Goal: Feedback & Contribution: Submit feedback/report problem

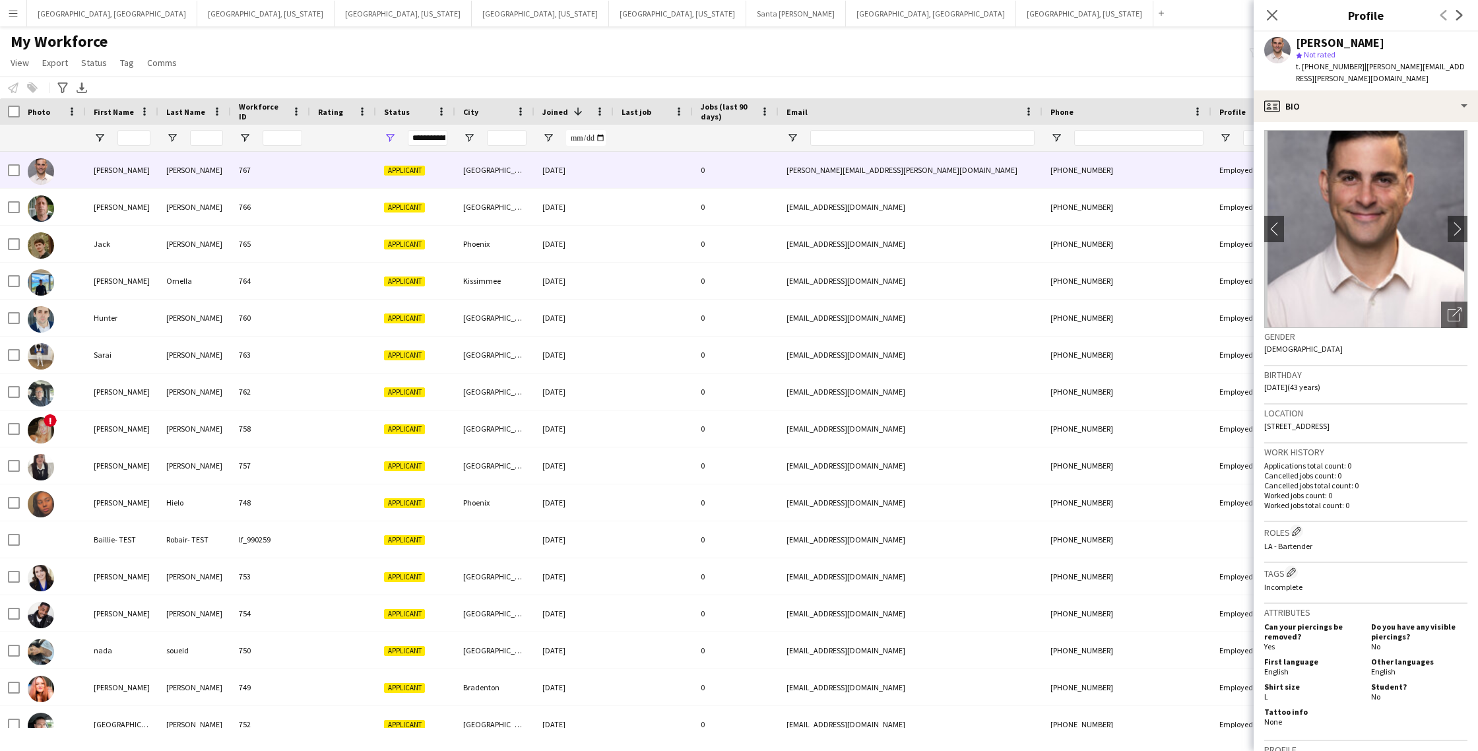
scroll to position [295, 0]
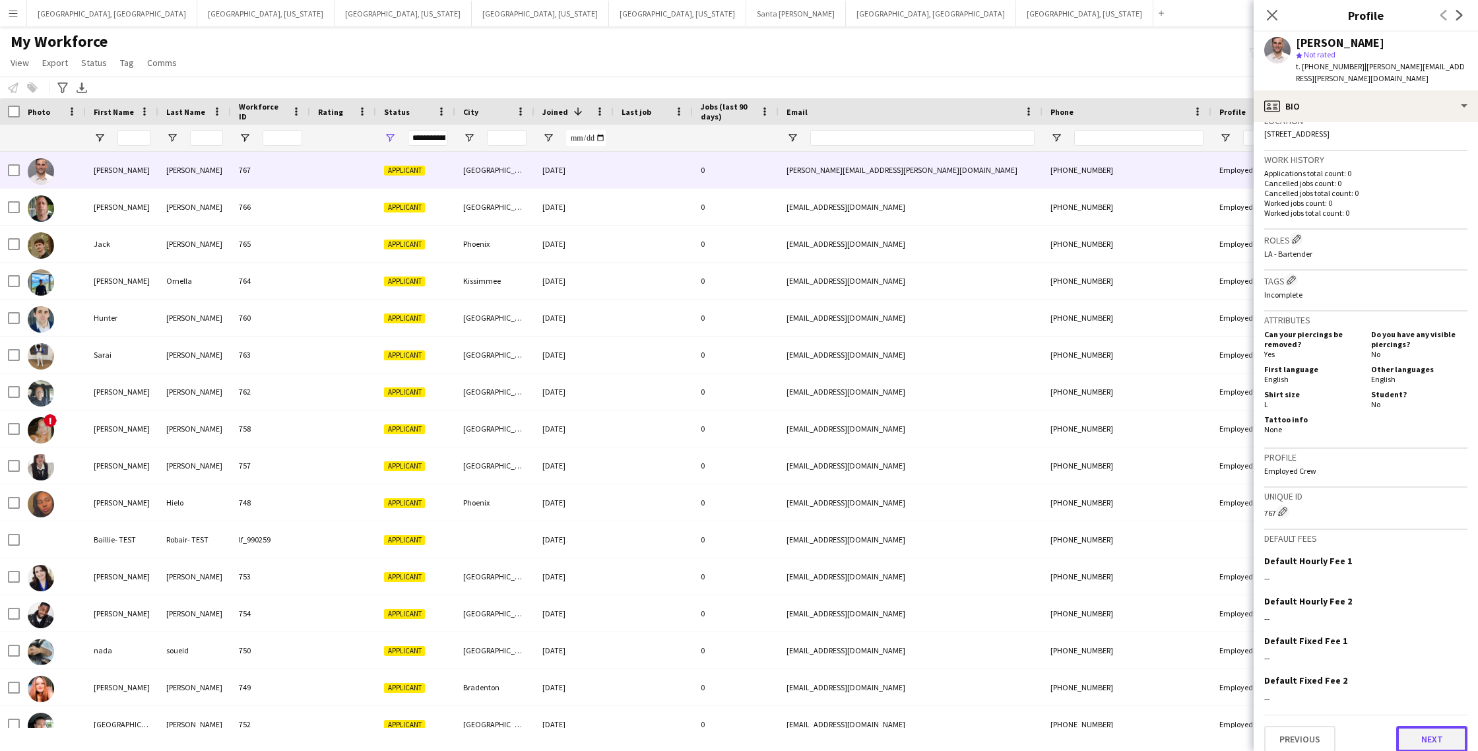
click at [1418, 726] on button "Next" at bounding box center [1431, 739] width 71 height 26
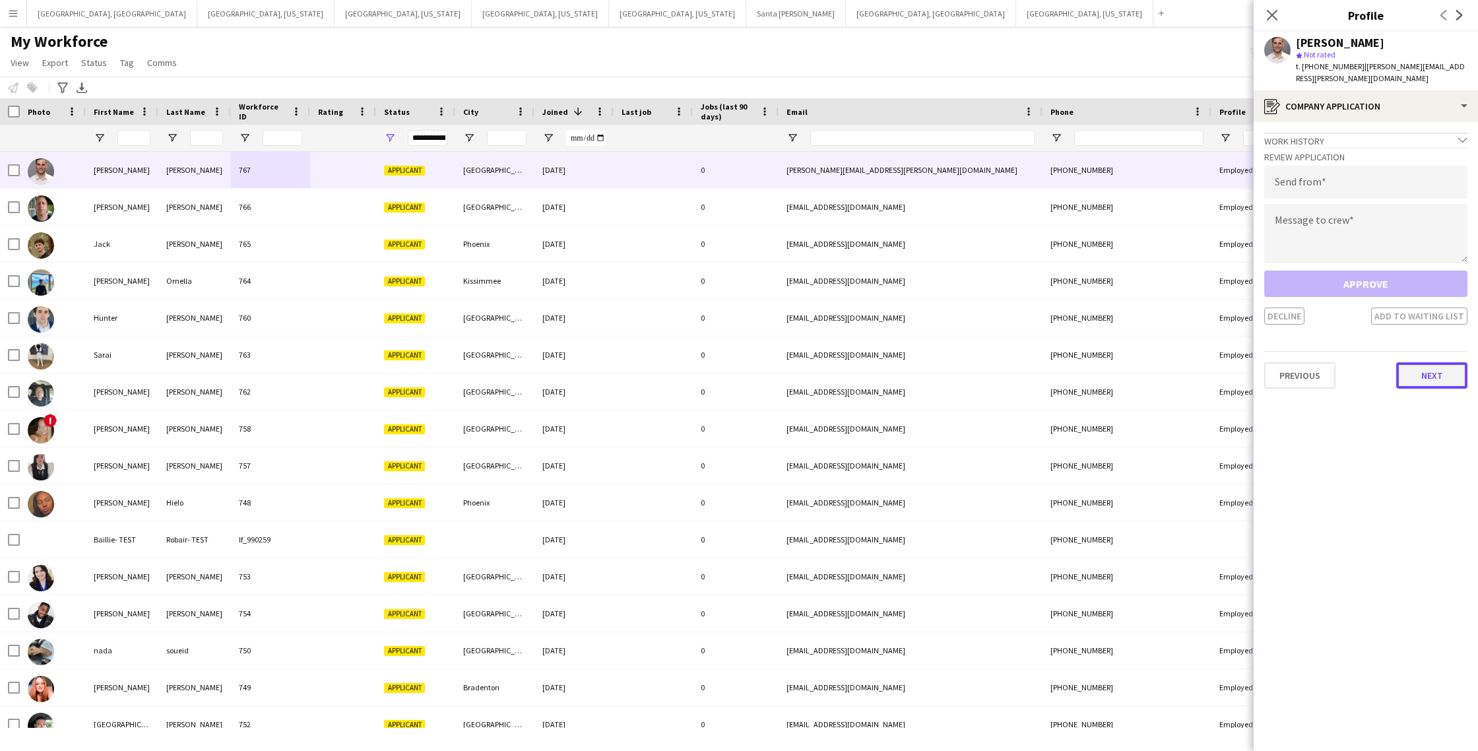
click at [1433, 362] on button "Next" at bounding box center [1431, 375] width 71 height 26
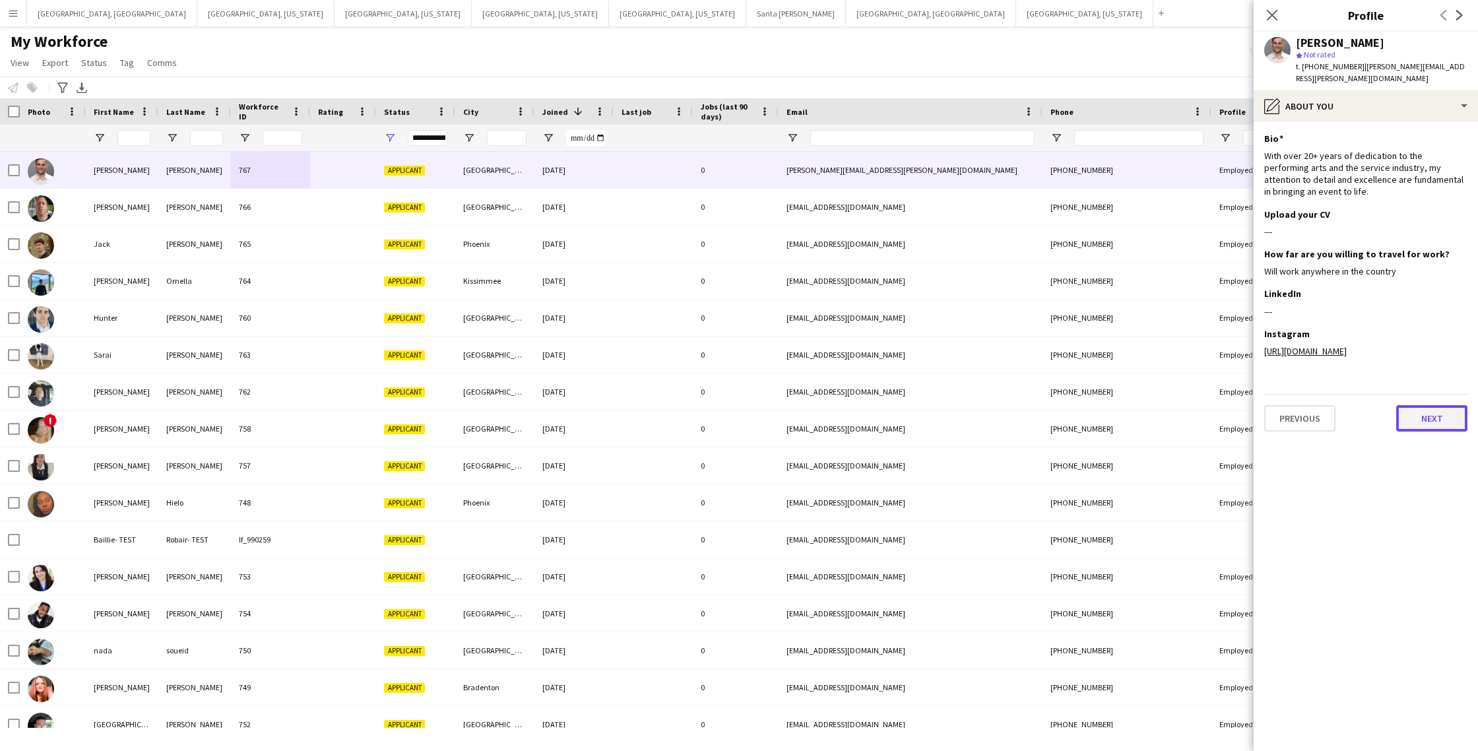
click at [1431, 411] on button "Next" at bounding box center [1431, 418] width 71 height 26
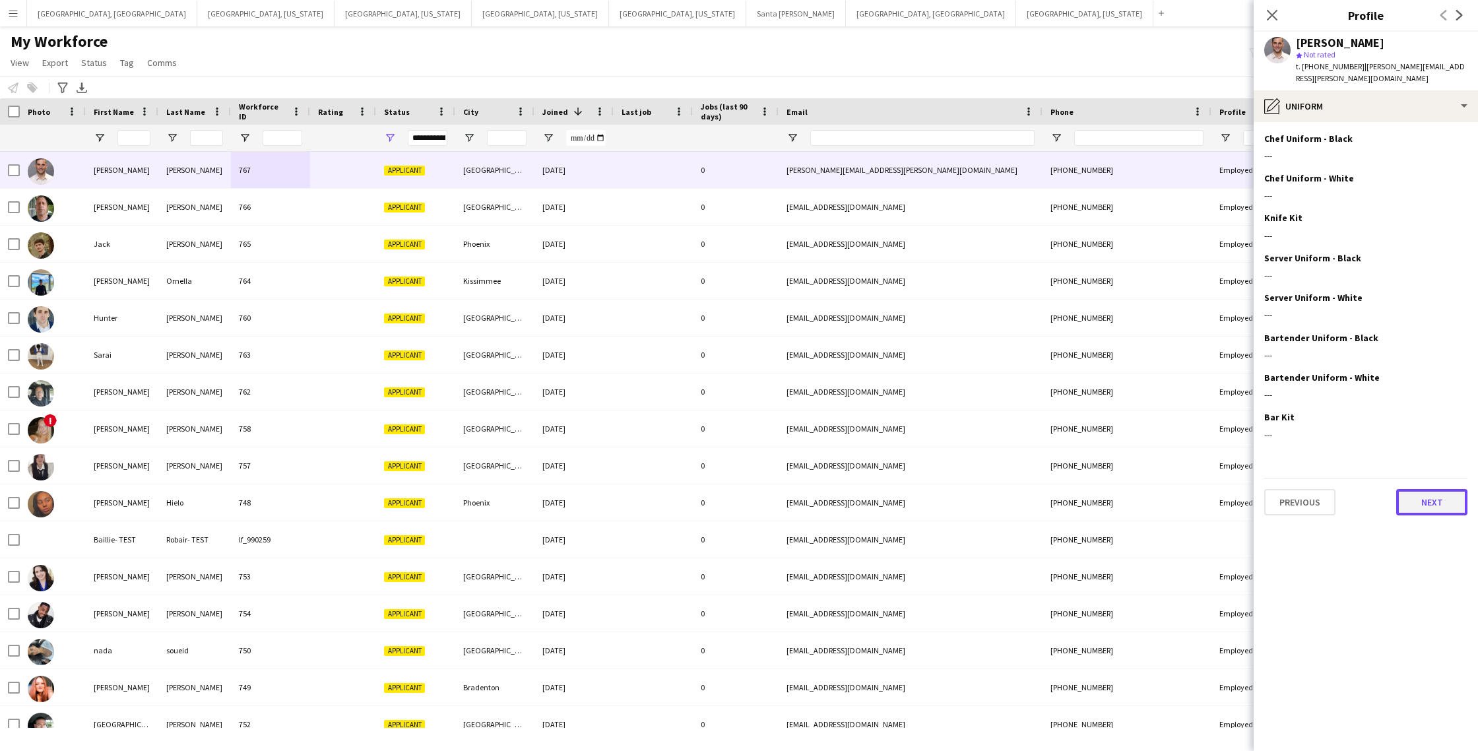
click at [1422, 492] on button "Next" at bounding box center [1431, 502] width 71 height 26
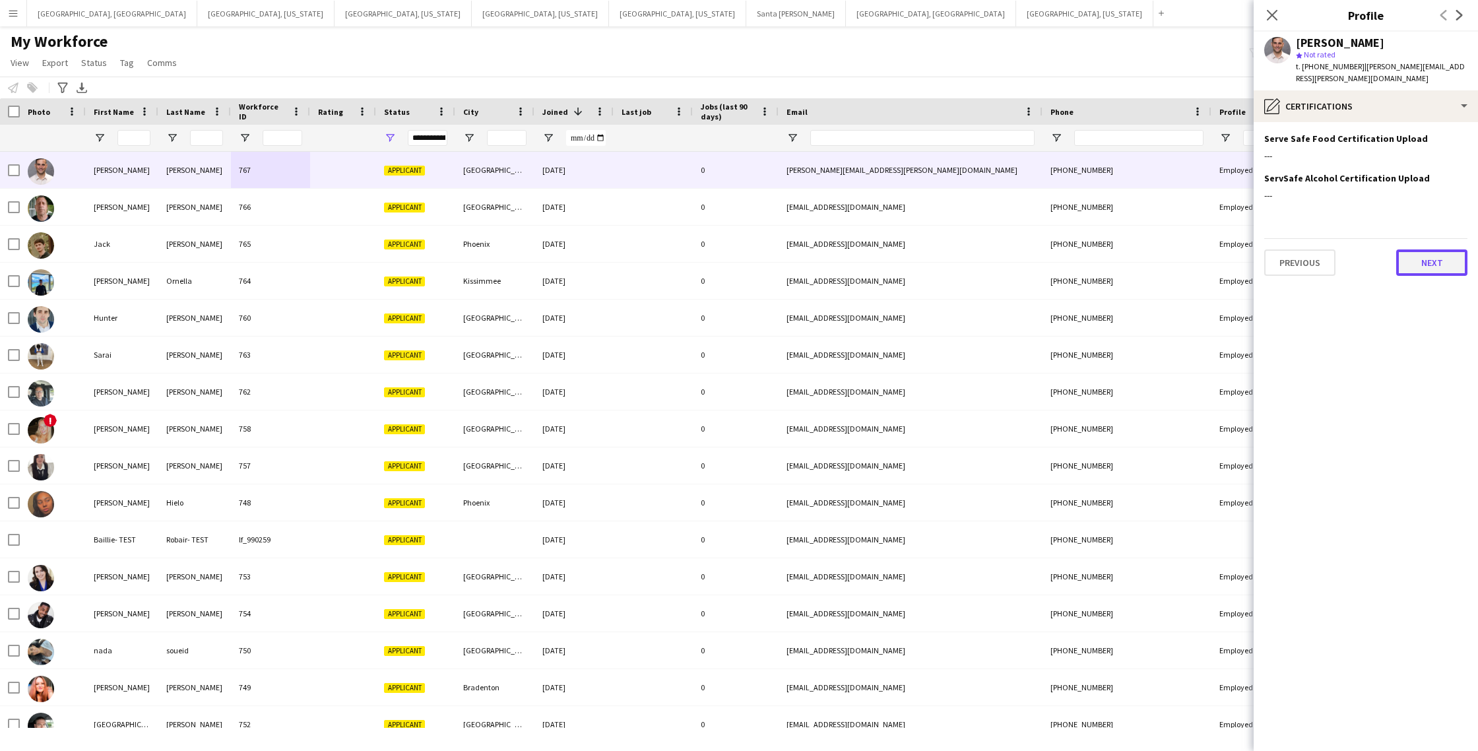
click at [1420, 250] on button "Next" at bounding box center [1431, 262] width 71 height 26
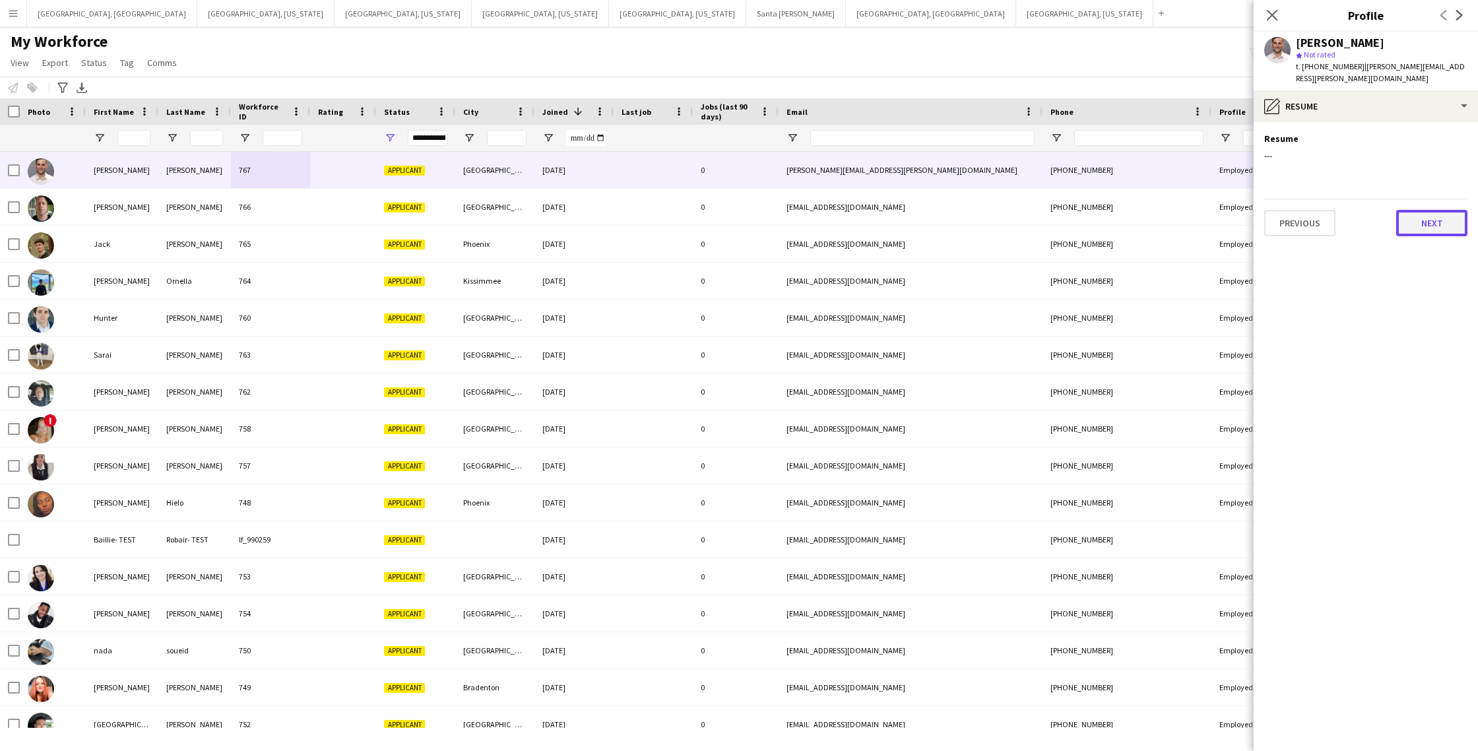
click at [1427, 210] on button "Next" at bounding box center [1431, 223] width 71 height 26
click at [1277, 12] on icon "Close pop-in" at bounding box center [1272, 15] width 13 height 13
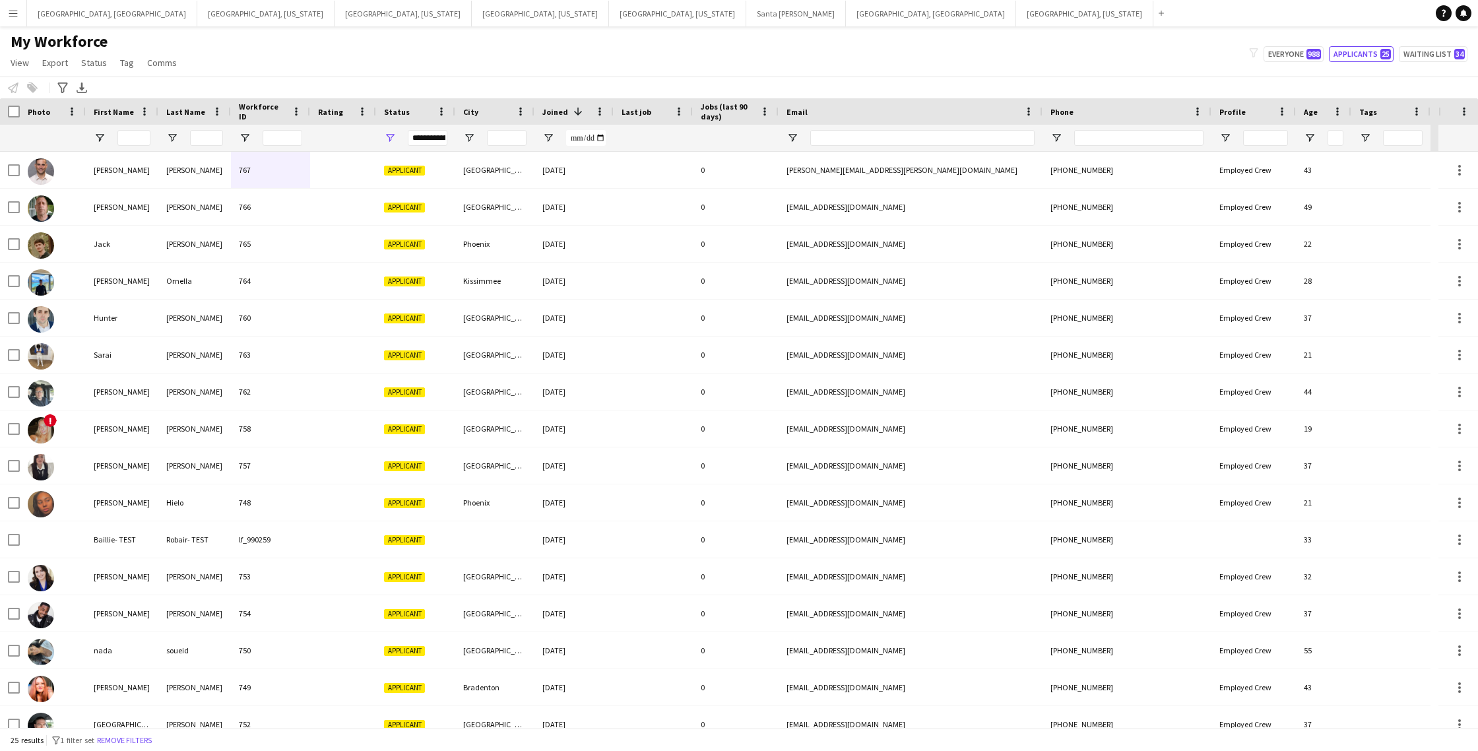
click at [8, 16] on app-icon "Menu" at bounding box center [13, 13] width 11 height 11
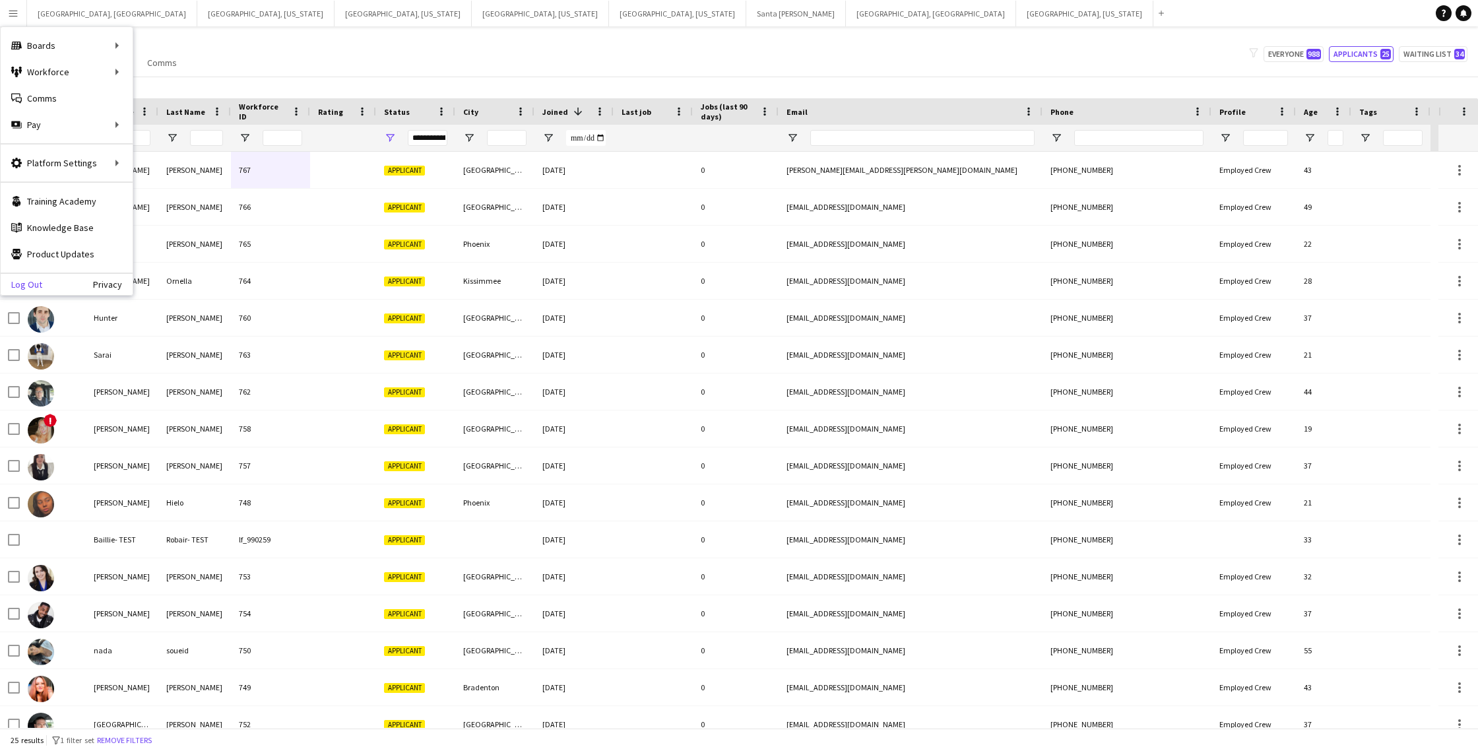
click at [40, 285] on link "Log Out" at bounding box center [22, 284] width 42 height 11
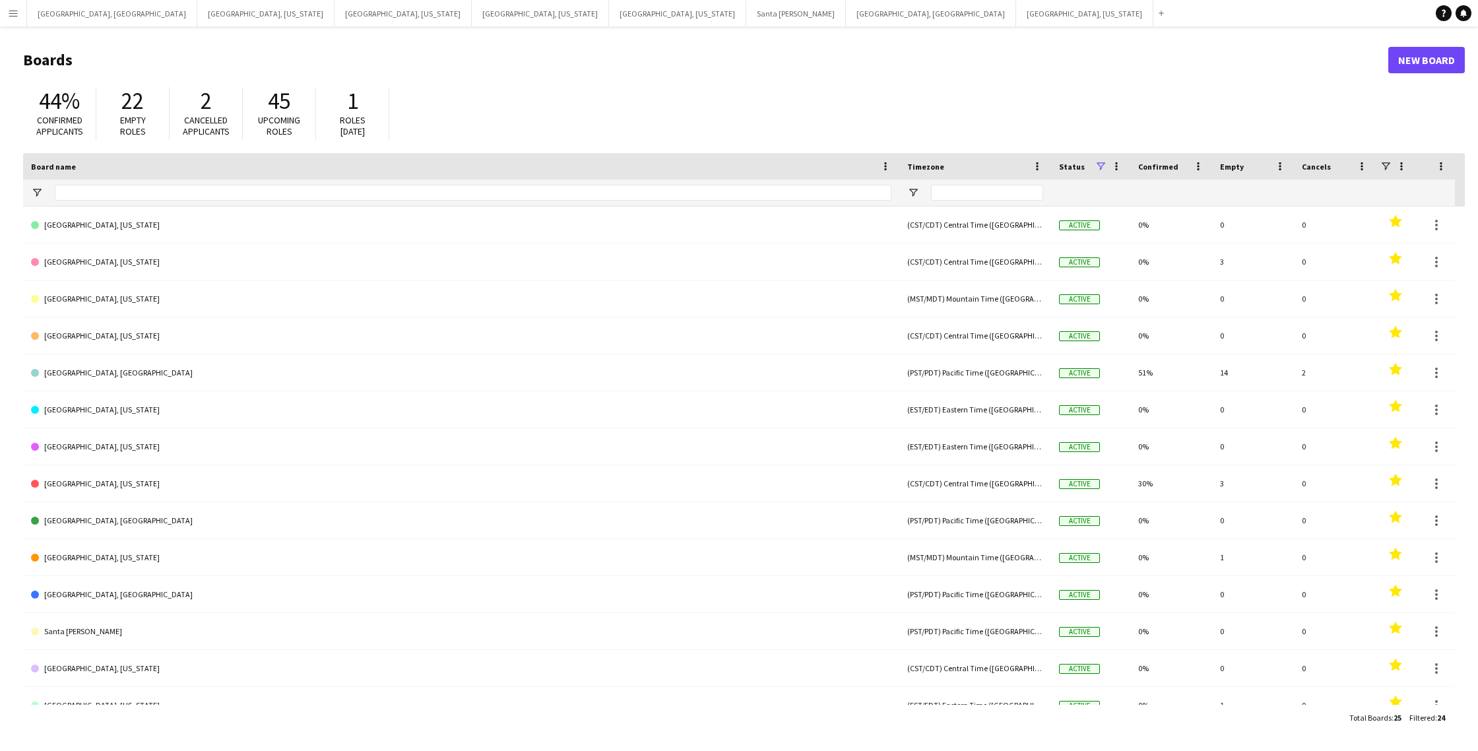
click at [15, 18] on app-icon "Menu" at bounding box center [13, 13] width 11 height 11
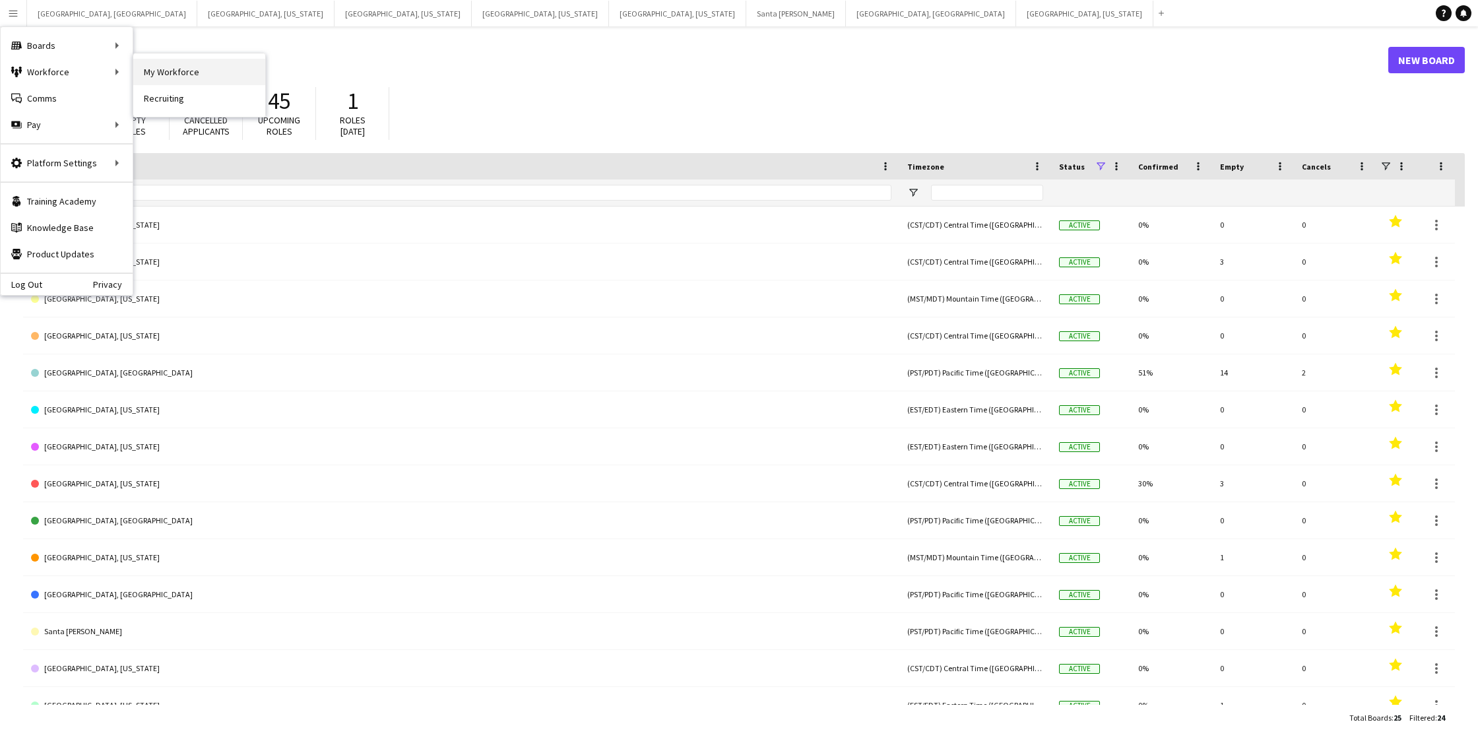
click at [160, 79] on link "My Workforce" at bounding box center [199, 72] width 132 height 26
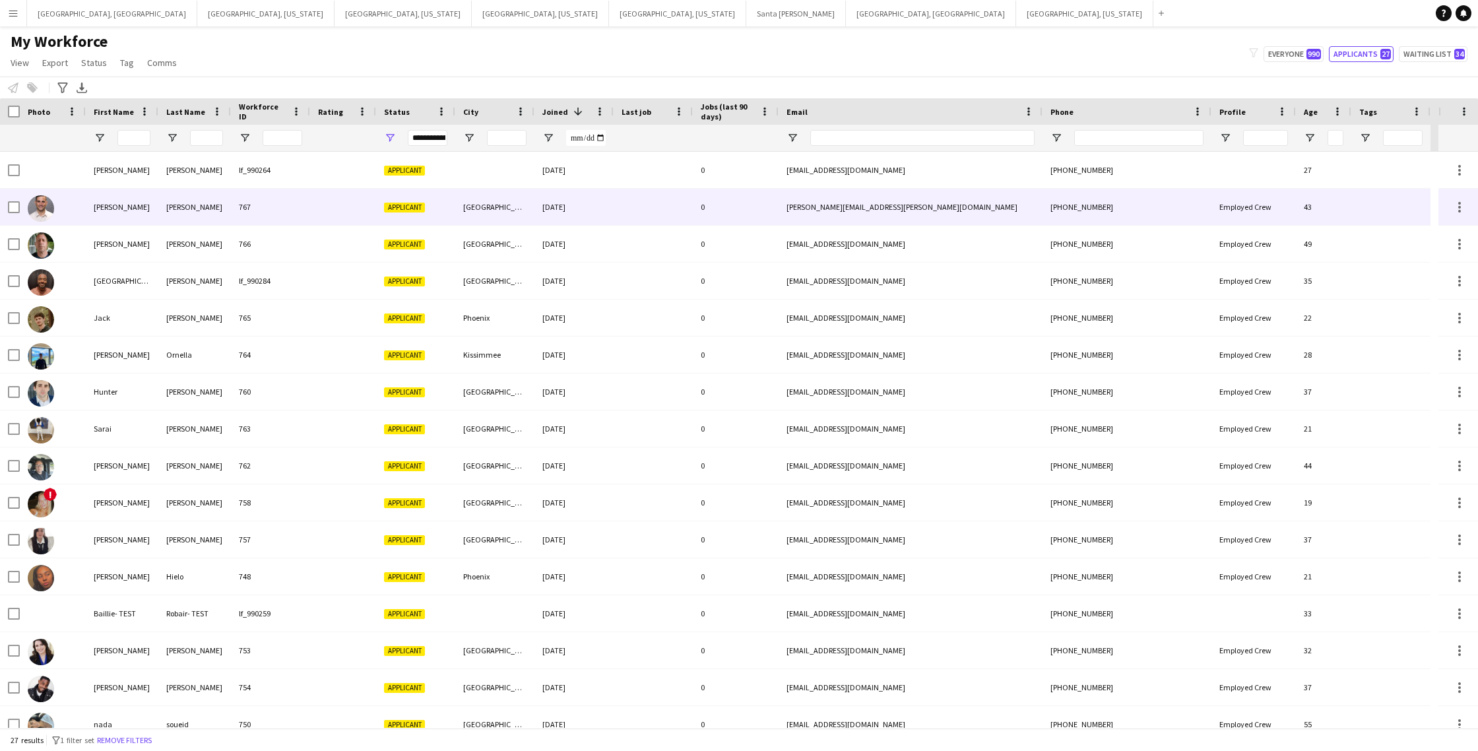
click at [668, 212] on div at bounding box center [653, 207] width 79 height 36
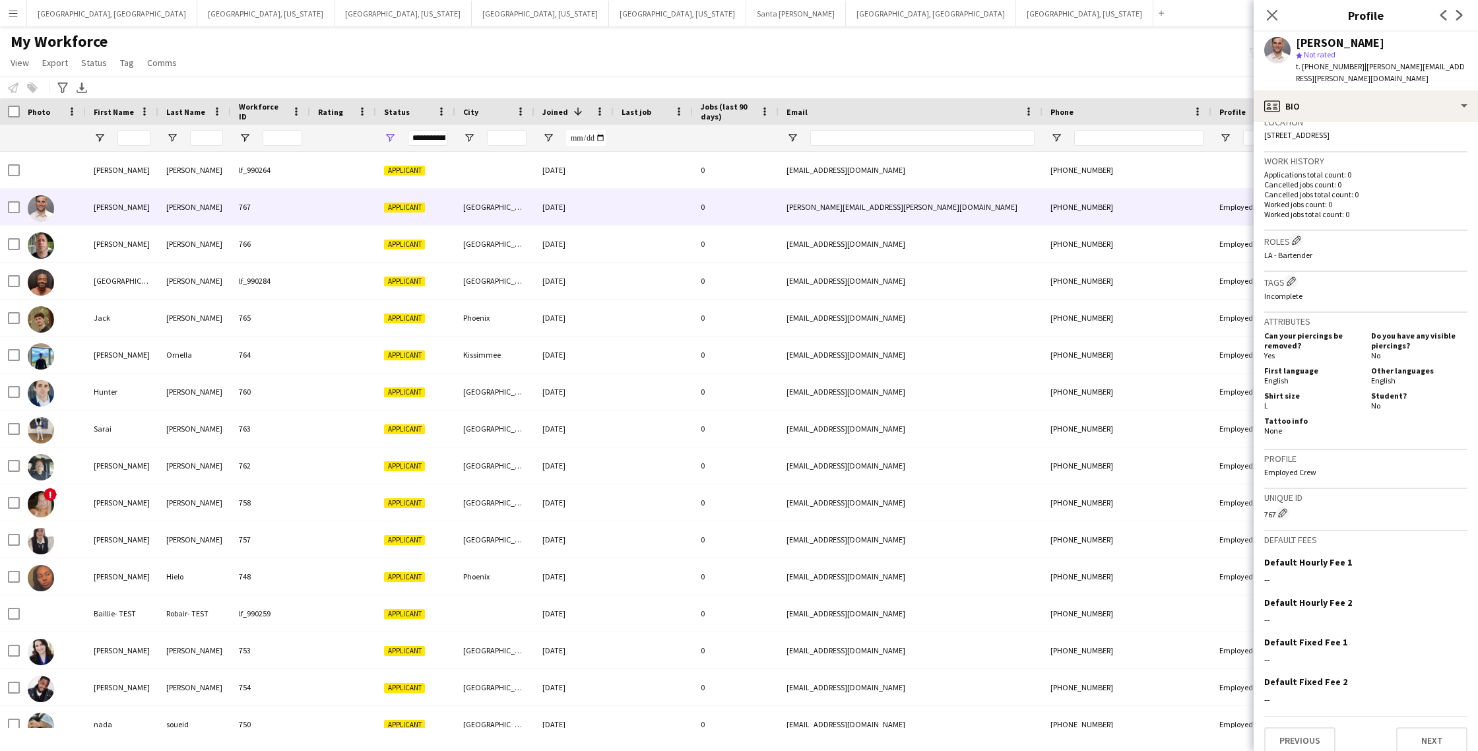
scroll to position [295, 0]
click at [1417, 726] on button "Next" at bounding box center [1431, 739] width 71 height 26
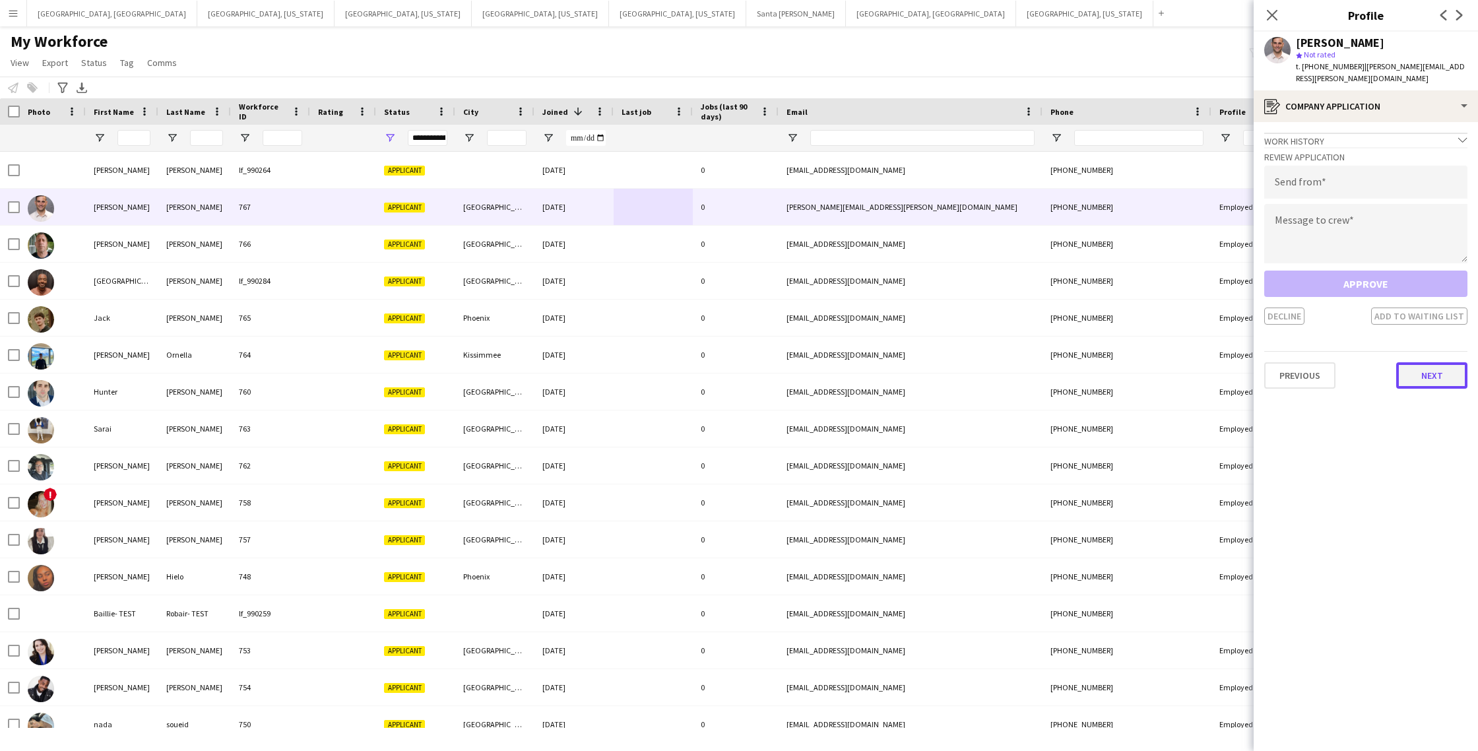
click at [1429, 362] on button "Next" at bounding box center [1431, 375] width 71 height 26
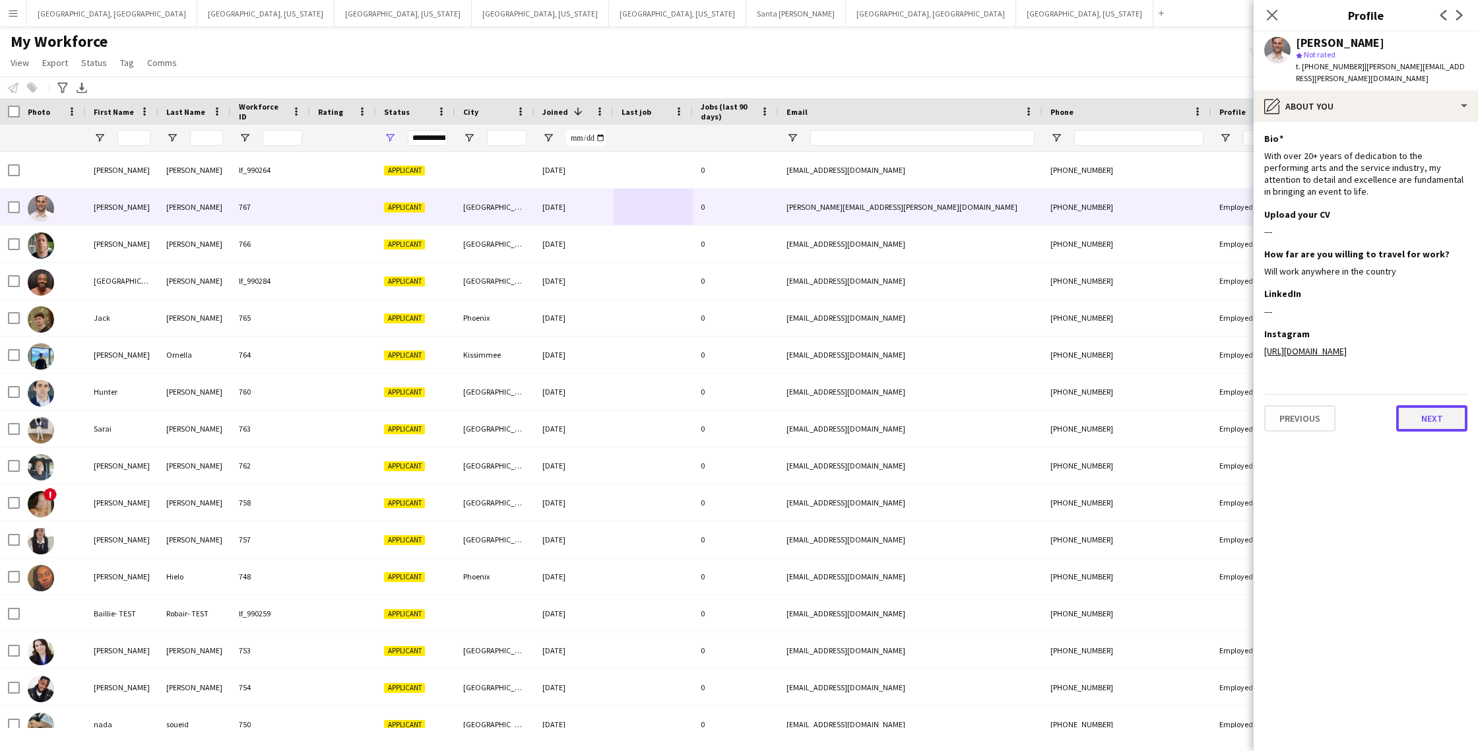
click at [1424, 410] on button "Next" at bounding box center [1431, 418] width 71 height 26
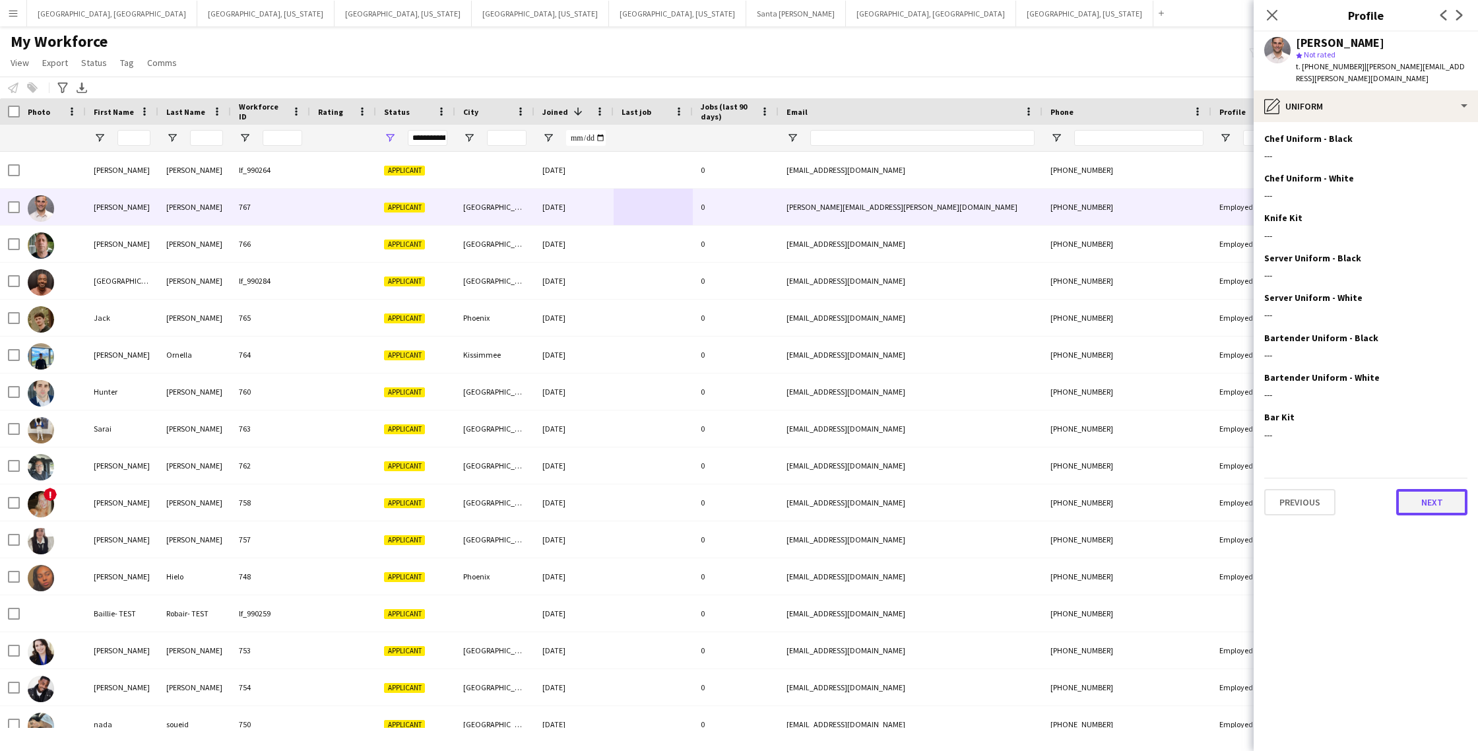
click at [1439, 489] on button "Next" at bounding box center [1431, 502] width 71 height 26
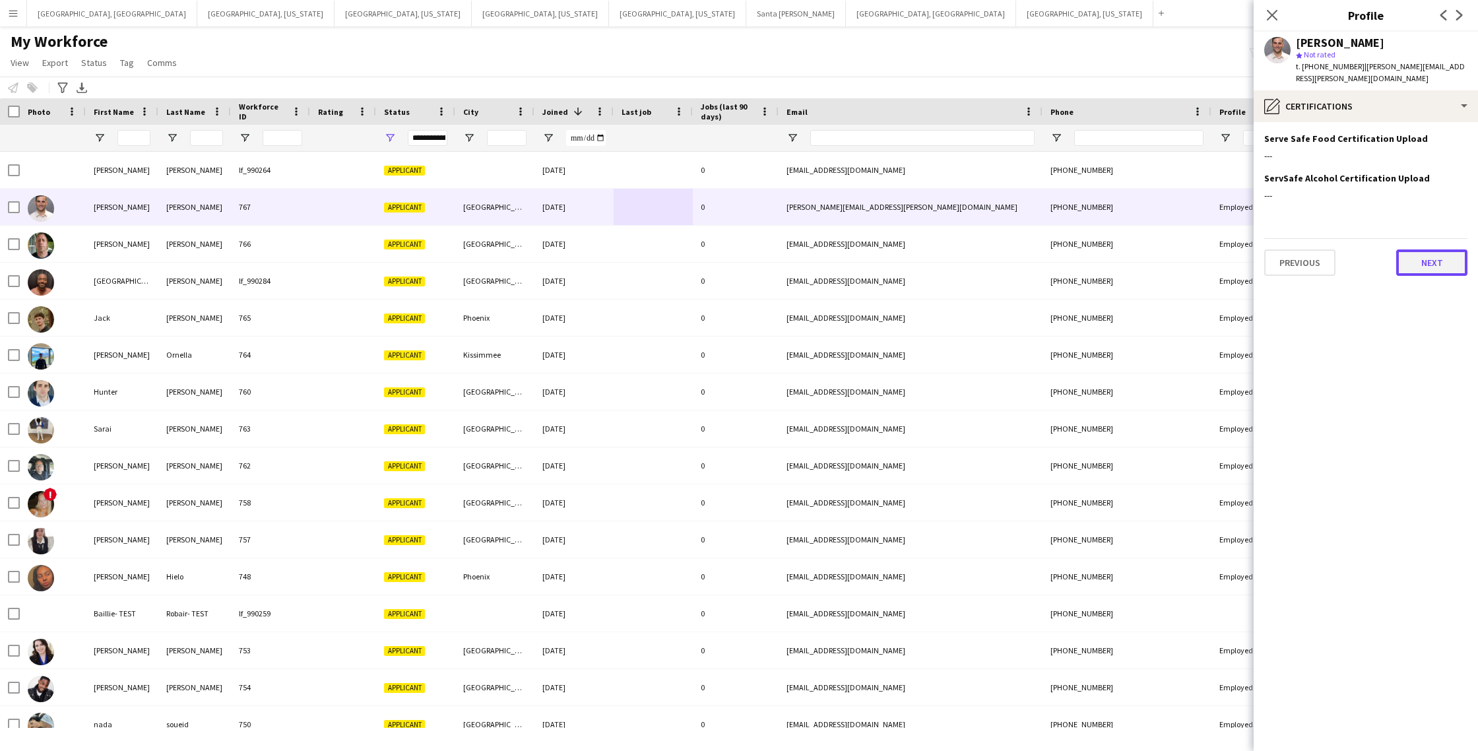
click at [1423, 249] on button "Next" at bounding box center [1431, 262] width 71 height 26
click at [1275, 16] on icon "Close pop-in" at bounding box center [1272, 15] width 13 height 13
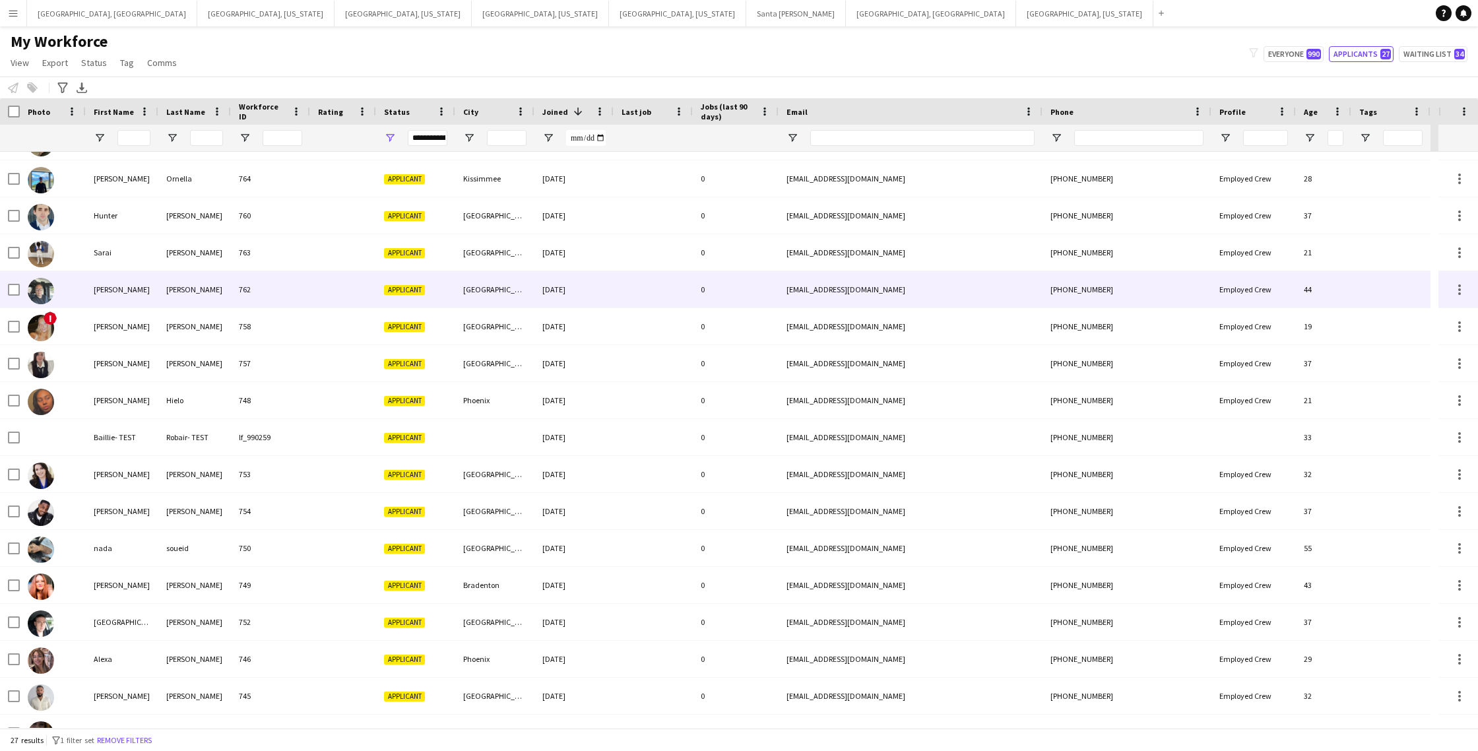
scroll to position [179, 0]
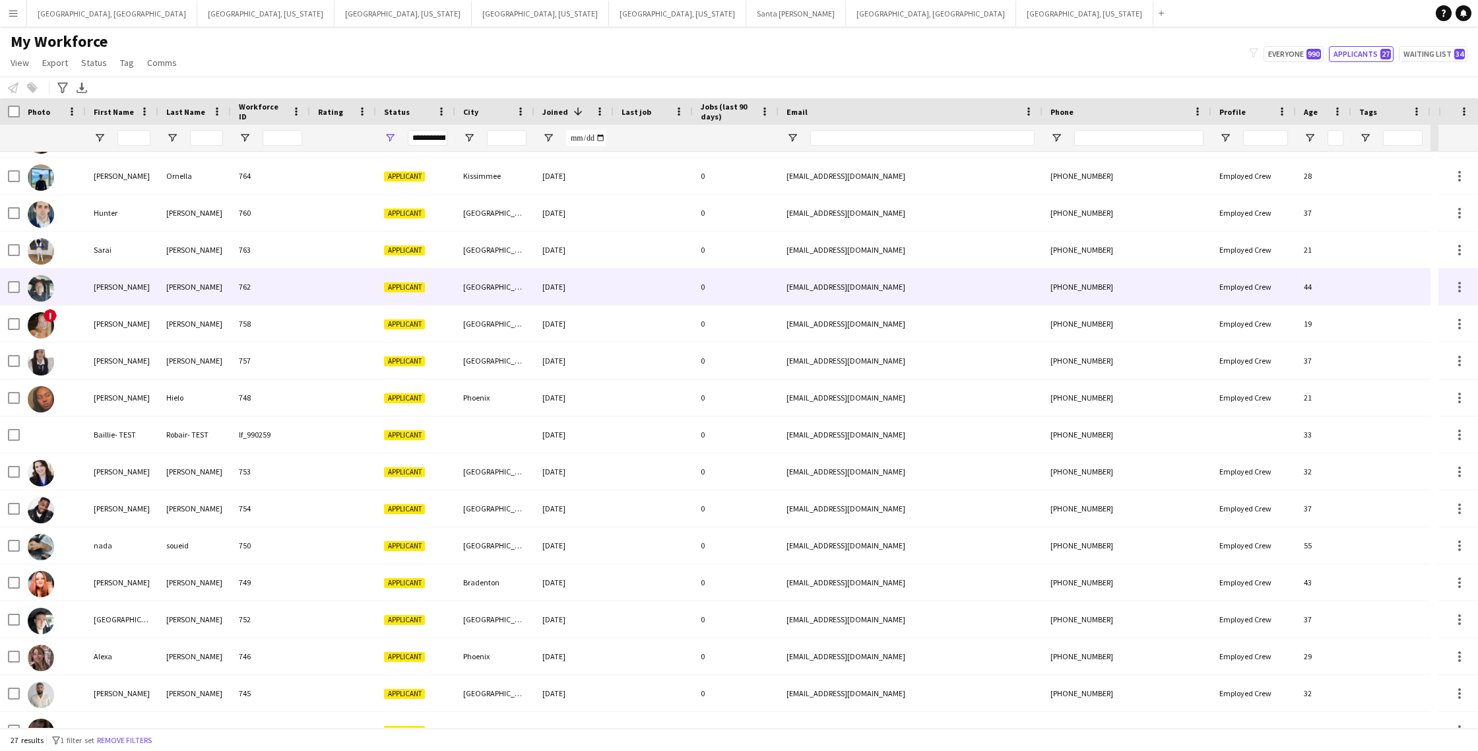
click at [343, 288] on div at bounding box center [343, 287] width 66 height 36
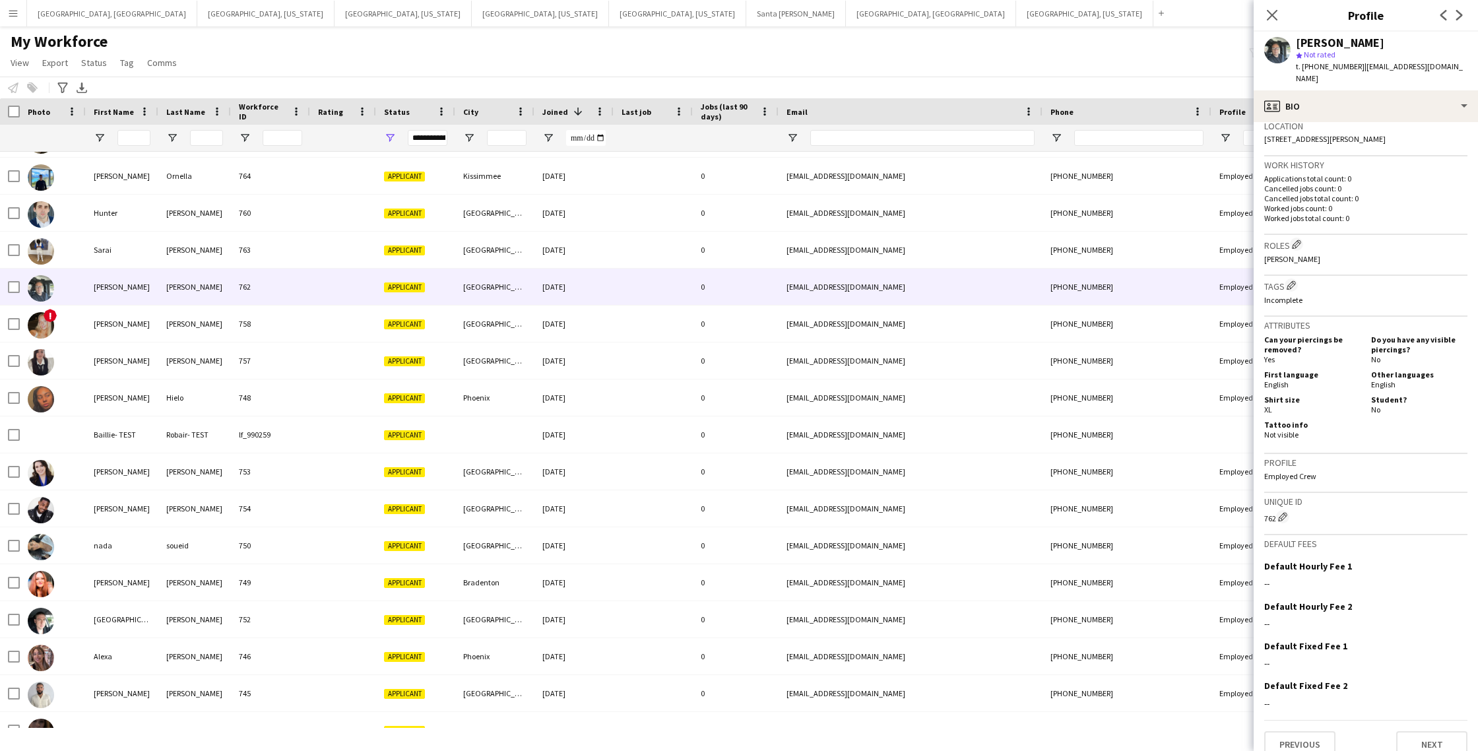
scroll to position [295, 0]
click at [1433, 731] on button "Next" at bounding box center [1431, 739] width 71 height 26
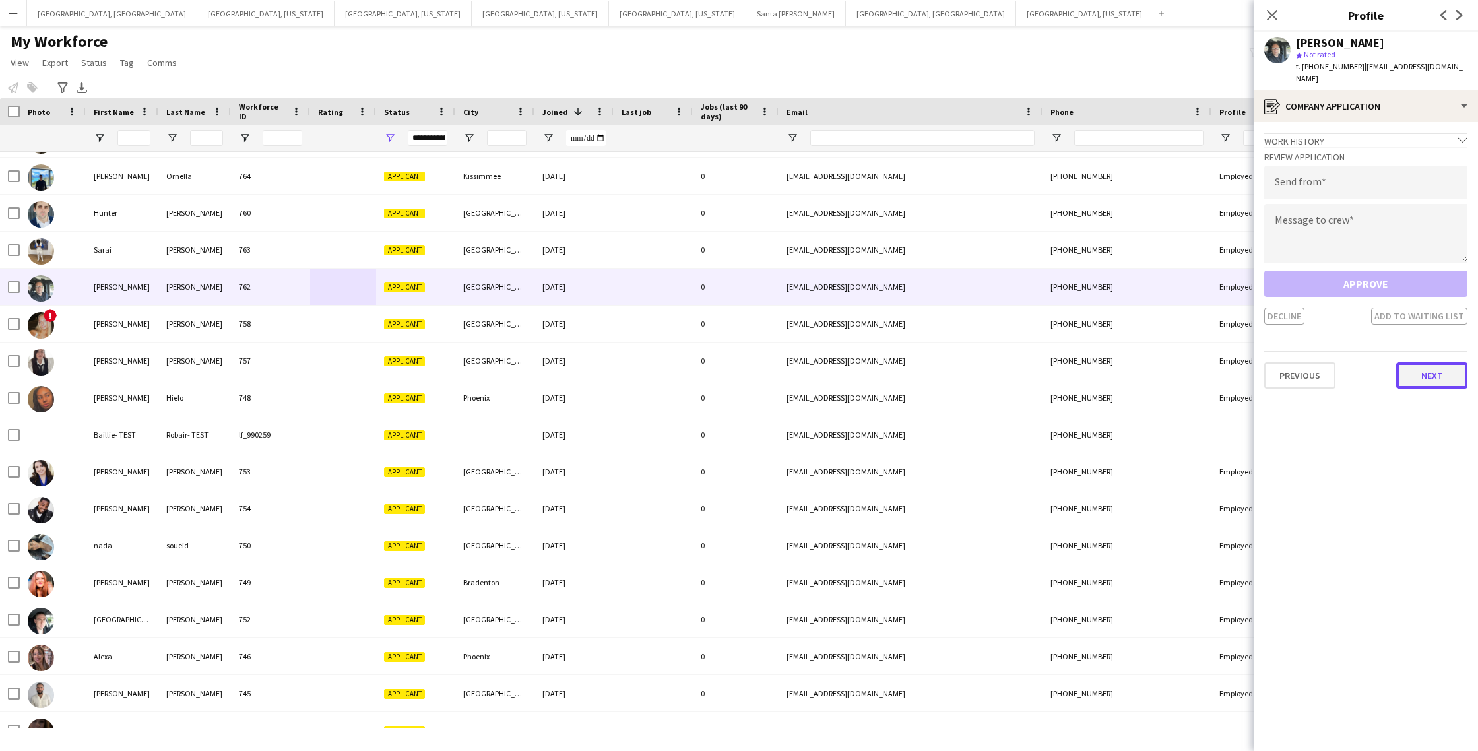
click at [1414, 362] on button "Next" at bounding box center [1431, 375] width 71 height 26
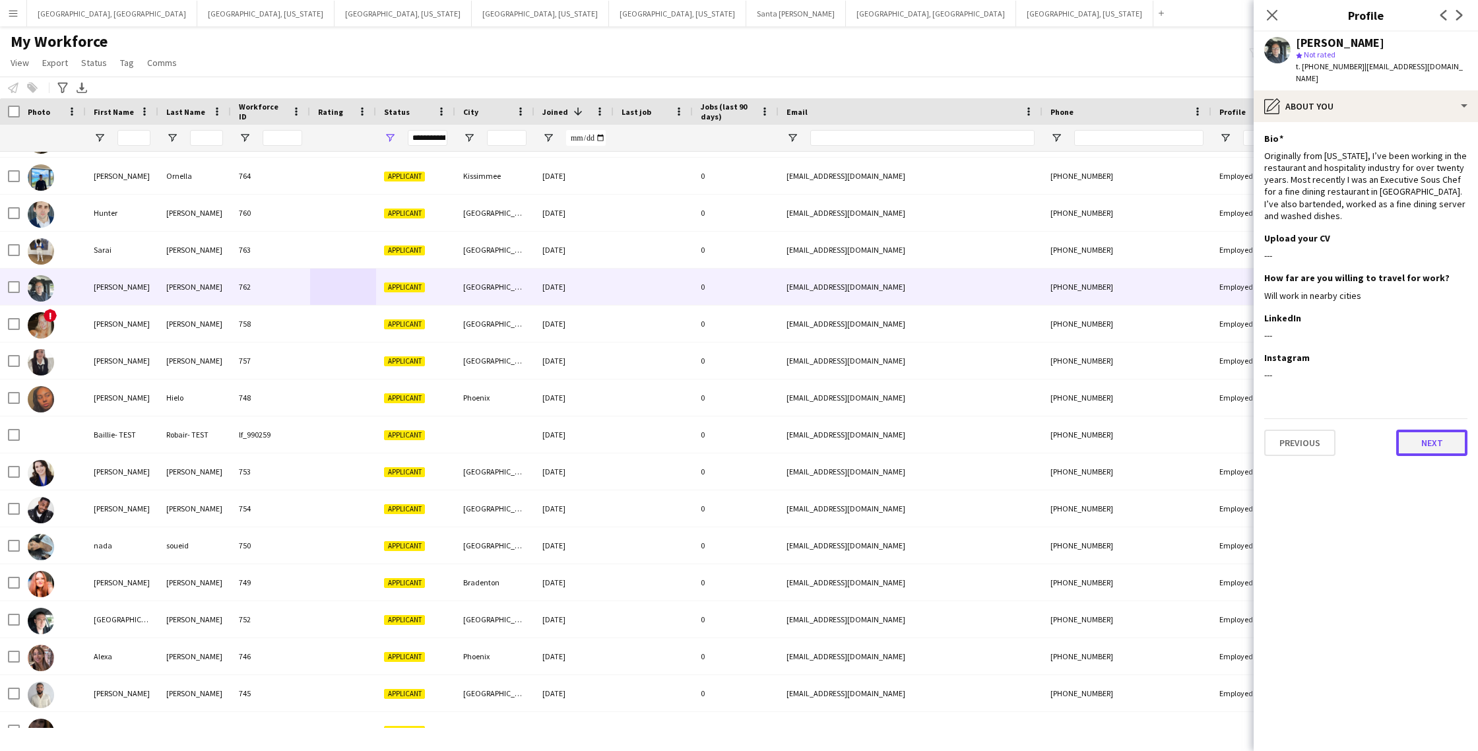
click at [1416, 436] on button "Next" at bounding box center [1431, 443] width 71 height 26
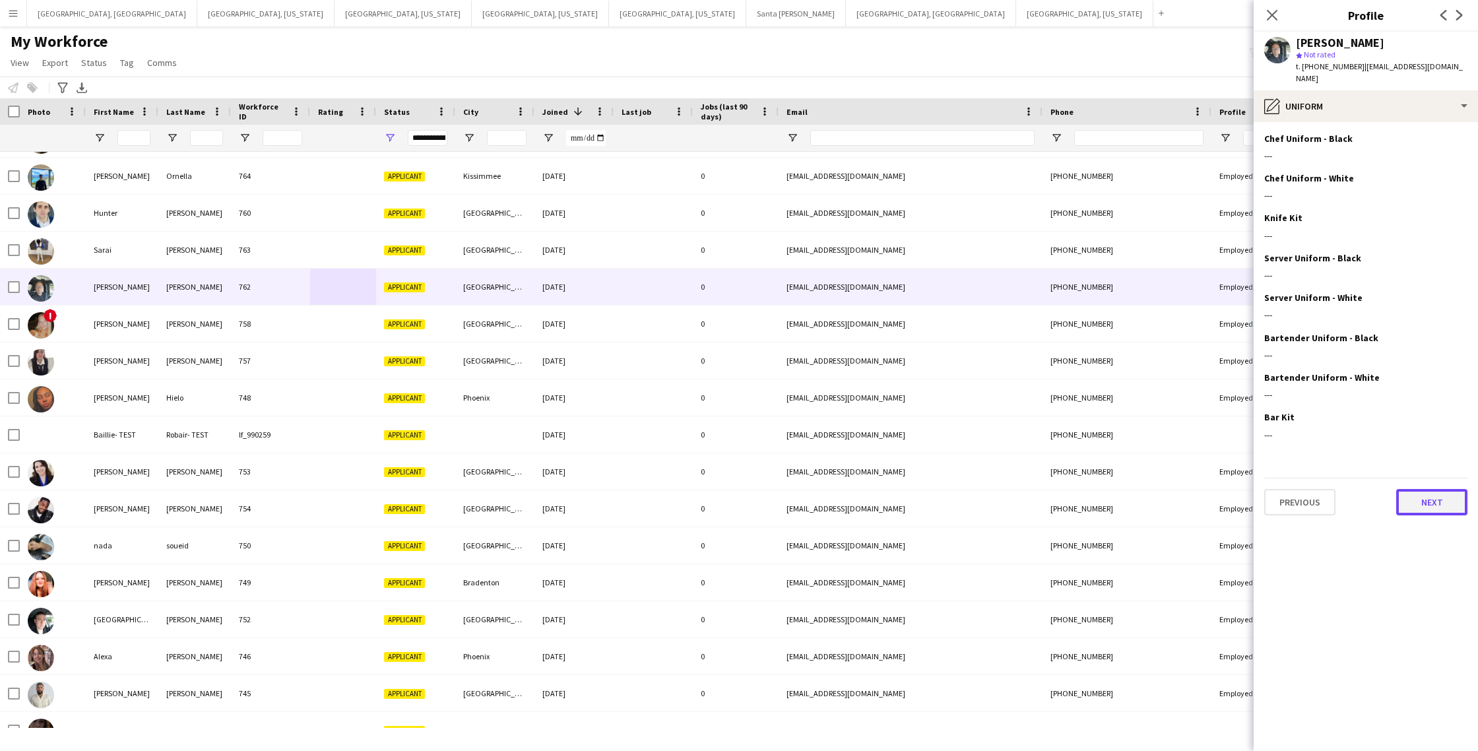
click at [1431, 489] on button "Next" at bounding box center [1431, 502] width 71 height 26
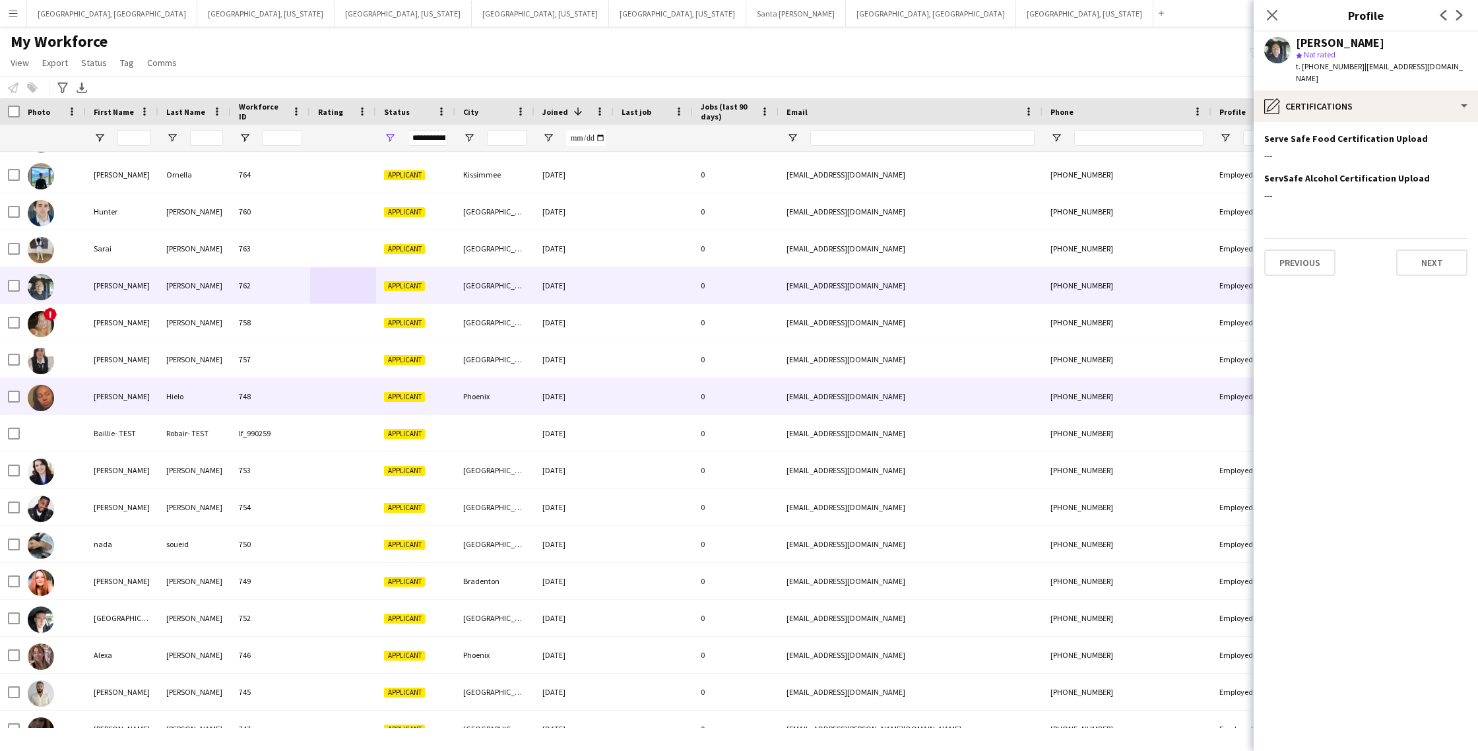
scroll to position [220, 0]
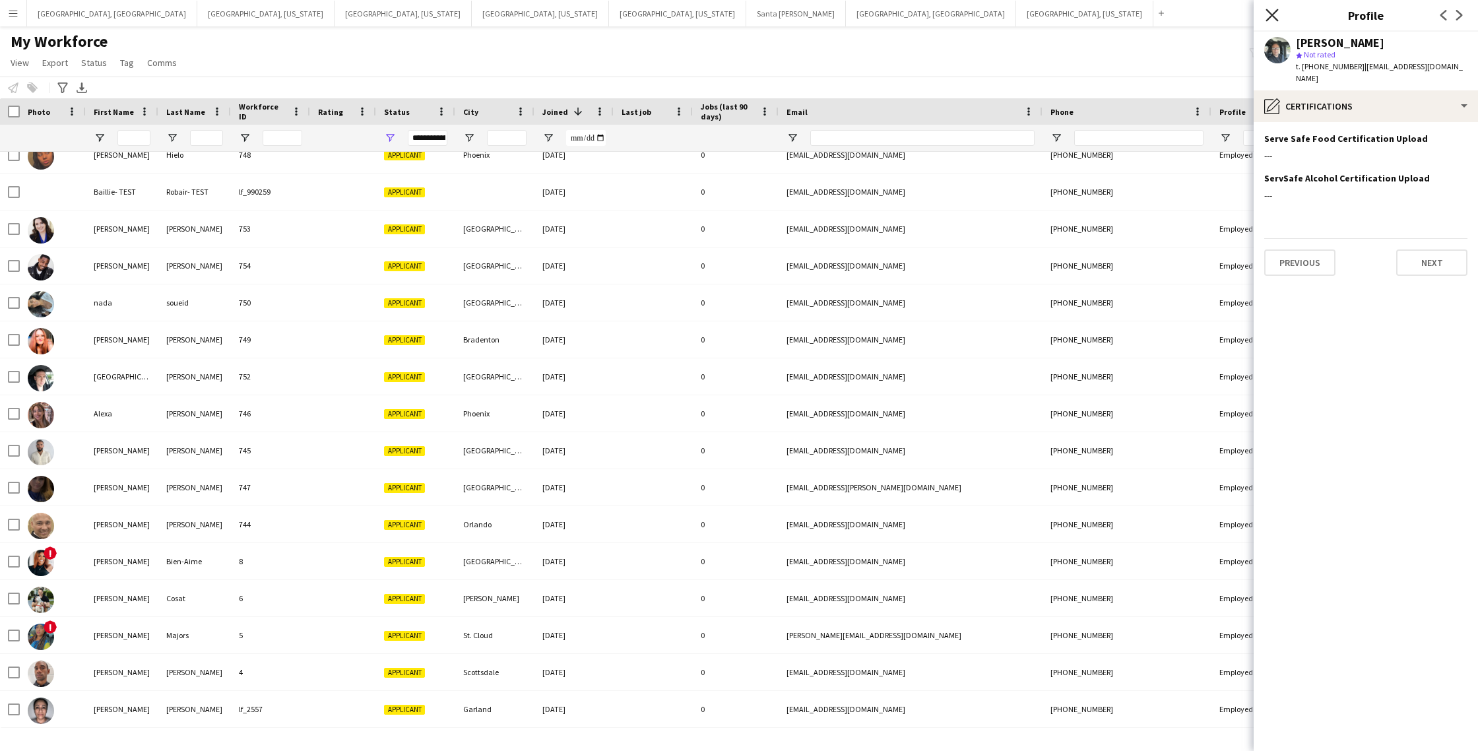
click at [1270, 16] on icon at bounding box center [1272, 15] width 13 height 13
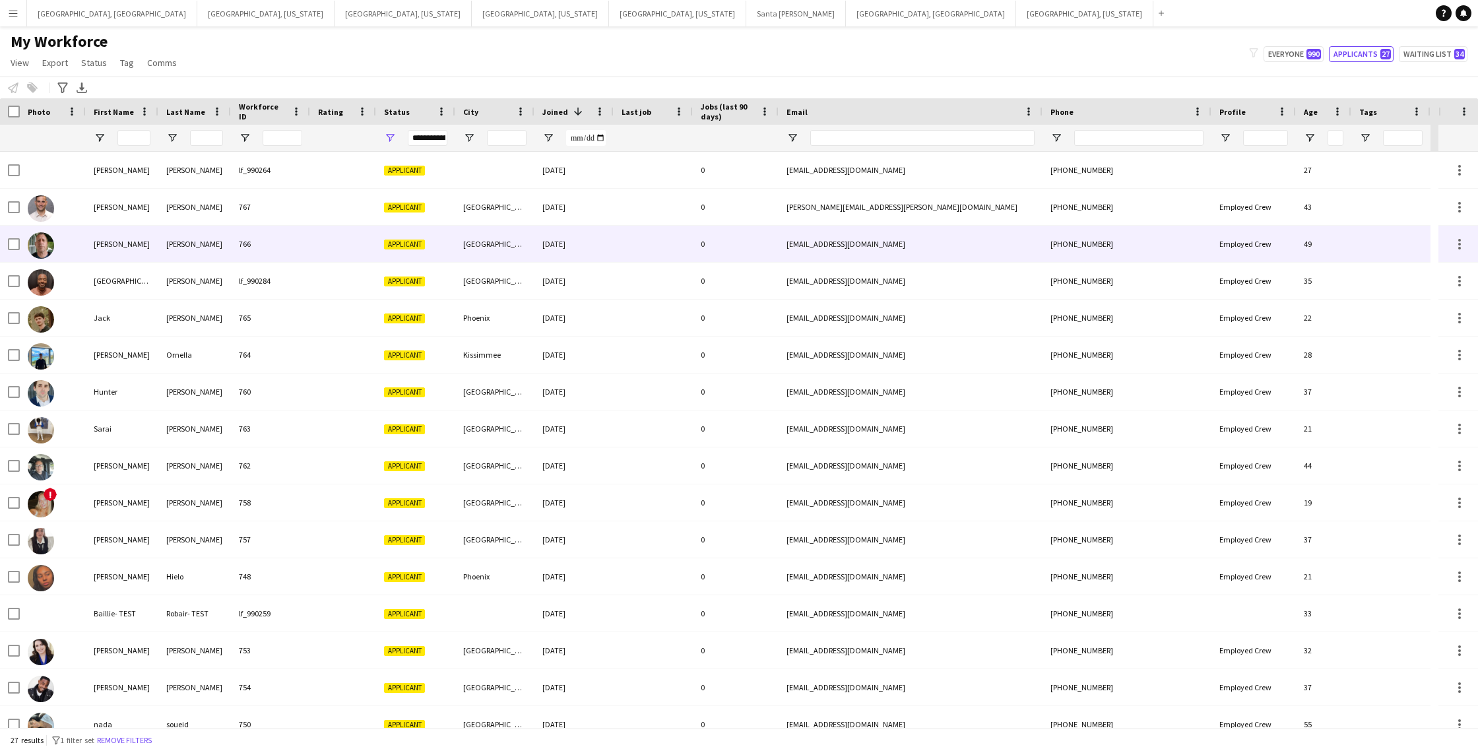
click at [608, 254] on div "[DATE]" at bounding box center [574, 244] width 79 height 36
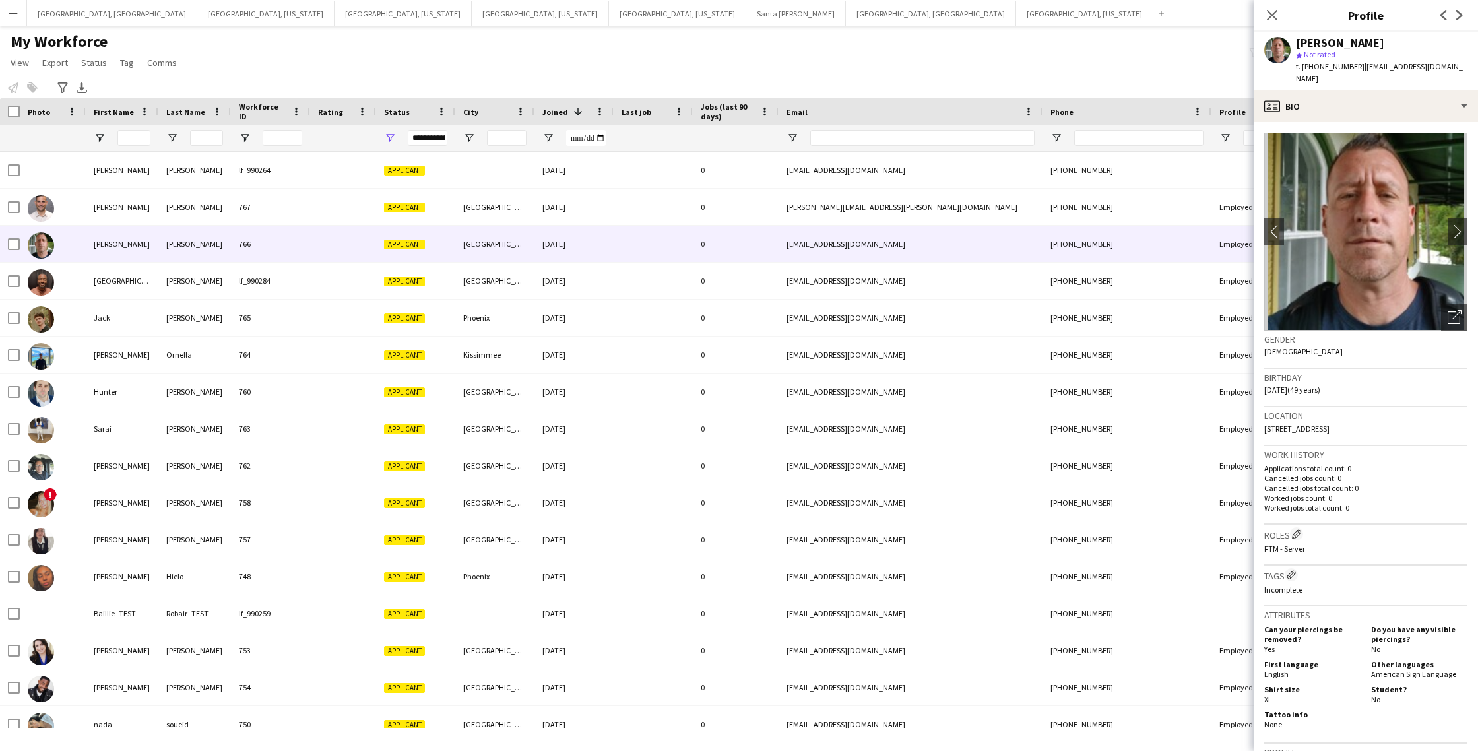
scroll to position [295, 0]
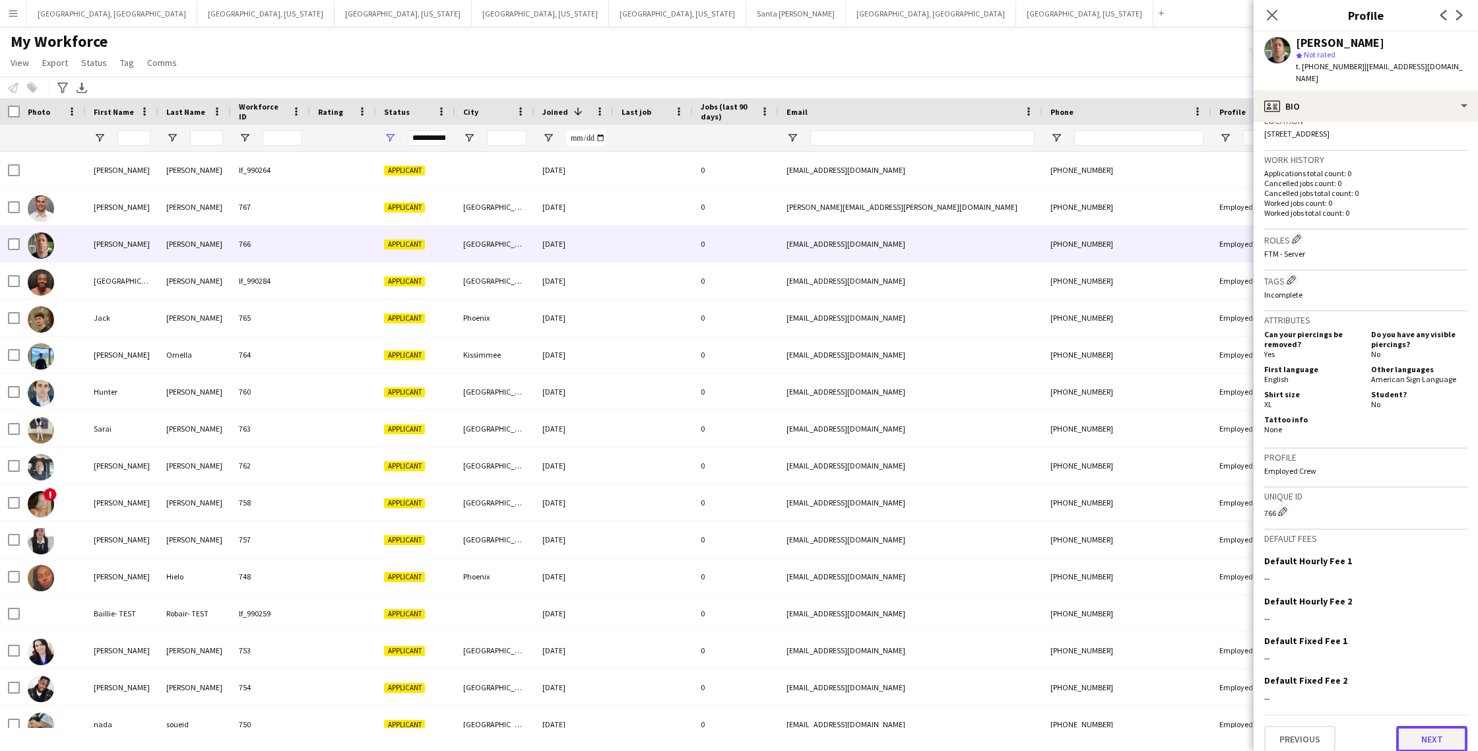
click at [1423, 727] on button "Next" at bounding box center [1431, 739] width 71 height 26
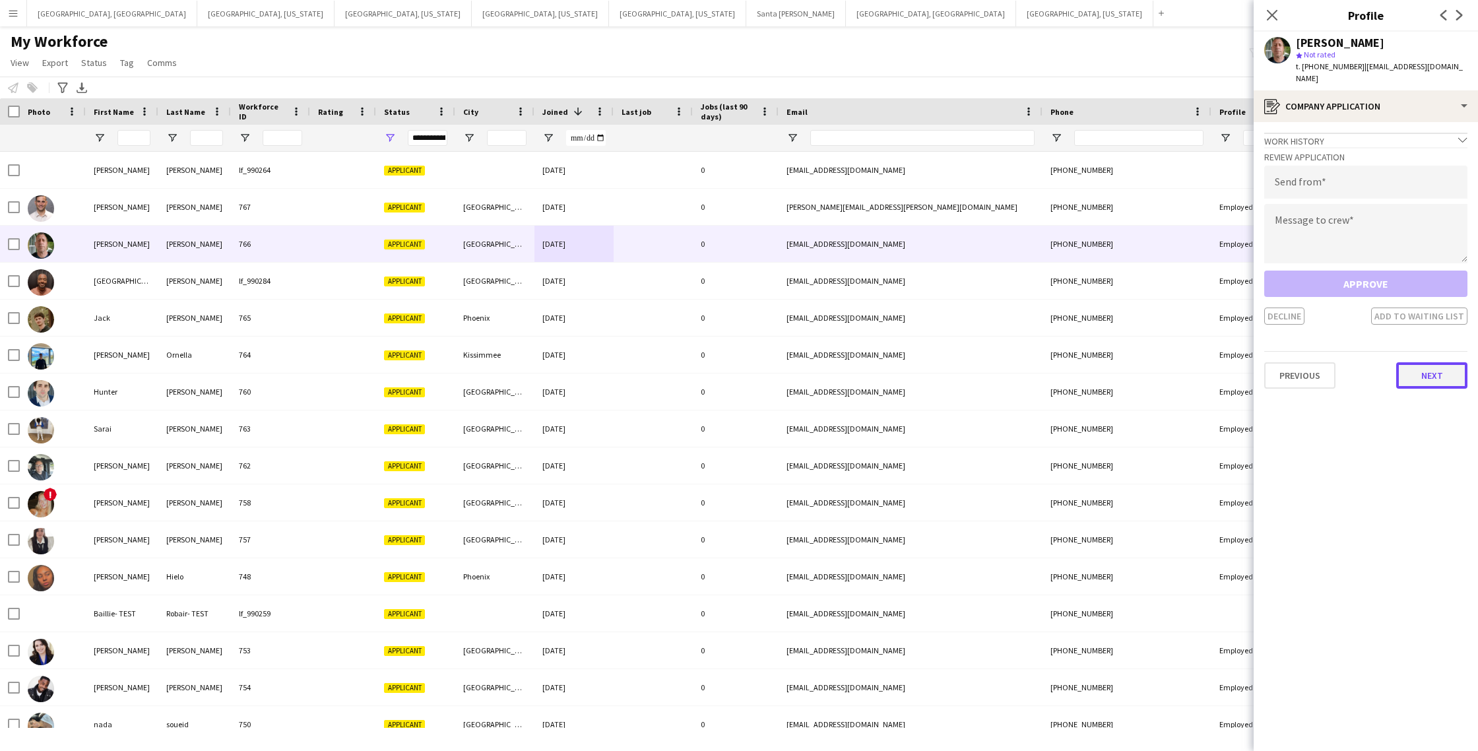
click at [1430, 362] on button "Next" at bounding box center [1431, 375] width 71 height 26
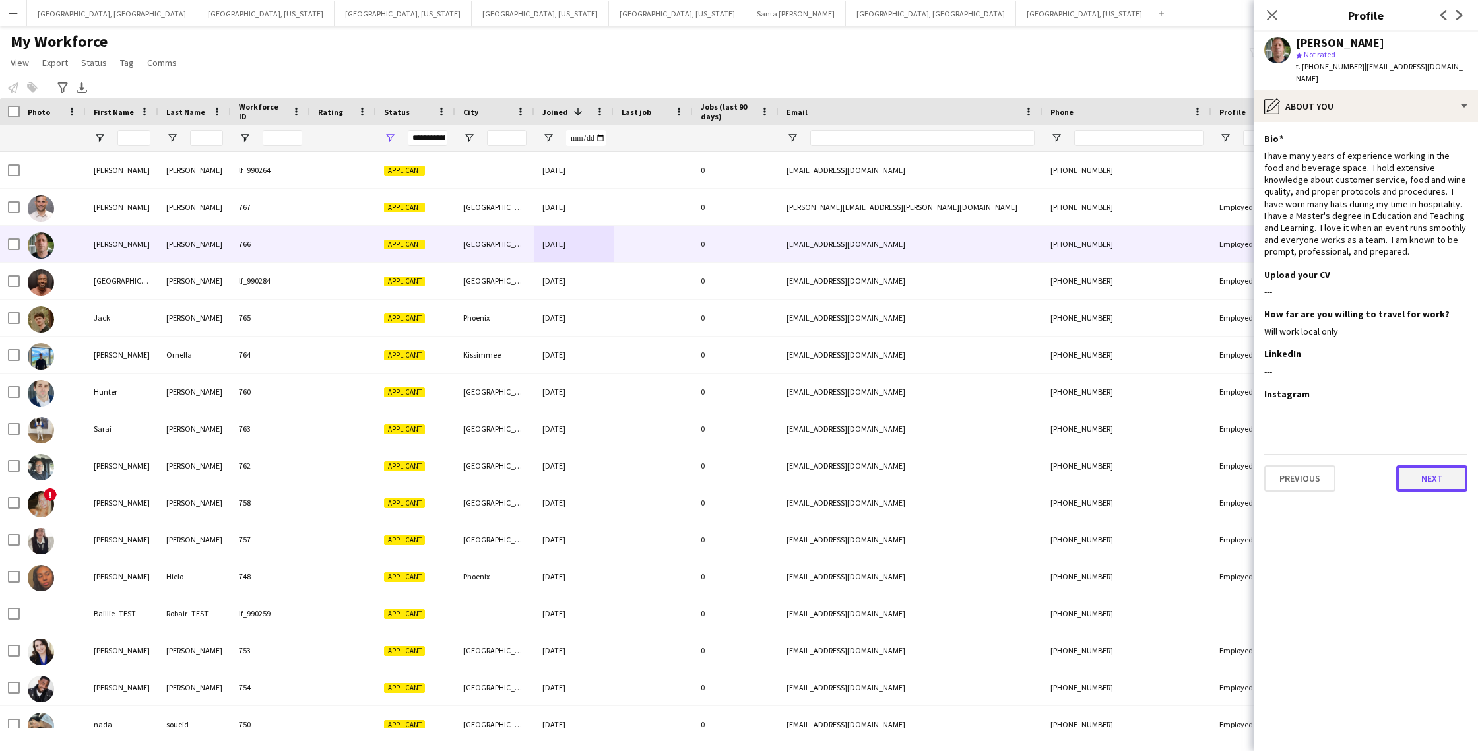
click at [1422, 473] on button "Next" at bounding box center [1431, 478] width 71 height 26
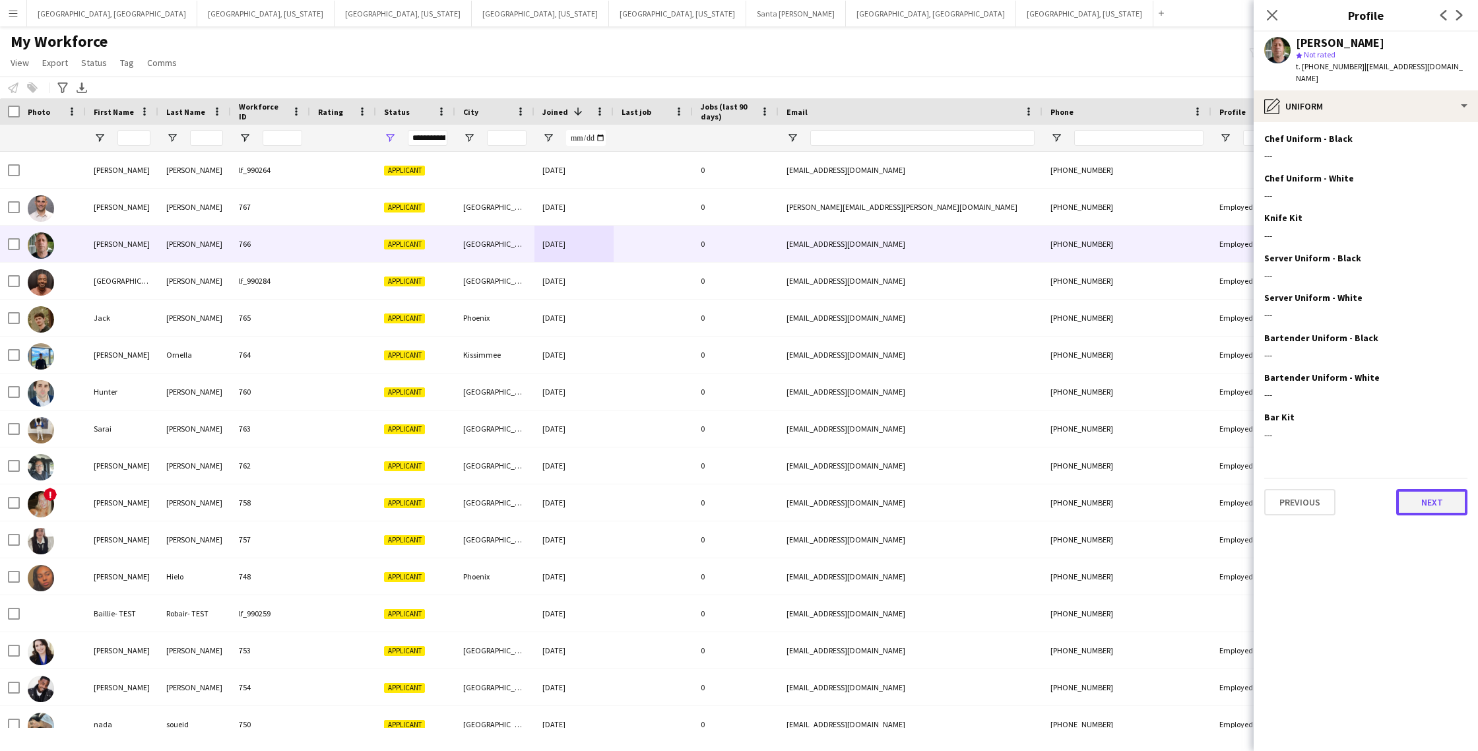
click at [1422, 496] on button "Next" at bounding box center [1431, 502] width 71 height 26
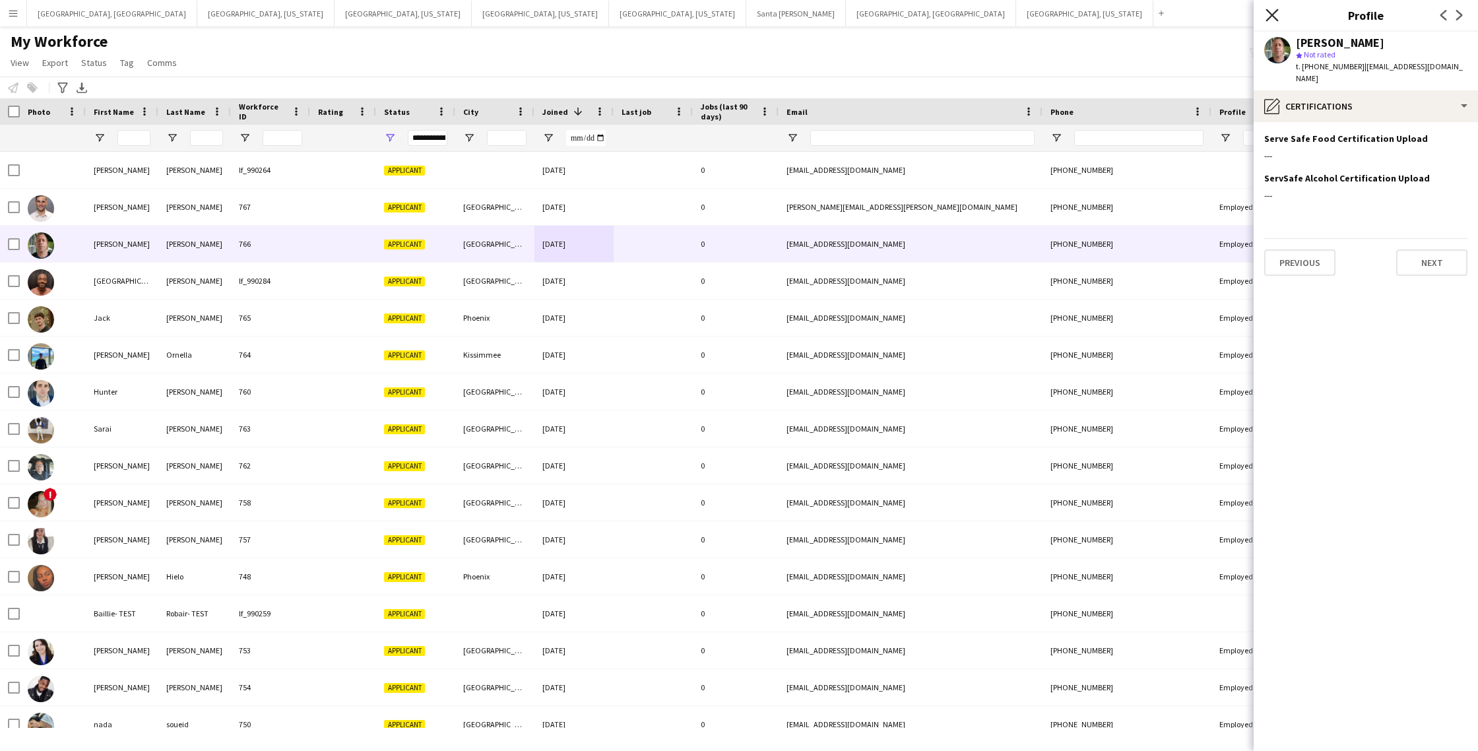
click at [1270, 15] on icon "Close pop-in" at bounding box center [1272, 15] width 13 height 13
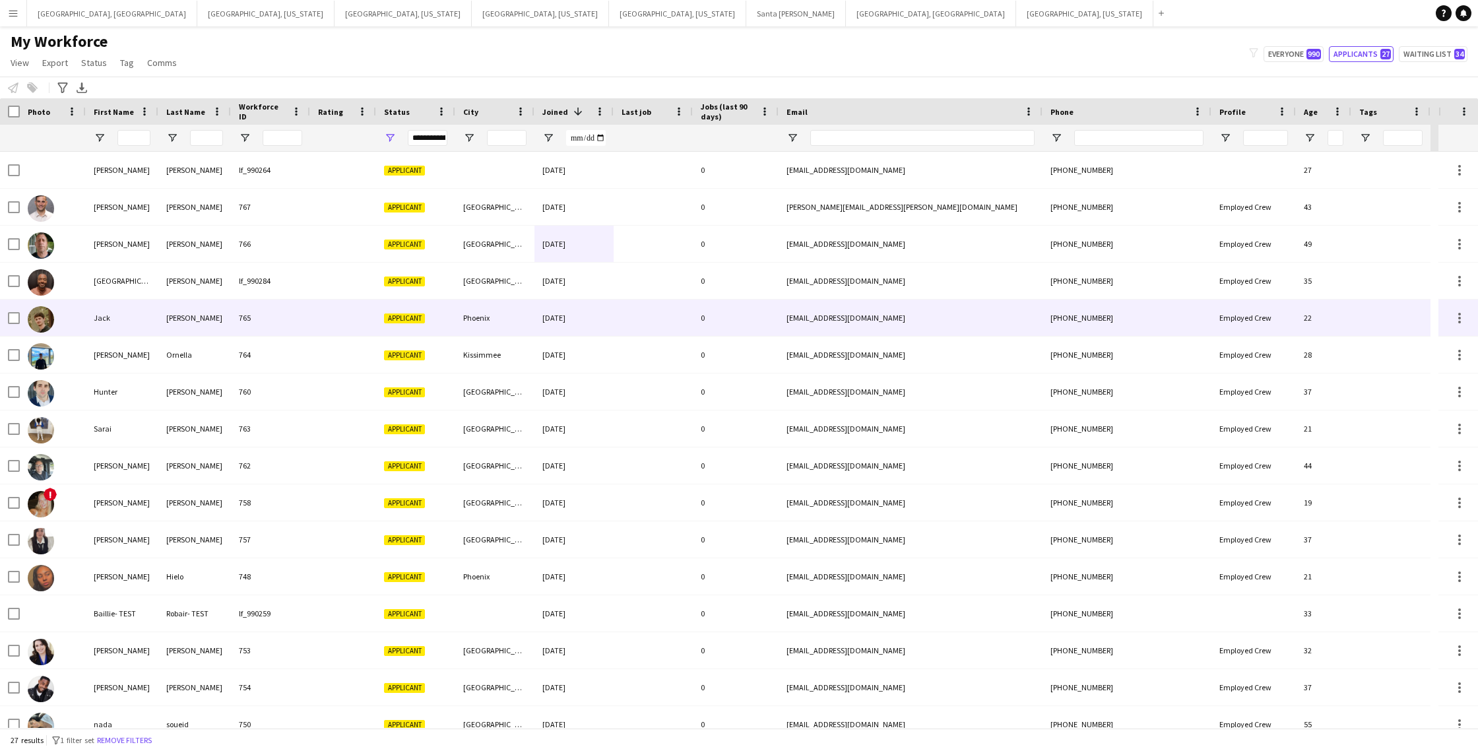
click at [1176, 325] on div "[PHONE_NUMBER]" at bounding box center [1127, 318] width 169 height 36
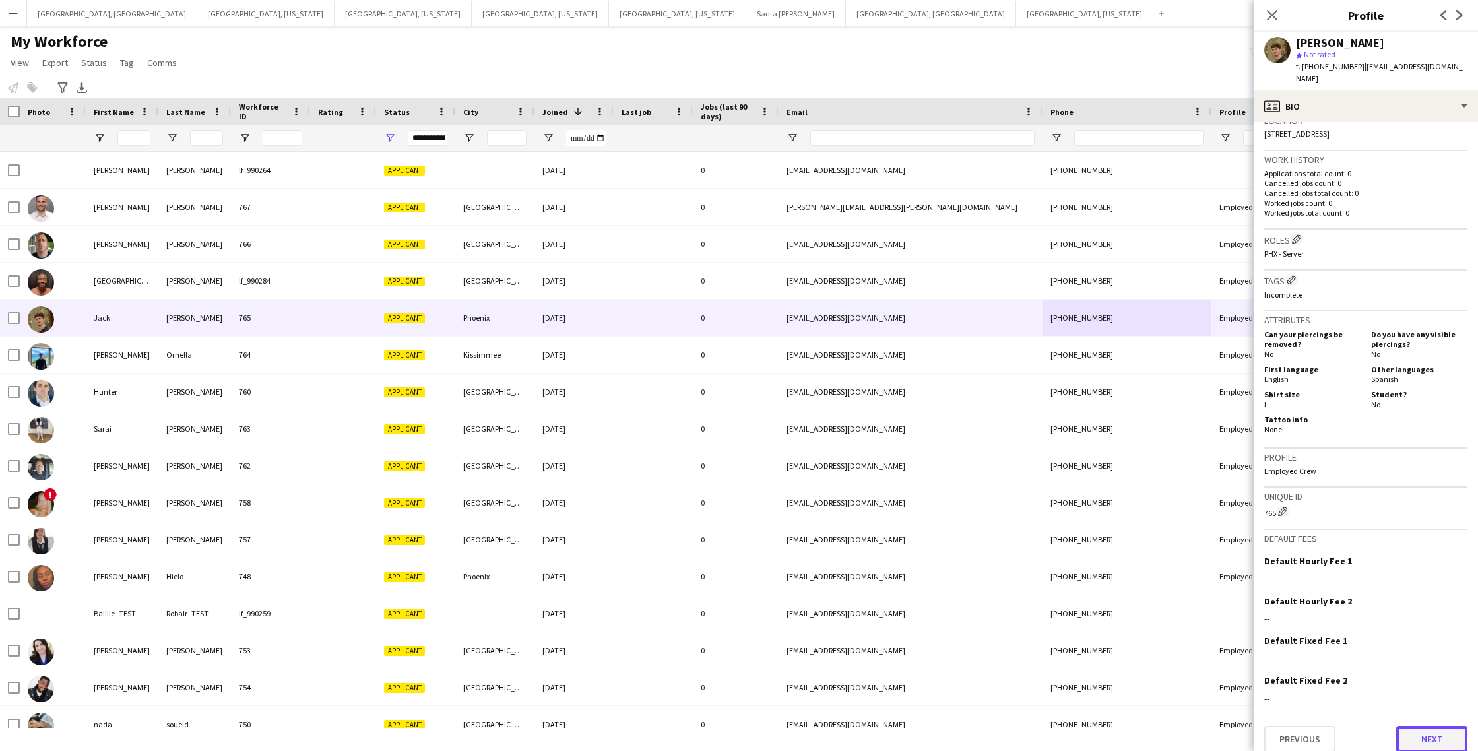
click at [1413, 726] on button "Next" at bounding box center [1431, 739] width 71 height 26
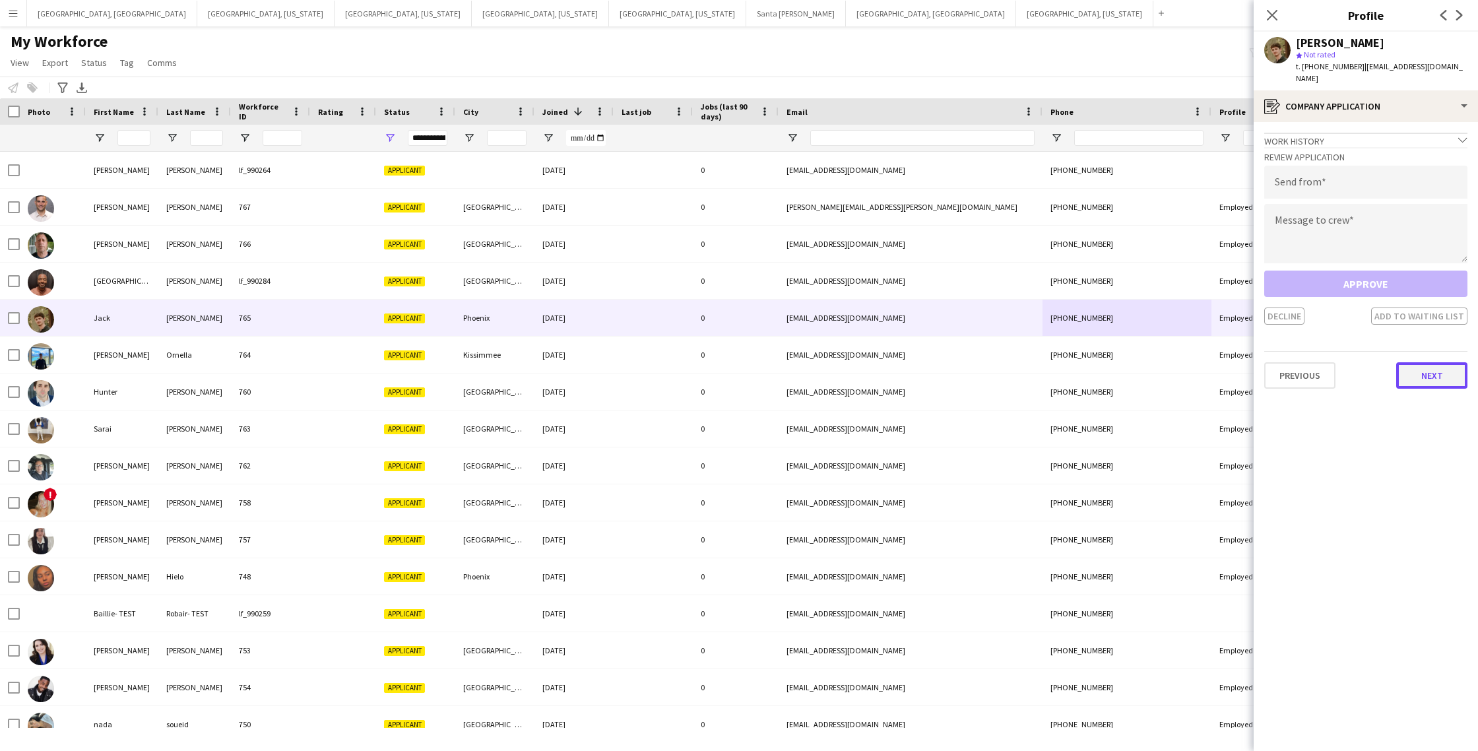
click at [1439, 362] on button "Next" at bounding box center [1431, 375] width 71 height 26
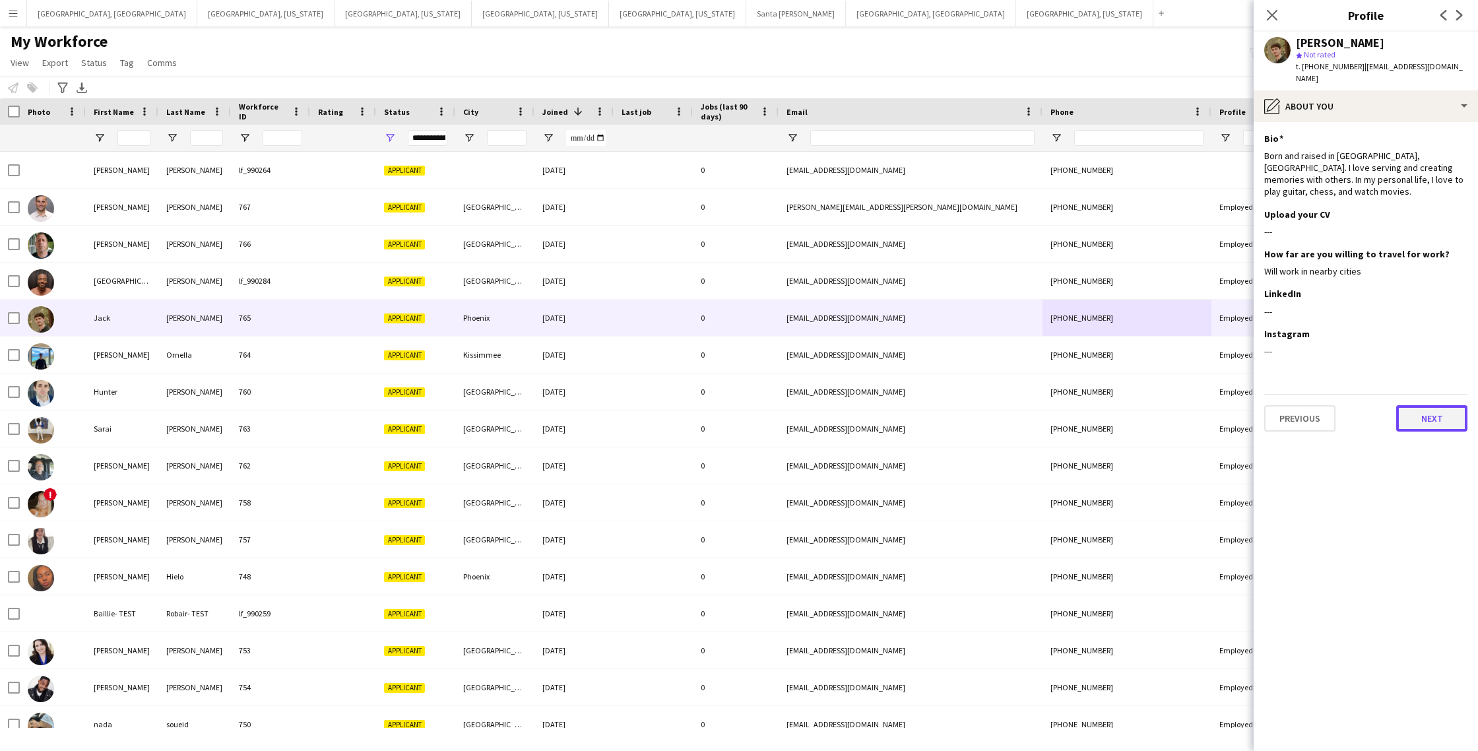
click at [1433, 405] on button "Next" at bounding box center [1431, 418] width 71 height 26
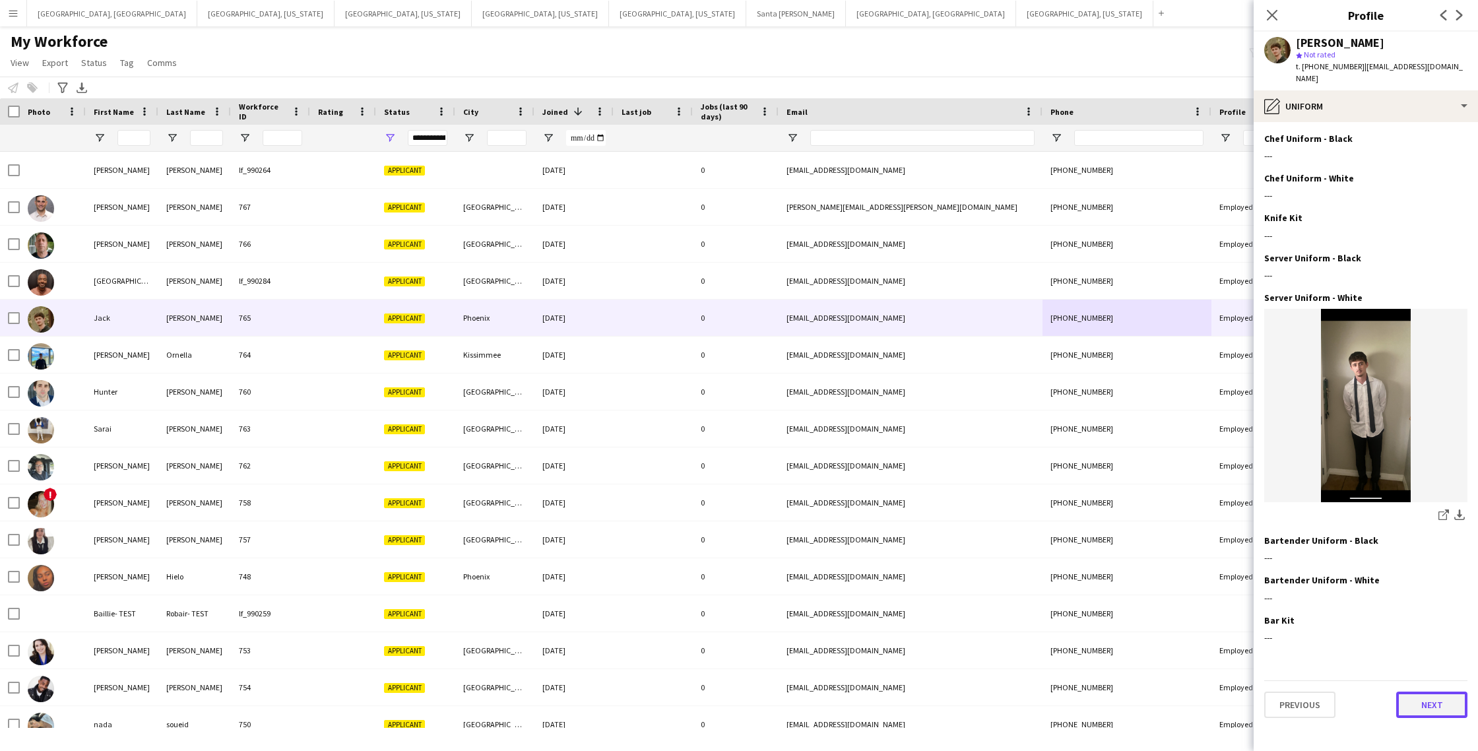
click at [1437, 697] on button "Next" at bounding box center [1431, 705] width 71 height 26
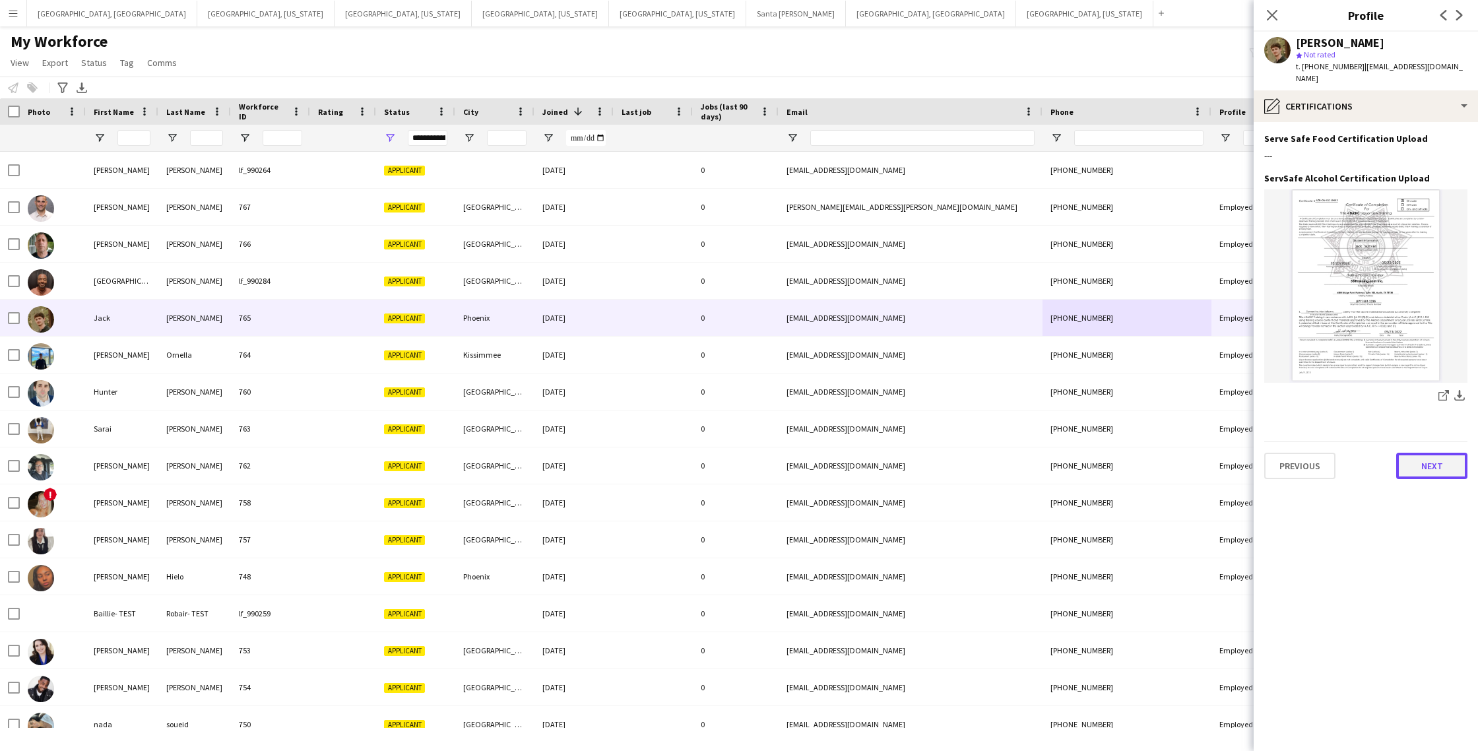
click at [1427, 457] on button "Next" at bounding box center [1431, 466] width 71 height 26
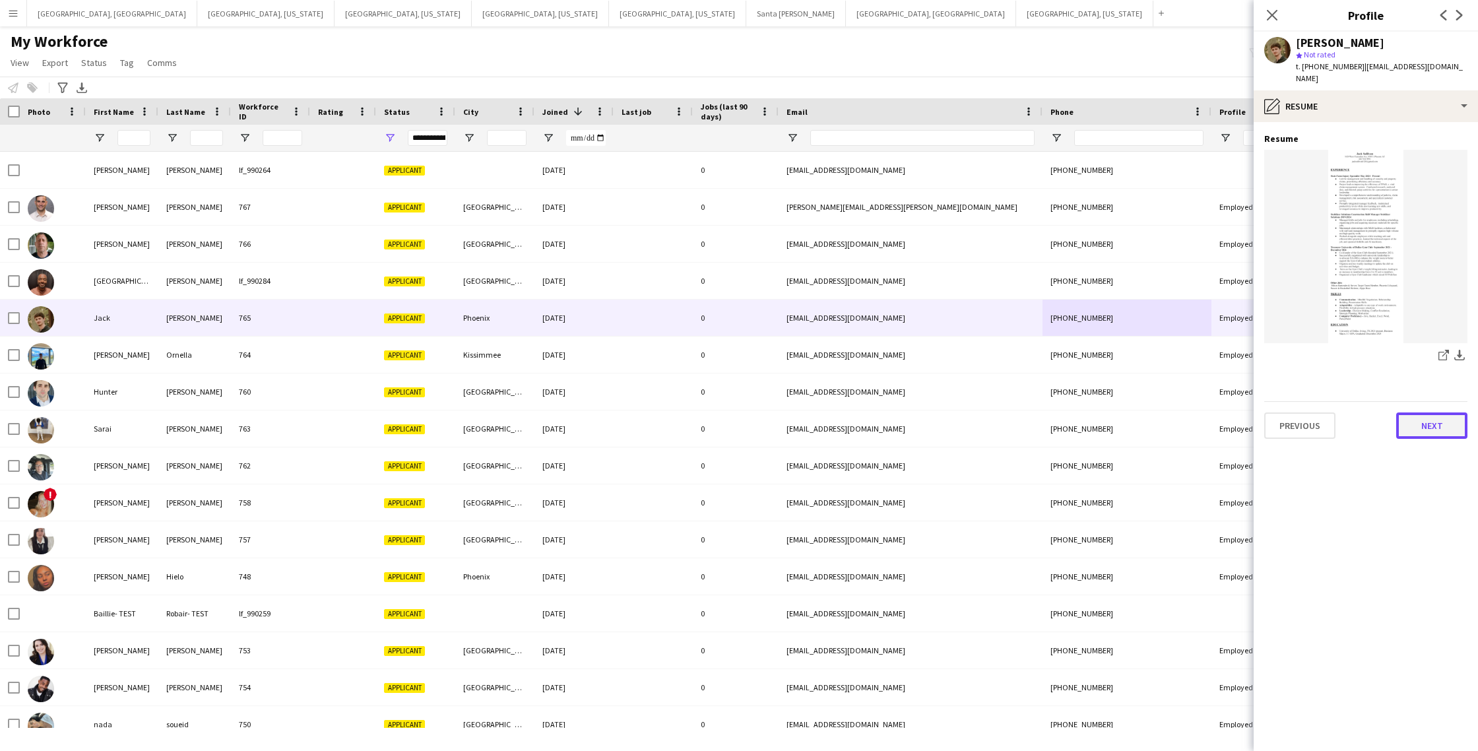
click at [1426, 412] on button "Next" at bounding box center [1431, 425] width 71 height 26
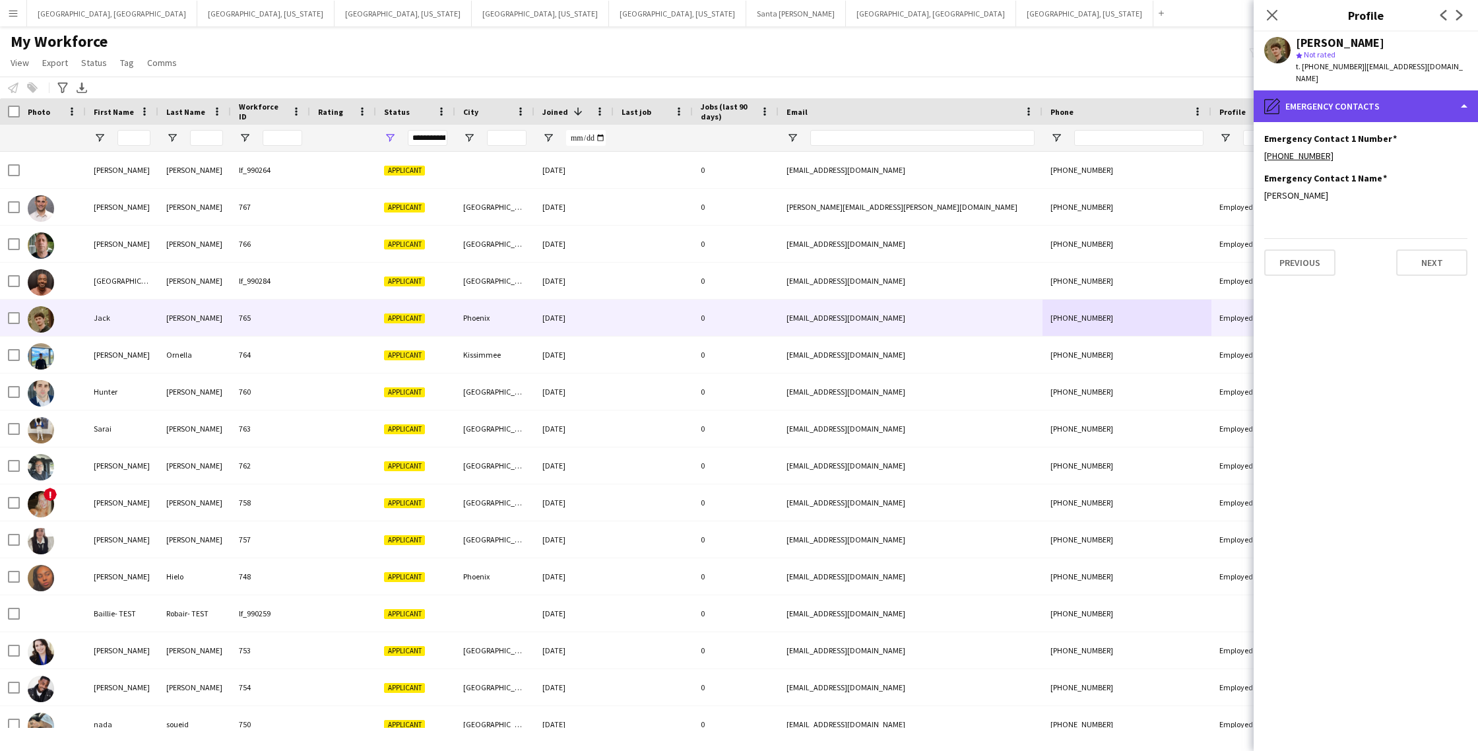
click at [1433, 90] on div "pencil4 Emergency contacts" at bounding box center [1366, 106] width 224 height 32
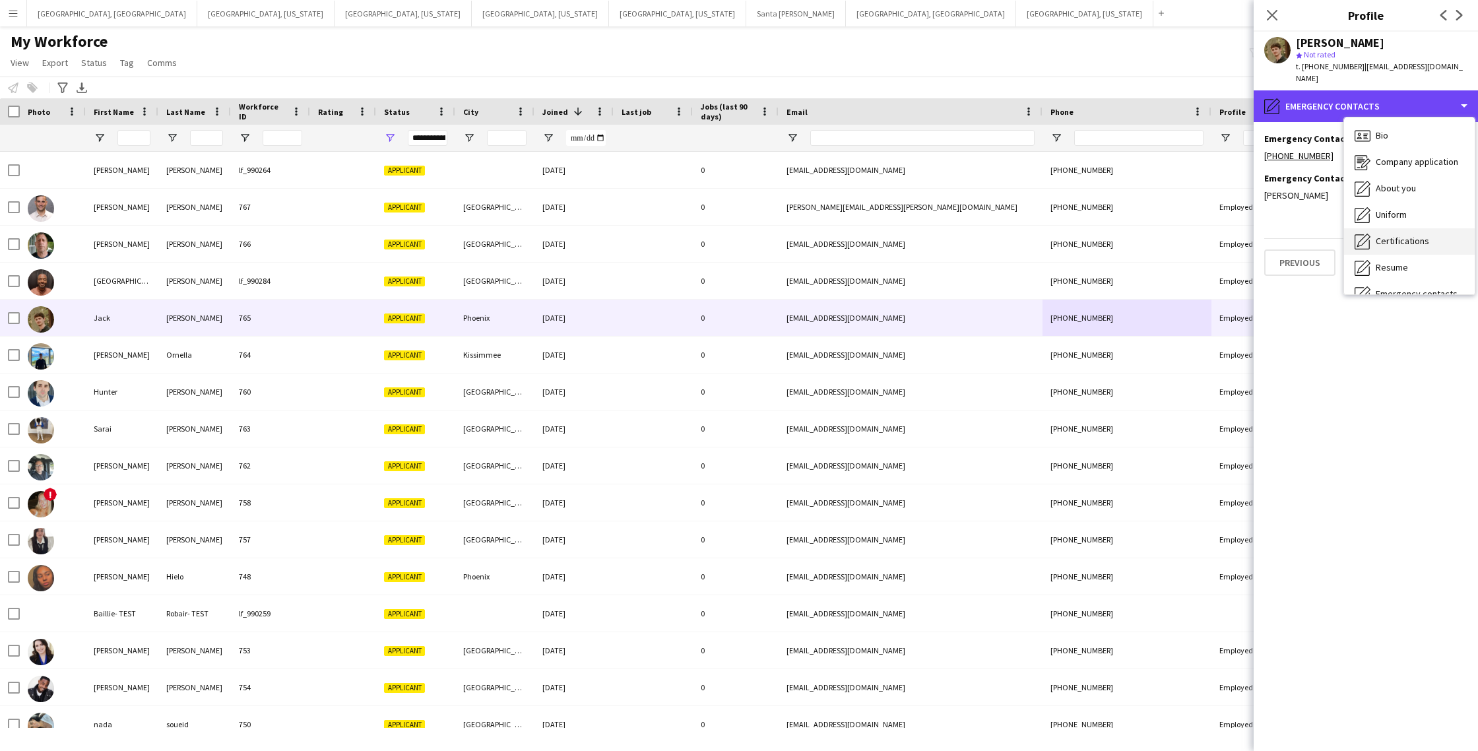
scroll to position [71, 0]
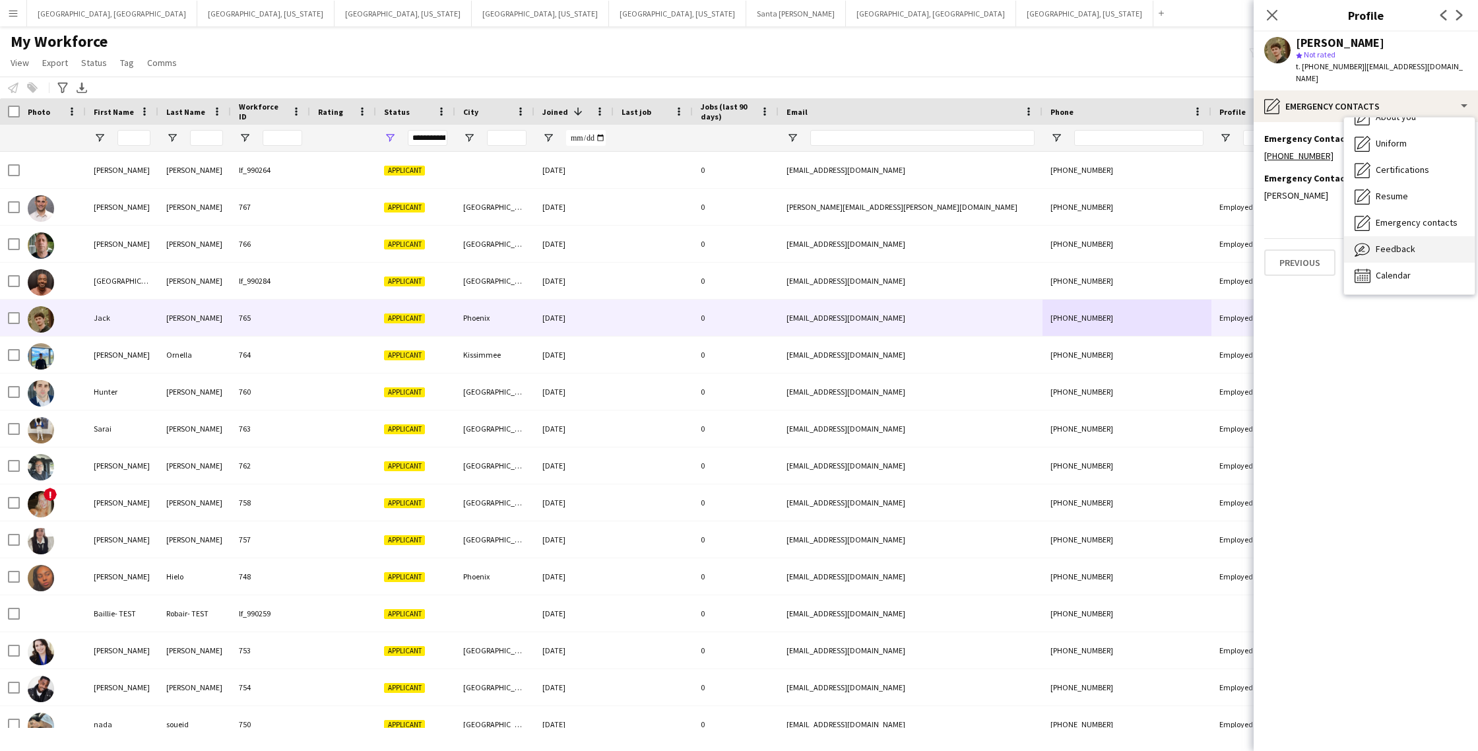
click at [1394, 243] on span "Feedback" at bounding box center [1396, 249] width 40 height 12
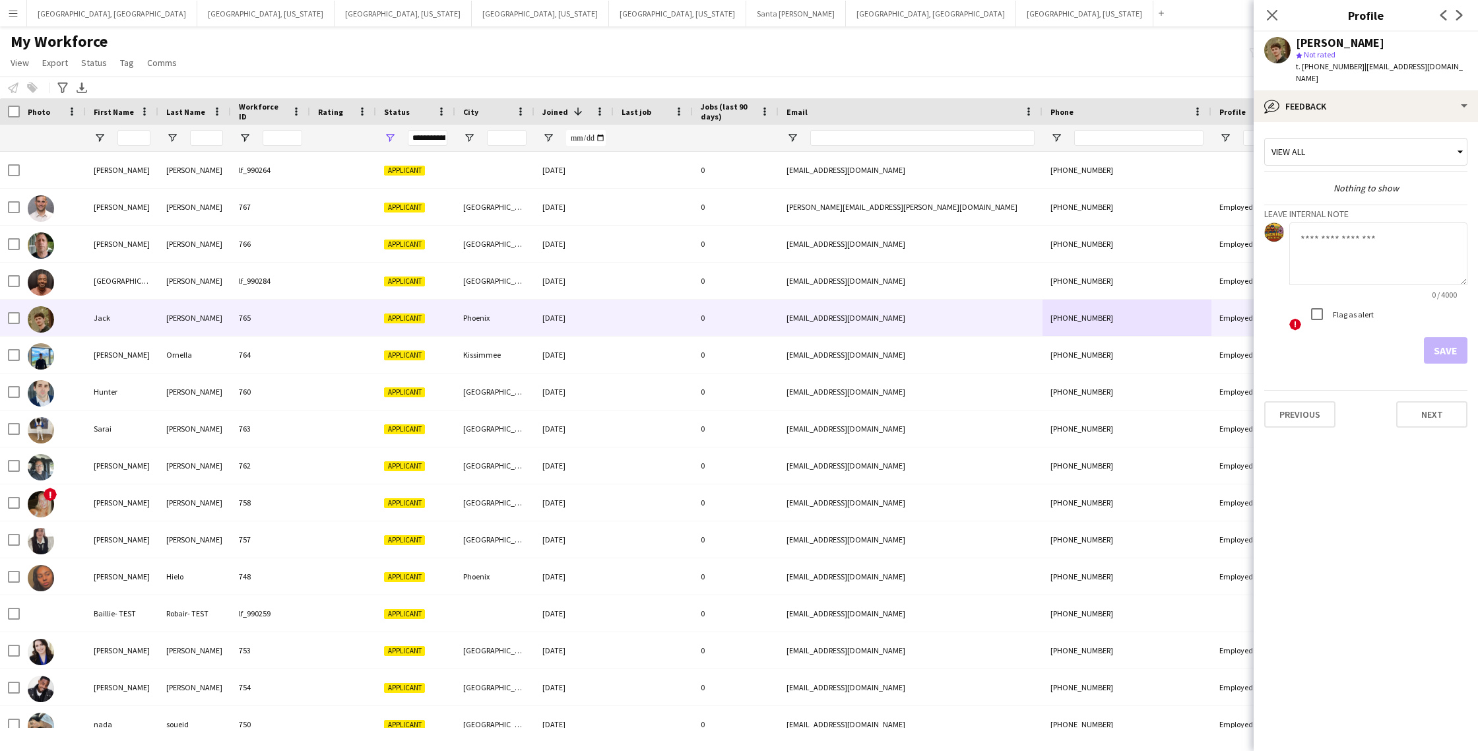
click at [1318, 237] on textarea at bounding box center [1379, 253] width 178 height 63
type textarea "**********"
click at [1449, 344] on button "Save" at bounding box center [1446, 350] width 44 height 26
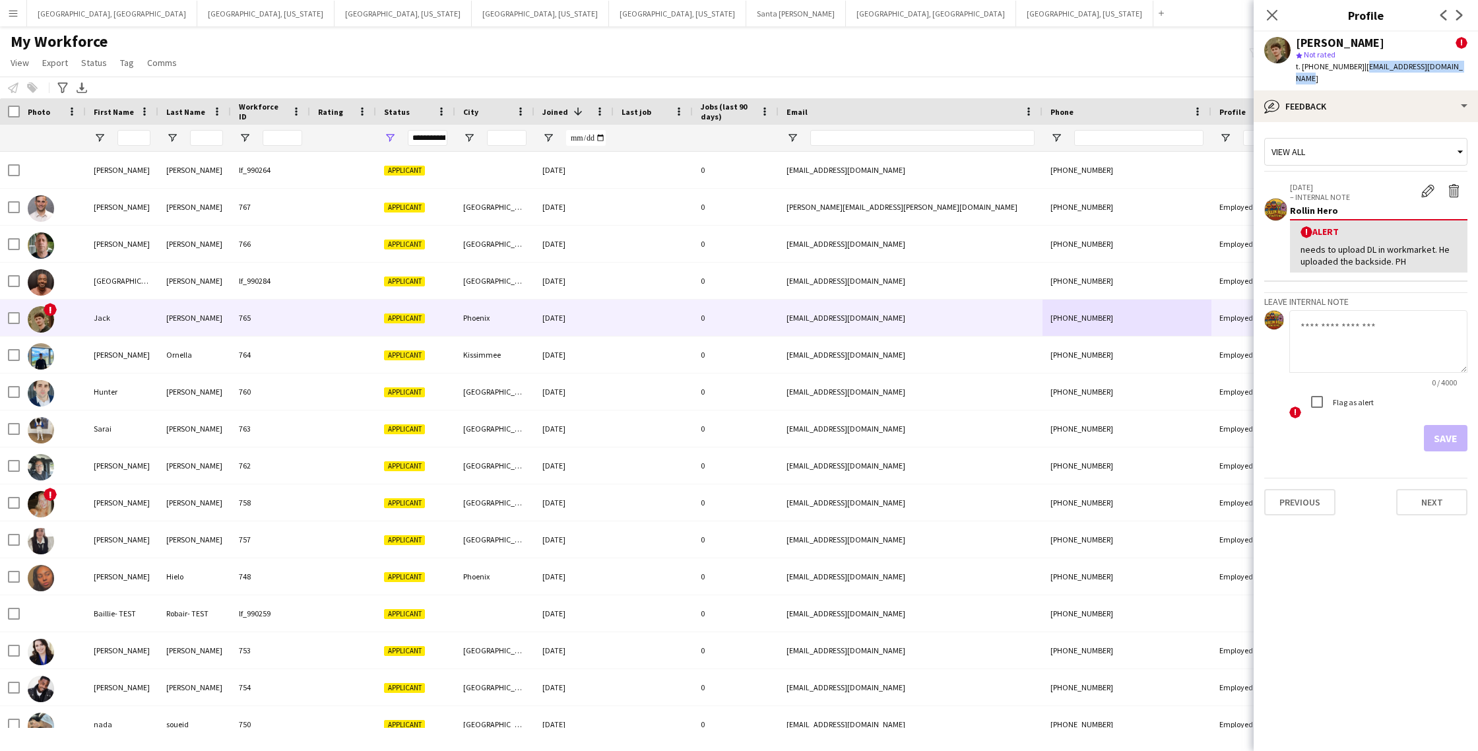
drag, startPoint x: 1455, startPoint y: 67, endPoint x: 1356, endPoint y: 71, distance: 99.7
click at [1356, 71] on div "[PERSON_NAME] ! star Not rated t. [PHONE_NUMBER] | [EMAIL_ADDRESS][DOMAIN_NAME]" at bounding box center [1366, 61] width 224 height 59
copy span "[EMAIL_ADDRESS][DOMAIN_NAME]"
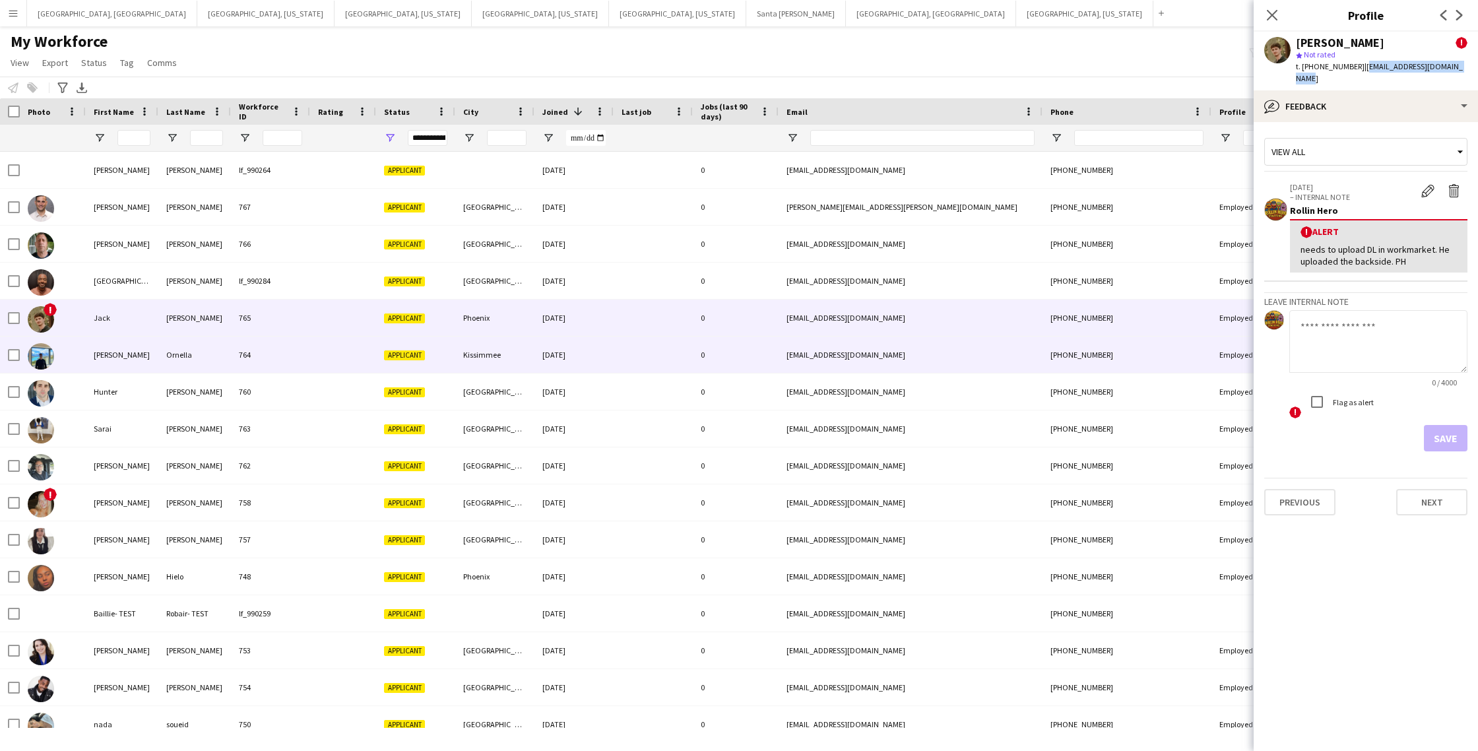
click at [314, 366] on div at bounding box center [343, 355] width 66 height 36
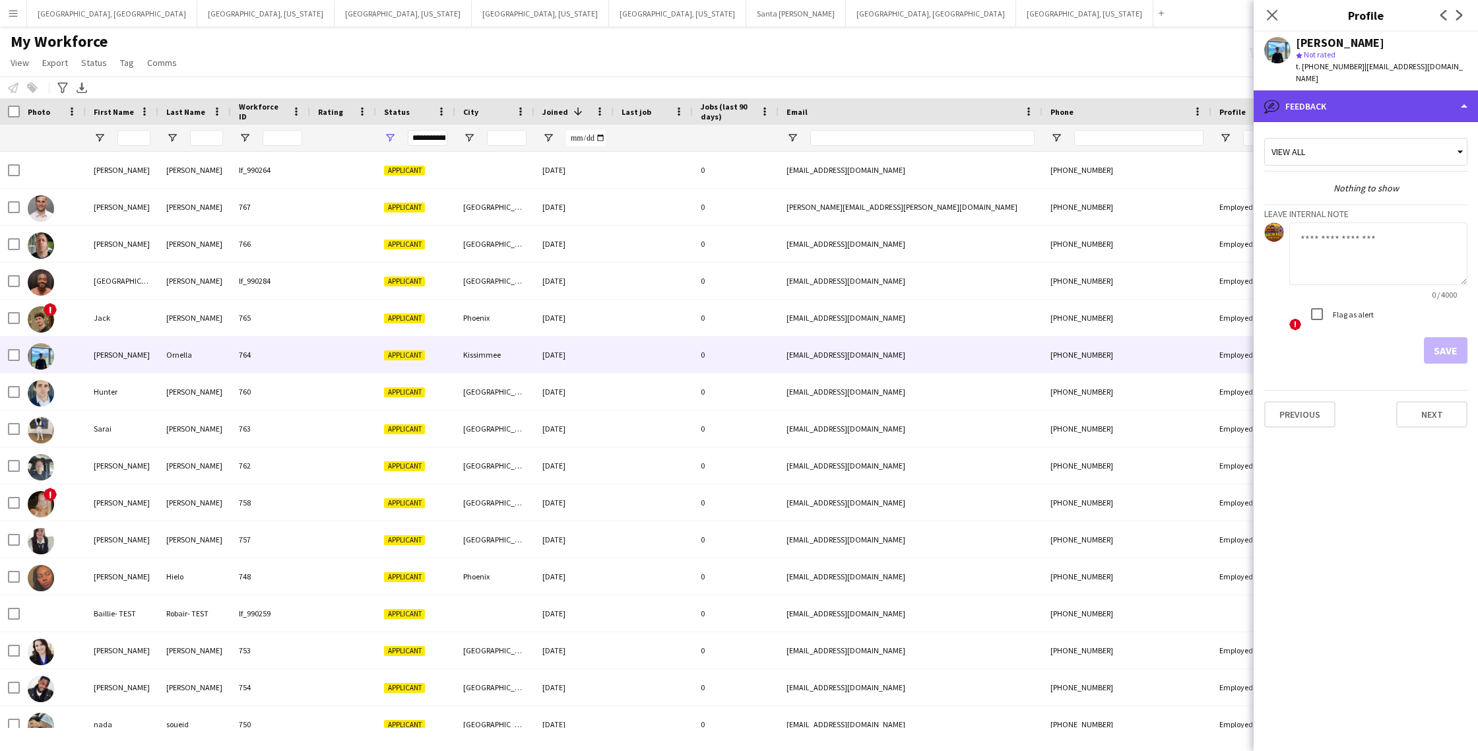
click at [1416, 103] on div "bubble-pencil Feedback" at bounding box center [1366, 106] width 224 height 32
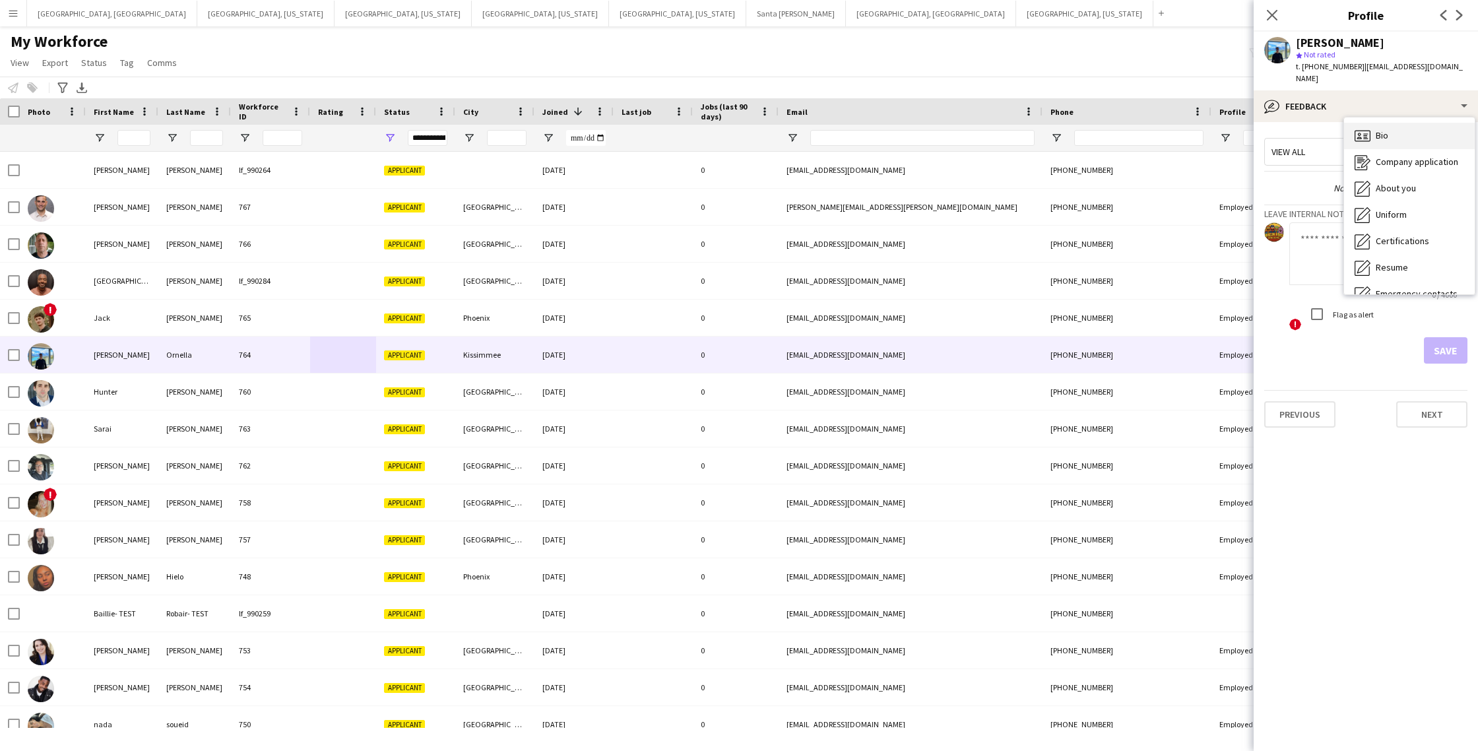
click at [1390, 124] on div "Bio Bio" at bounding box center [1409, 136] width 131 height 26
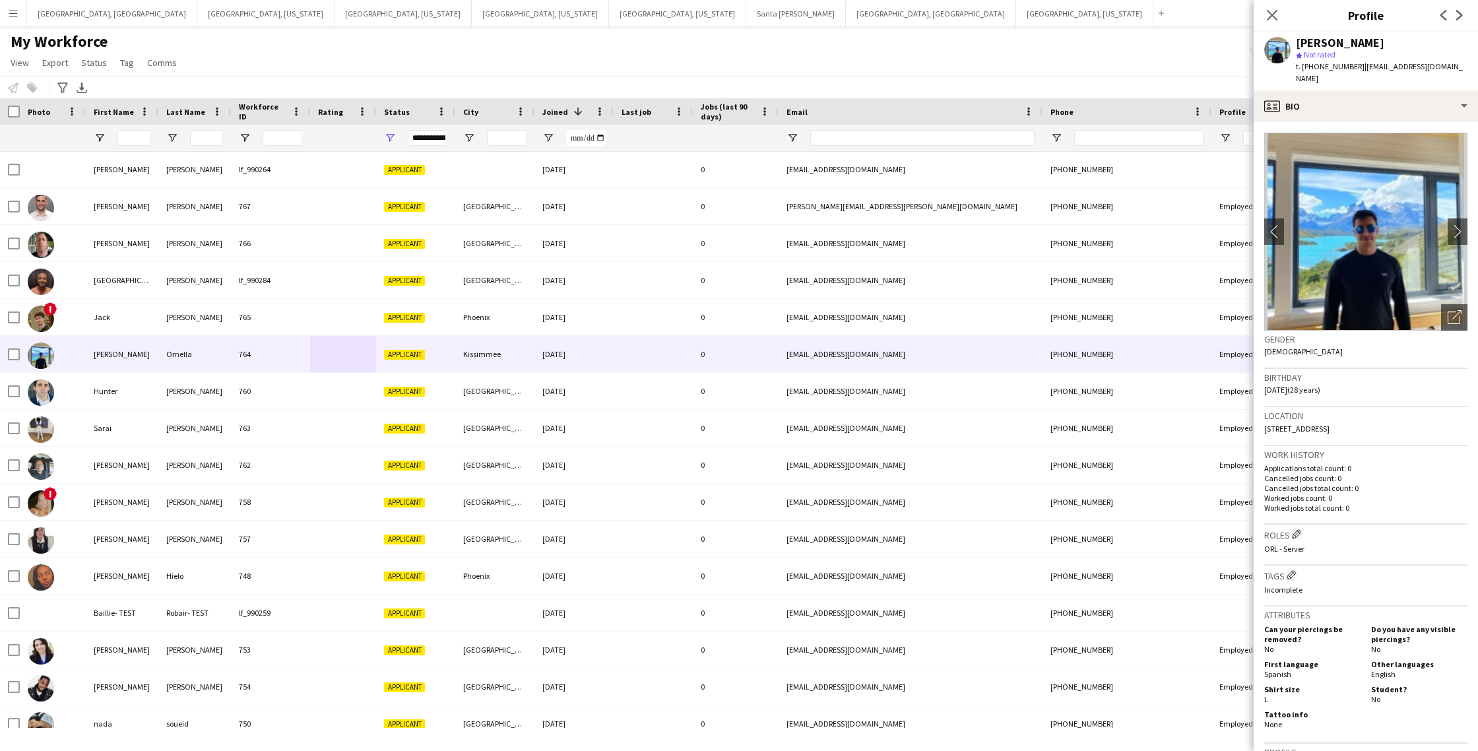
scroll to position [295, 0]
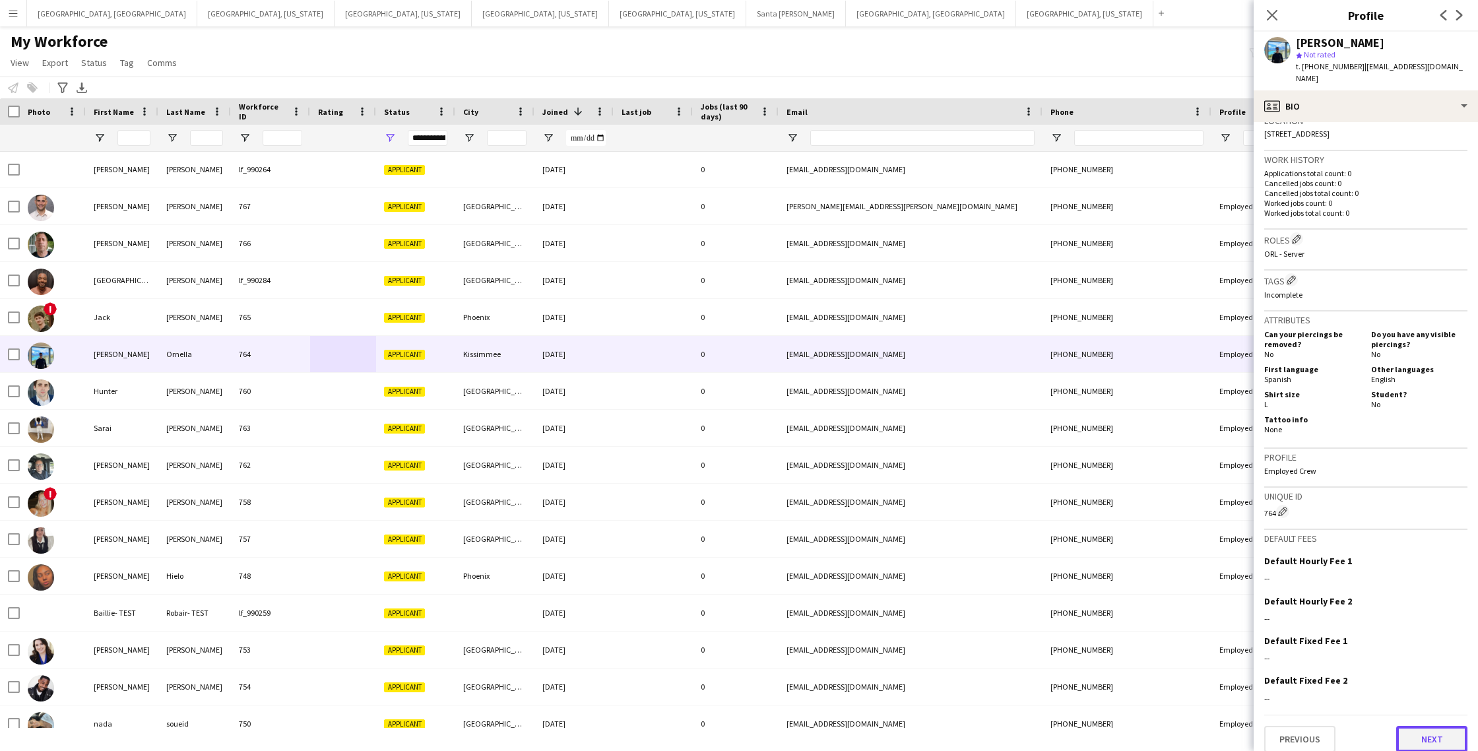
click at [1441, 729] on button "Next" at bounding box center [1431, 739] width 71 height 26
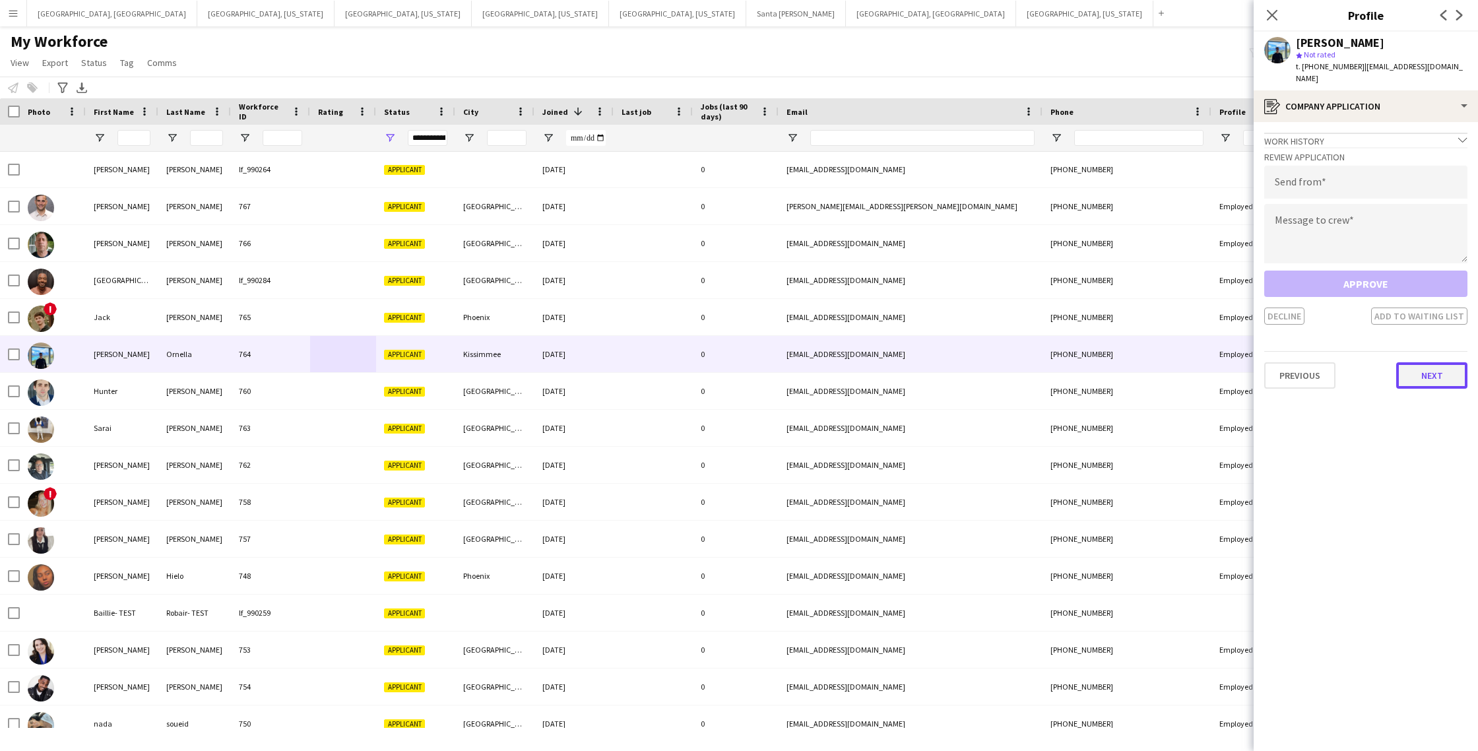
click at [1412, 368] on button "Next" at bounding box center [1431, 375] width 71 height 26
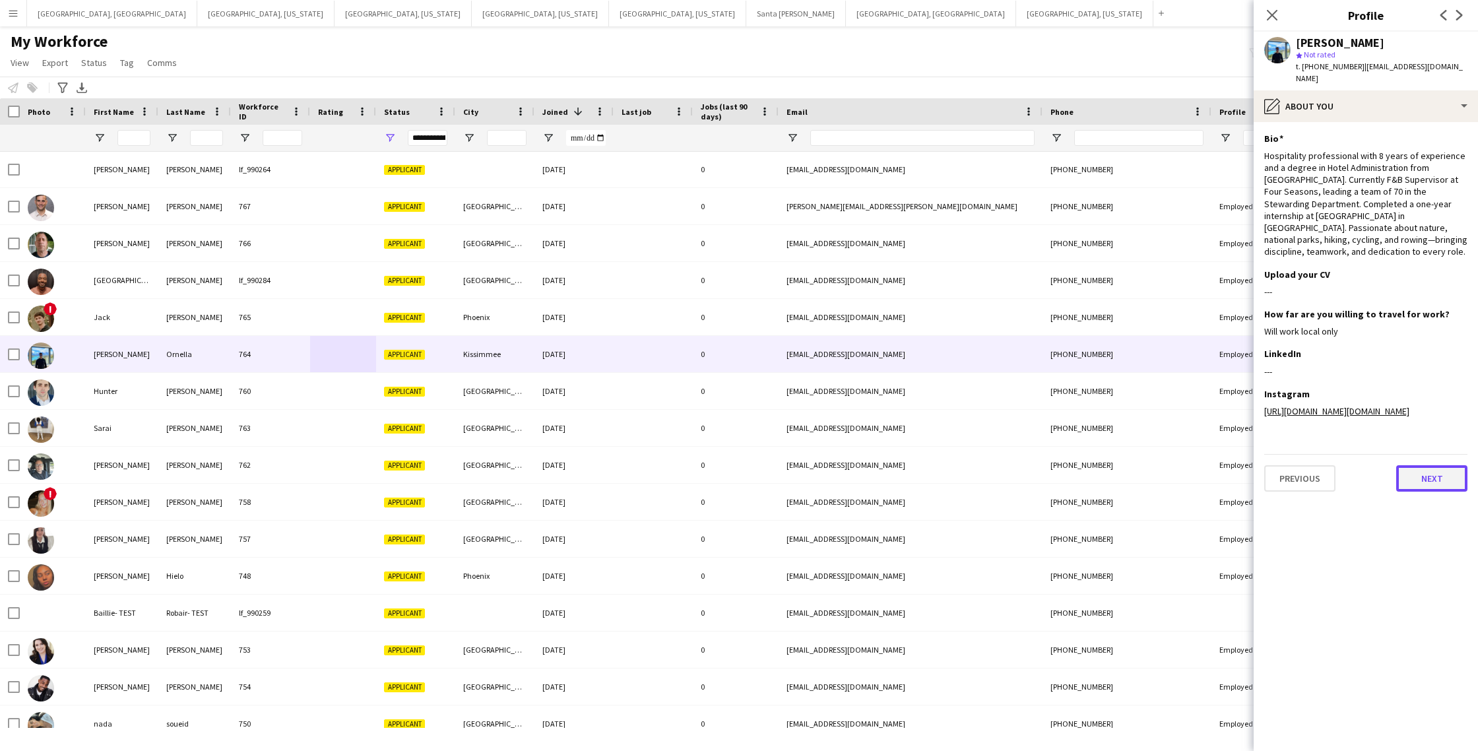
click at [1418, 473] on button "Next" at bounding box center [1431, 478] width 71 height 26
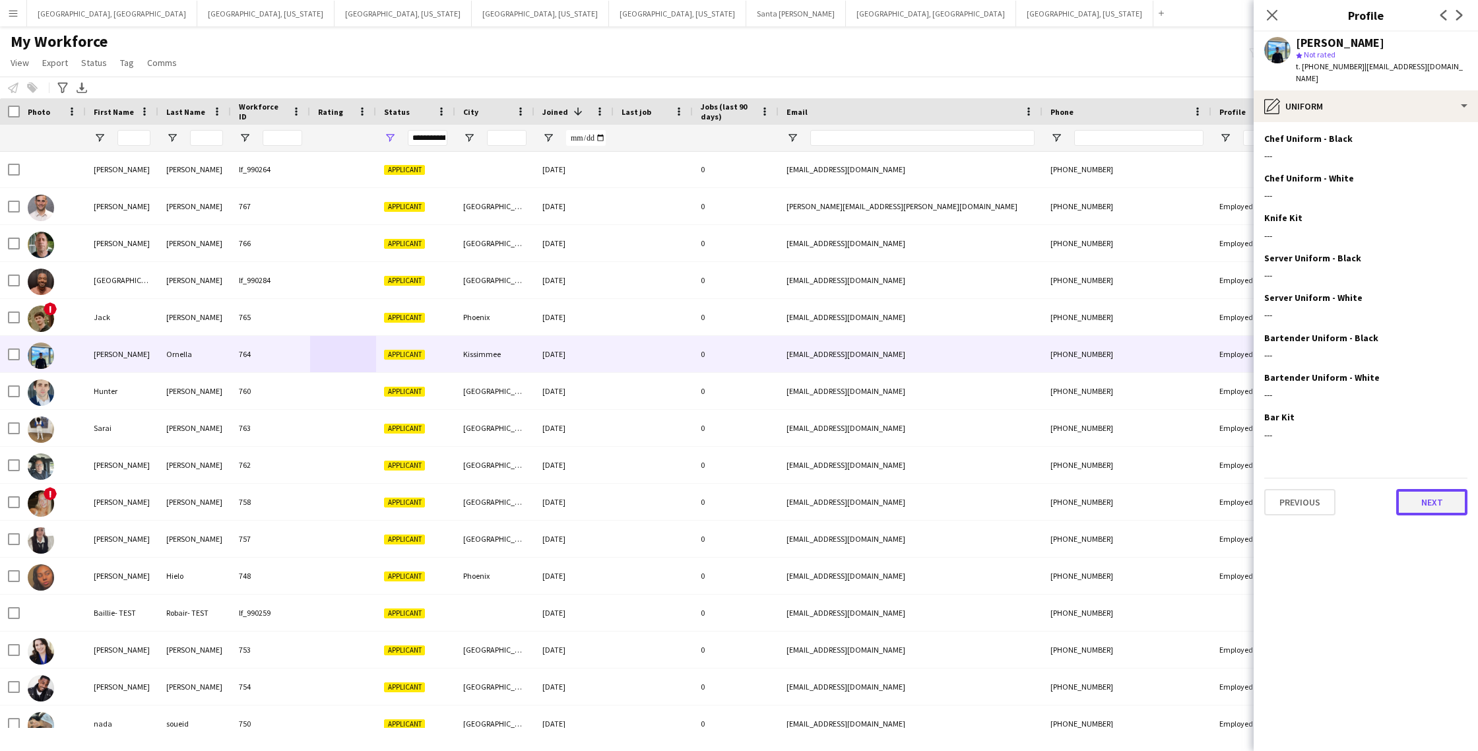
click at [1450, 500] on button "Next" at bounding box center [1431, 502] width 71 height 26
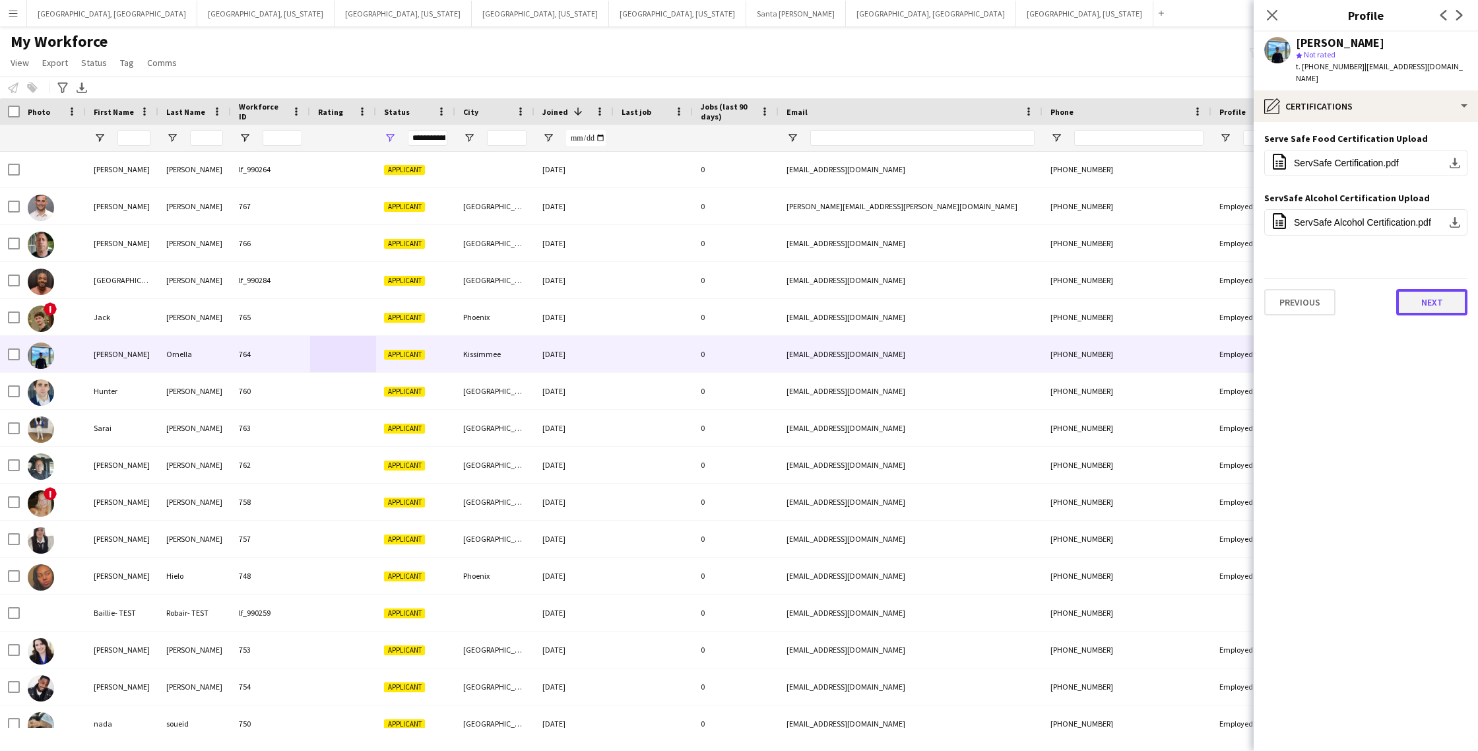
click at [1434, 291] on button "Next" at bounding box center [1431, 302] width 71 height 26
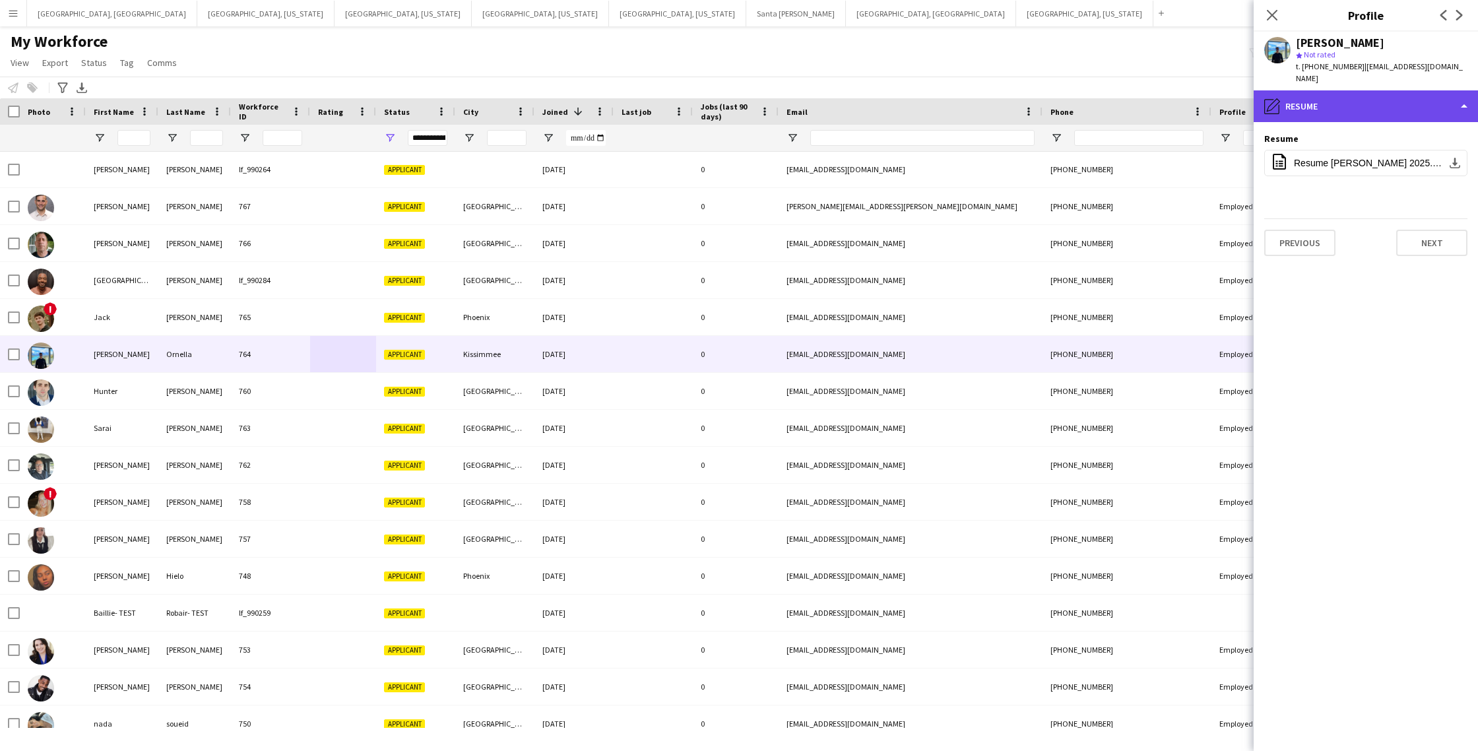
click at [1466, 93] on div "pencil4 Resume" at bounding box center [1366, 106] width 224 height 32
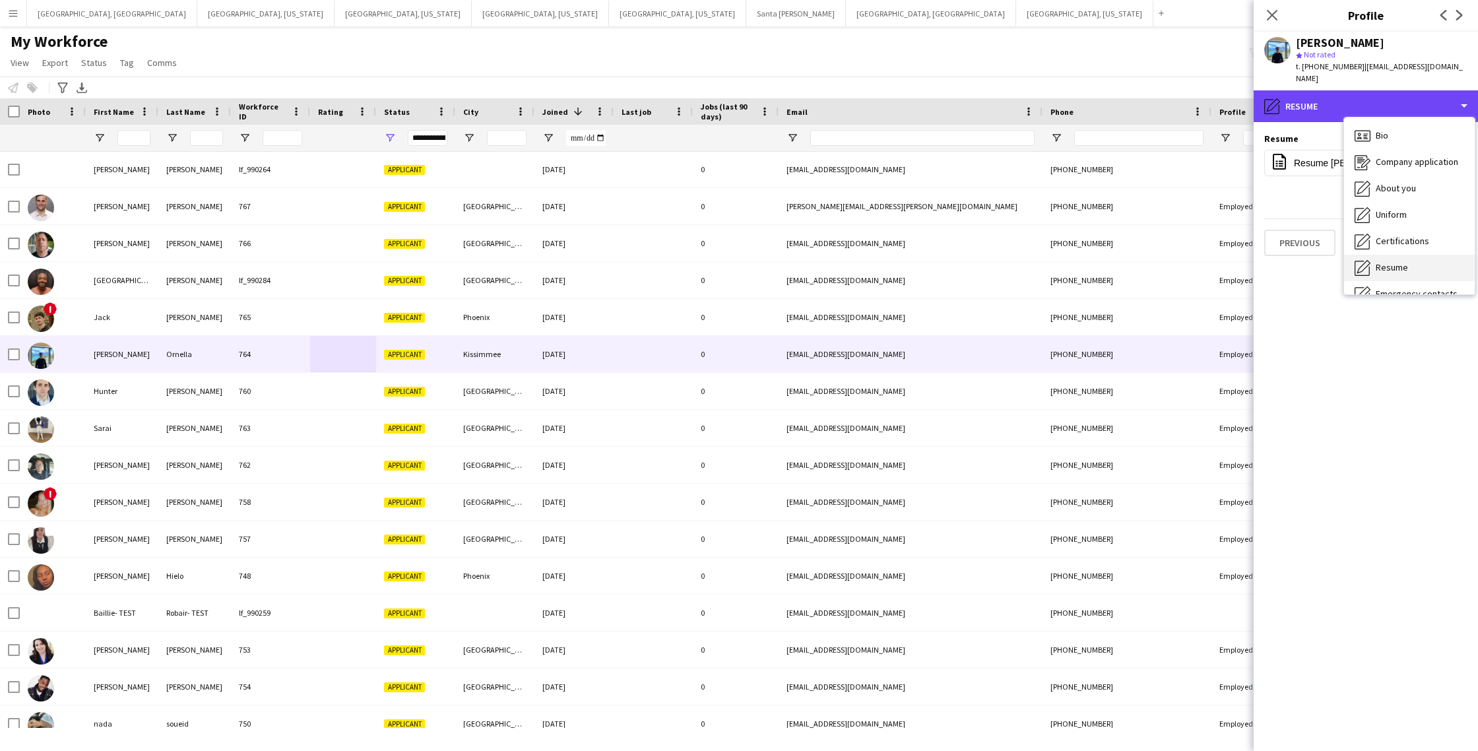
scroll to position [71, 0]
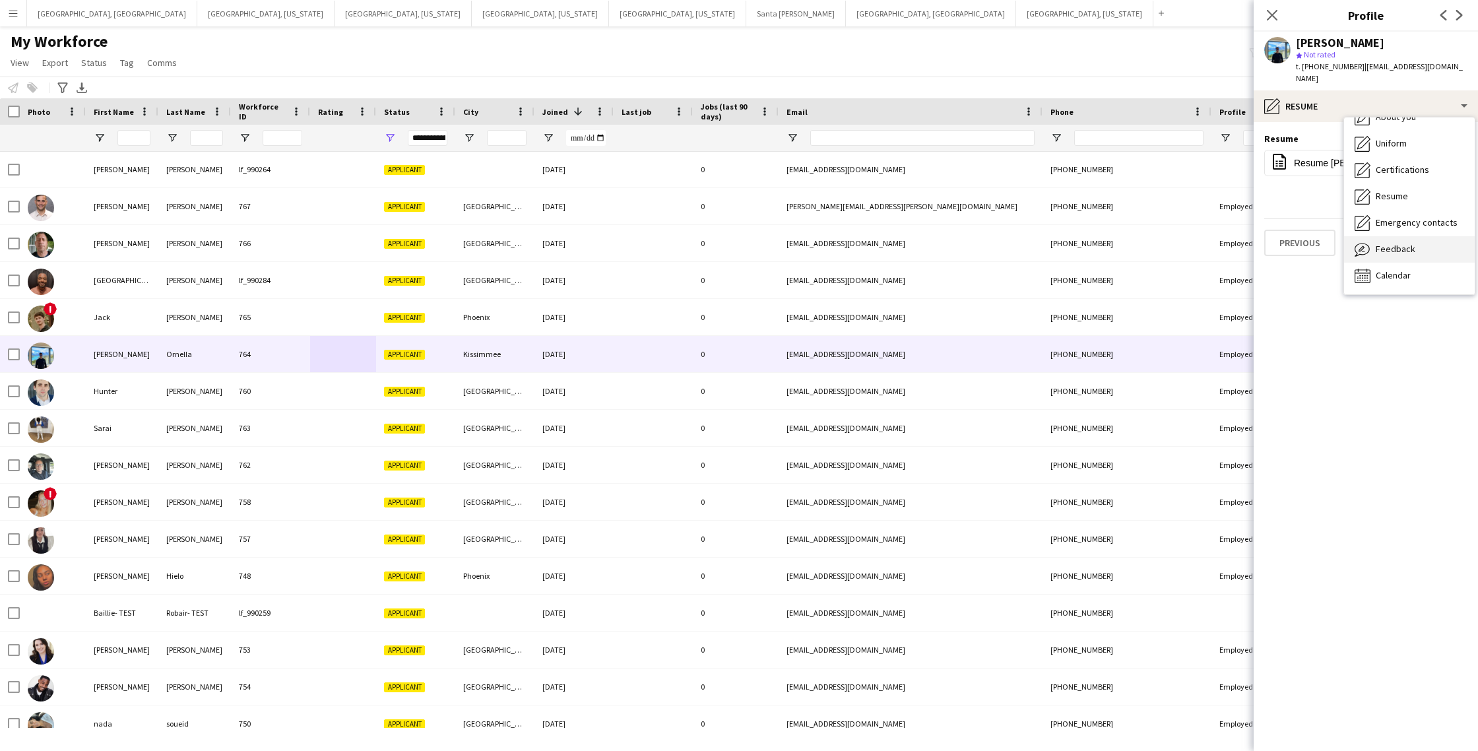
click at [1397, 243] on span "Feedback" at bounding box center [1396, 249] width 40 height 12
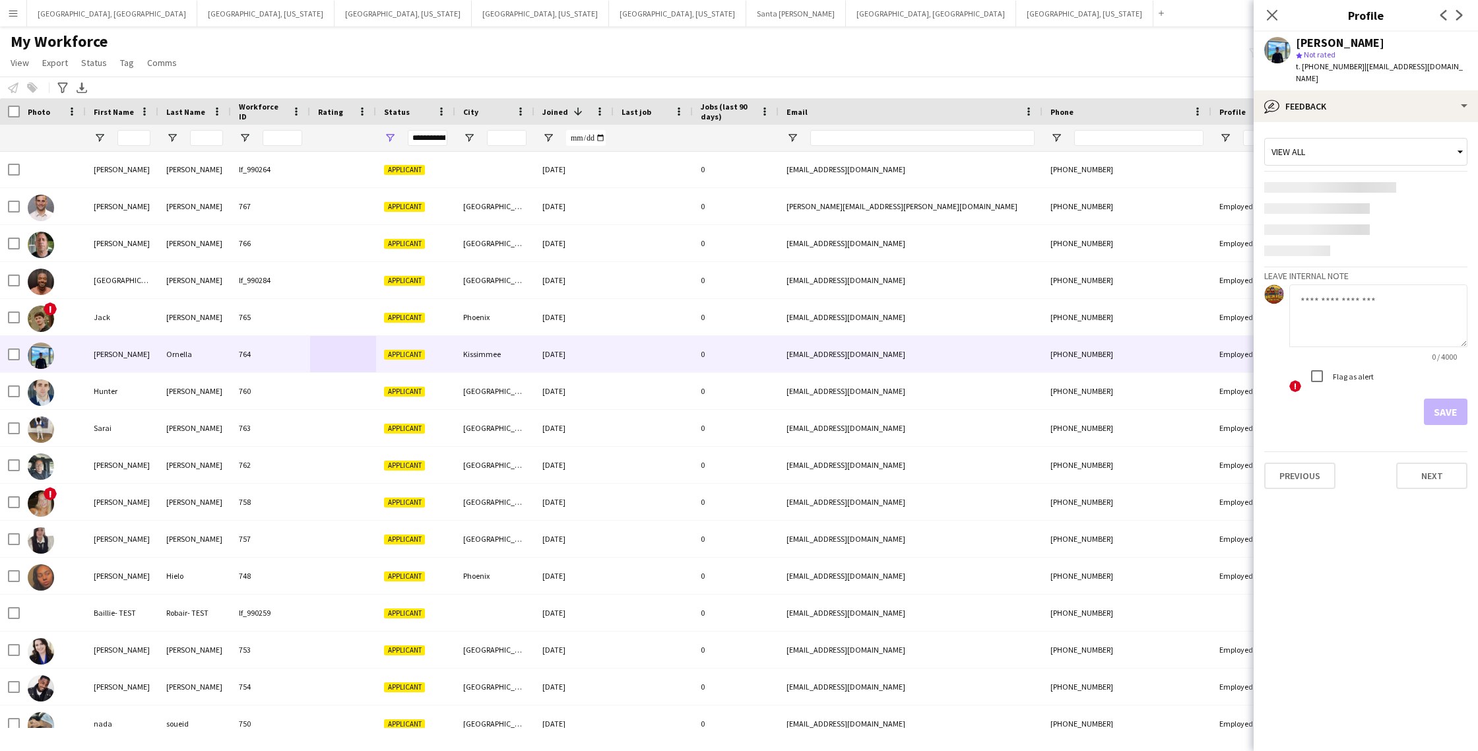
click at [1377, 363] on div "! Flag as alert" at bounding box center [1379, 378] width 178 height 30
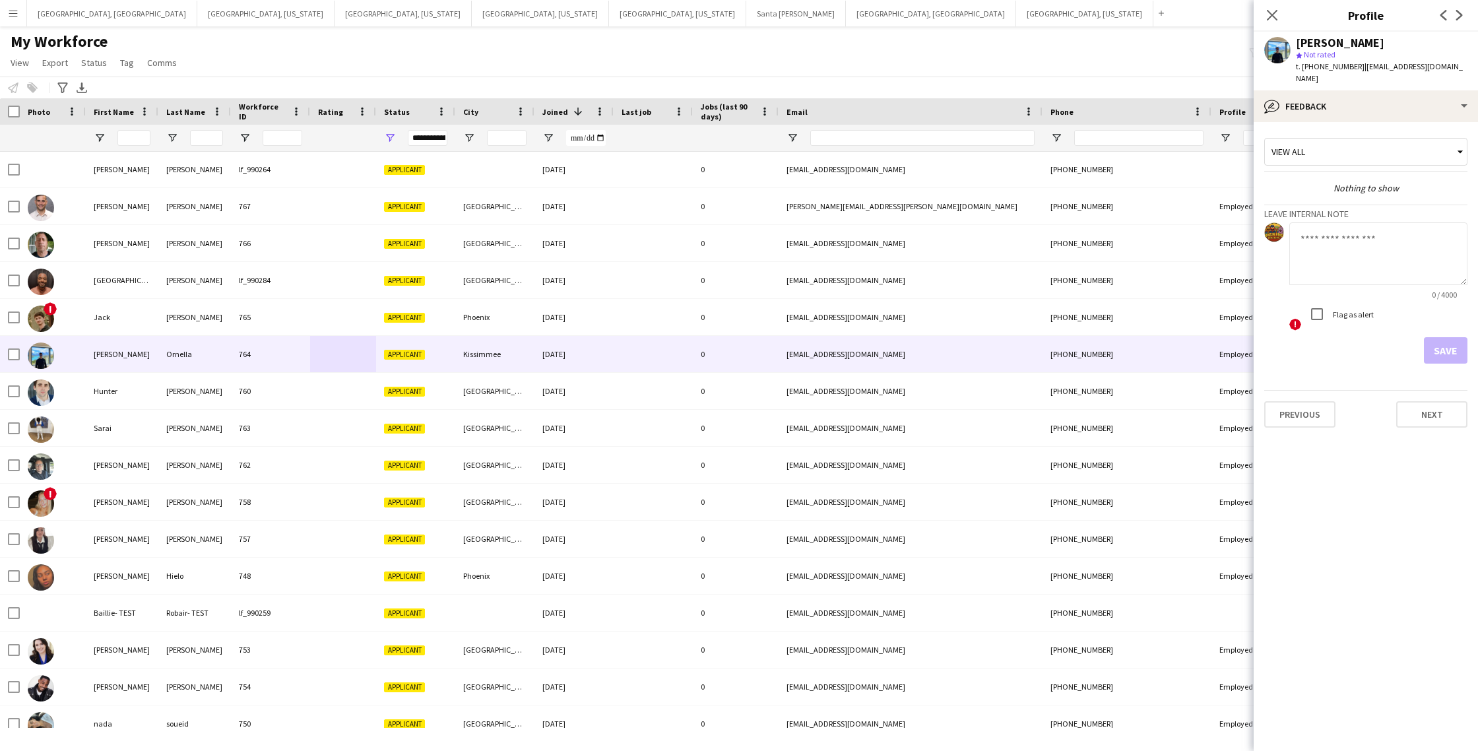
click at [1362, 261] on textarea at bounding box center [1379, 253] width 178 height 63
click at [1387, 222] on textarea "**********" at bounding box center [1379, 253] width 178 height 63
type textarea "**********"
click at [1449, 338] on button "Save" at bounding box center [1446, 350] width 44 height 26
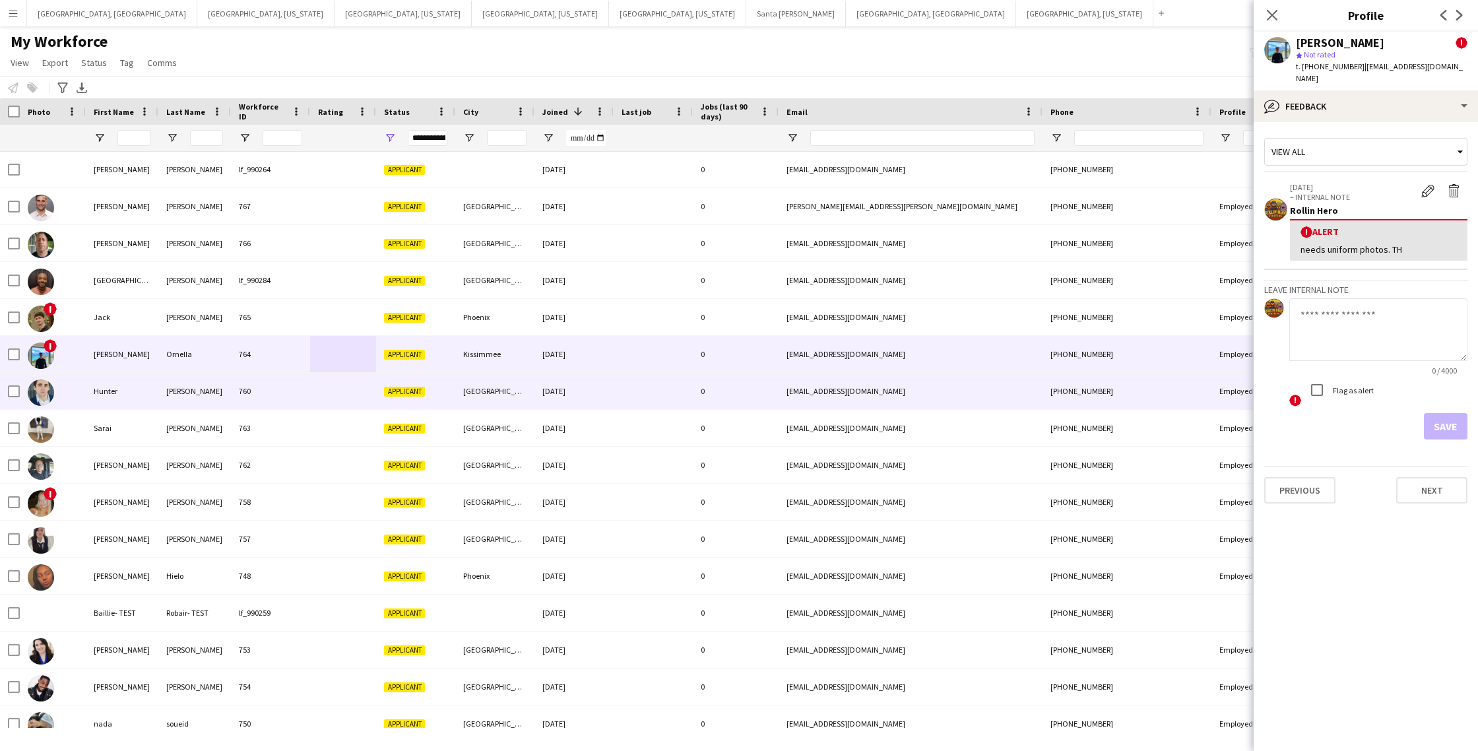
click at [304, 402] on div "760" at bounding box center [270, 391] width 79 height 36
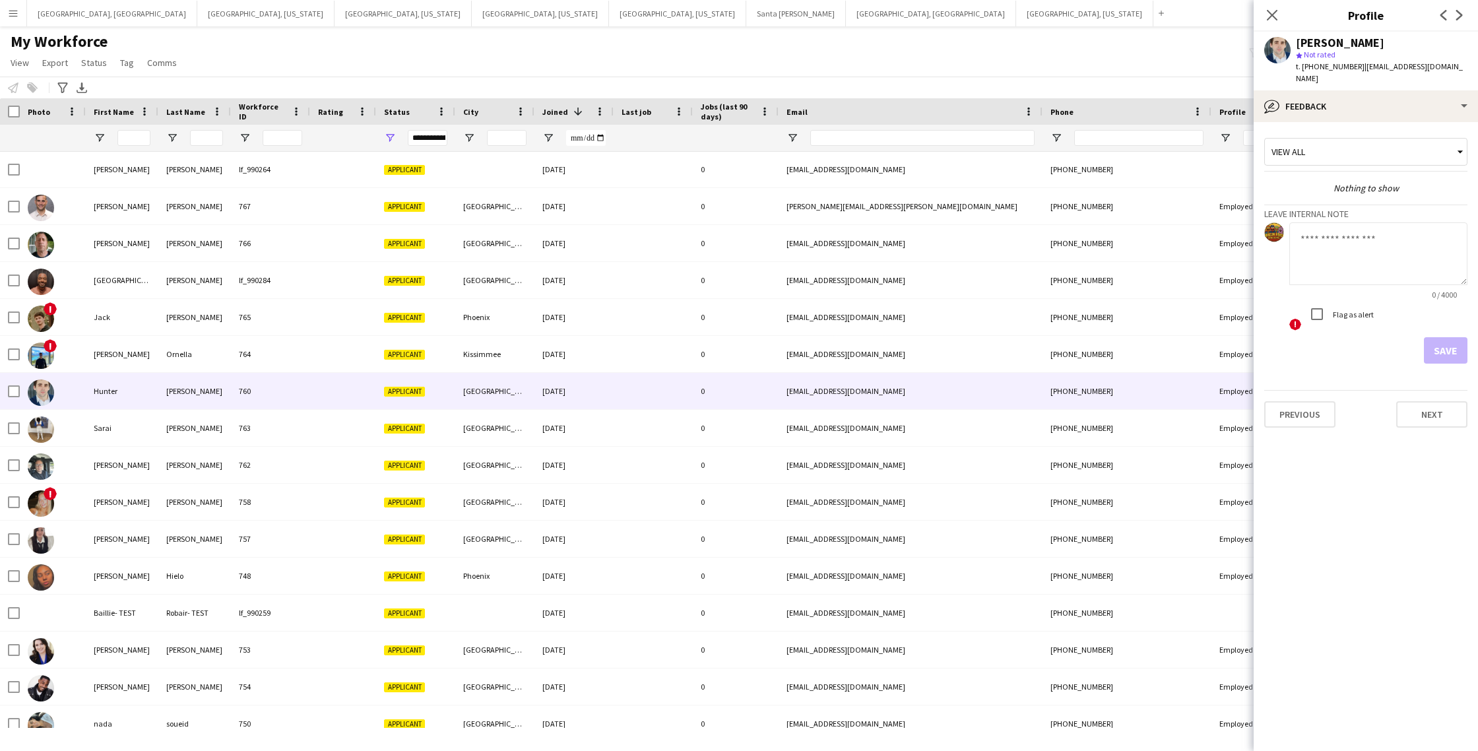
click at [1356, 260] on textarea at bounding box center [1379, 253] width 178 height 63
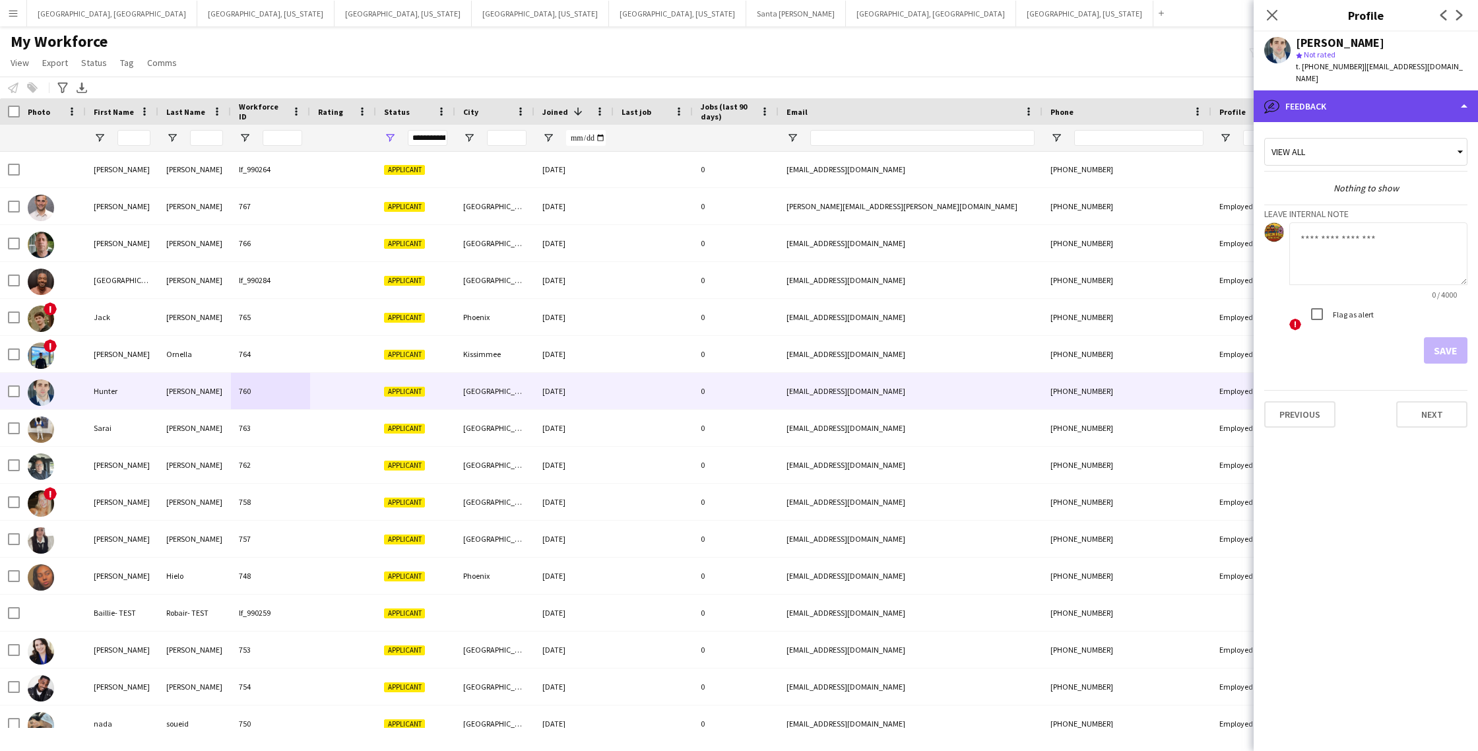
click at [1424, 98] on div "bubble-pencil Feedback" at bounding box center [1366, 106] width 224 height 32
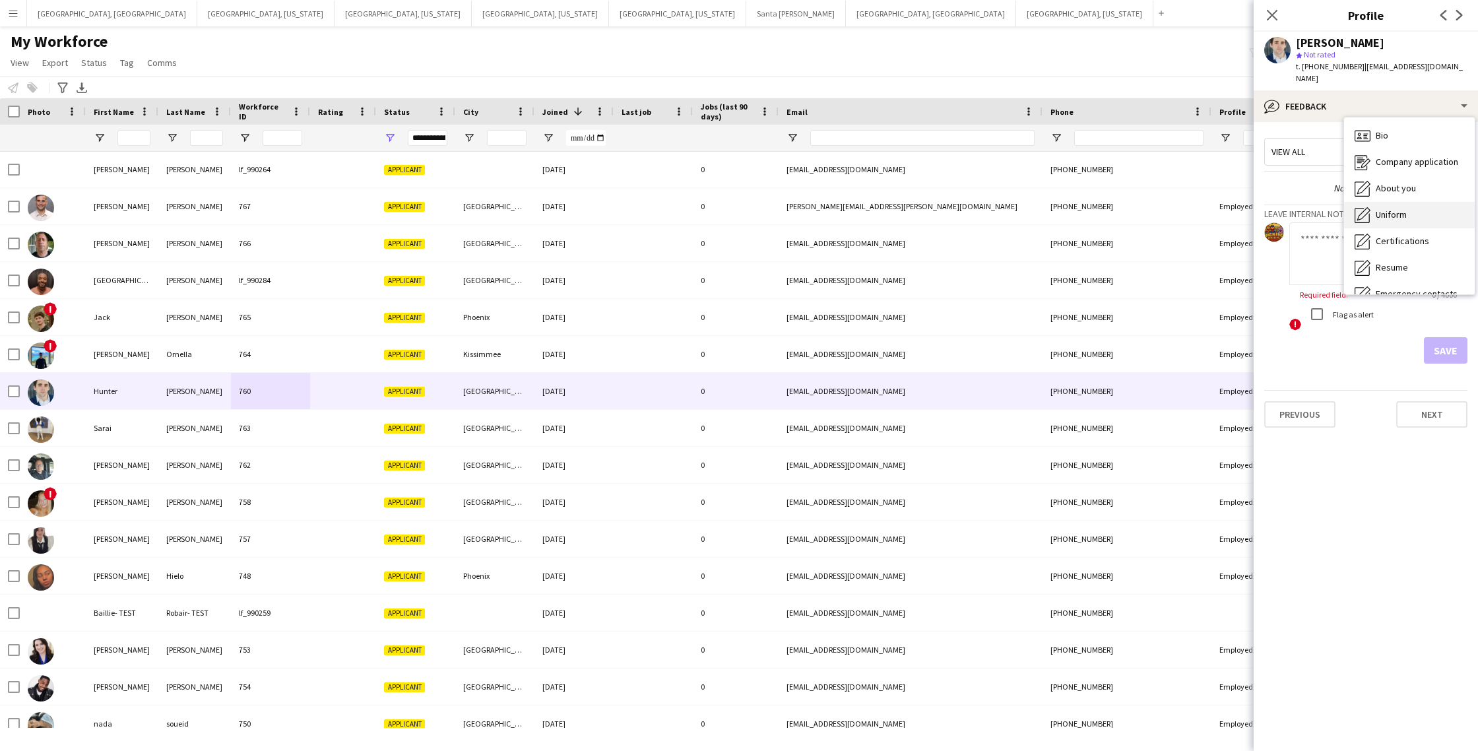
click at [1408, 203] on div "Uniform Uniform" at bounding box center [1409, 215] width 131 height 26
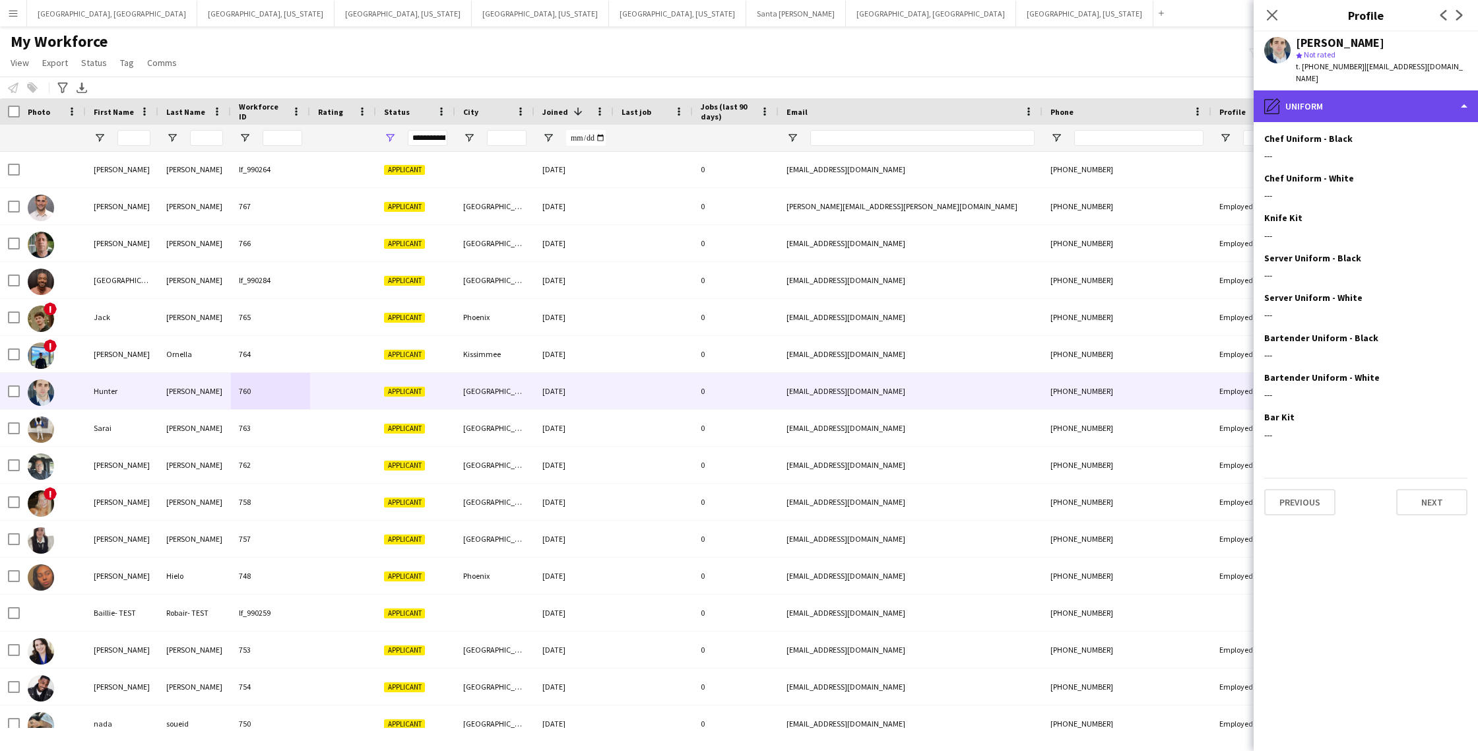
click at [1381, 100] on div "pencil4 Uniform" at bounding box center [1366, 106] width 224 height 32
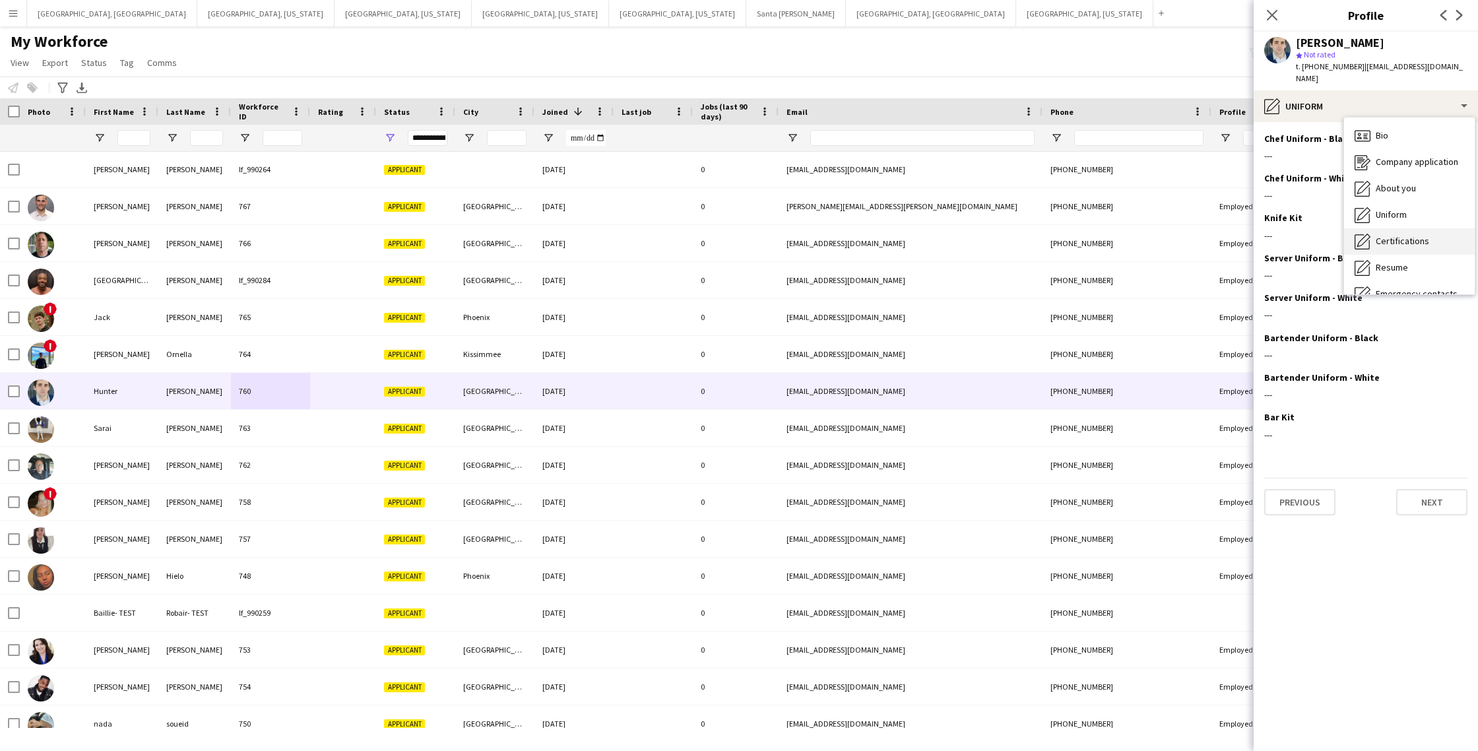
click at [1422, 238] on div "Certifications Certifications" at bounding box center [1409, 241] width 131 height 26
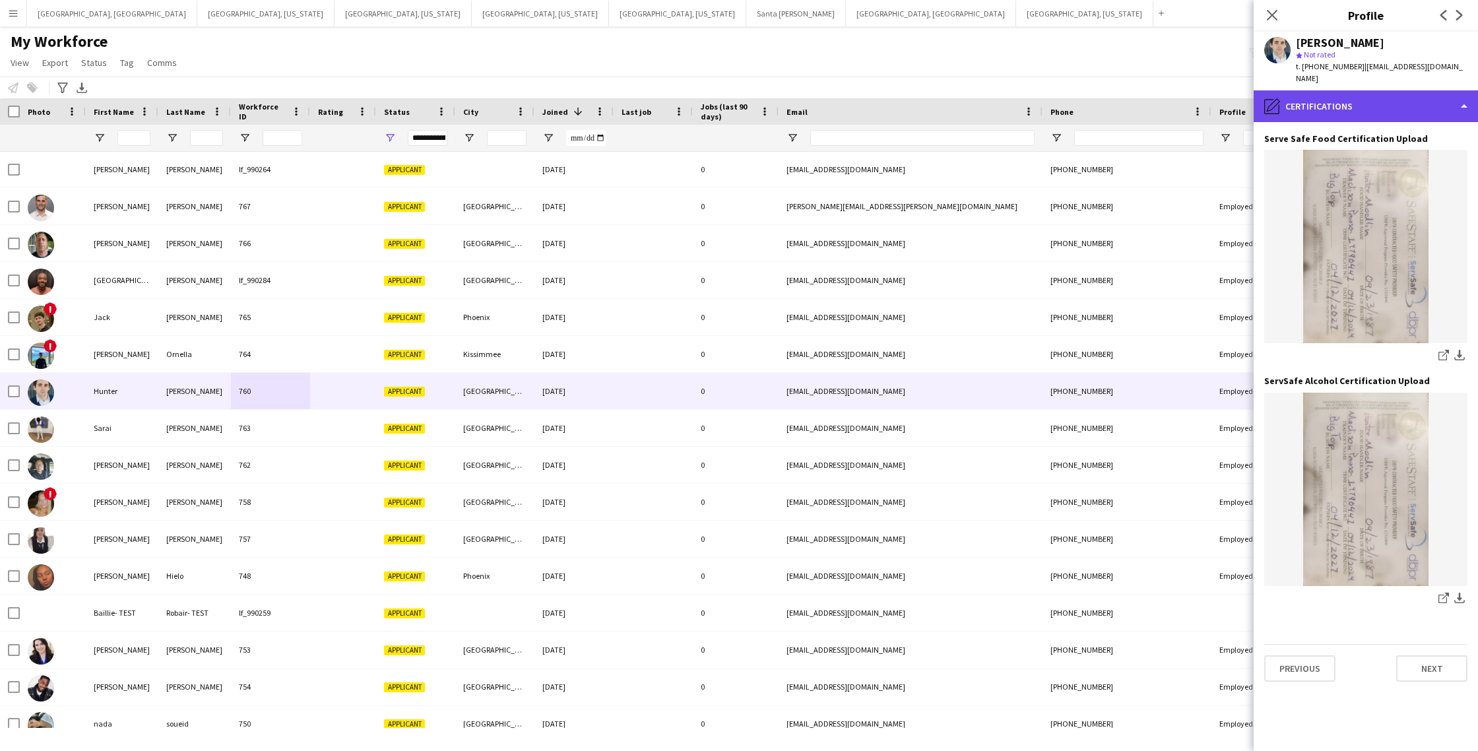
click at [1396, 97] on div "pencil4 Certifications" at bounding box center [1366, 106] width 224 height 32
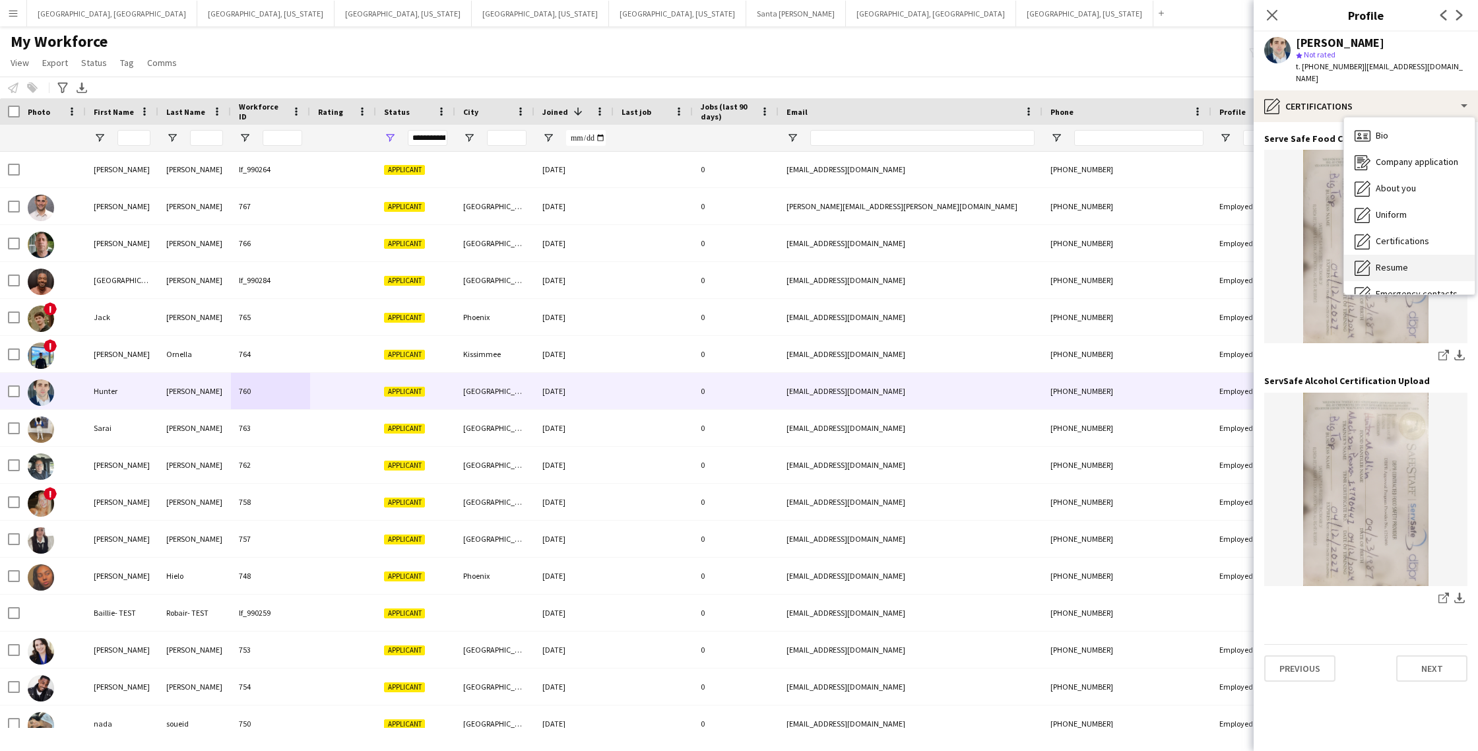
click at [1410, 261] on div "Resume Resume" at bounding box center [1409, 268] width 131 height 26
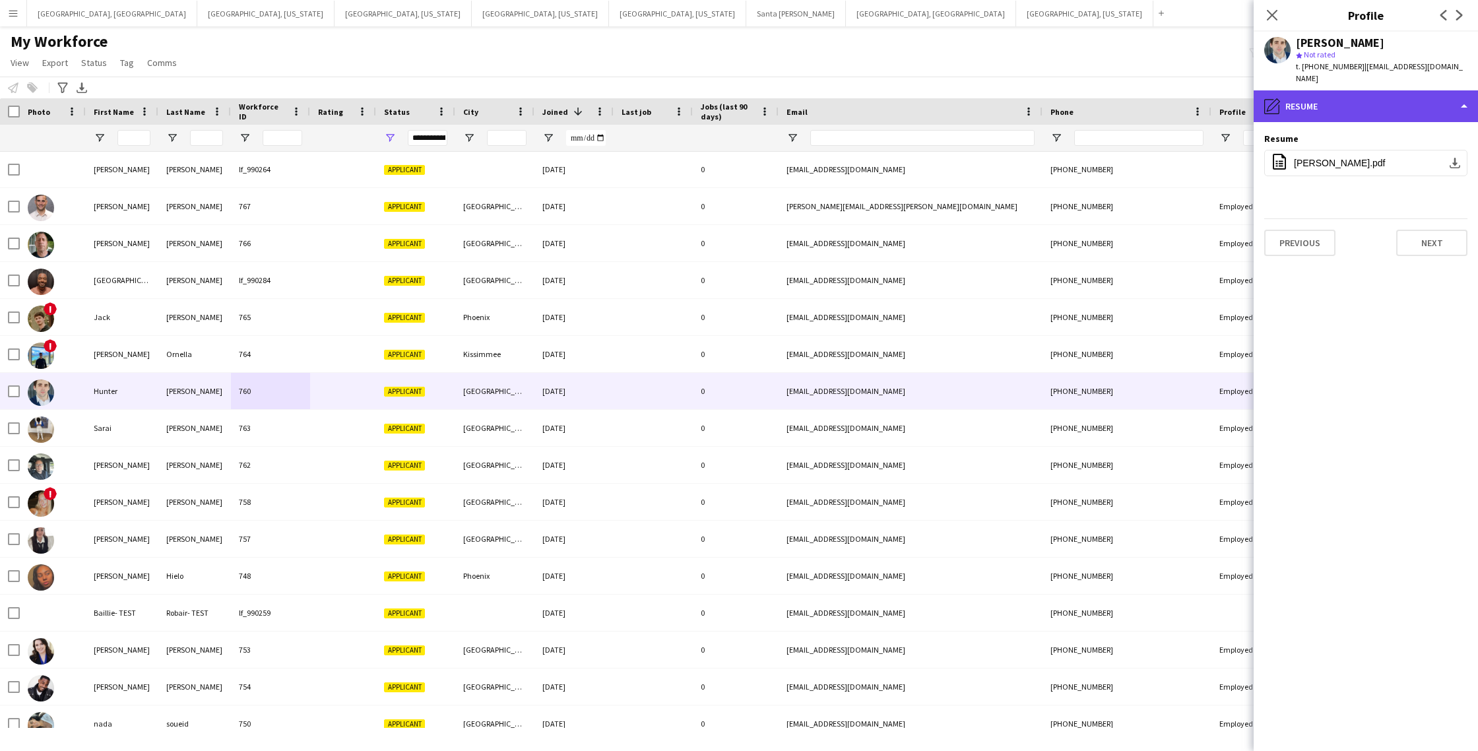
click at [1328, 92] on div "pencil4 Resume" at bounding box center [1366, 106] width 224 height 32
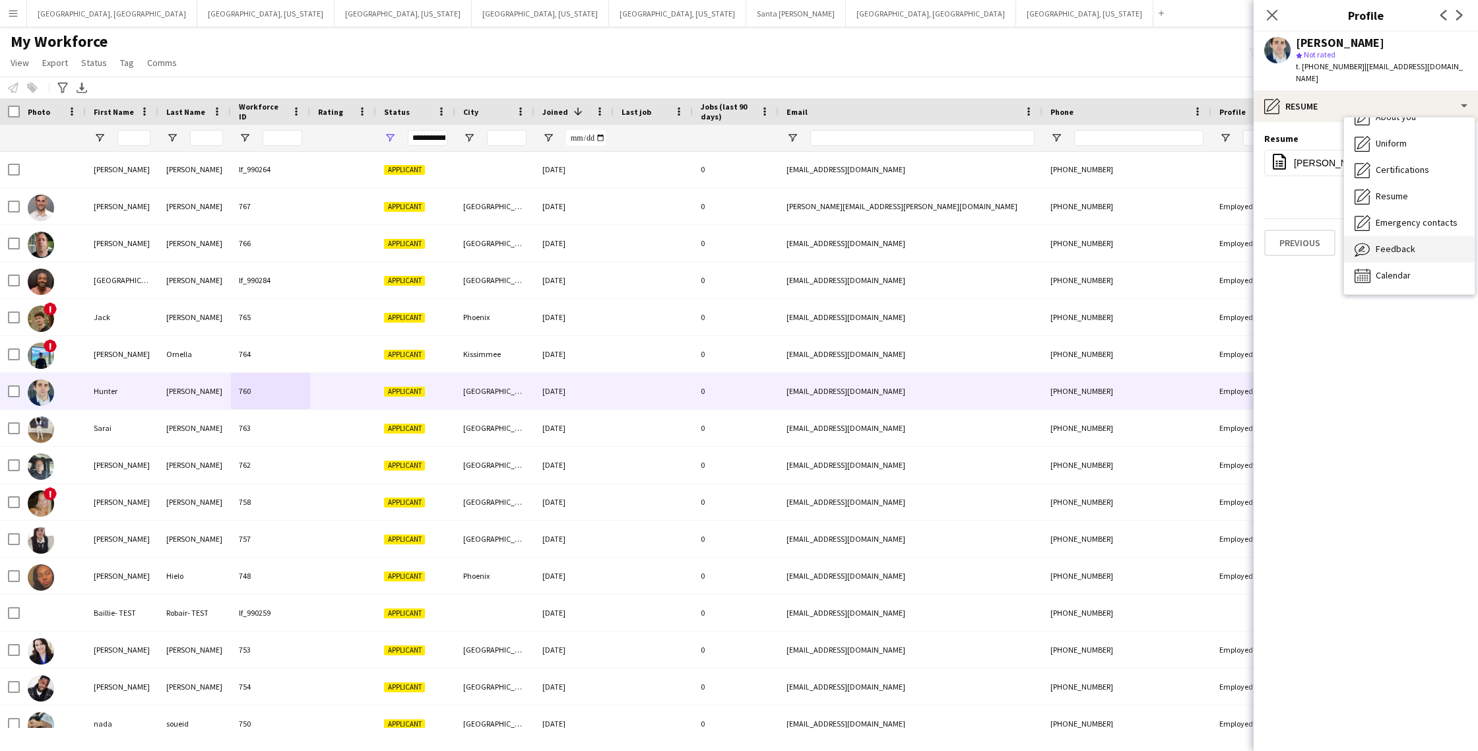
click at [1404, 244] on div "Feedback Feedback" at bounding box center [1409, 249] width 131 height 26
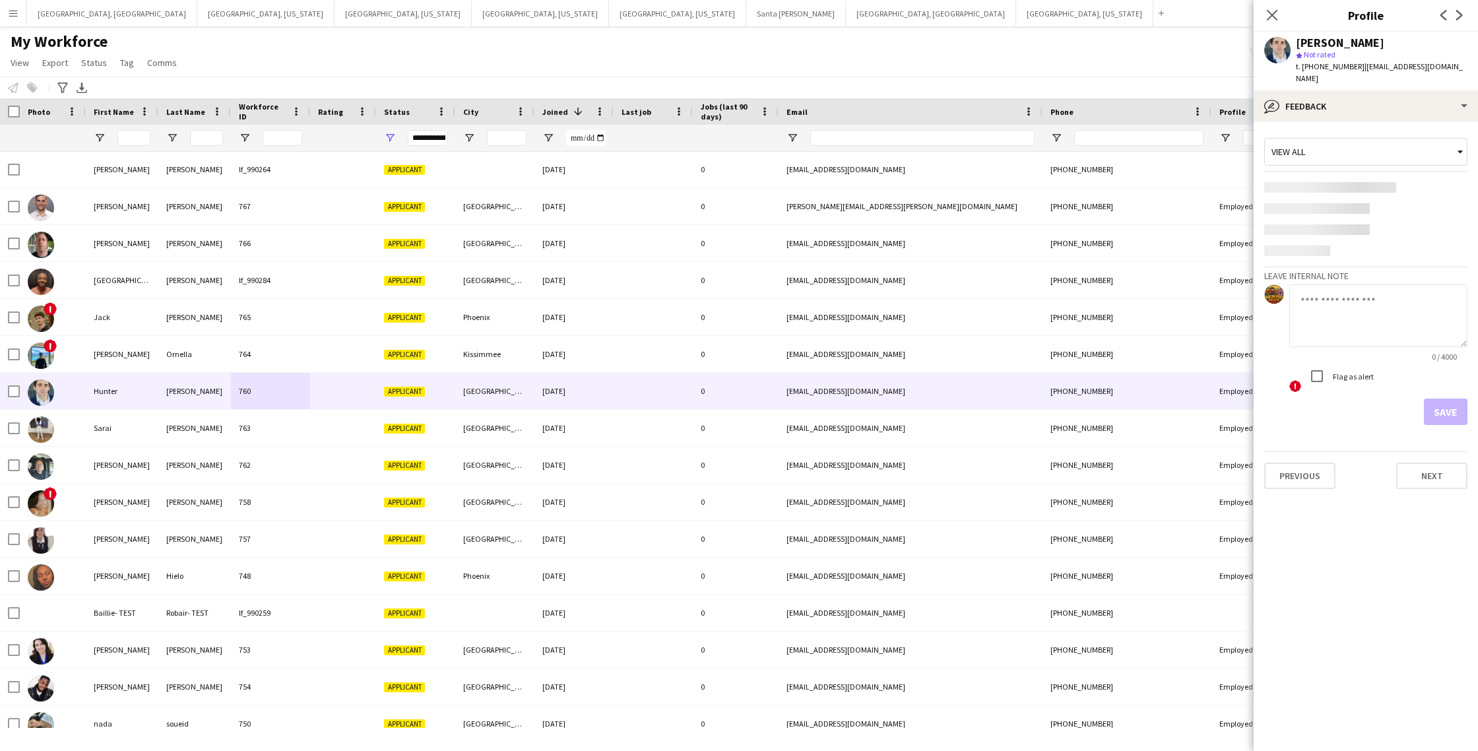
click at [1365, 297] on textarea at bounding box center [1379, 315] width 178 height 63
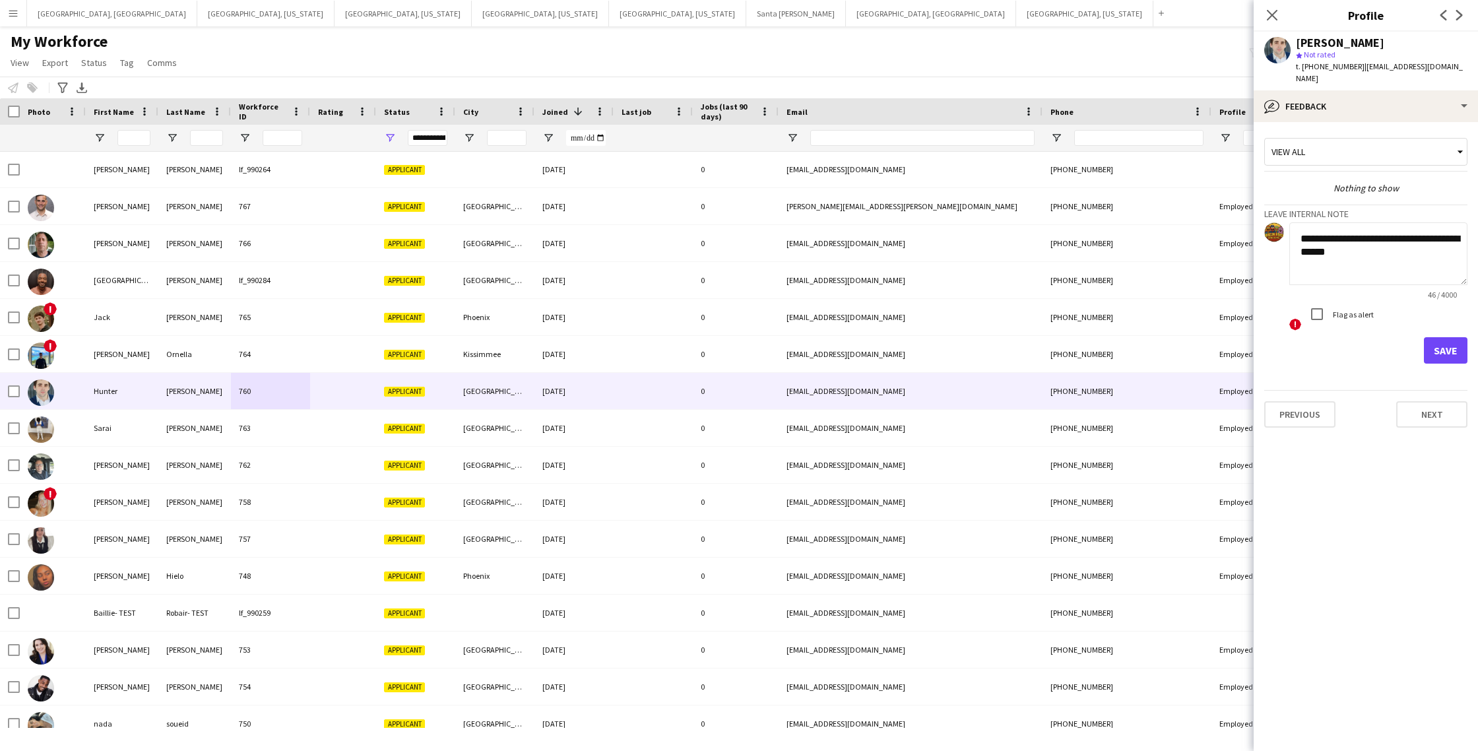
type textarea "**********"
click at [1442, 339] on button "Save" at bounding box center [1446, 350] width 44 height 26
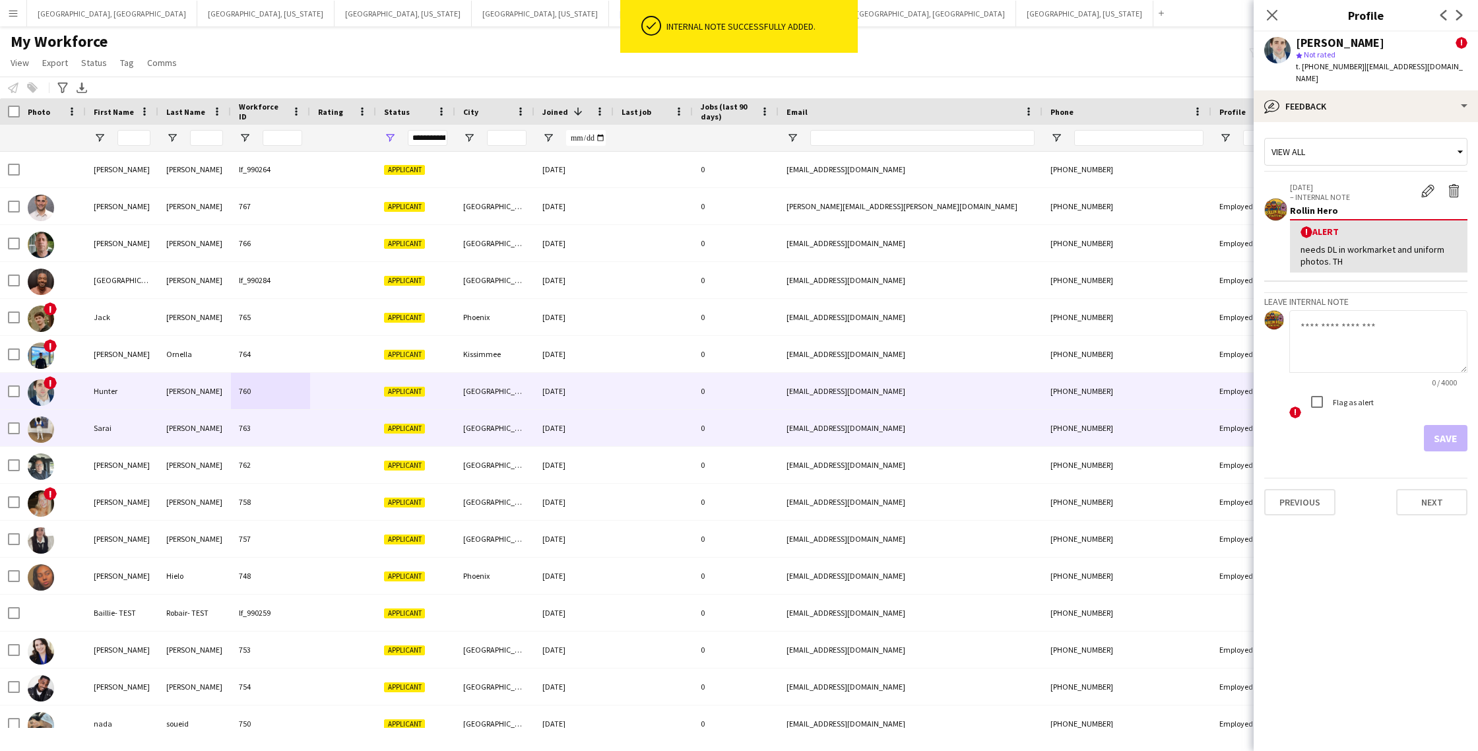
click at [338, 430] on div at bounding box center [343, 428] width 66 height 36
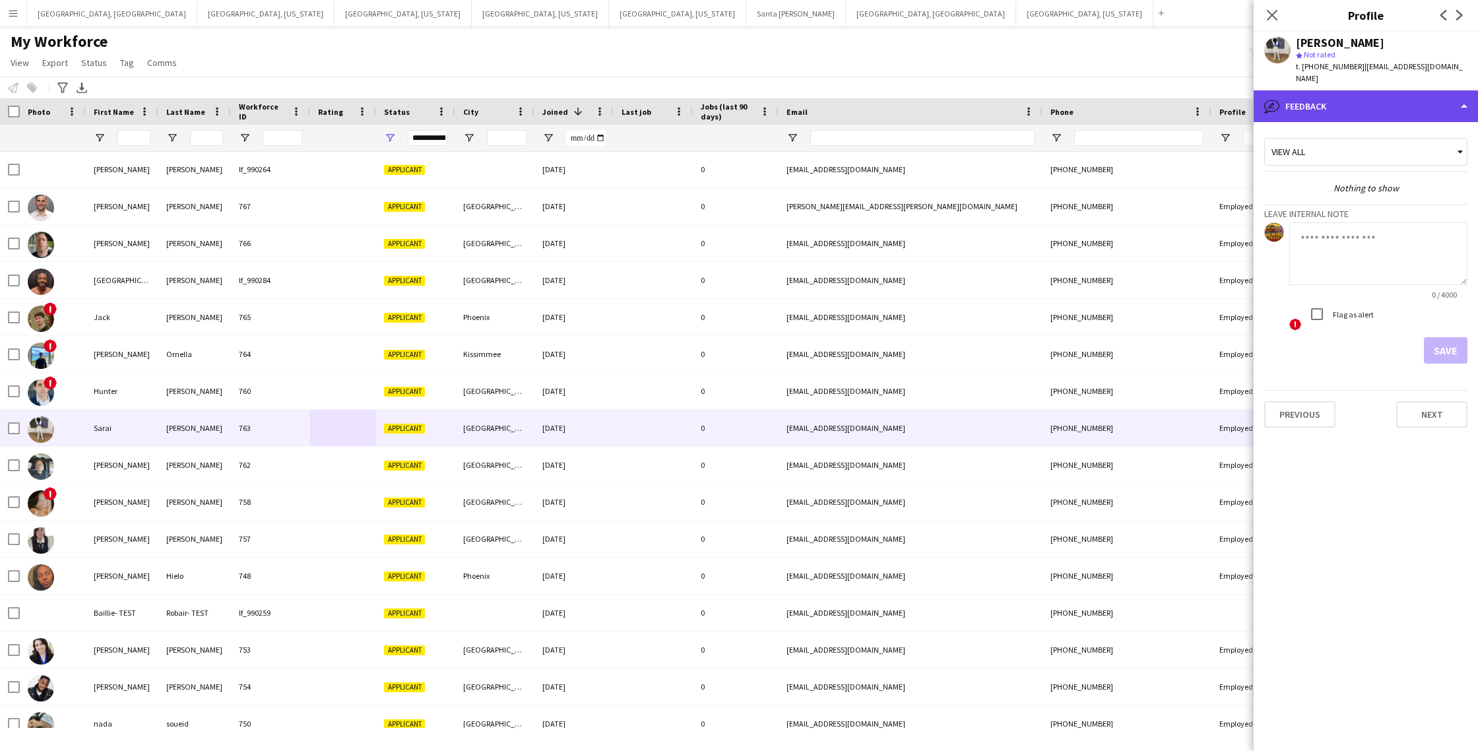
click at [1416, 94] on div "bubble-pencil Feedback" at bounding box center [1366, 106] width 224 height 32
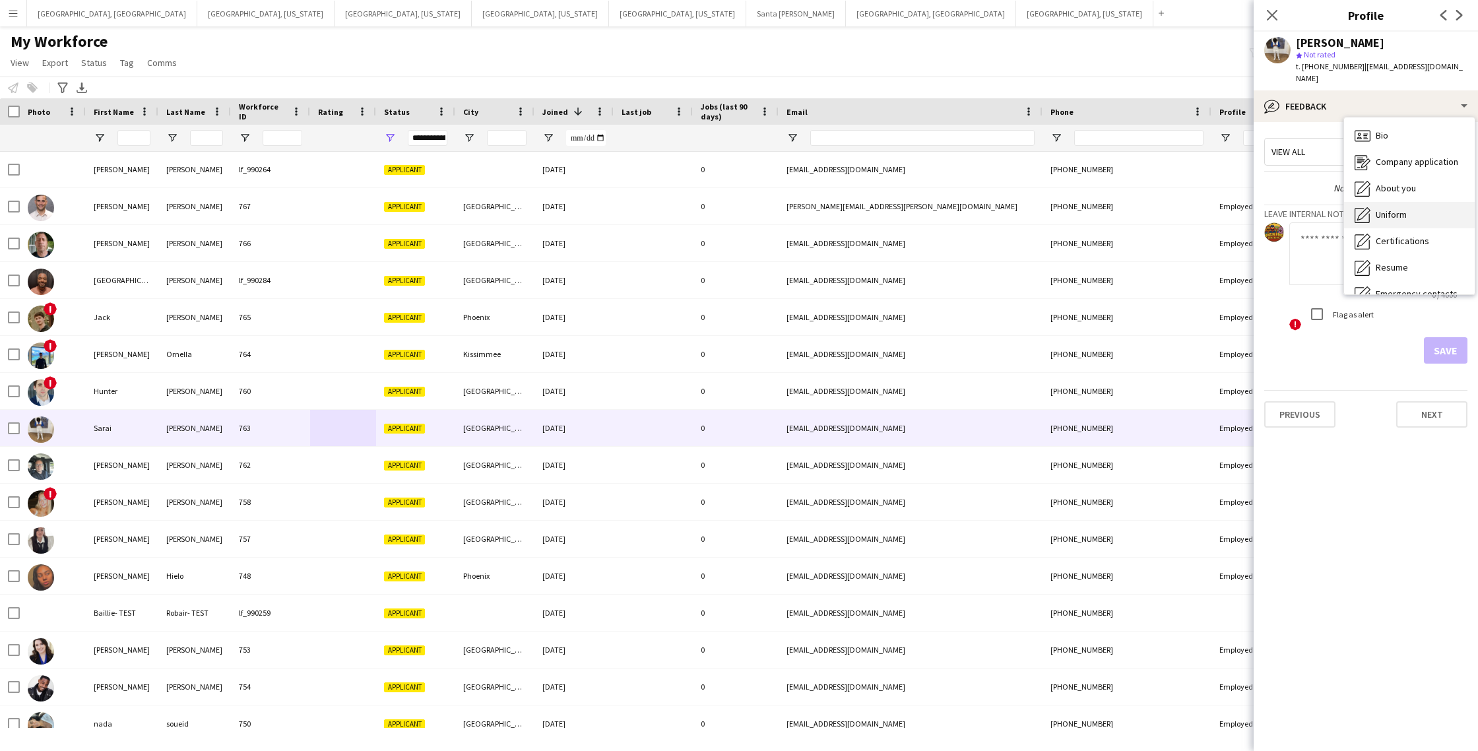
click at [1406, 209] on span "Uniform" at bounding box center [1391, 215] width 31 height 12
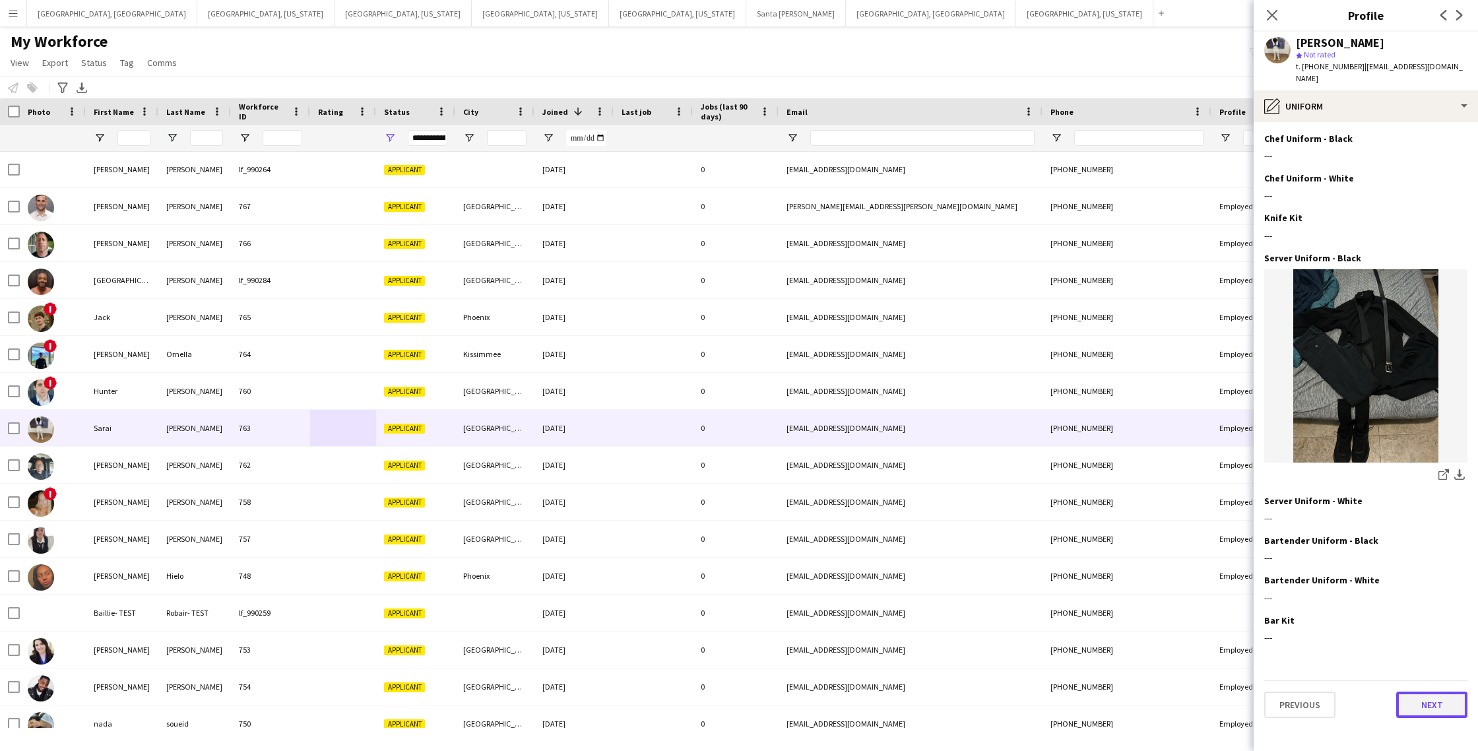
click at [1427, 692] on button "Next" at bounding box center [1431, 705] width 71 height 26
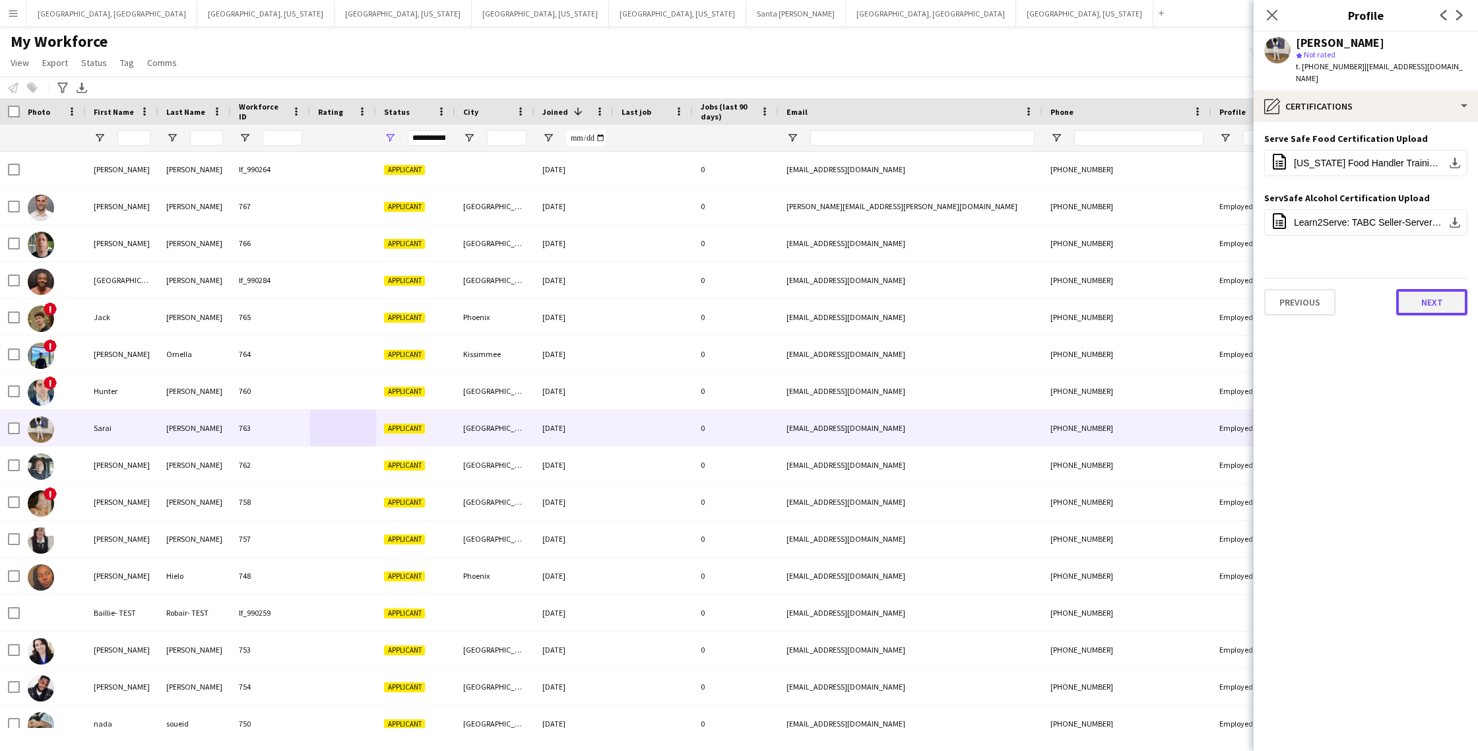
click at [1434, 289] on button "Next" at bounding box center [1431, 302] width 71 height 26
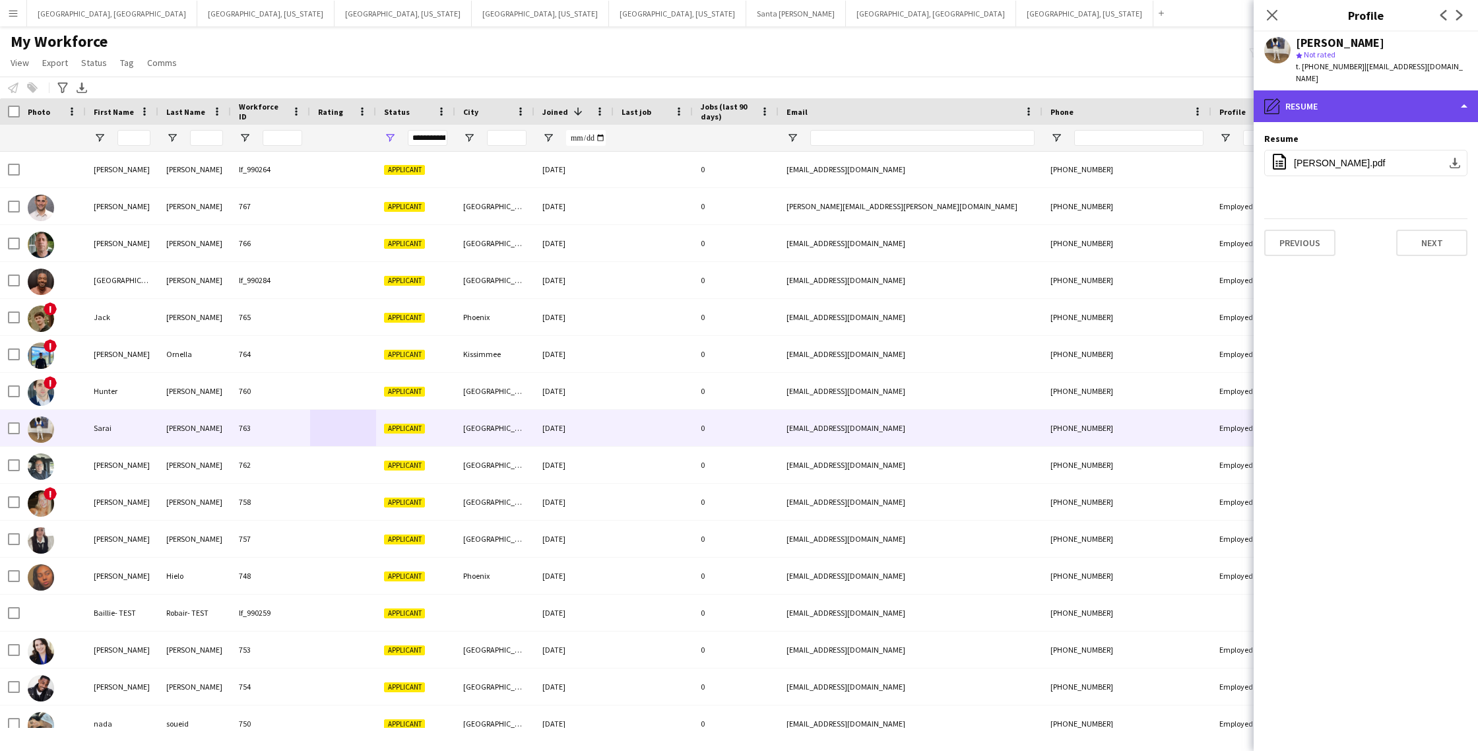
click at [1416, 96] on div "pencil4 Resume" at bounding box center [1366, 106] width 224 height 32
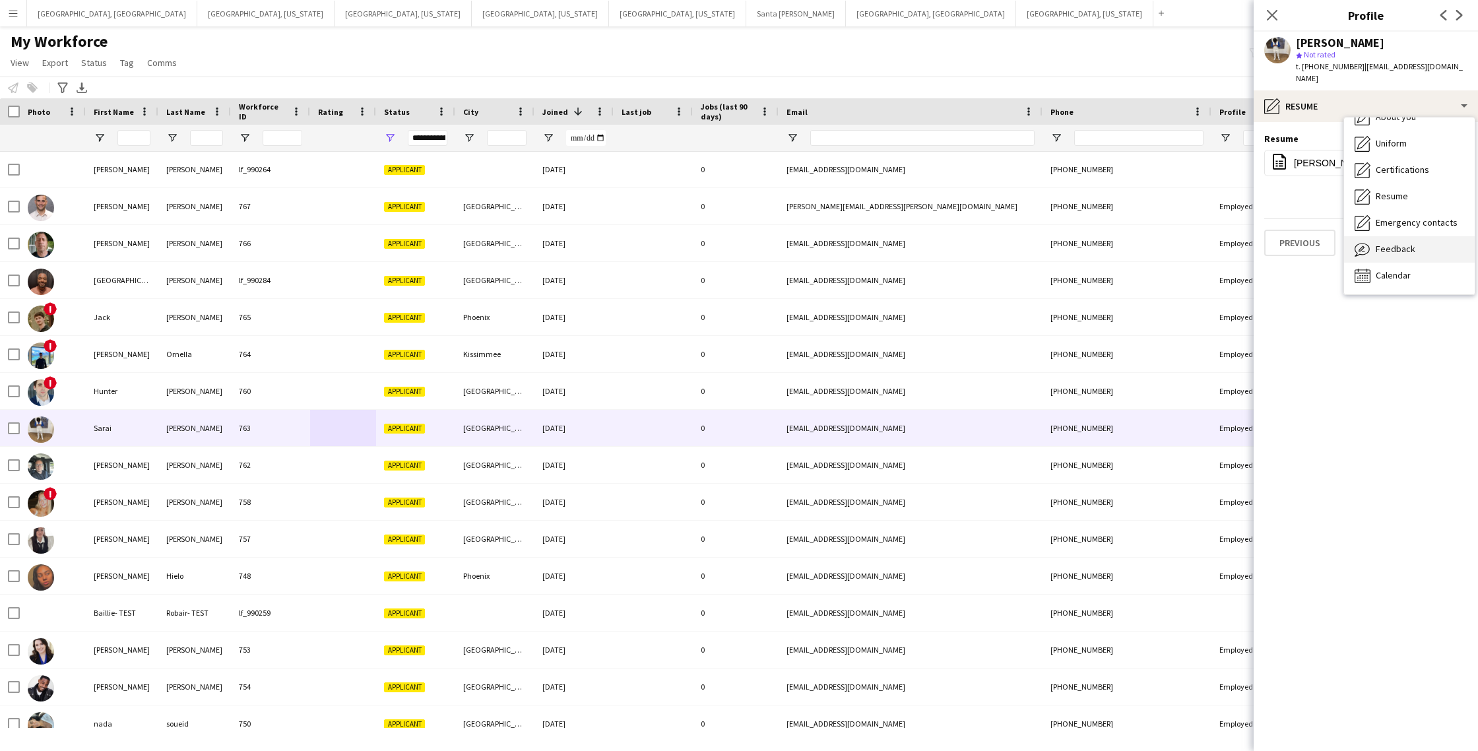
click at [1392, 247] on div "Feedback Feedback" at bounding box center [1409, 249] width 131 height 26
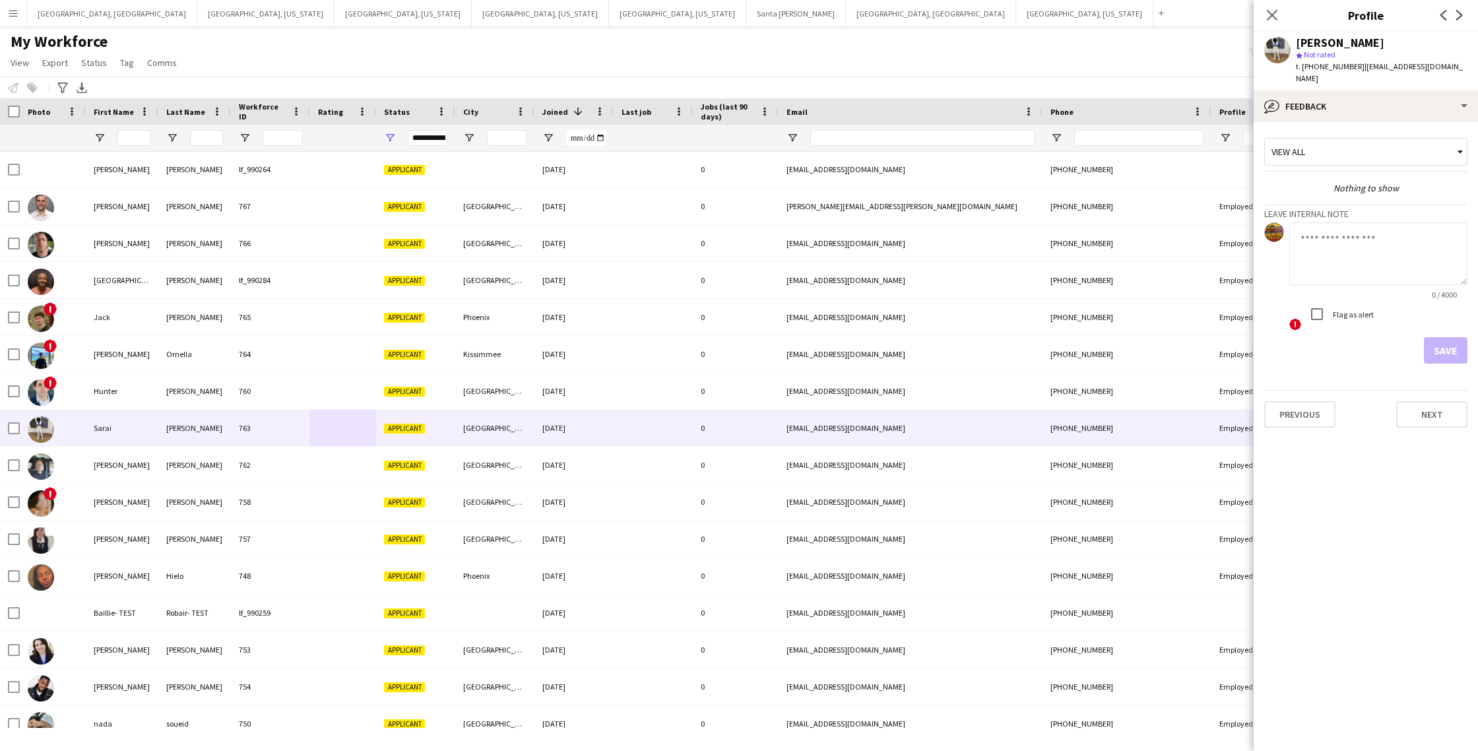
click at [1336, 314] on div "Flag as alert" at bounding box center [1339, 314] width 70 height 26
click at [1369, 233] on textarea at bounding box center [1379, 253] width 178 height 63
type textarea "**********"
click at [1443, 337] on button "Save" at bounding box center [1446, 350] width 44 height 26
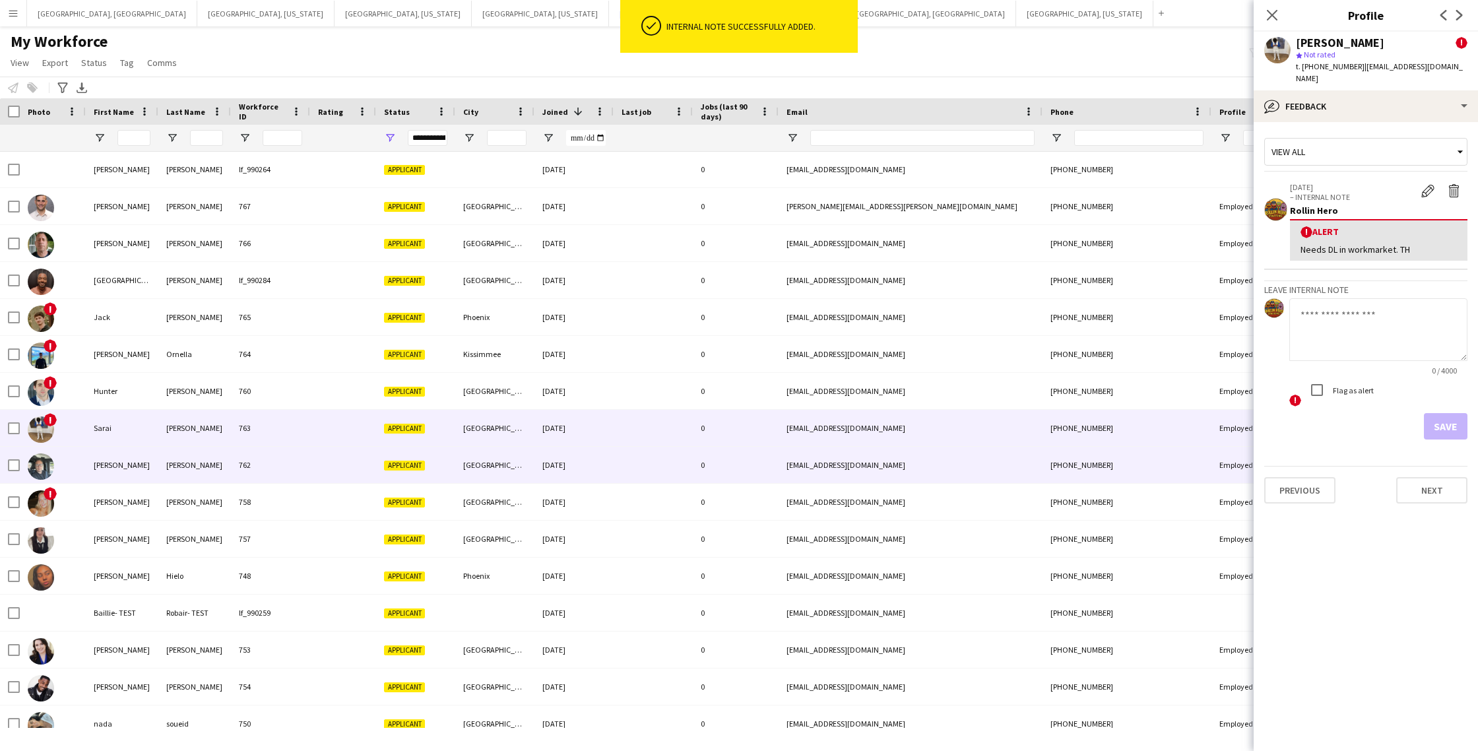
click at [313, 473] on div at bounding box center [343, 465] width 66 height 36
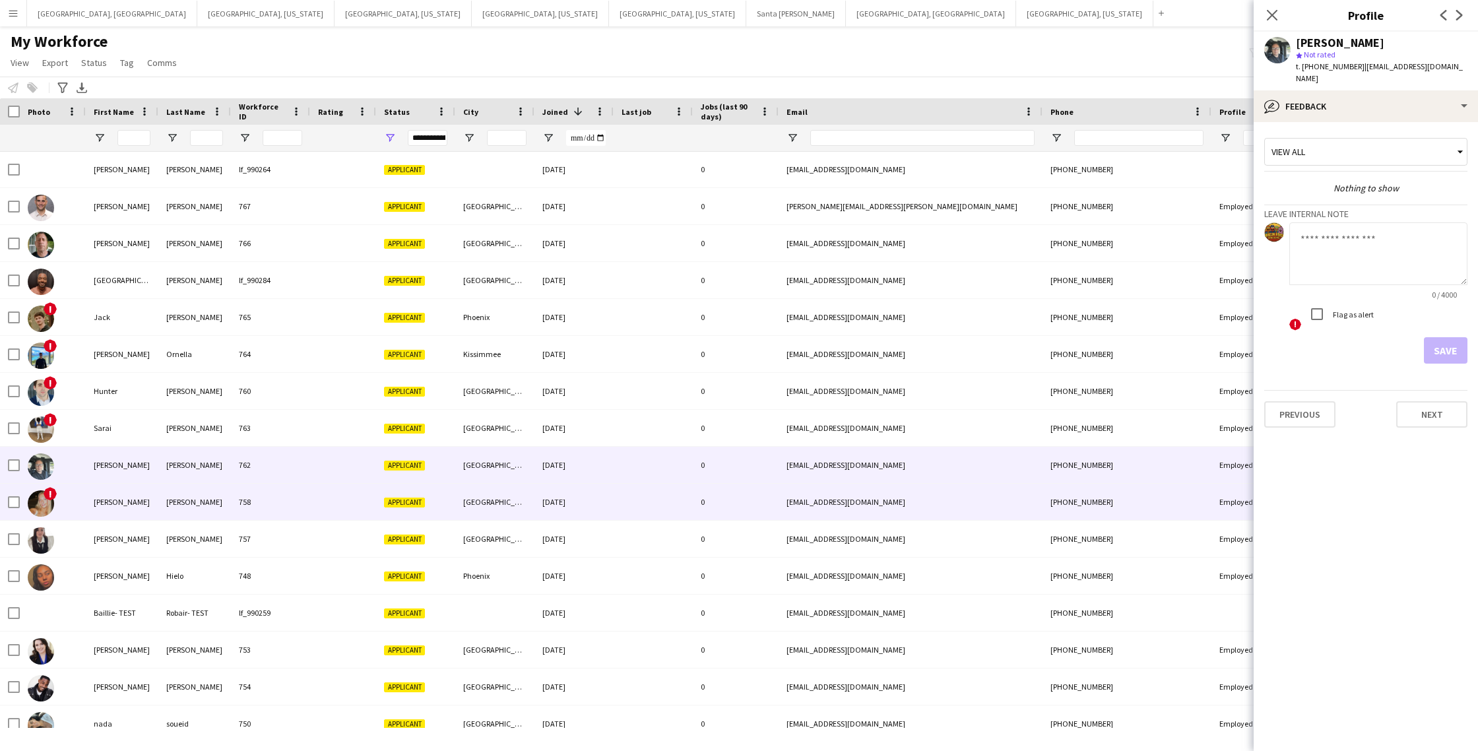
scroll to position [6, 0]
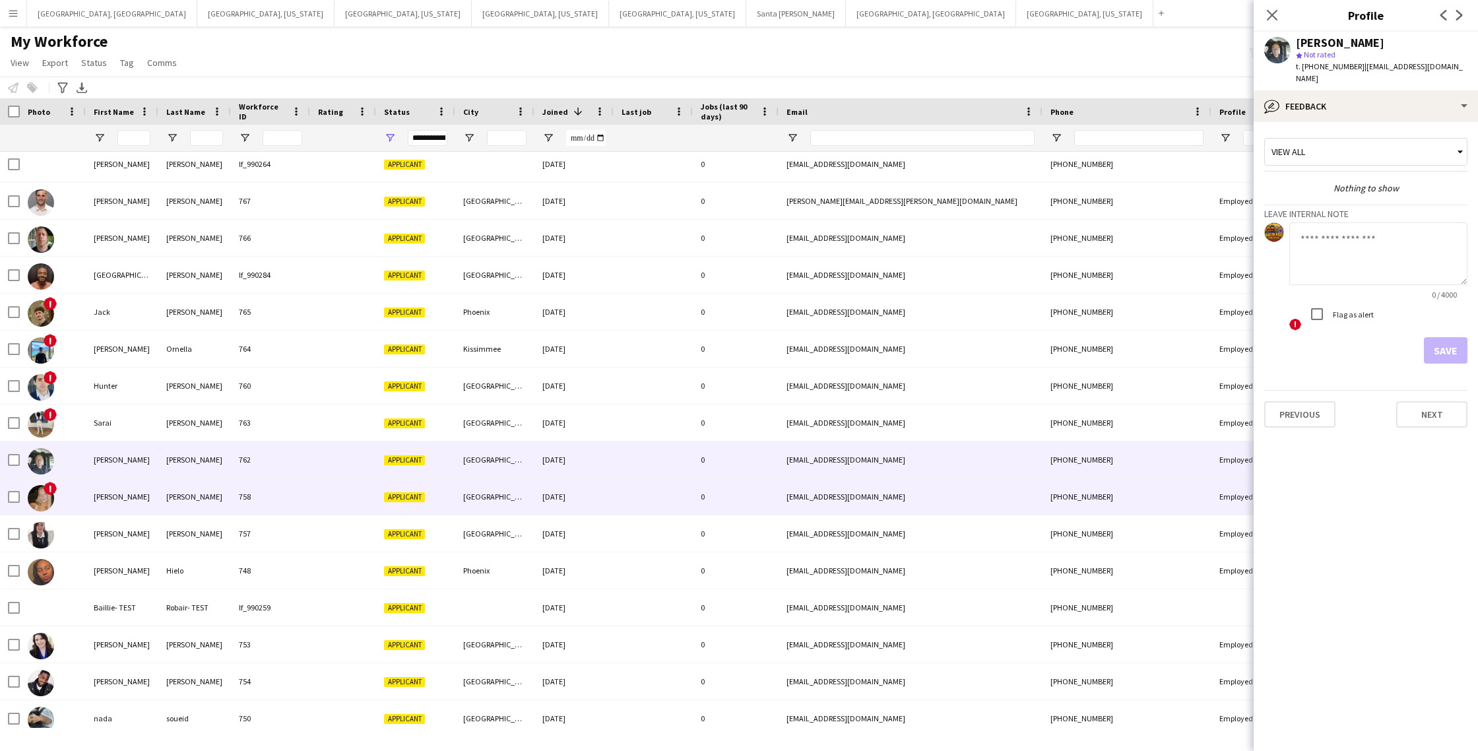
click at [323, 509] on div at bounding box center [343, 496] width 66 height 36
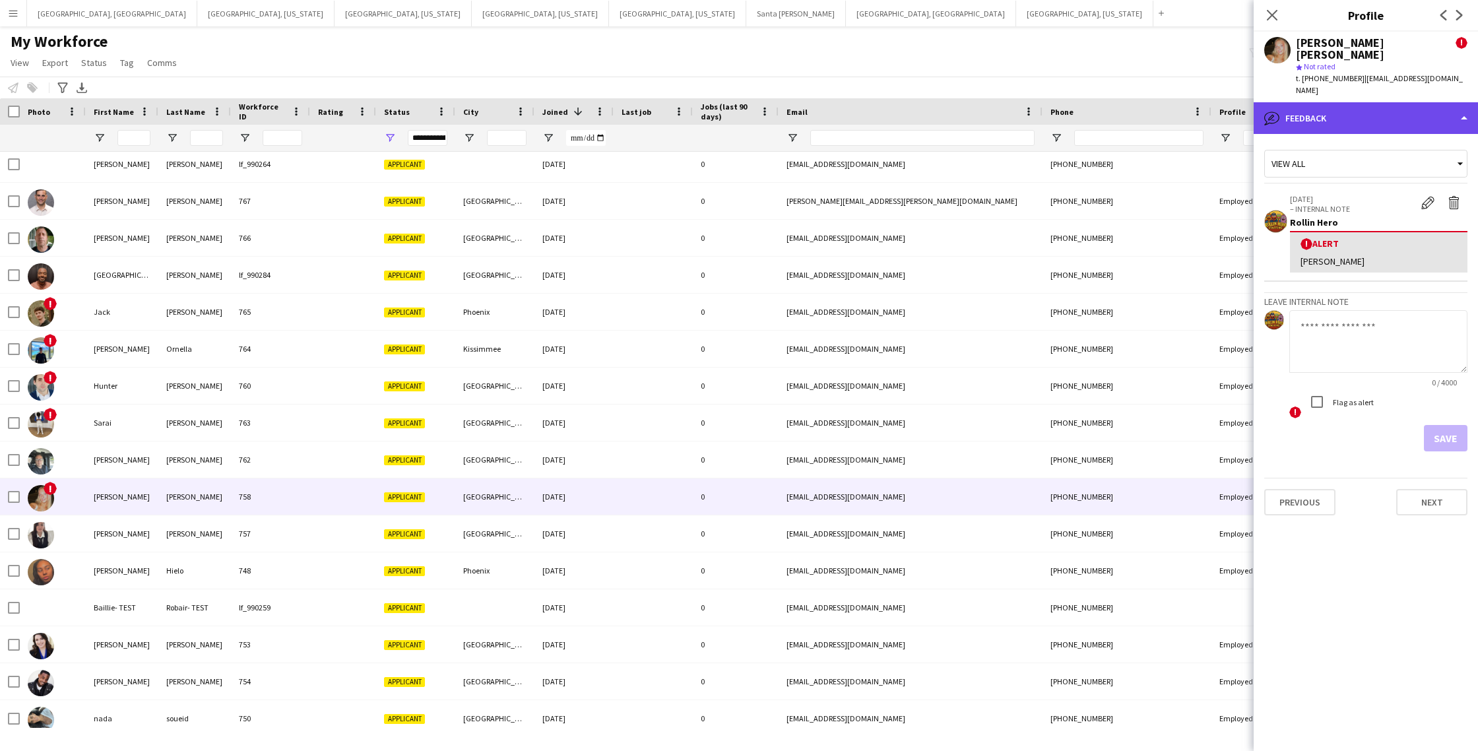
click at [1431, 102] on div "bubble-pencil Feedback" at bounding box center [1366, 118] width 224 height 32
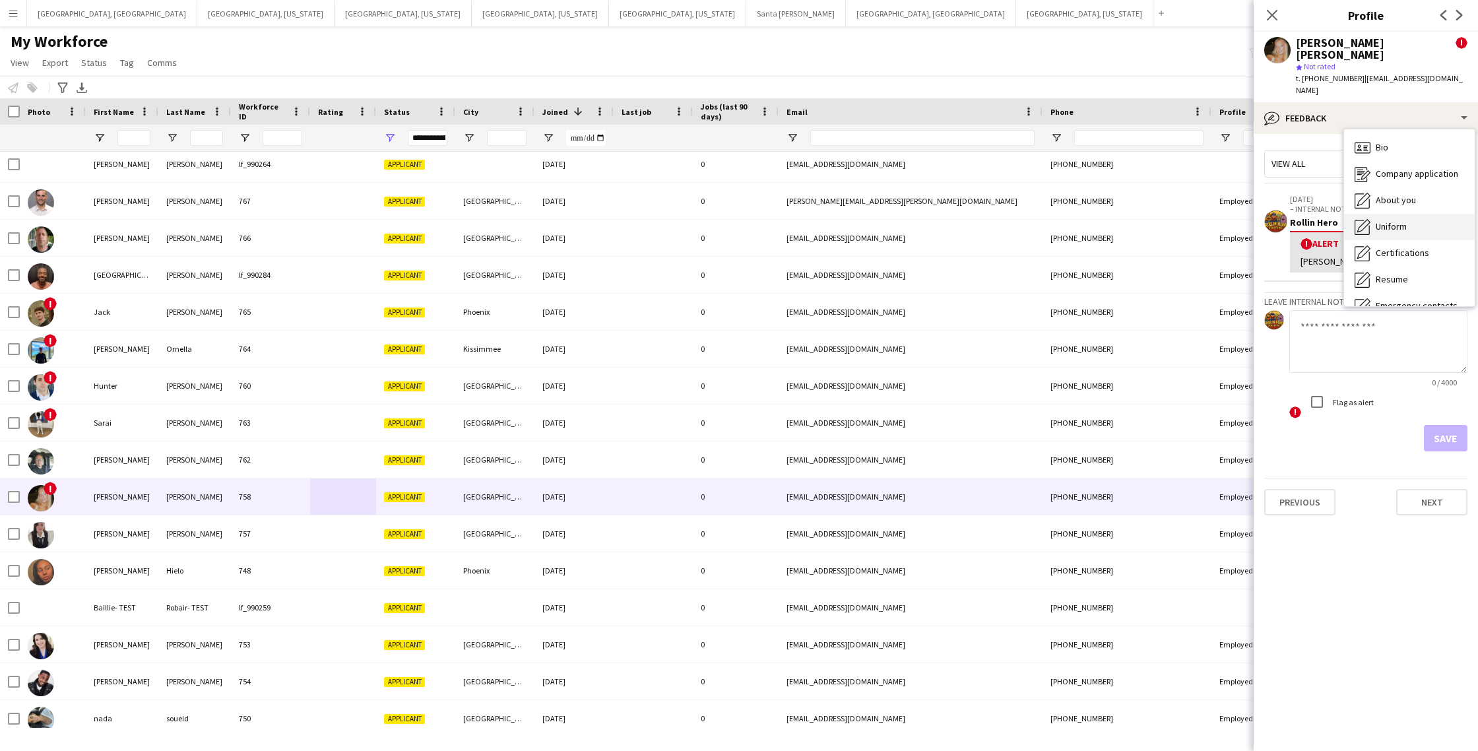
click at [1401, 220] on span "Uniform" at bounding box center [1391, 226] width 31 height 12
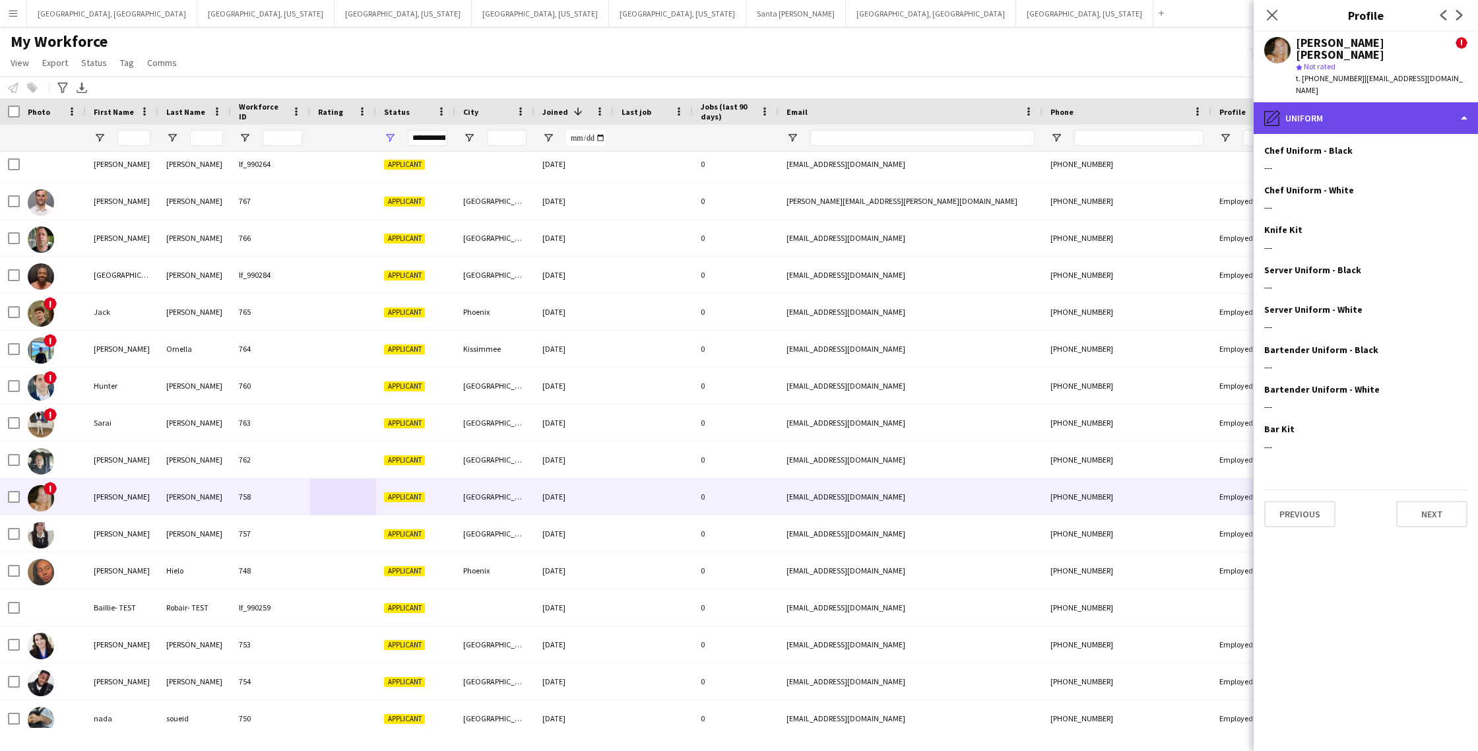
click at [1418, 102] on div "pencil4 Uniform" at bounding box center [1366, 118] width 224 height 32
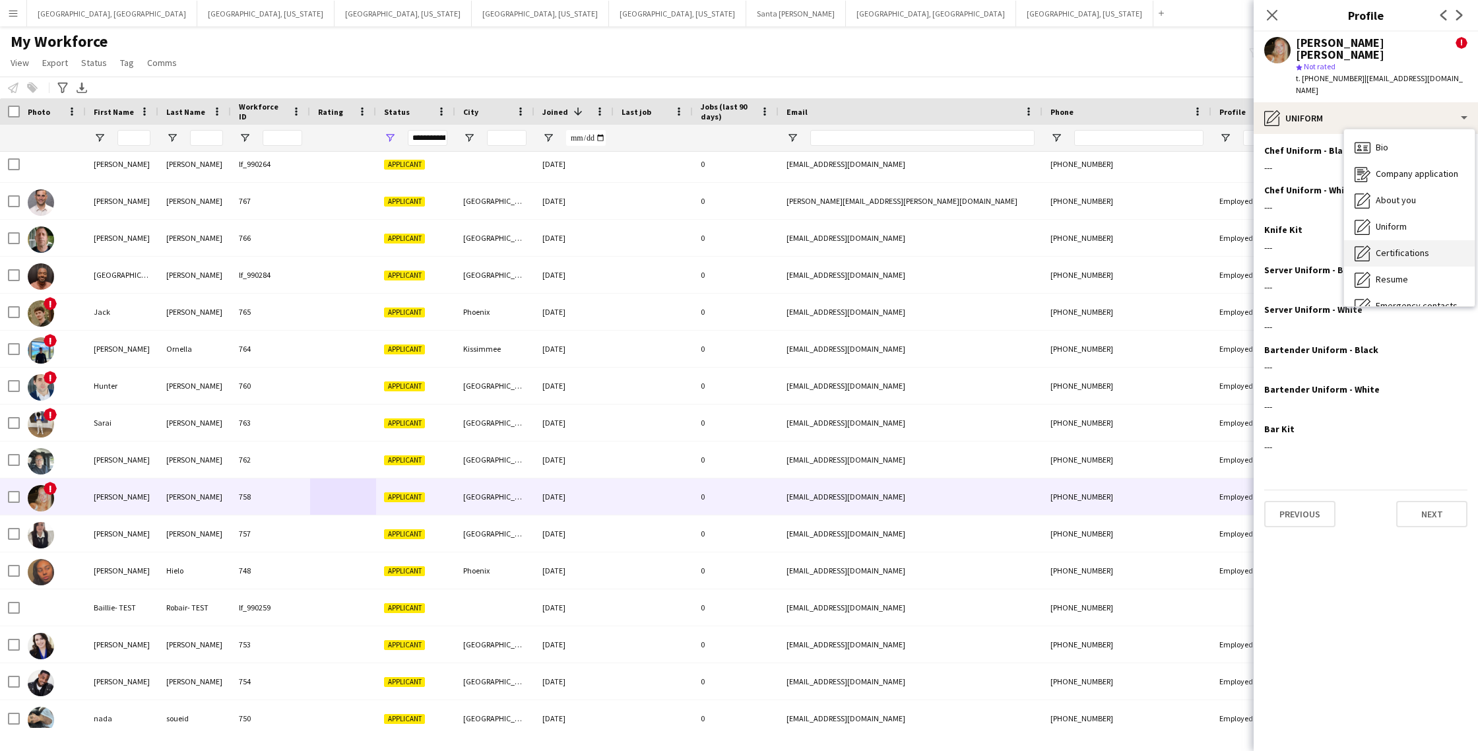
click at [1410, 247] on span "Certifications" at bounding box center [1402, 253] width 53 height 12
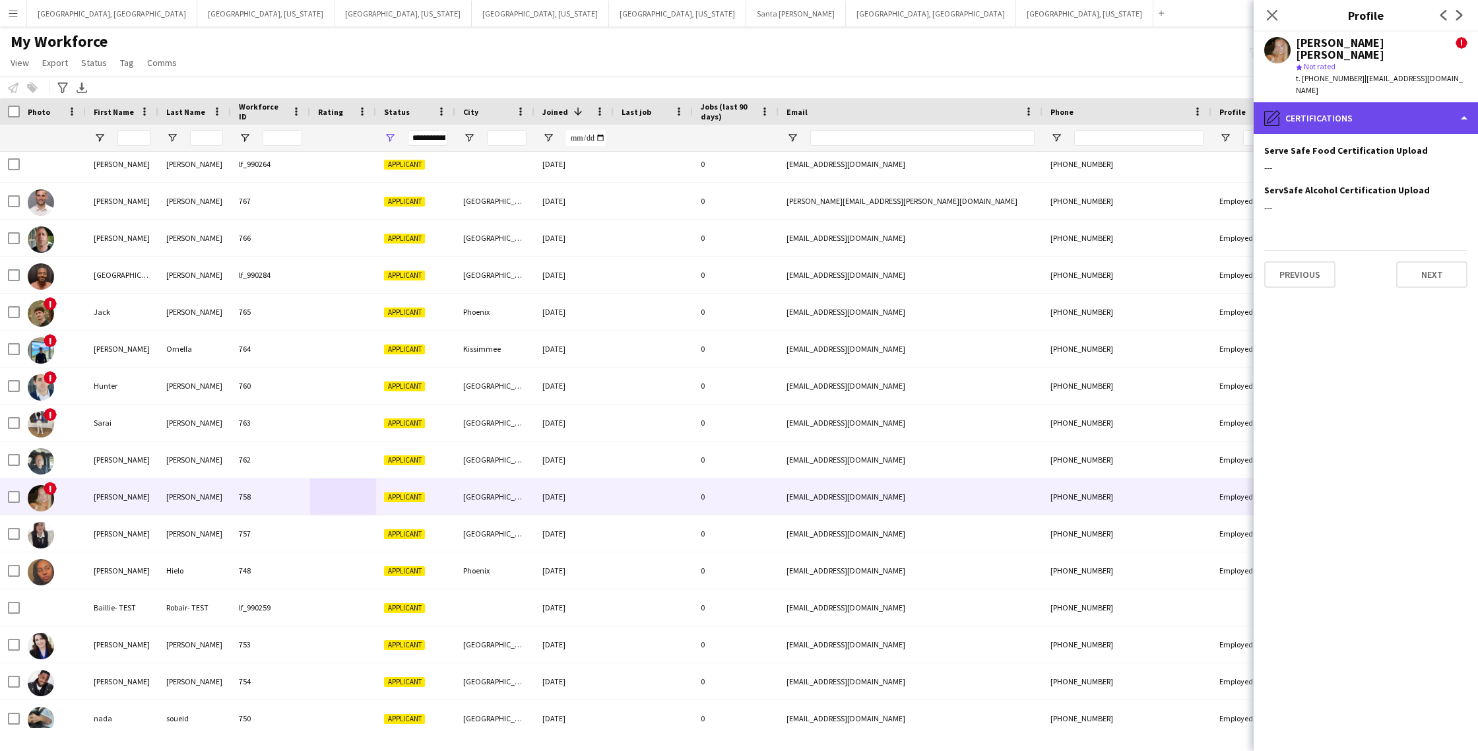
click at [1404, 102] on div "pencil4 Certifications" at bounding box center [1366, 118] width 224 height 32
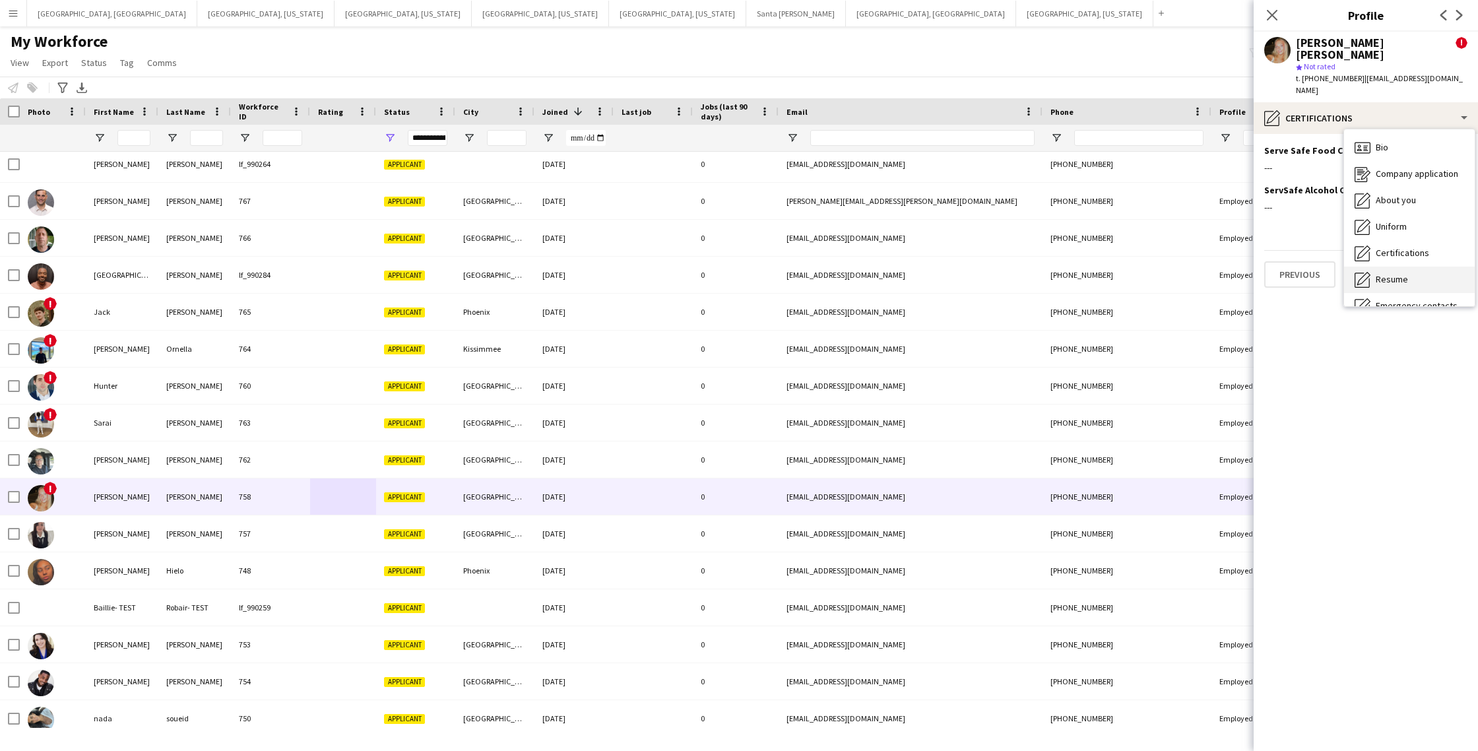
click at [1411, 267] on div "Resume Resume" at bounding box center [1409, 280] width 131 height 26
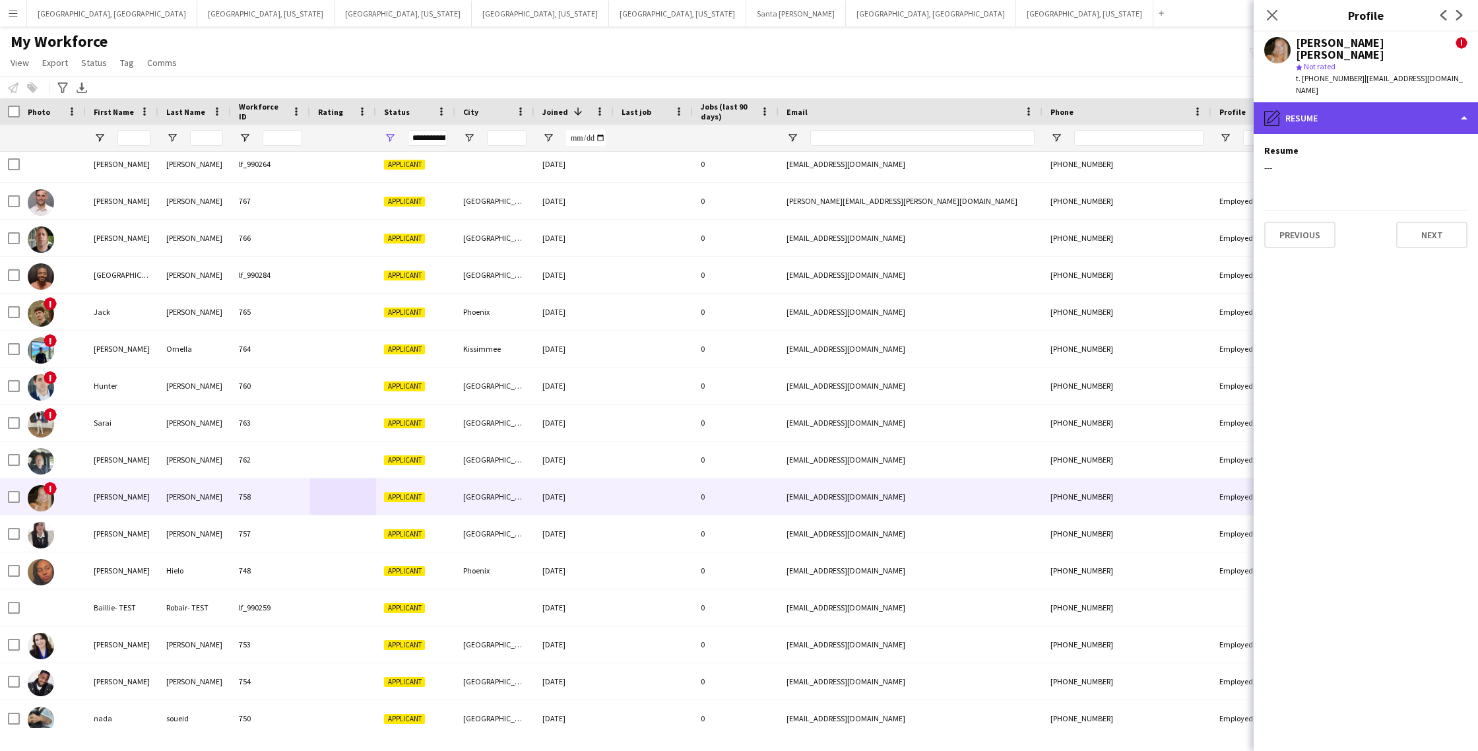
click at [1412, 102] on div "pencil4 Resume" at bounding box center [1366, 118] width 224 height 32
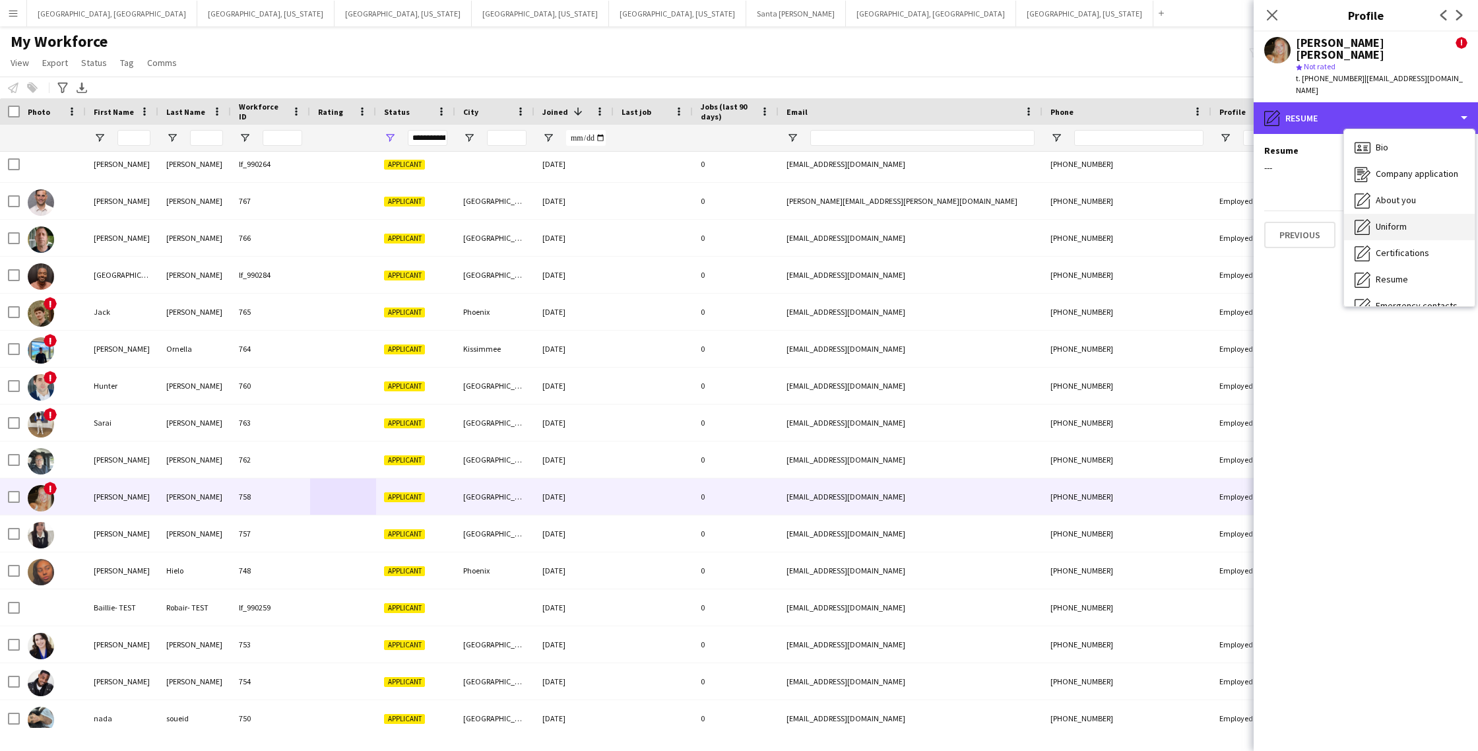
scroll to position [71, 0]
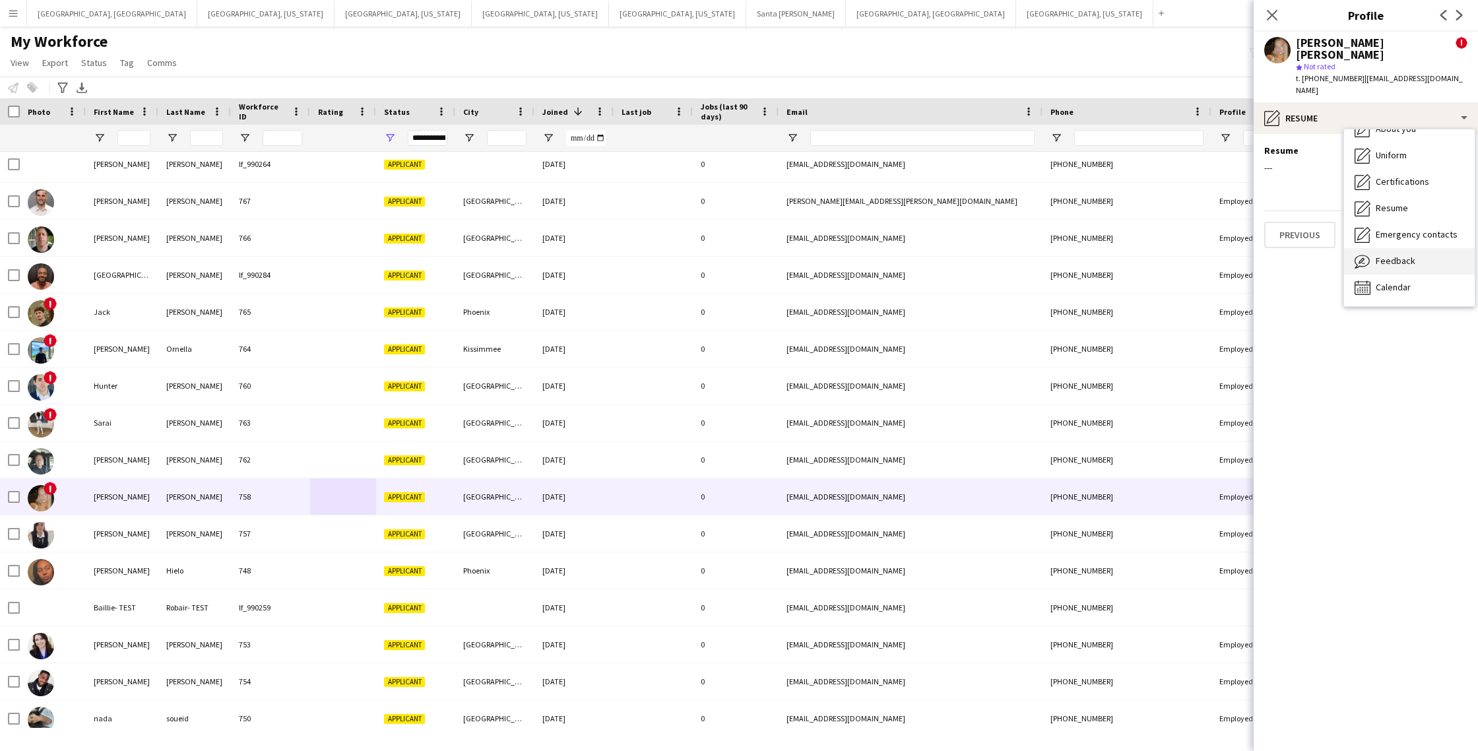
click at [1411, 248] on div "Feedback Feedback" at bounding box center [1409, 261] width 131 height 26
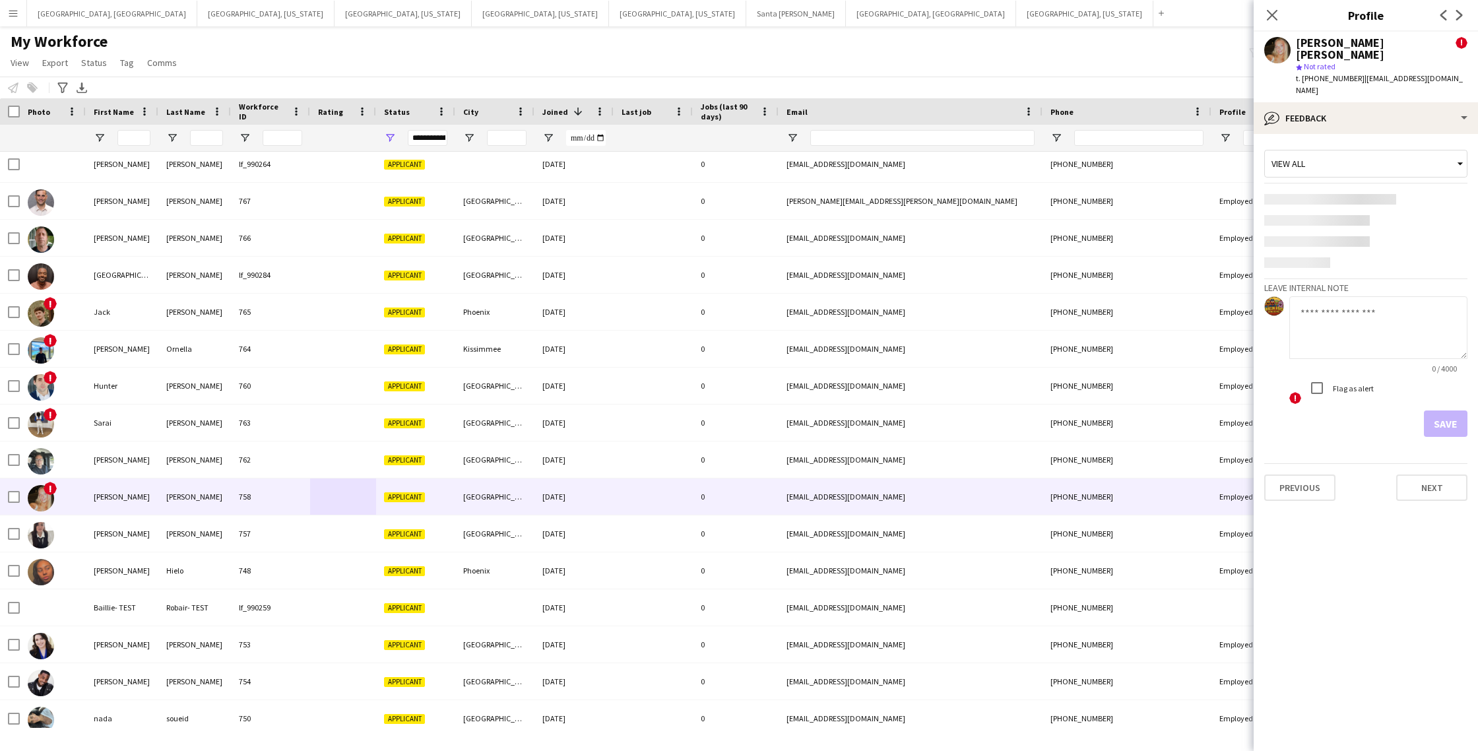
click at [1328, 298] on textarea at bounding box center [1379, 327] width 178 height 63
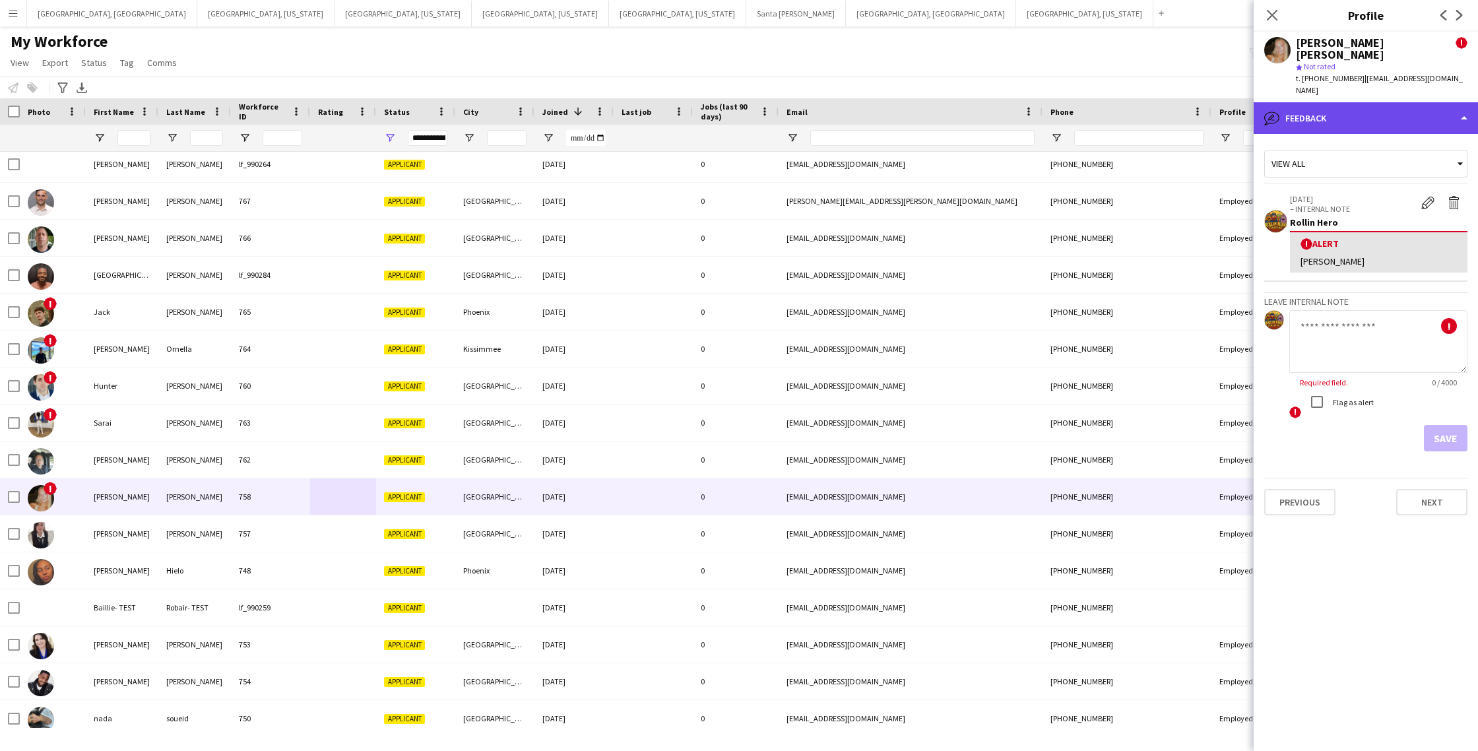
click at [1410, 102] on div "bubble-pencil Feedback" at bounding box center [1366, 118] width 224 height 32
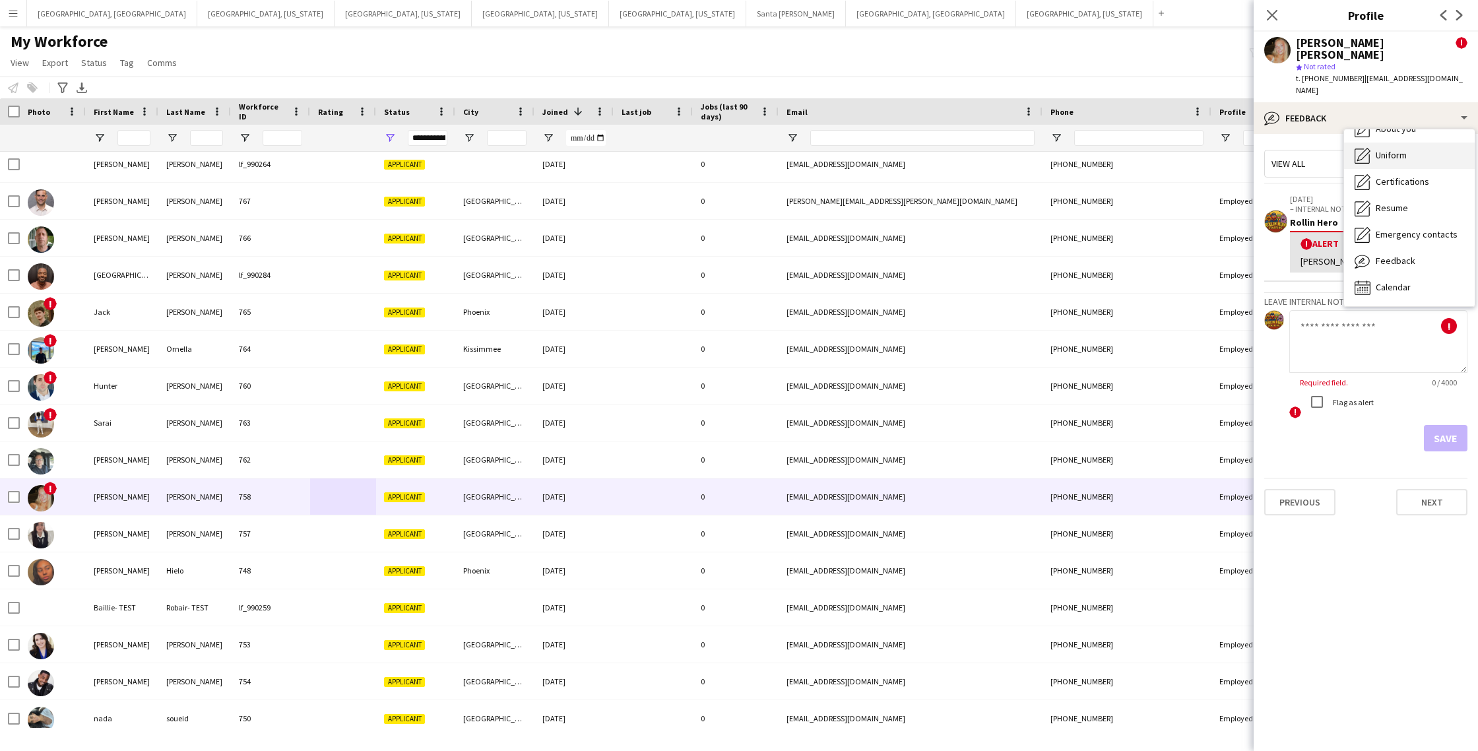
click at [1415, 143] on div "Uniform Uniform" at bounding box center [1409, 156] width 131 height 26
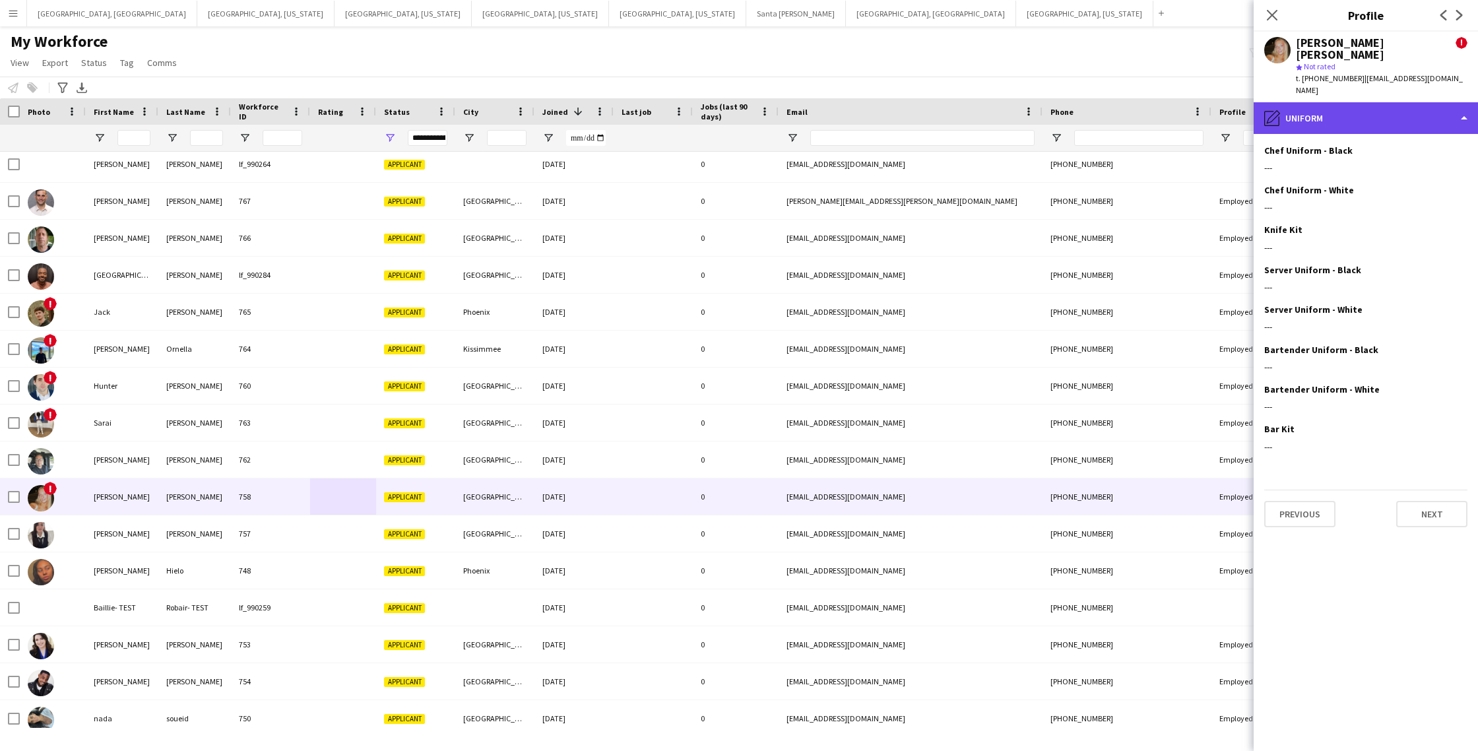
click at [1387, 102] on div "pencil4 Uniform" at bounding box center [1366, 118] width 224 height 32
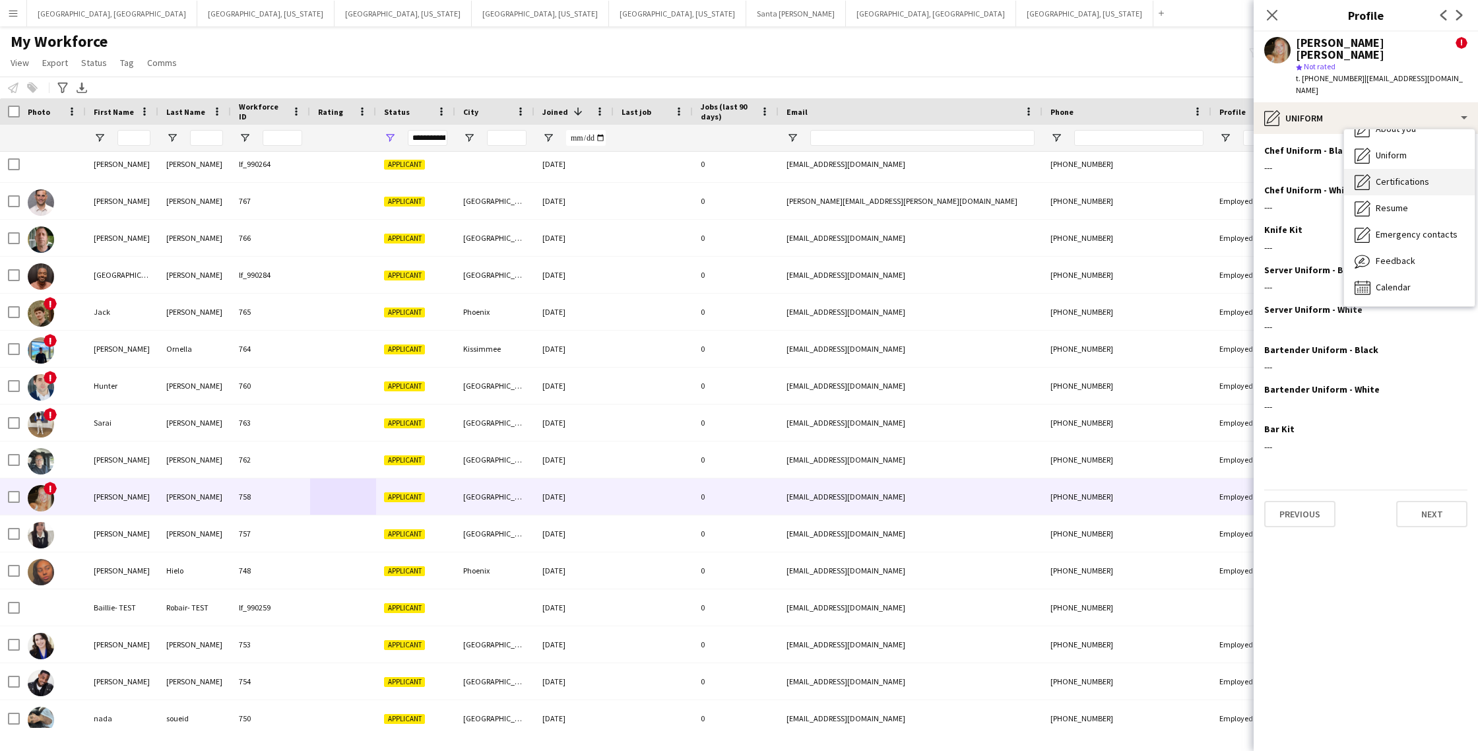
click at [1399, 176] on span "Certifications" at bounding box center [1402, 182] width 53 height 12
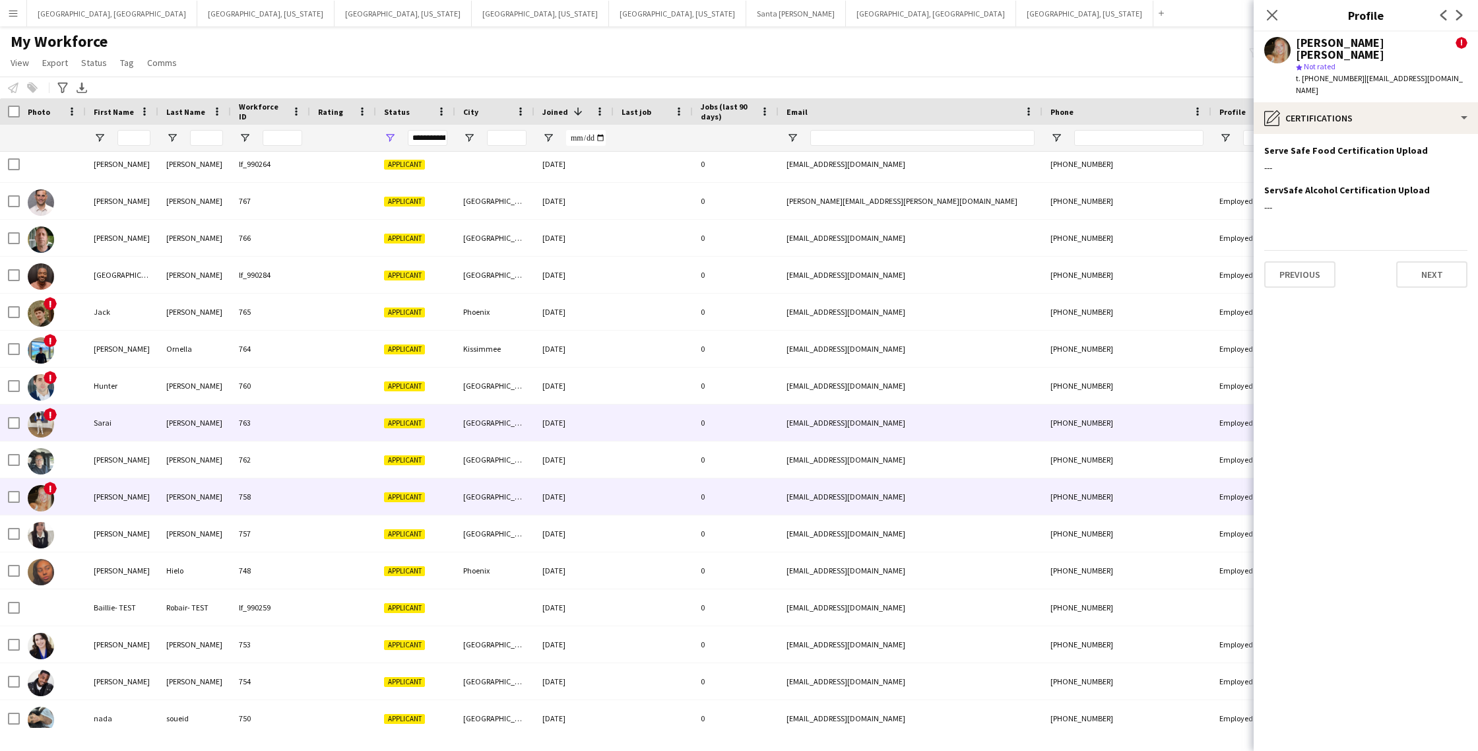
click at [357, 437] on div at bounding box center [343, 423] width 66 height 36
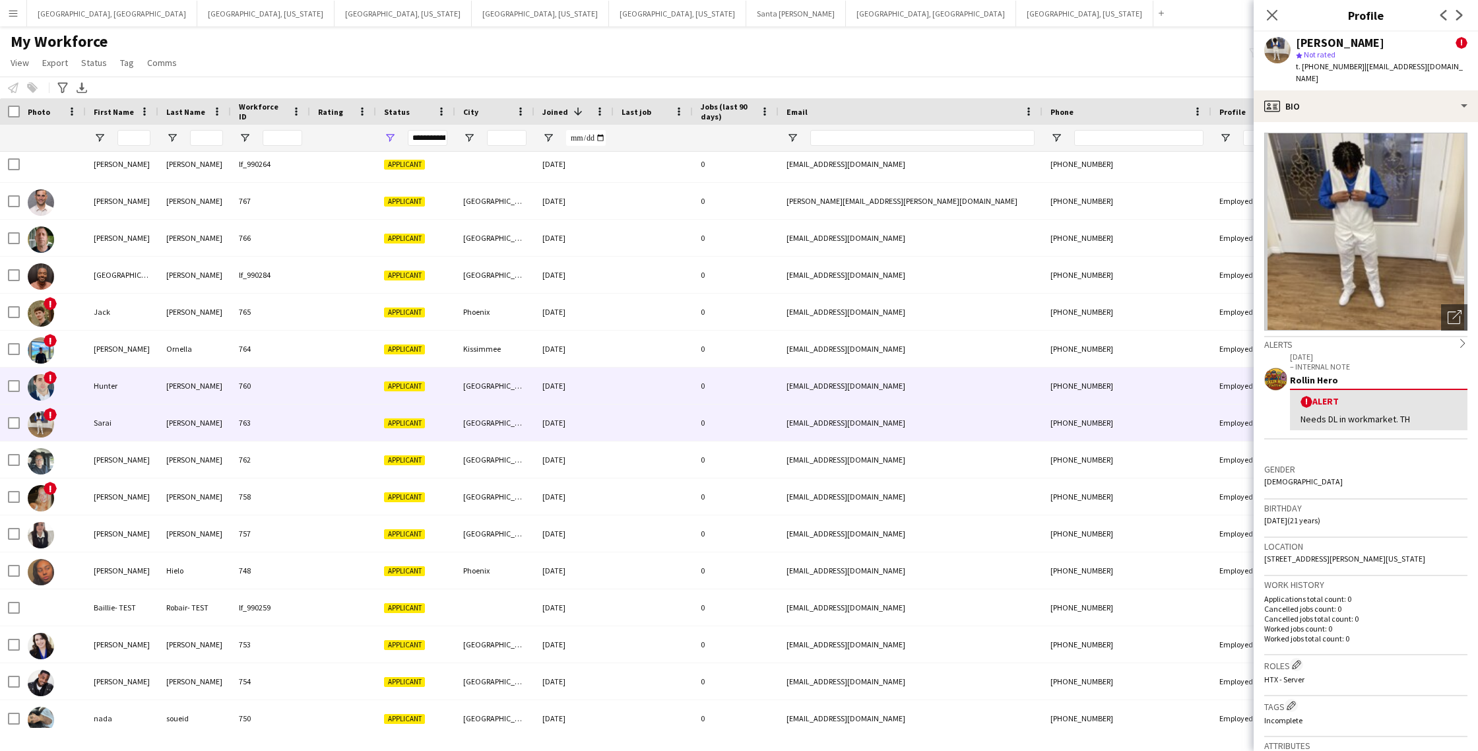
click at [340, 390] on div at bounding box center [343, 386] width 66 height 36
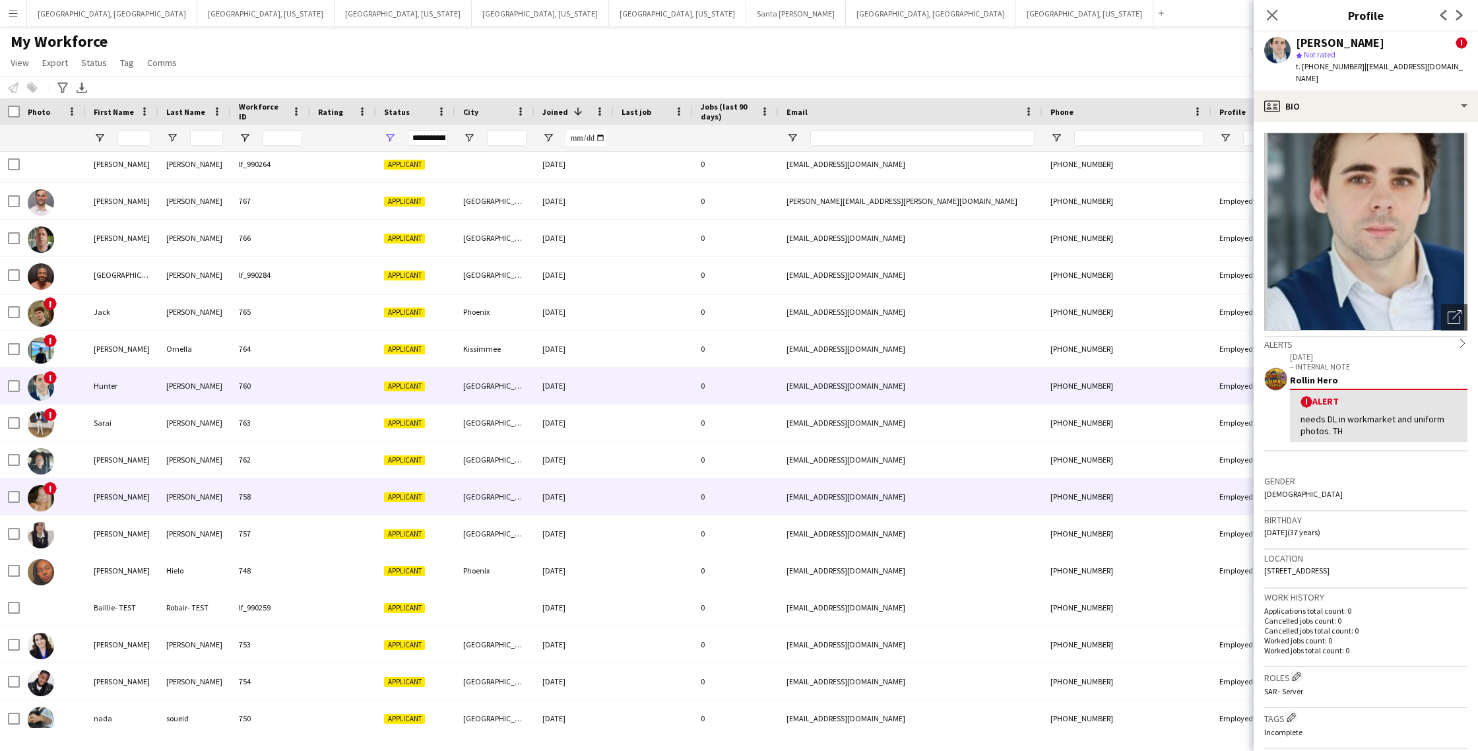
click at [311, 504] on div at bounding box center [343, 496] width 66 height 36
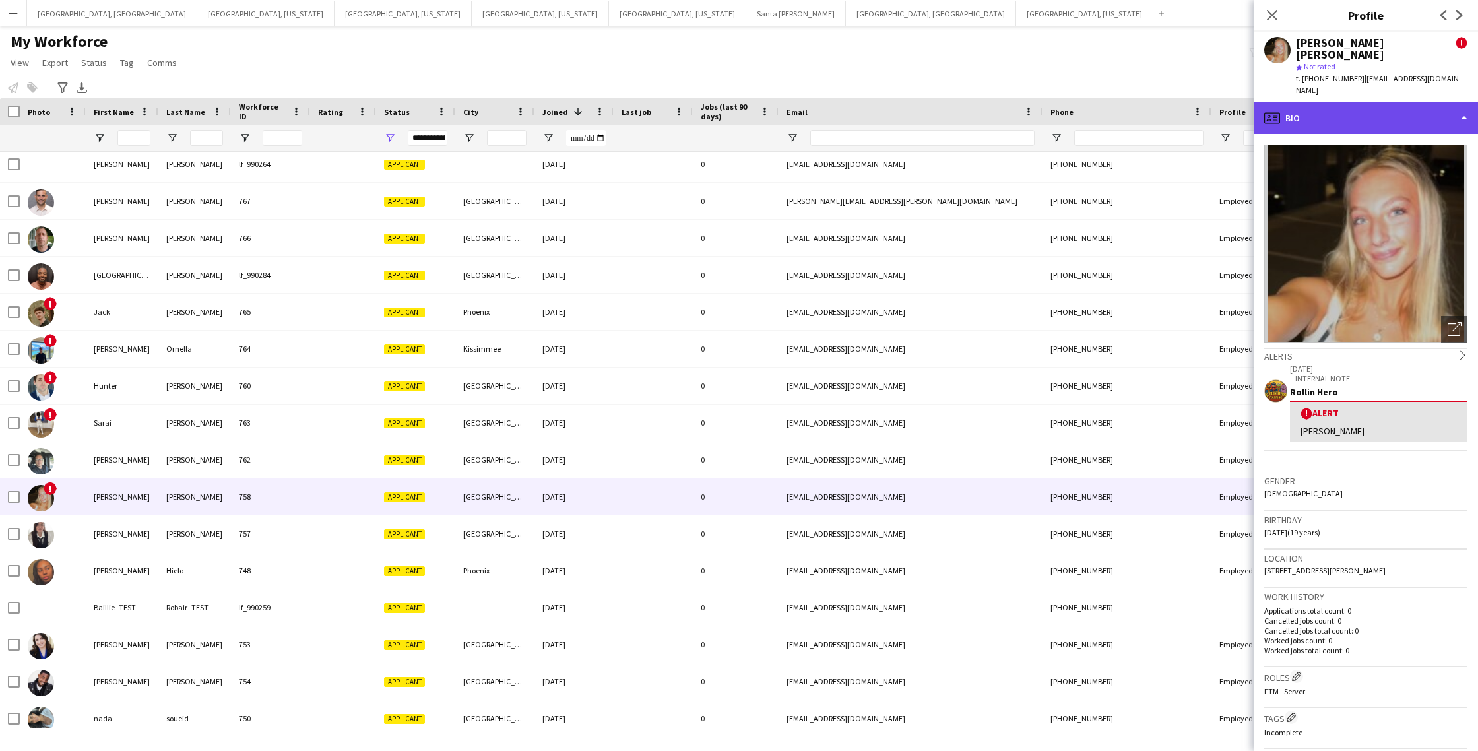
click at [1389, 102] on div "profile Bio" at bounding box center [1366, 118] width 224 height 32
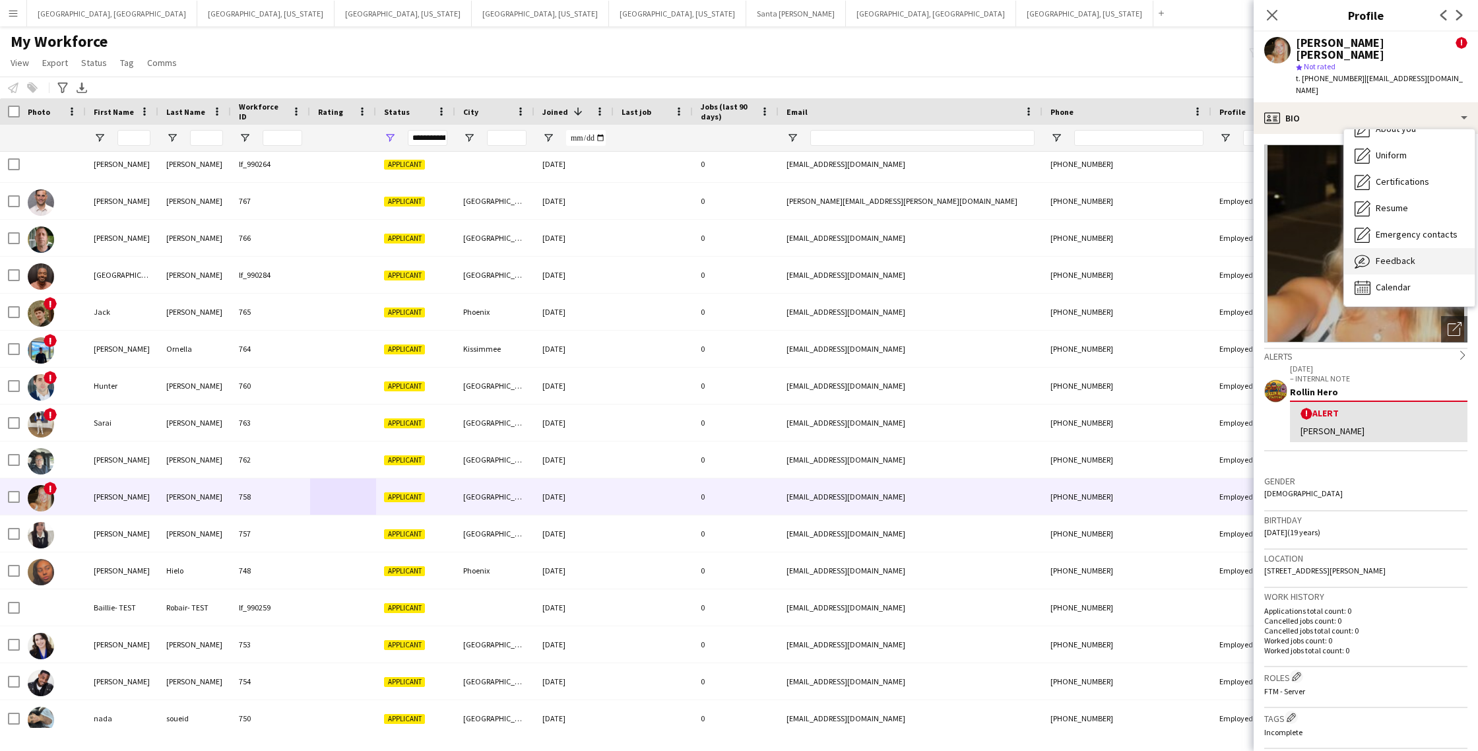
click at [1402, 255] on span "Feedback" at bounding box center [1396, 261] width 40 height 12
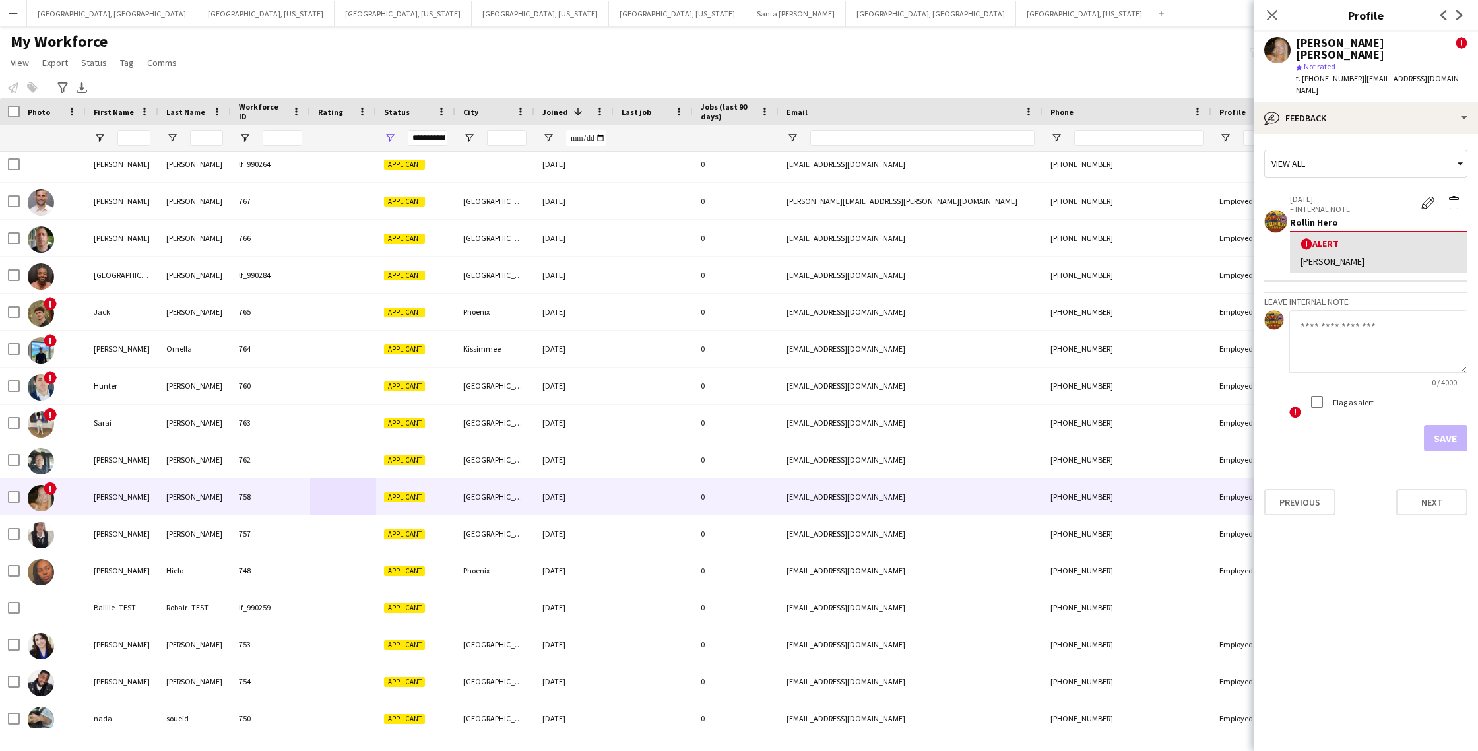
click at [1342, 314] on textarea at bounding box center [1379, 341] width 178 height 63
type textarea "**********"
drag, startPoint x: 1440, startPoint y: 411, endPoint x: 1418, endPoint y: 405, distance: 23.4
click at [1437, 425] on button "Save" at bounding box center [1446, 438] width 44 height 26
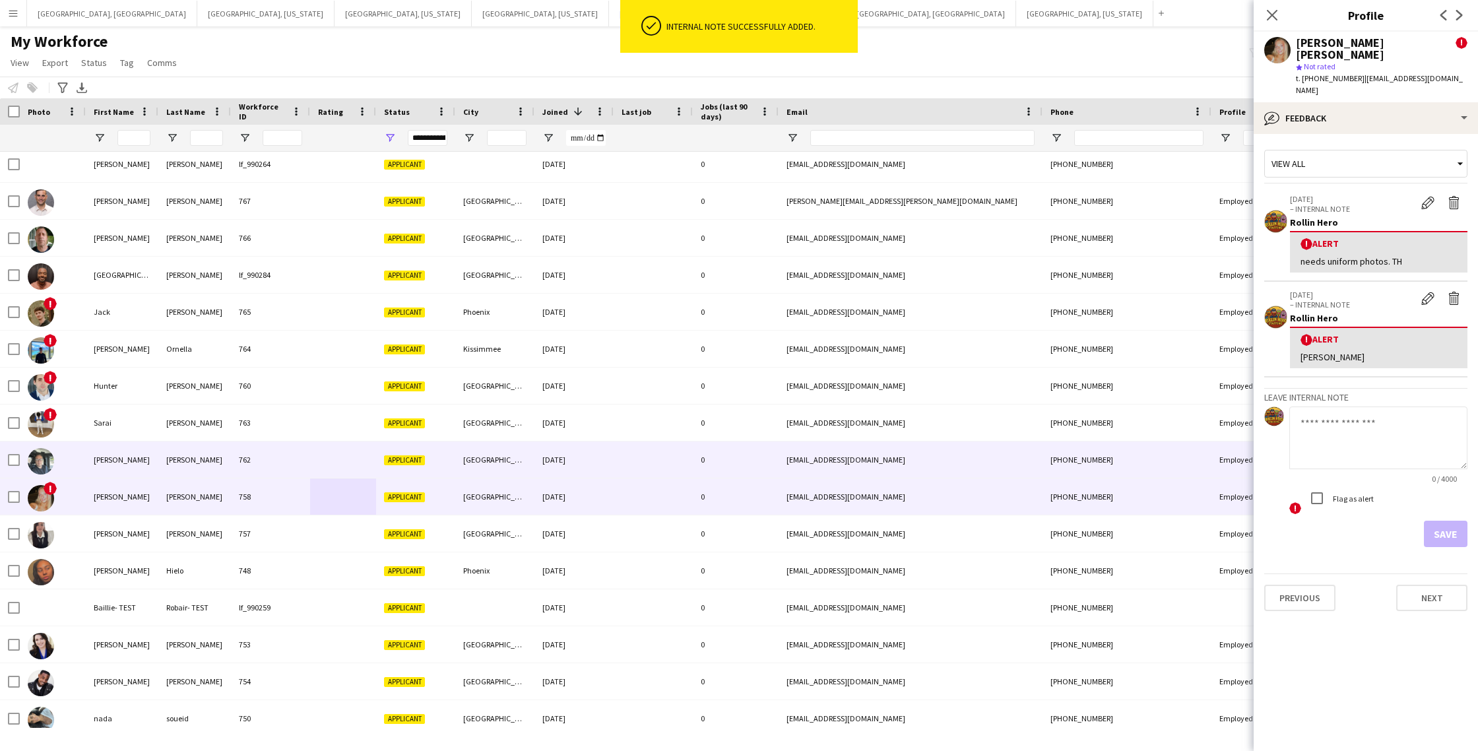
click at [340, 464] on div at bounding box center [343, 459] width 66 height 36
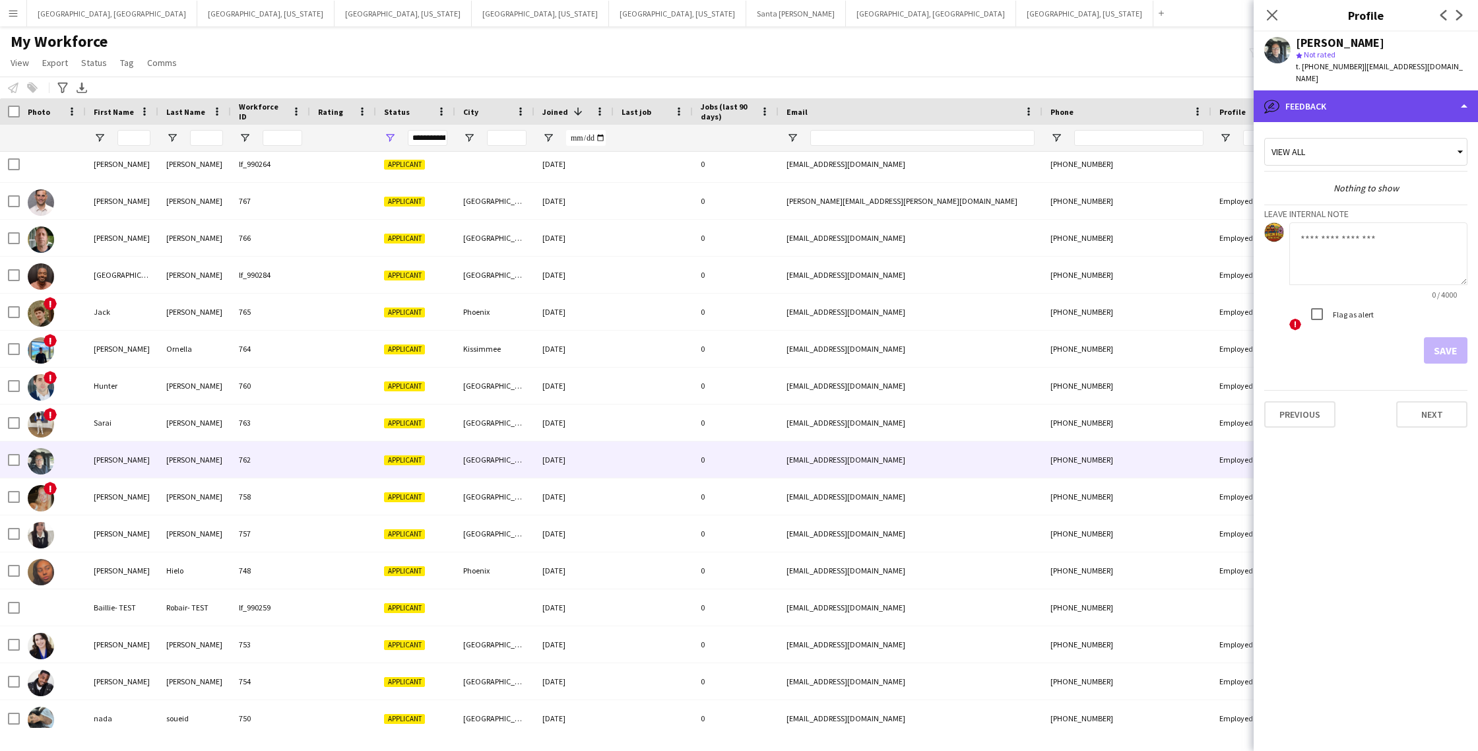
click at [1357, 100] on div "bubble-pencil Feedback" at bounding box center [1366, 106] width 224 height 32
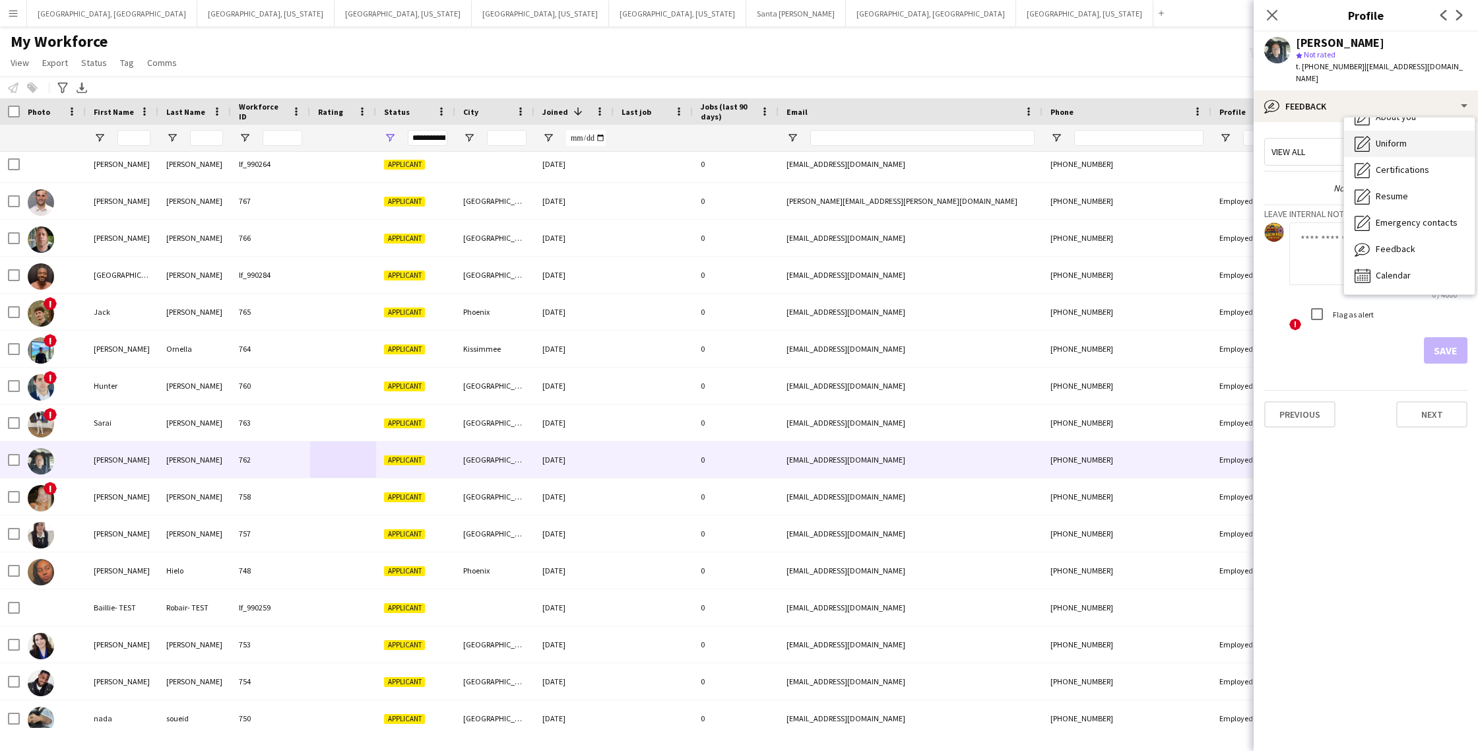
click at [1393, 138] on div "Uniform Uniform" at bounding box center [1409, 144] width 131 height 26
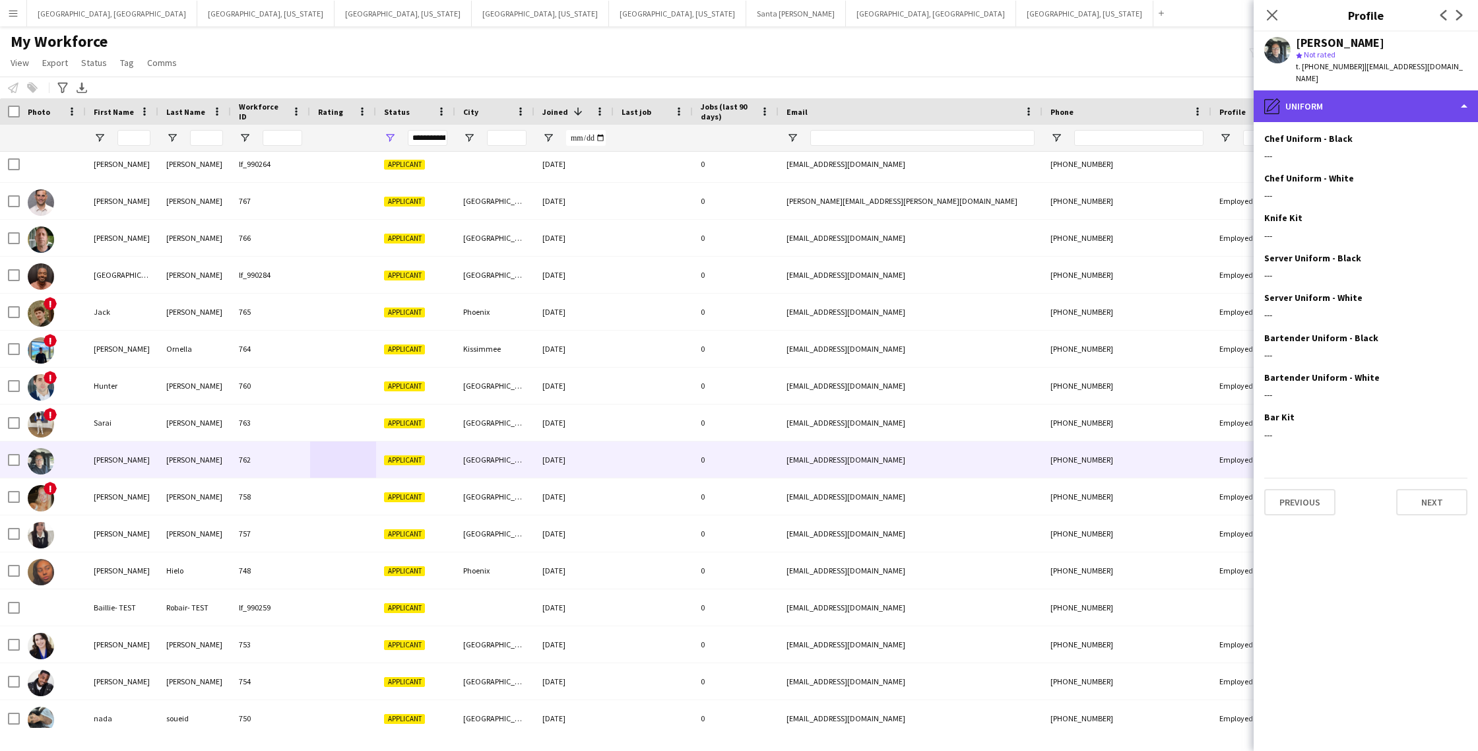
click at [1394, 98] on div "pencil4 Uniform" at bounding box center [1366, 106] width 224 height 32
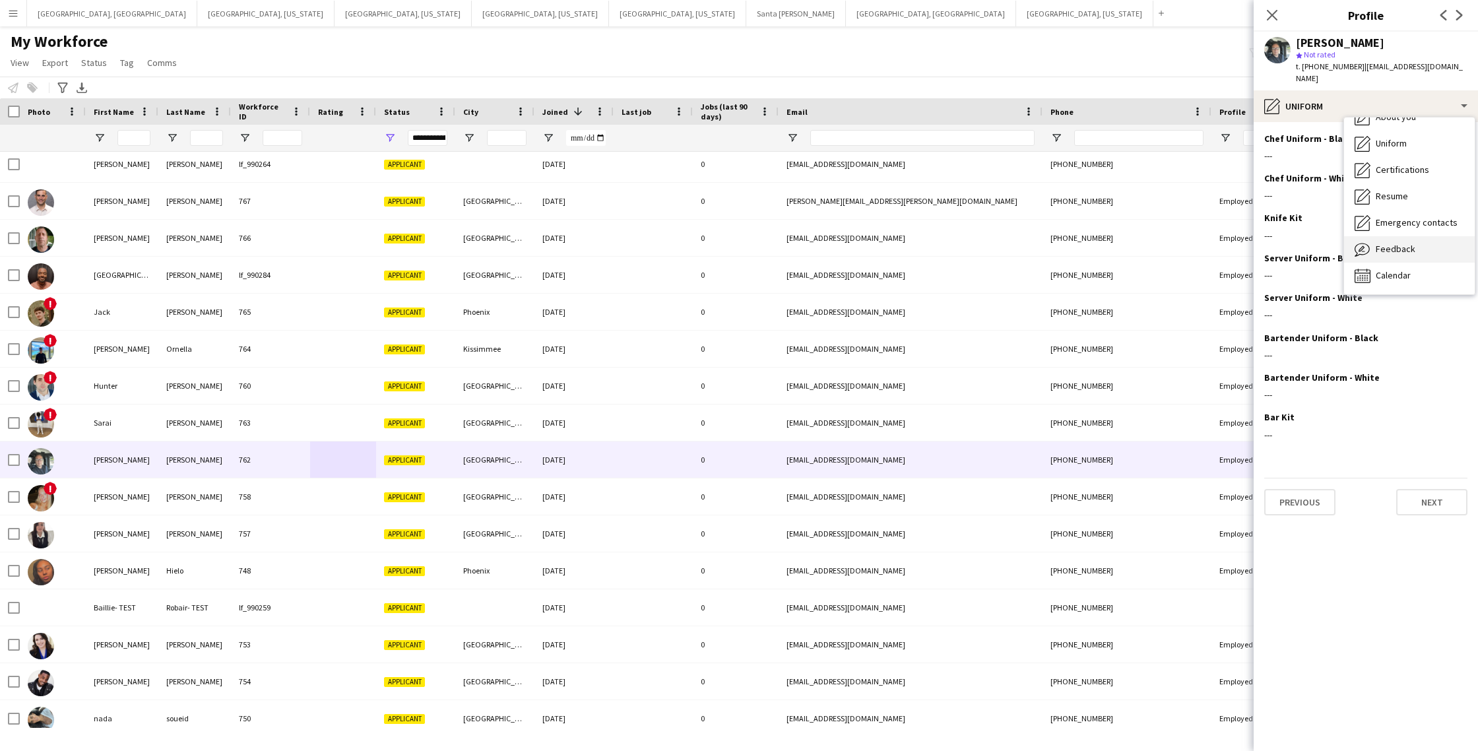
click at [1391, 243] on span "Feedback" at bounding box center [1396, 249] width 40 height 12
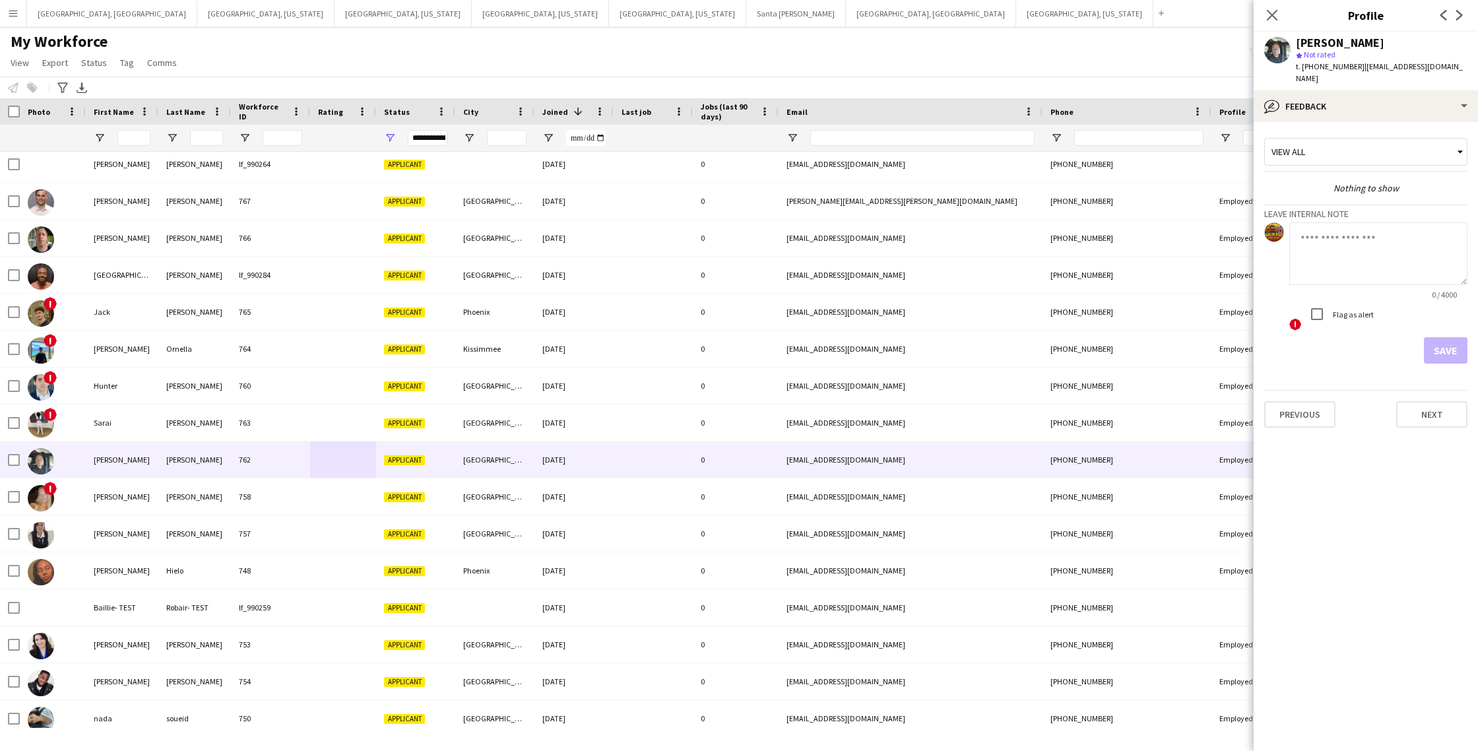
click at [1352, 236] on textarea at bounding box center [1379, 253] width 178 height 63
type textarea "**********"
click at [1439, 342] on button "Save" at bounding box center [1446, 350] width 44 height 26
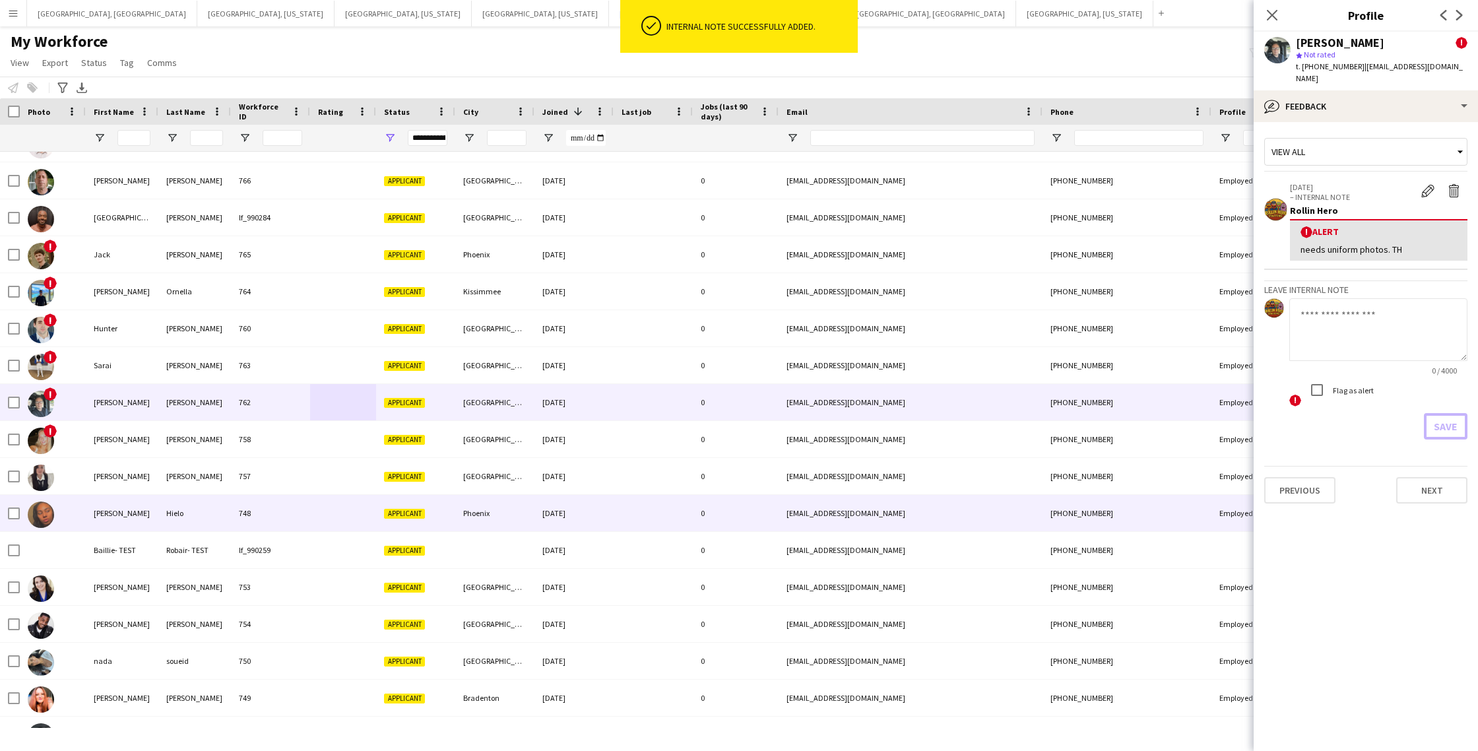
scroll to position [67, 0]
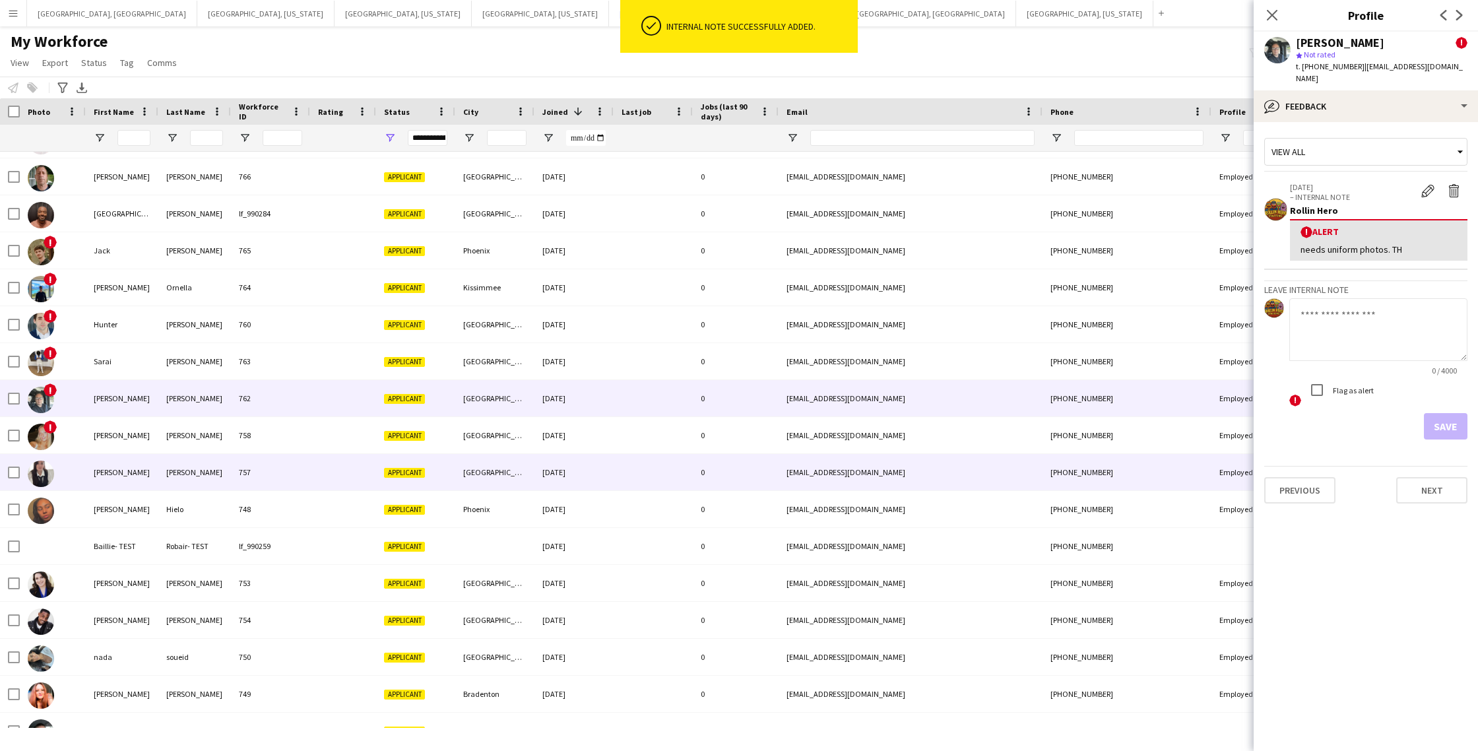
click at [325, 469] on div at bounding box center [343, 472] width 66 height 36
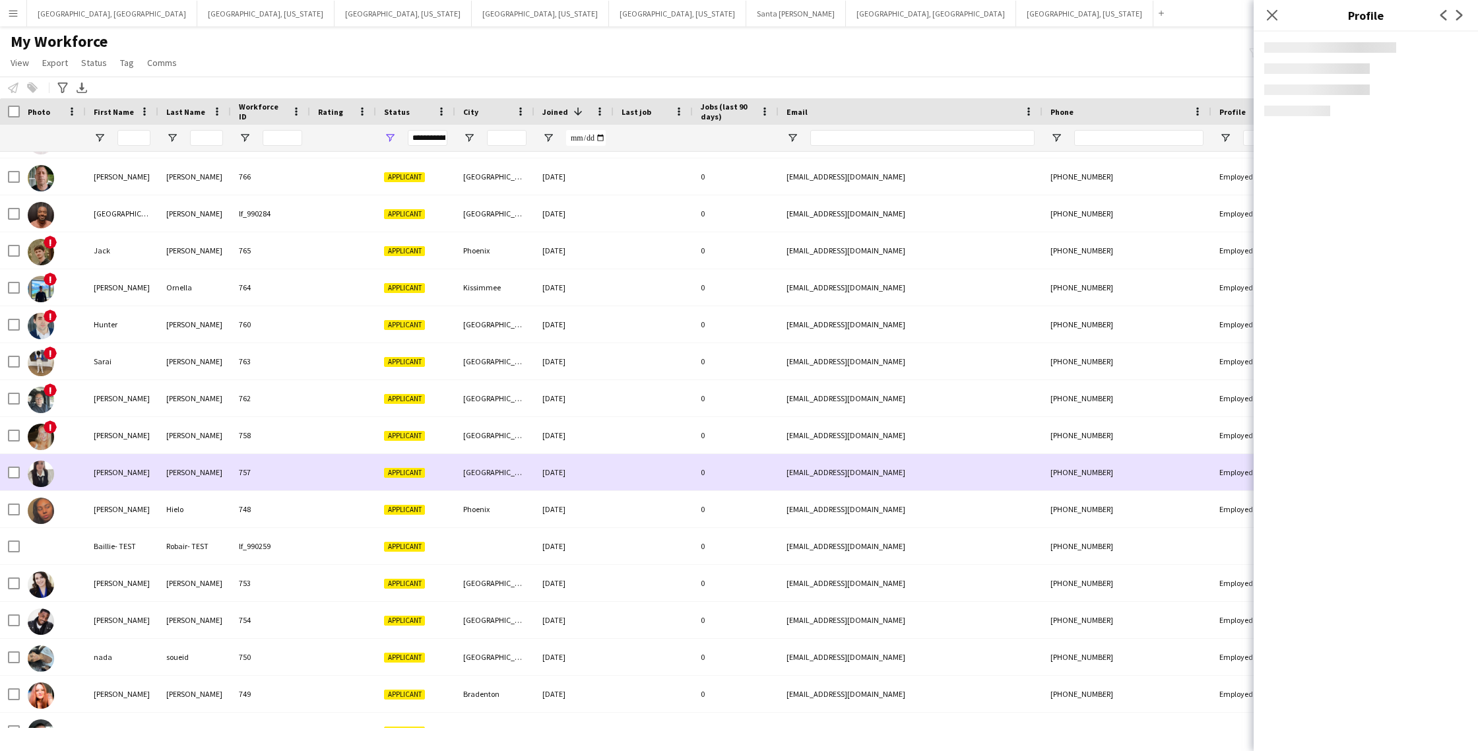
scroll to position [63, 0]
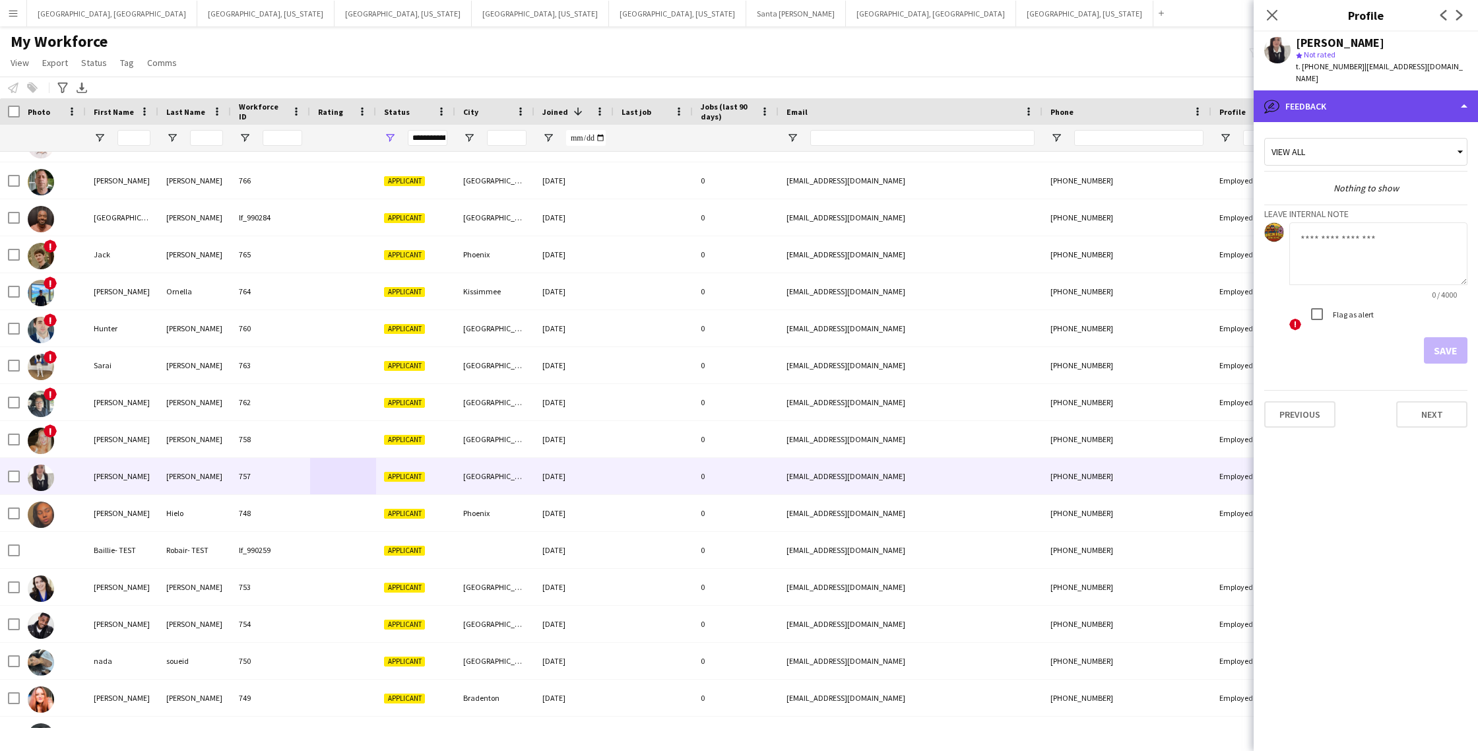
click at [1381, 95] on div "bubble-pencil Feedback" at bounding box center [1366, 106] width 224 height 32
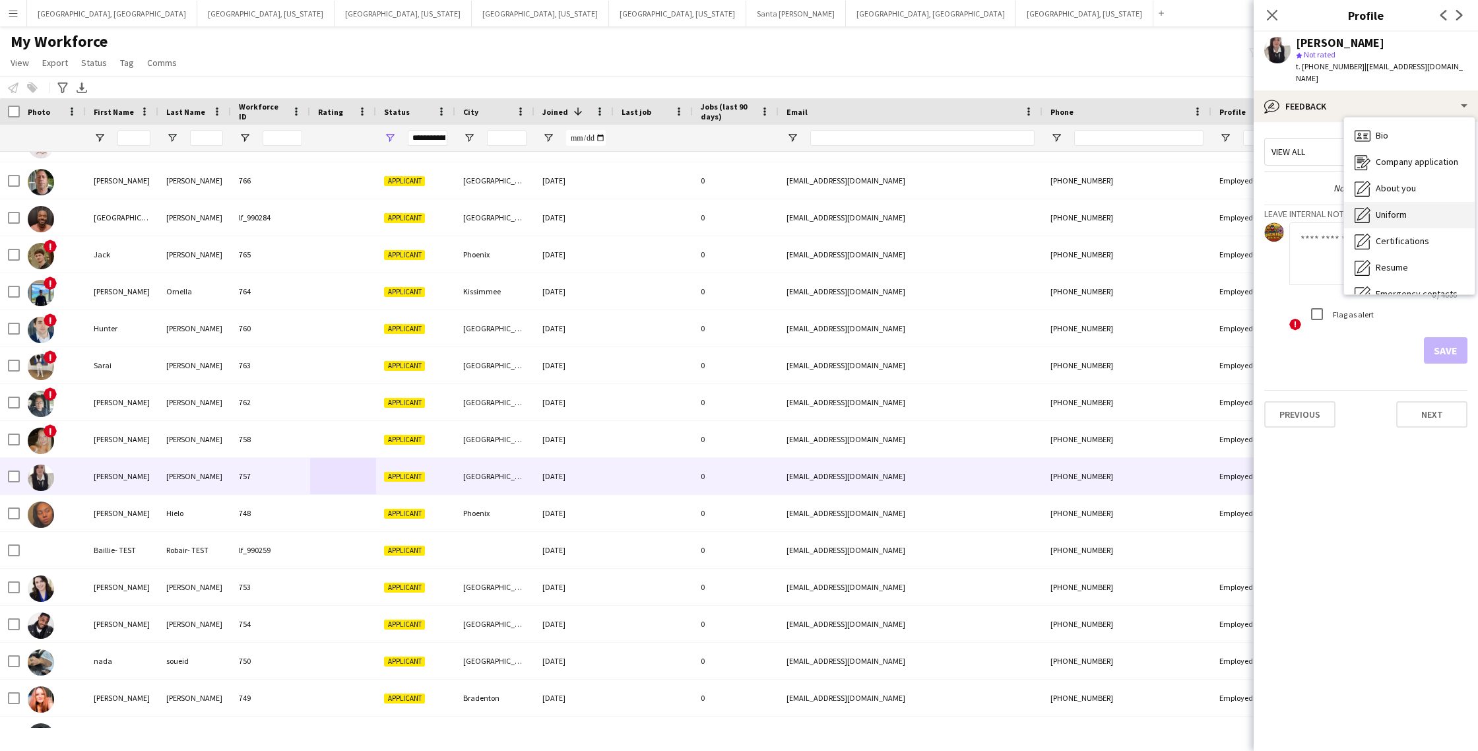
click at [1381, 209] on span "Uniform" at bounding box center [1391, 215] width 31 height 12
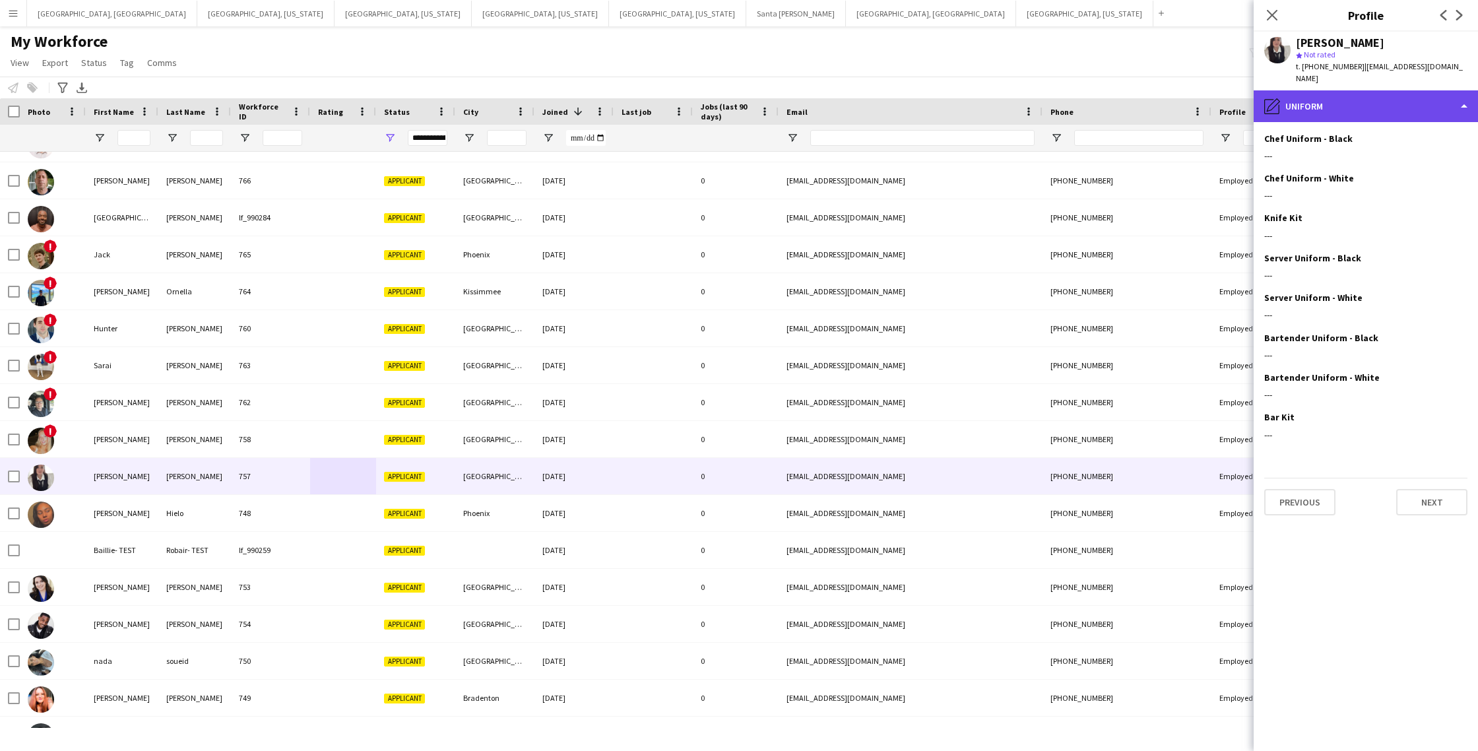
click at [1443, 97] on div "pencil4 Uniform" at bounding box center [1366, 106] width 224 height 32
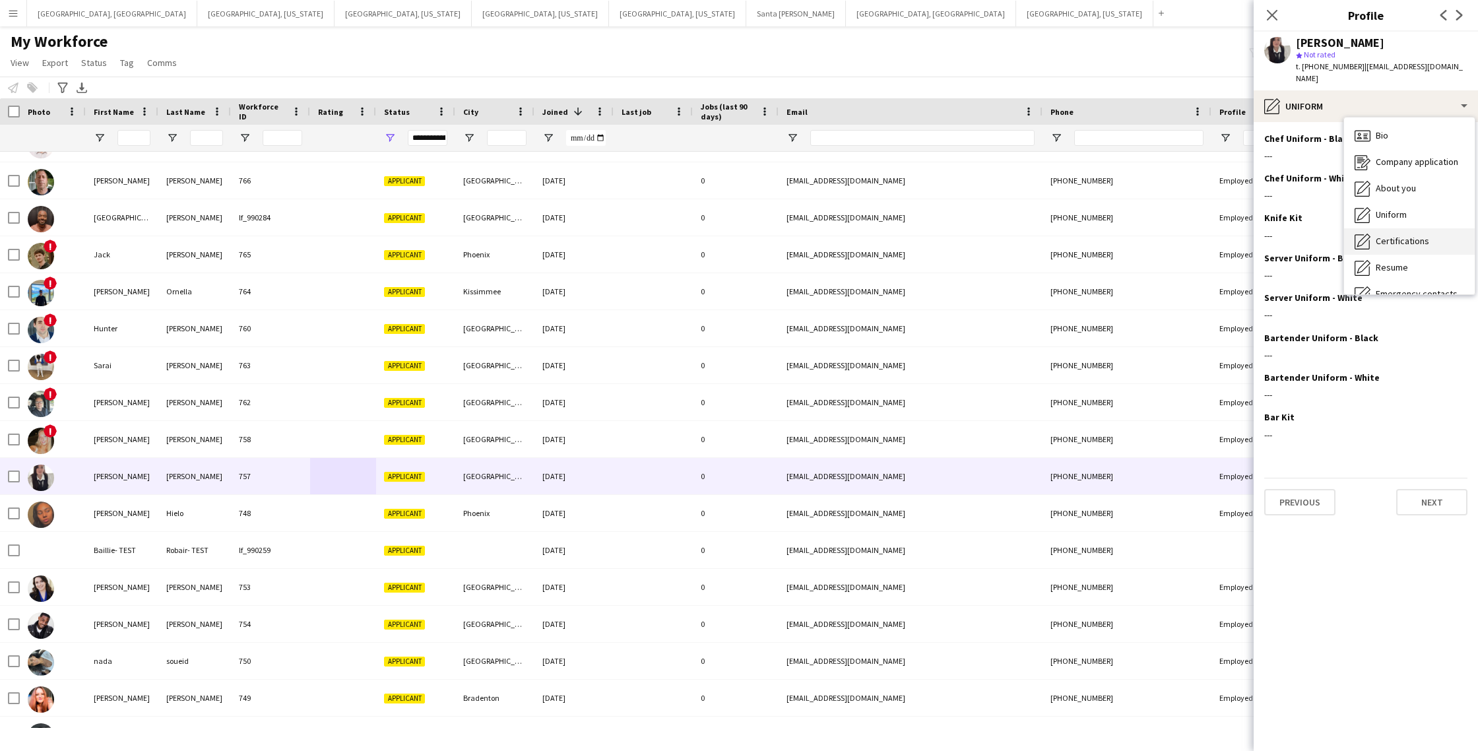
click at [1418, 235] on span "Certifications" at bounding box center [1402, 241] width 53 height 12
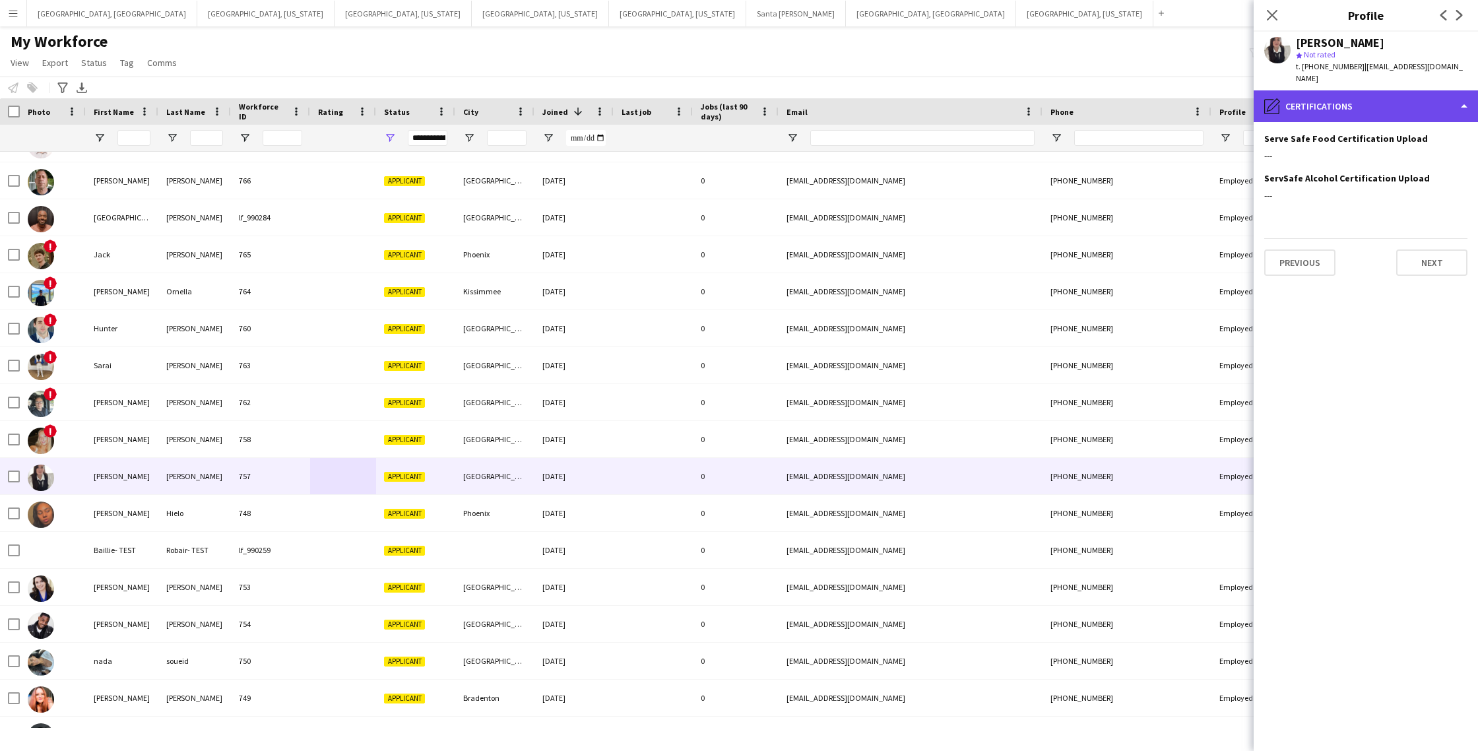
click at [1383, 96] on div "pencil4 Certifications" at bounding box center [1366, 106] width 224 height 32
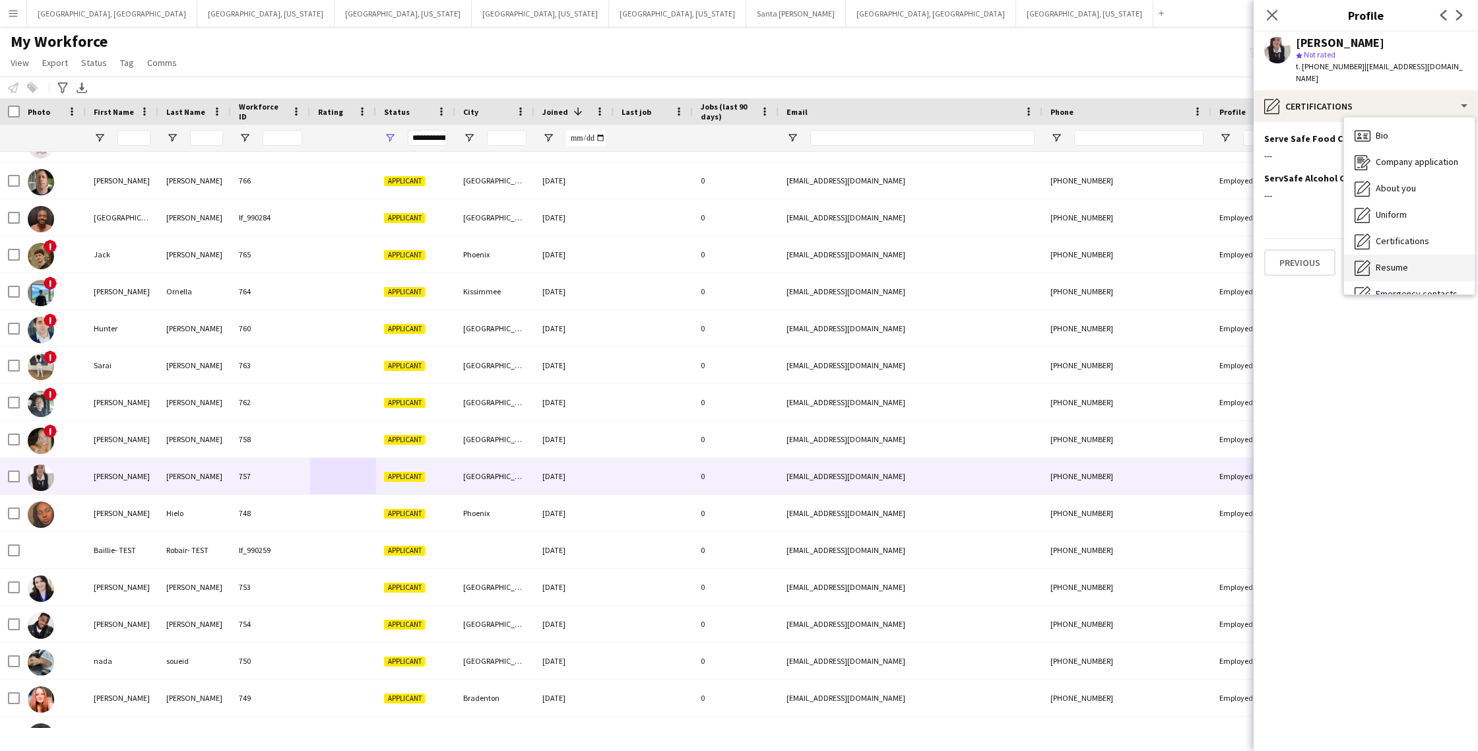
click at [1389, 261] on span "Resume" at bounding box center [1392, 267] width 32 height 12
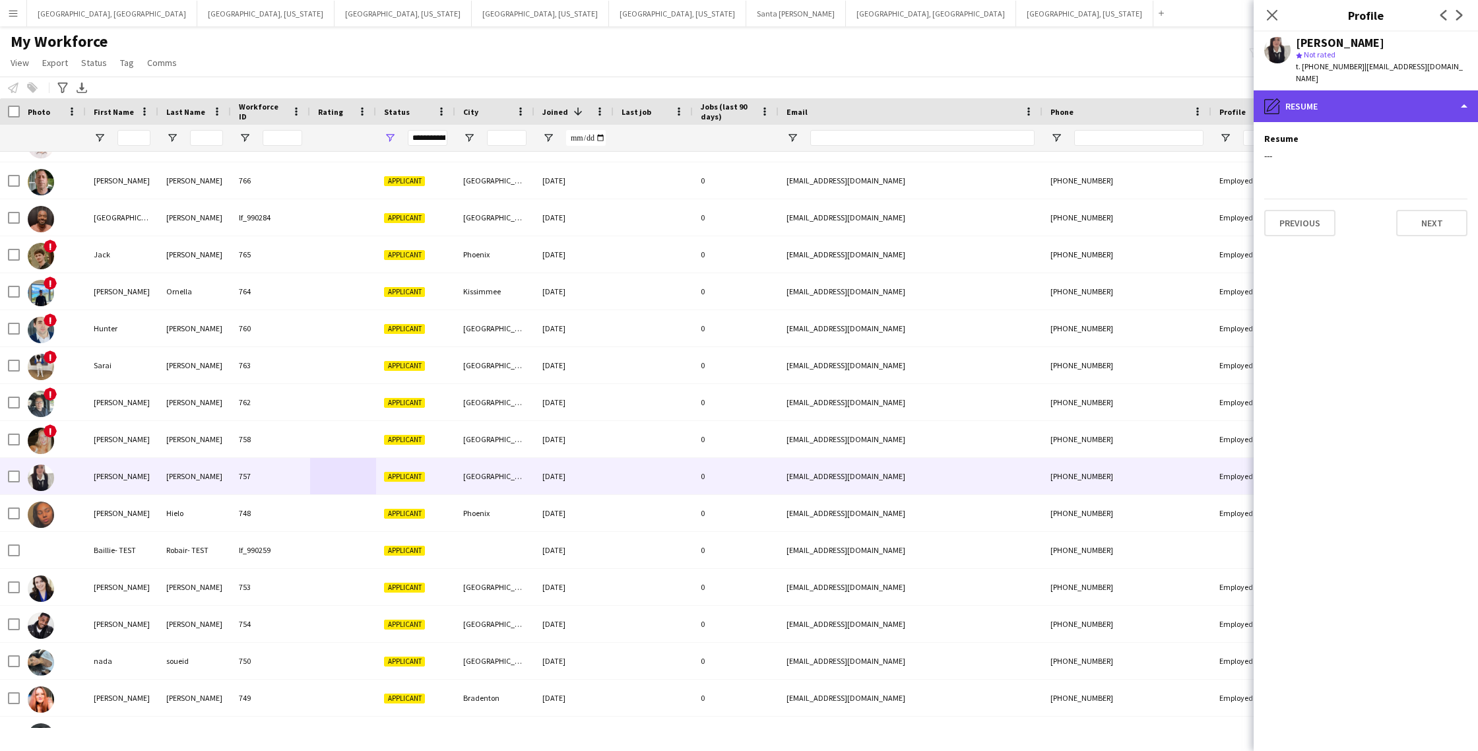
click at [1366, 92] on div "pencil4 Resume" at bounding box center [1366, 106] width 224 height 32
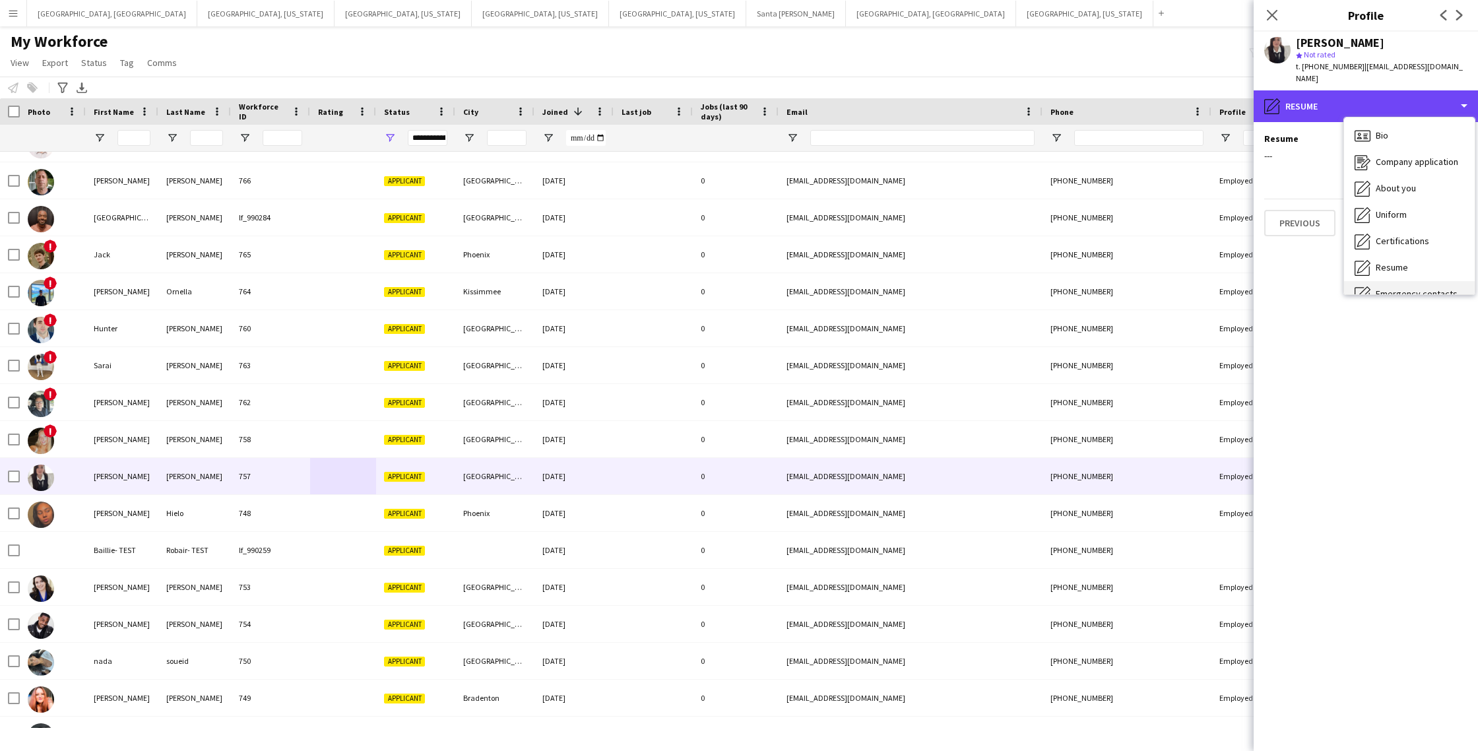
scroll to position [71, 0]
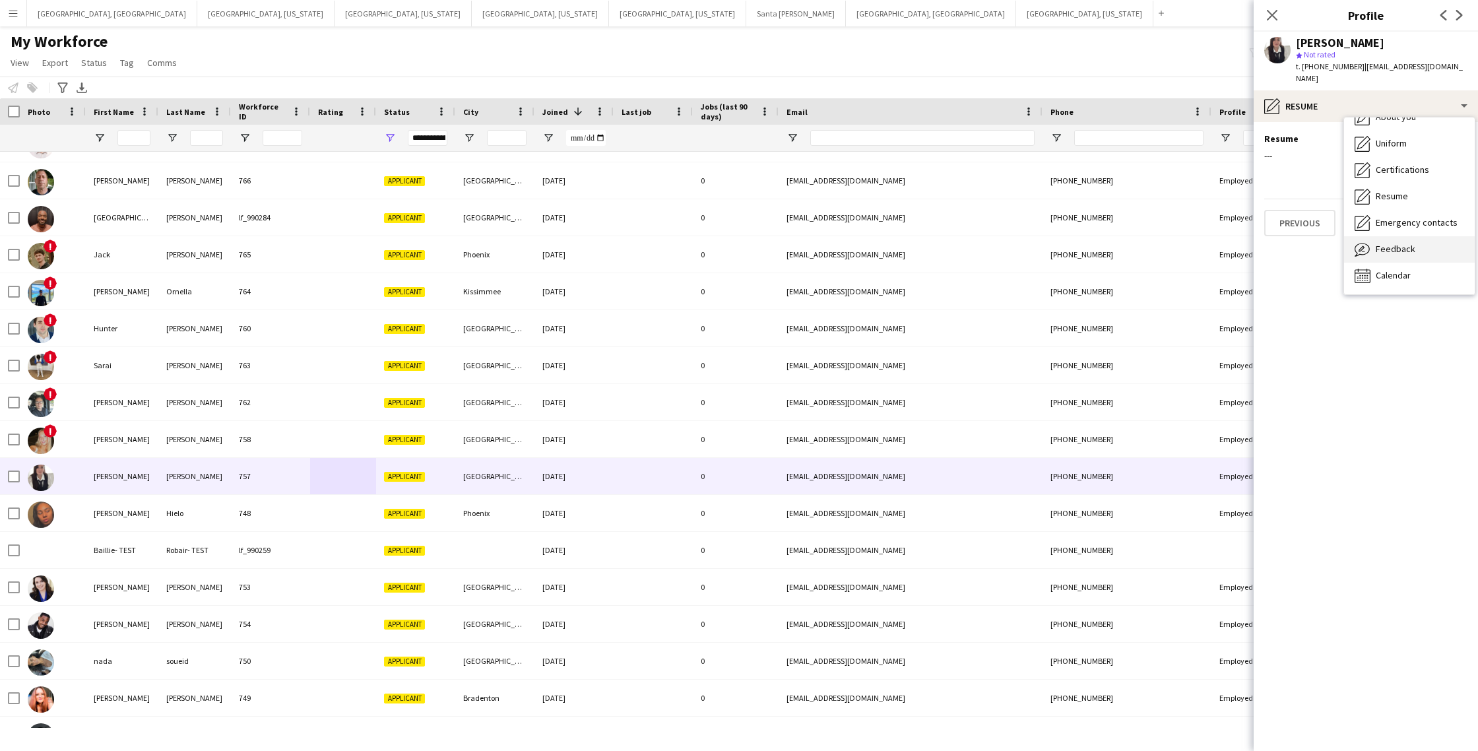
click at [1403, 243] on span "Feedback" at bounding box center [1396, 249] width 40 height 12
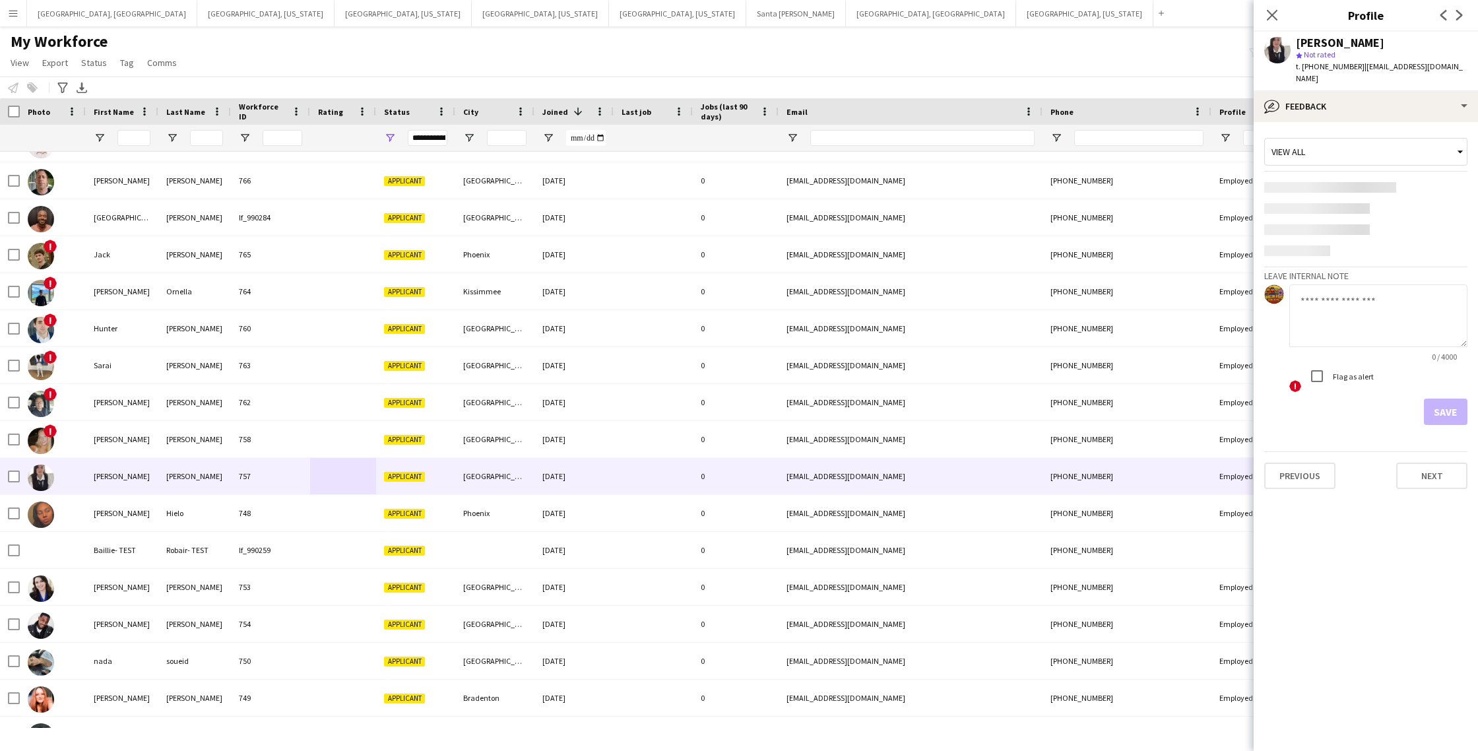
click at [1336, 302] on textarea at bounding box center [1379, 315] width 178 height 63
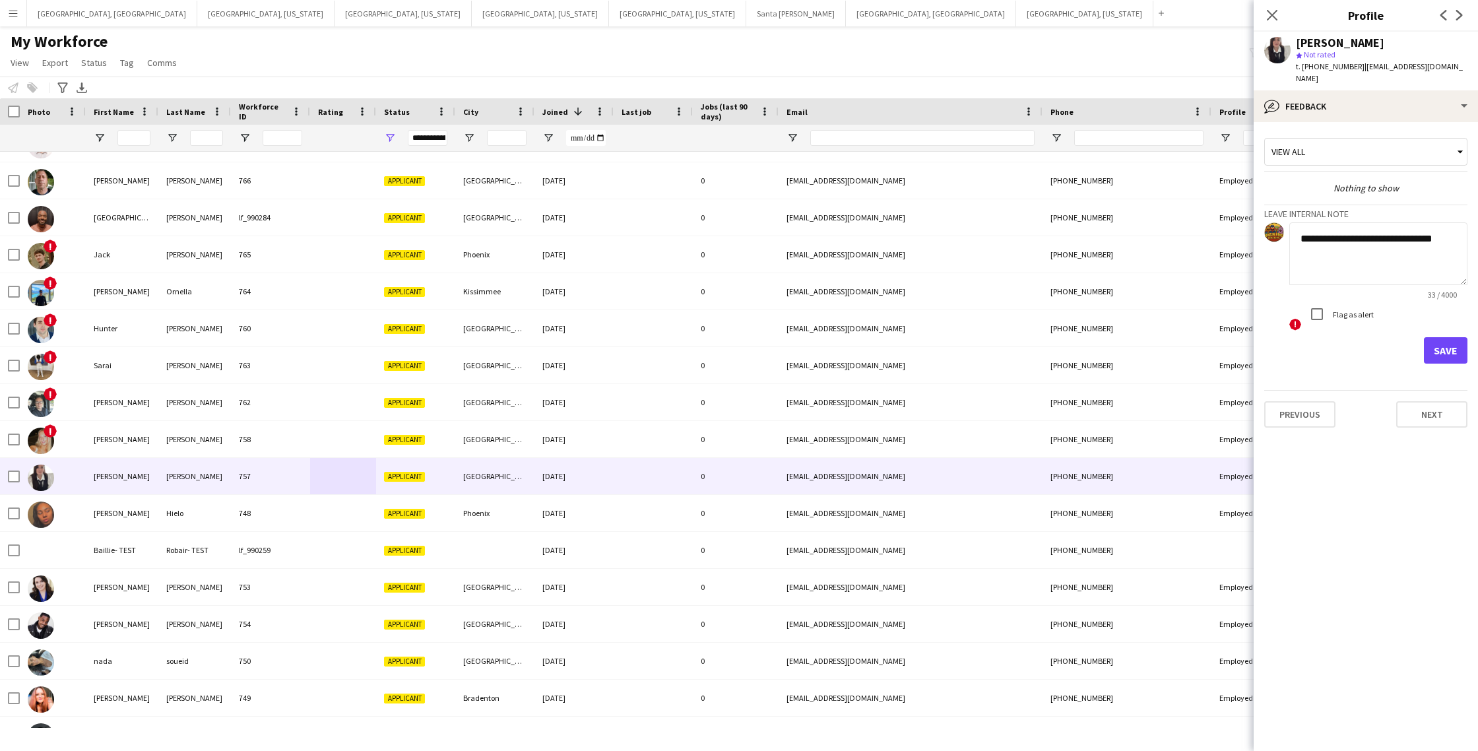
type textarea "**********"
click at [1443, 337] on button "Save" at bounding box center [1446, 350] width 44 height 26
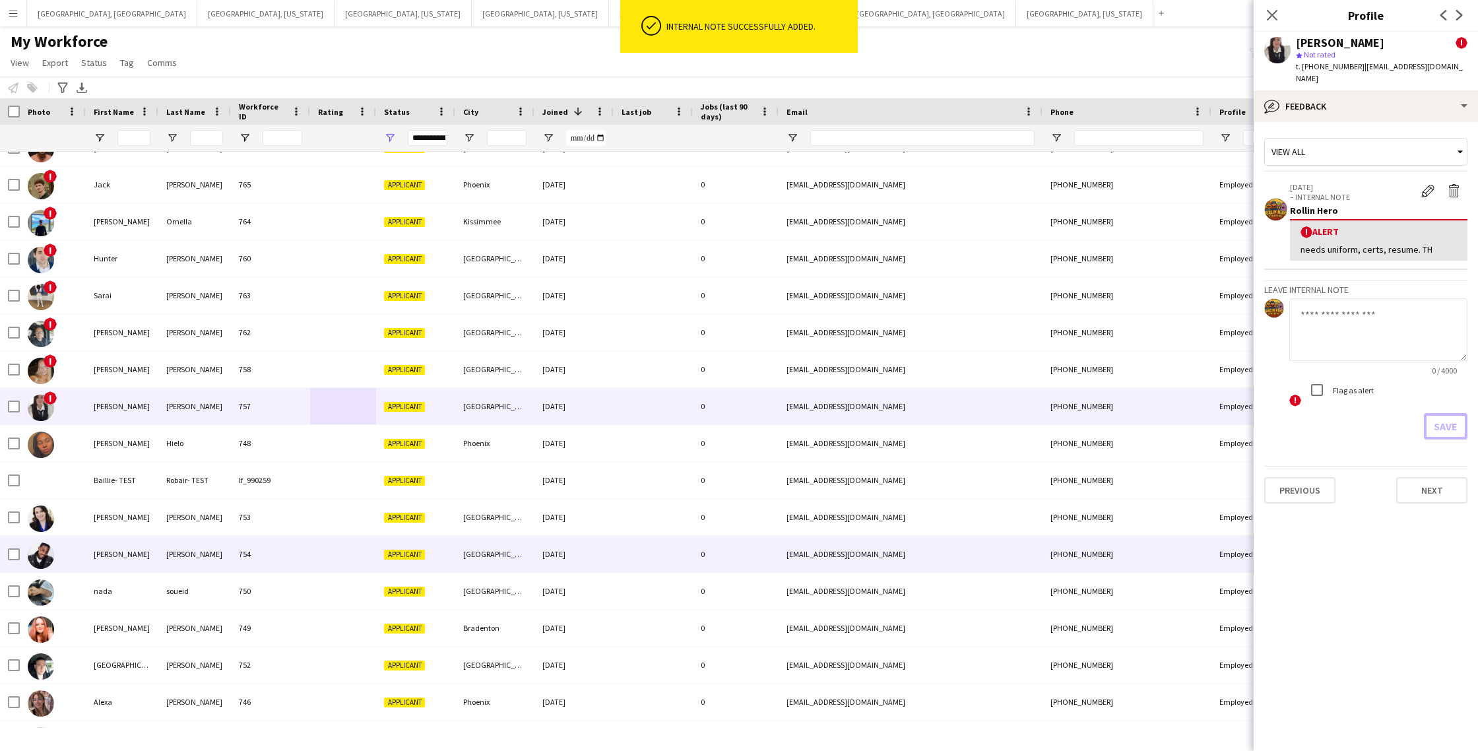
scroll to position [137, 0]
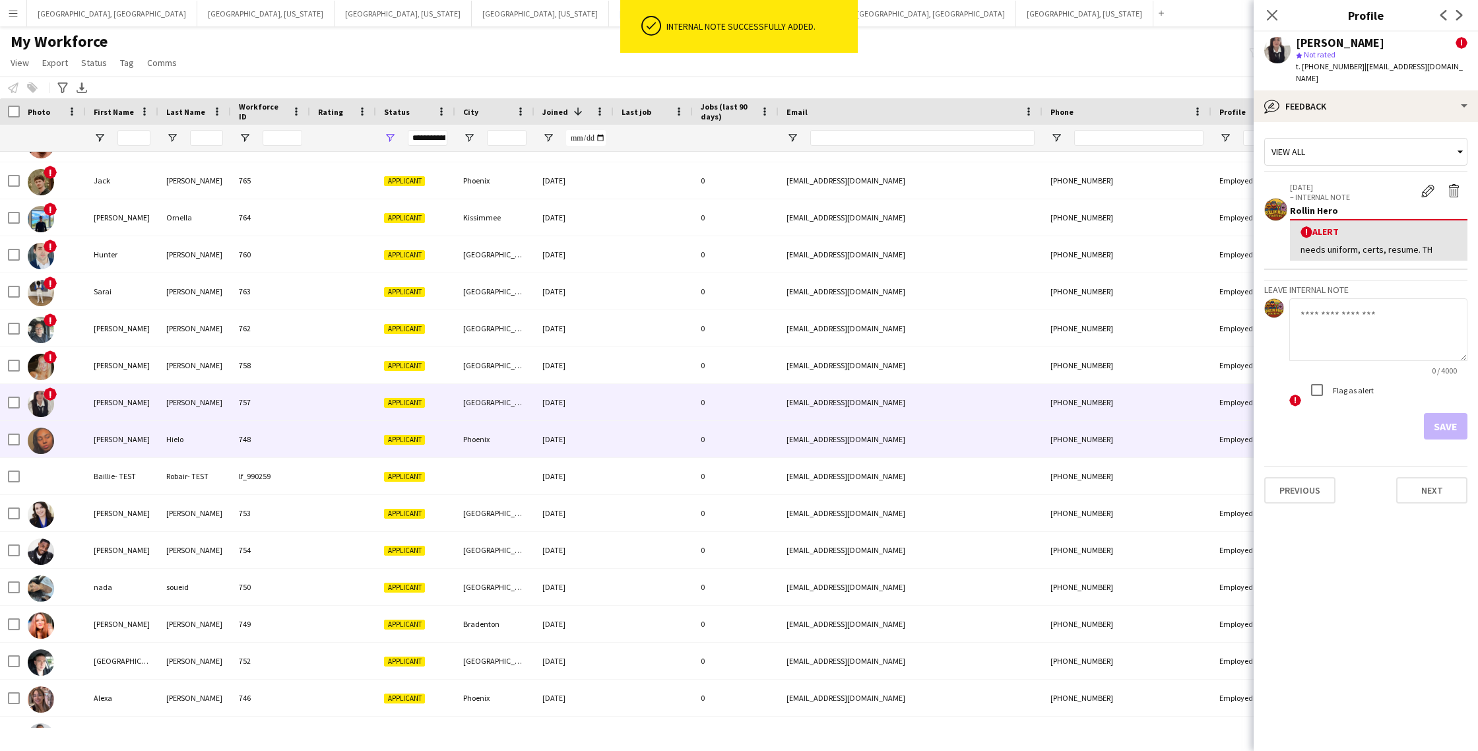
click at [303, 441] on div "748" at bounding box center [270, 439] width 79 height 36
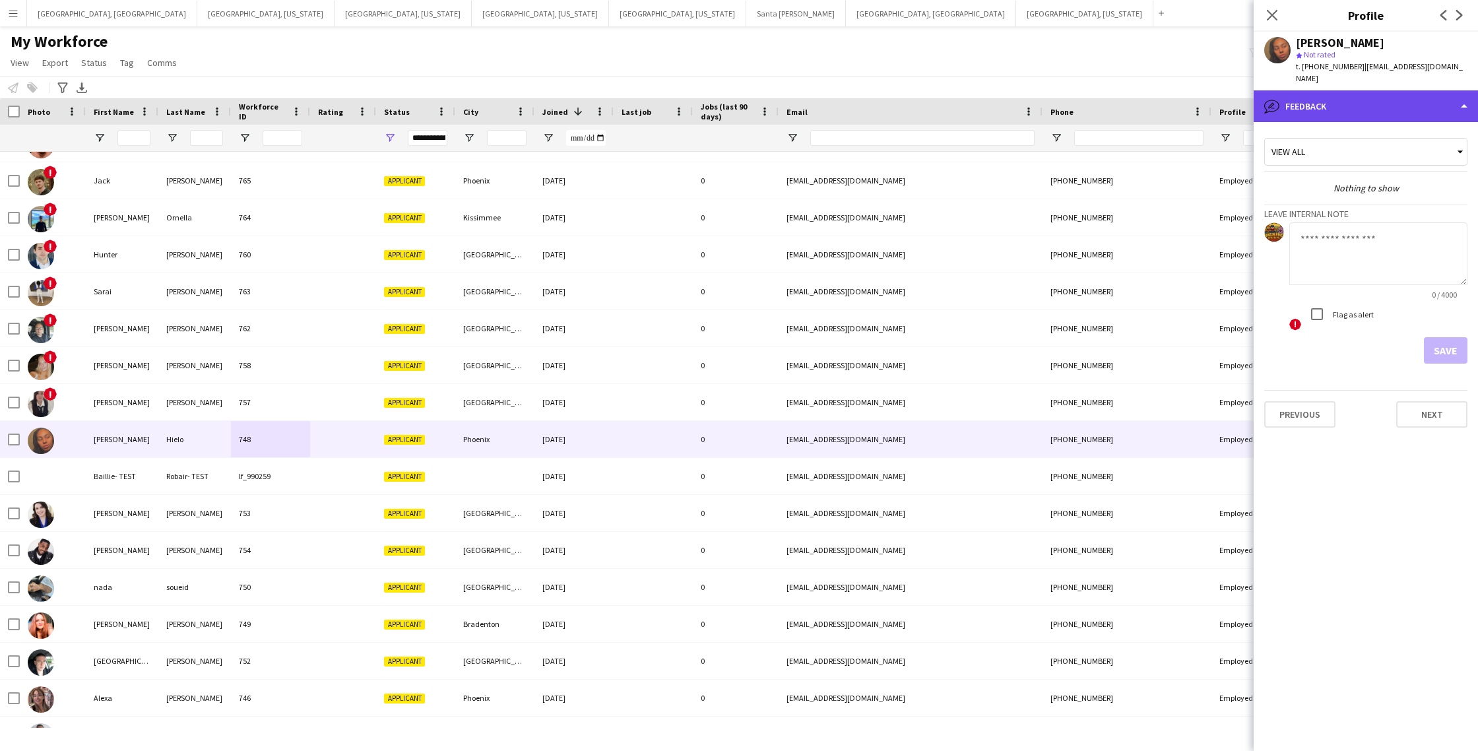
click at [1406, 92] on div "bubble-pencil Feedback" at bounding box center [1366, 106] width 224 height 32
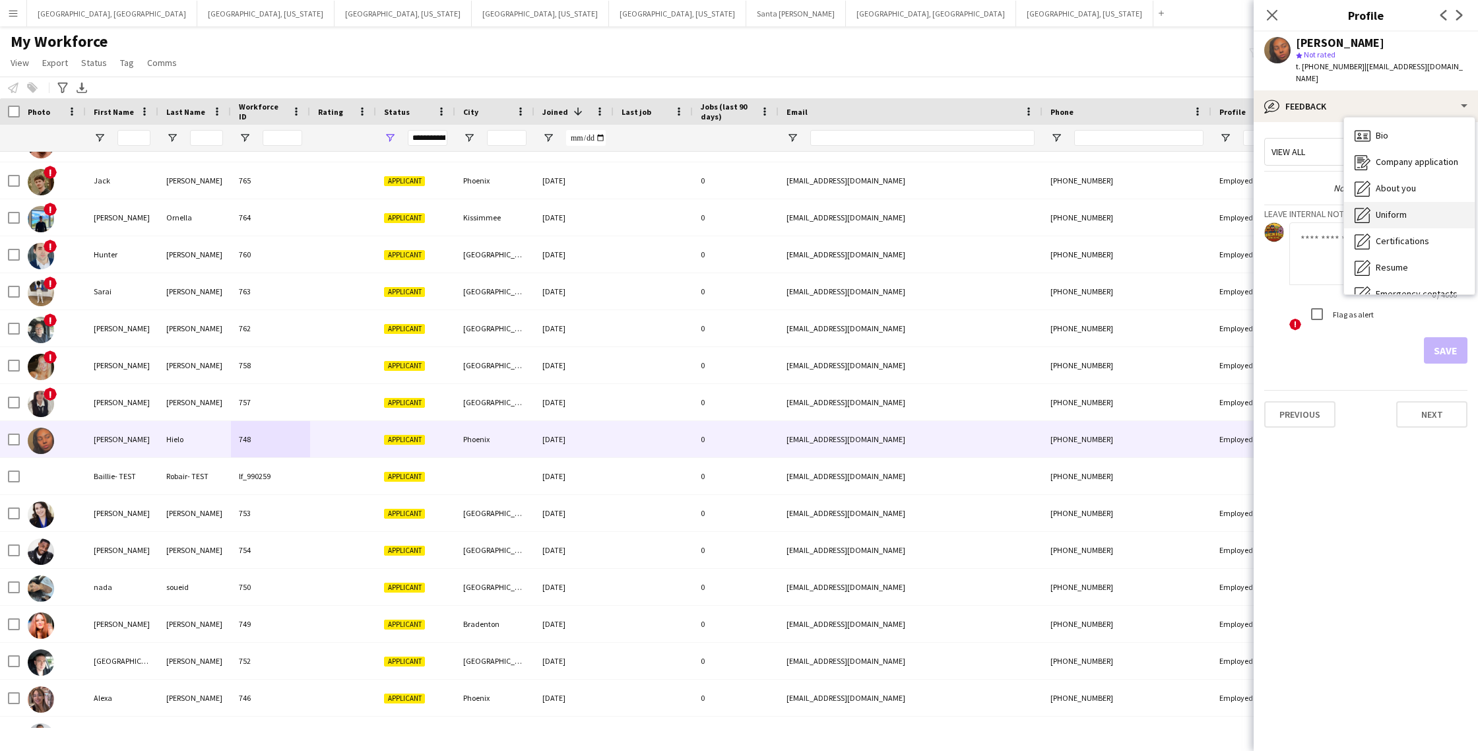
click at [1400, 209] on span "Uniform" at bounding box center [1391, 215] width 31 height 12
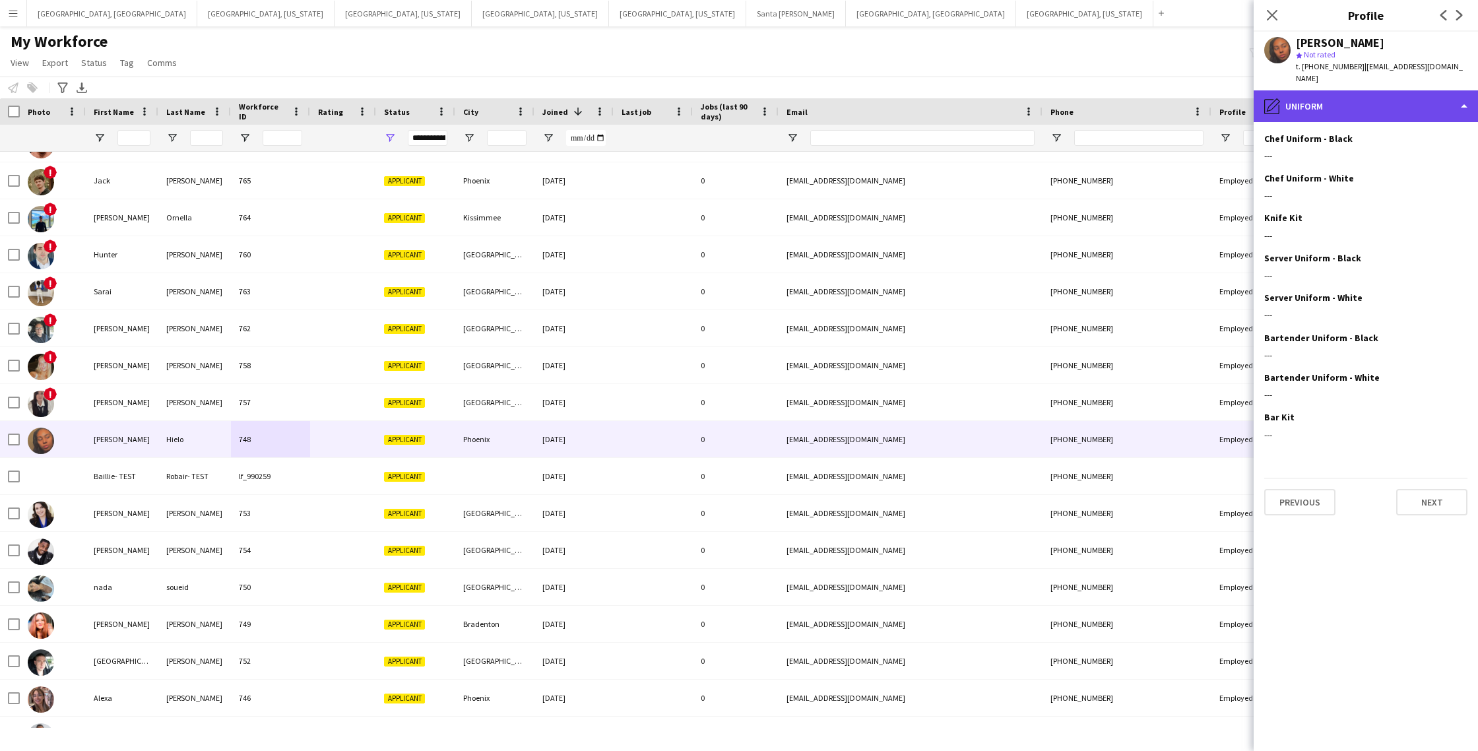
click at [1381, 94] on div "pencil4 Uniform" at bounding box center [1366, 106] width 224 height 32
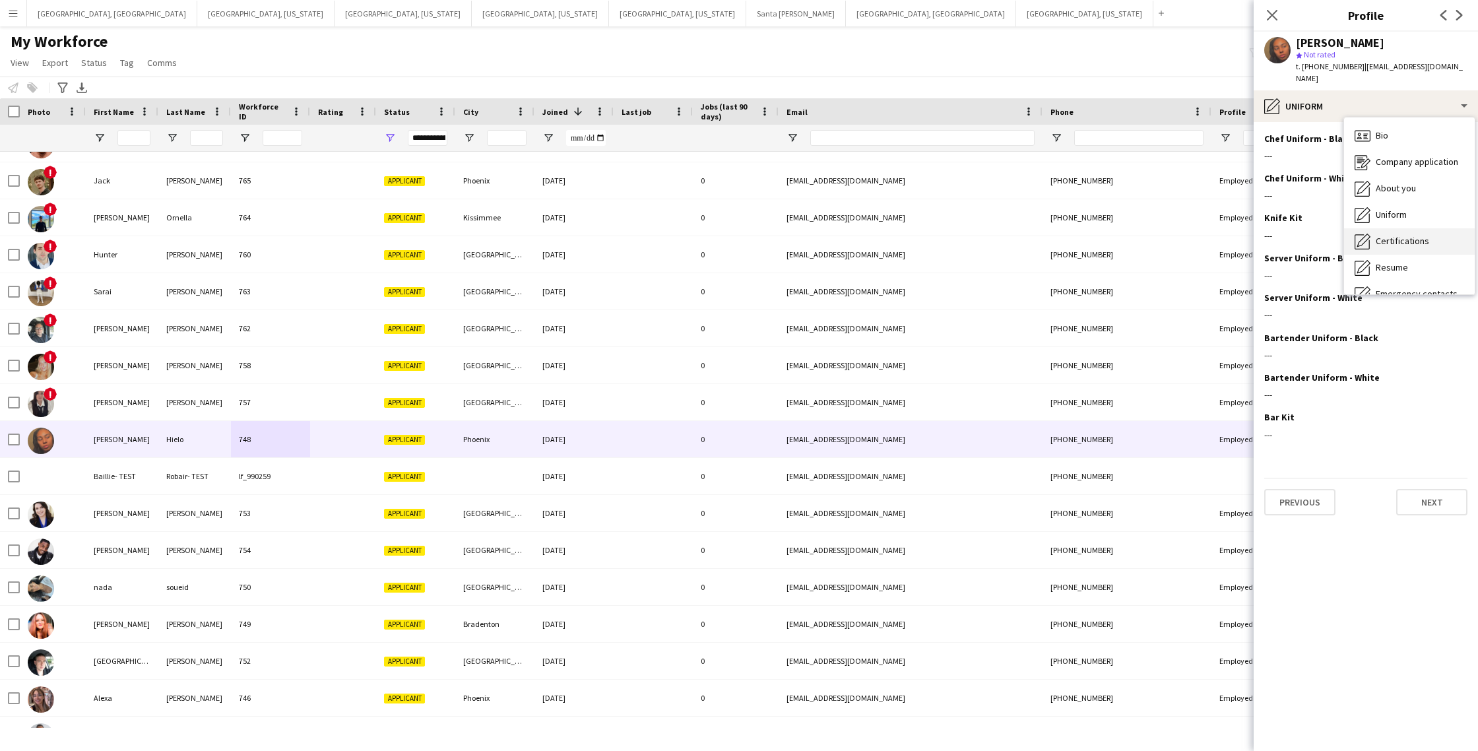
click at [1393, 235] on span "Certifications" at bounding box center [1402, 241] width 53 height 12
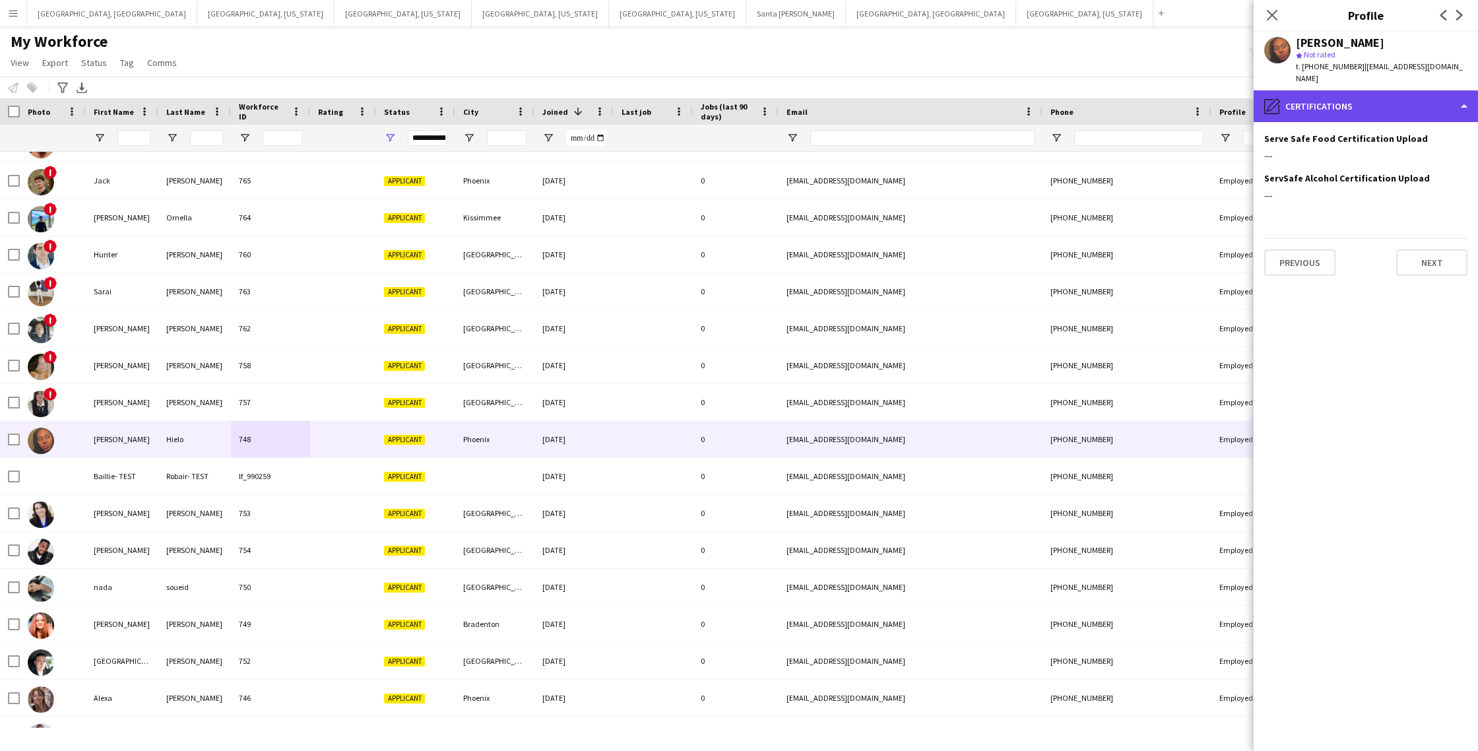
click at [1361, 99] on div "pencil4 Certifications" at bounding box center [1366, 106] width 224 height 32
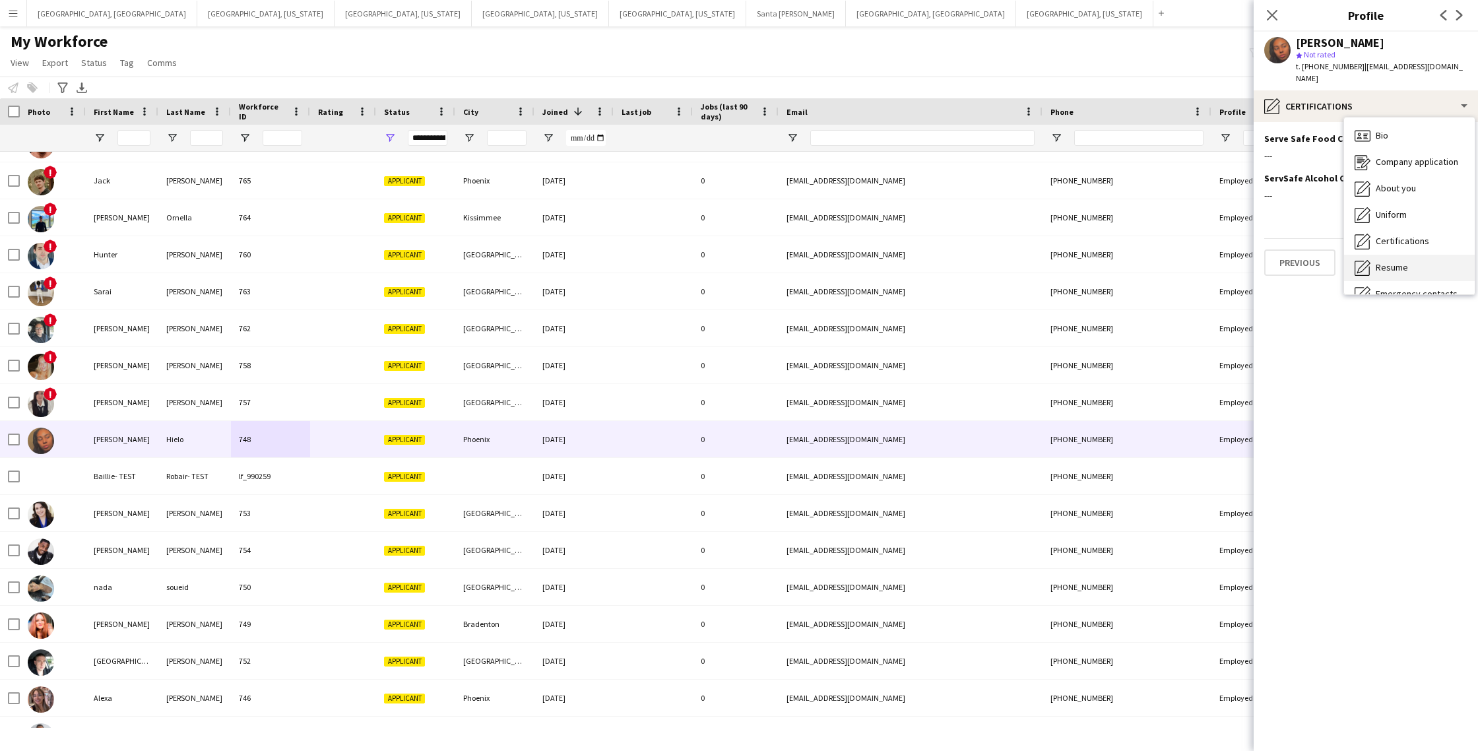
click at [1401, 261] on span "Resume" at bounding box center [1392, 267] width 32 height 12
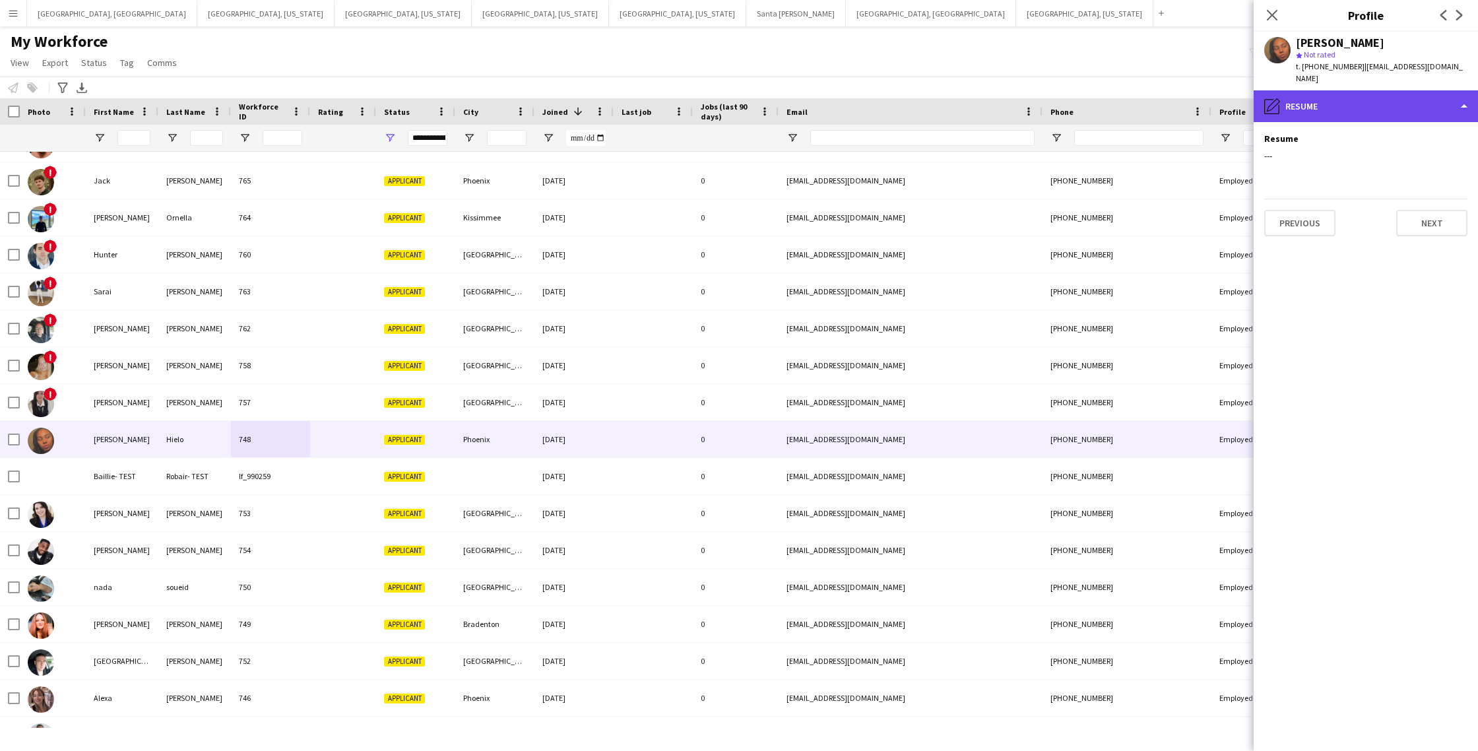
click at [1371, 96] on div "pencil4 Resume" at bounding box center [1366, 106] width 224 height 32
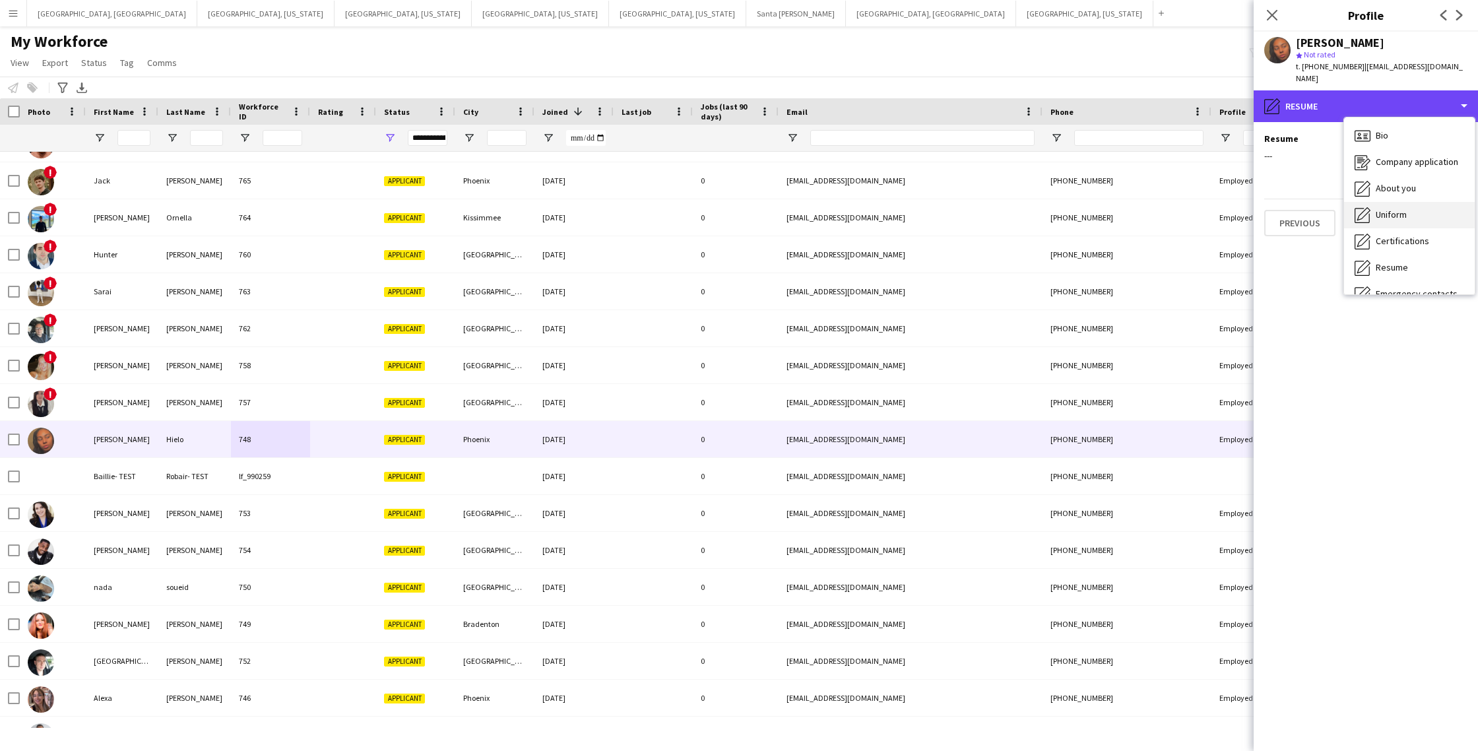
scroll to position [71, 0]
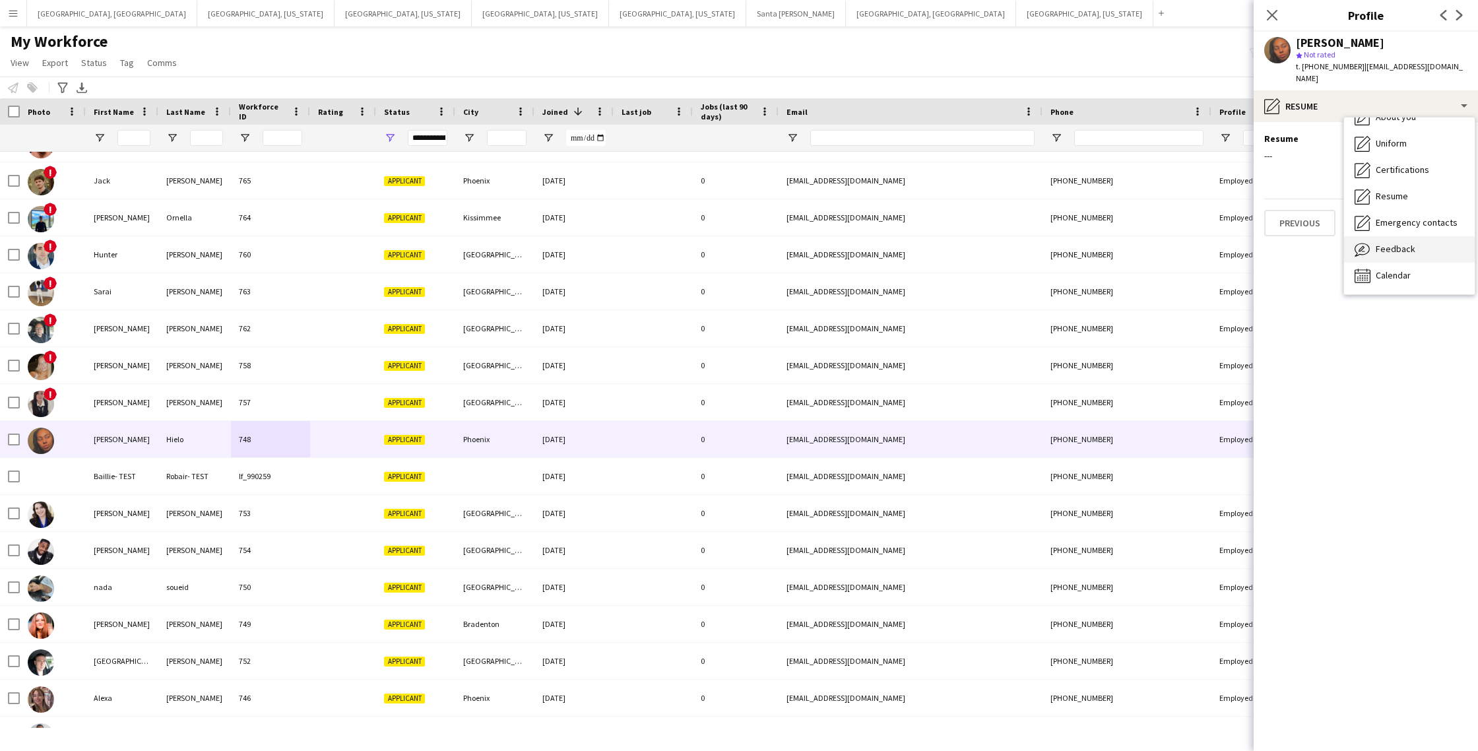
click at [1396, 244] on div "Feedback Feedback" at bounding box center [1409, 249] width 131 height 26
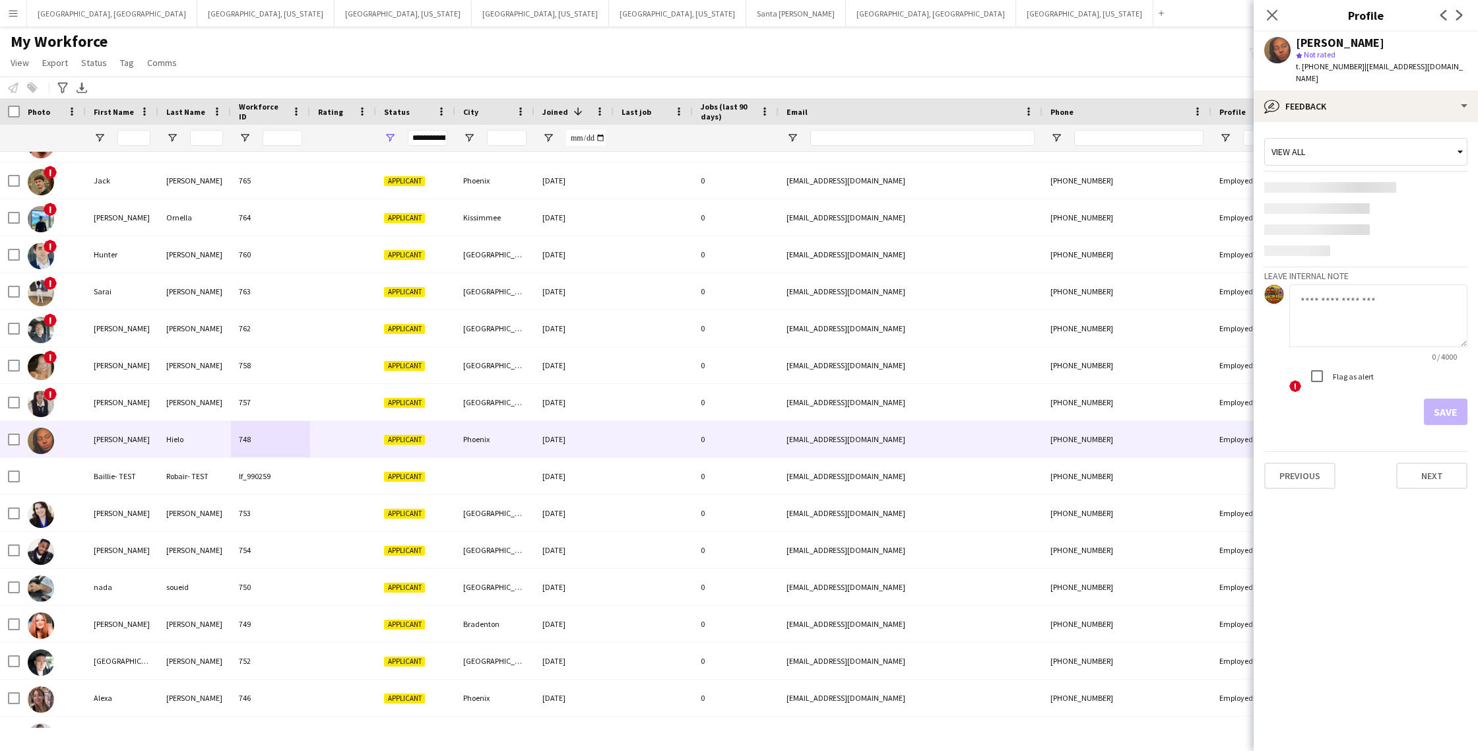
click at [1344, 304] on textarea at bounding box center [1379, 315] width 178 height 63
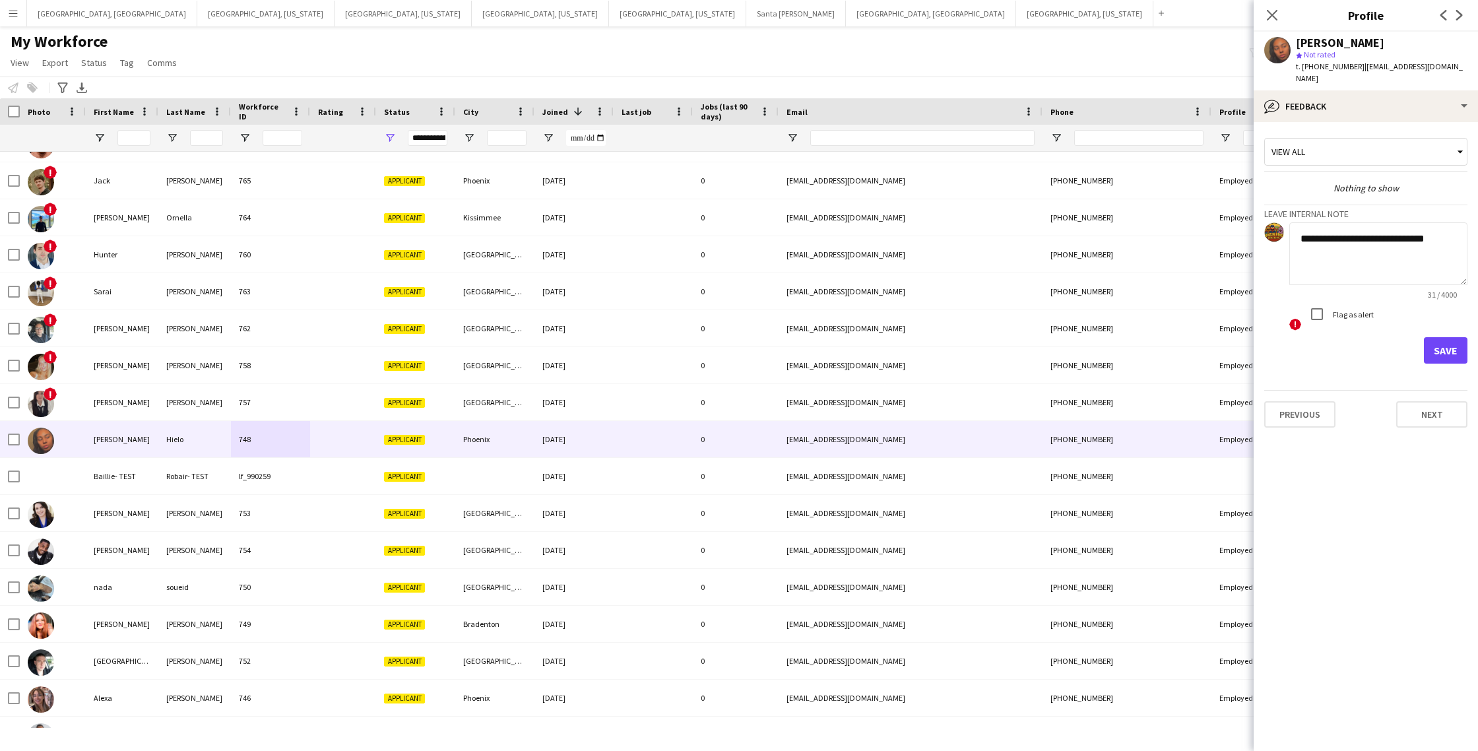
drag, startPoint x: 1328, startPoint y: 227, endPoint x: 1299, endPoint y: 231, distance: 29.3
click at [1299, 231] on textarea "**********" at bounding box center [1379, 253] width 178 height 63
click at [1434, 228] on textarea "**********" at bounding box center [1379, 253] width 178 height 63
type textarea "**********"
drag, startPoint x: 1447, startPoint y: 340, endPoint x: 1440, endPoint y: 339, distance: 7.4
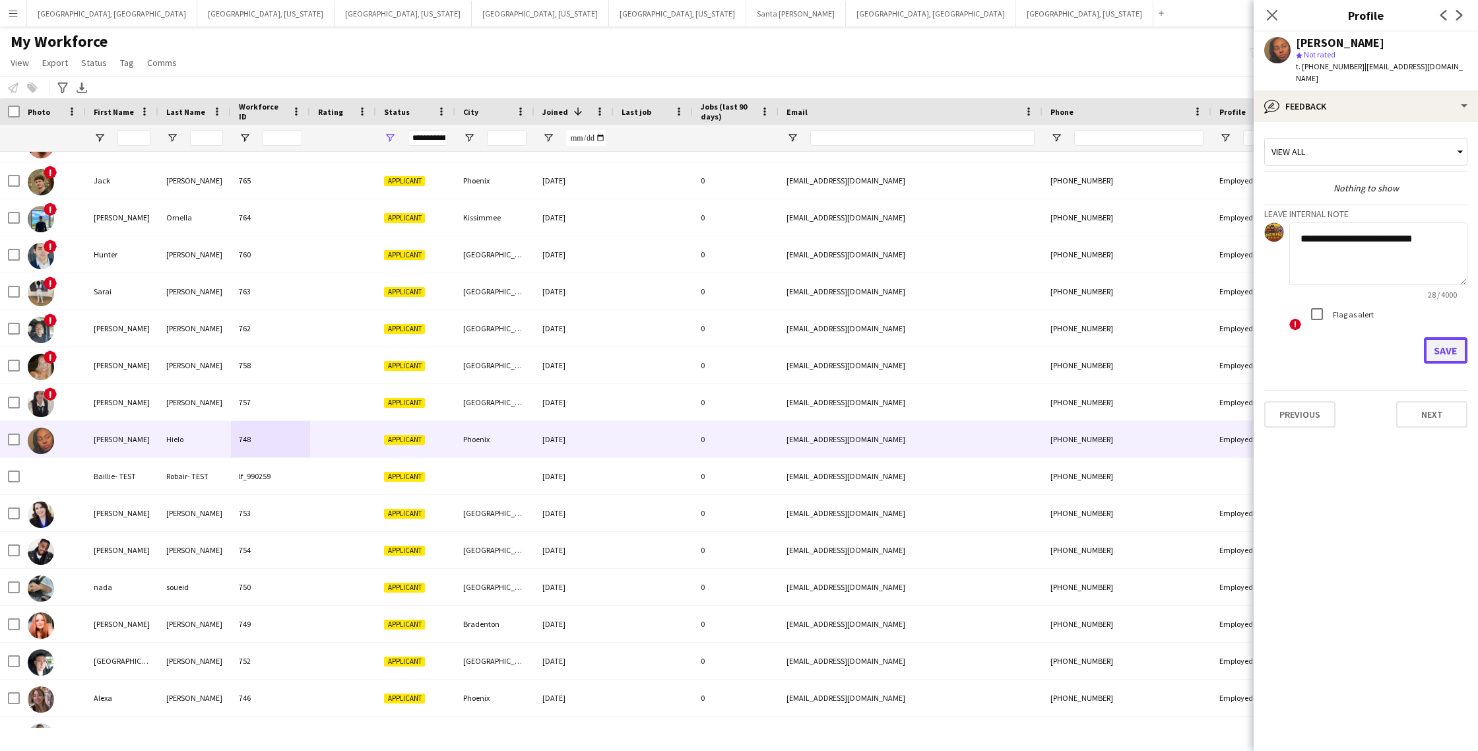
click at [1447, 340] on button "Save" at bounding box center [1446, 350] width 44 height 26
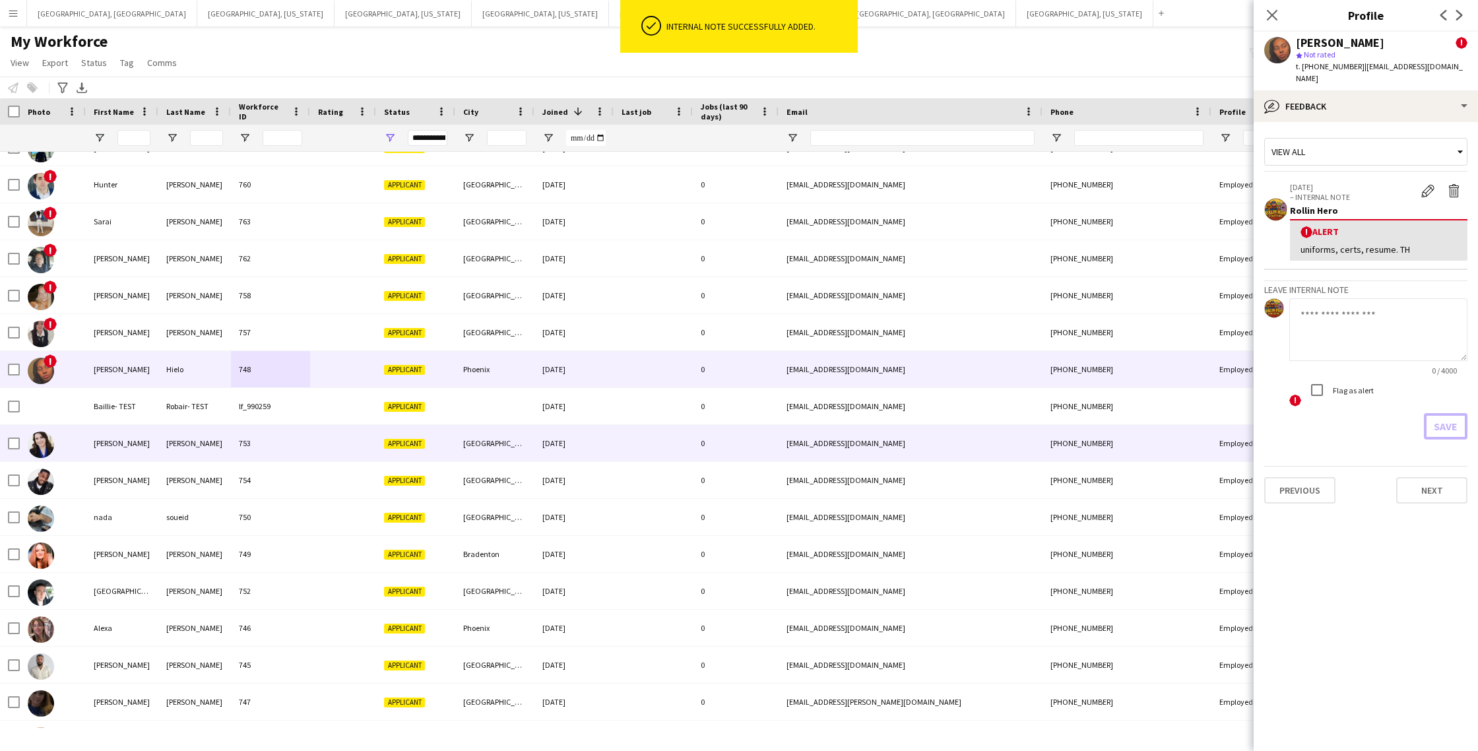
scroll to position [204, 0]
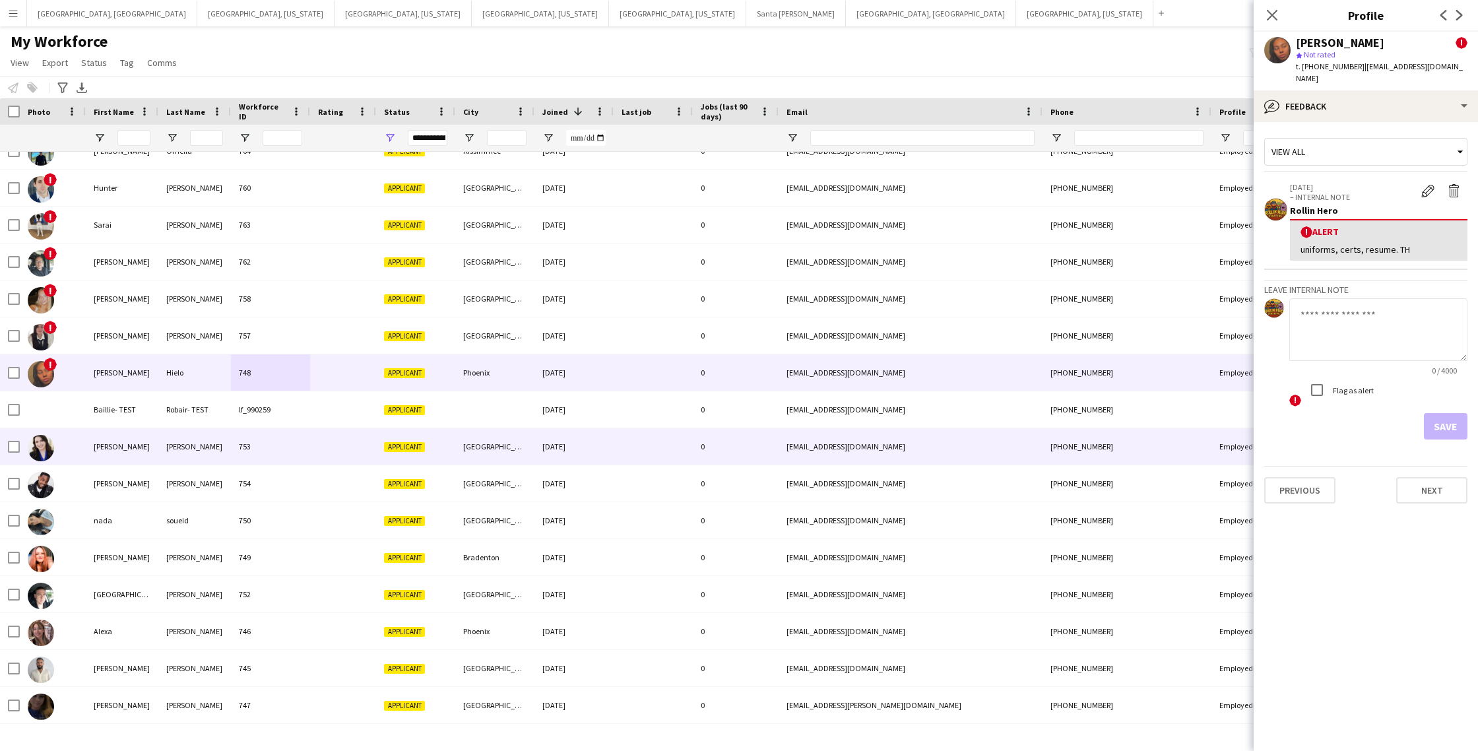
click at [340, 447] on div at bounding box center [343, 446] width 66 height 36
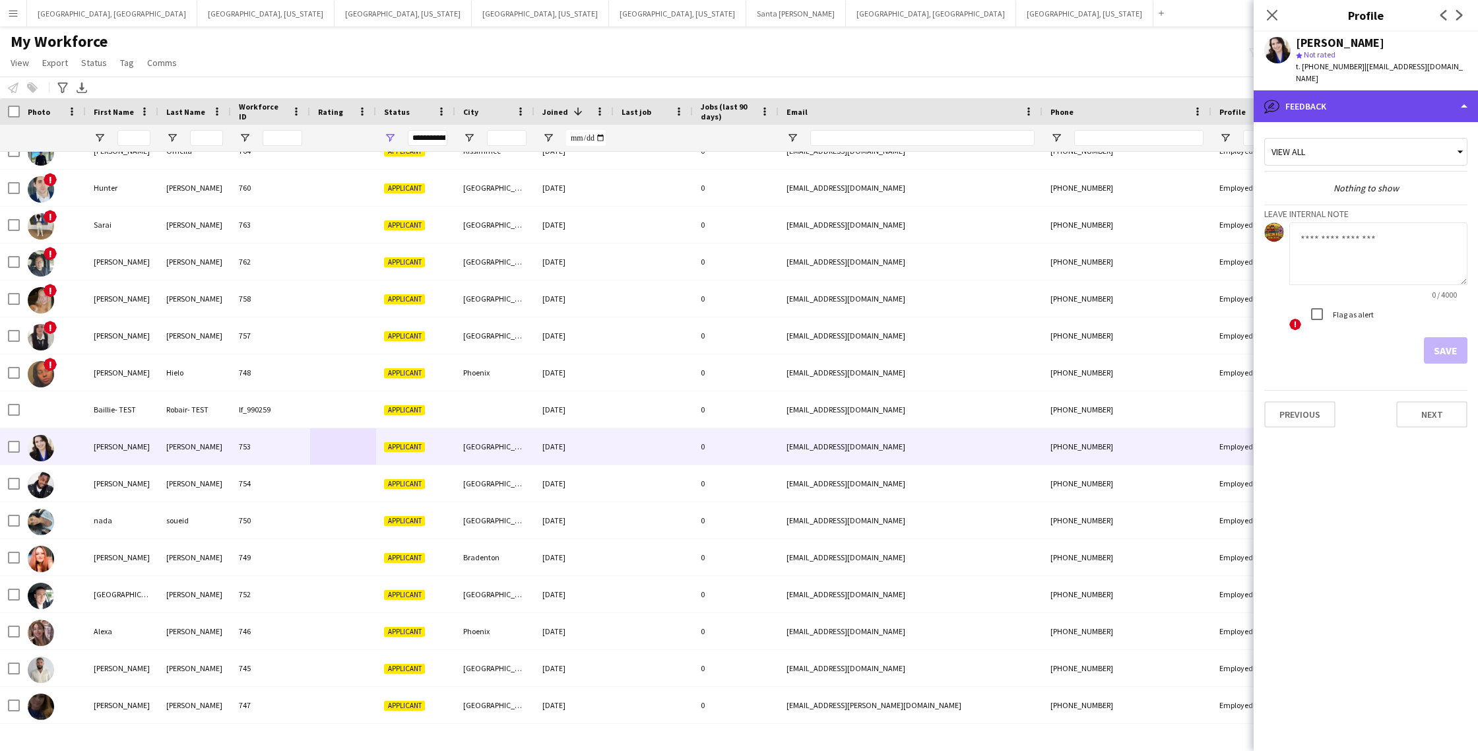
click at [1412, 96] on div "bubble-pencil Feedback" at bounding box center [1366, 106] width 224 height 32
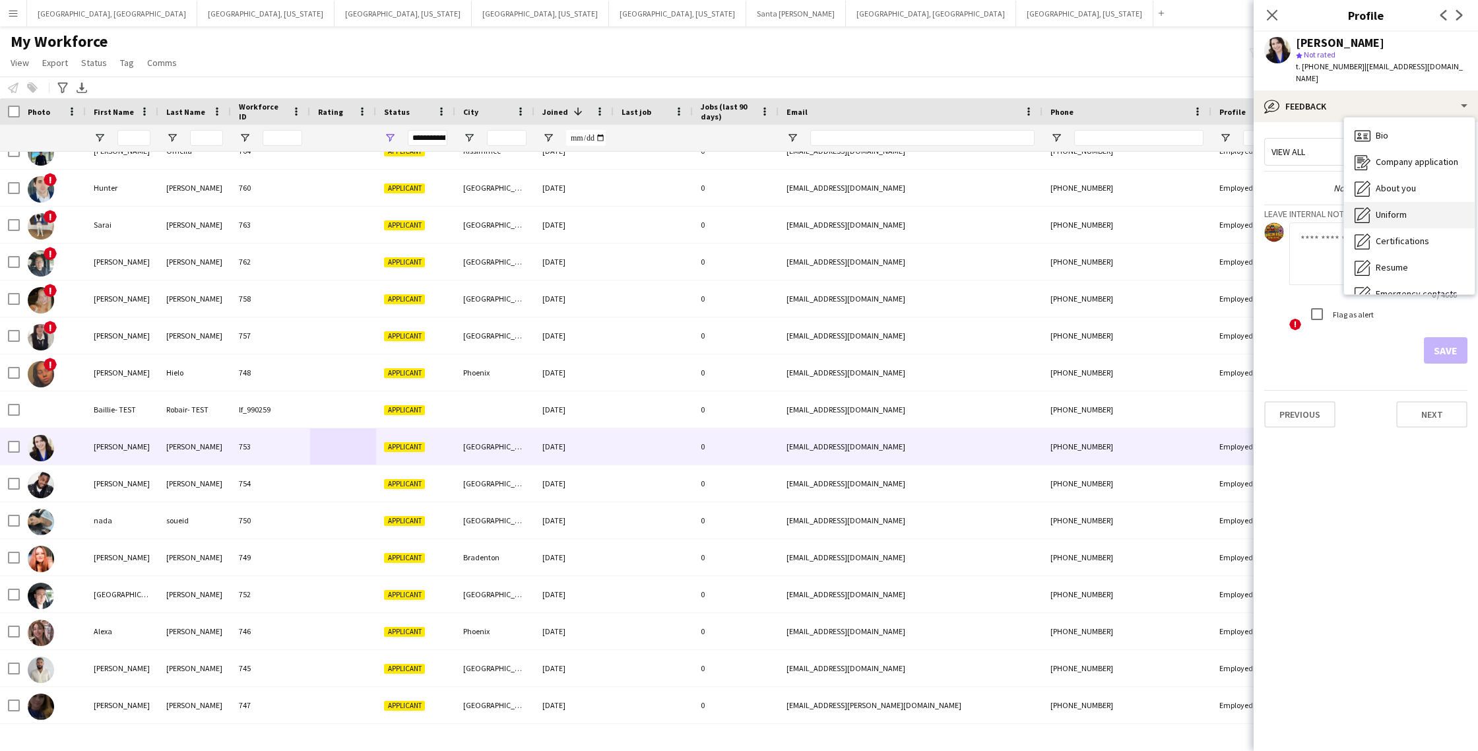
click at [1394, 209] on span "Uniform" at bounding box center [1391, 215] width 31 height 12
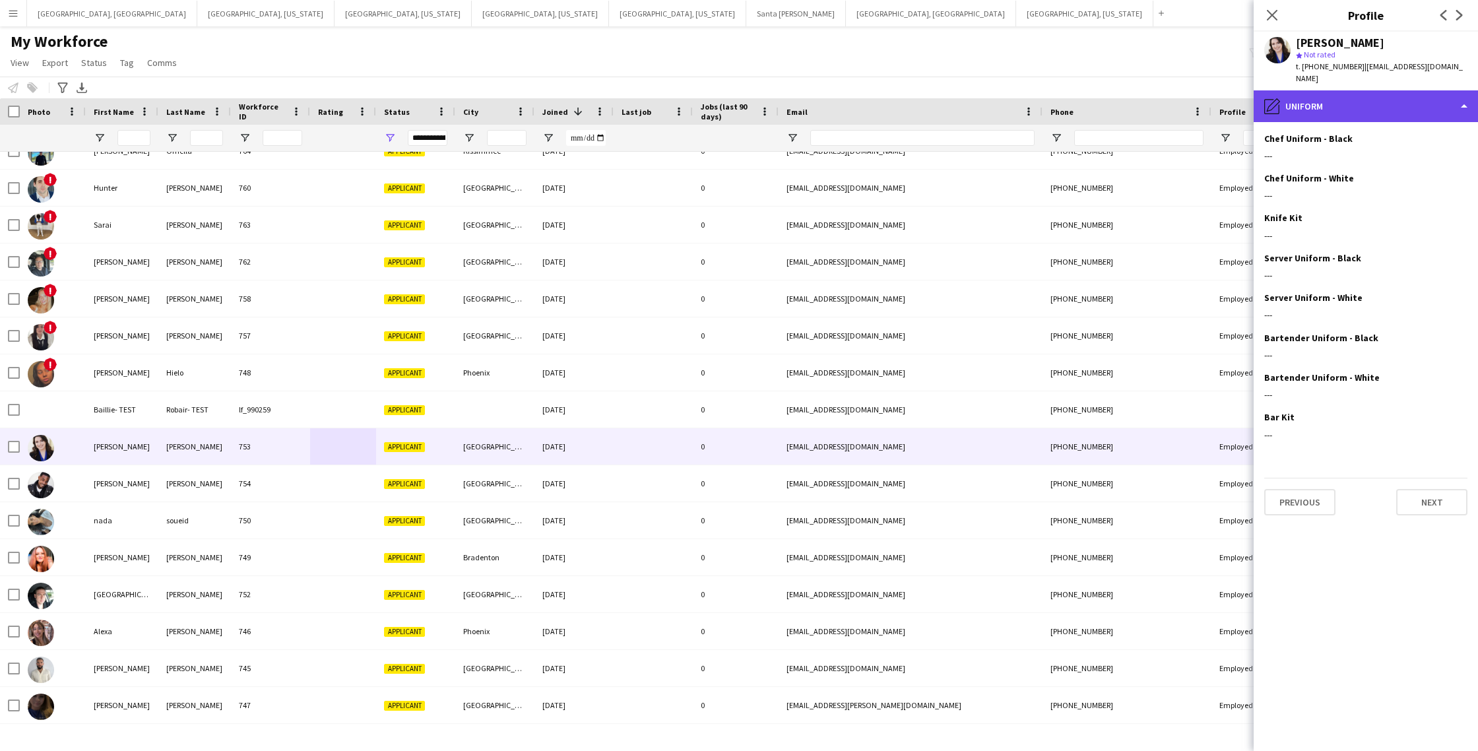
click at [1379, 104] on div "pencil4 Uniform" at bounding box center [1366, 106] width 224 height 32
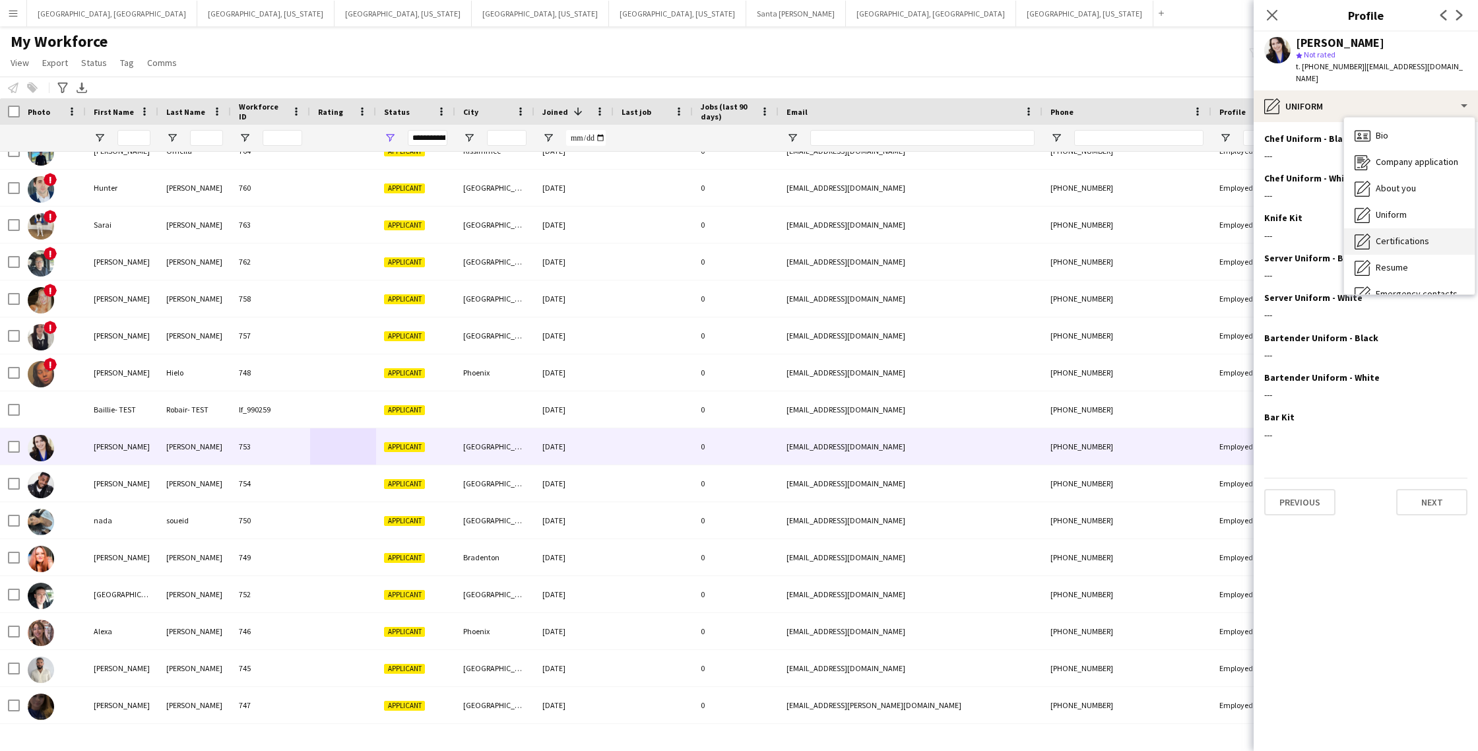
click at [1396, 235] on span "Certifications" at bounding box center [1402, 241] width 53 height 12
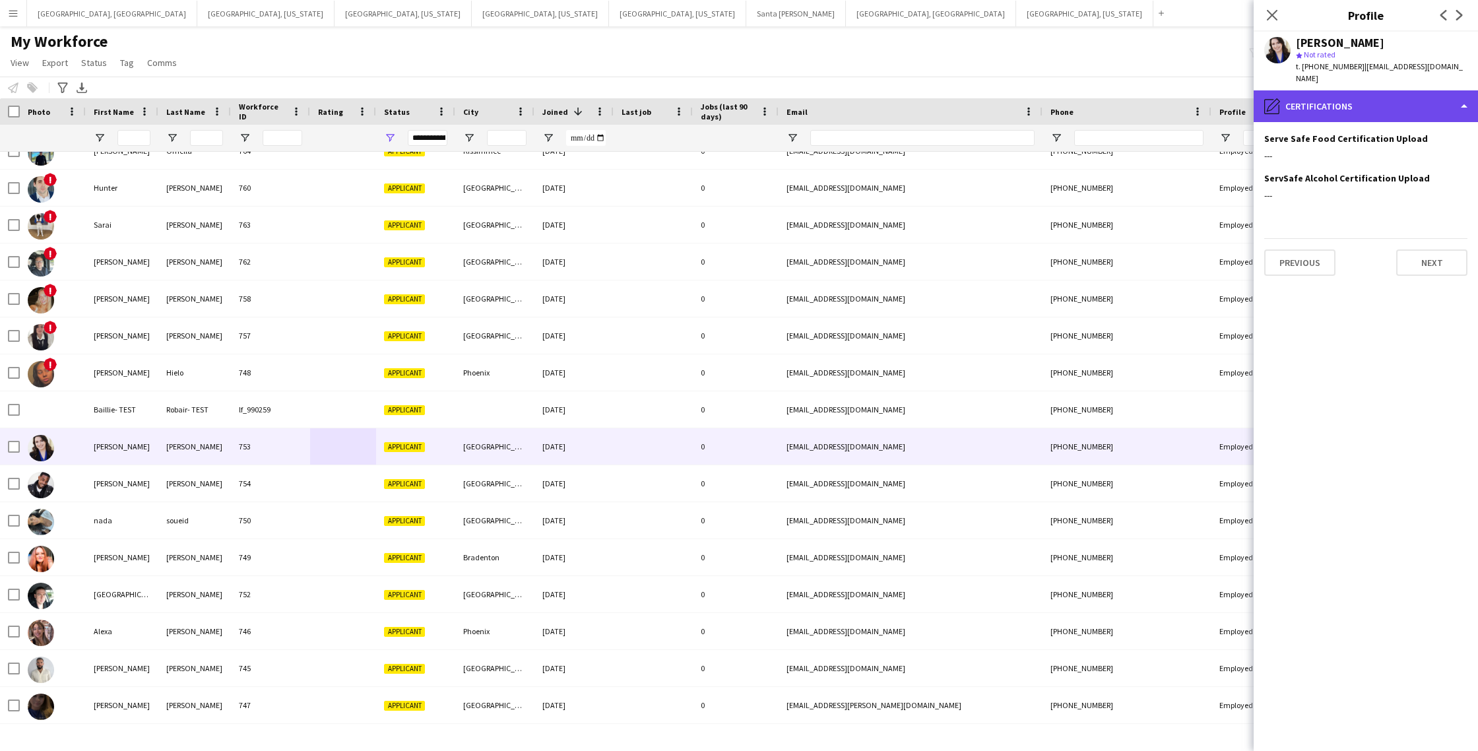
click at [1380, 92] on div "pencil4 Certifications" at bounding box center [1366, 106] width 224 height 32
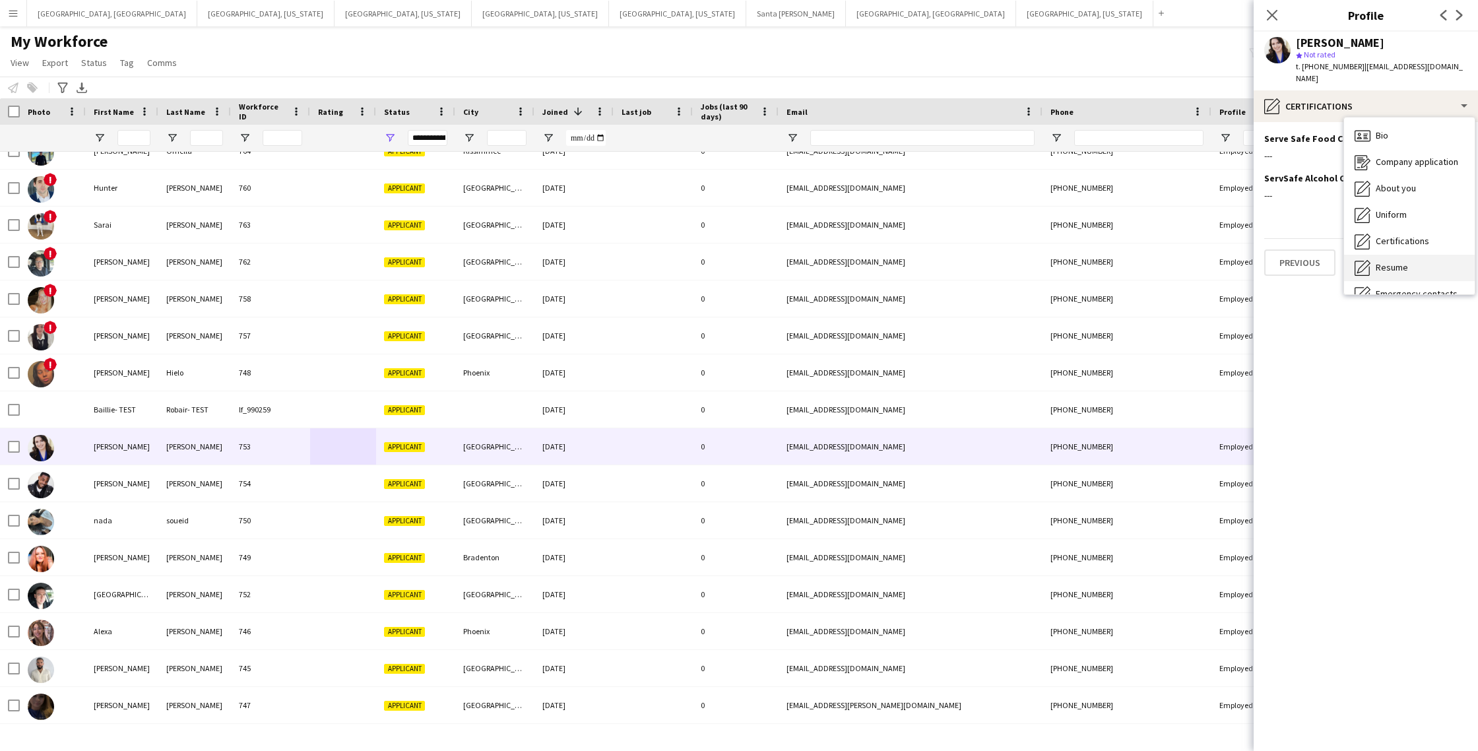
click at [1404, 261] on span "Resume" at bounding box center [1392, 267] width 32 height 12
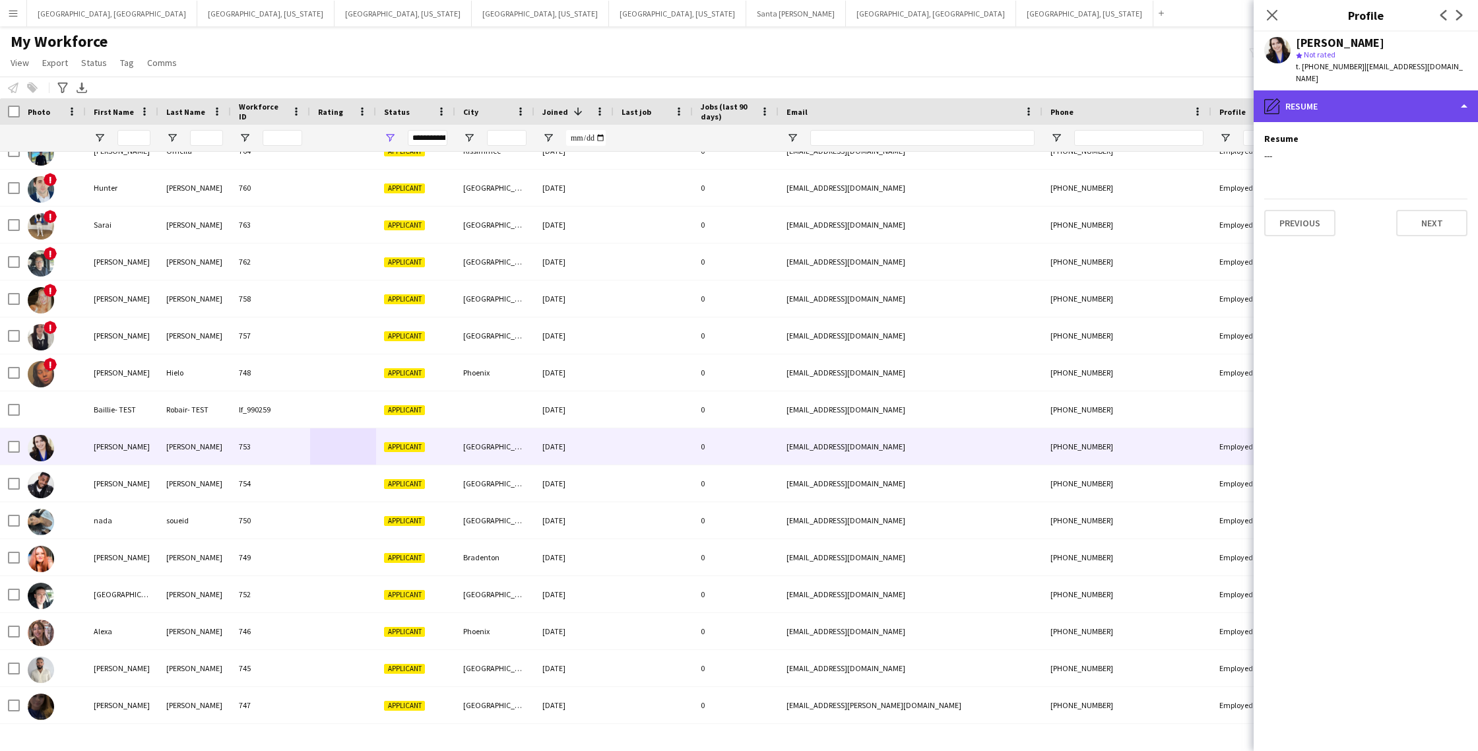
click at [1385, 90] on div "pencil4 Resume" at bounding box center [1366, 106] width 224 height 32
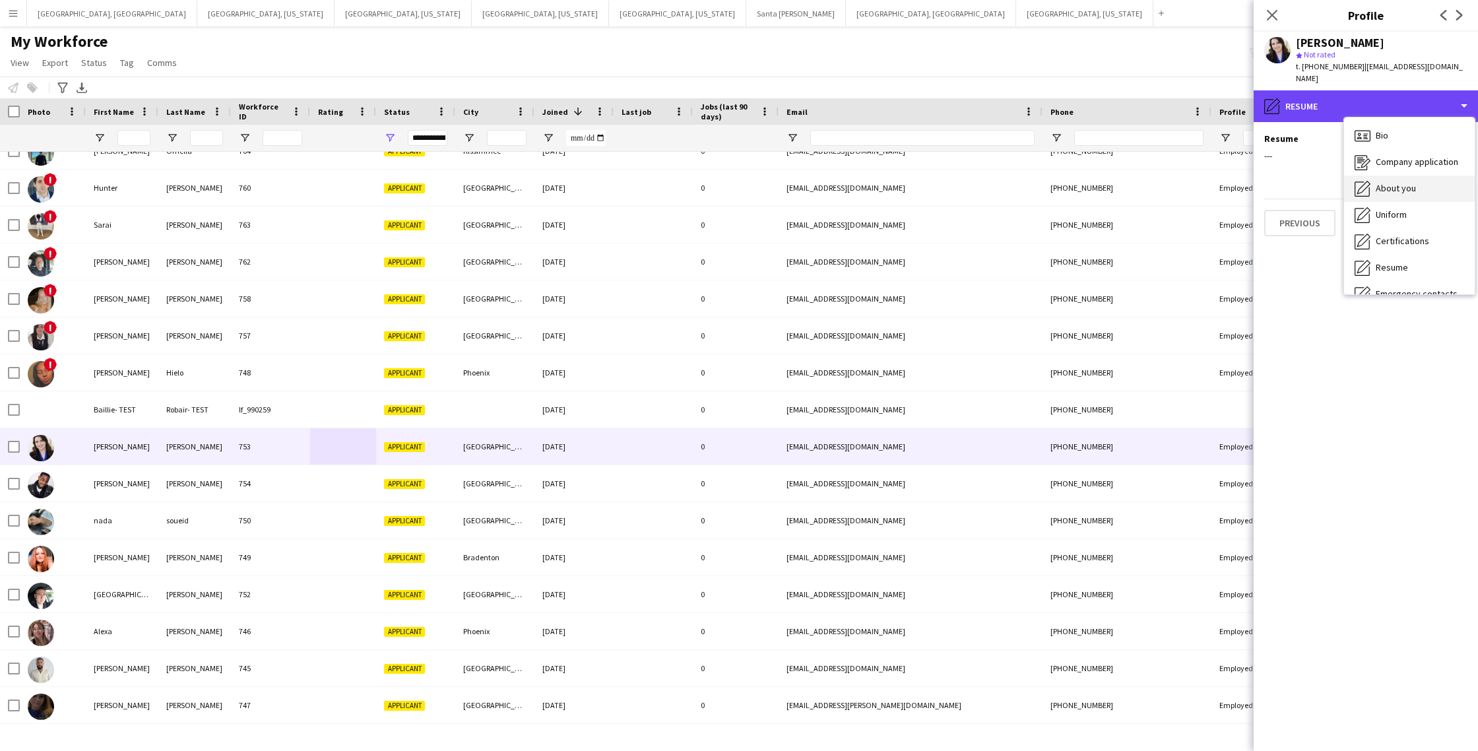
scroll to position [71, 0]
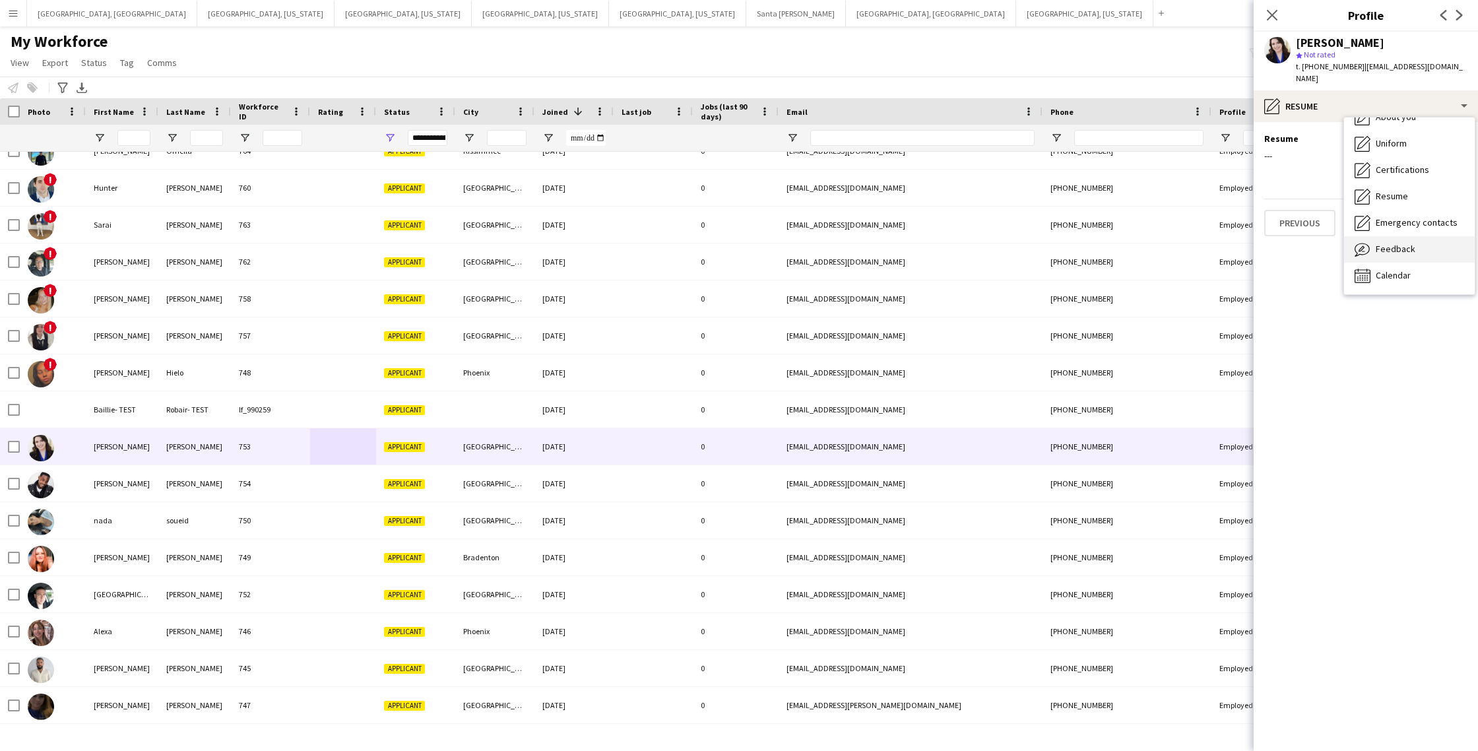
click at [1410, 243] on span "Feedback" at bounding box center [1396, 249] width 40 height 12
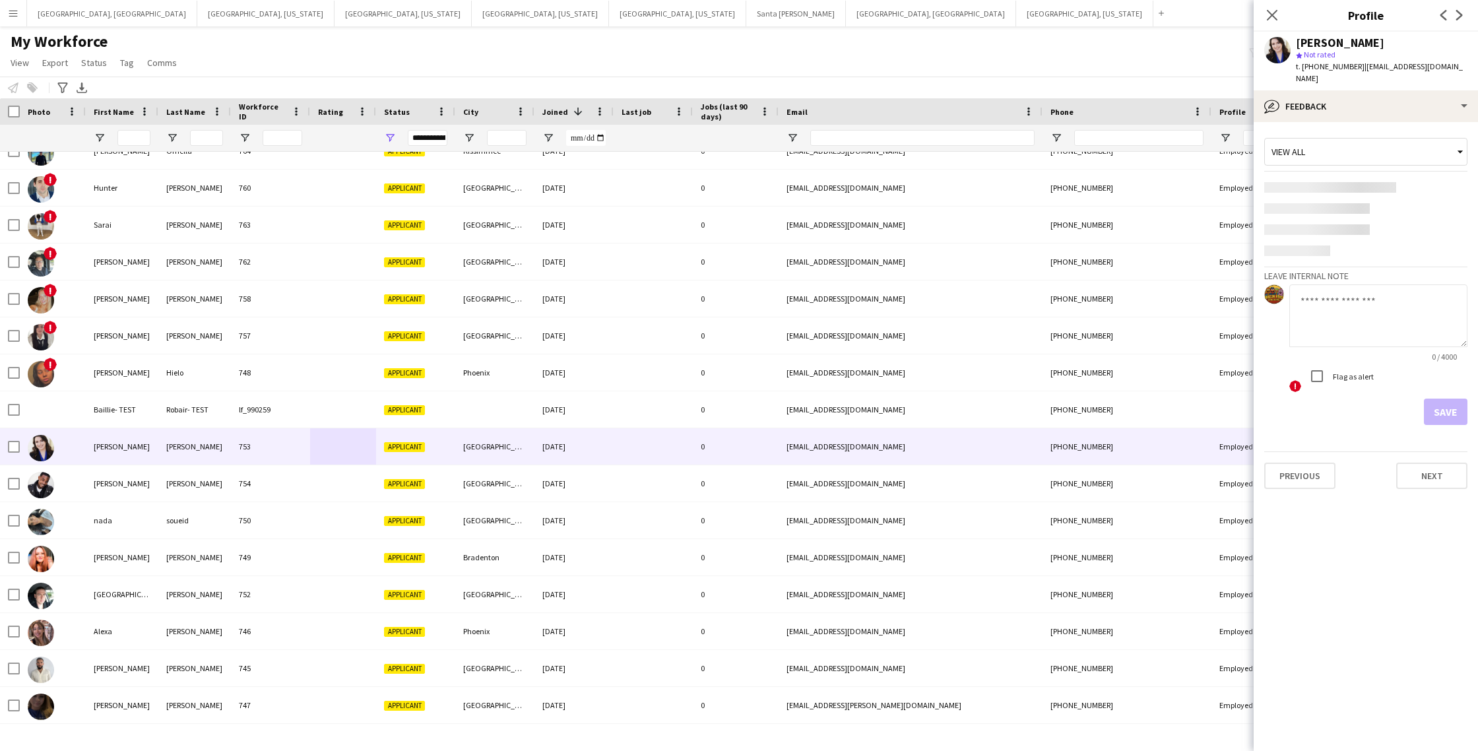
click at [1352, 295] on textarea at bounding box center [1379, 315] width 178 height 63
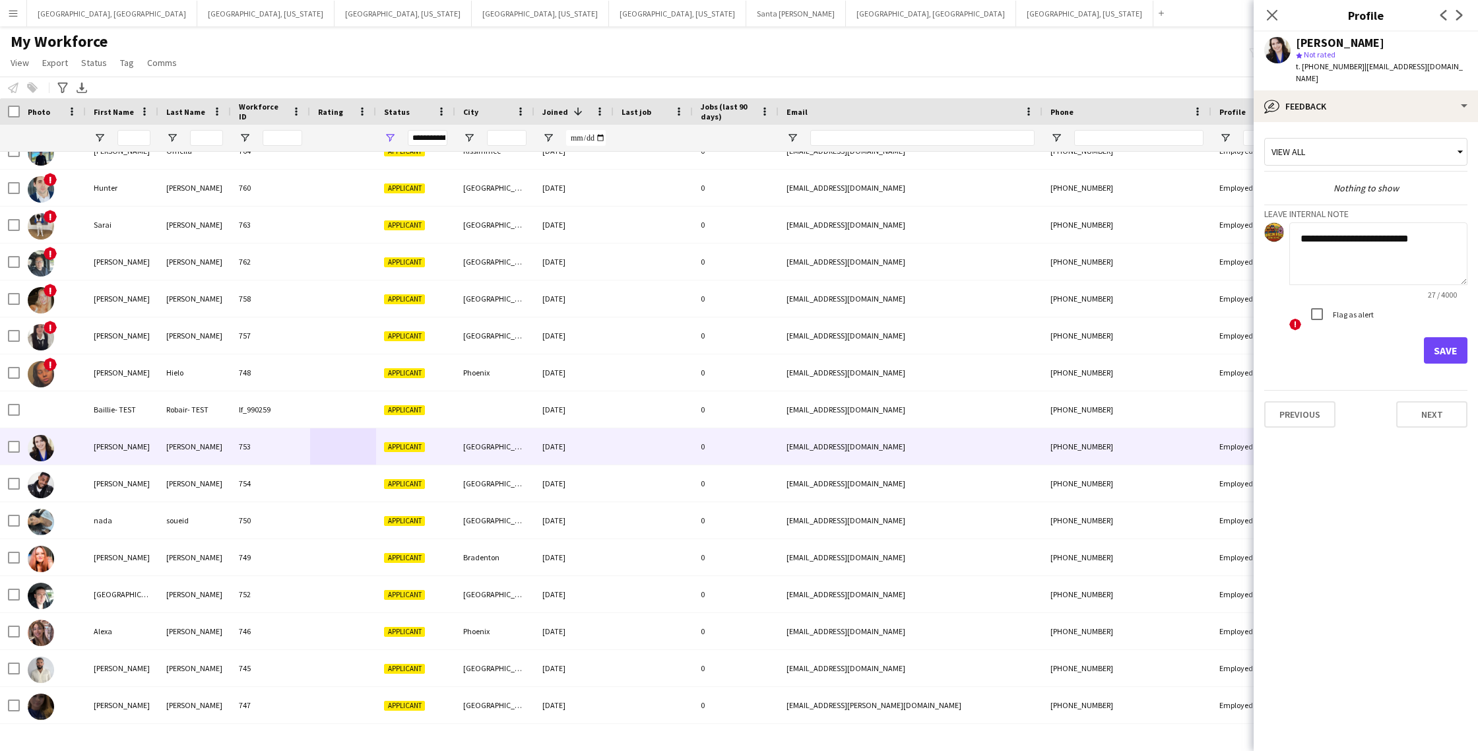
type textarea "**********"
click at [1438, 337] on button "Save" at bounding box center [1446, 350] width 44 height 26
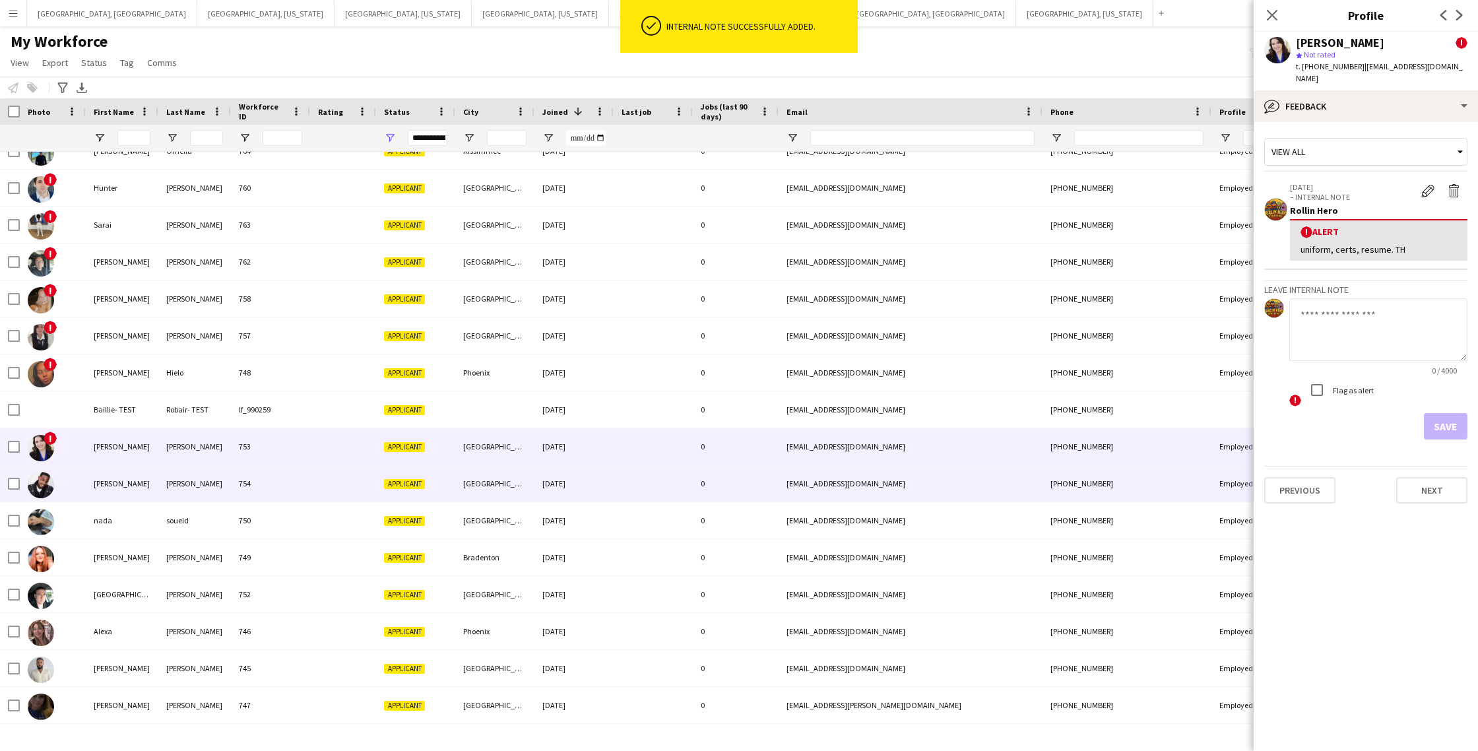
click at [273, 490] on div "754" at bounding box center [270, 483] width 79 height 36
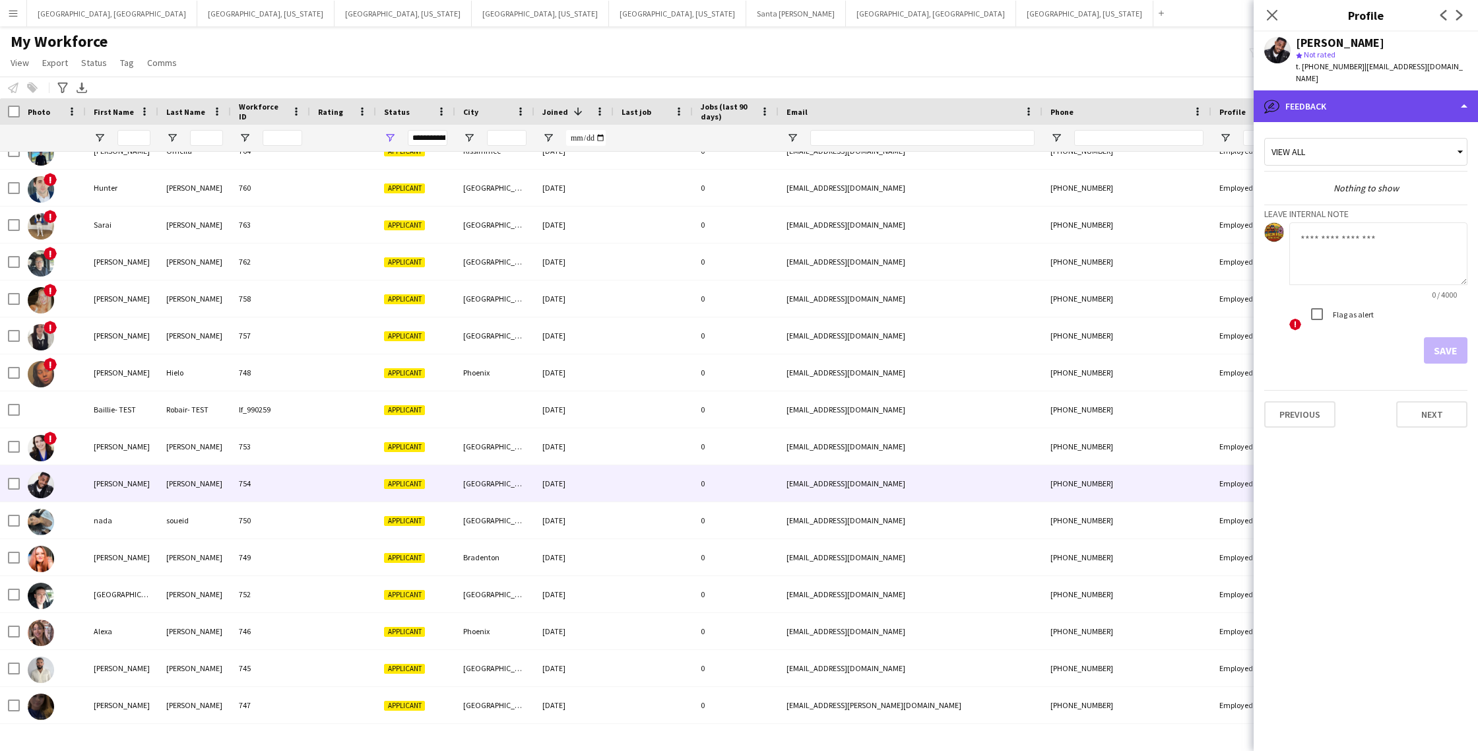
click at [1420, 100] on div "bubble-pencil Feedback" at bounding box center [1366, 106] width 224 height 32
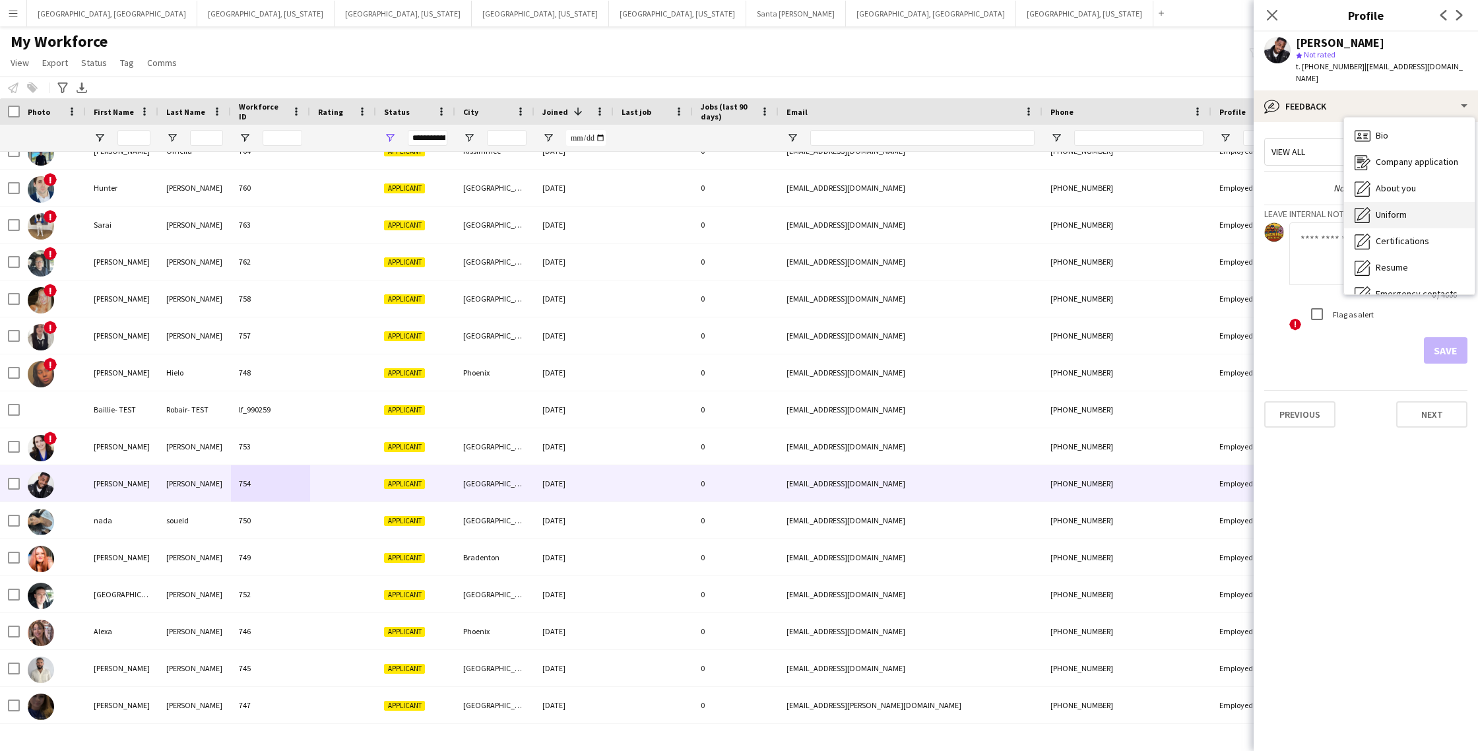
click at [1392, 211] on div "Uniform Uniform" at bounding box center [1409, 215] width 131 height 26
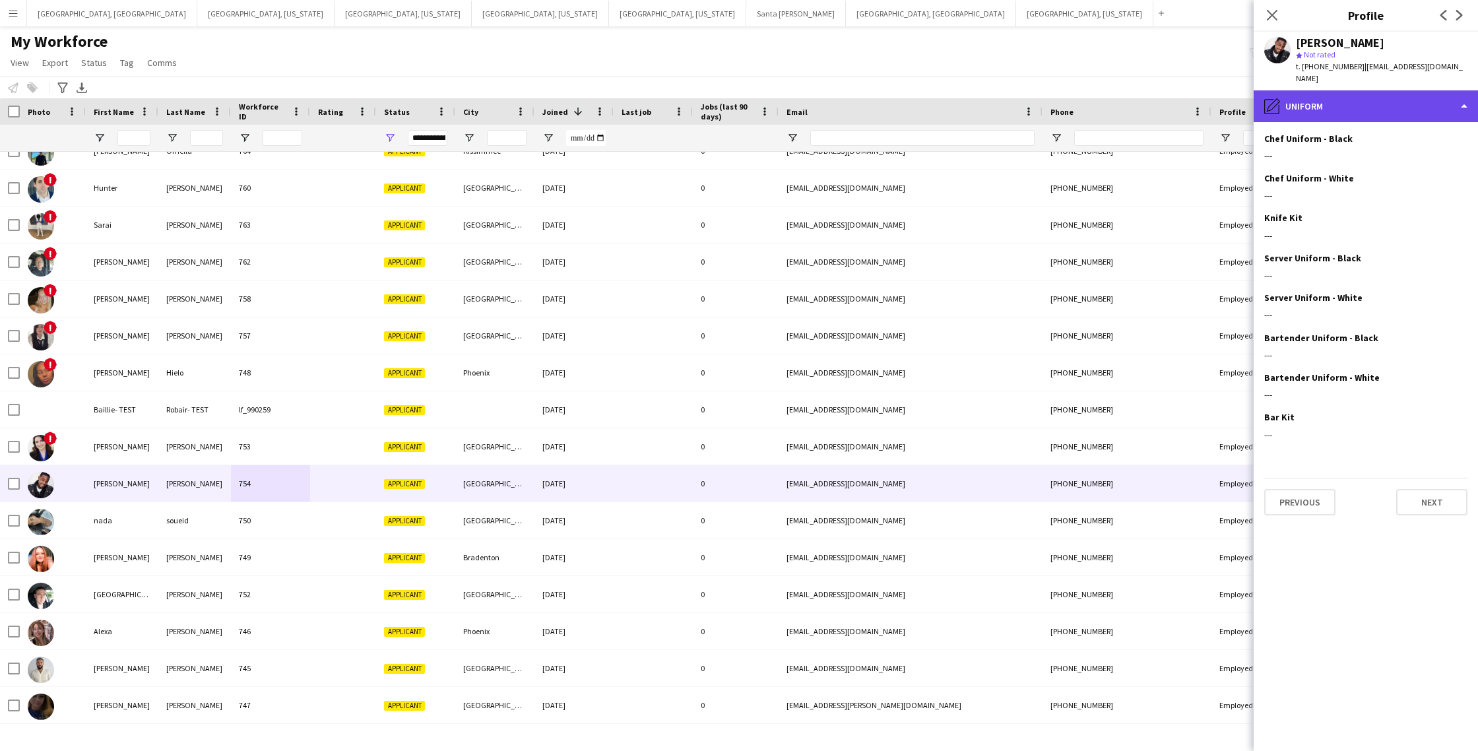
click at [1376, 97] on div "pencil4 Uniform" at bounding box center [1366, 106] width 224 height 32
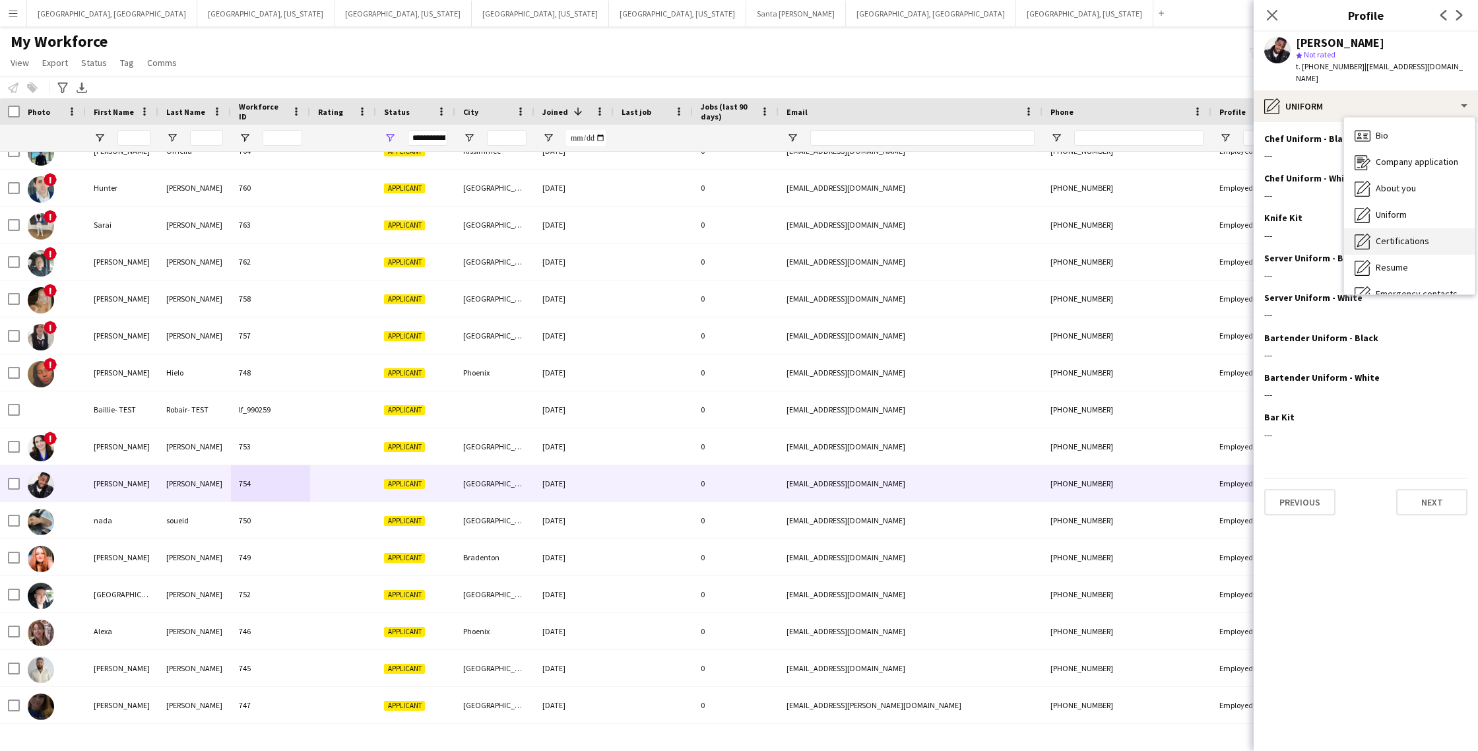
click at [1397, 235] on span "Certifications" at bounding box center [1402, 241] width 53 height 12
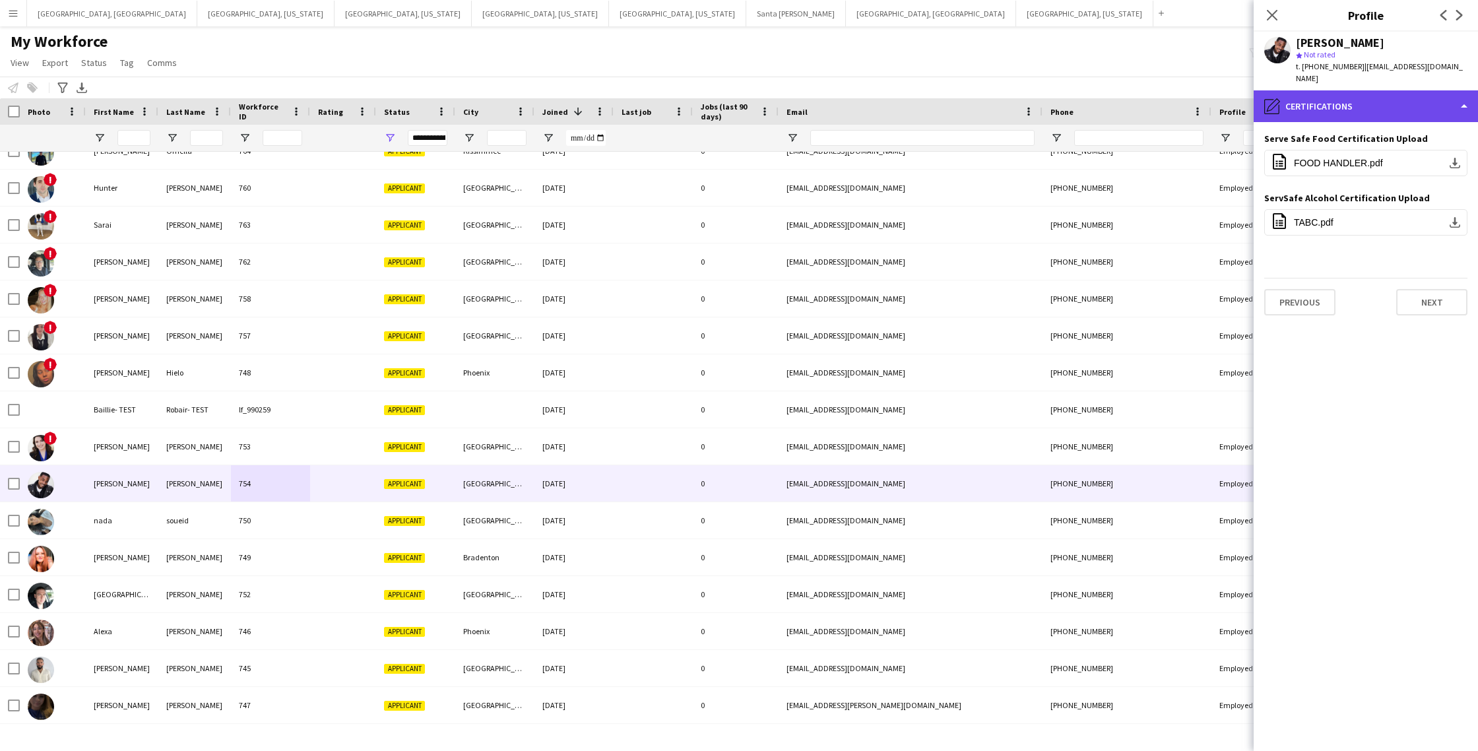
click at [1416, 94] on div "pencil4 Certifications" at bounding box center [1366, 106] width 224 height 32
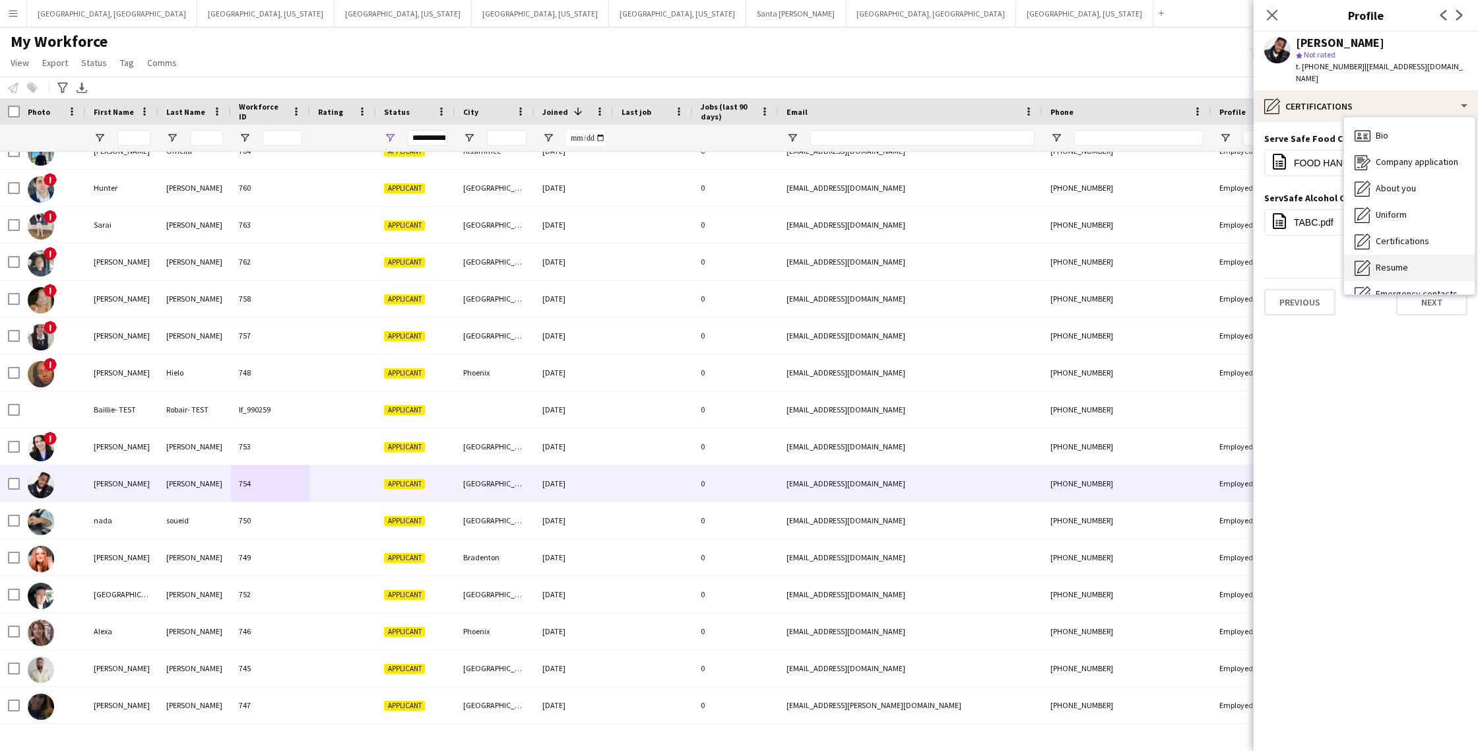
click at [1402, 261] on span "Resume" at bounding box center [1392, 267] width 32 height 12
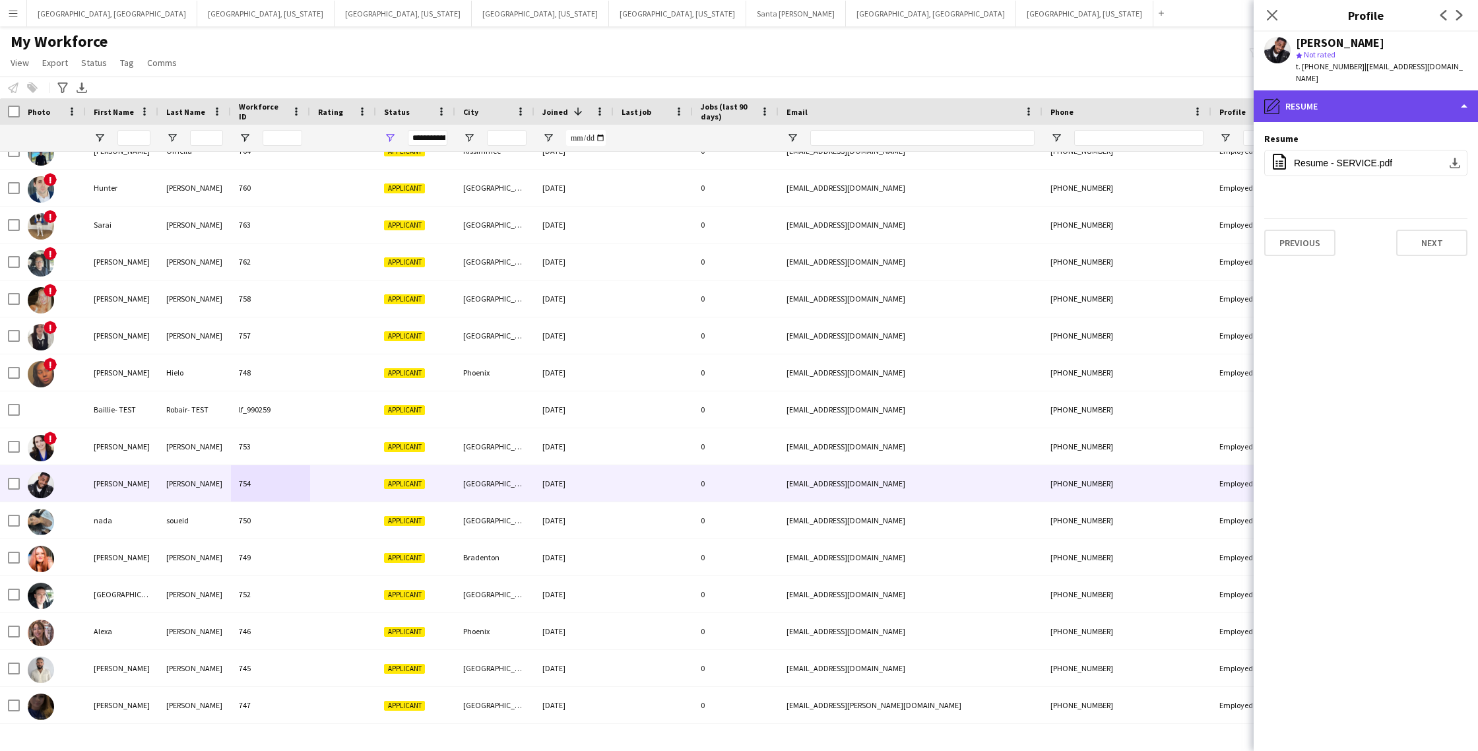
click at [1346, 96] on div "pencil4 Resume" at bounding box center [1366, 106] width 224 height 32
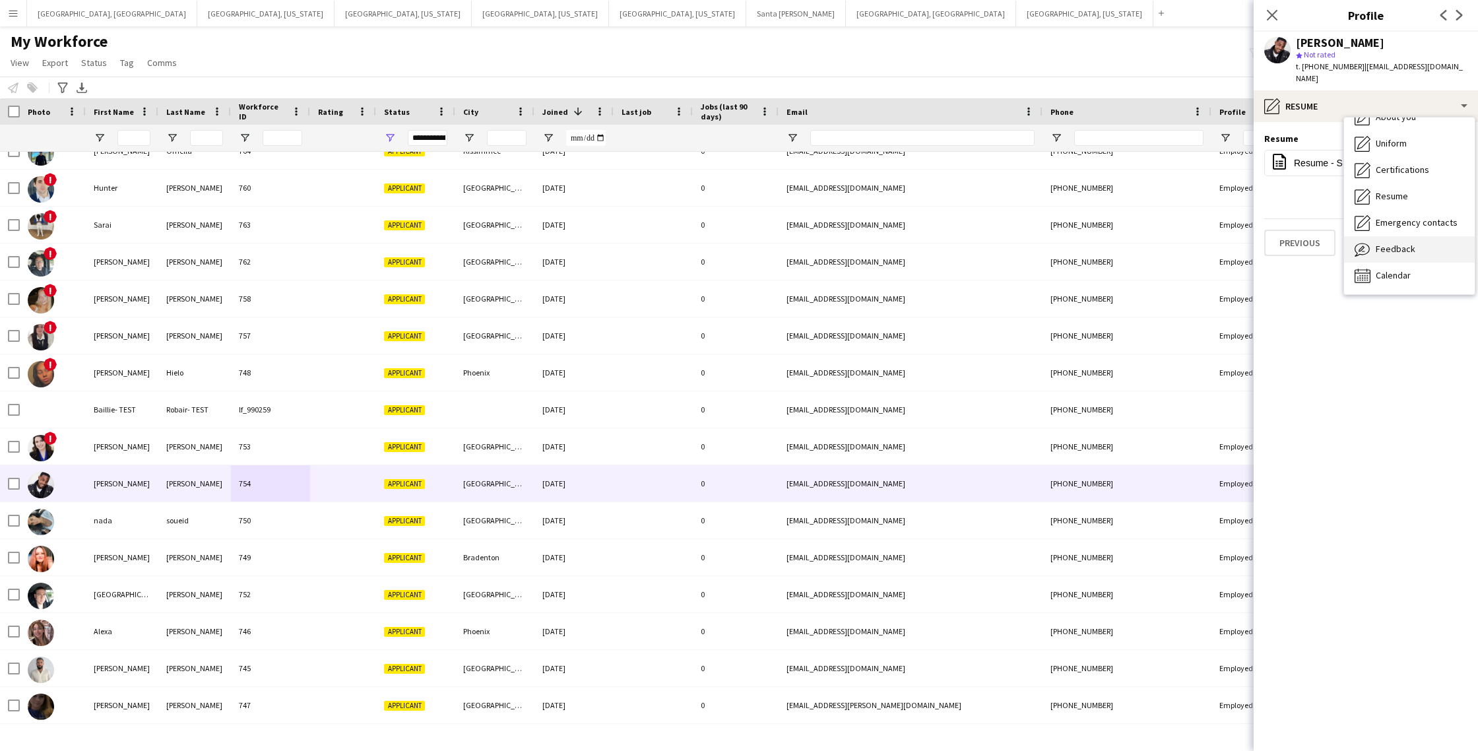
click at [1394, 243] on span "Feedback" at bounding box center [1396, 249] width 40 height 12
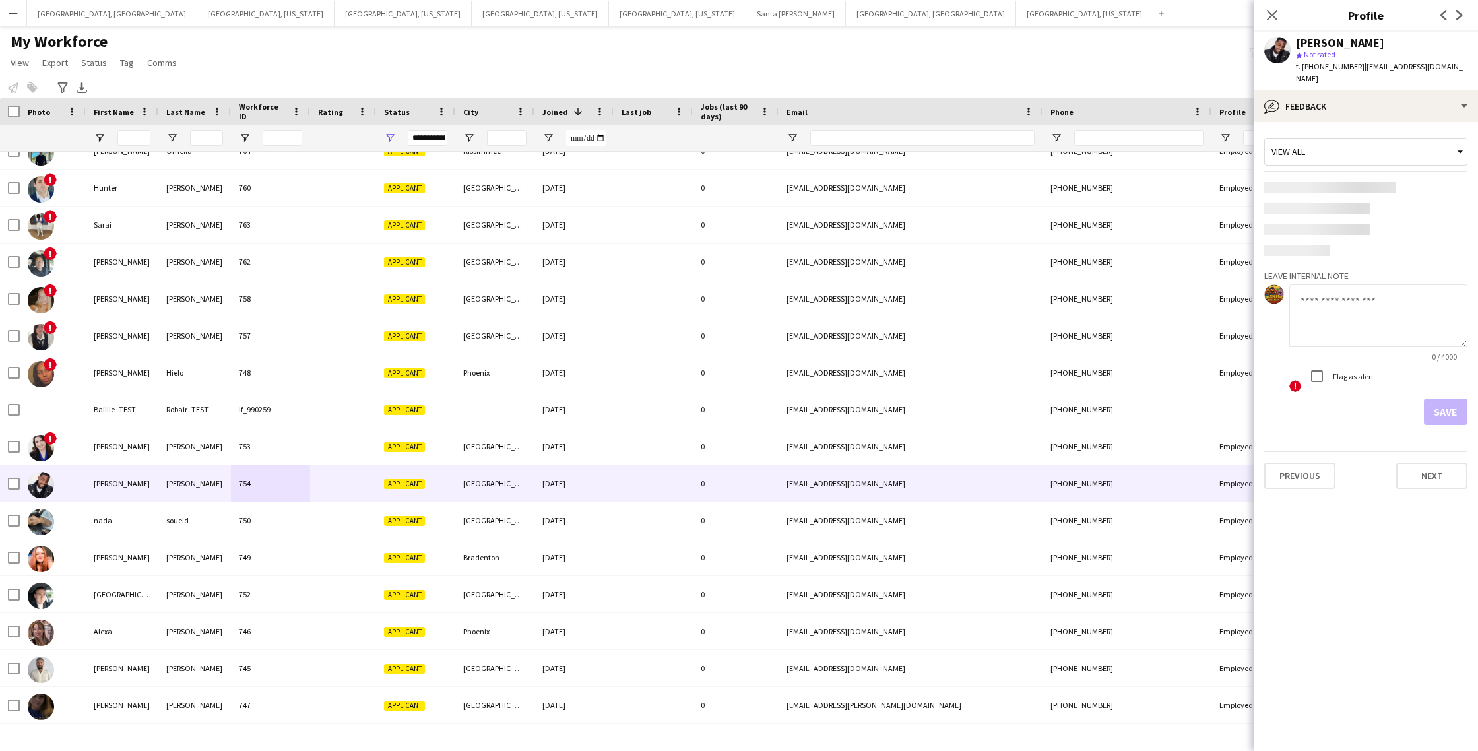
click at [1346, 291] on textarea at bounding box center [1379, 315] width 178 height 63
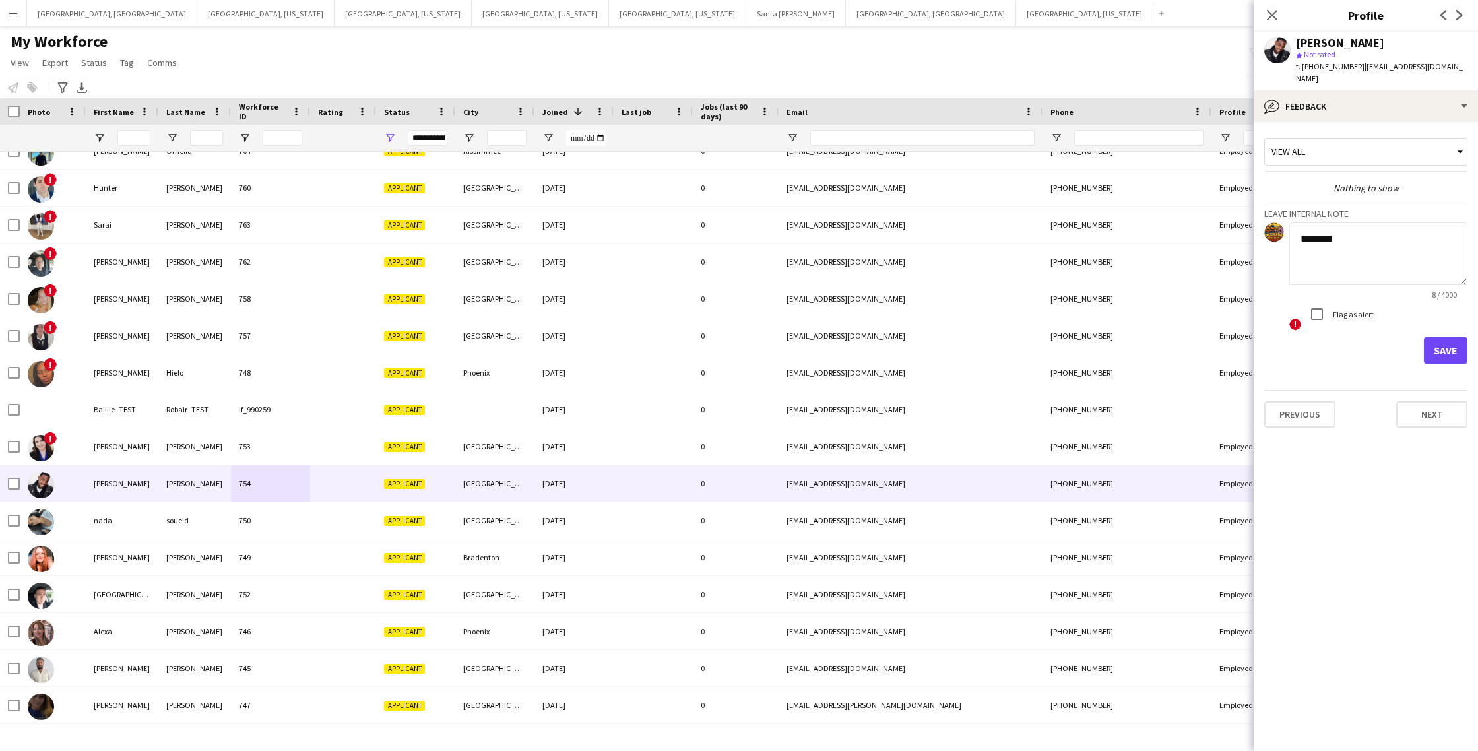
click at [1303, 230] on textarea "*******" at bounding box center [1379, 253] width 178 height 63
click at [1402, 230] on textarea "**********" at bounding box center [1379, 253] width 178 height 63
type textarea "**********"
drag, startPoint x: 1441, startPoint y: 335, endPoint x: 1239, endPoint y: 304, distance: 203.7
click at [1441, 337] on button "Save" at bounding box center [1446, 350] width 44 height 26
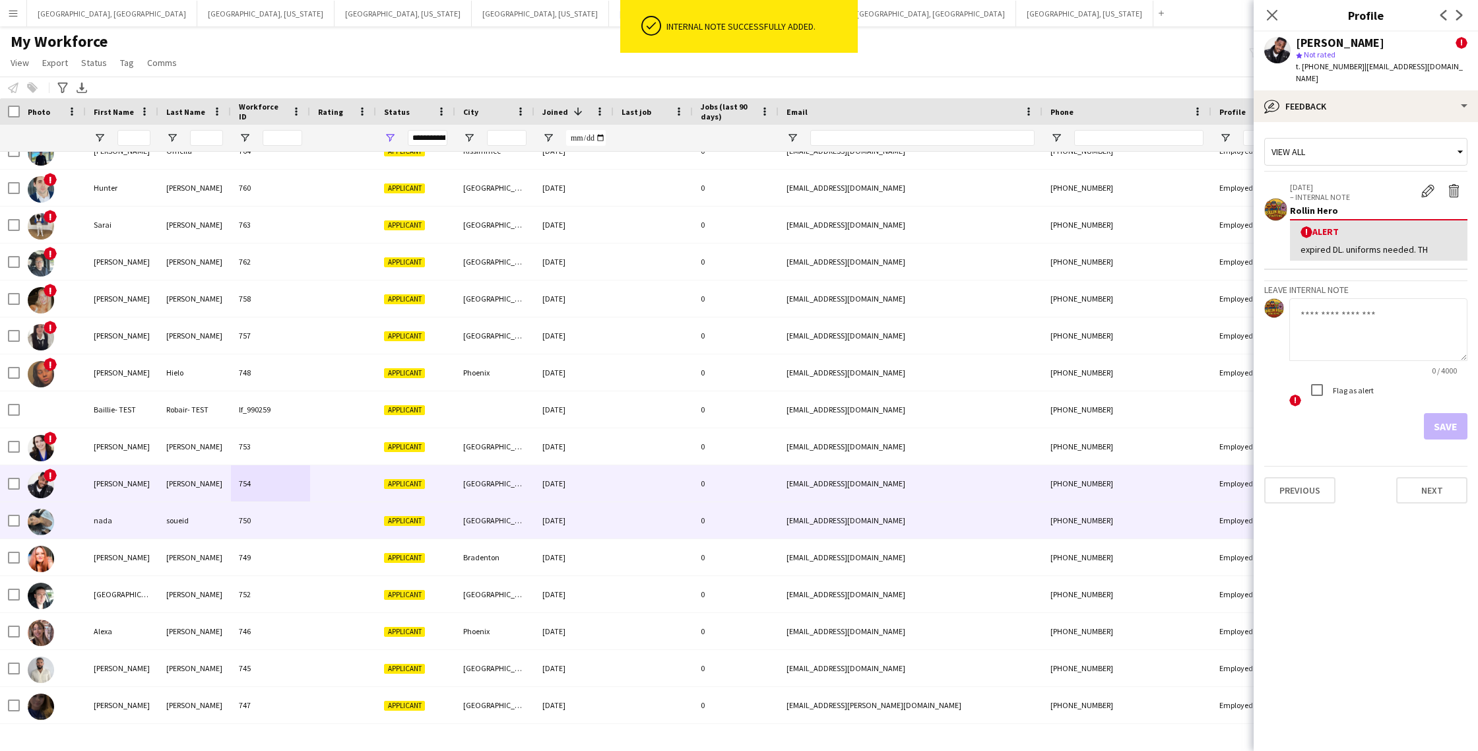
click at [310, 523] on div "750" at bounding box center [270, 520] width 79 height 36
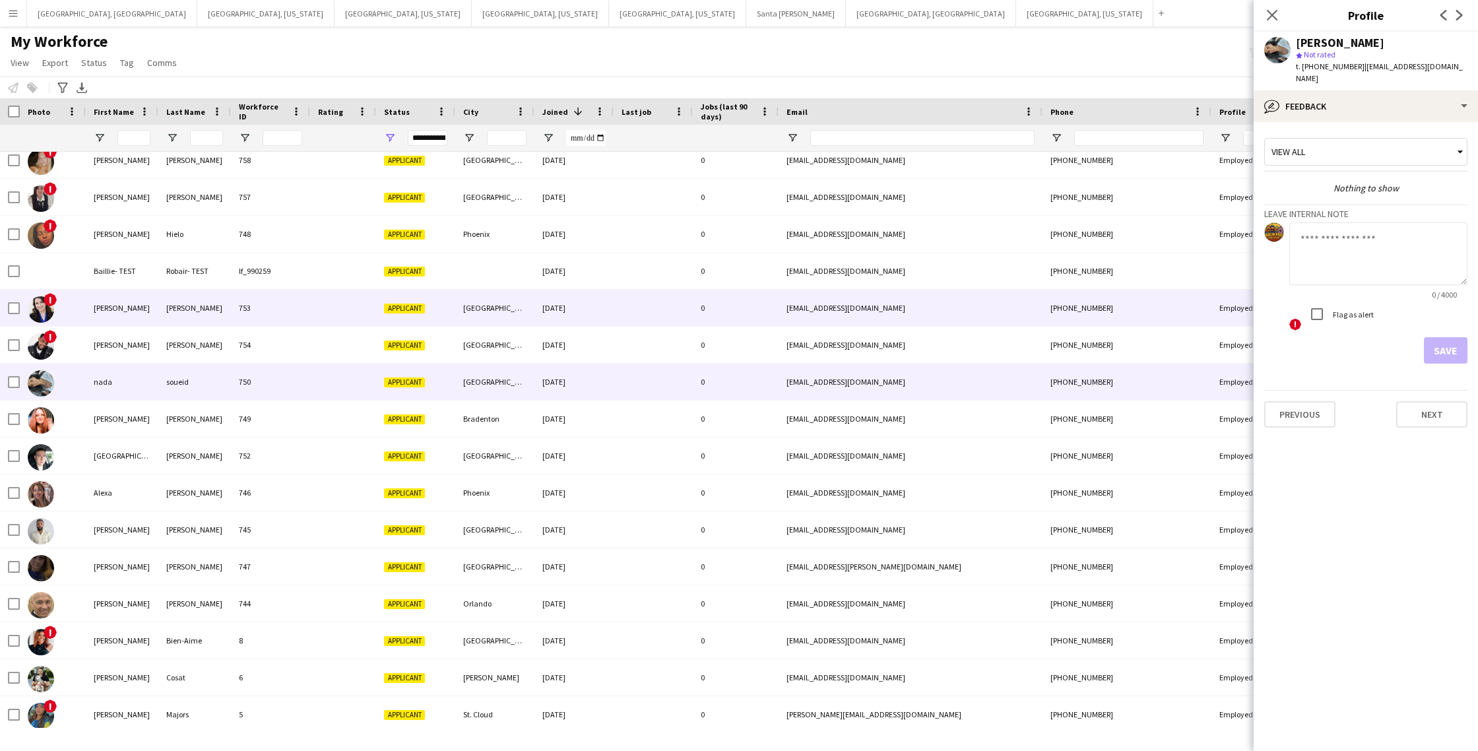
scroll to position [344, 0]
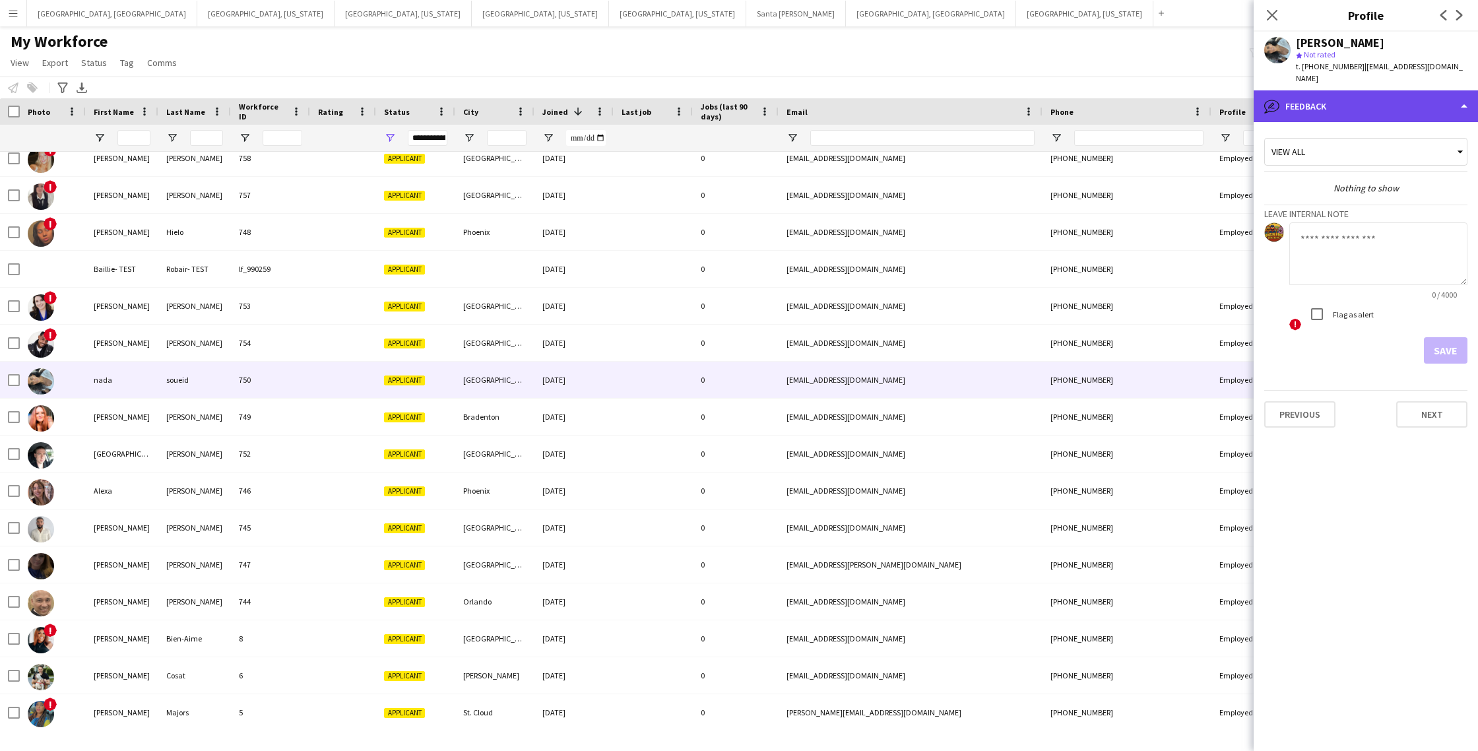
click at [1379, 94] on div "bubble-pencil Feedback" at bounding box center [1366, 106] width 224 height 32
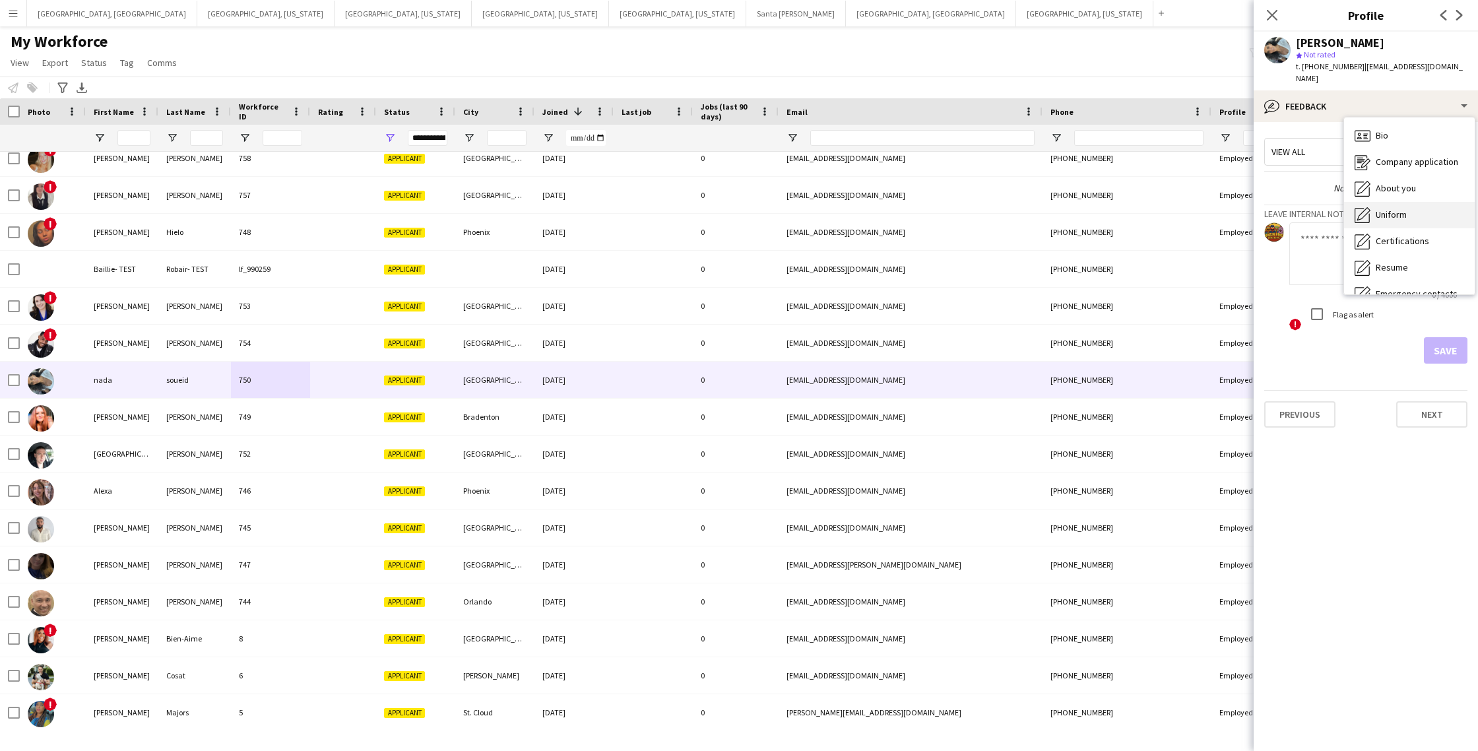
click at [1390, 209] on span "Uniform" at bounding box center [1391, 215] width 31 height 12
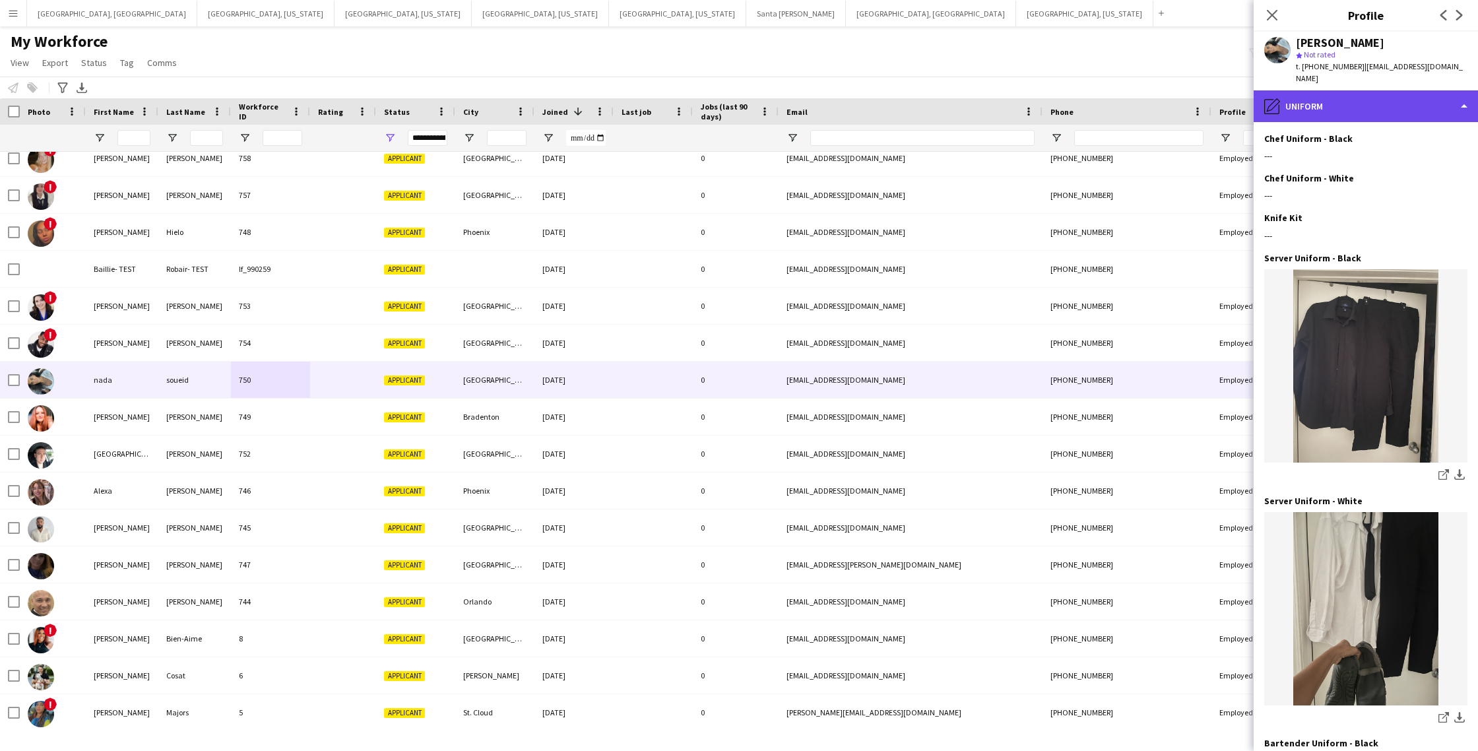
click at [1394, 94] on div "pencil4 Uniform" at bounding box center [1366, 106] width 224 height 32
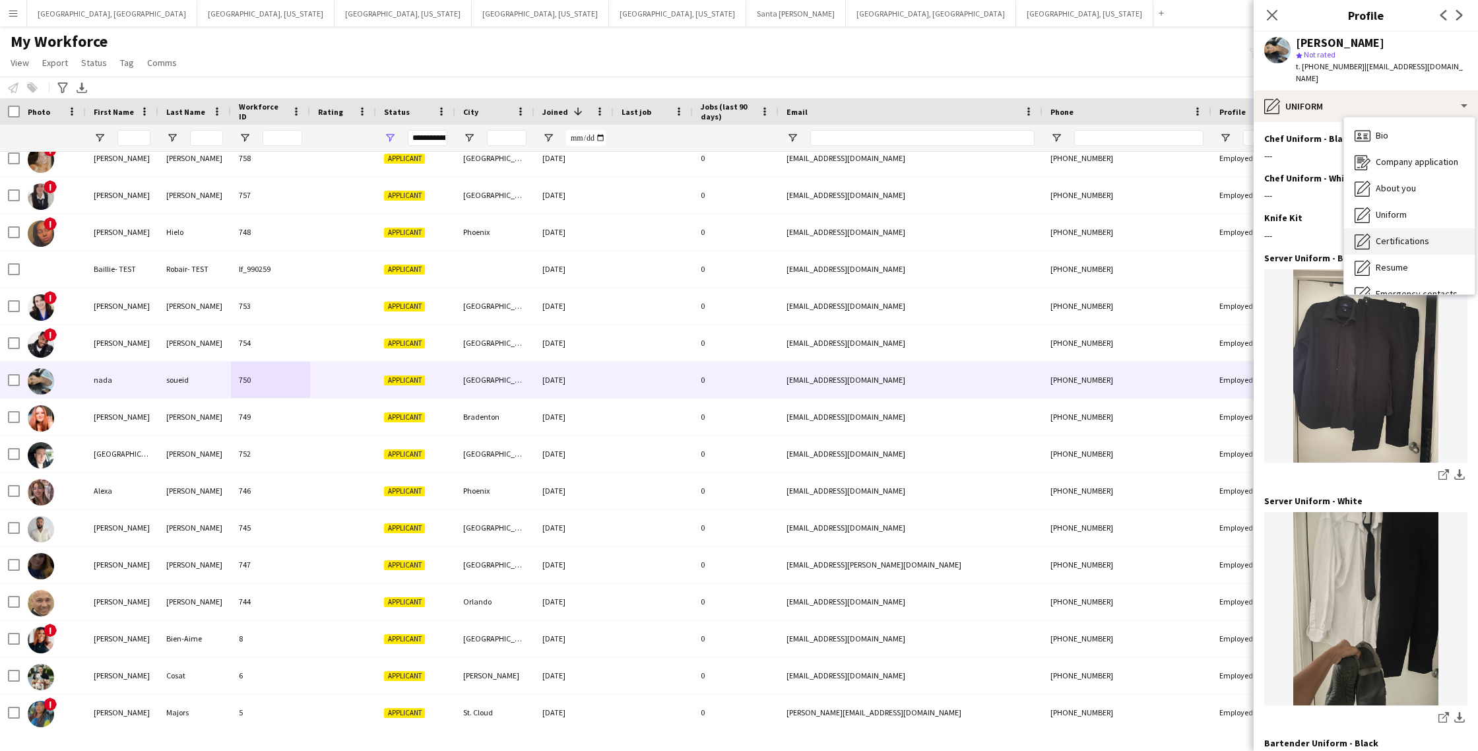
click at [1390, 235] on span "Certifications" at bounding box center [1402, 241] width 53 height 12
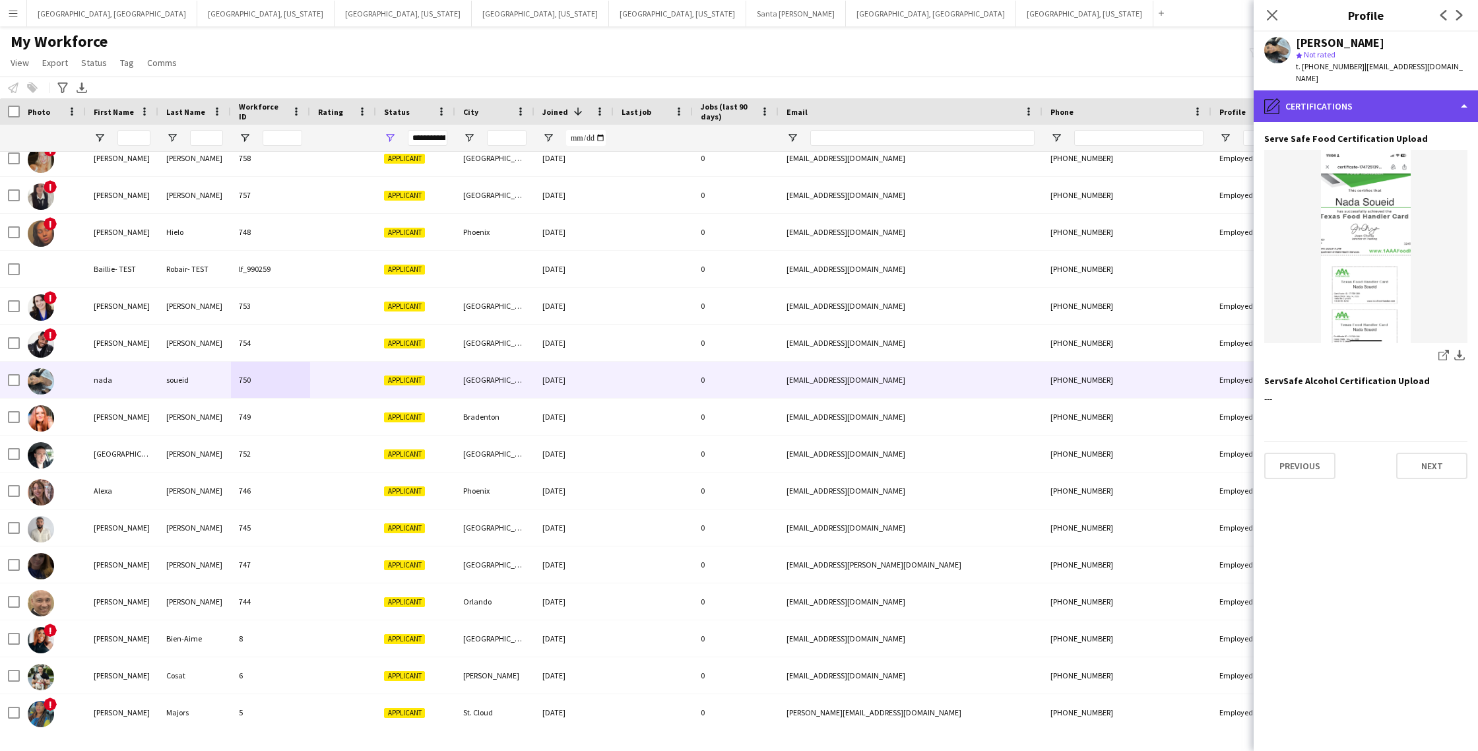
click at [1373, 104] on div "pencil4 Certifications" at bounding box center [1366, 106] width 224 height 32
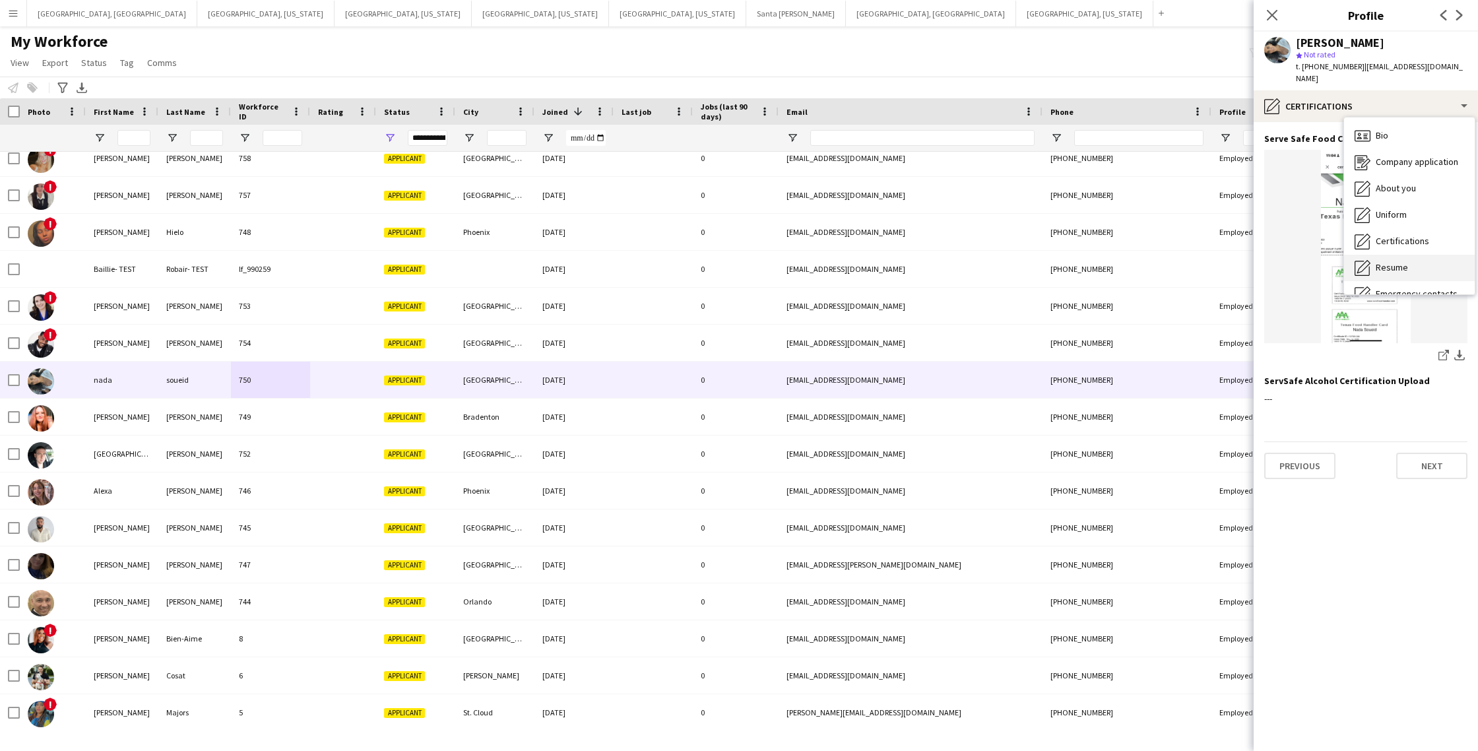
click at [1392, 261] on span "Resume" at bounding box center [1392, 267] width 32 height 12
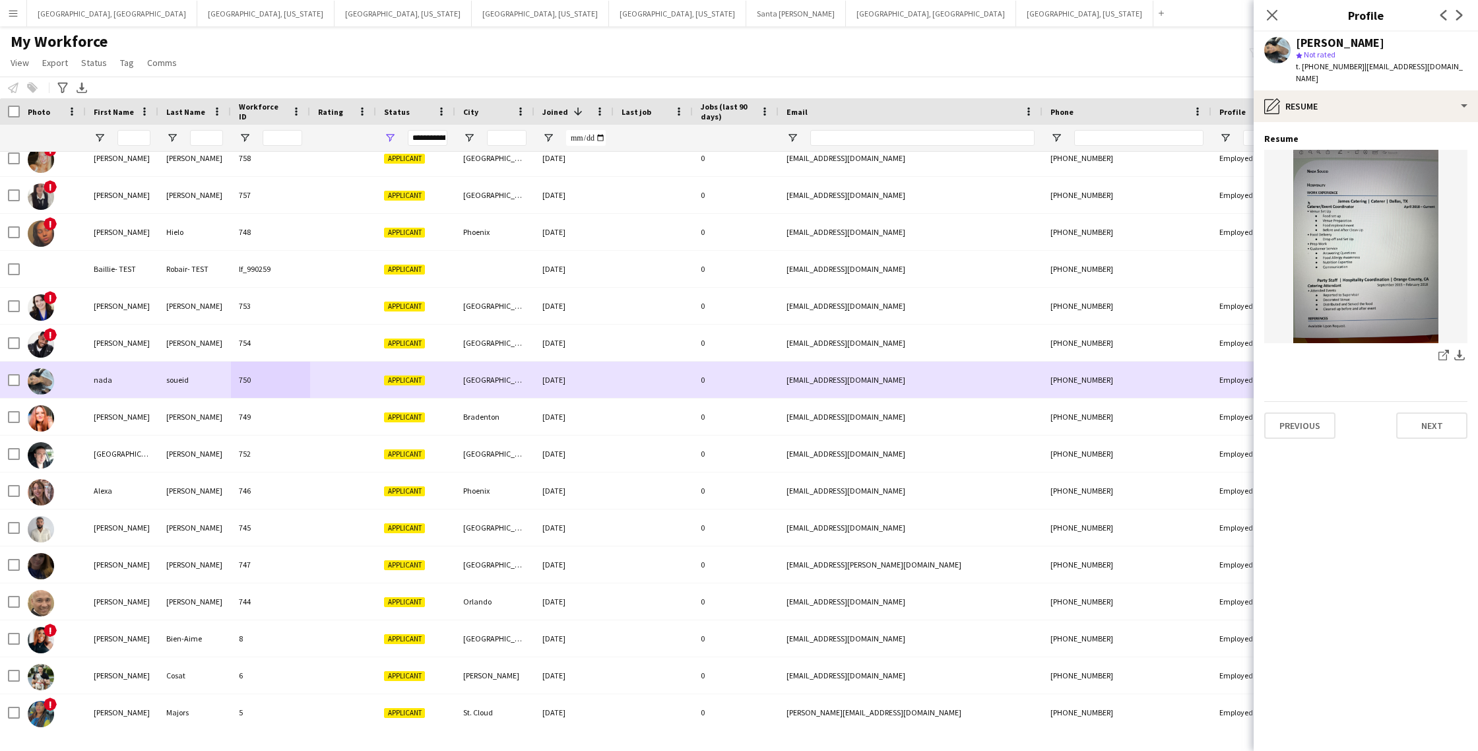
scroll to position [345, 0]
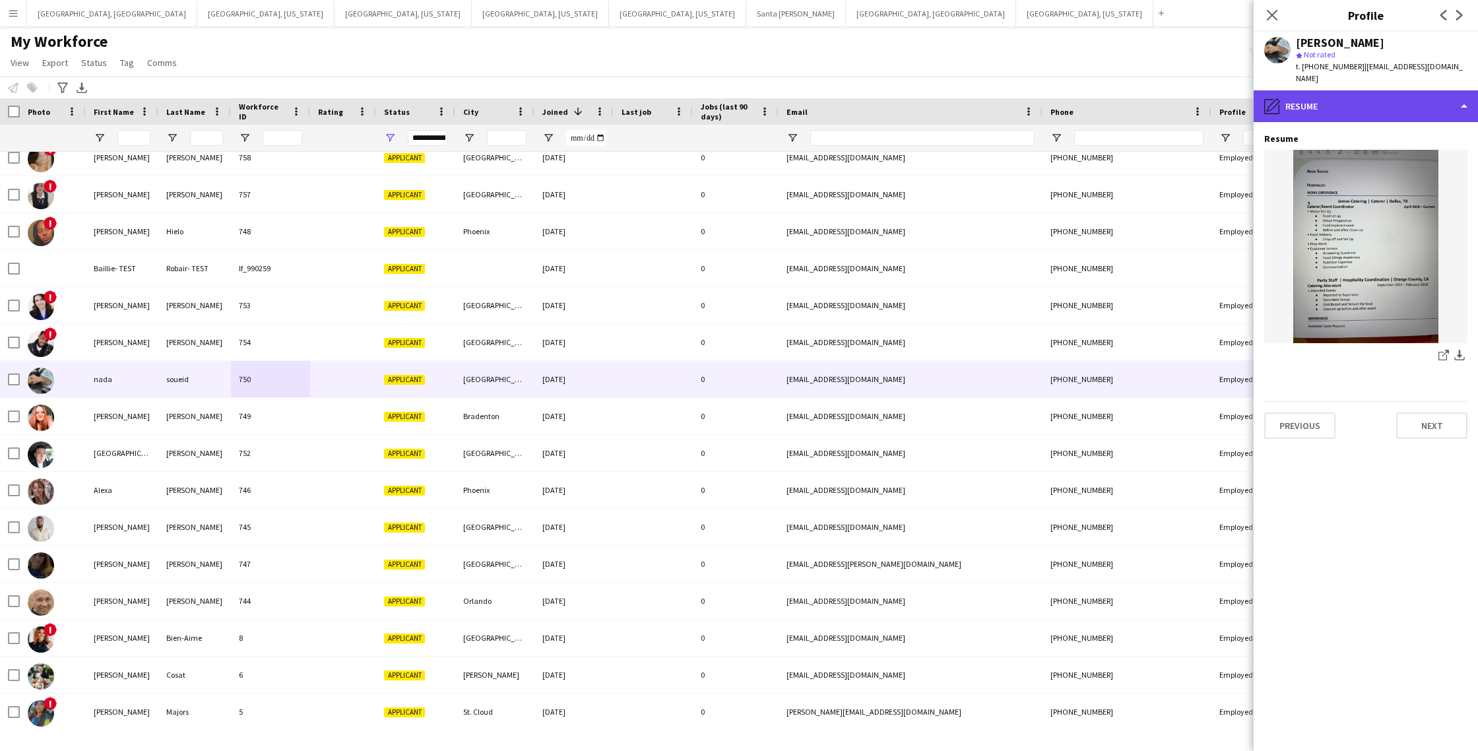
click at [1359, 98] on div "pencil4 Resume" at bounding box center [1366, 106] width 224 height 32
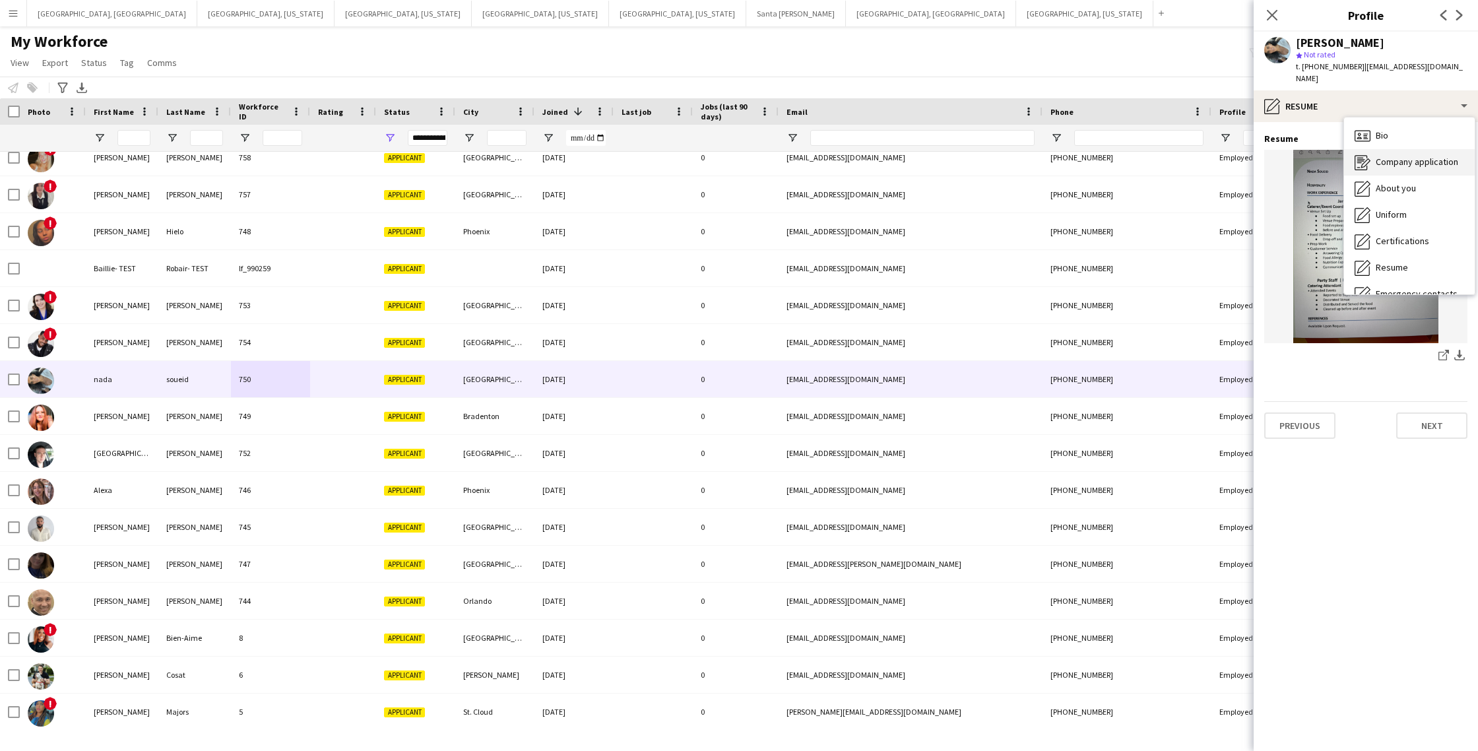
click at [1410, 156] on span "Company application" at bounding box center [1417, 162] width 82 height 12
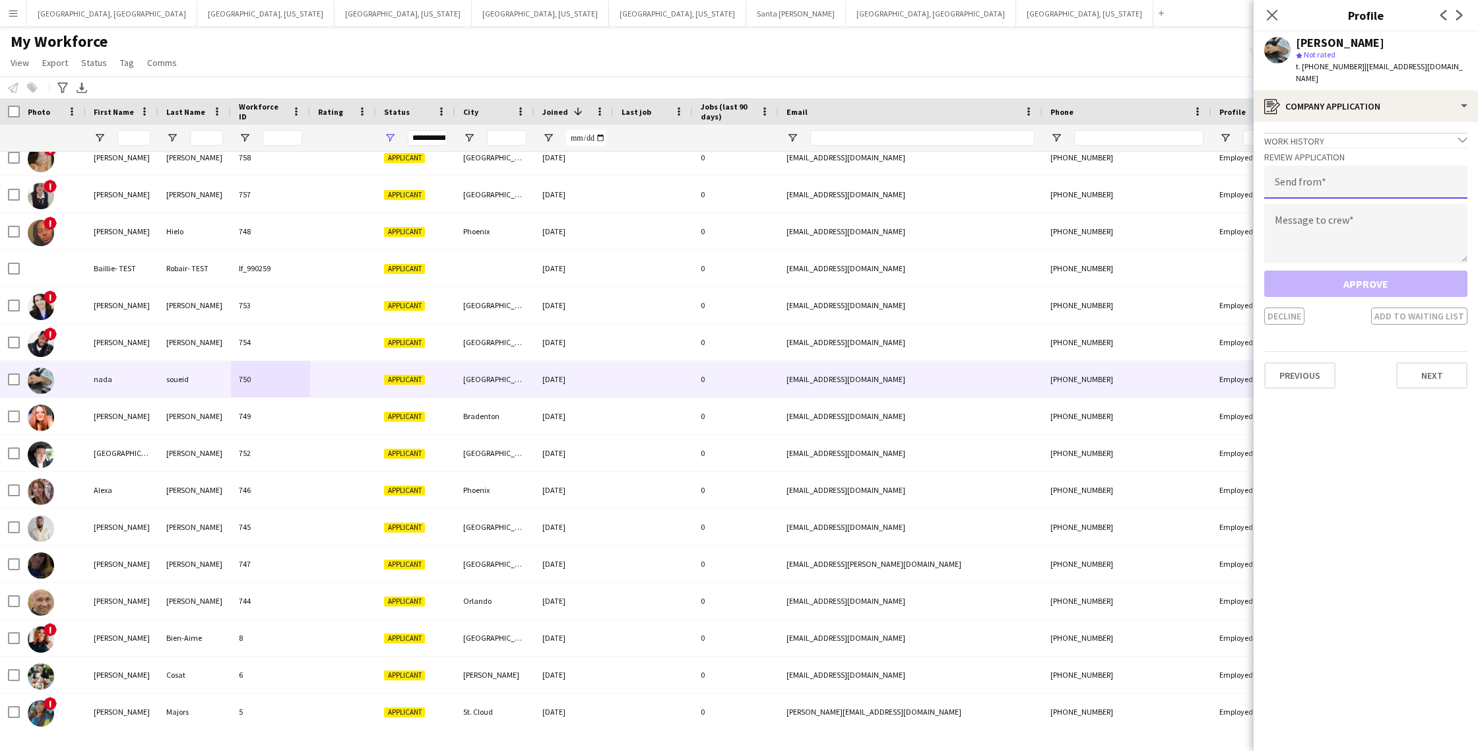
click at [1334, 182] on input "email" at bounding box center [1365, 182] width 203 height 33
type input "**********"
click at [1304, 227] on textarea at bounding box center [1365, 233] width 203 height 59
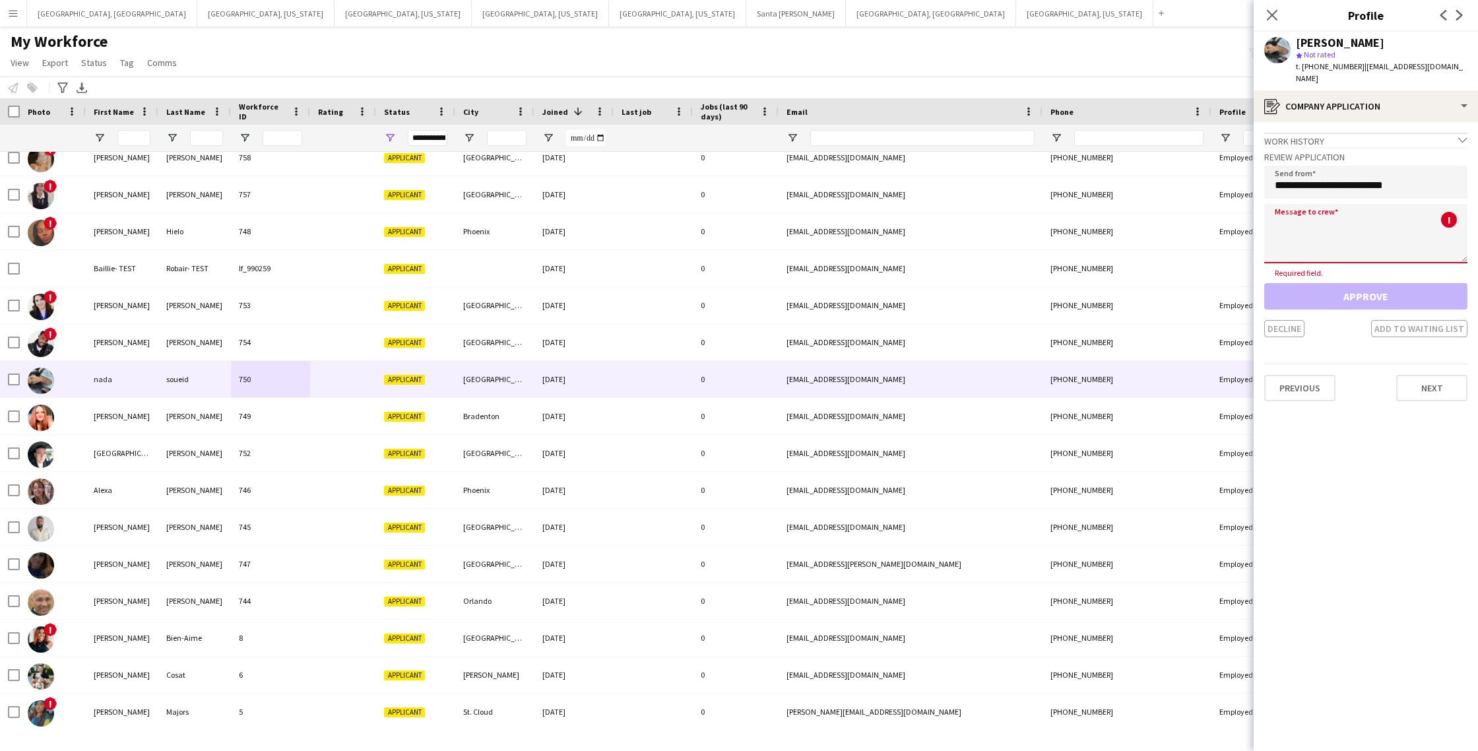
click at [1321, 219] on textarea at bounding box center [1365, 233] width 203 height 59
paste textarea "**********"
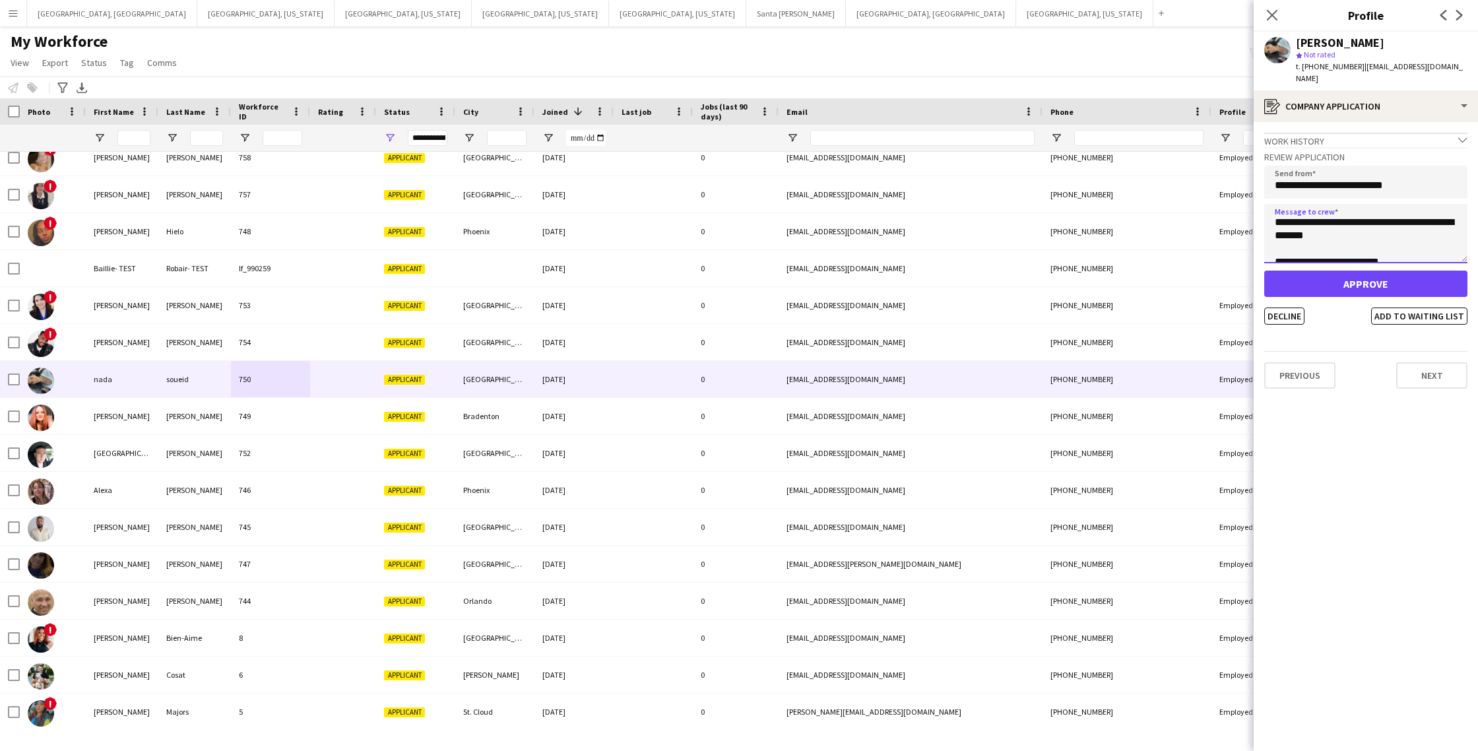
scroll to position [0, 0]
type textarea "**********"
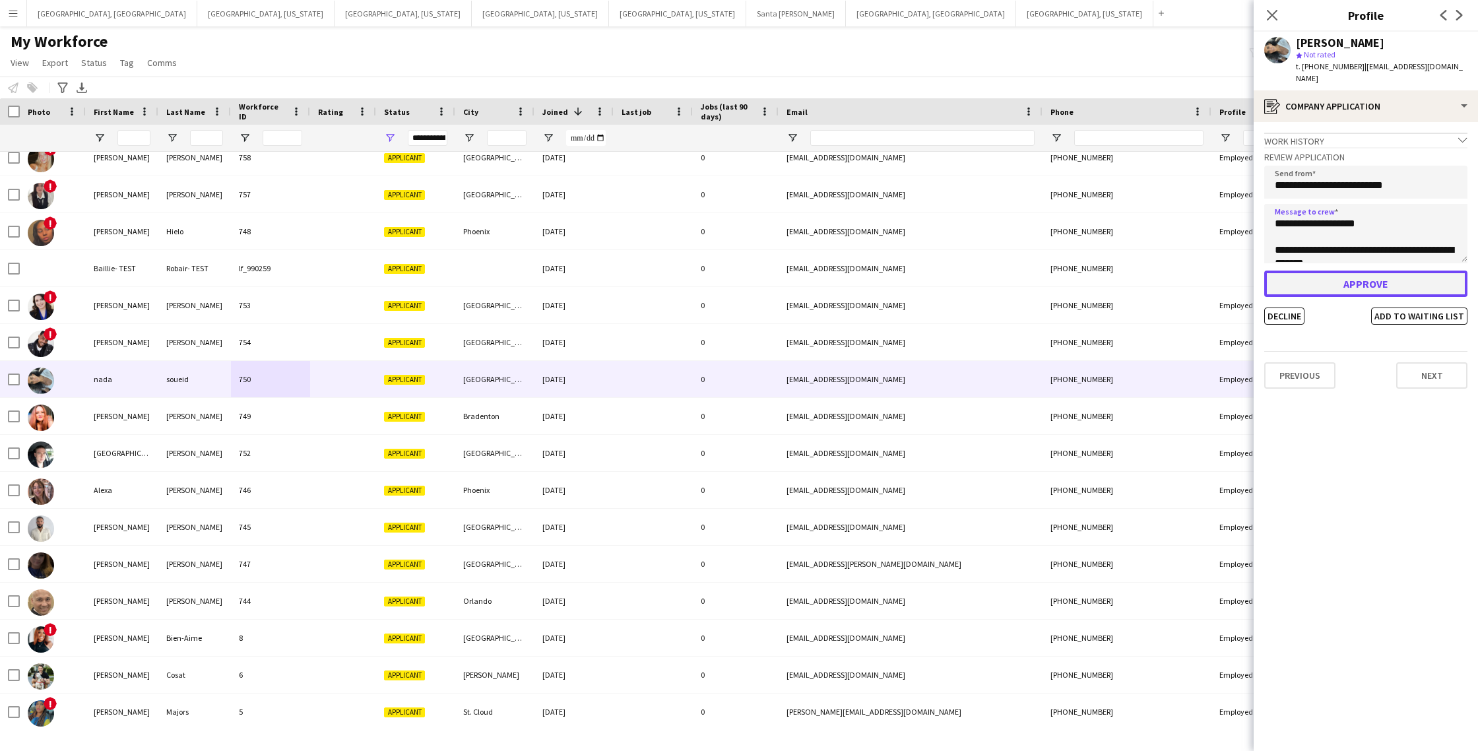
click at [1367, 276] on button "Approve" at bounding box center [1365, 284] width 203 height 26
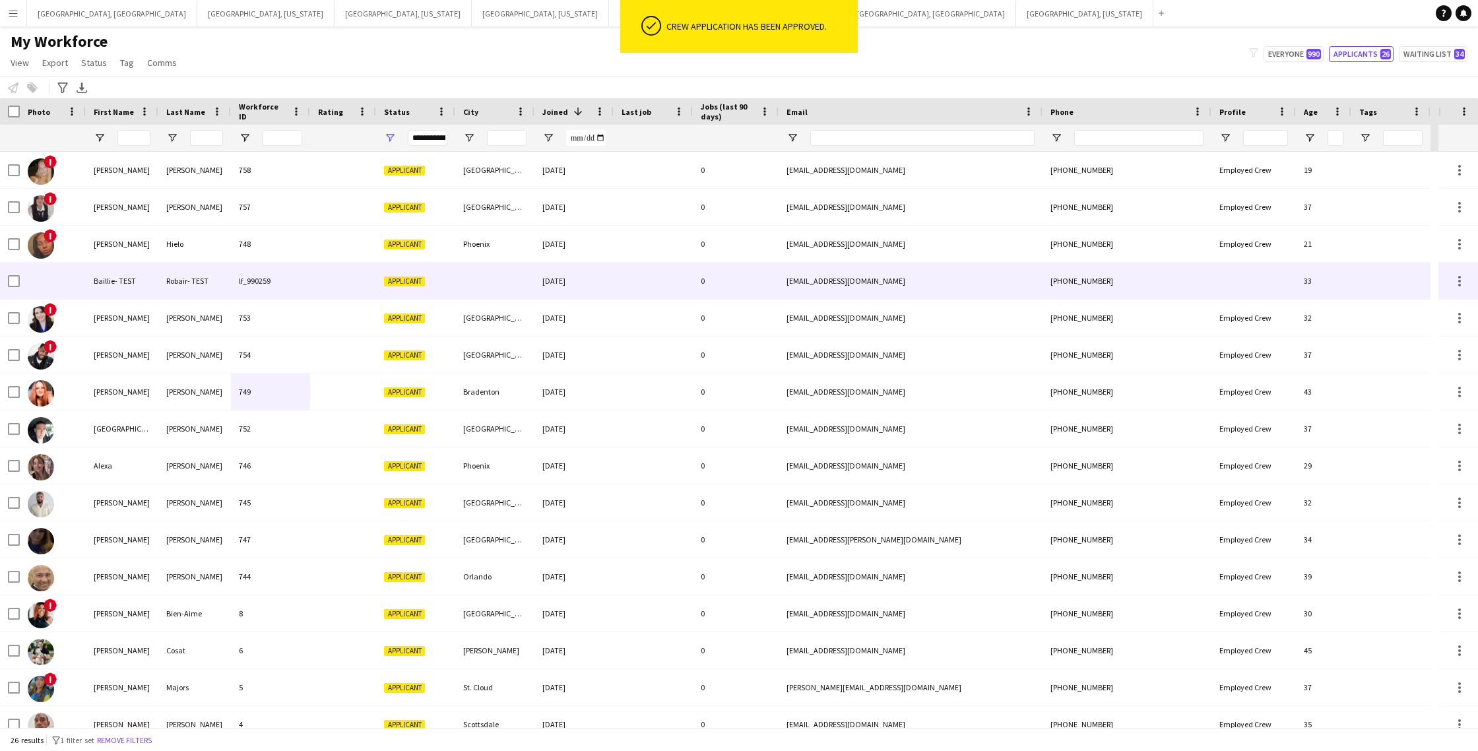
scroll to position [331, 0]
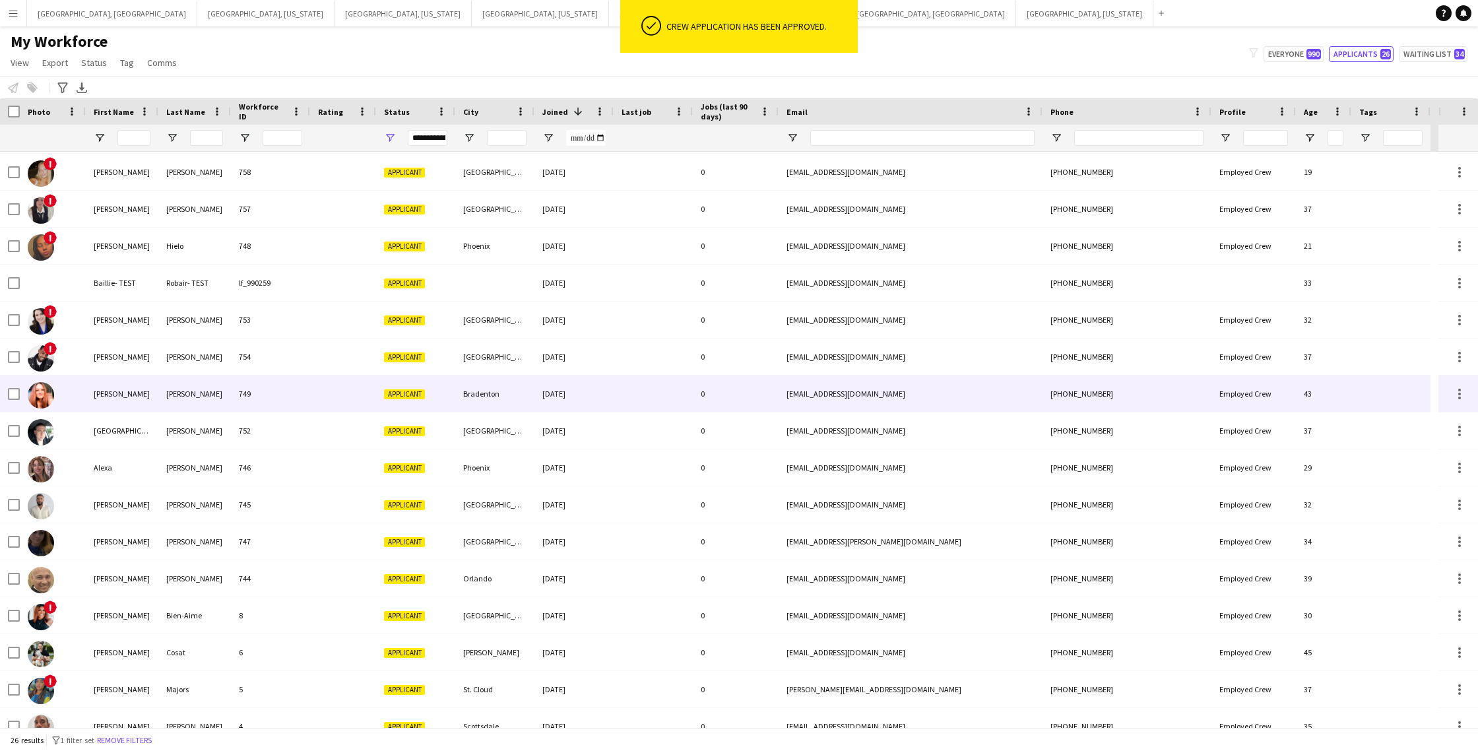
click at [358, 395] on div at bounding box center [343, 394] width 66 height 36
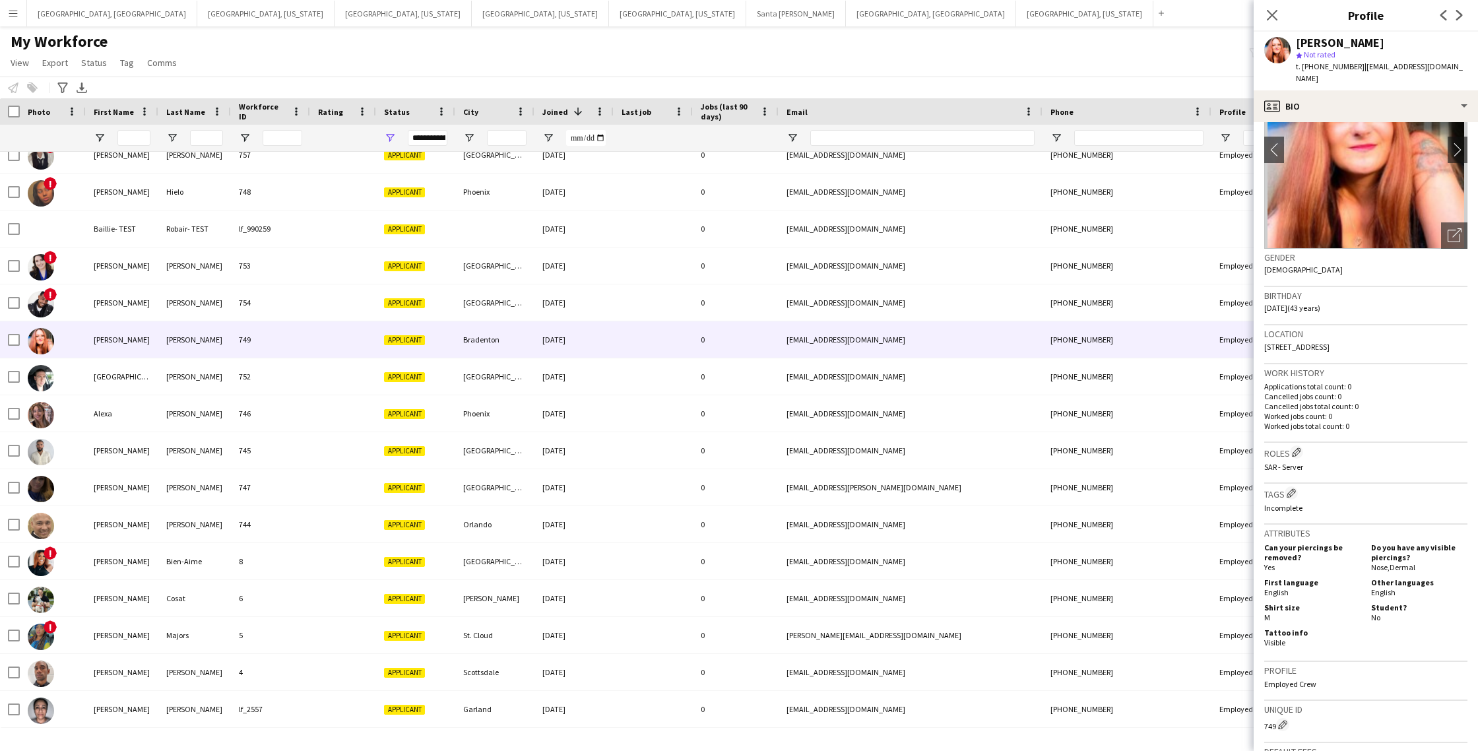
scroll to position [0, 0]
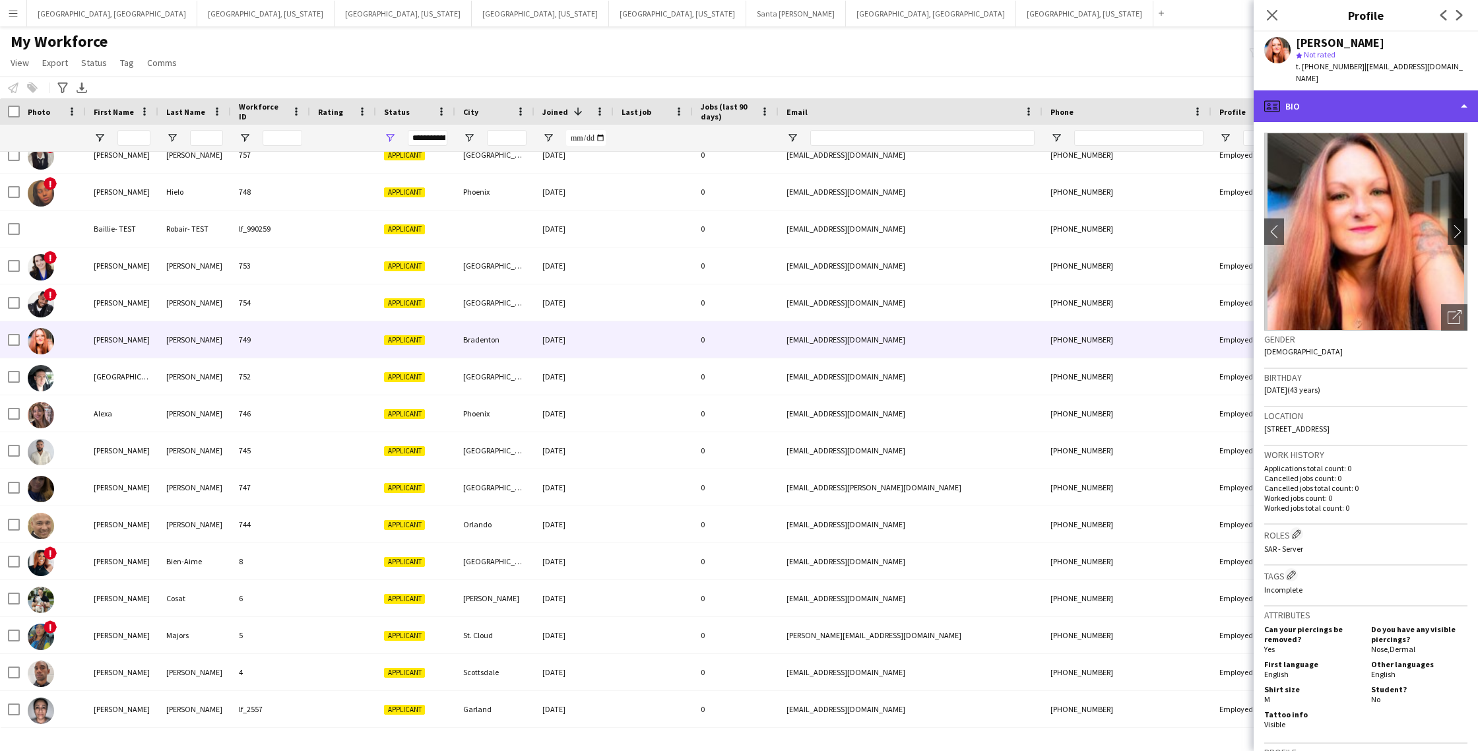
click at [1420, 101] on div "profile Bio" at bounding box center [1366, 106] width 224 height 32
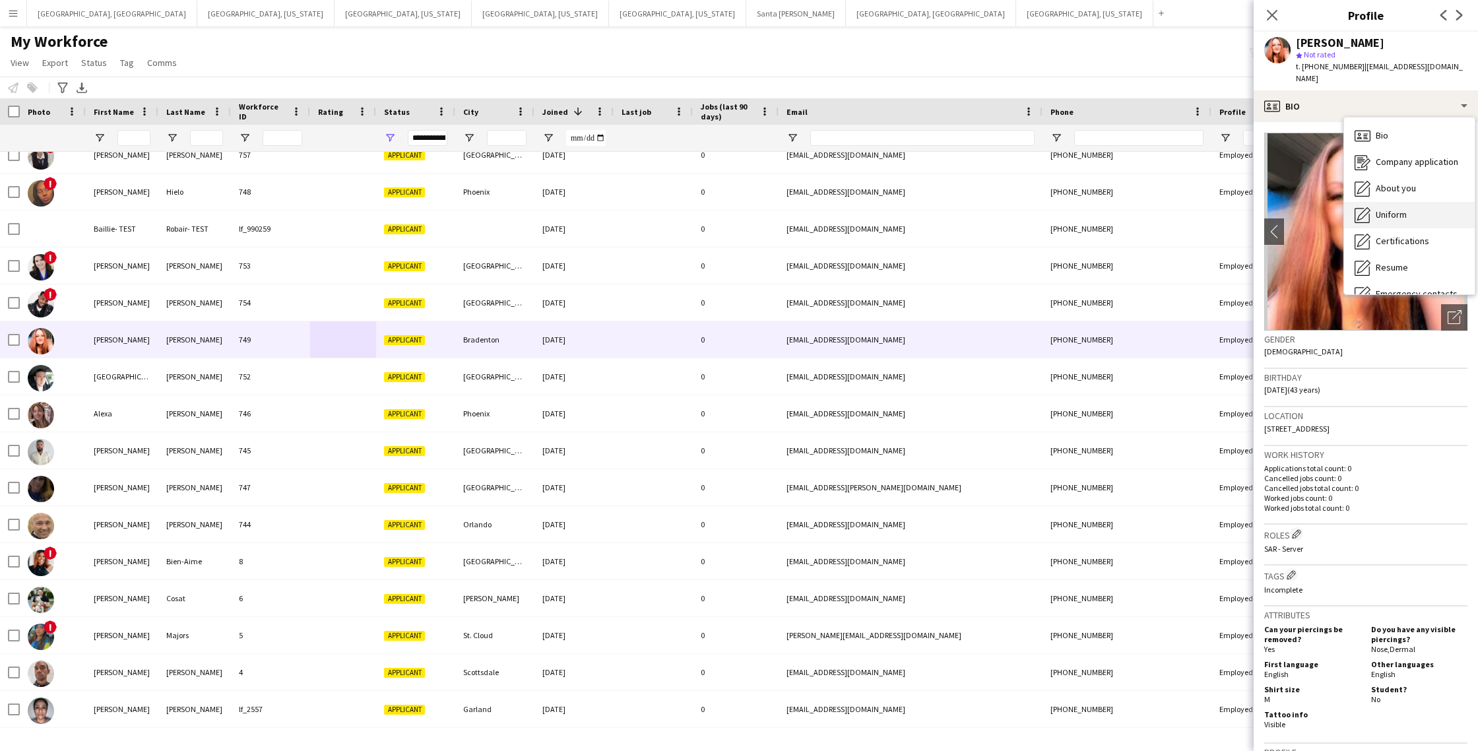
click at [1411, 206] on div "Uniform Uniform" at bounding box center [1409, 215] width 131 height 26
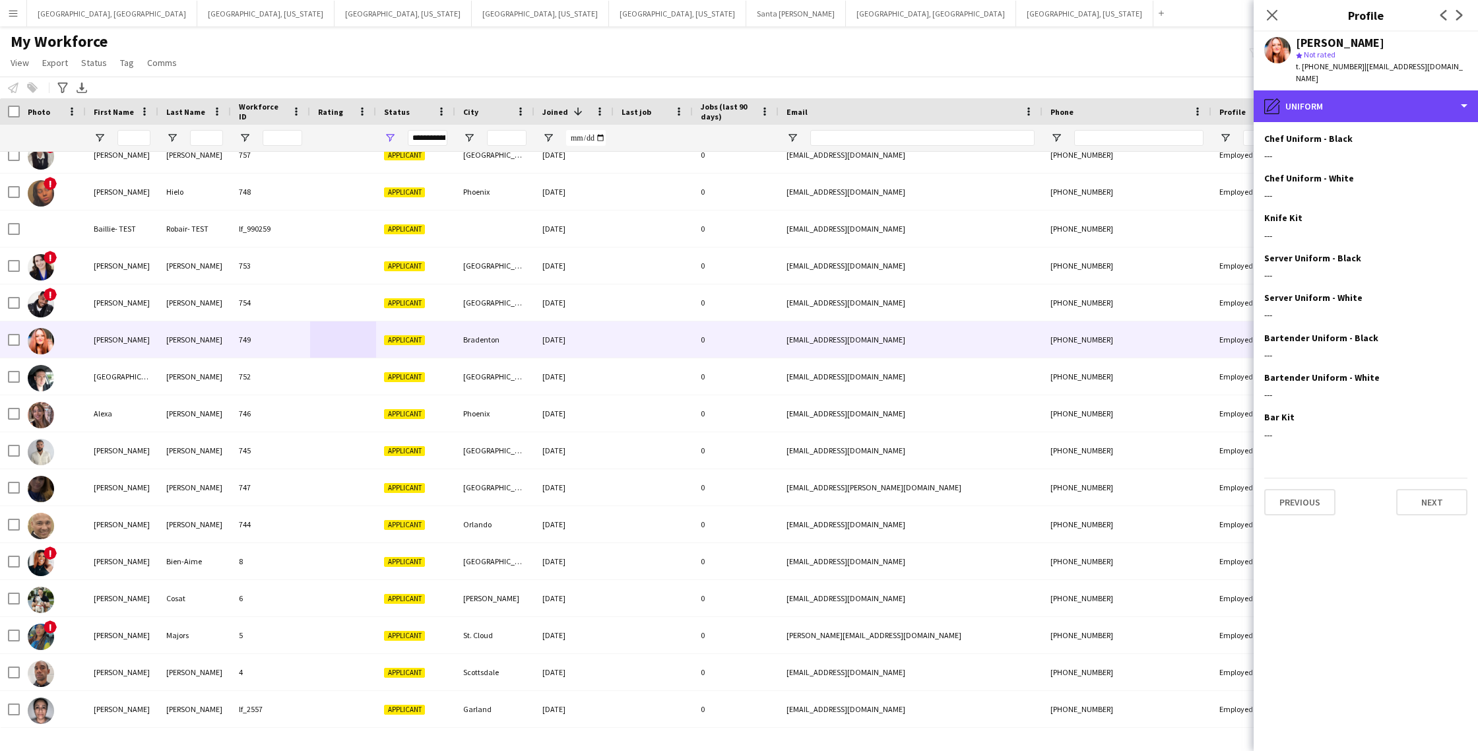
drag, startPoint x: 1375, startPoint y: 98, endPoint x: 1370, endPoint y: 106, distance: 9.0
click at [1375, 98] on div "pencil4 Uniform" at bounding box center [1366, 106] width 224 height 32
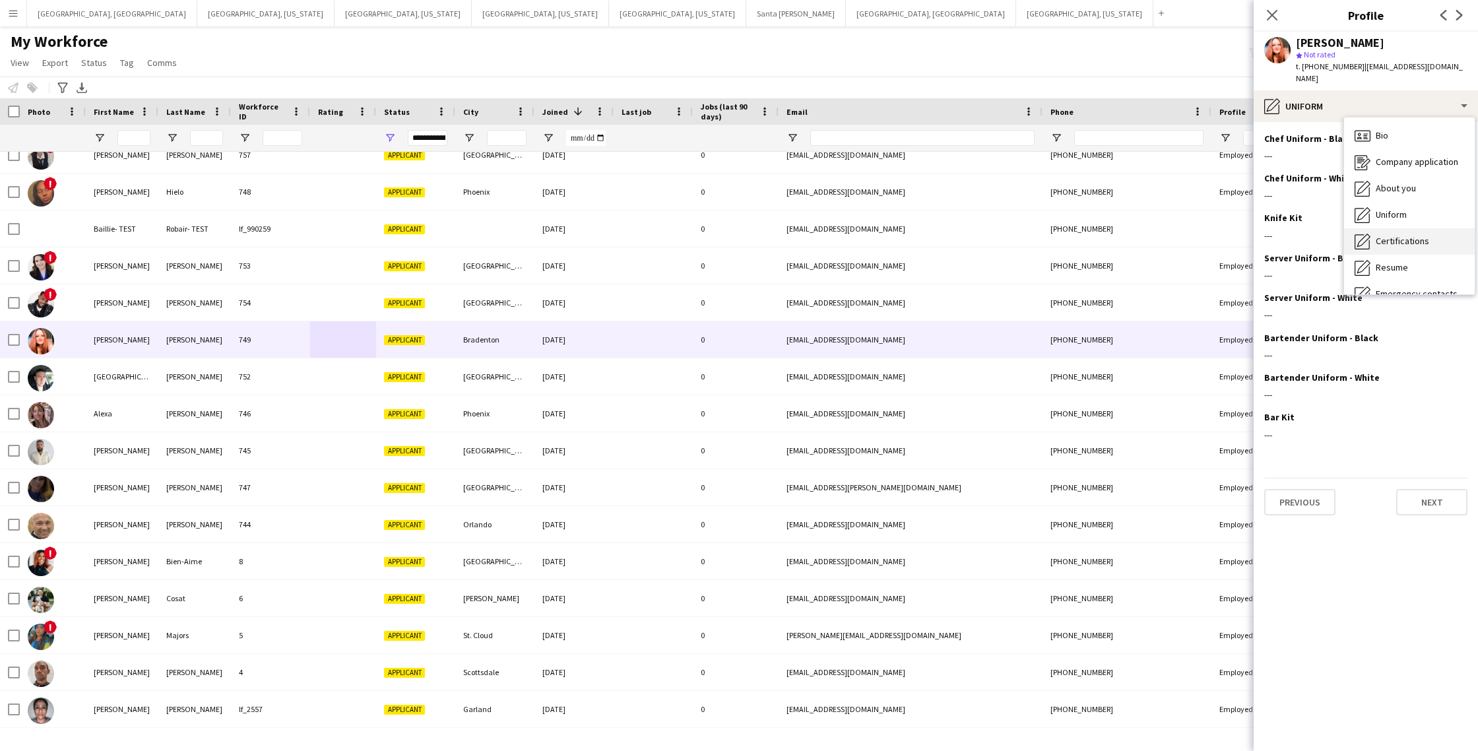
click at [1392, 235] on span "Certifications" at bounding box center [1402, 241] width 53 height 12
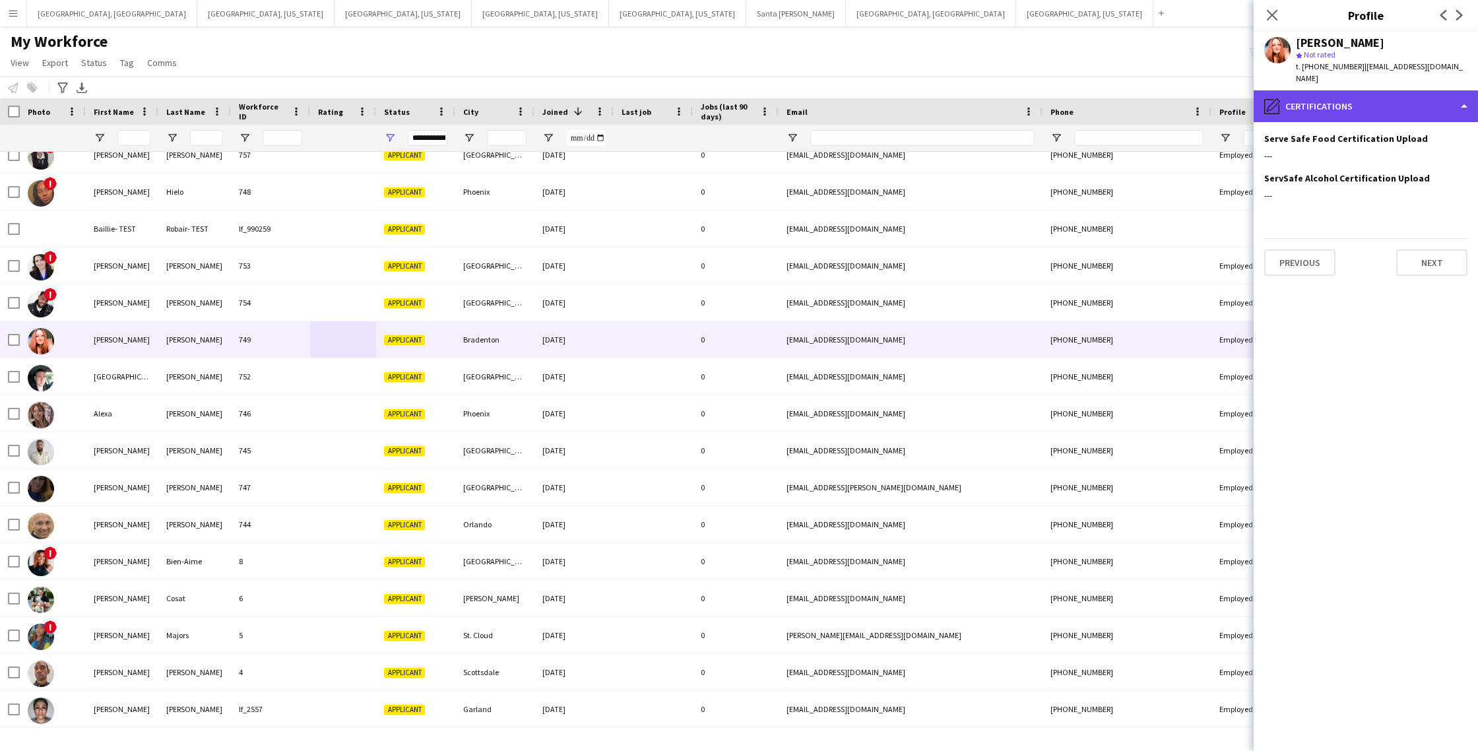
click at [1394, 98] on div "pencil4 Certifications" at bounding box center [1366, 106] width 224 height 32
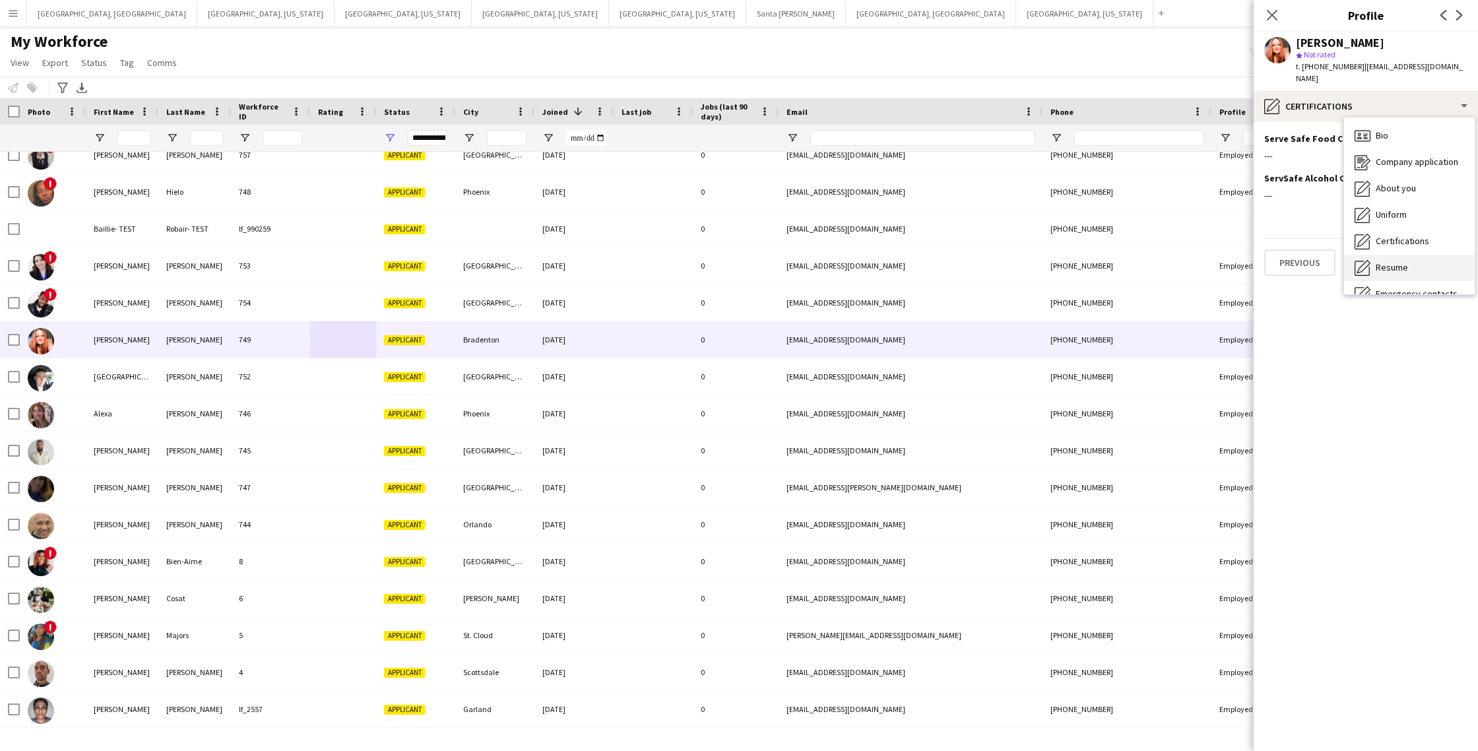
click at [1405, 261] on span "Resume" at bounding box center [1392, 267] width 32 height 12
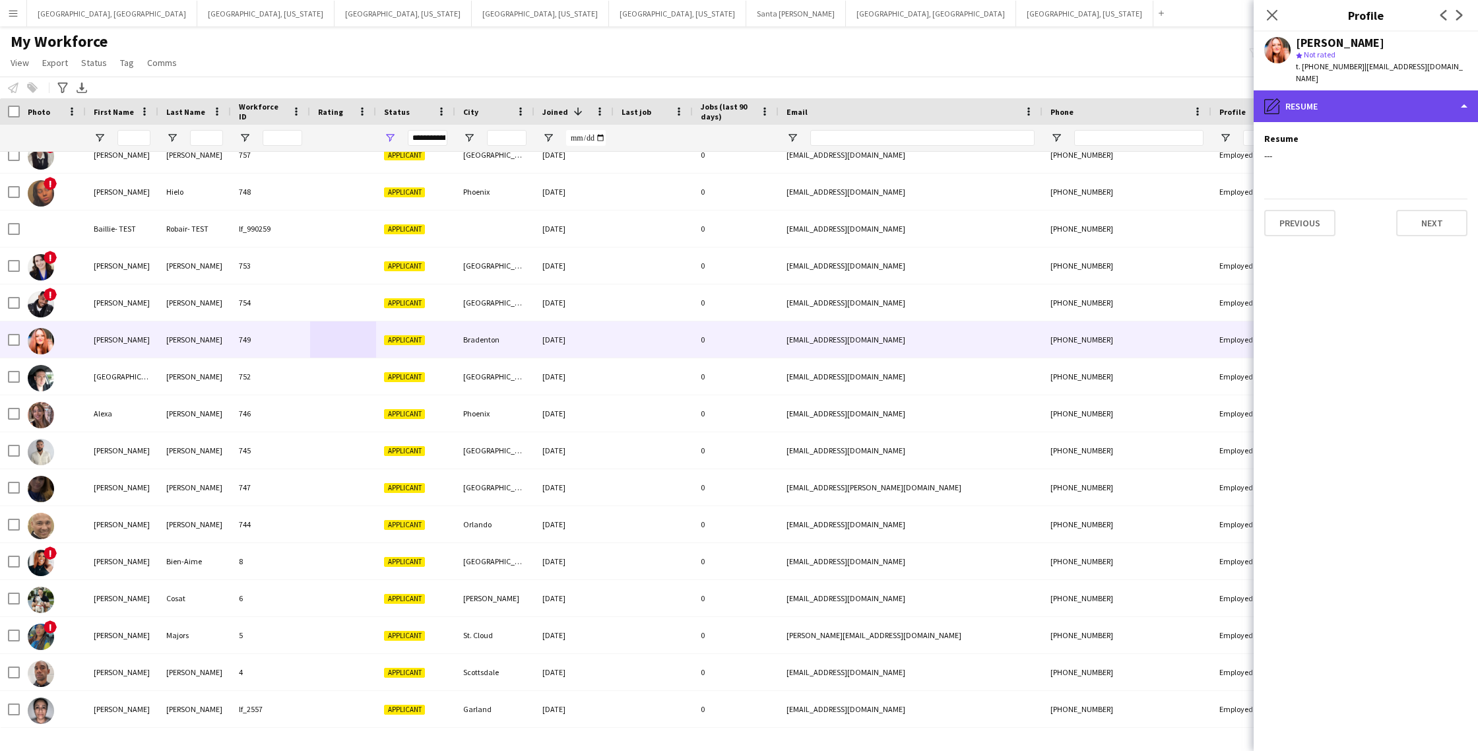
click at [1387, 96] on div "pencil4 Resume" at bounding box center [1366, 106] width 224 height 32
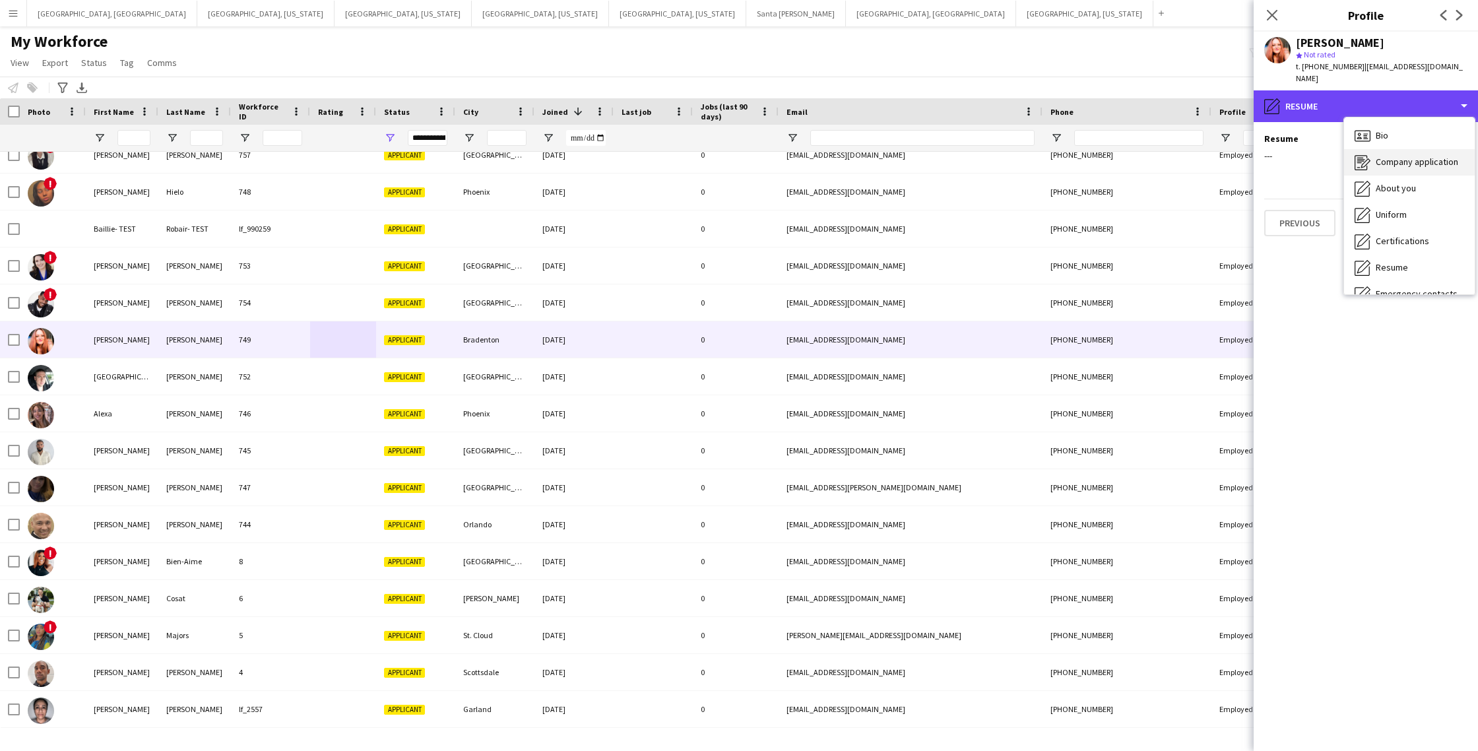
scroll to position [71, 0]
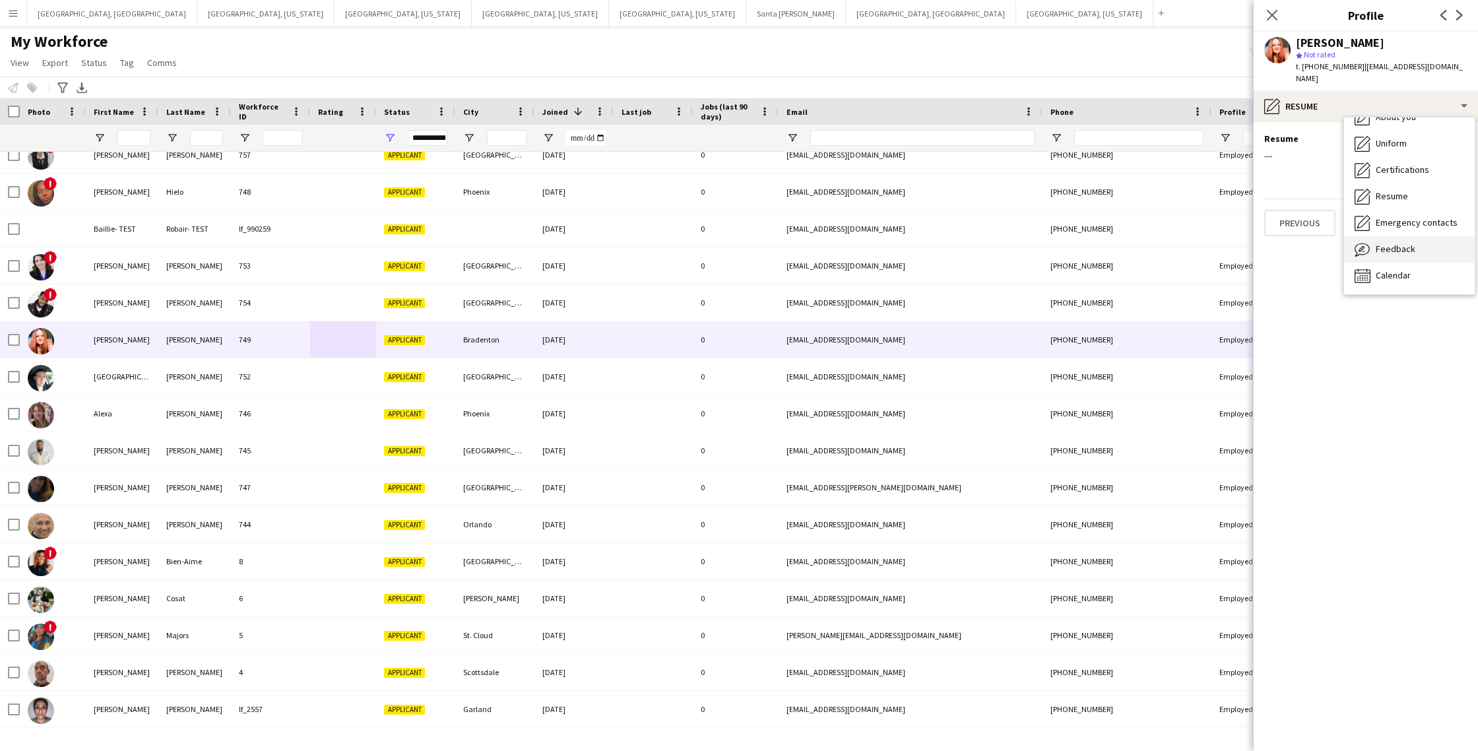
click at [1396, 243] on span "Feedback" at bounding box center [1396, 249] width 40 height 12
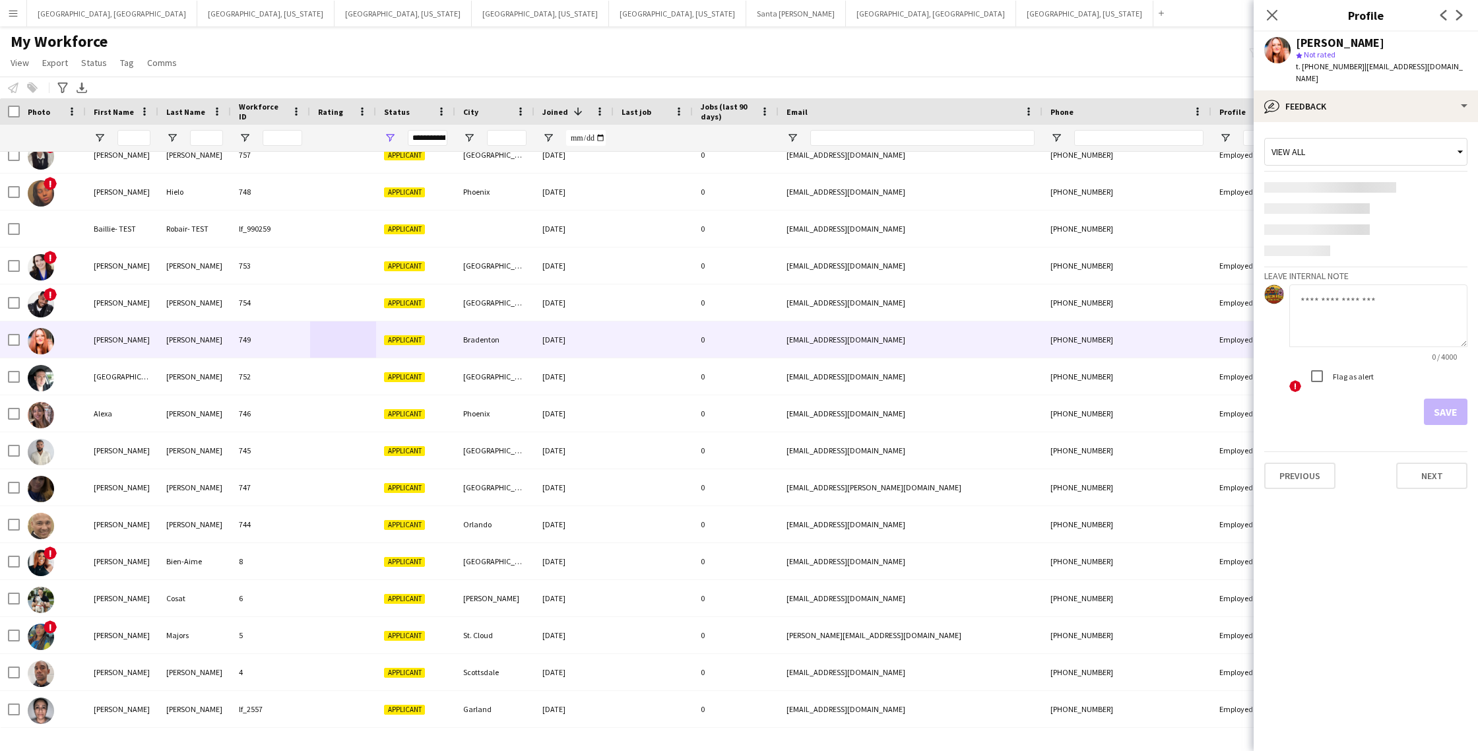
click at [1327, 289] on textarea at bounding box center [1379, 315] width 178 height 63
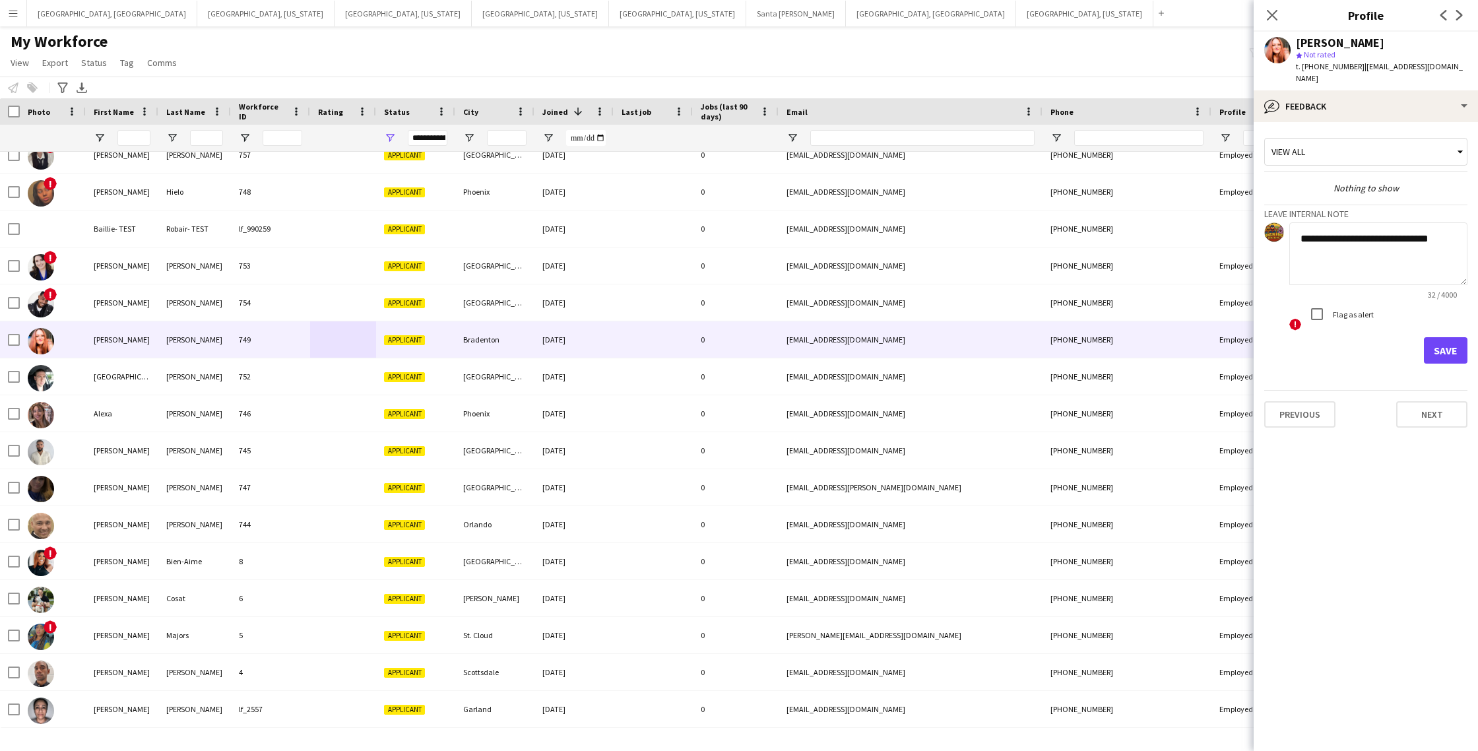
type textarea "**********"
click at [1451, 341] on button "Save" at bounding box center [1446, 350] width 44 height 26
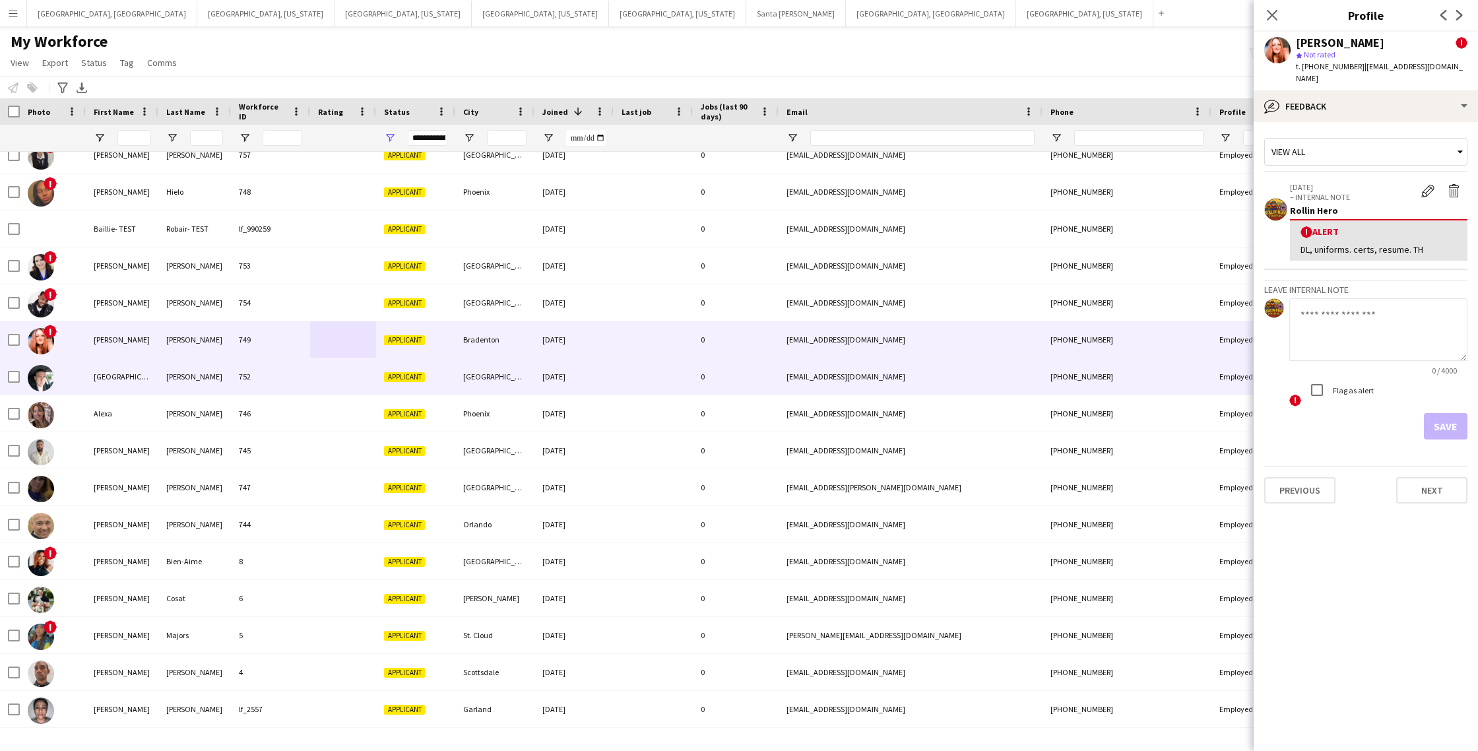
click at [339, 384] on div at bounding box center [343, 376] width 66 height 36
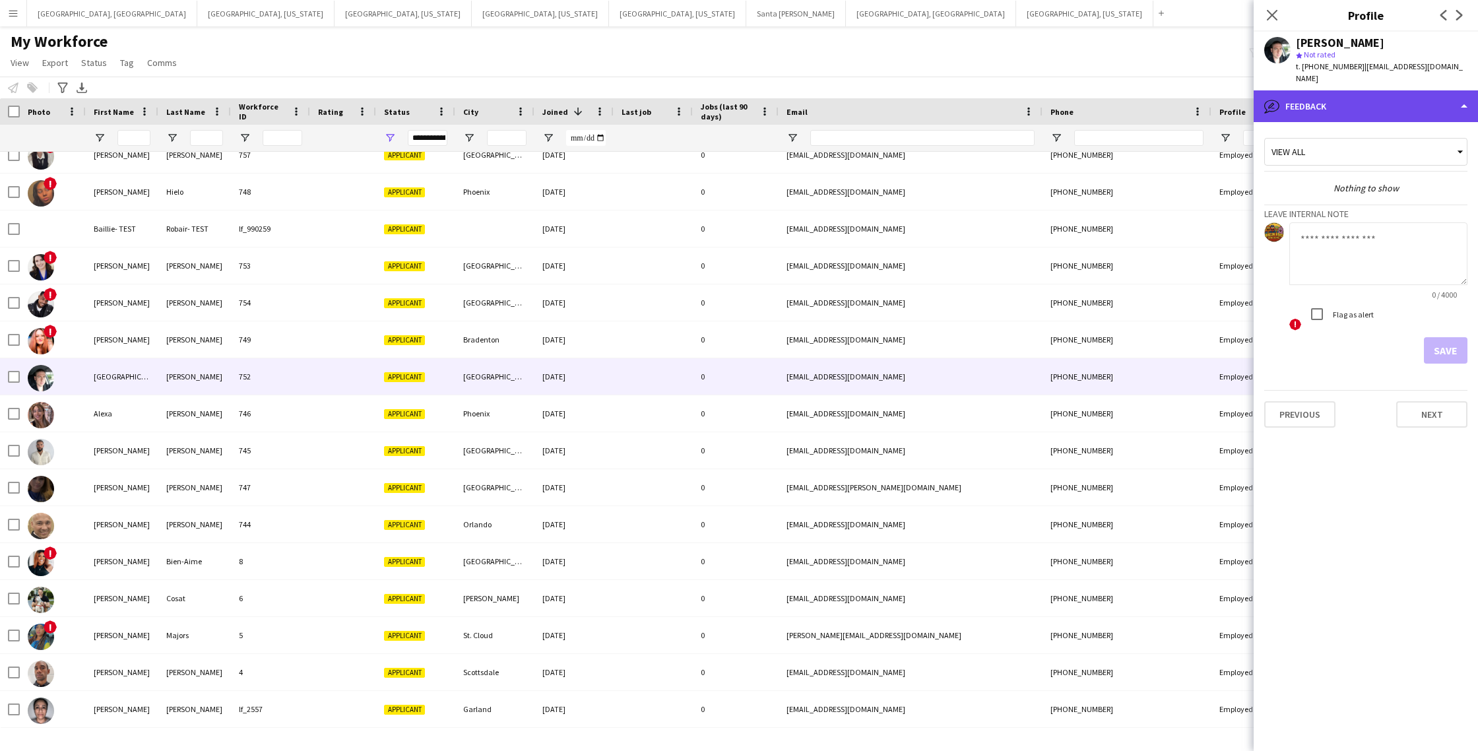
click at [1382, 93] on div "bubble-pencil Feedback" at bounding box center [1366, 106] width 224 height 32
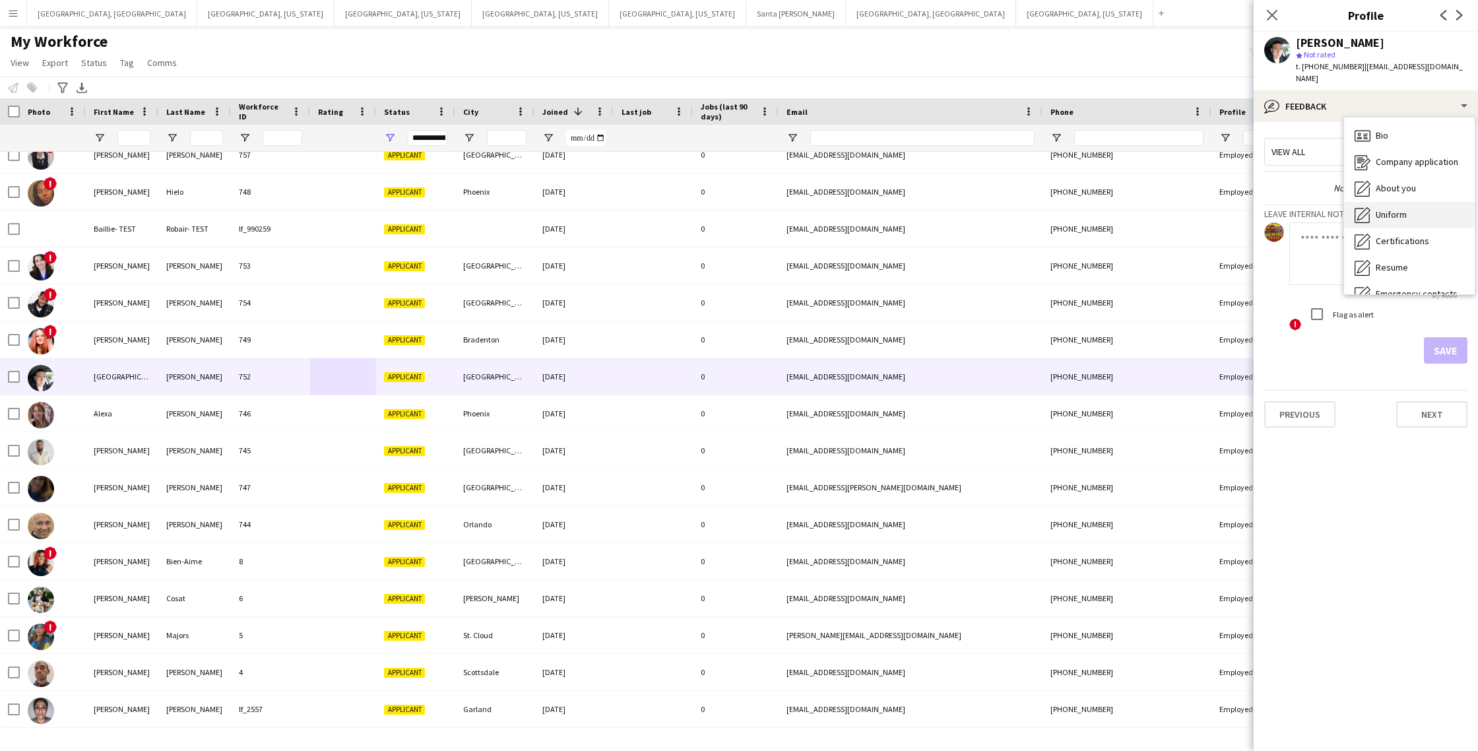
click at [1391, 209] on span "Uniform" at bounding box center [1391, 215] width 31 height 12
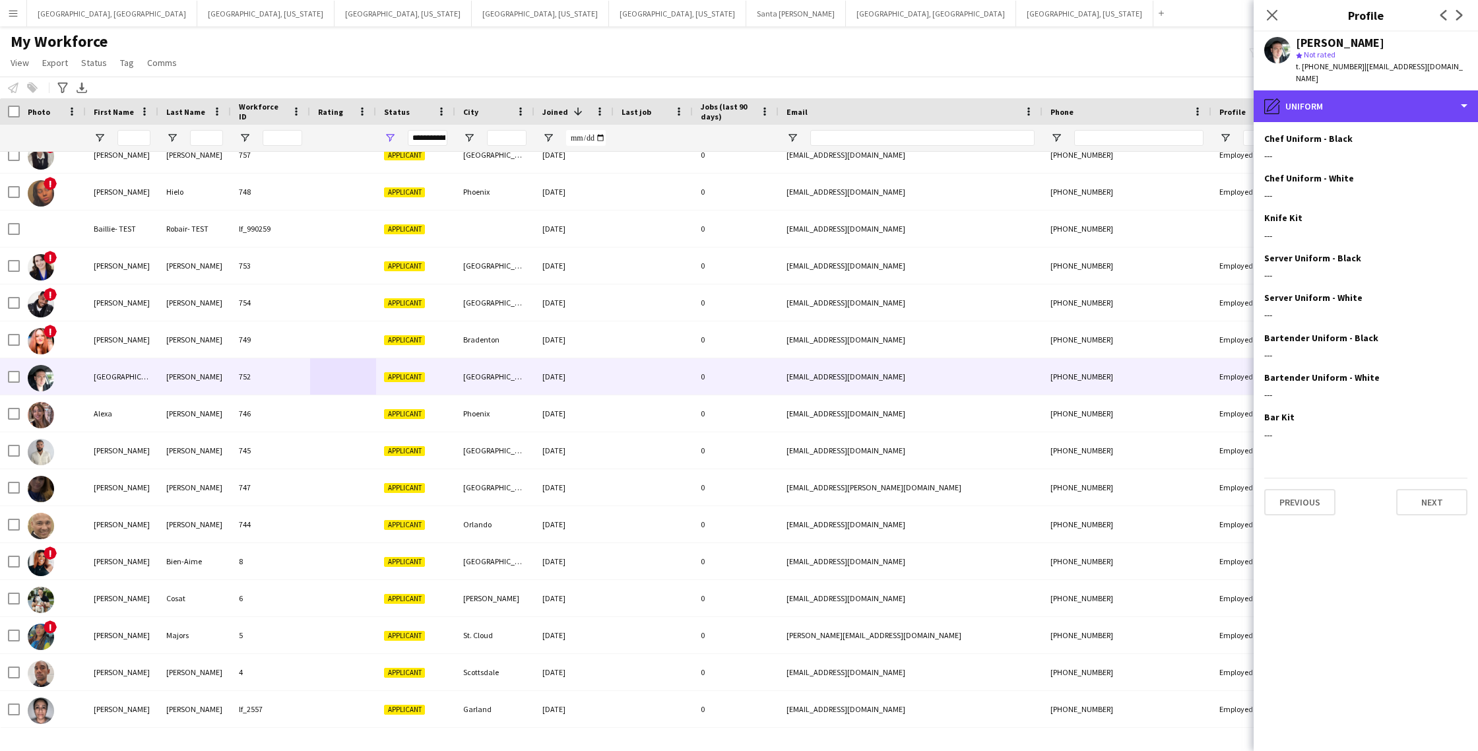
drag, startPoint x: 1361, startPoint y: 97, endPoint x: 1373, endPoint y: 121, distance: 27.2
click at [1361, 97] on div "pencil4 Uniform" at bounding box center [1366, 106] width 224 height 32
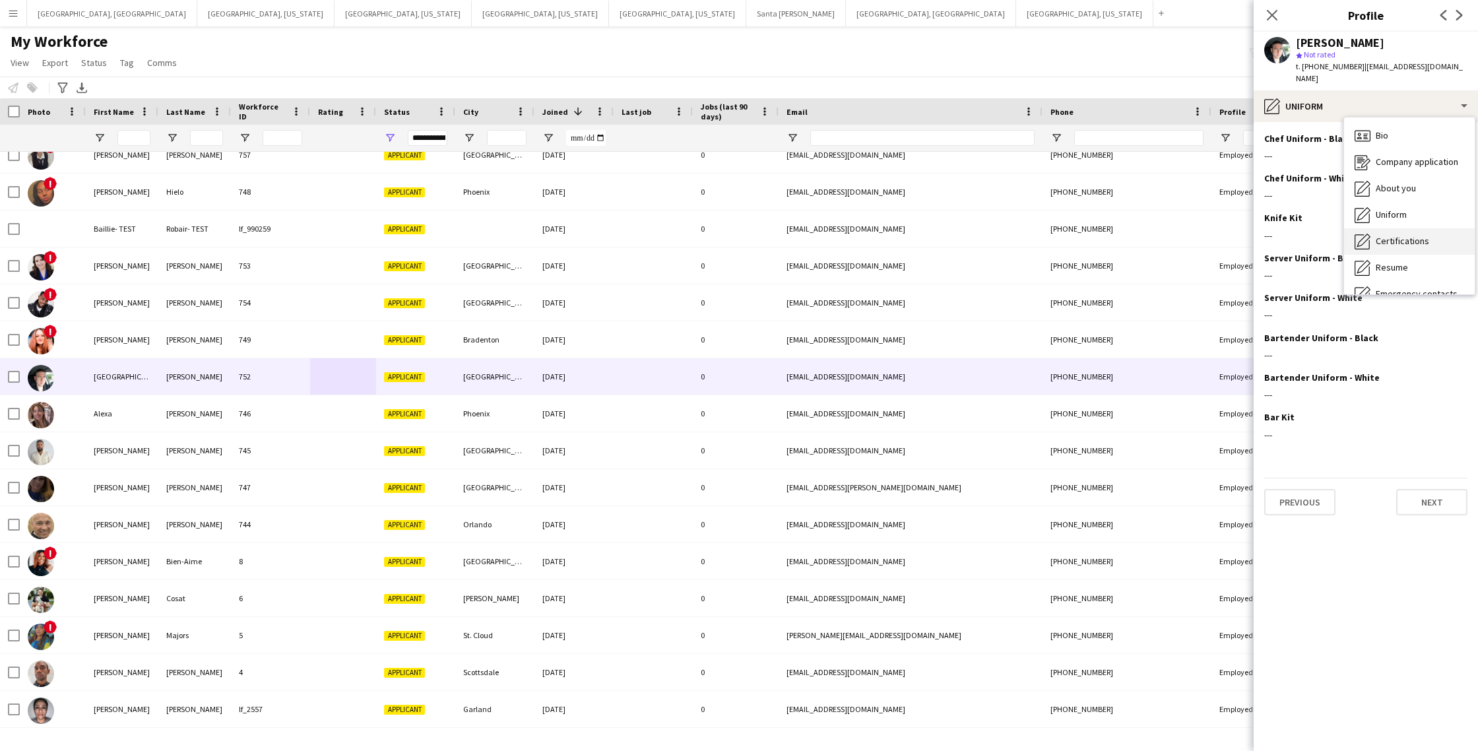
click at [1396, 235] on span "Certifications" at bounding box center [1402, 241] width 53 height 12
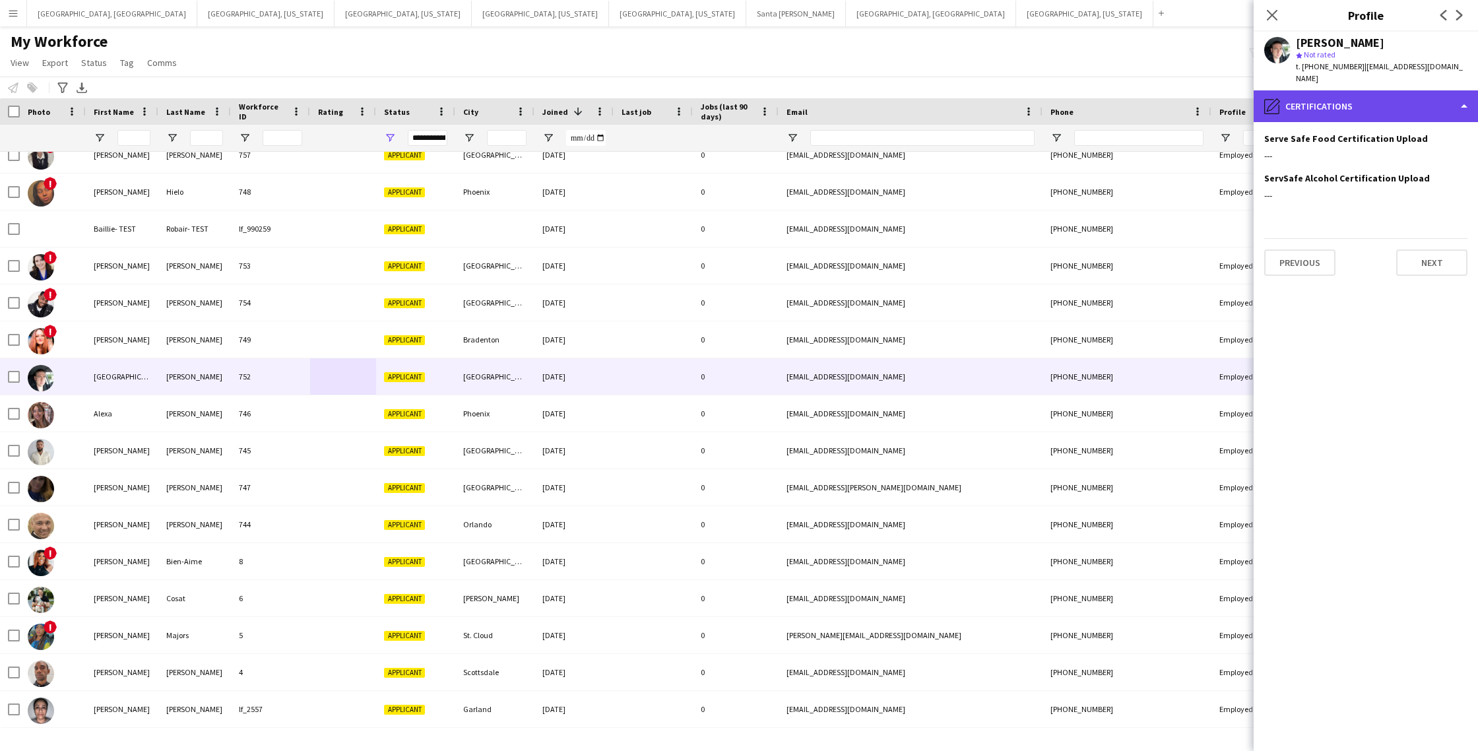
click at [1348, 90] on div "pencil4 Certifications" at bounding box center [1366, 106] width 224 height 32
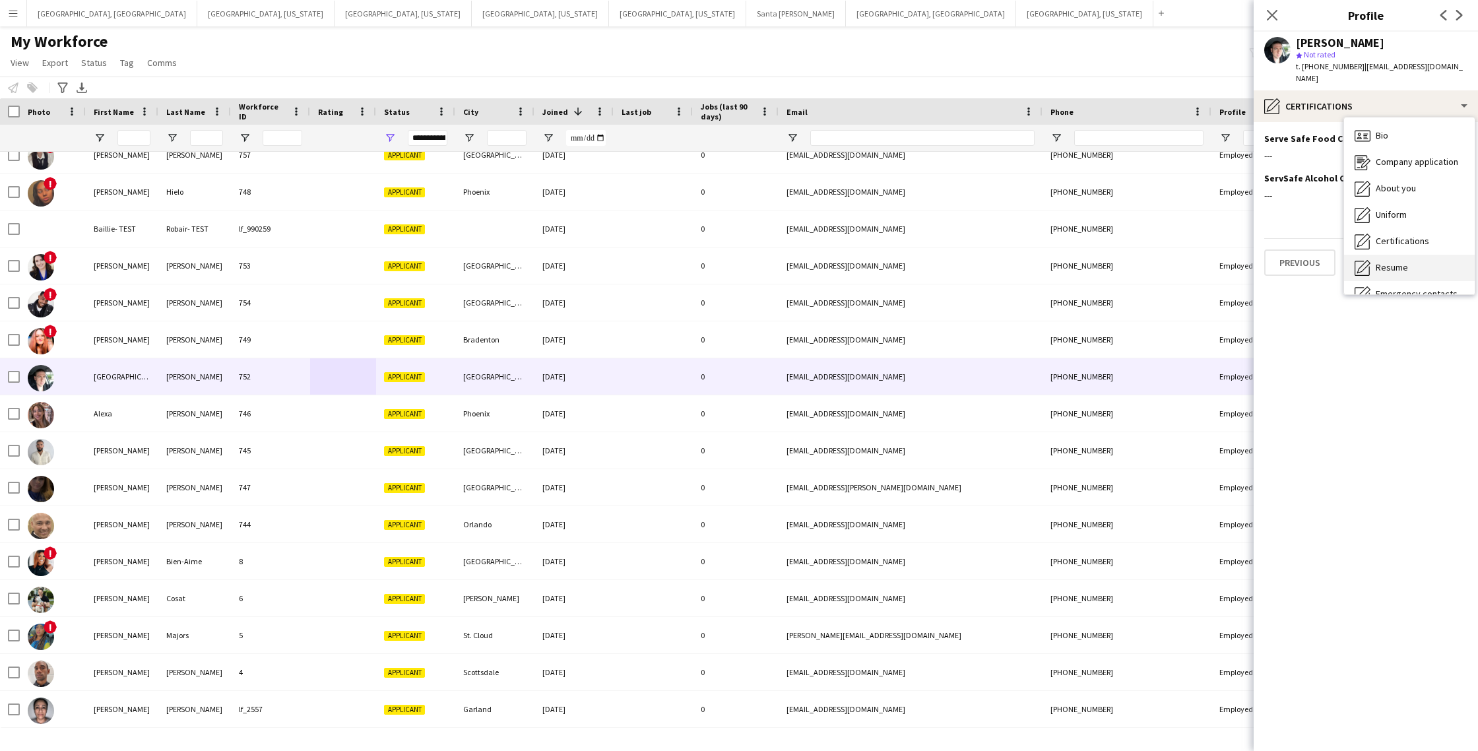
click at [1393, 261] on span "Resume" at bounding box center [1392, 267] width 32 height 12
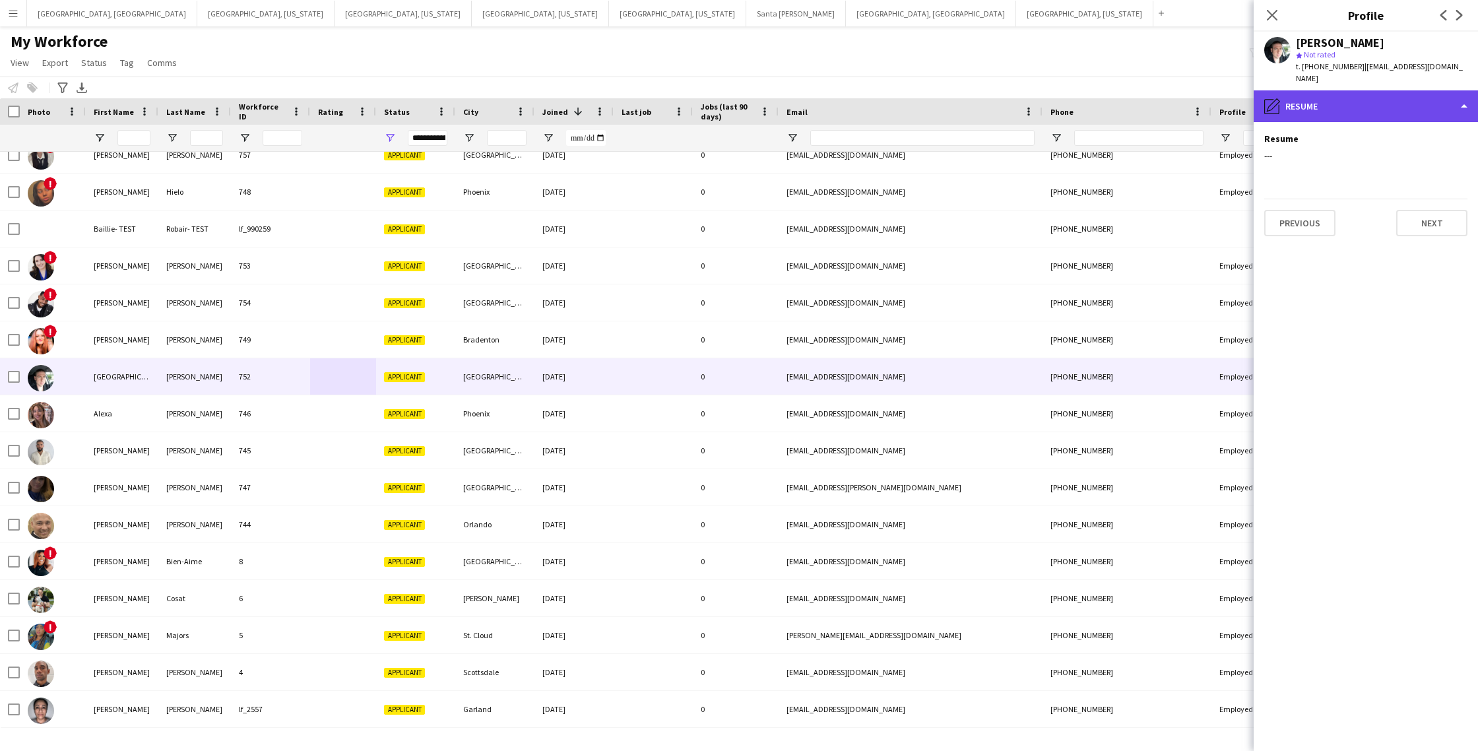
click at [1356, 94] on div "pencil4 Resume" at bounding box center [1366, 106] width 224 height 32
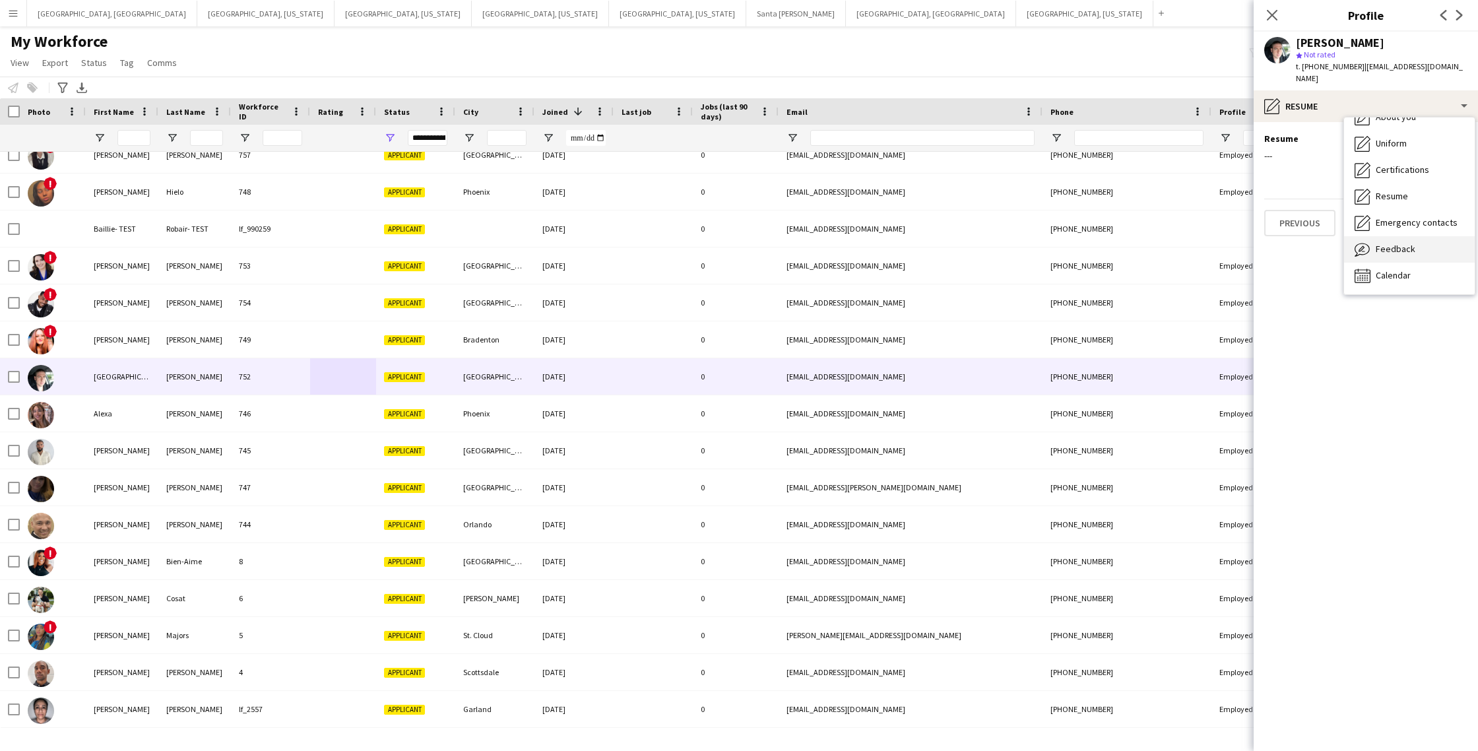
click at [1399, 243] on span "Feedback" at bounding box center [1396, 249] width 40 height 12
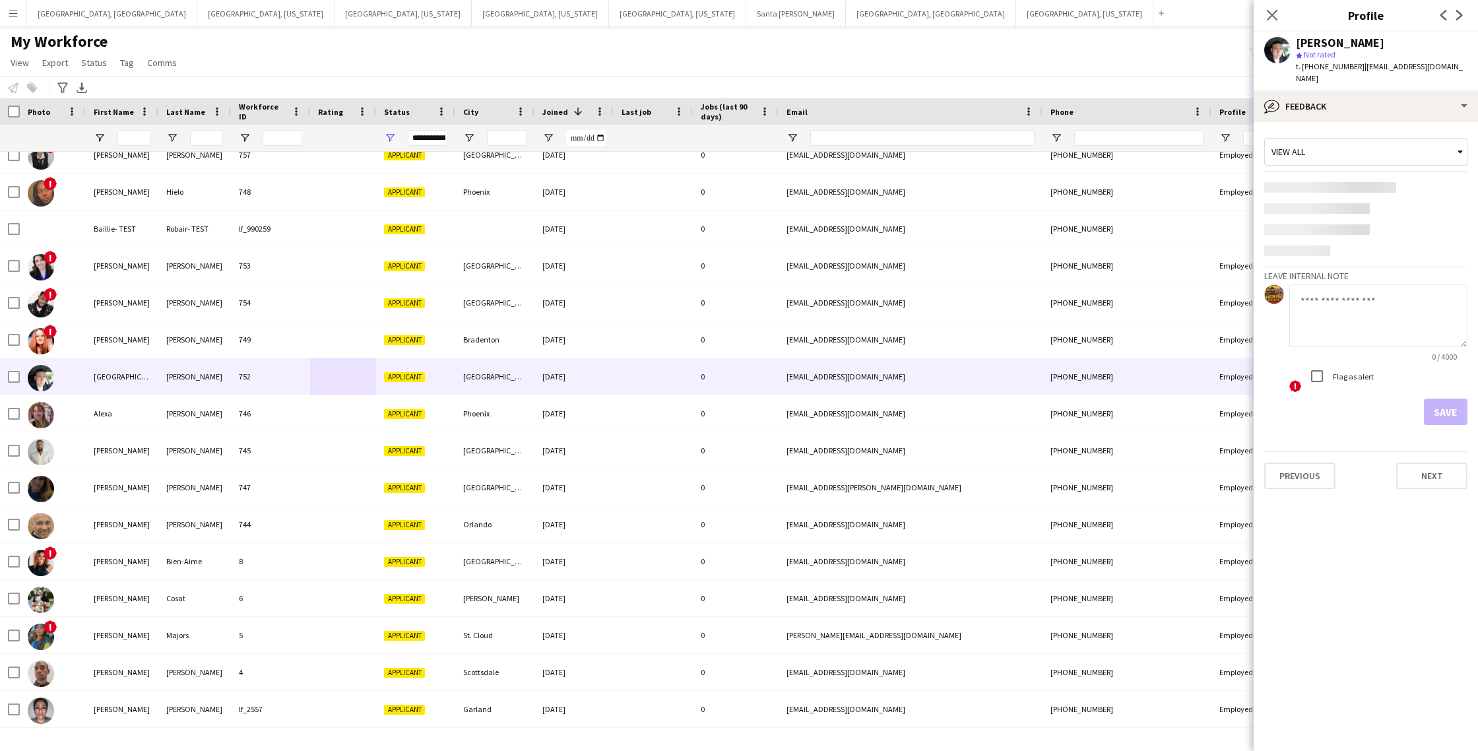
click at [1330, 287] on textarea at bounding box center [1379, 315] width 178 height 63
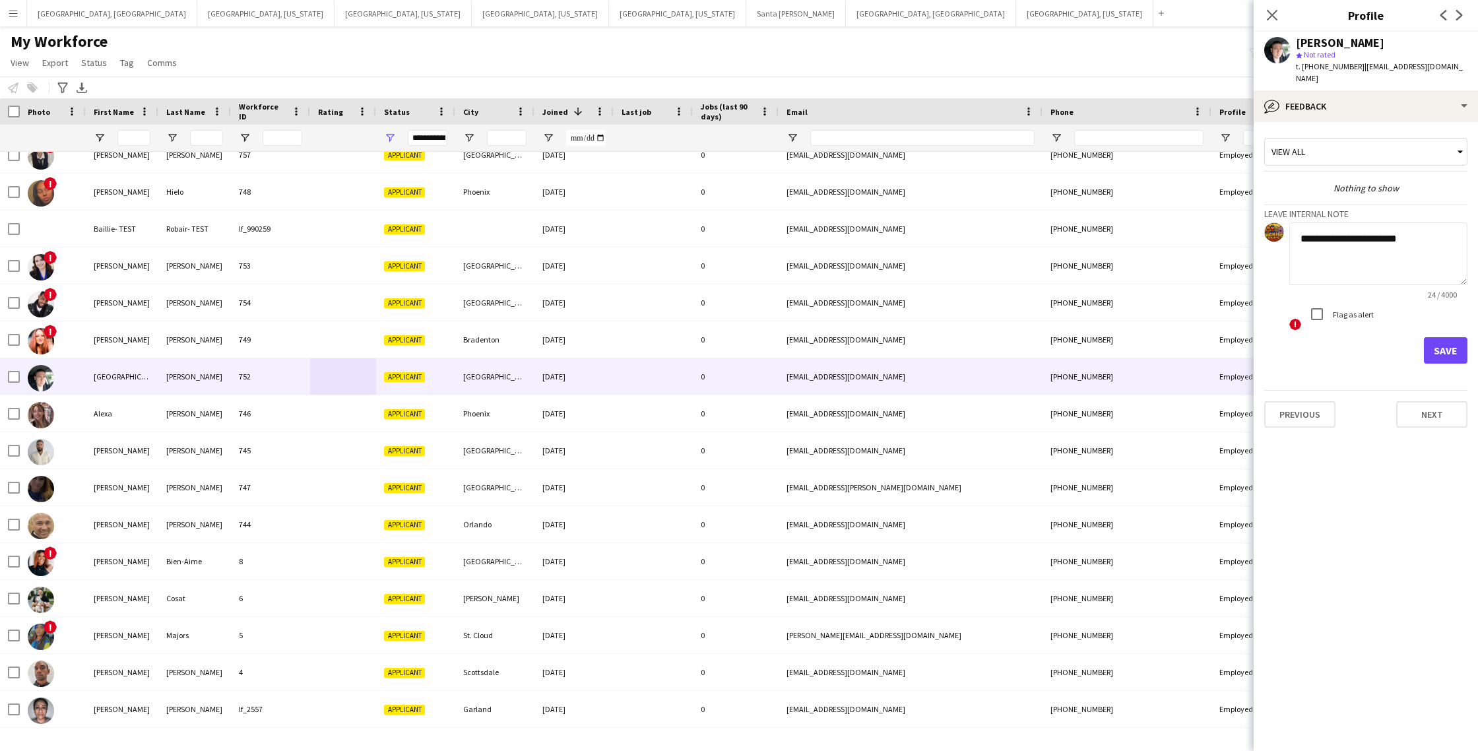
click at [1420, 230] on textarea "**********" at bounding box center [1379, 253] width 178 height 63
type textarea "**********"
click at [1447, 342] on button "Save" at bounding box center [1446, 350] width 44 height 26
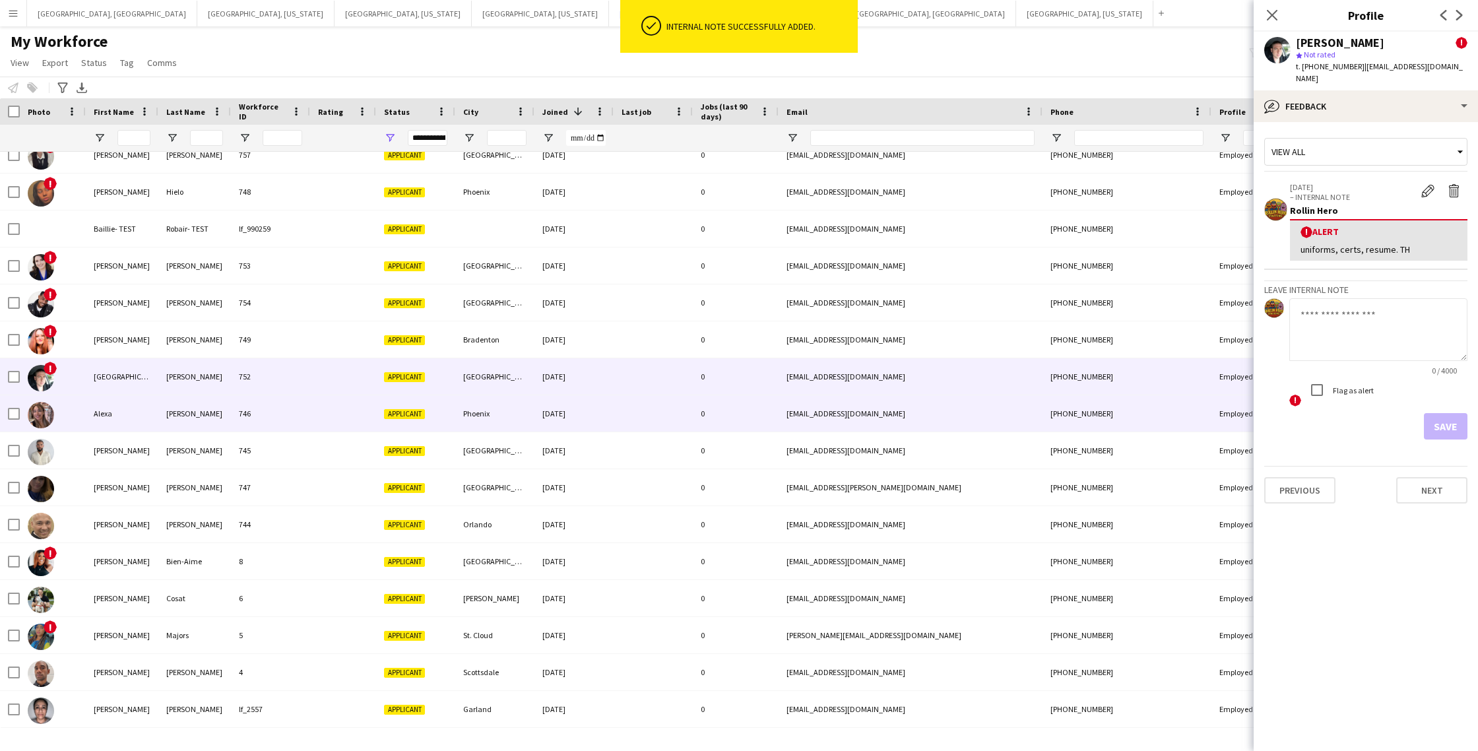
click at [296, 413] on div "746" at bounding box center [270, 413] width 79 height 36
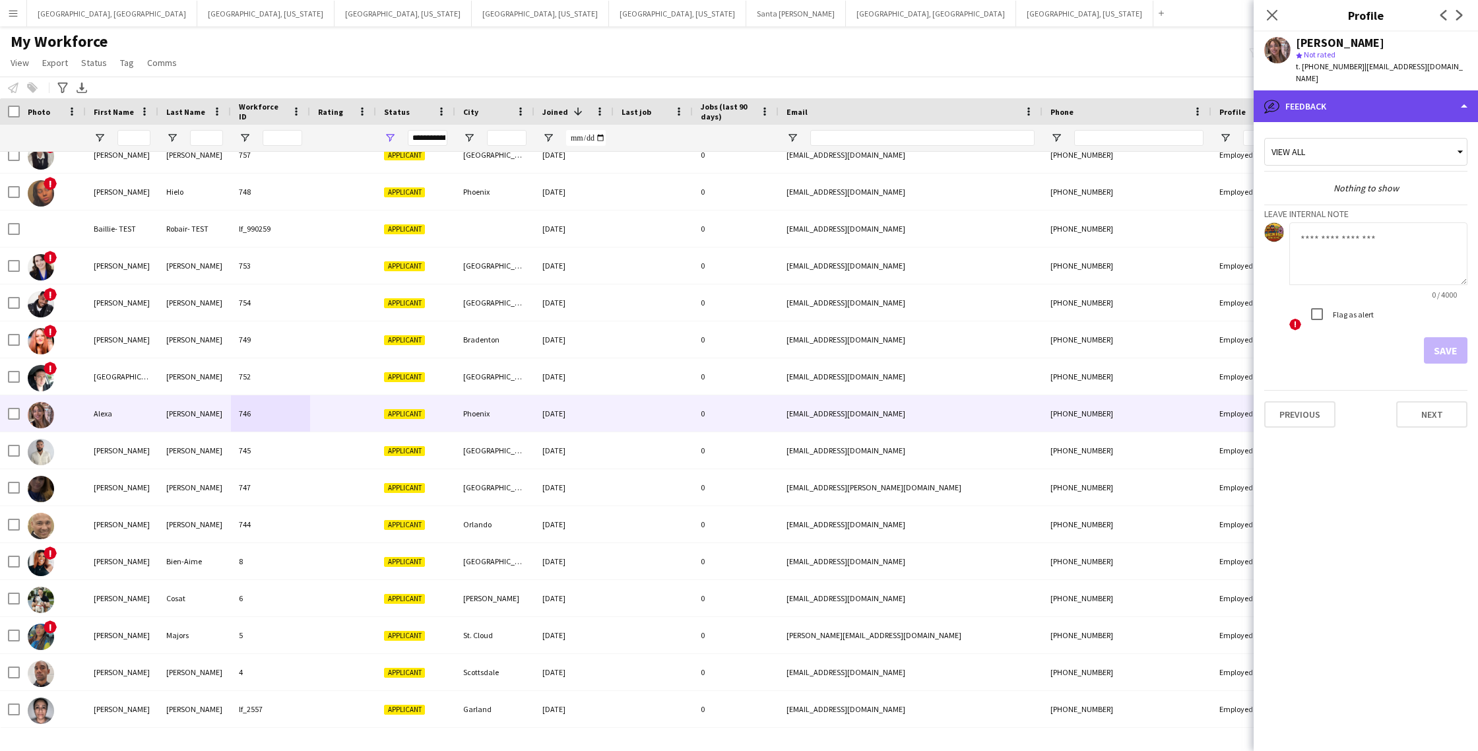
click at [1344, 91] on div "bubble-pencil Feedback" at bounding box center [1366, 106] width 224 height 32
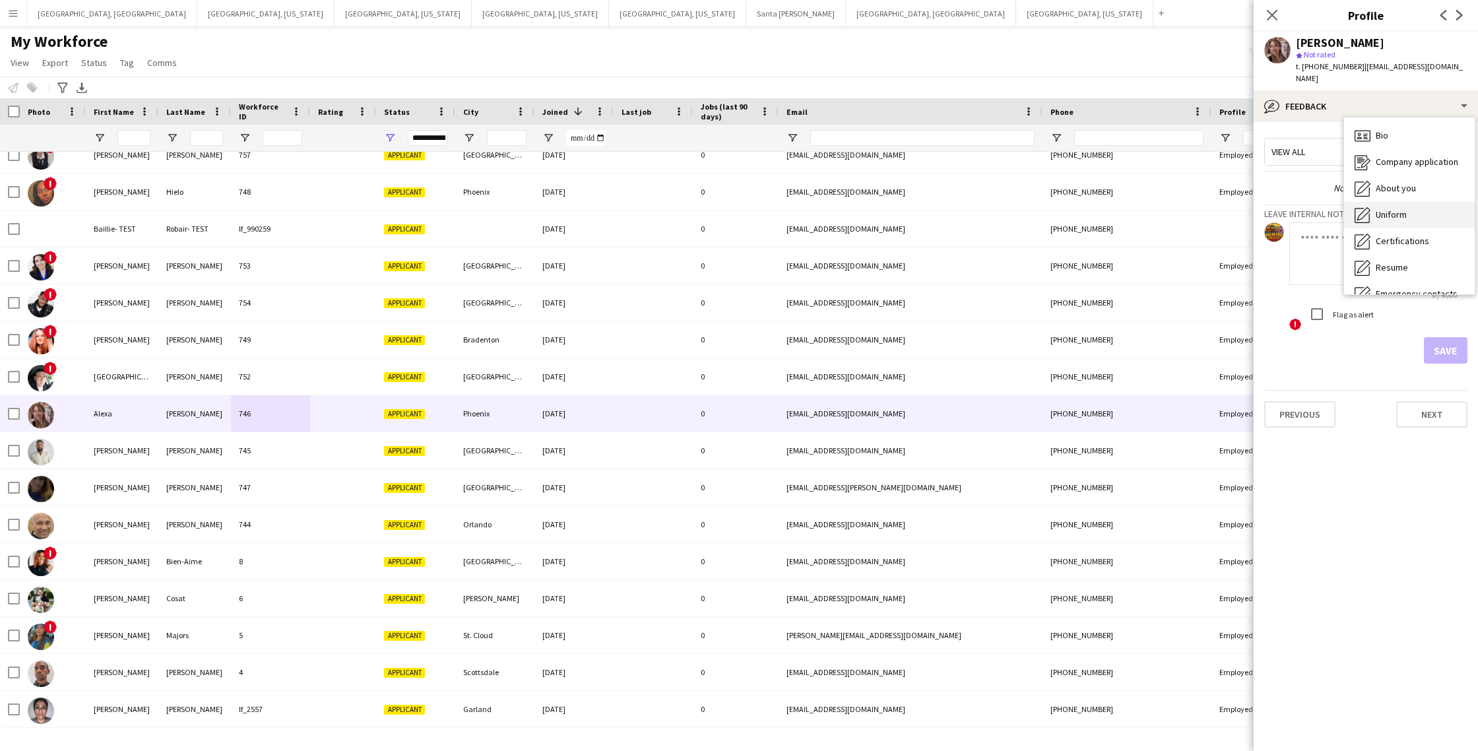
click at [1414, 205] on div "Uniform Uniform" at bounding box center [1409, 215] width 131 height 26
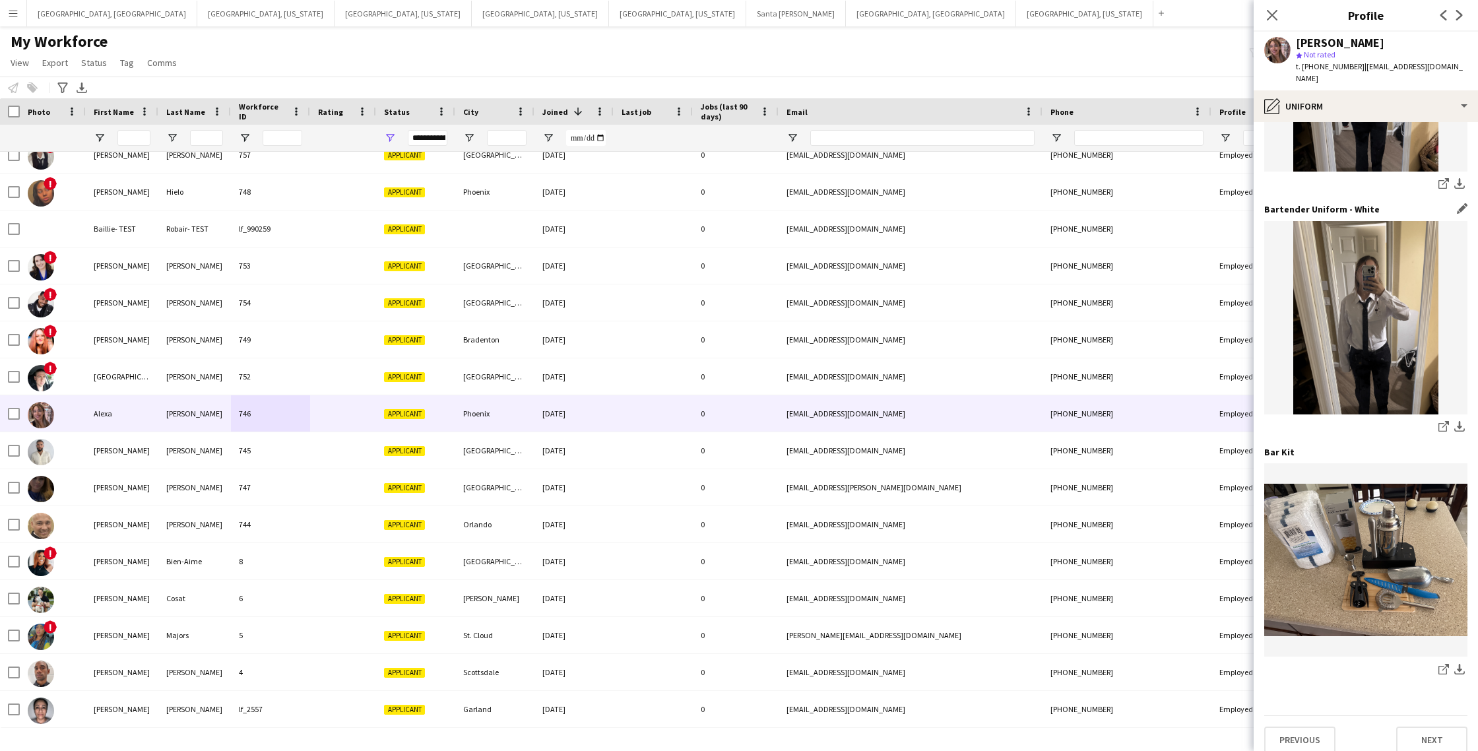
scroll to position [0, 0]
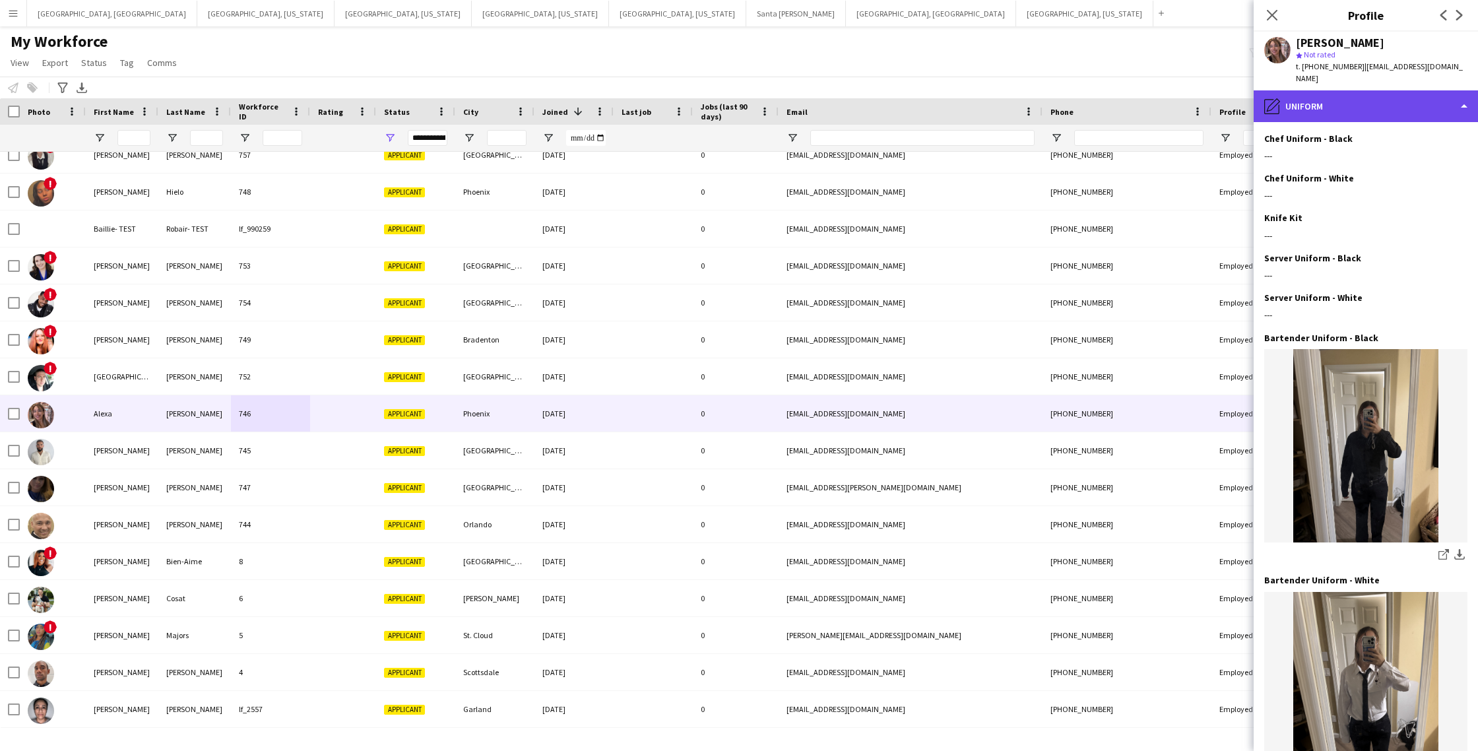
click at [1333, 90] on div "pencil4 Uniform" at bounding box center [1366, 106] width 224 height 32
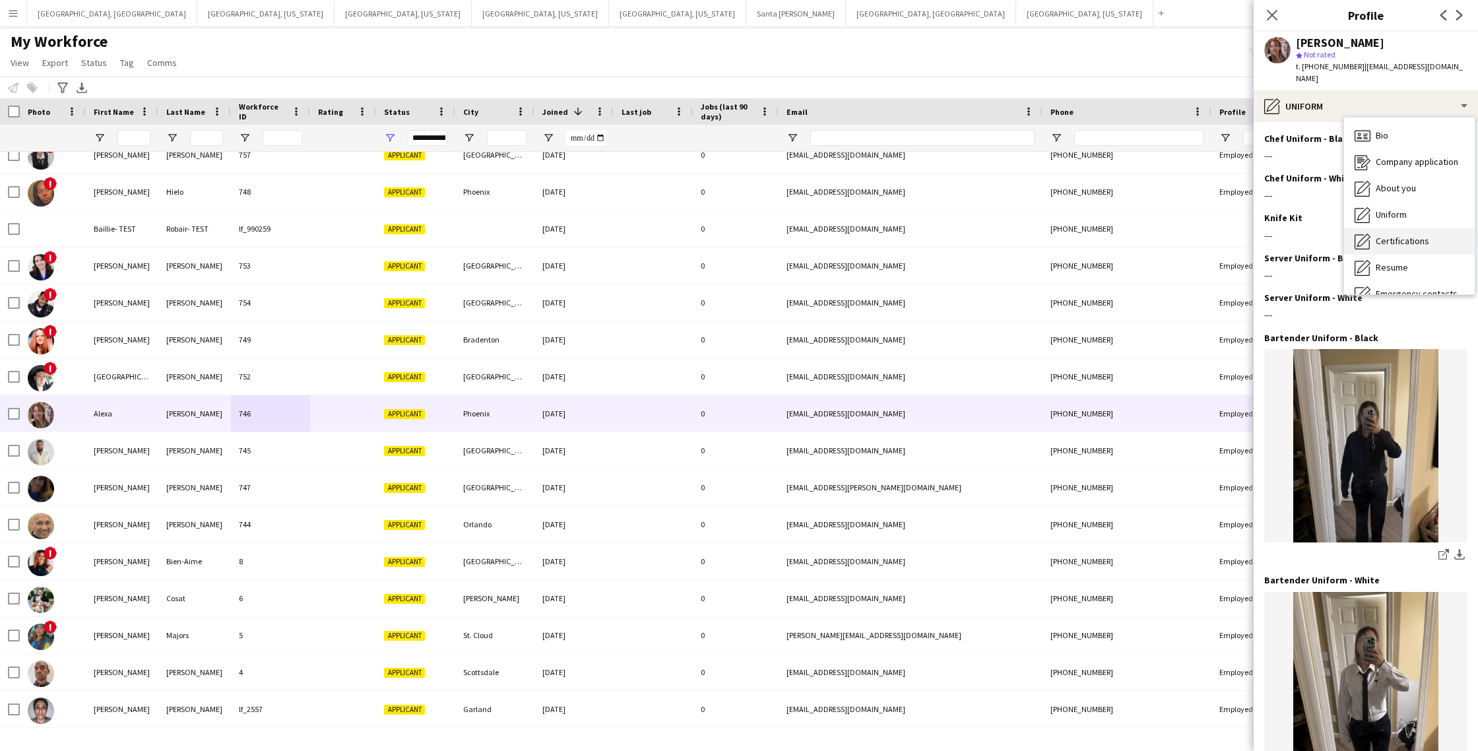
click at [1412, 235] on span "Certifications" at bounding box center [1402, 241] width 53 height 12
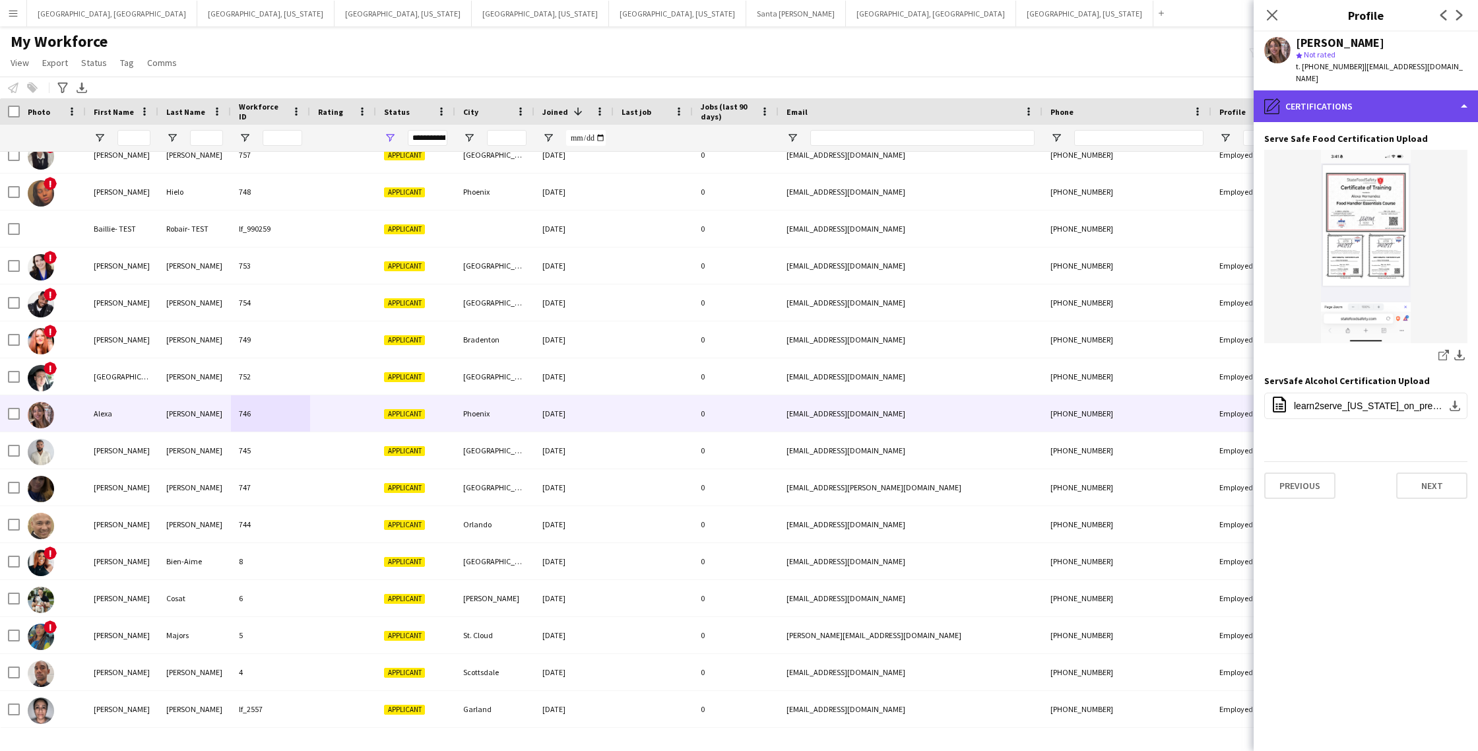
click at [1352, 100] on div "pencil4 Certifications" at bounding box center [1366, 106] width 224 height 32
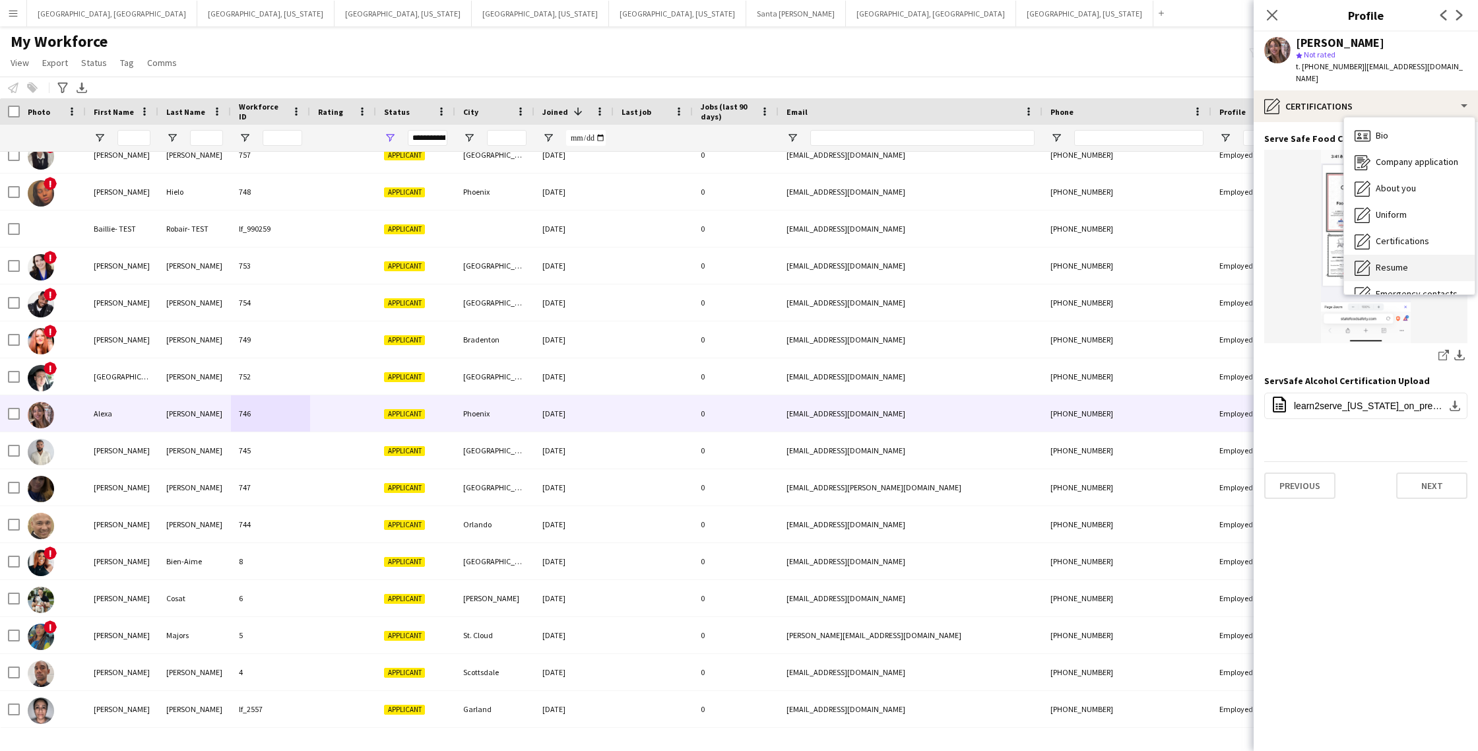
click at [1390, 261] on span "Resume" at bounding box center [1392, 267] width 32 height 12
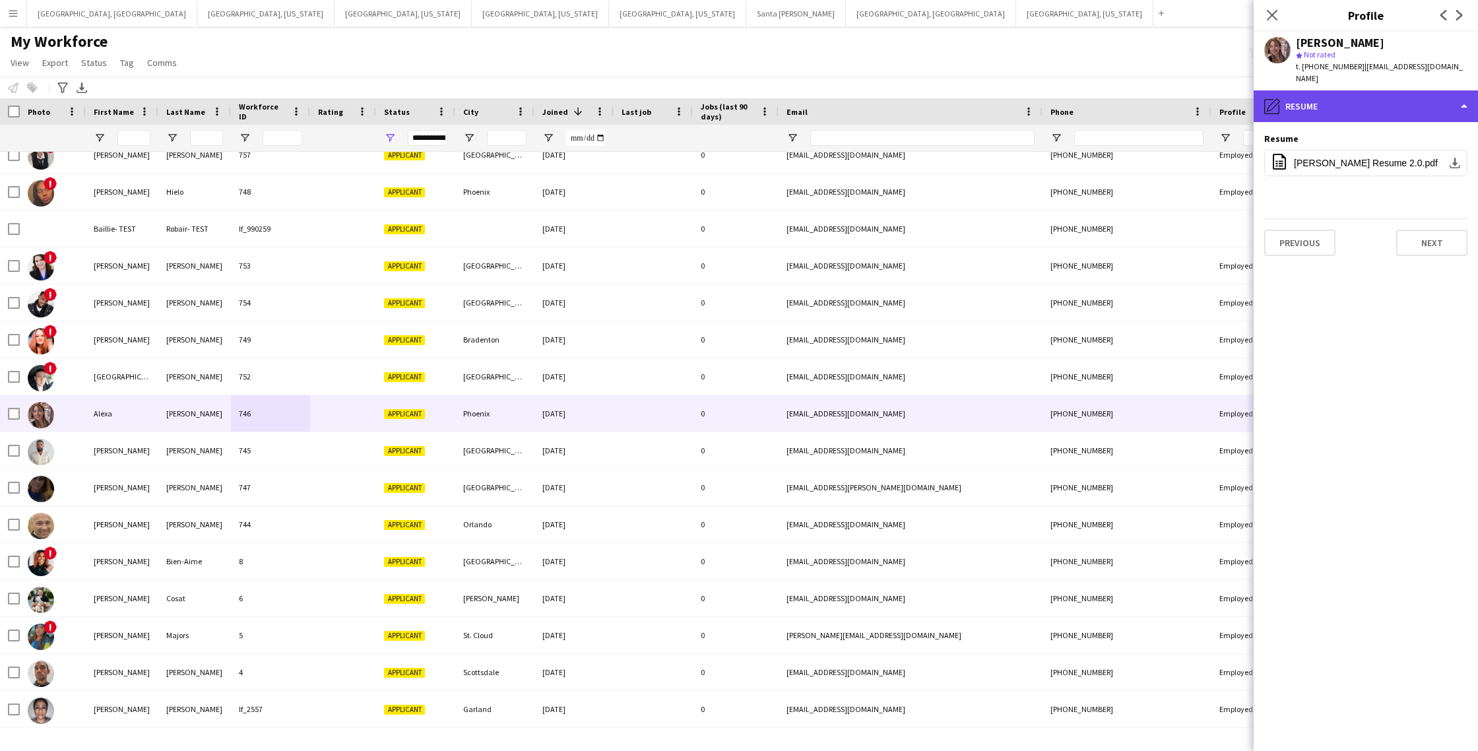
click at [1380, 101] on div "pencil4 Resume" at bounding box center [1366, 106] width 224 height 32
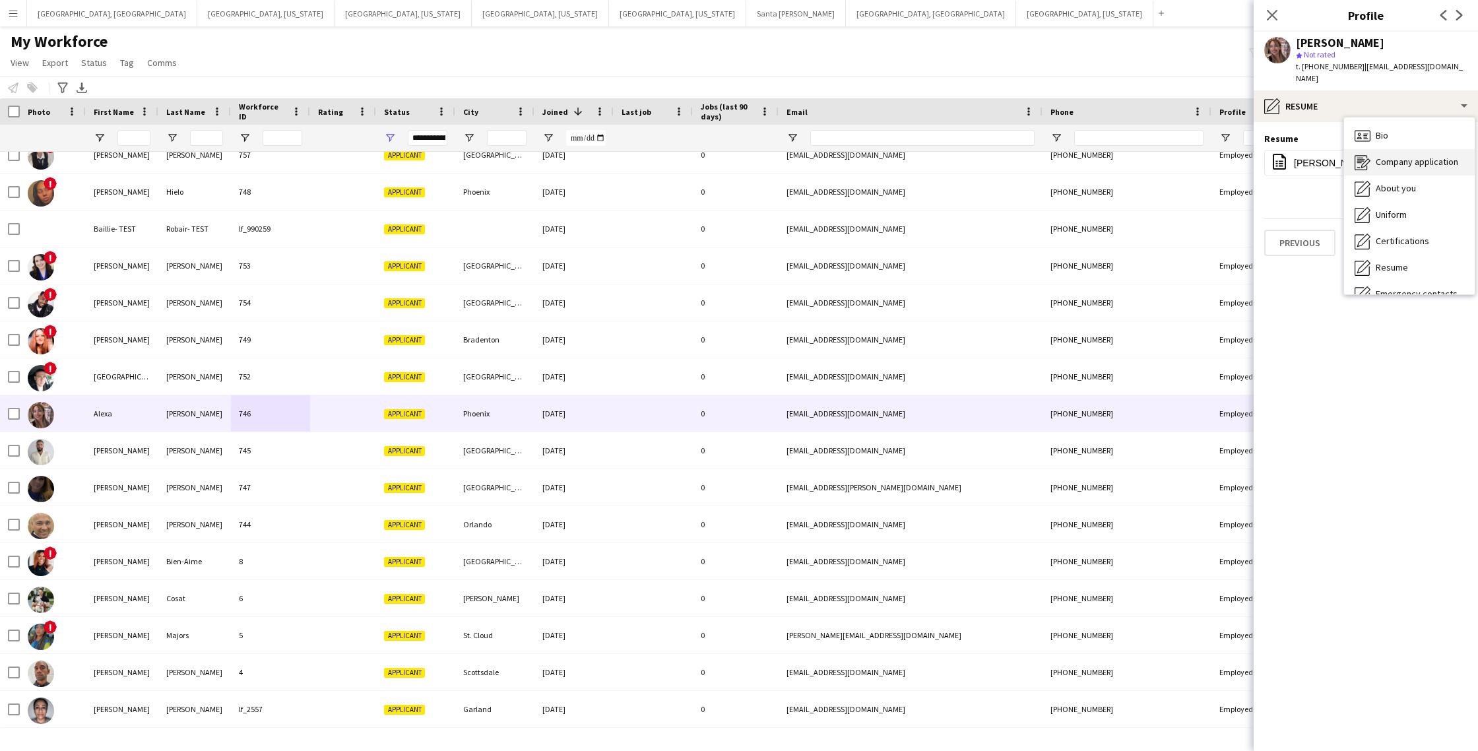
click at [1421, 156] on span "Company application" at bounding box center [1417, 162] width 82 height 12
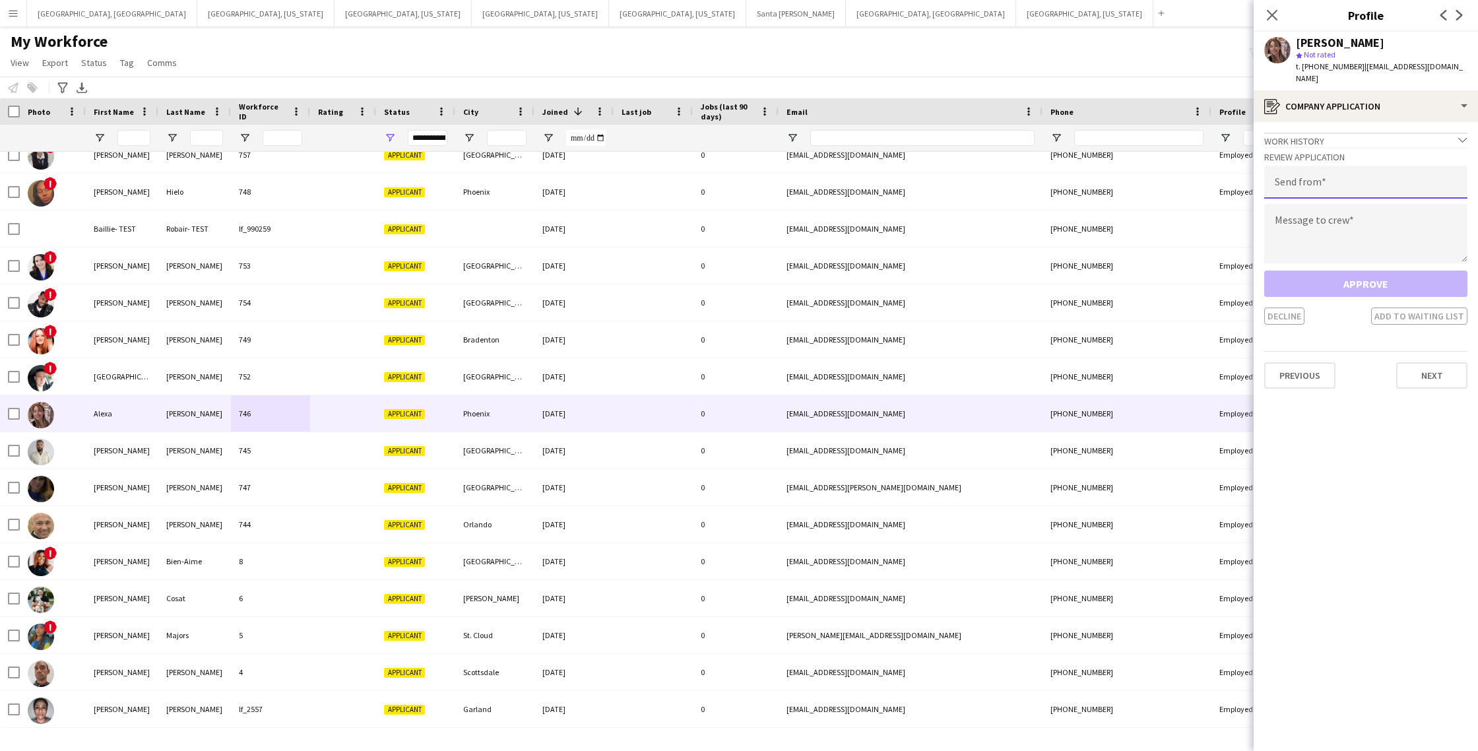
click at [1341, 180] on input "email" at bounding box center [1365, 182] width 203 height 33
type input "**********"
click at [1374, 224] on textarea at bounding box center [1365, 233] width 203 height 59
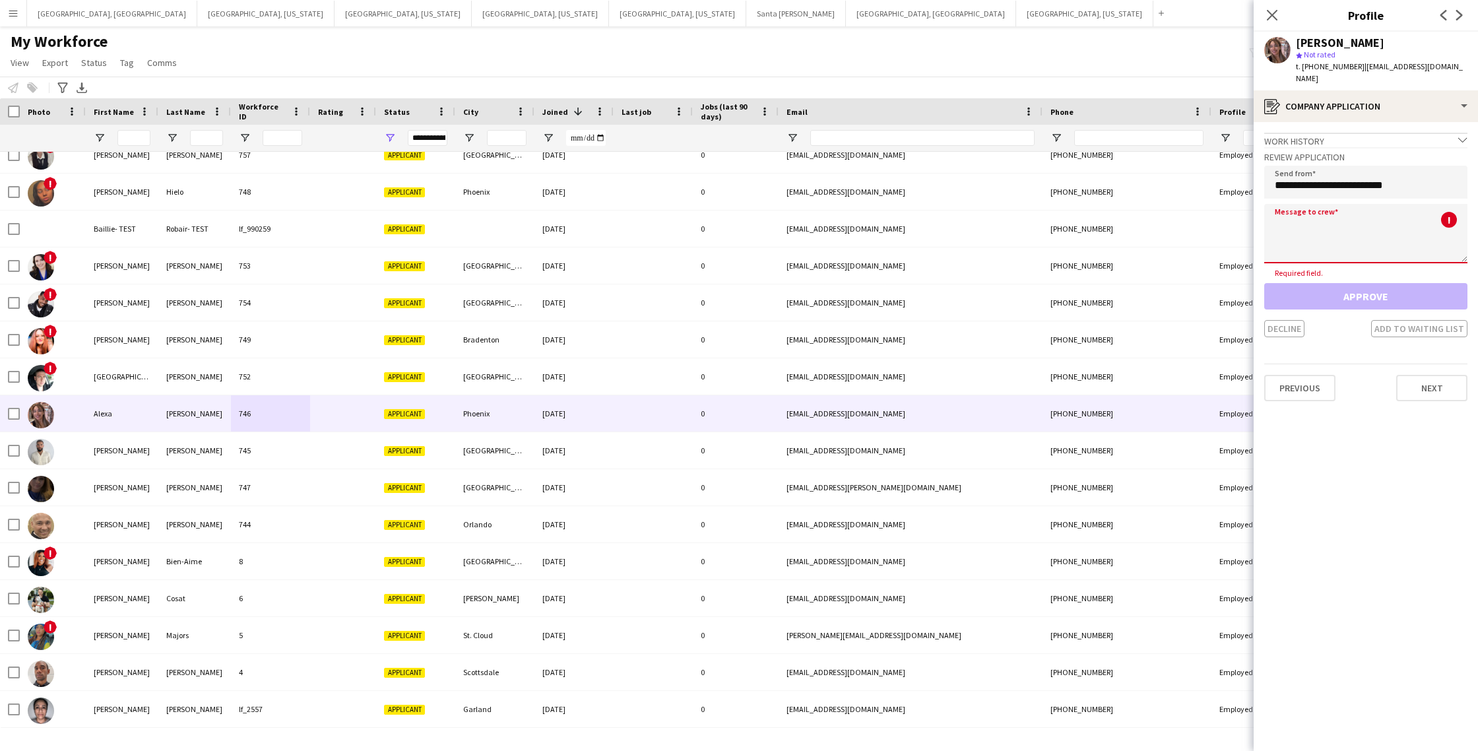
click at [1307, 226] on textarea at bounding box center [1365, 233] width 203 height 59
paste textarea "**********"
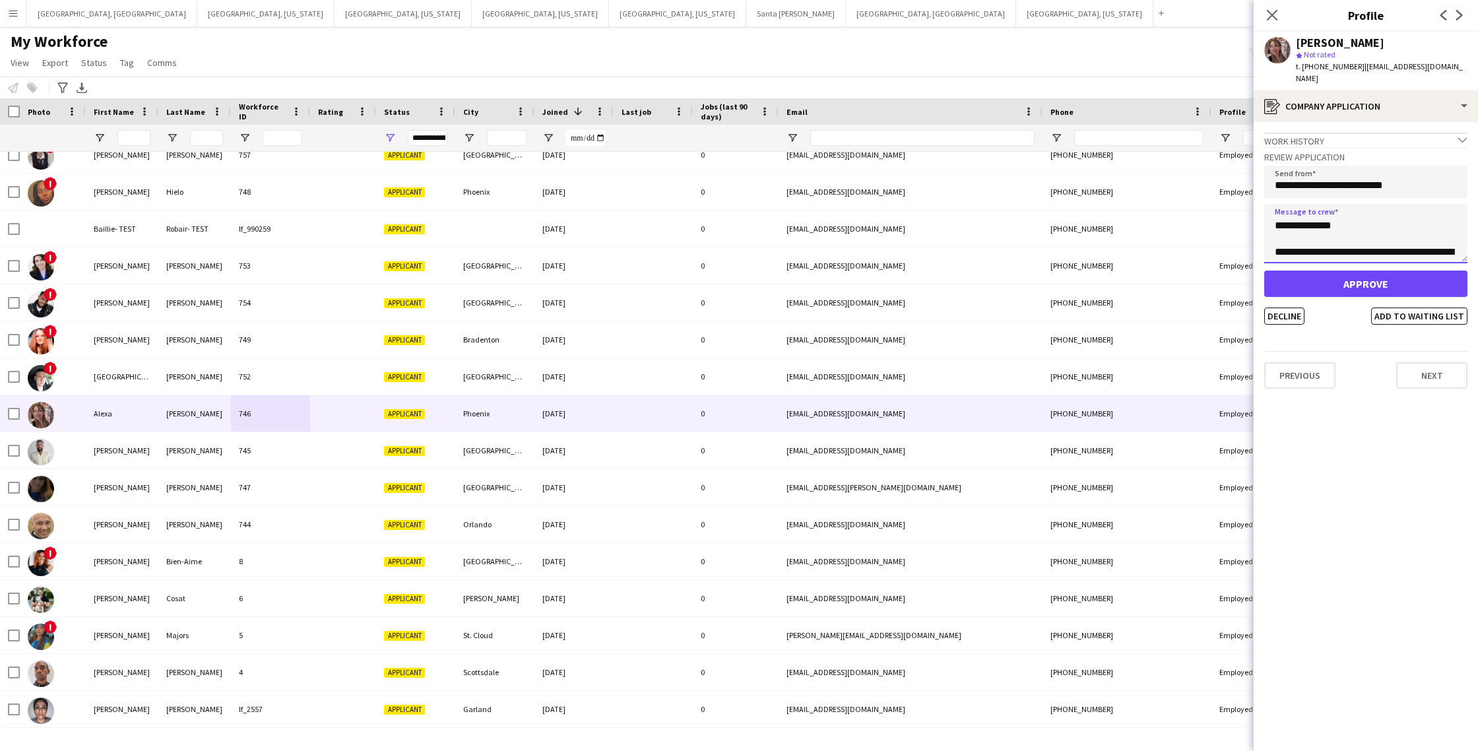
scroll to position [121, 0]
type textarea "**********"
click at [1377, 271] on button "Approve" at bounding box center [1365, 284] width 203 height 26
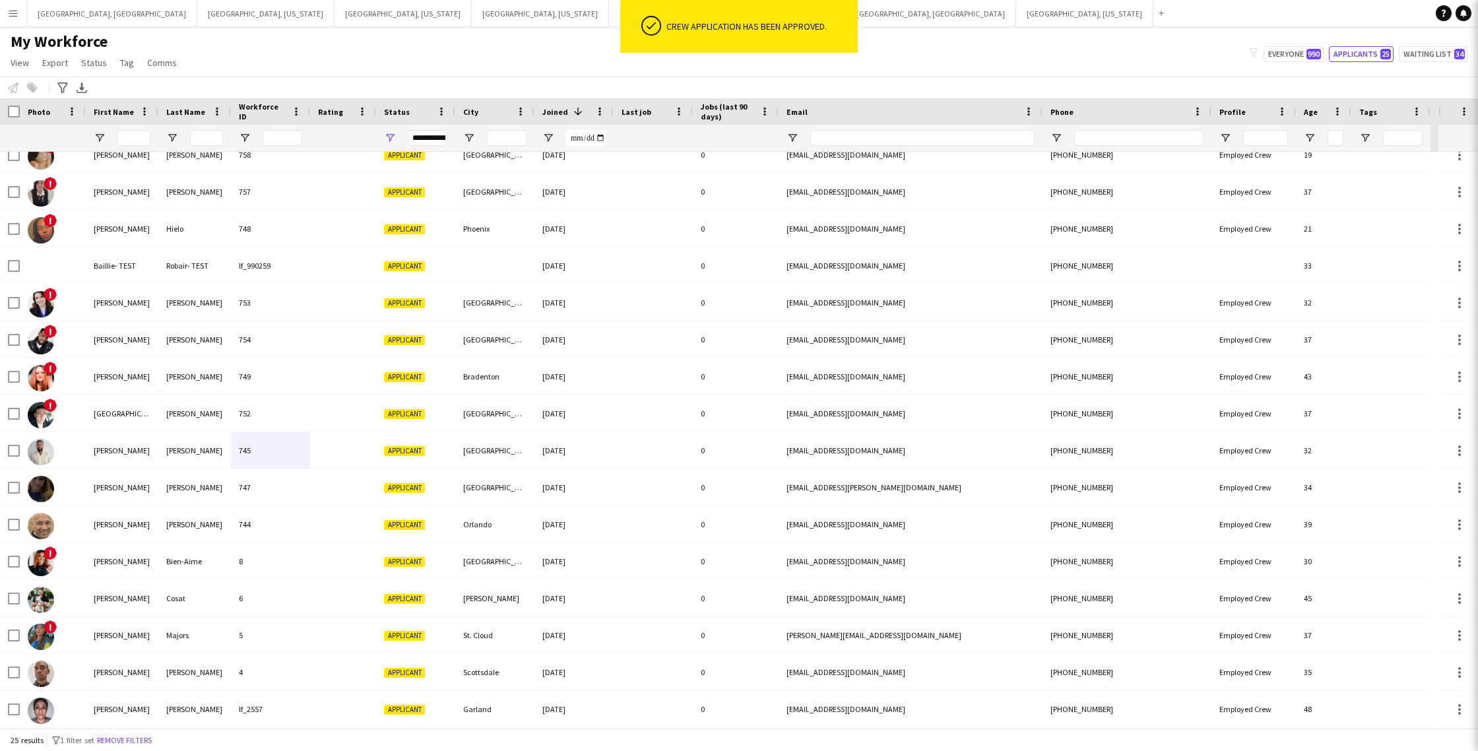
scroll to position [348, 0]
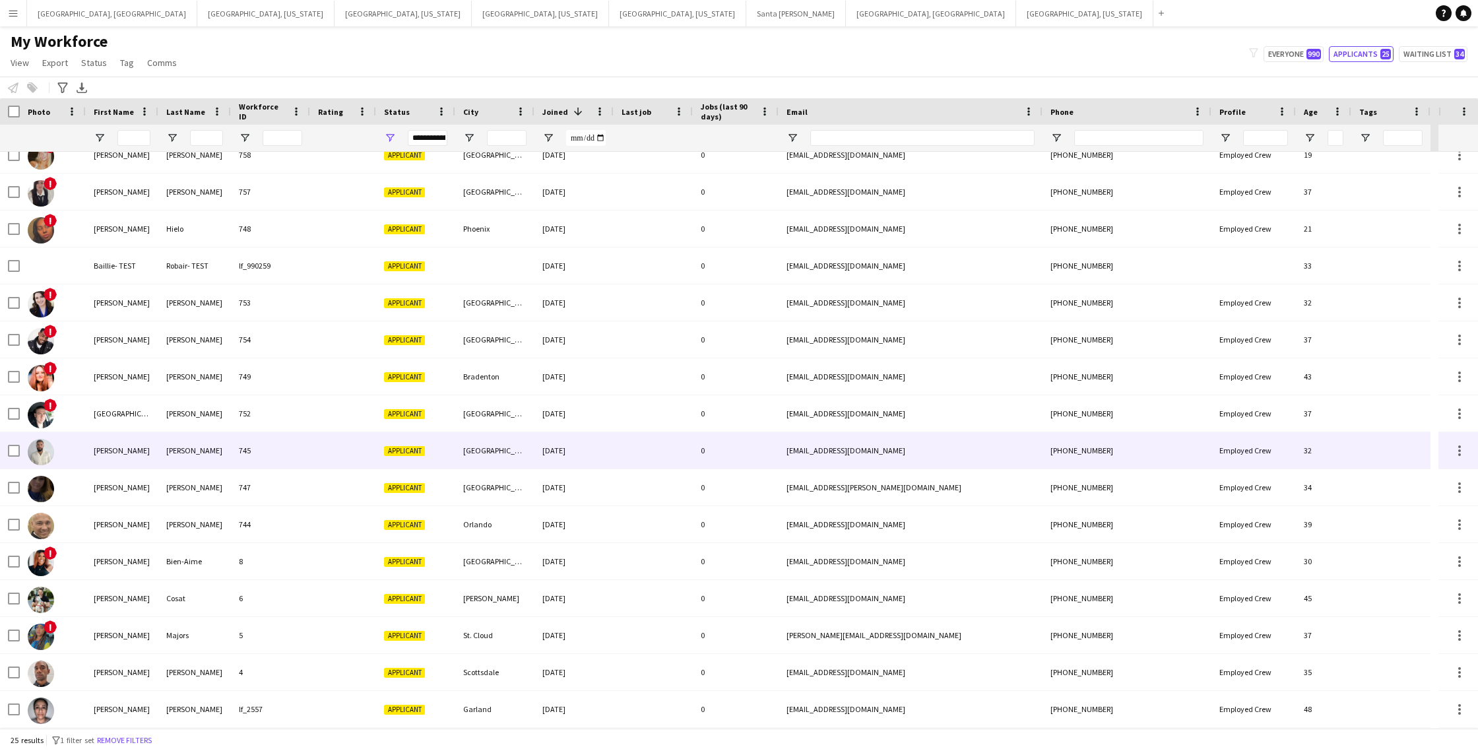
click at [387, 447] on span "Applicant" at bounding box center [404, 451] width 41 height 10
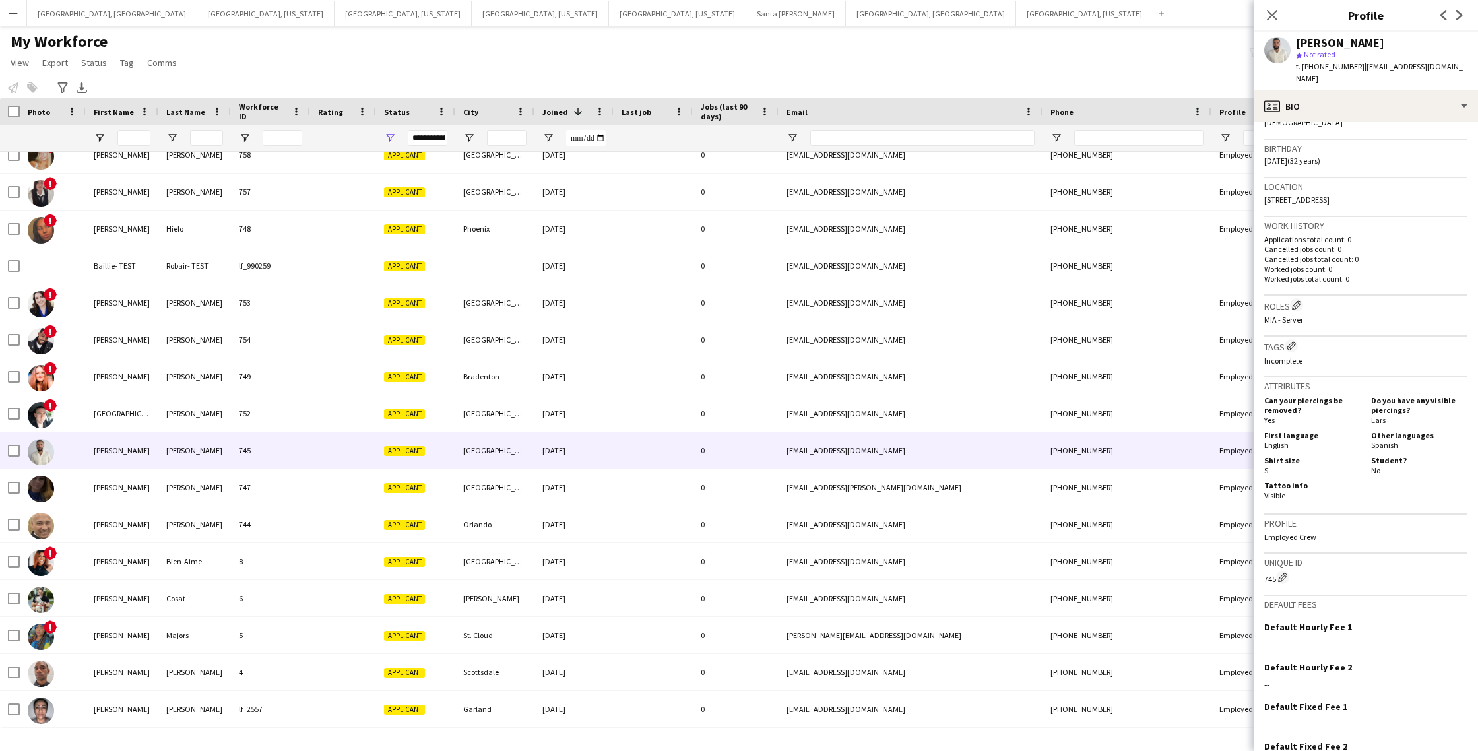
scroll to position [295, 0]
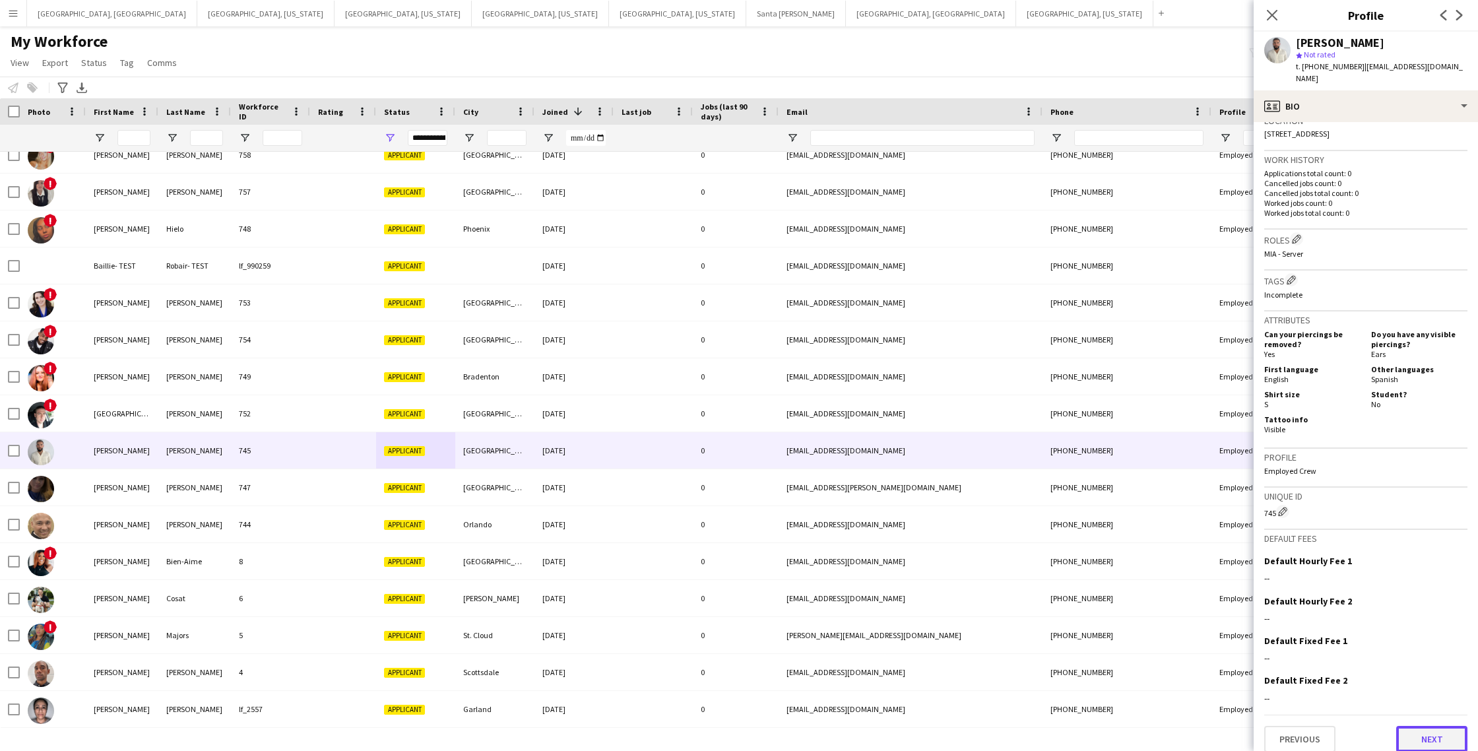
click at [1439, 726] on button "Next" at bounding box center [1431, 739] width 71 height 26
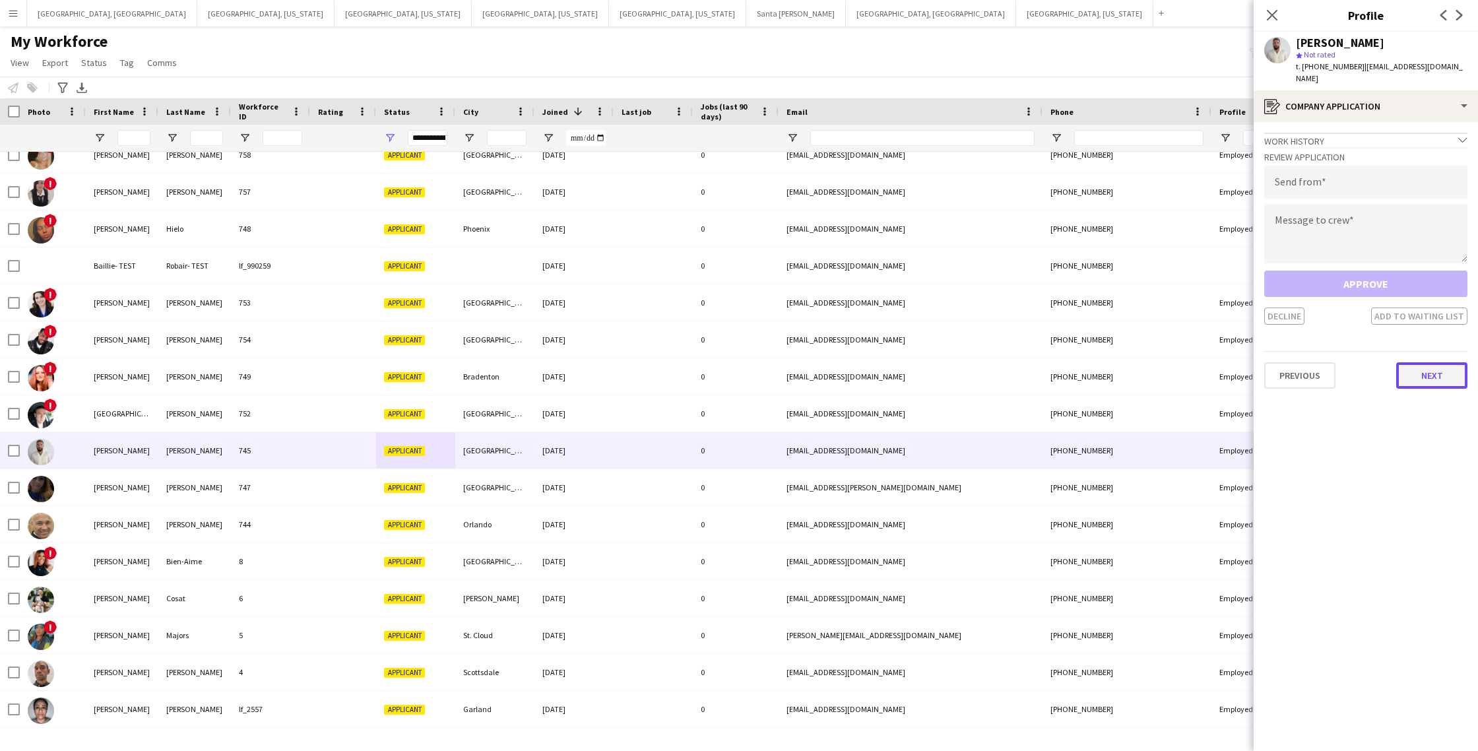
click at [1422, 371] on button "Next" at bounding box center [1431, 375] width 71 height 26
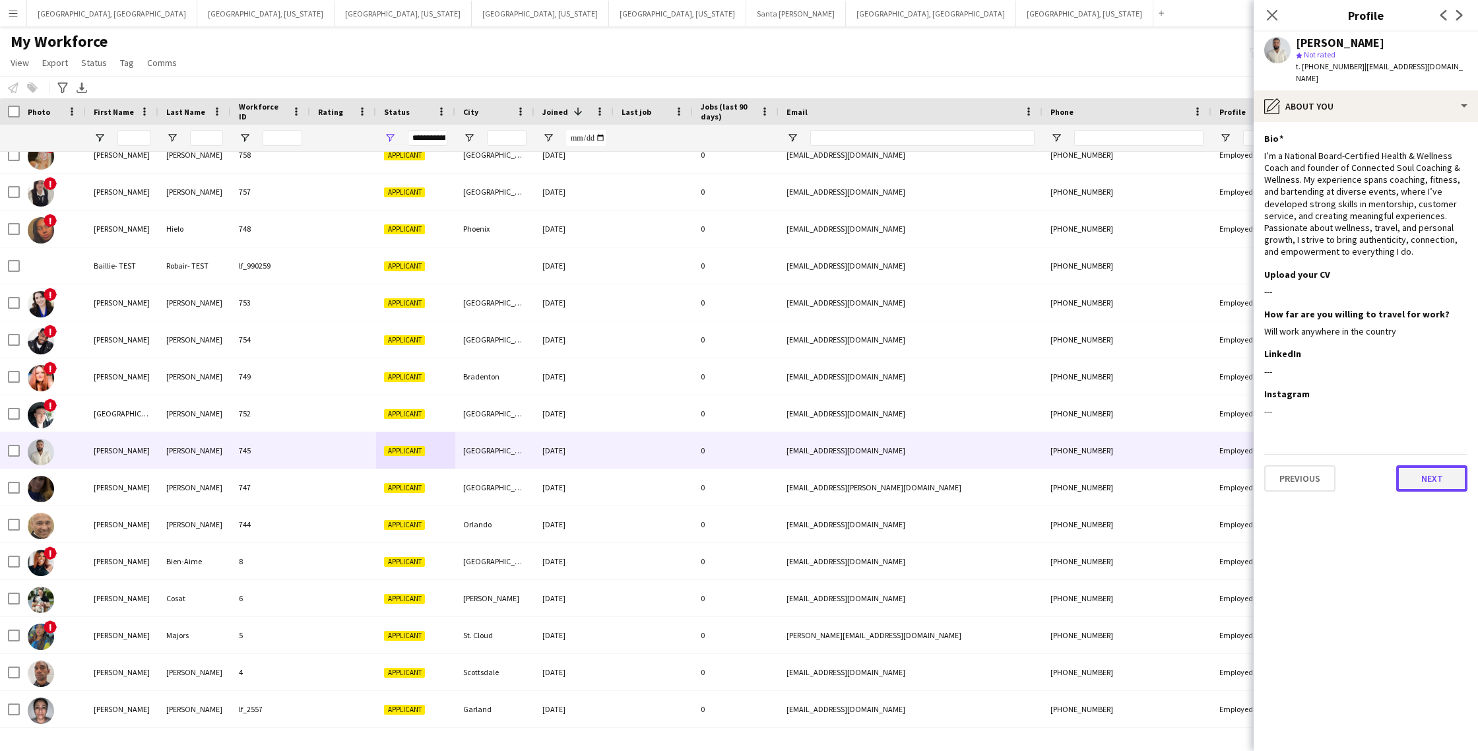
click at [1424, 469] on button "Next" at bounding box center [1431, 478] width 71 height 26
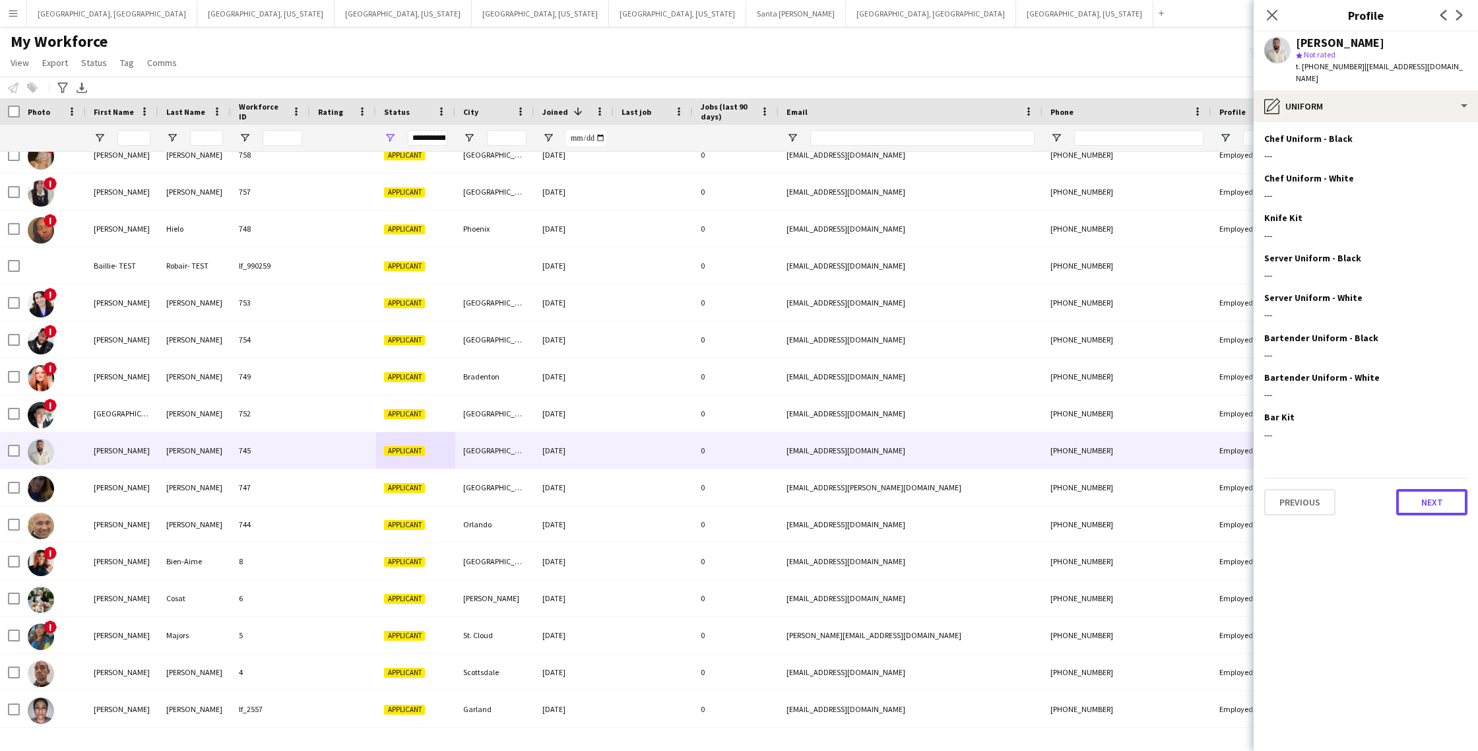
click at [1427, 489] on button "Next" at bounding box center [1431, 502] width 71 height 26
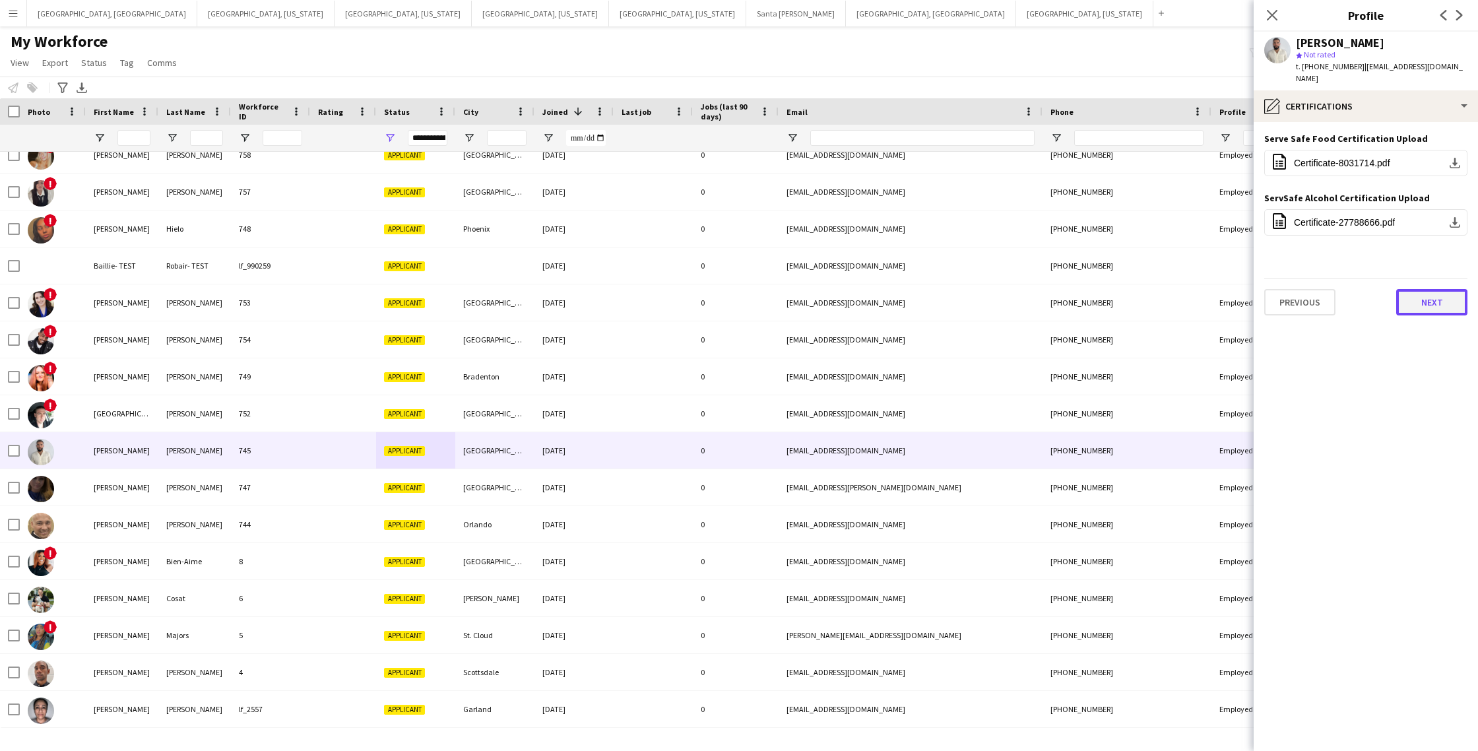
click at [1410, 297] on button "Next" at bounding box center [1431, 302] width 71 height 26
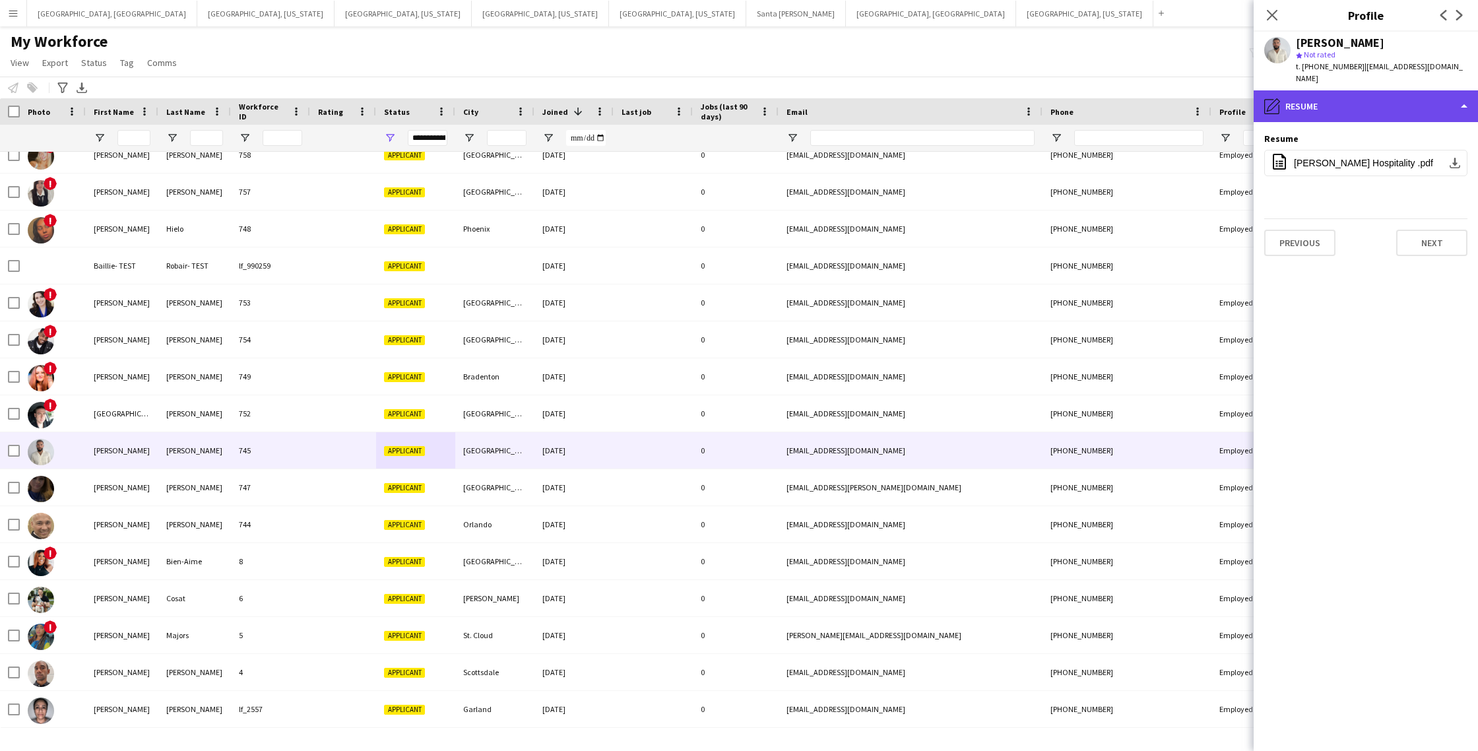
click at [1404, 93] on div "pencil4 Resume" at bounding box center [1366, 106] width 224 height 32
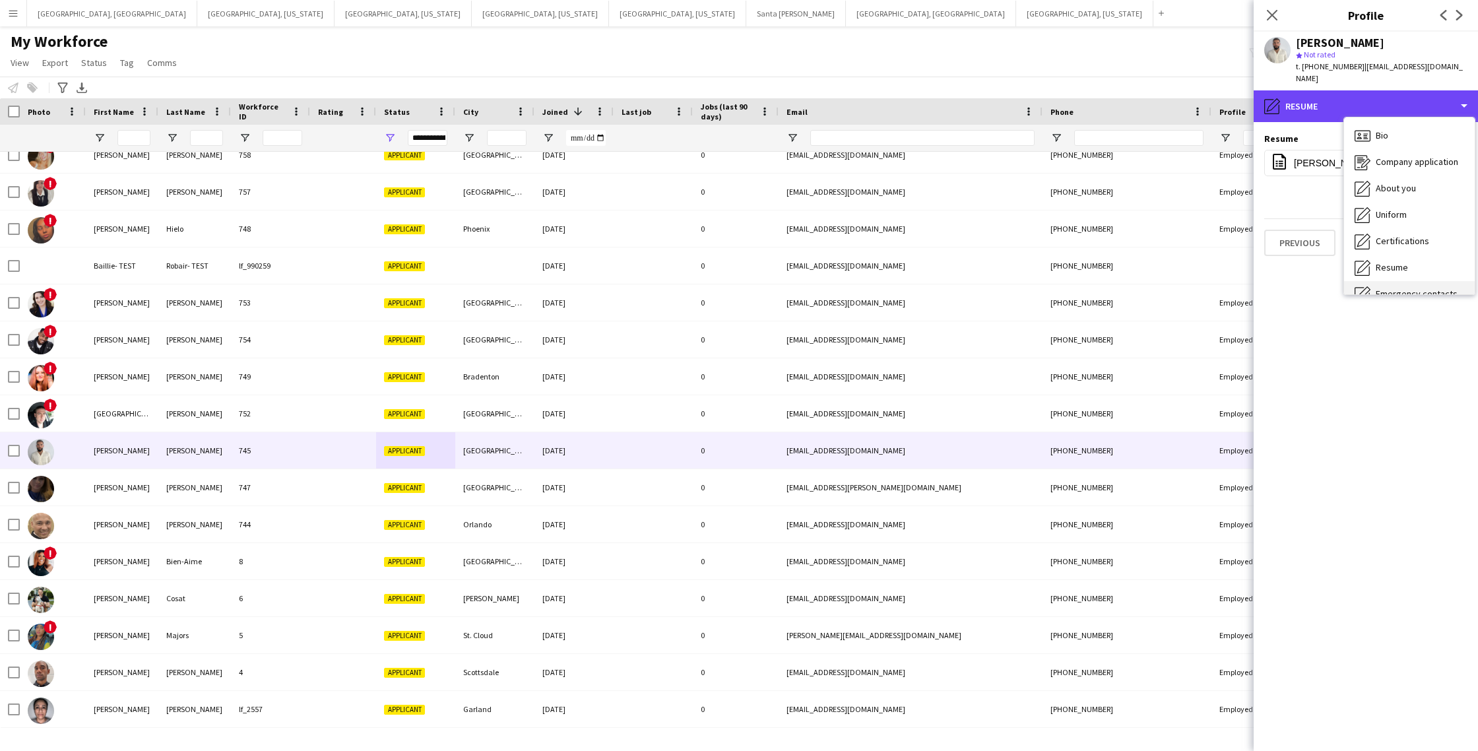
scroll to position [71, 0]
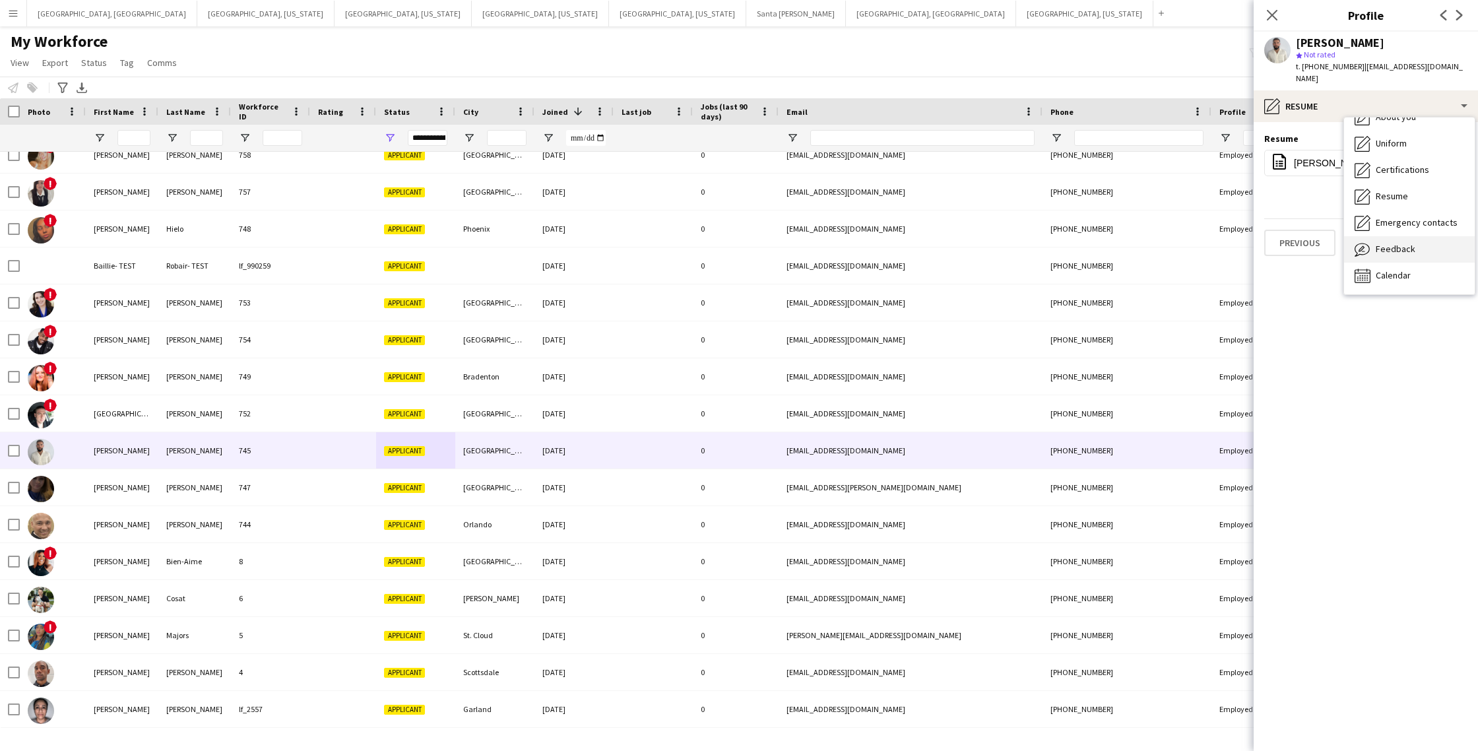
click at [1387, 236] on div "Feedback Feedback" at bounding box center [1409, 249] width 131 height 26
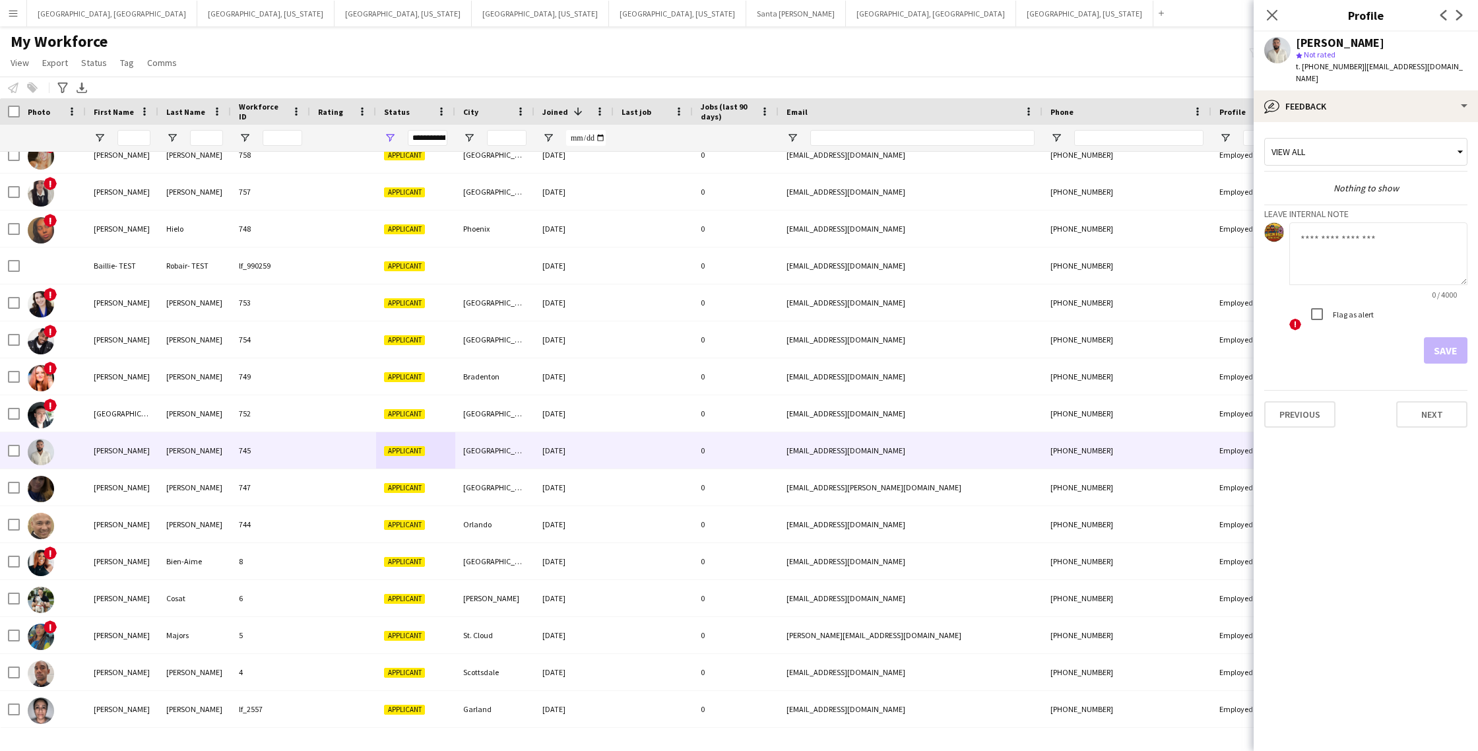
click at [1347, 247] on textarea at bounding box center [1379, 253] width 178 height 63
type textarea "*"
type textarea "**********"
click at [1441, 339] on button "Save" at bounding box center [1446, 350] width 44 height 26
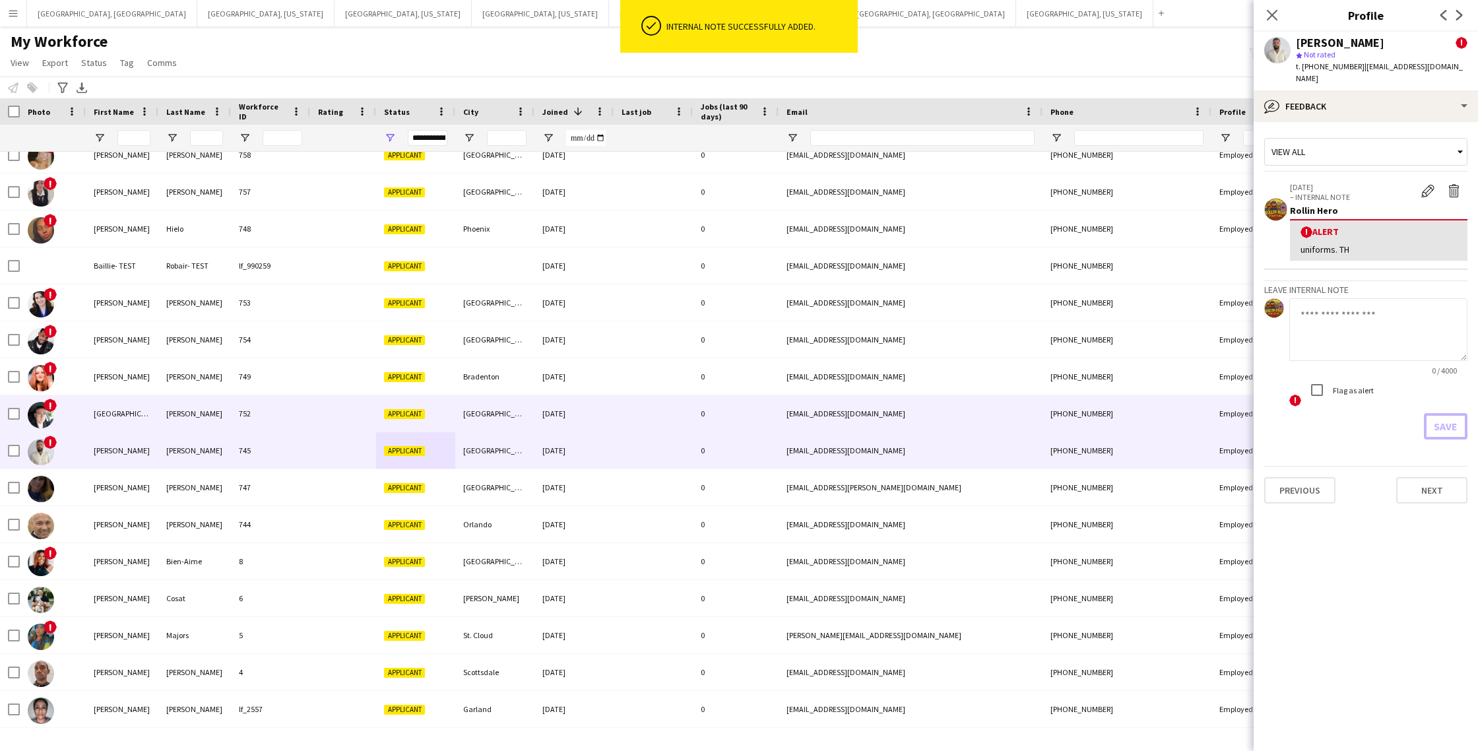
scroll to position [345, 0]
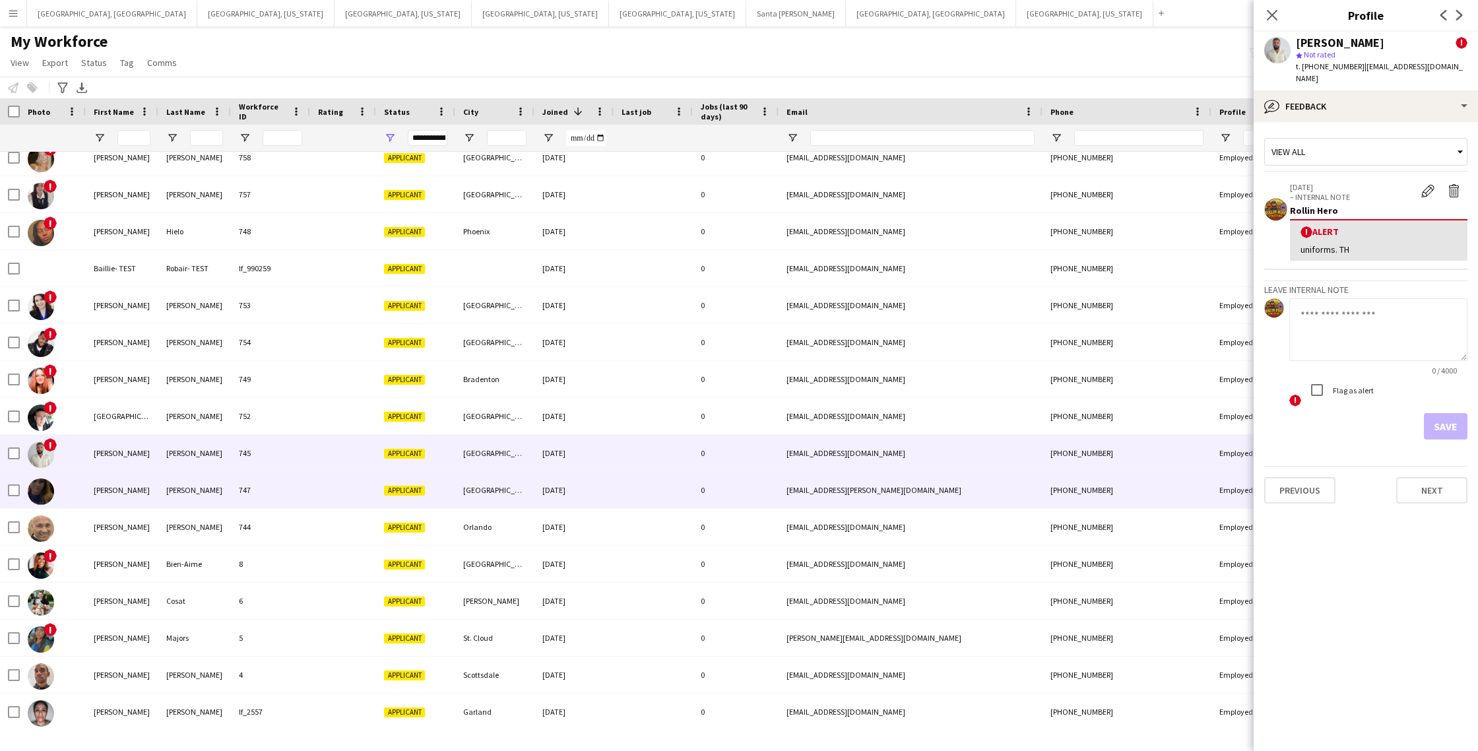
click at [339, 500] on div at bounding box center [343, 490] width 66 height 36
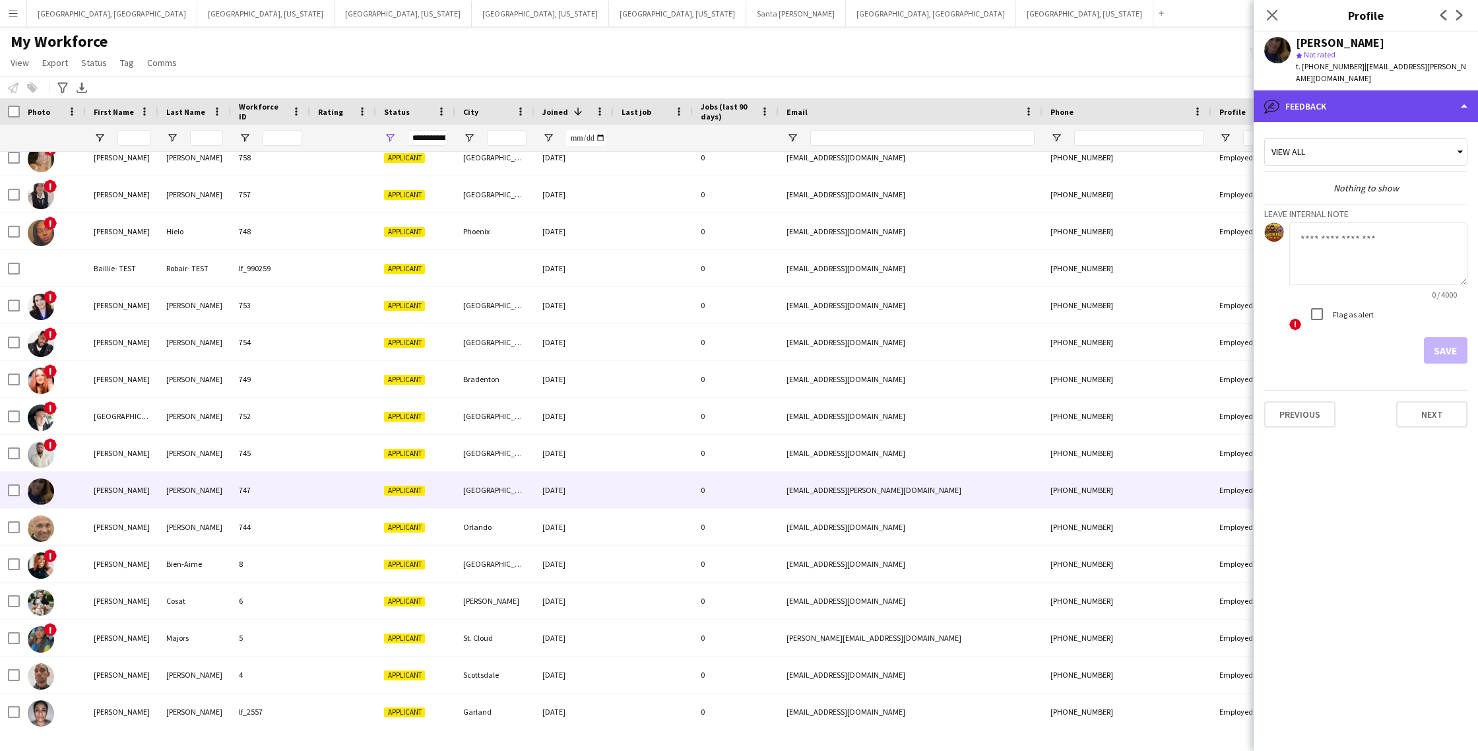
click at [1404, 107] on div "bubble-pencil Feedback" at bounding box center [1366, 106] width 224 height 32
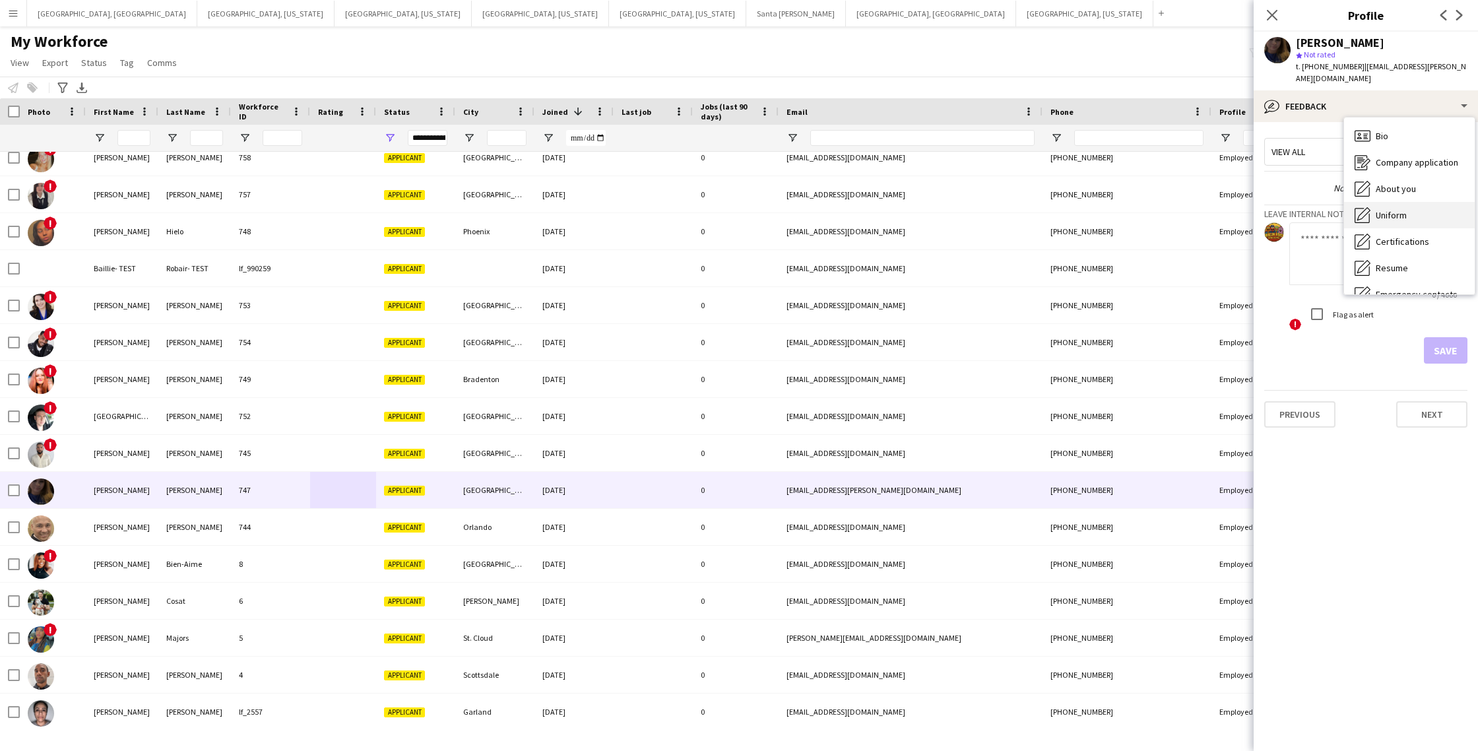
click at [1390, 213] on span "Uniform" at bounding box center [1391, 215] width 31 height 12
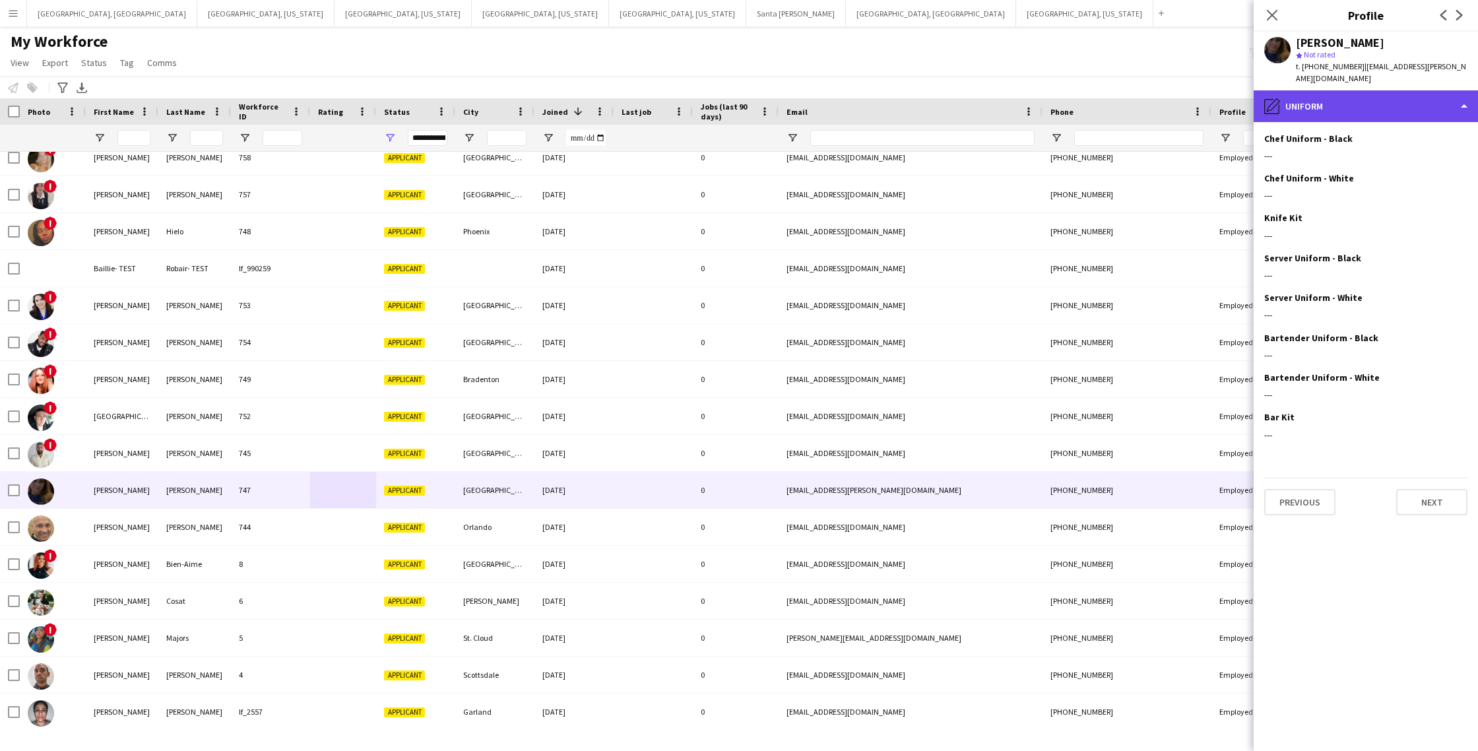
click at [1371, 114] on div "pencil4 Uniform" at bounding box center [1366, 106] width 224 height 32
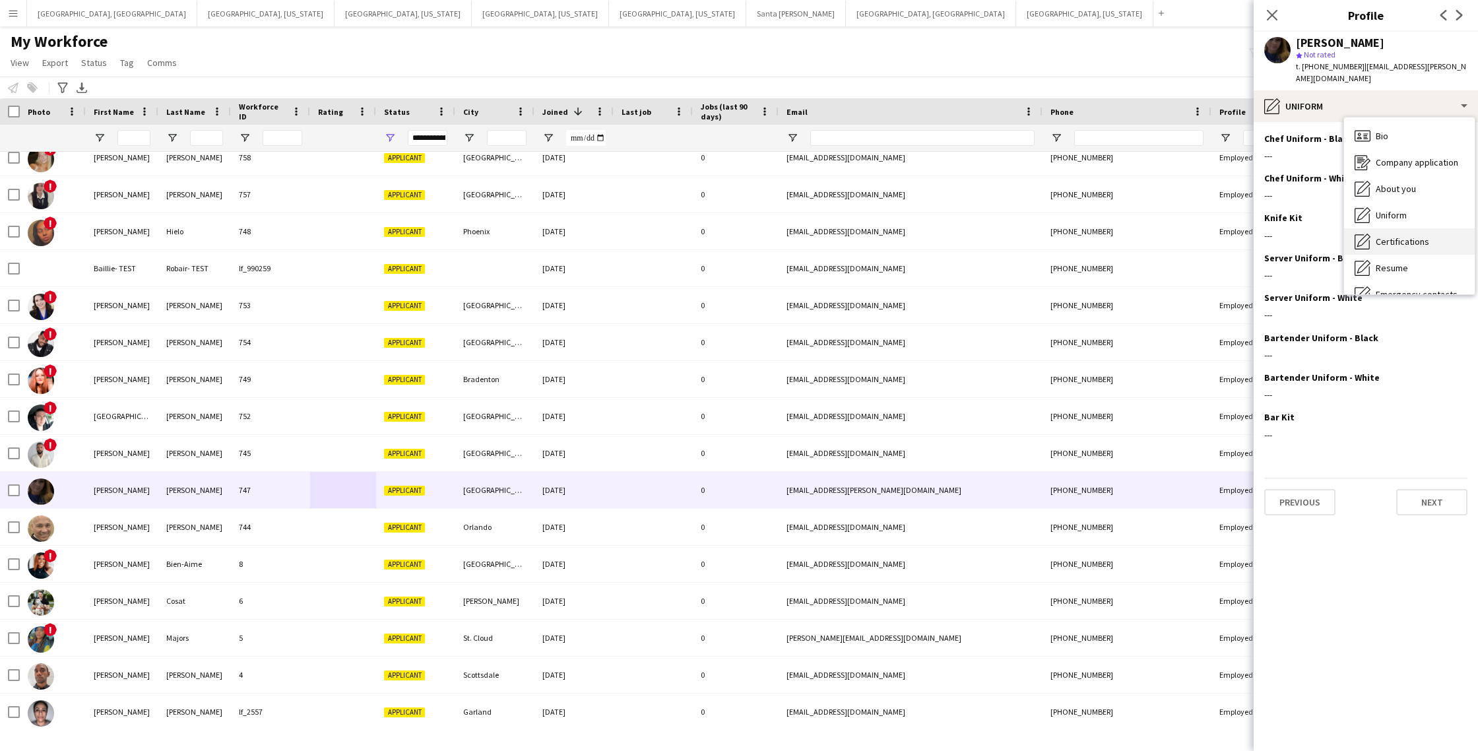
click at [1400, 244] on span "Certifications" at bounding box center [1402, 242] width 53 height 12
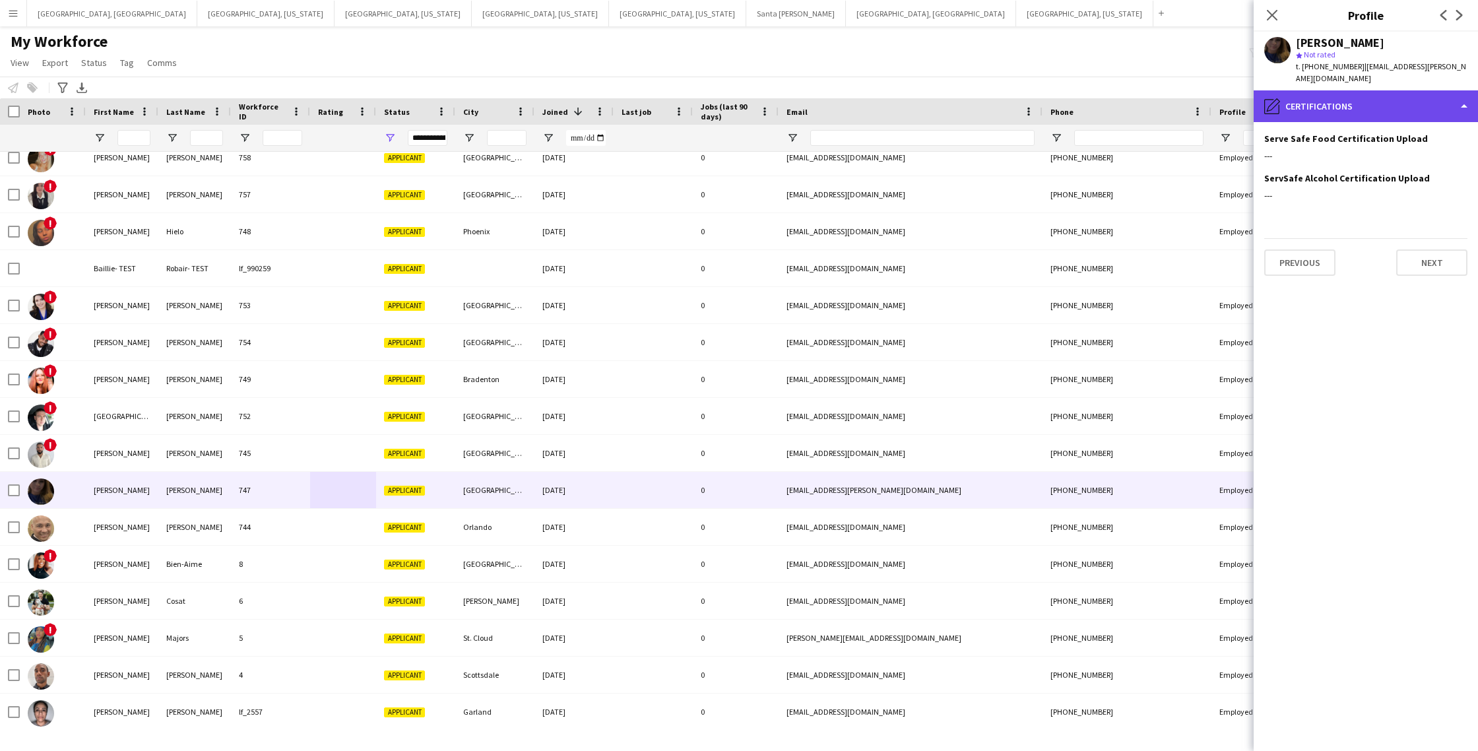
click at [1360, 106] on div "pencil4 Certifications" at bounding box center [1366, 106] width 224 height 32
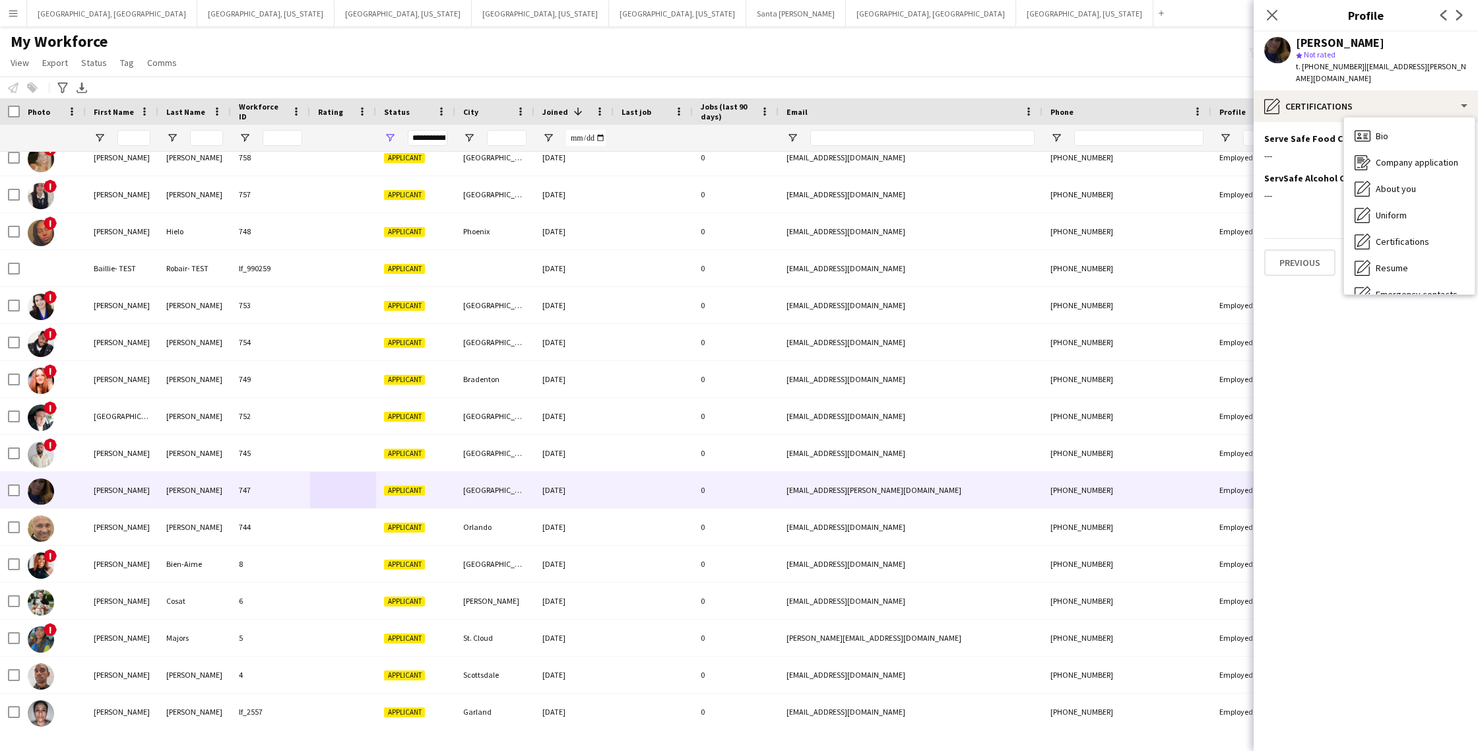
click at [1415, 275] on div "Resume Resume" at bounding box center [1409, 268] width 131 height 26
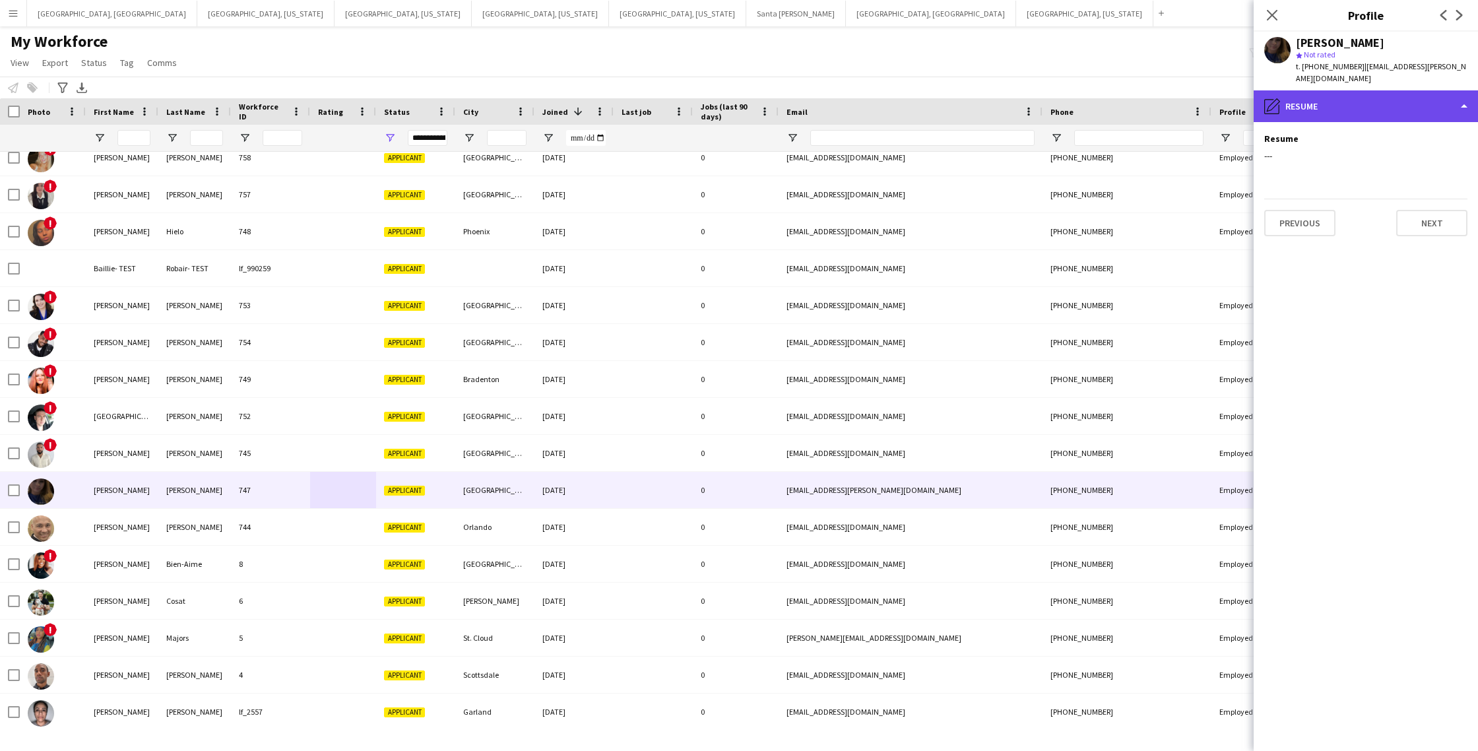
click at [1320, 100] on div "pencil4 Resume" at bounding box center [1366, 106] width 224 height 32
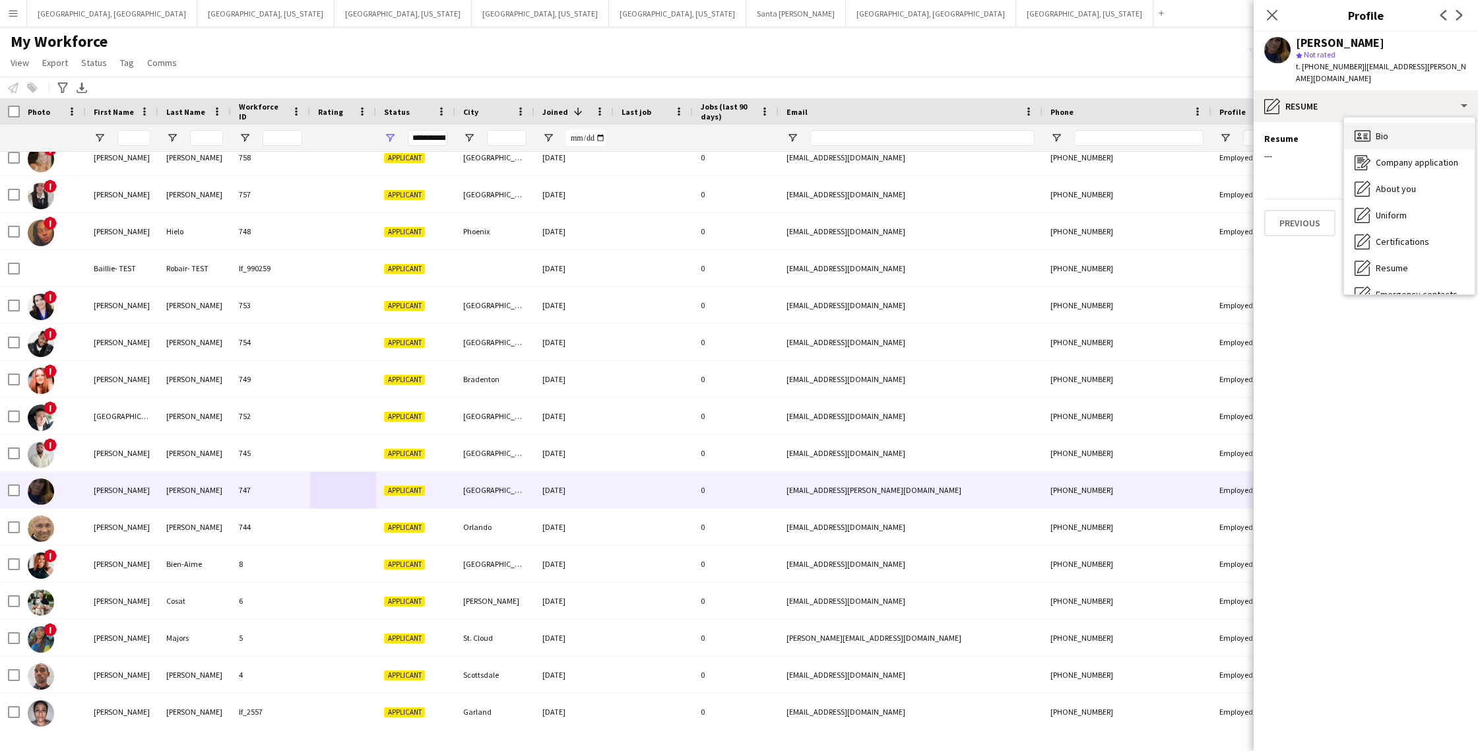
click at [1409, 137] on div "Bio Bio" at bounding box center [1409, 136] width 131 height 26
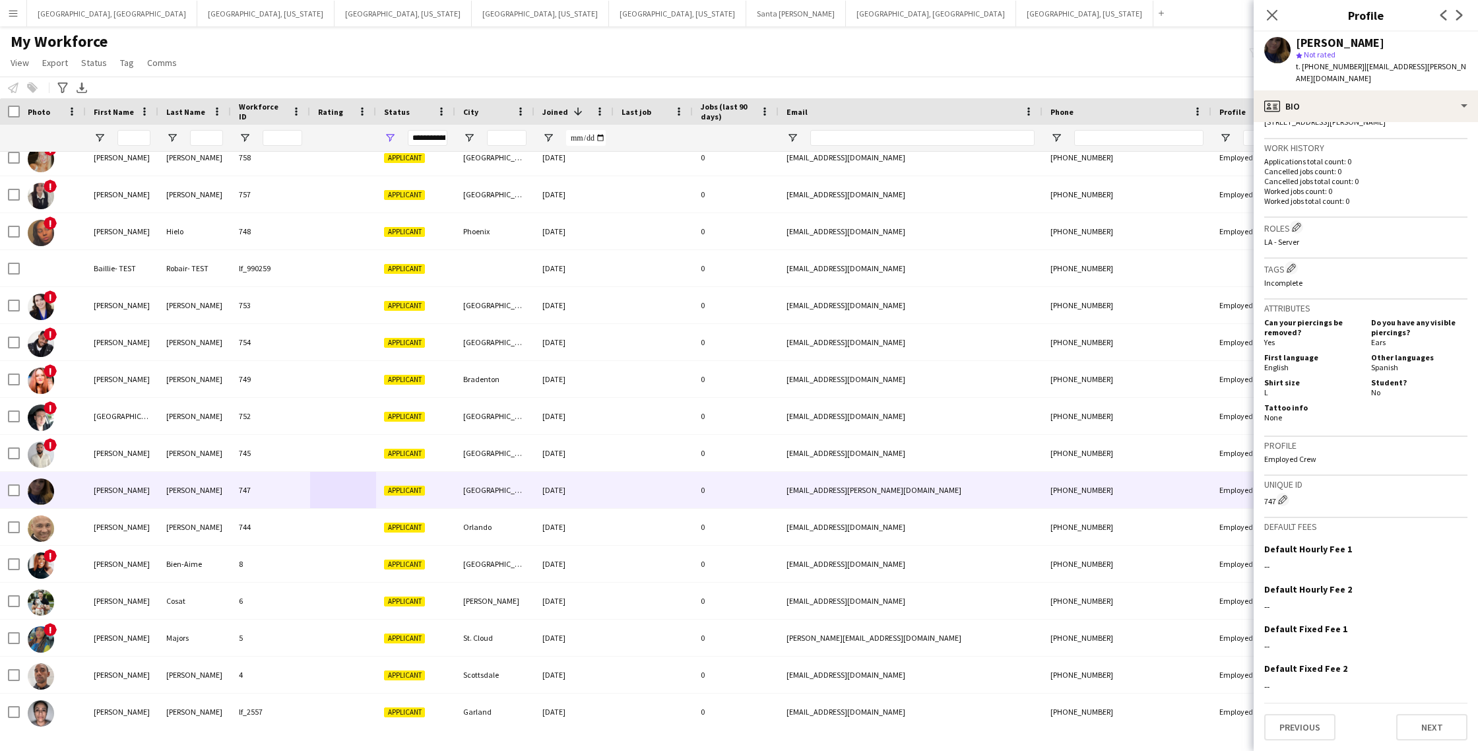
scroll to position [0, 0]
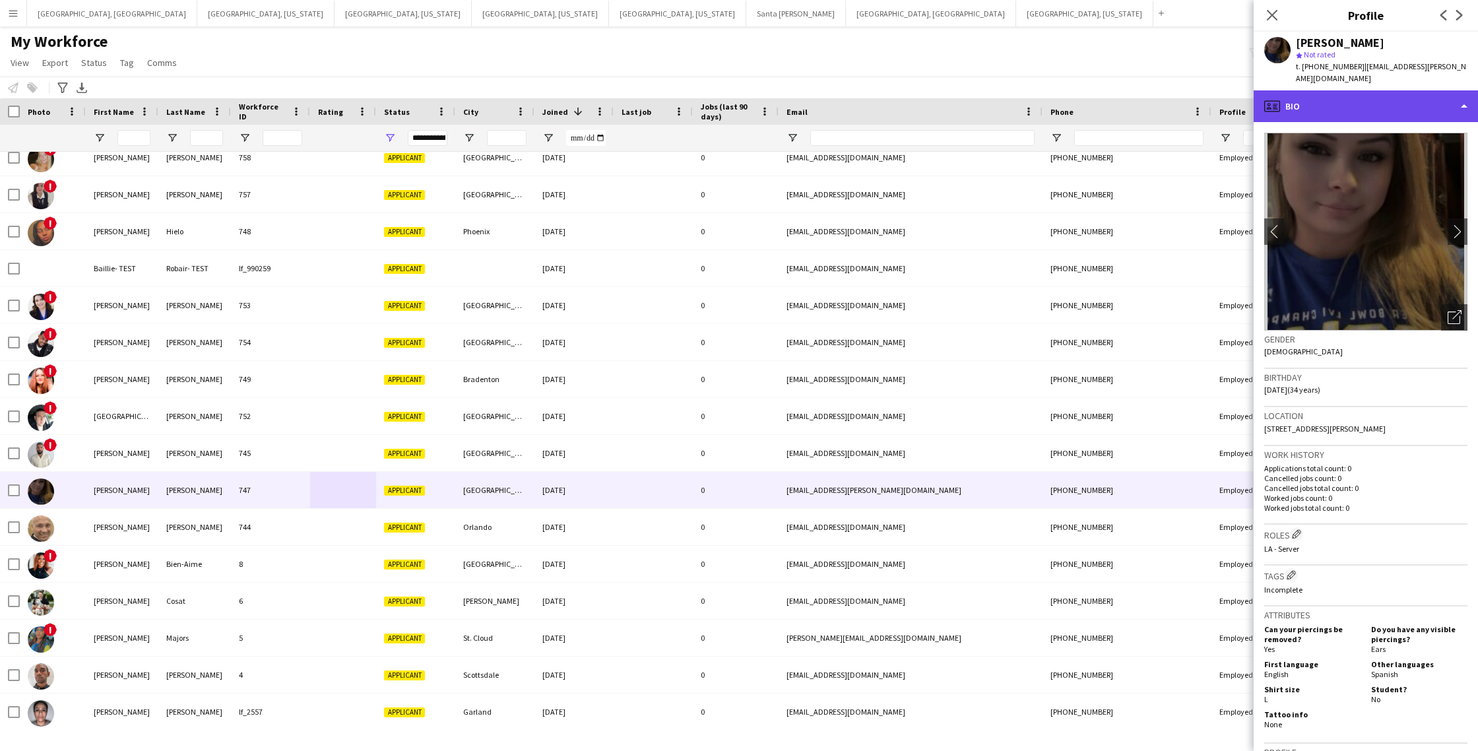
click at [1408, 105] on div "profile Bio" at bounding box center [1366, 106] width 224 height 32
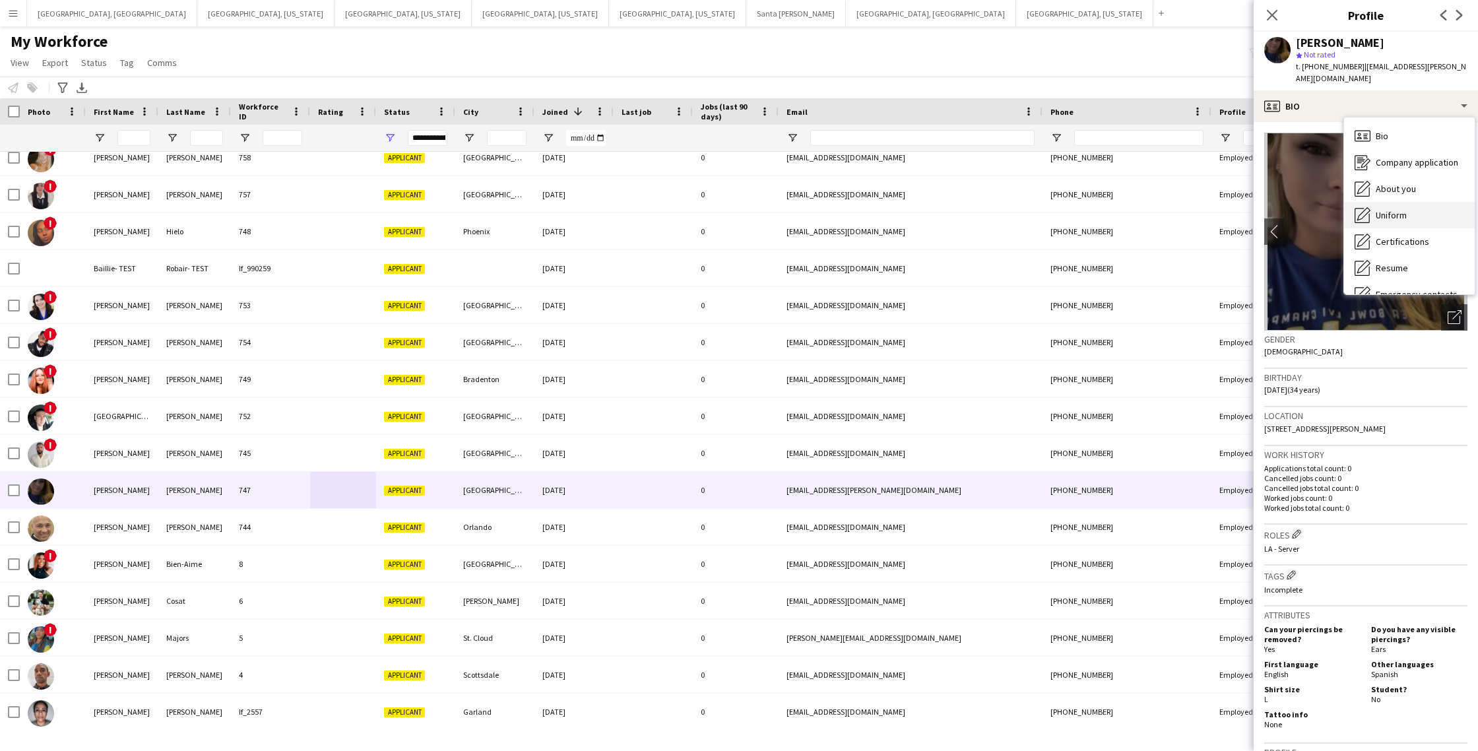
click at [1402, 218] on span "Uniform" at bounding box center [1391, 215] width 31 height 12
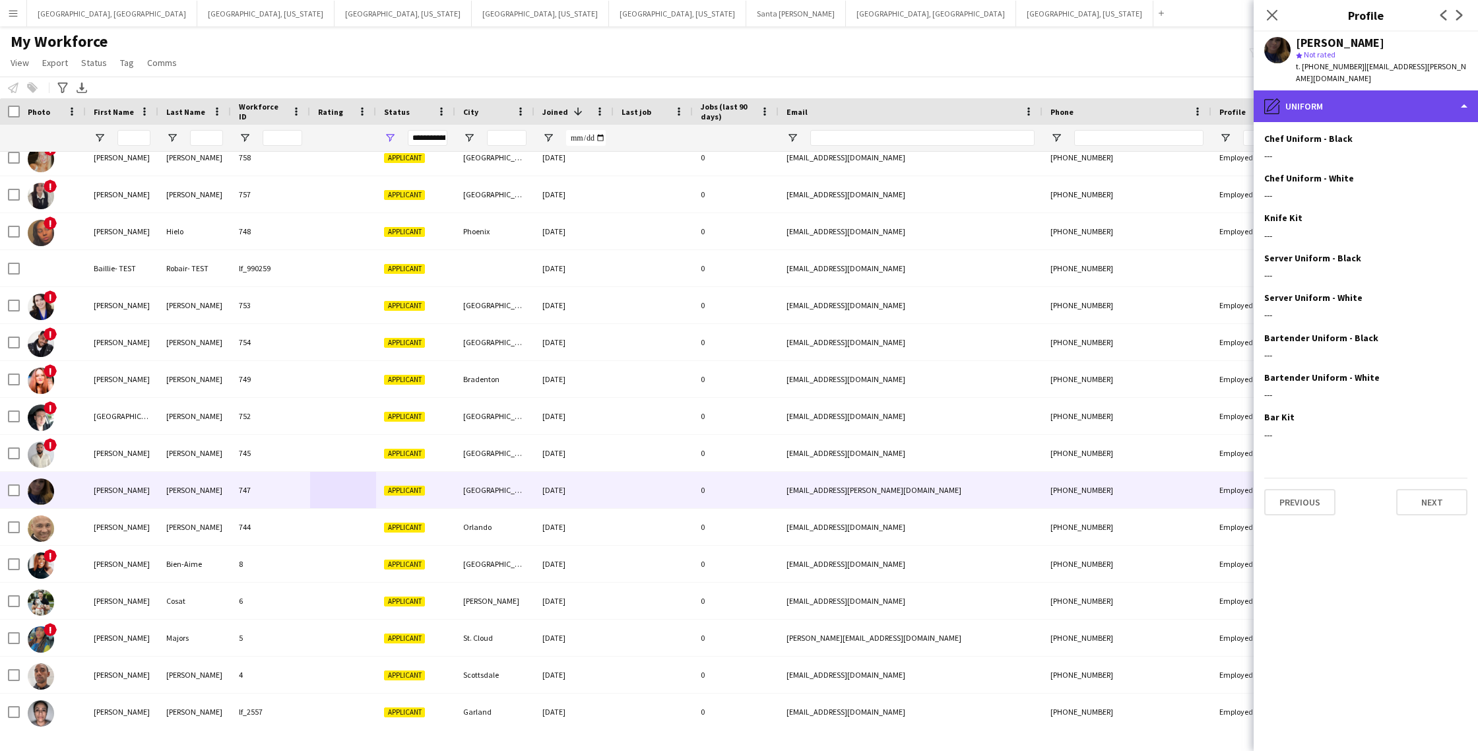
click at [1367, 113] on div "pencil4 Uniform" at bounding box center [1366, 106] width 224 height 32
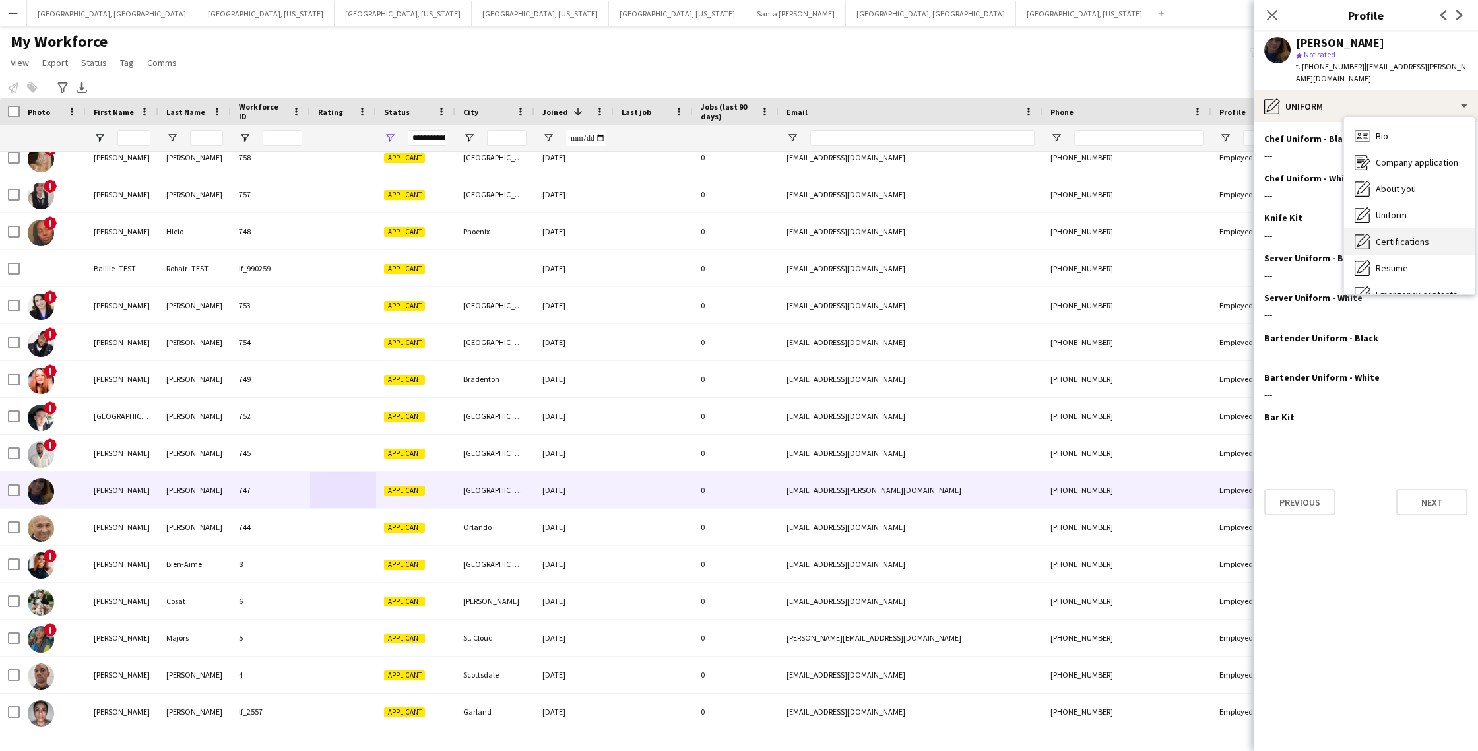
click at [1407, 239] on span "Certifications" at bounding box center [1402, 242] width 53 height 12
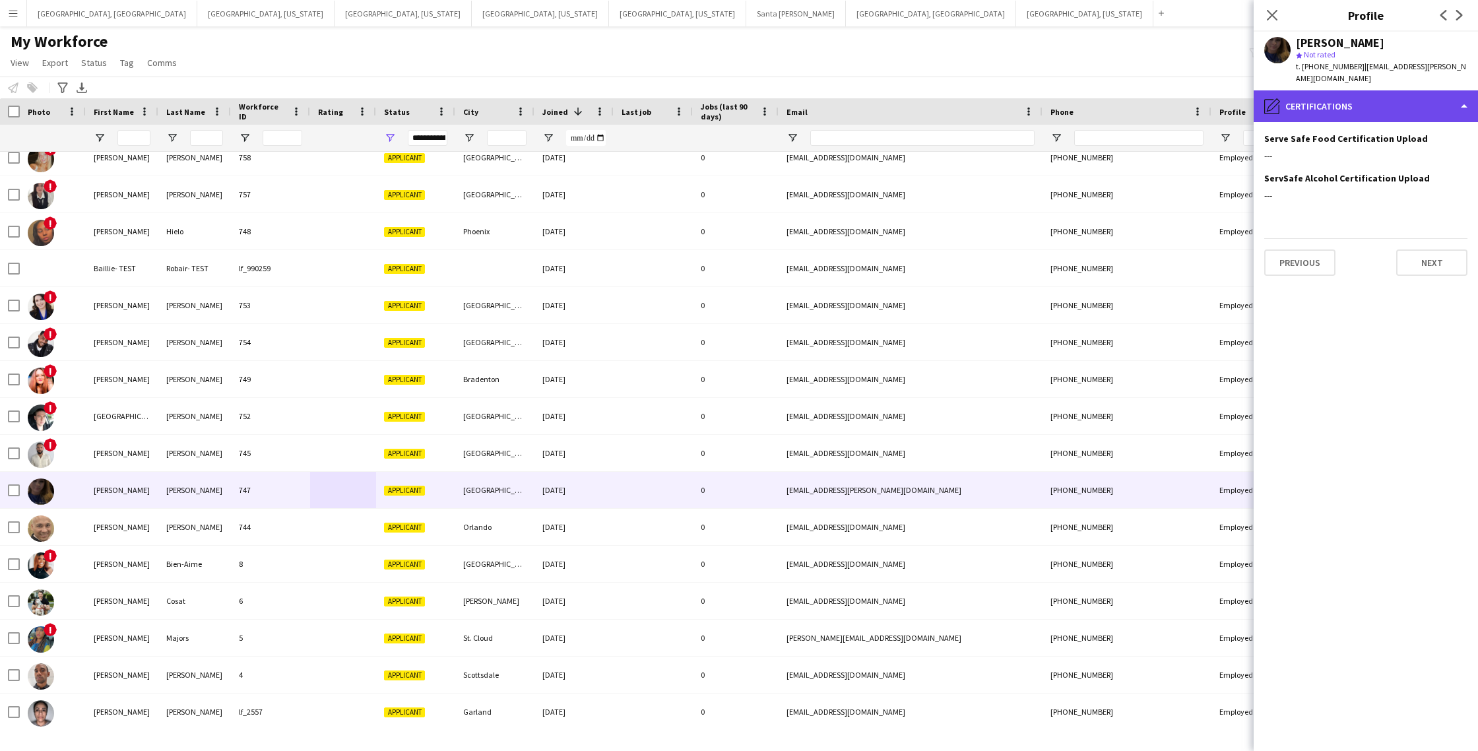
click at [1361, 106] on div "pencil4 Certifications" at bounding box center [1366, 106] width 224 height 32
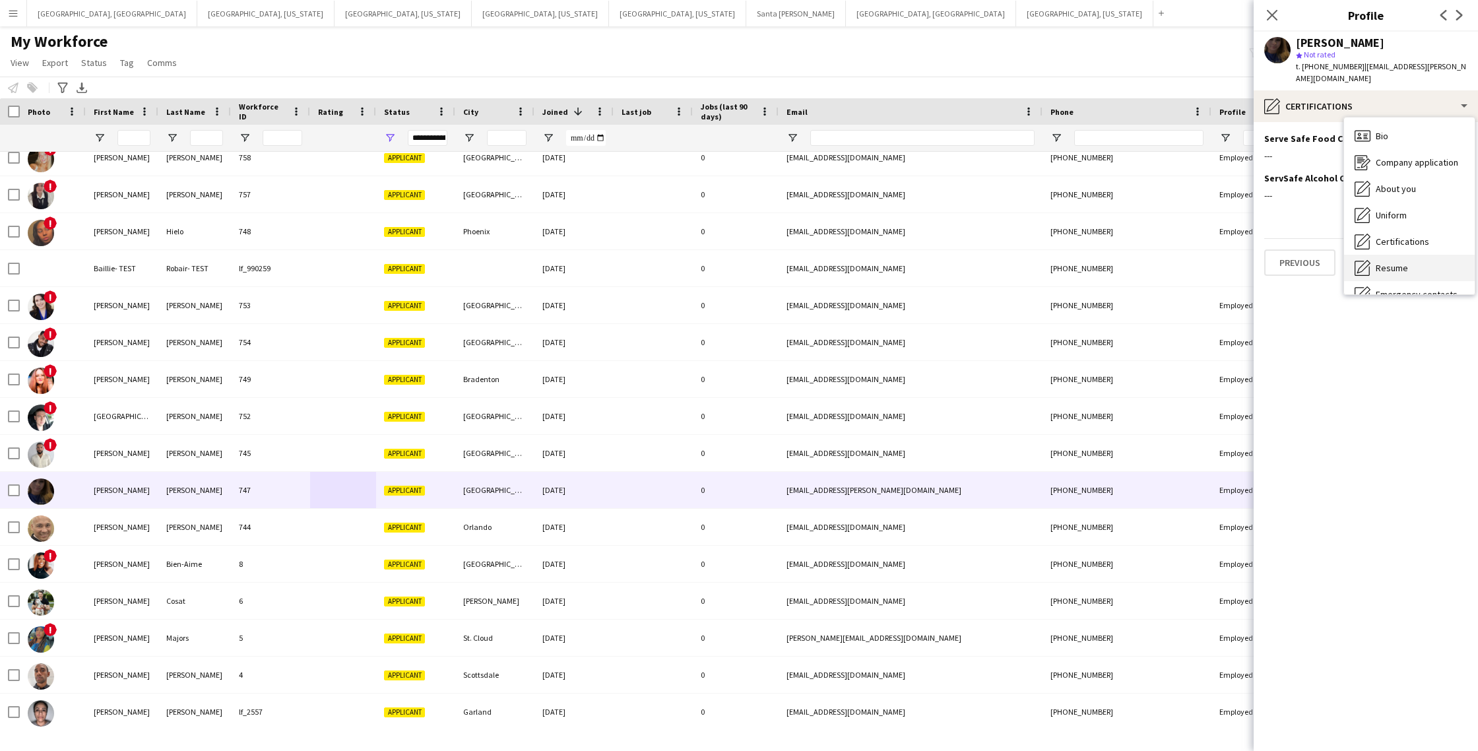
click at [1404, 263] on span "Resume" at bounding box center [1392, 268] width 32 height 12
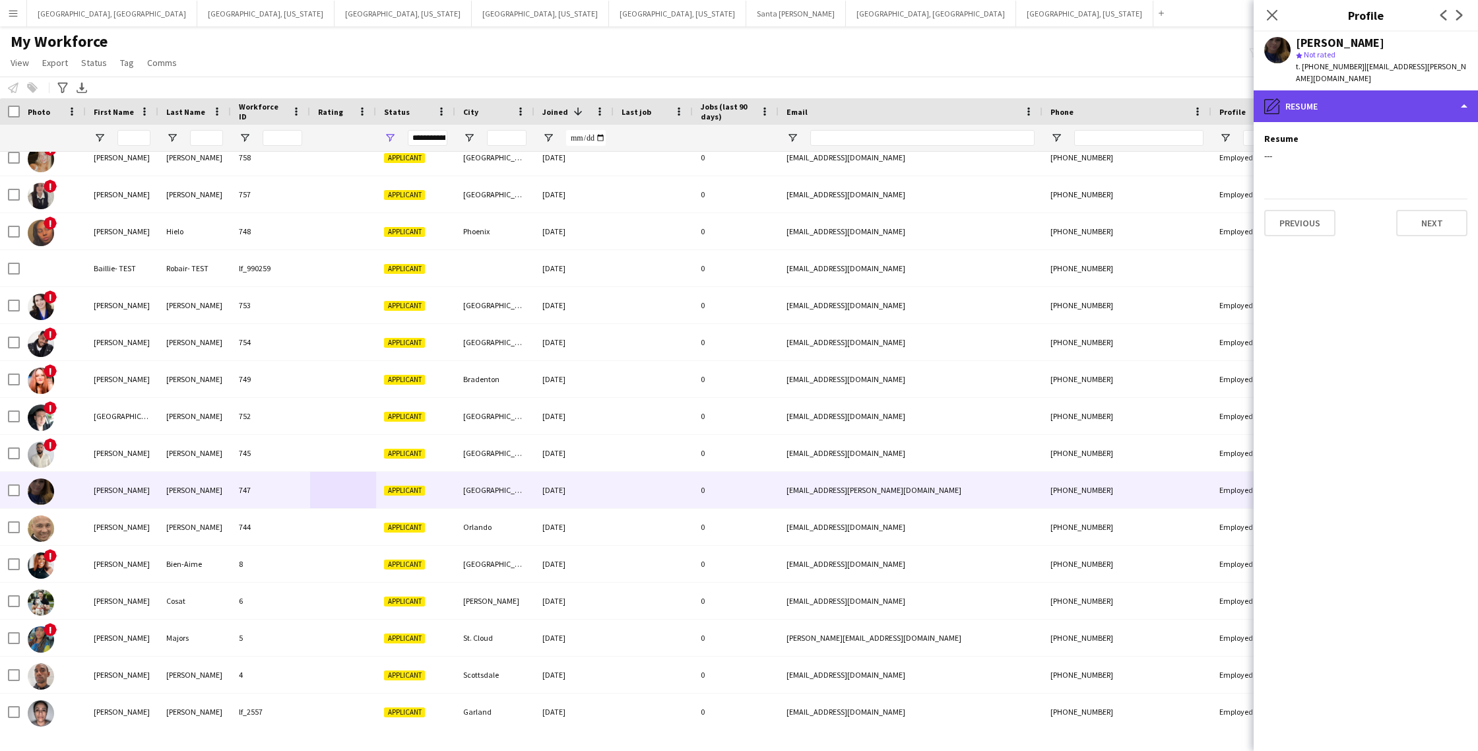
click at [1366, 97] on div "pencil4 Resume" at bounding box center [1366, 106] width 224 height 32
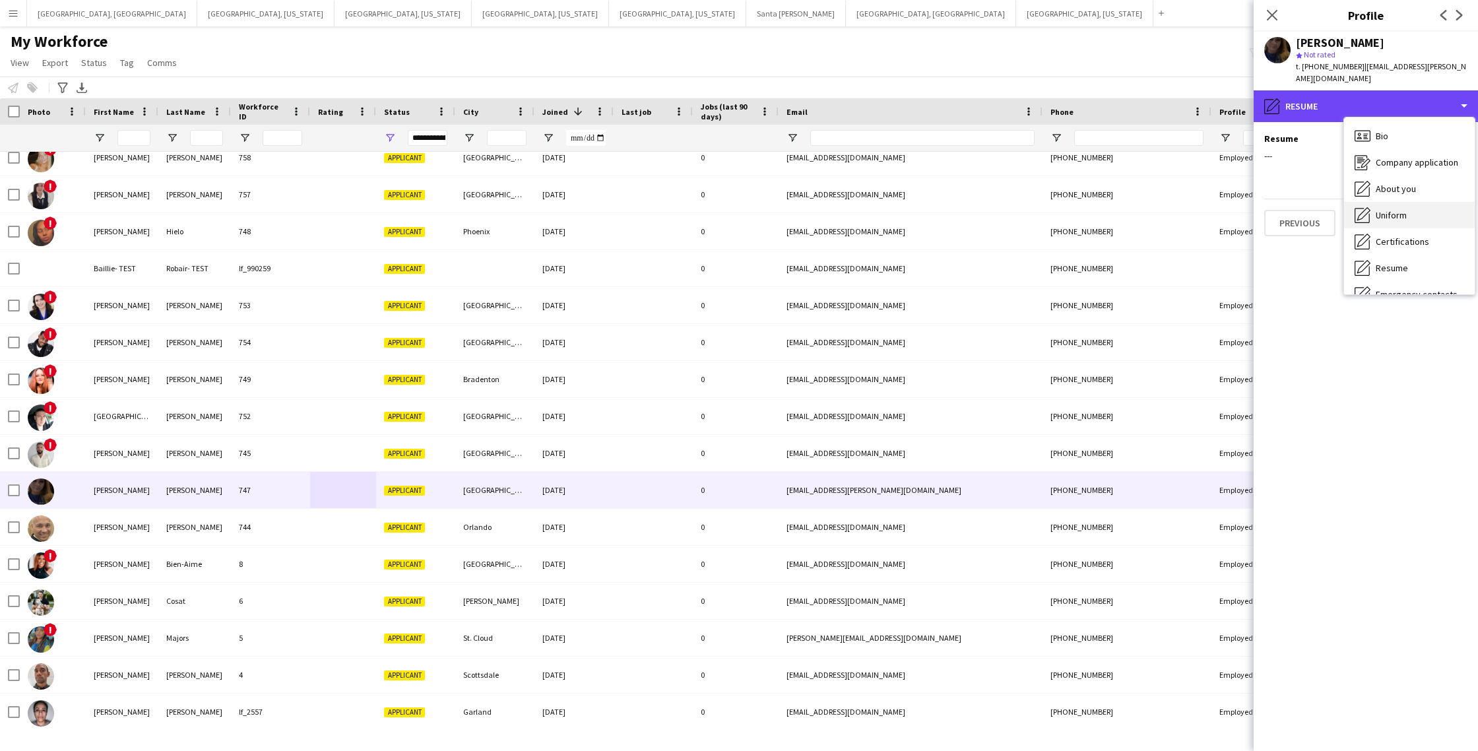
scroll to position [71, 0]
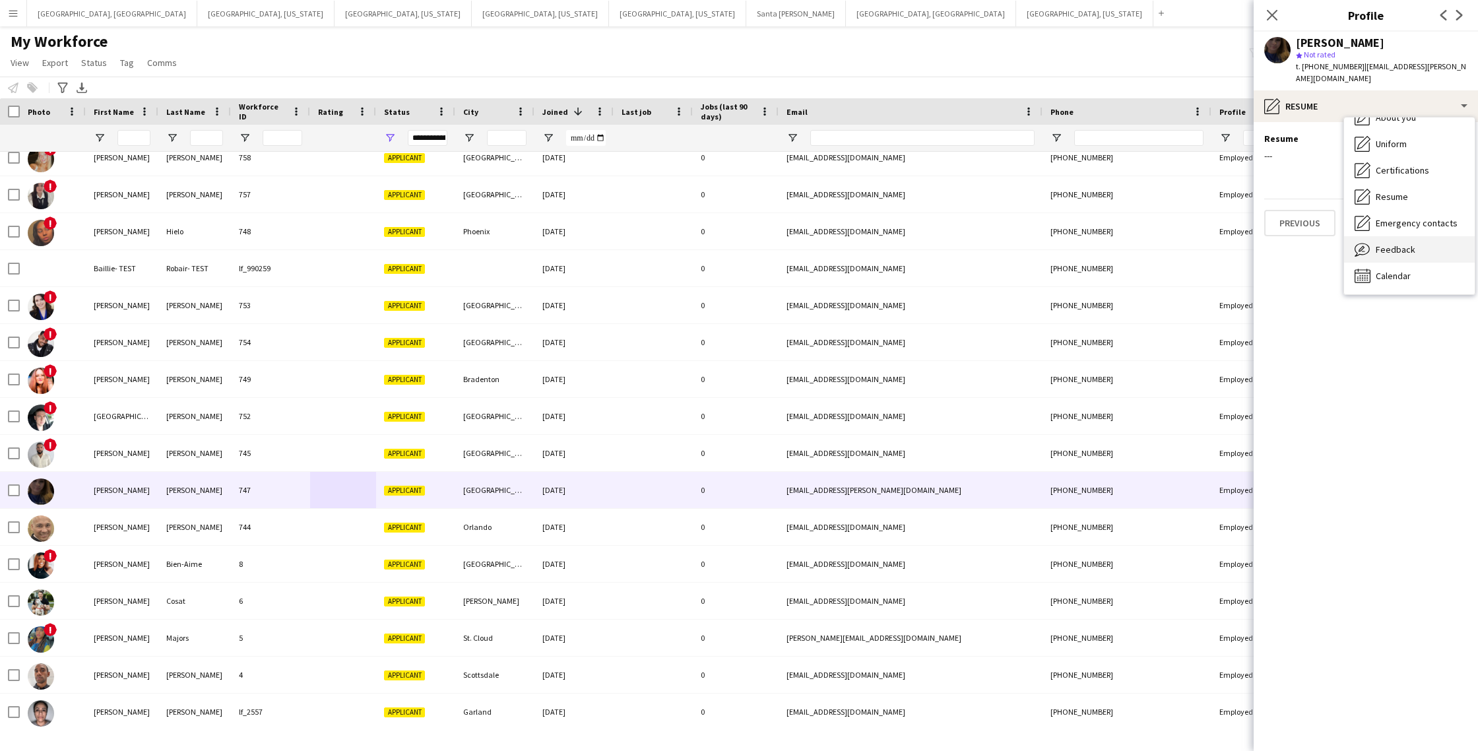
click at [1394, 248] on span "Feedback" at bounding box center [1396, 250] width 40 height 12
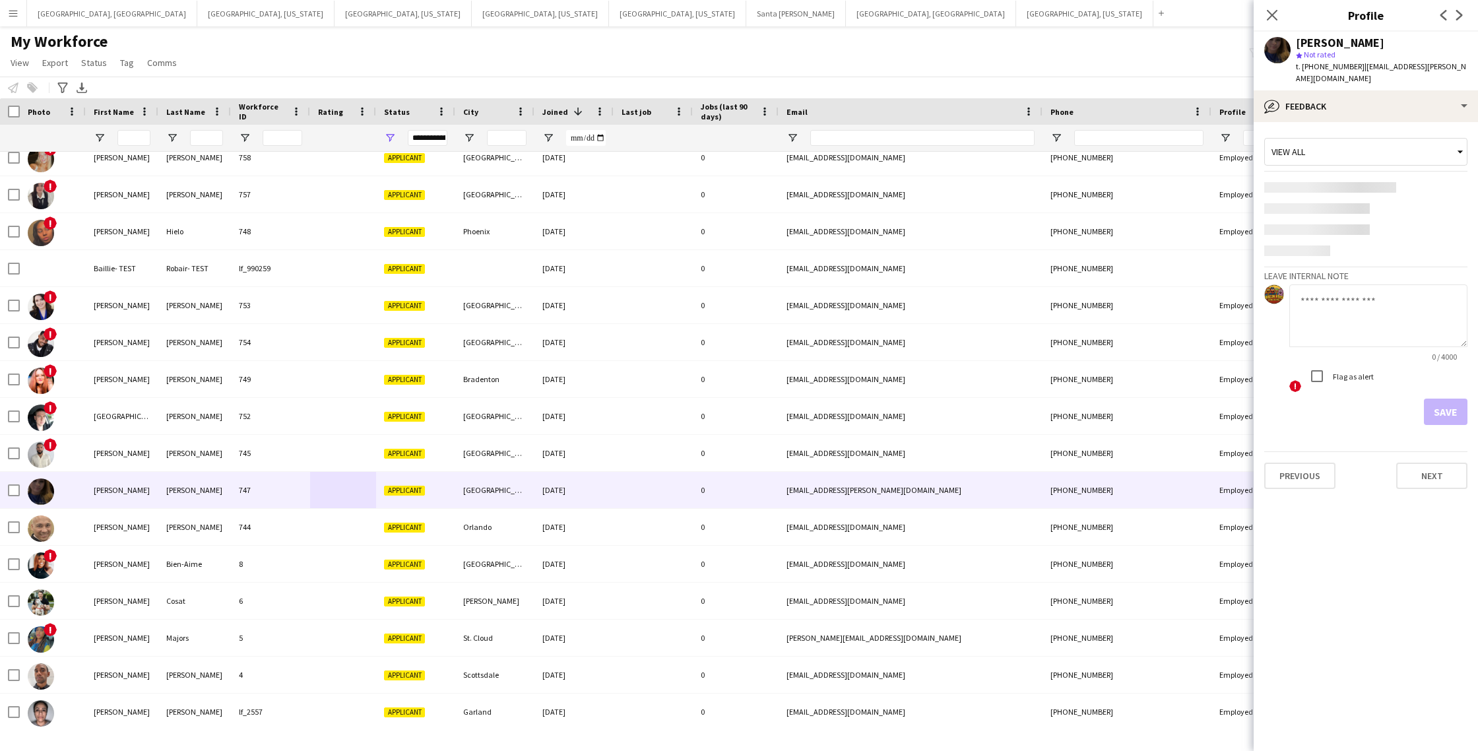
click at [1340, 315] on textarea at bounding box center [1379, 315] width 178 height 63
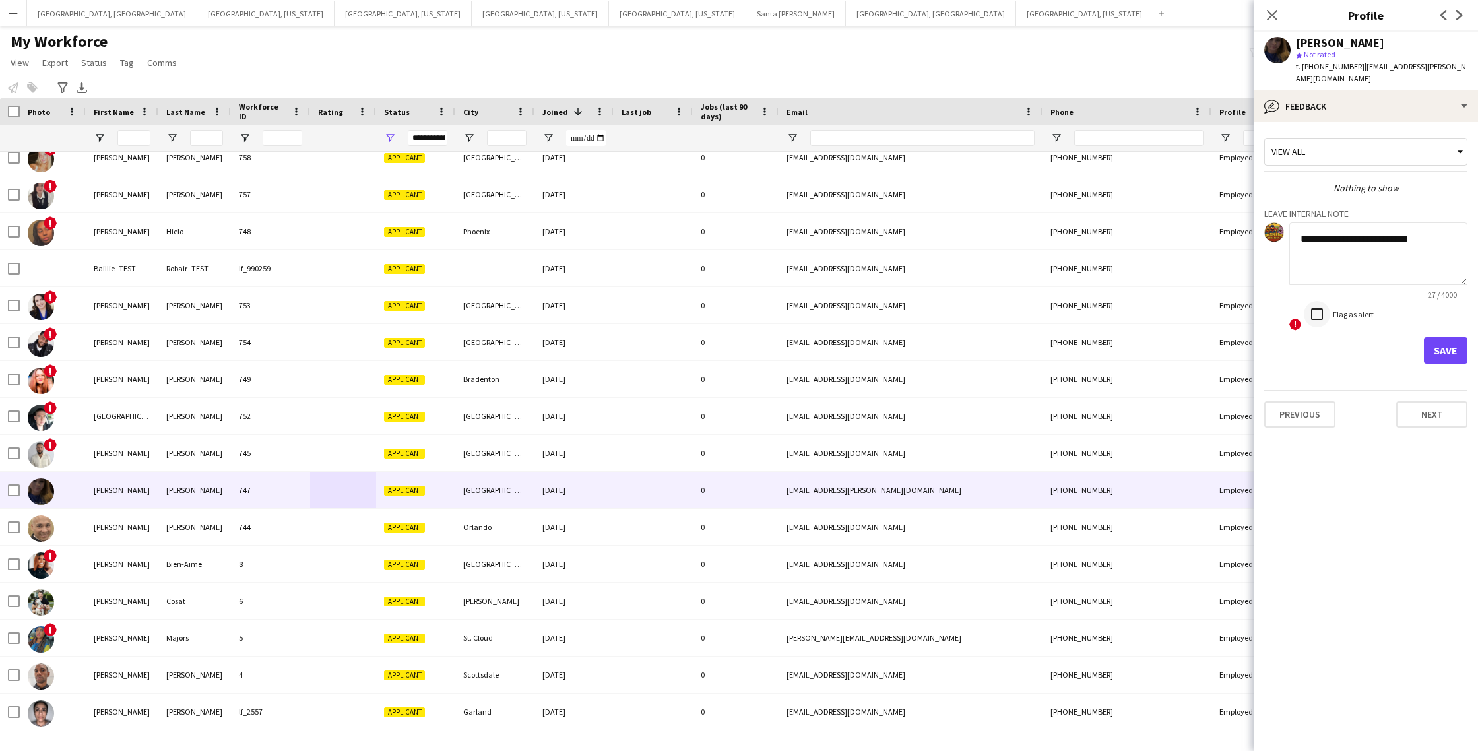
type textarea "**********"
click at [1442, 349] on button "Save" at bounding box center [1446, 350] width 44 height 26
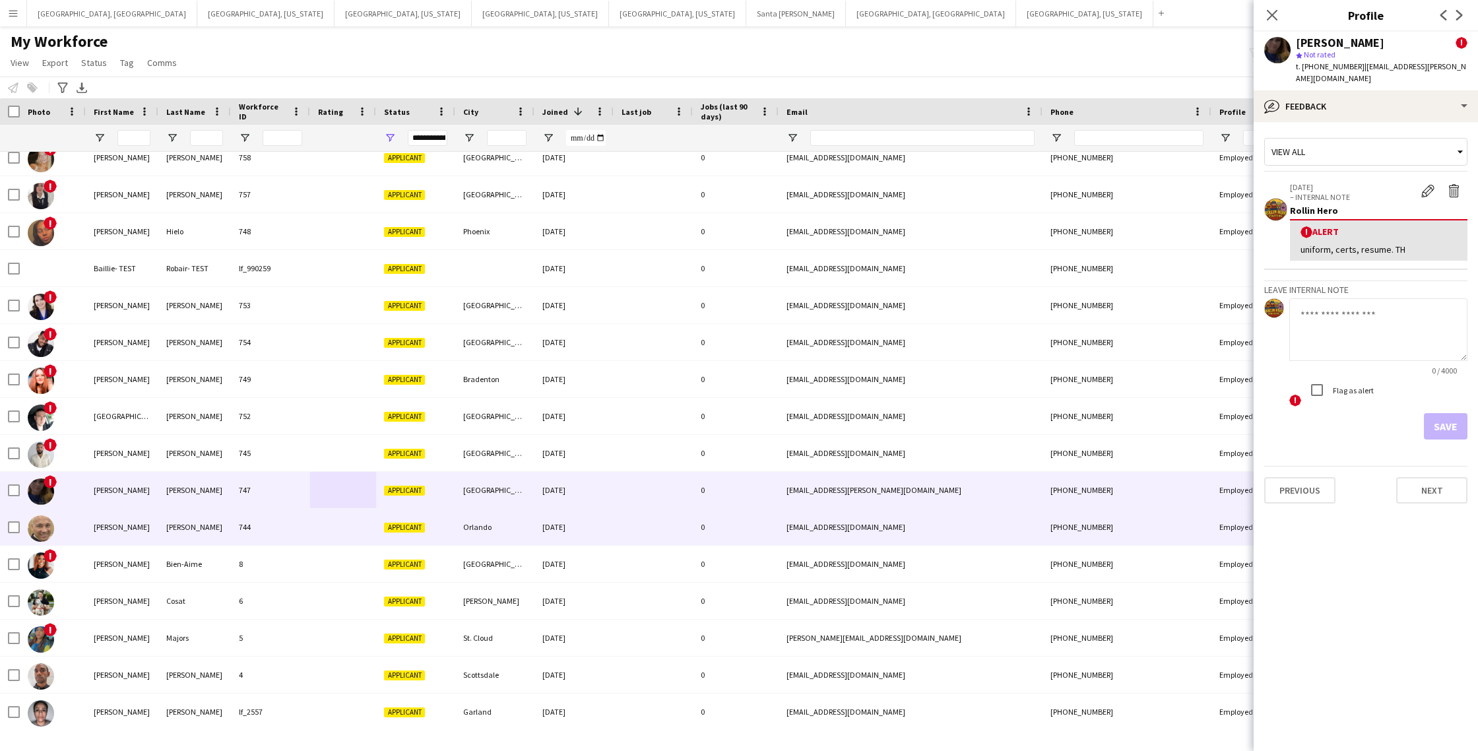
click at [177, 523] on div "[PERSON_NAME]" at bounding box center [194, 527] width 73 height 36
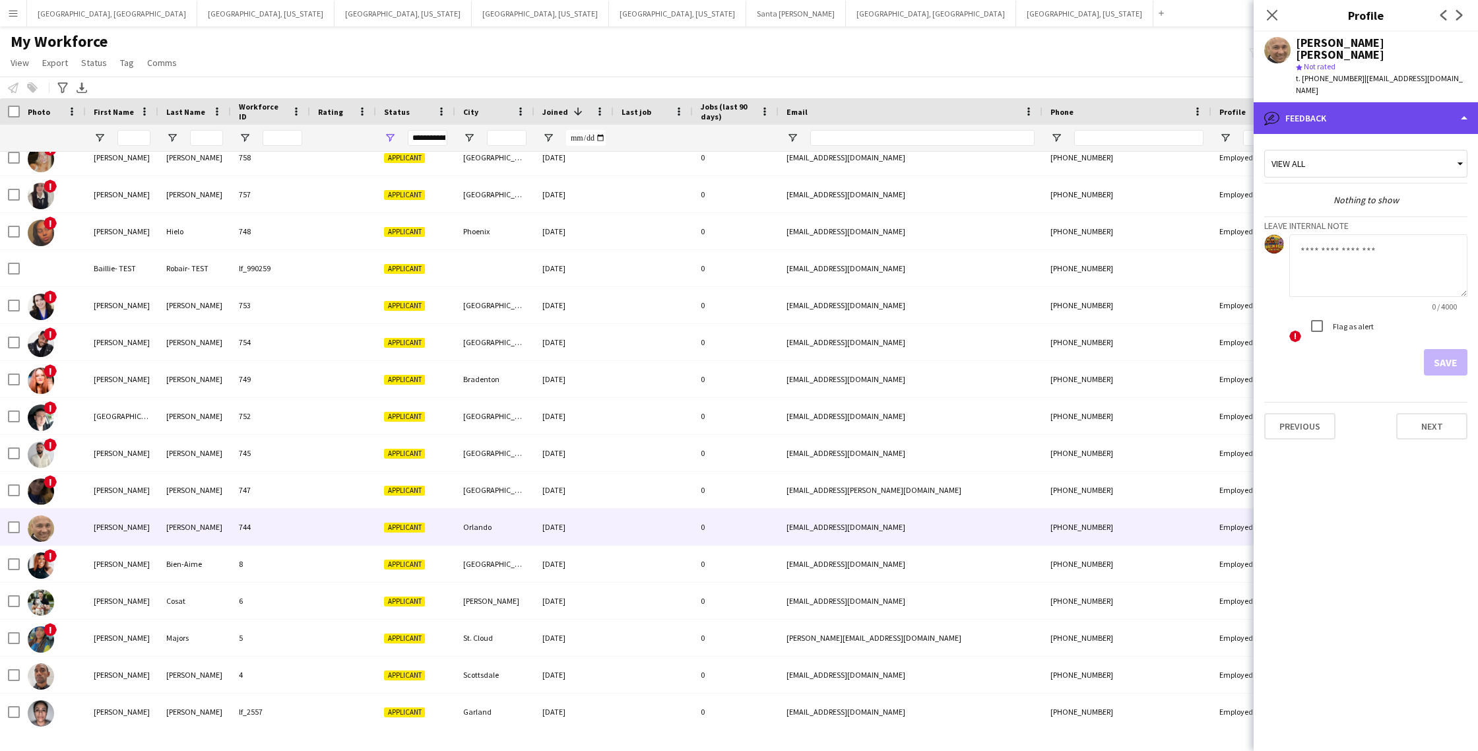
click at [1347, 102] on div "bubble-pencil Feedback" at bounding box center [1366, 118] width 224 height 32
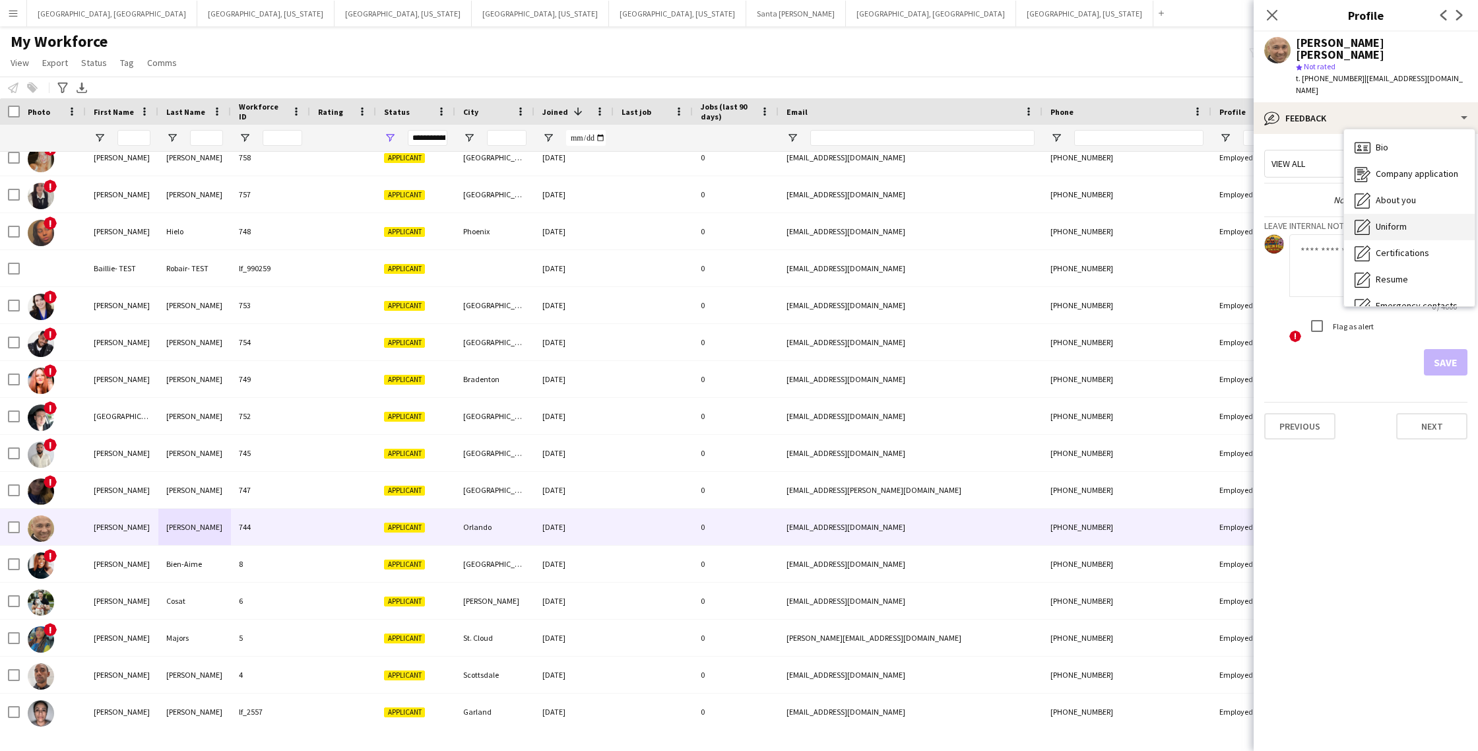
click at [1389, 220] on span "Uniform" at bounding box center [1391, 226] width 31 height 12
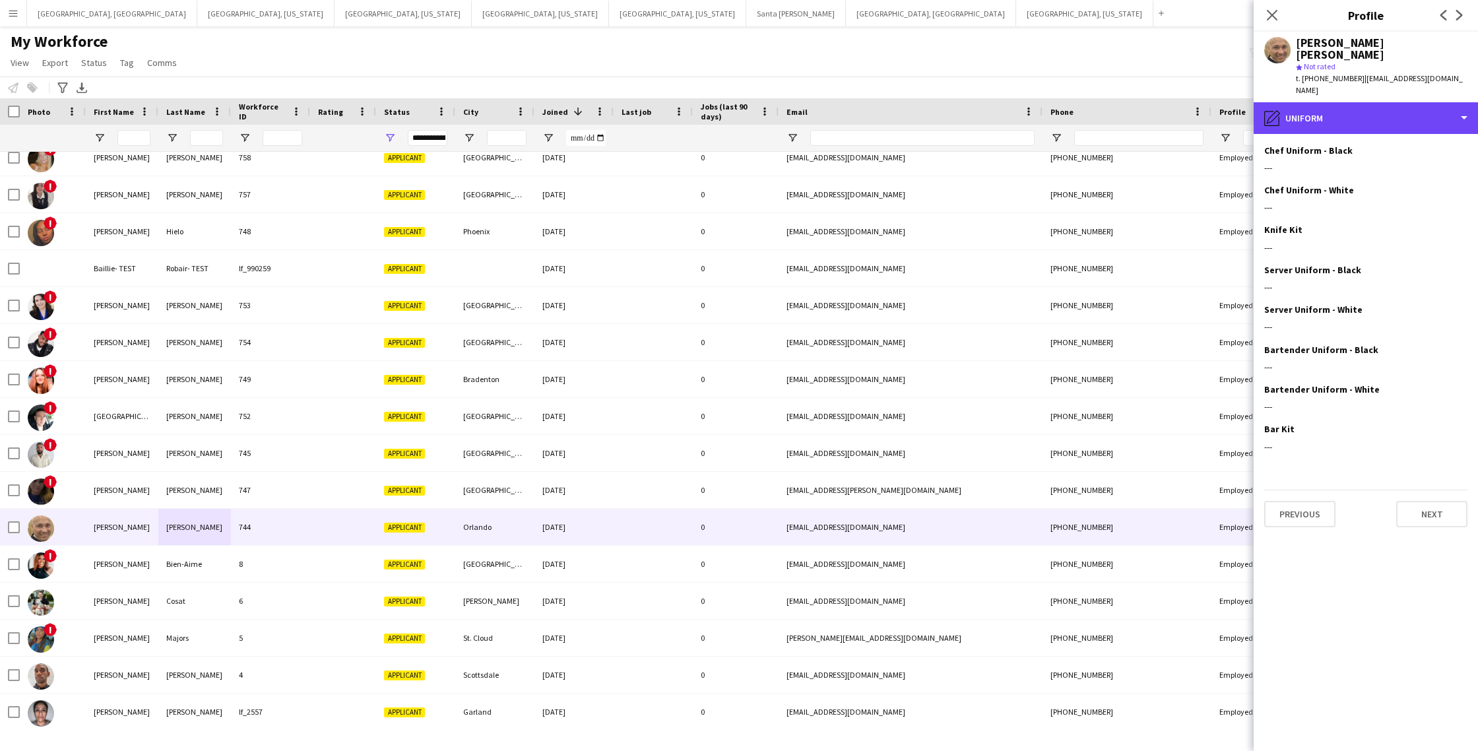
click at [1348, 104] on div "pencil4 Uniform" at bounding box center [1366, 118] width 224 height 32
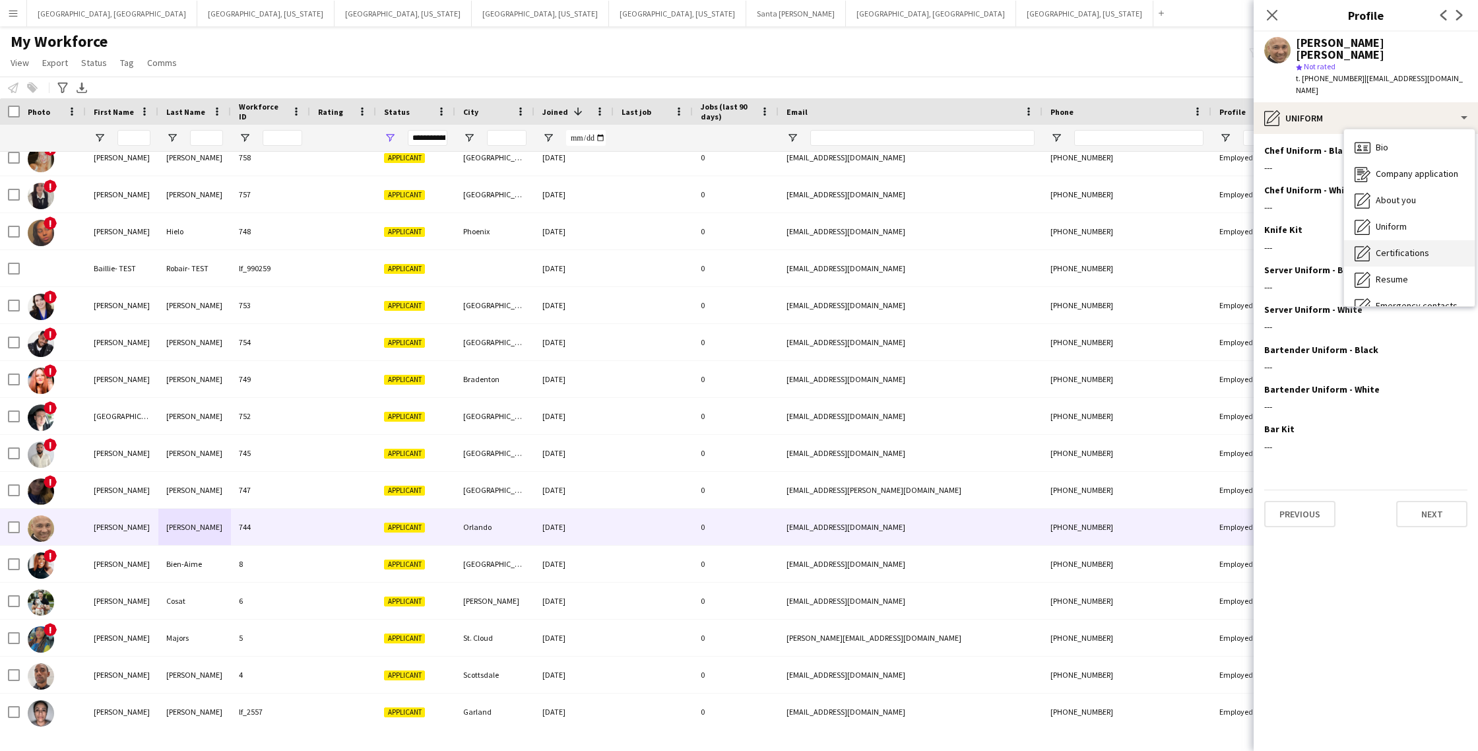
click at [1410, 247] on span "Certifications" at bounding box center [1402, 253] width 53 height 12
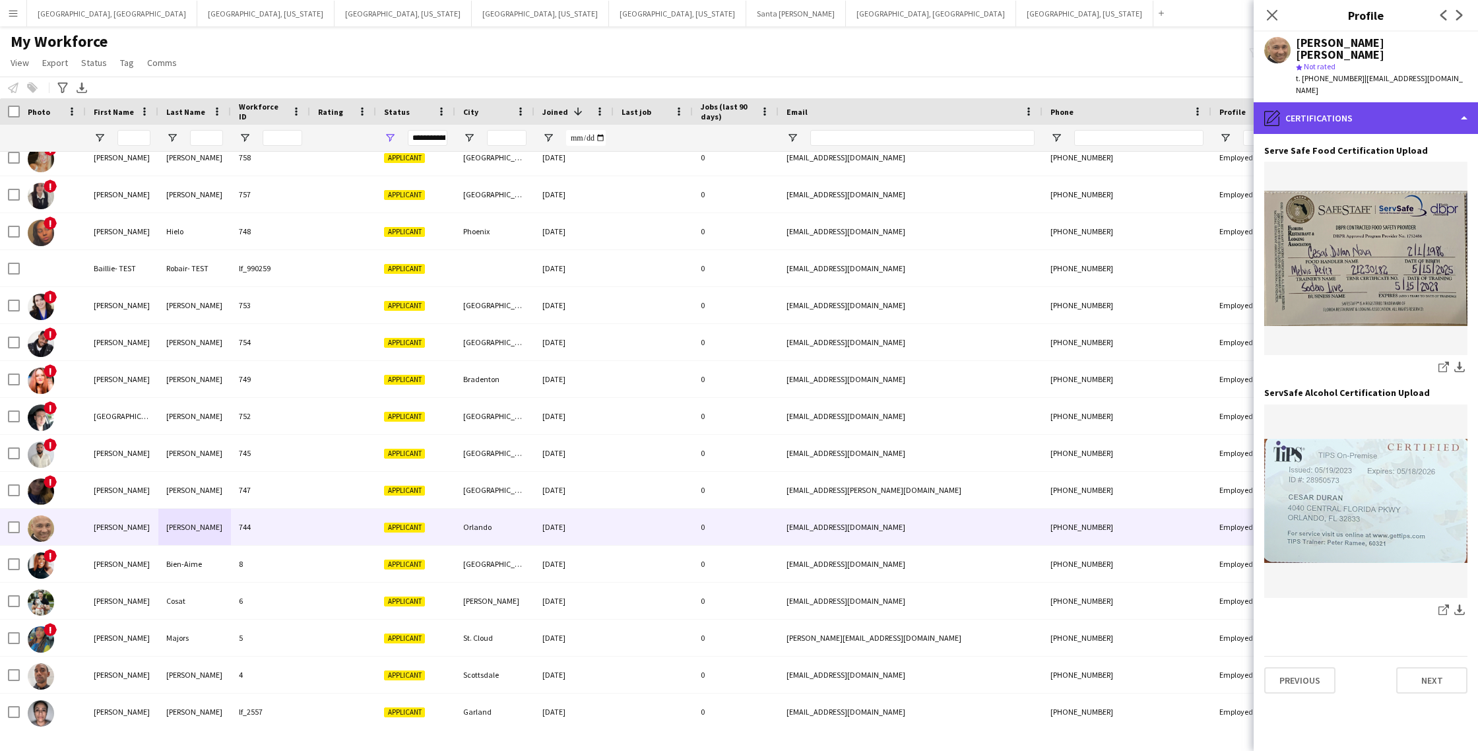
click at [1353, 102] on div "pencil4 Certifications" at bounding box center [1366, 118] width 224 height 32
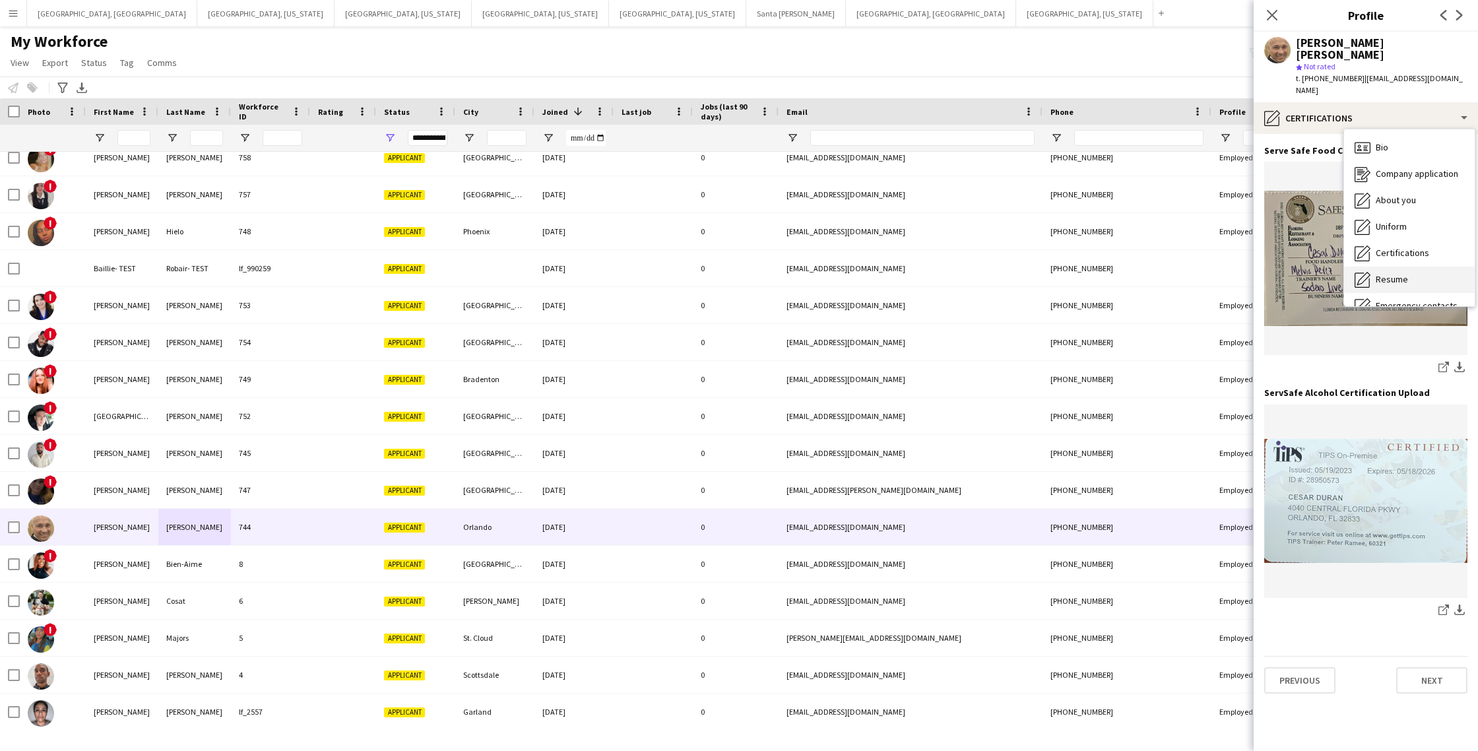
click at [1410, 267] on div "Resume Resume" at bounding box center [1409, 280] width 131 height 26
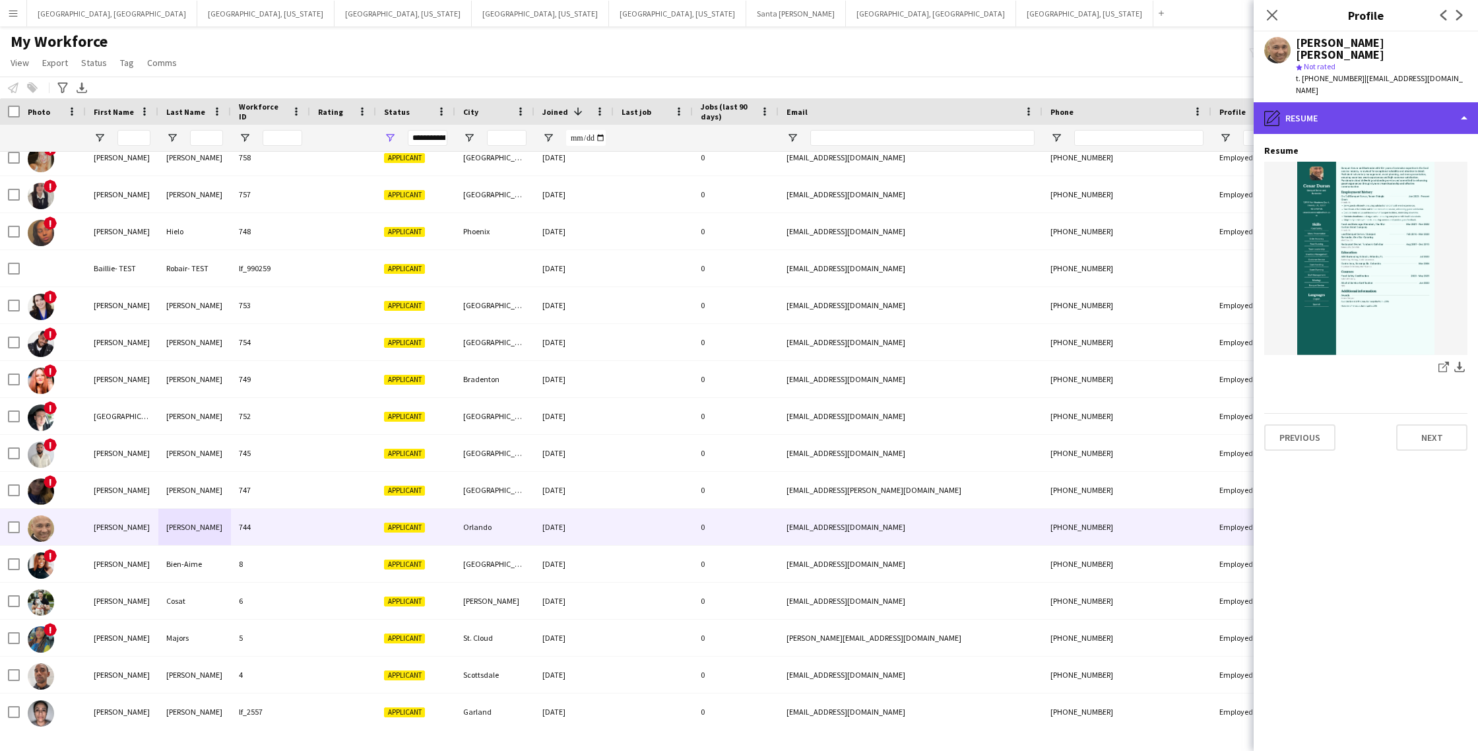
click at [1347, 102] on div "pencil4 Resume" at bounding box center [1366, 118] width 224 height 32
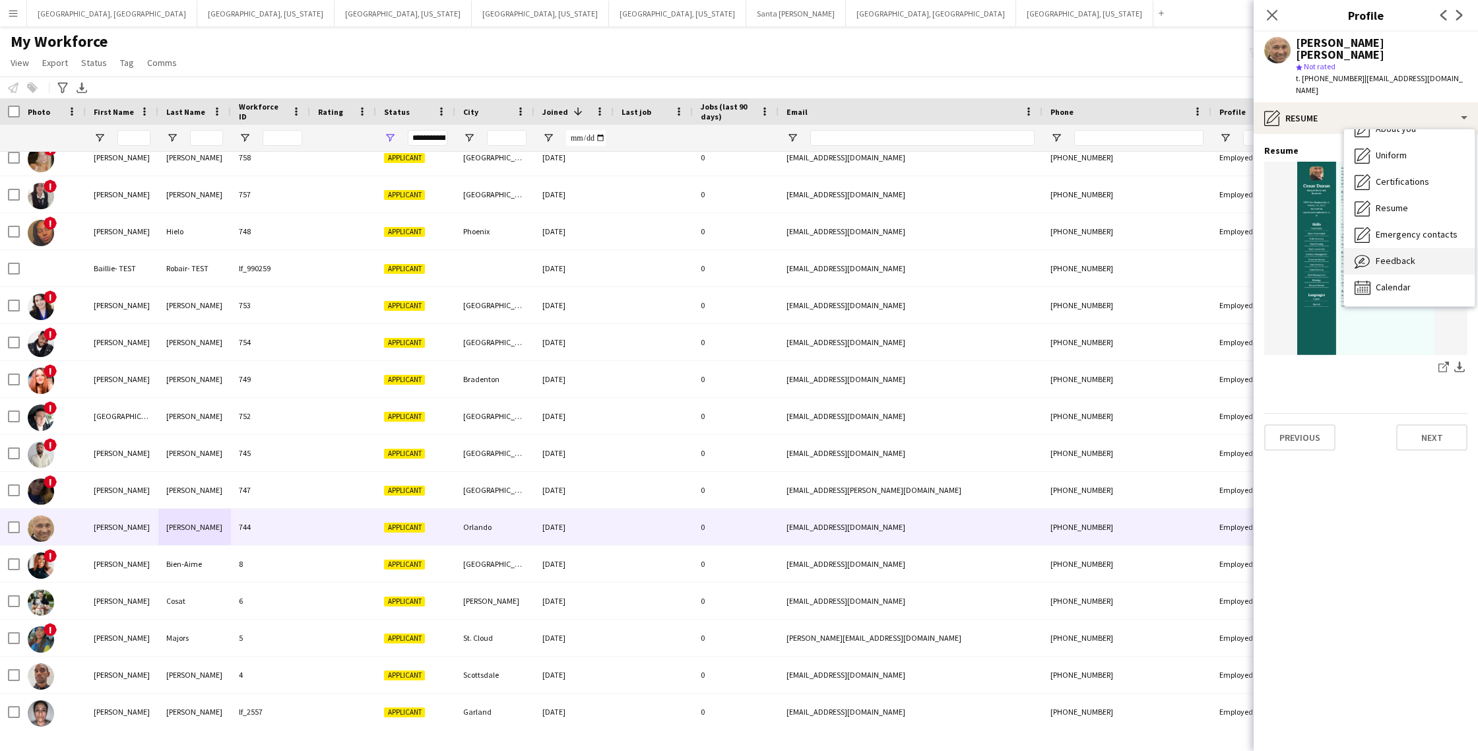
click at [1433, 249] on div "Feedback Feedback" at bounding box center [1409, 261] width 131 height 26
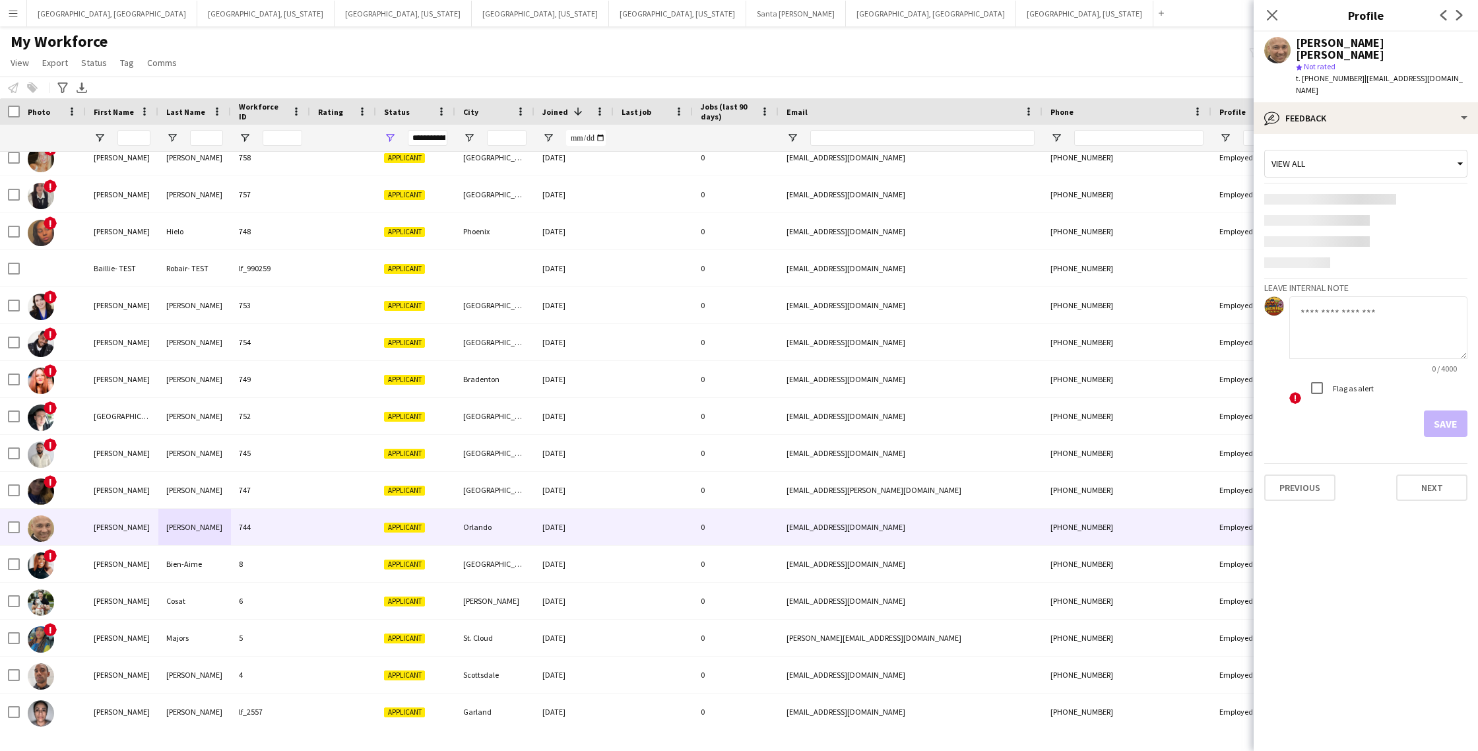
click at [1307, 303] on textarea at bounding box center [1379, 327] width 178 height 63
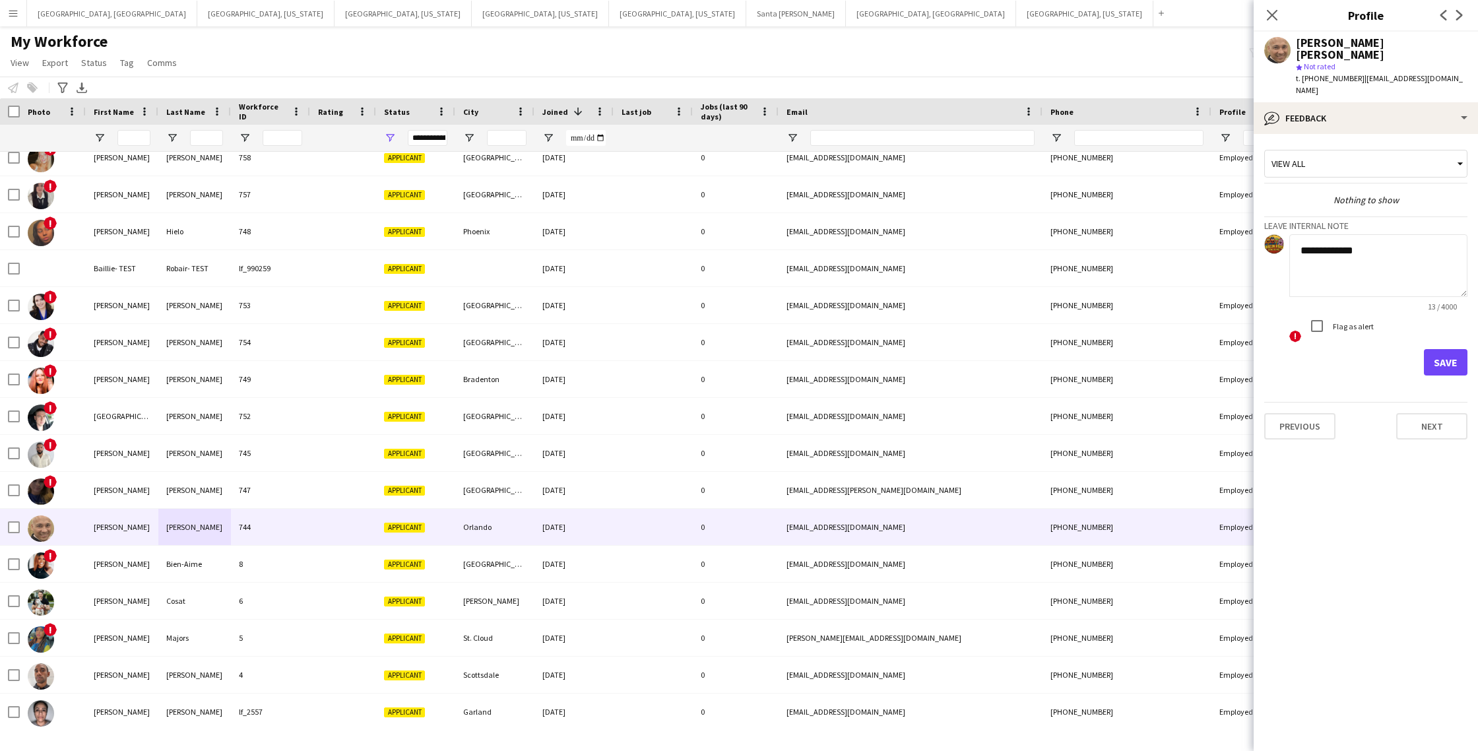
type textarea "**********"
click at [1454, 349] on button "Save" at bounding box center [1446, 362] width 44 height 26
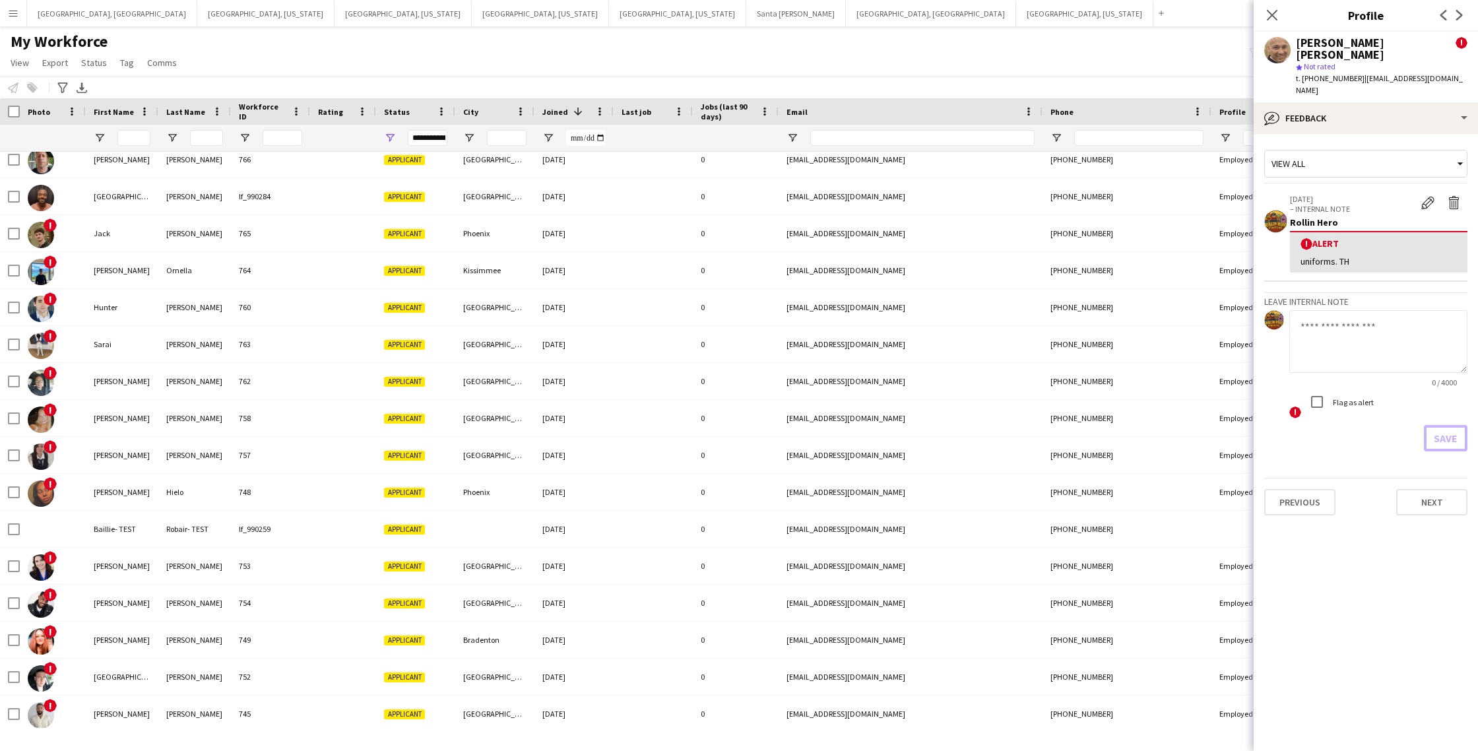
scroll to position [348, 0]
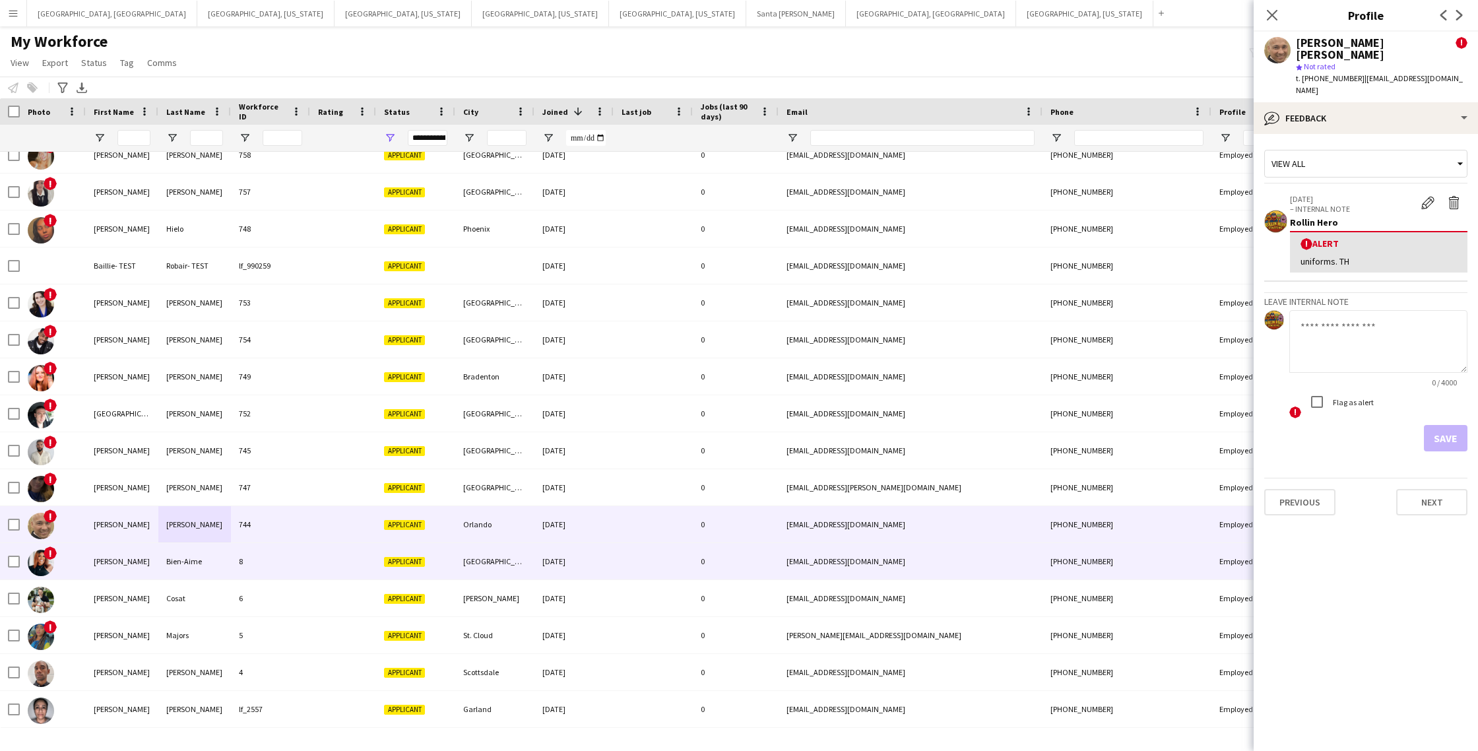
click at [284, 571] on div "8" at bounding box center [270, 561] width 79 height 36
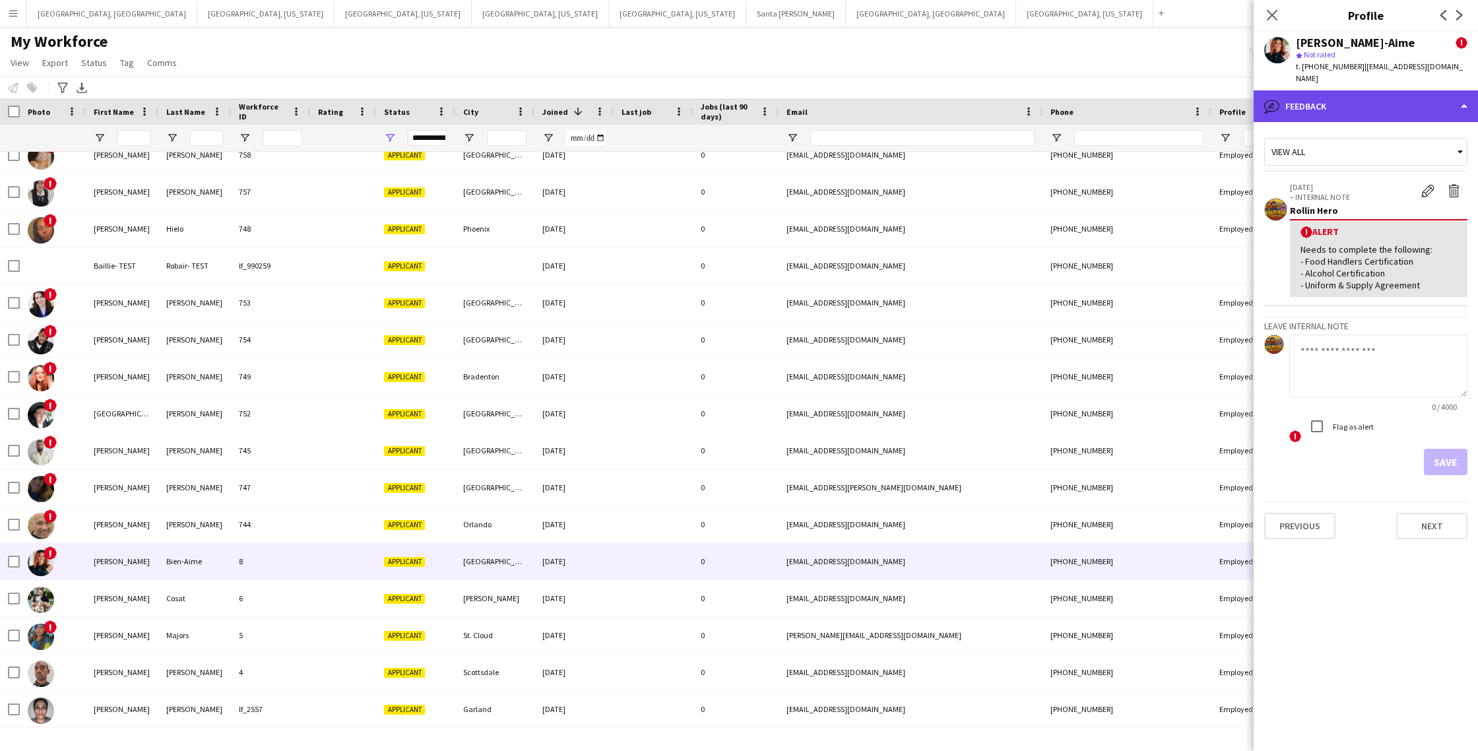
click at [1408, 102] on div "bubble-pencil Feedback" at bounding box center [1366, 106] width 224 height 32
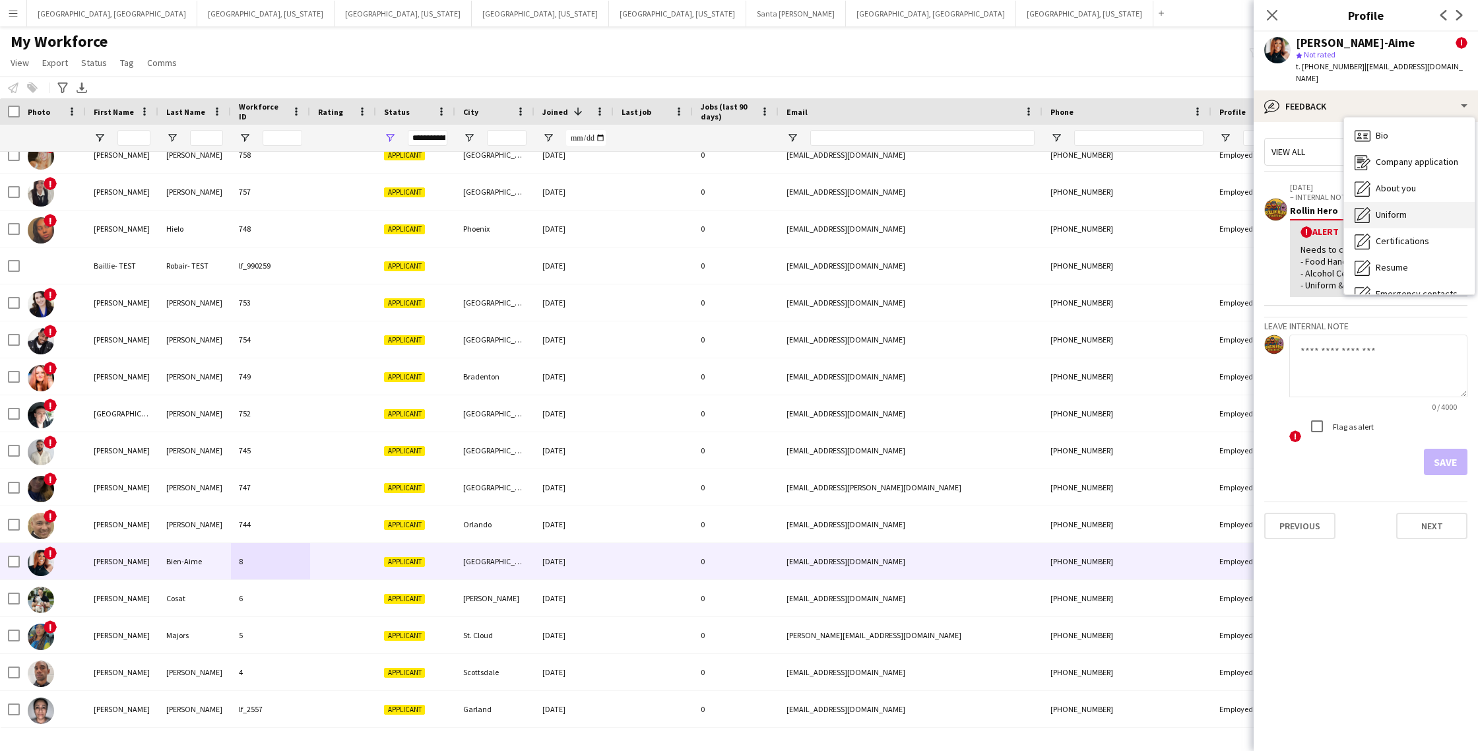
click at [1413, 211] on div "Uniform Uniform" at bounding box center [1409, 215] width 131 height 26
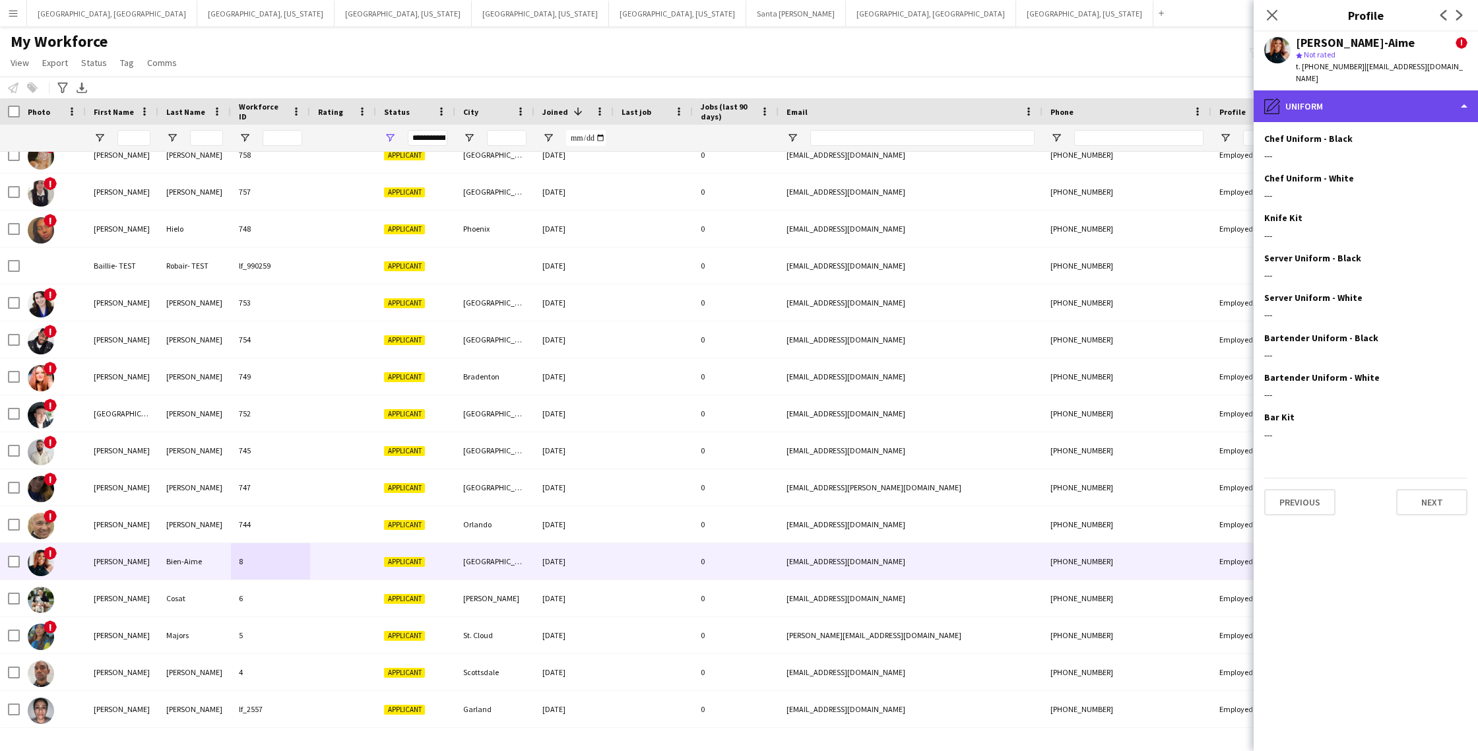
click at [1404, 95] on div "pencil4 Uniform" at bounding box center [1366, 106] width 224 height 32
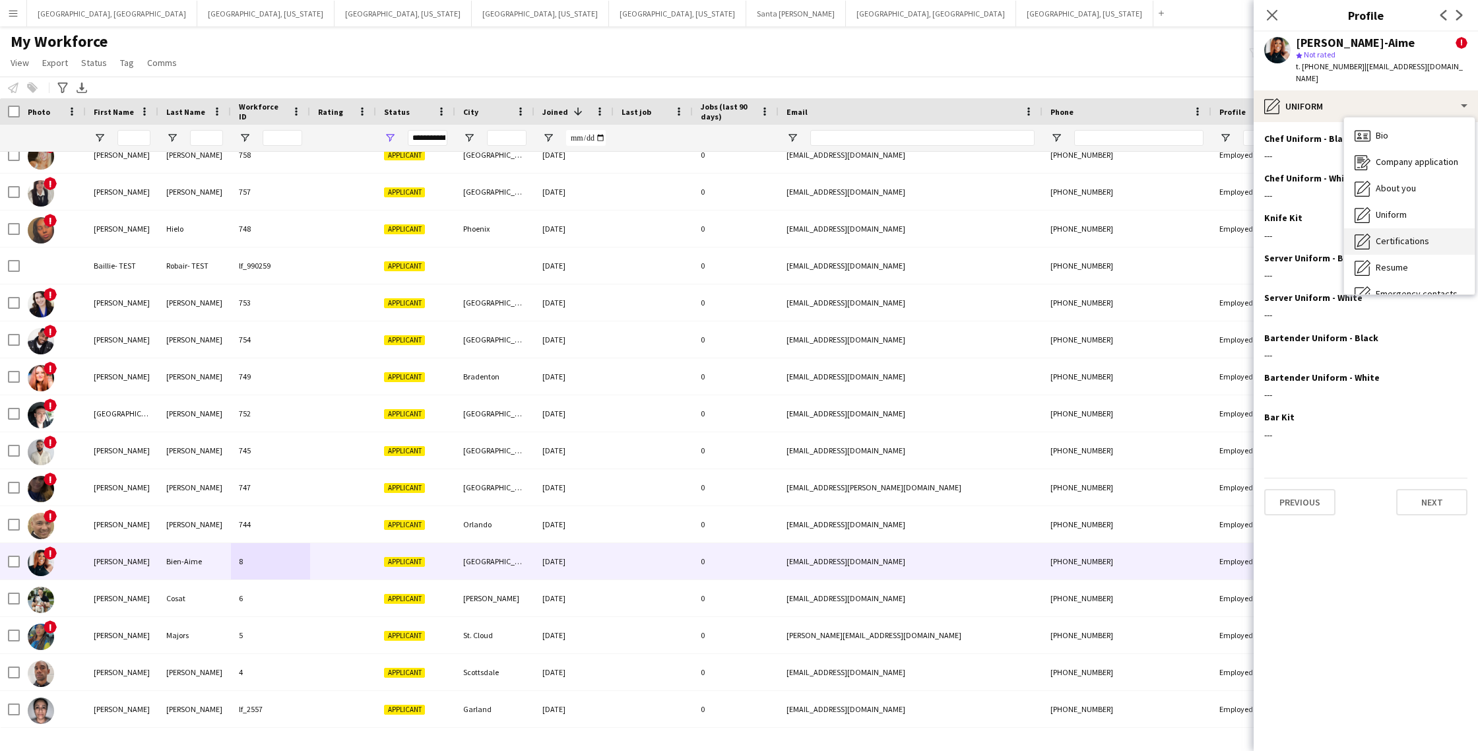
click at [1401, 235] on span "Certifications" at bounding box center [1402, 241] width 53 height 12
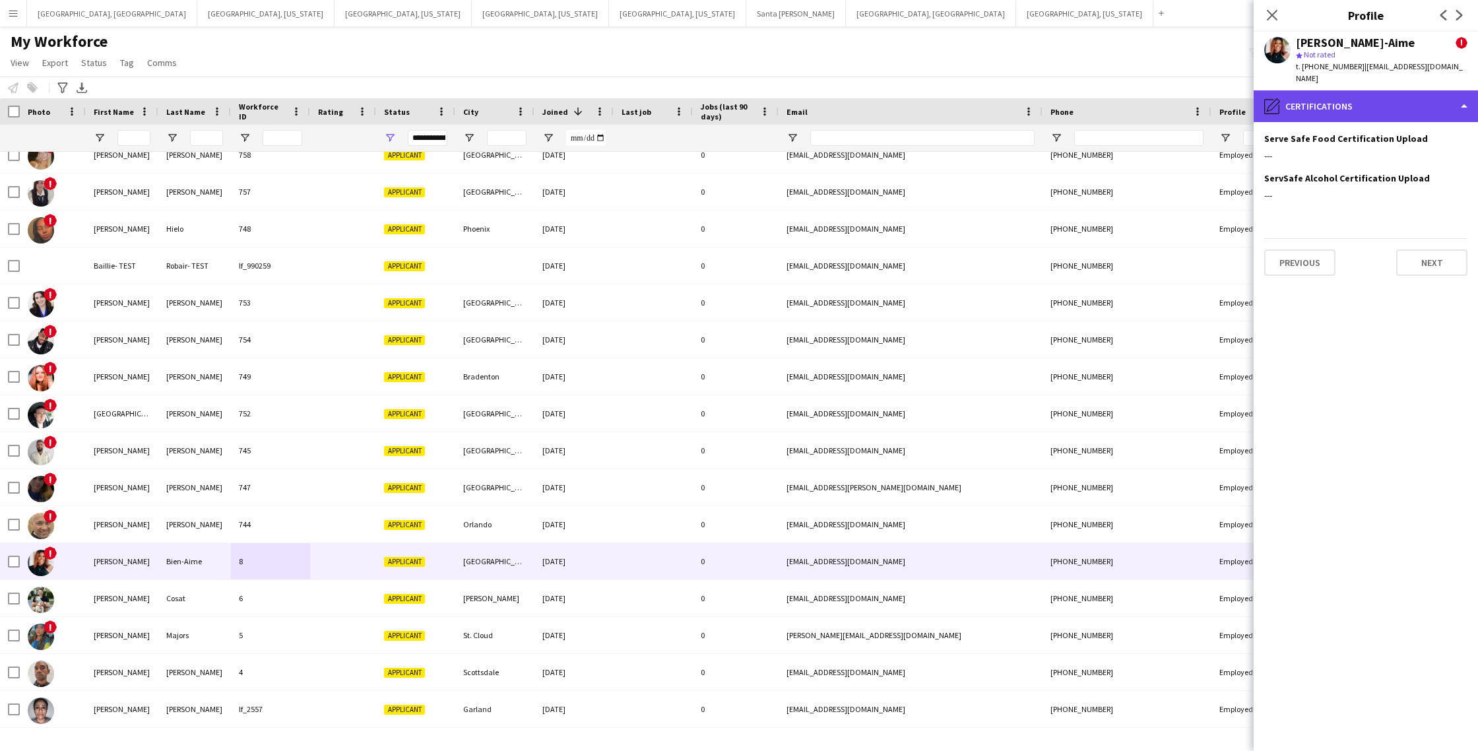
click at [1366, 92] on div "pencil4 Certifications" at bounding box center [1366, 106] width 224 height 32
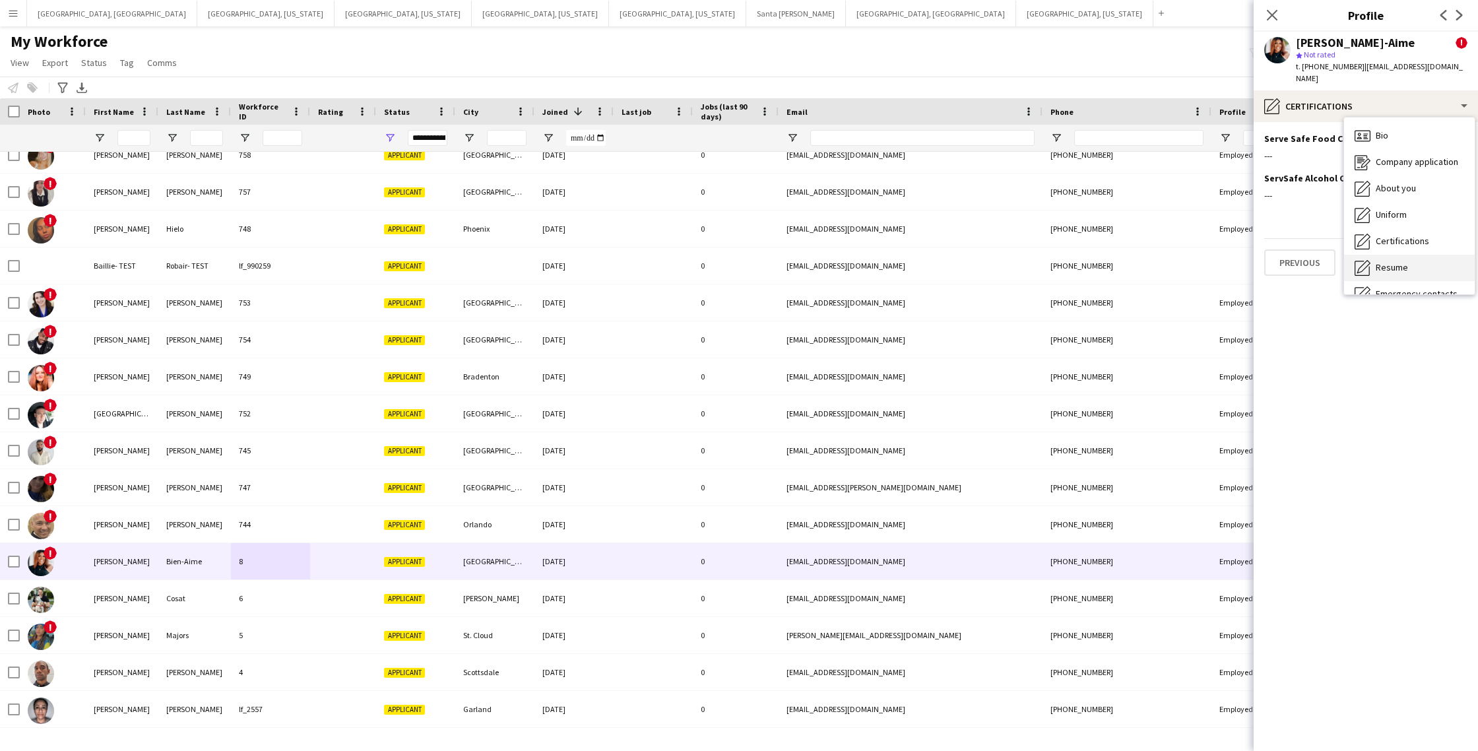
click at [1395, 261] on span "Resume" at bounding box center [1392, 267] width 32 height 12
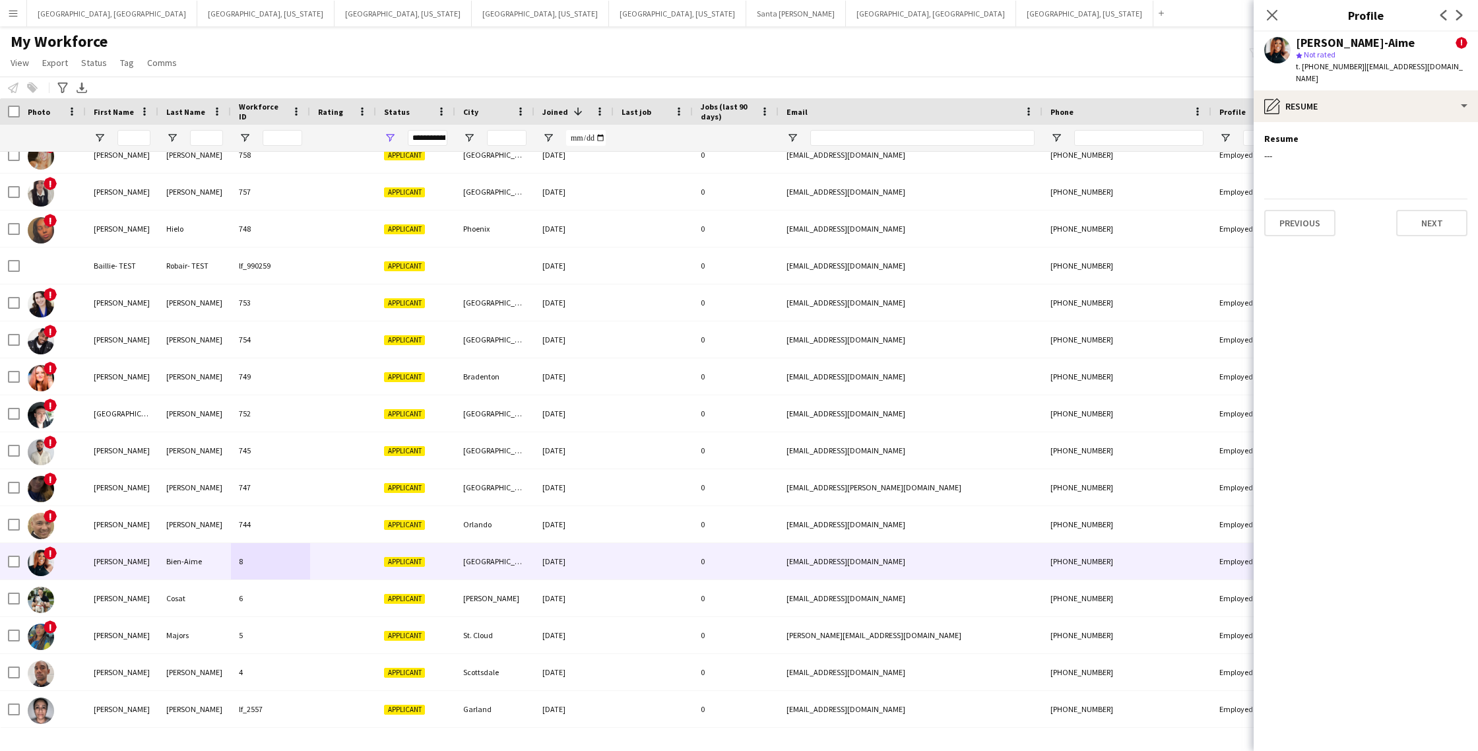
drag, startPoint x: 1269, startPoint y: 18, endPoint x: 1272, endPoint y: 10, distance: 9.2
click at [1269, 18] on icon at bounding box center [1272, 15] width 11 height 11
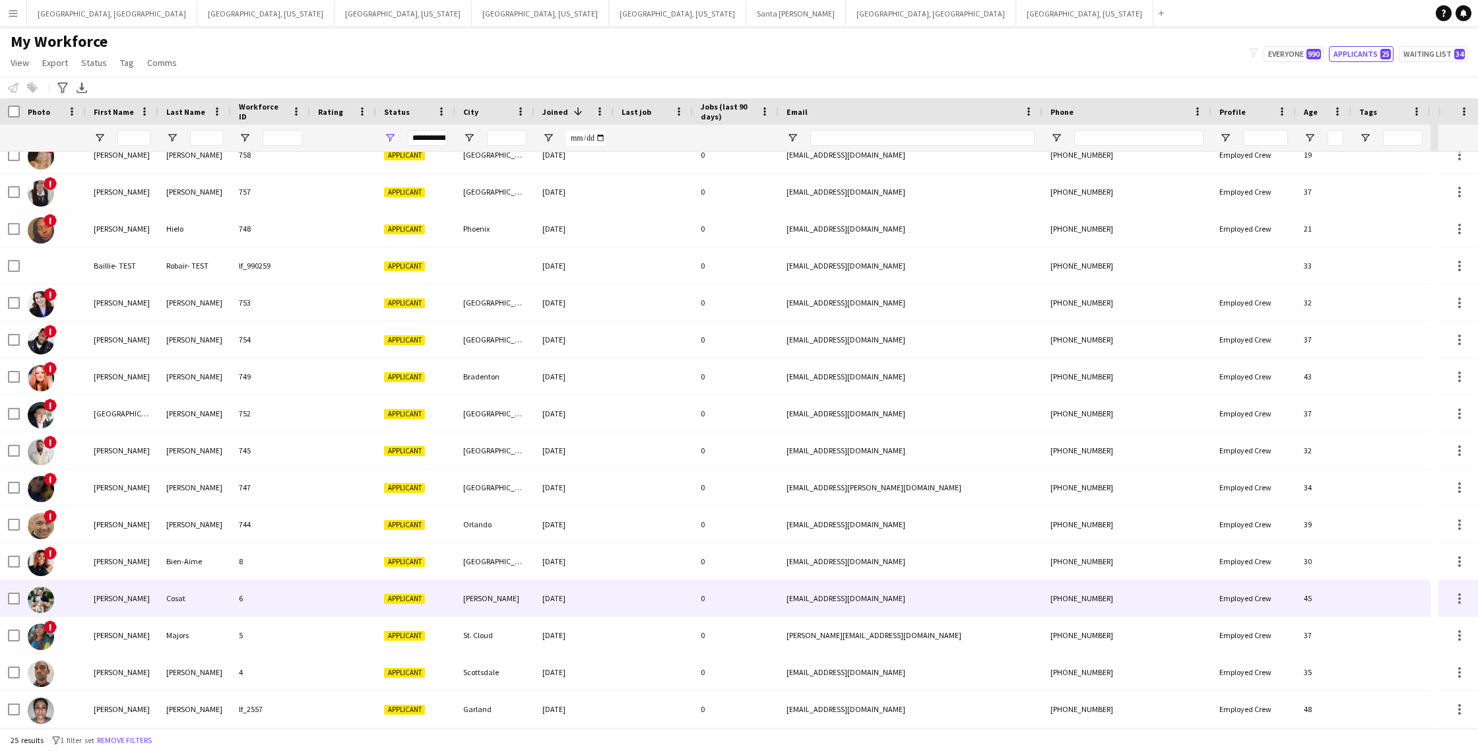
click at [313, 610] on div at bounding box center [343, 598] width 66 height 36
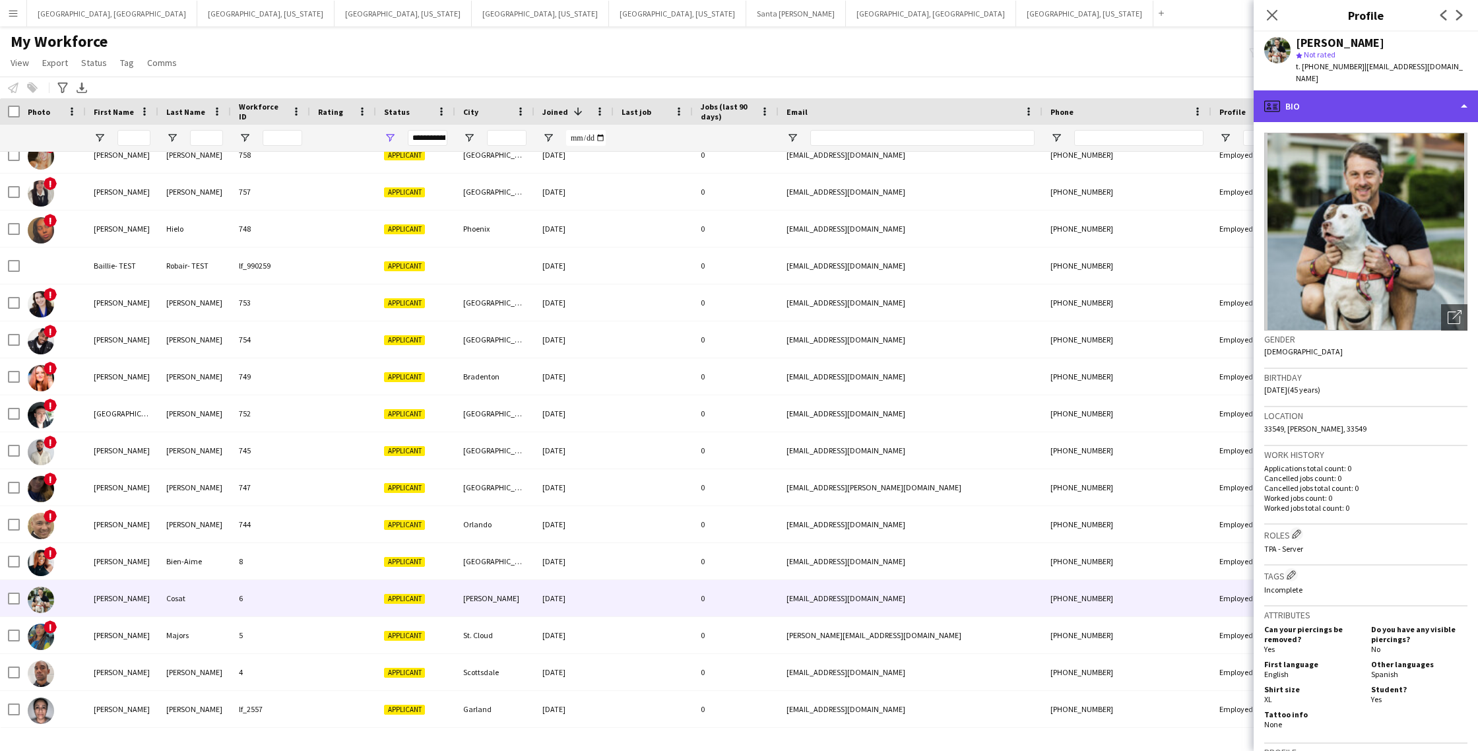
click at [1375, 102] on div "profile Bio" at bounding box center [1366, 106] width 224 height 32
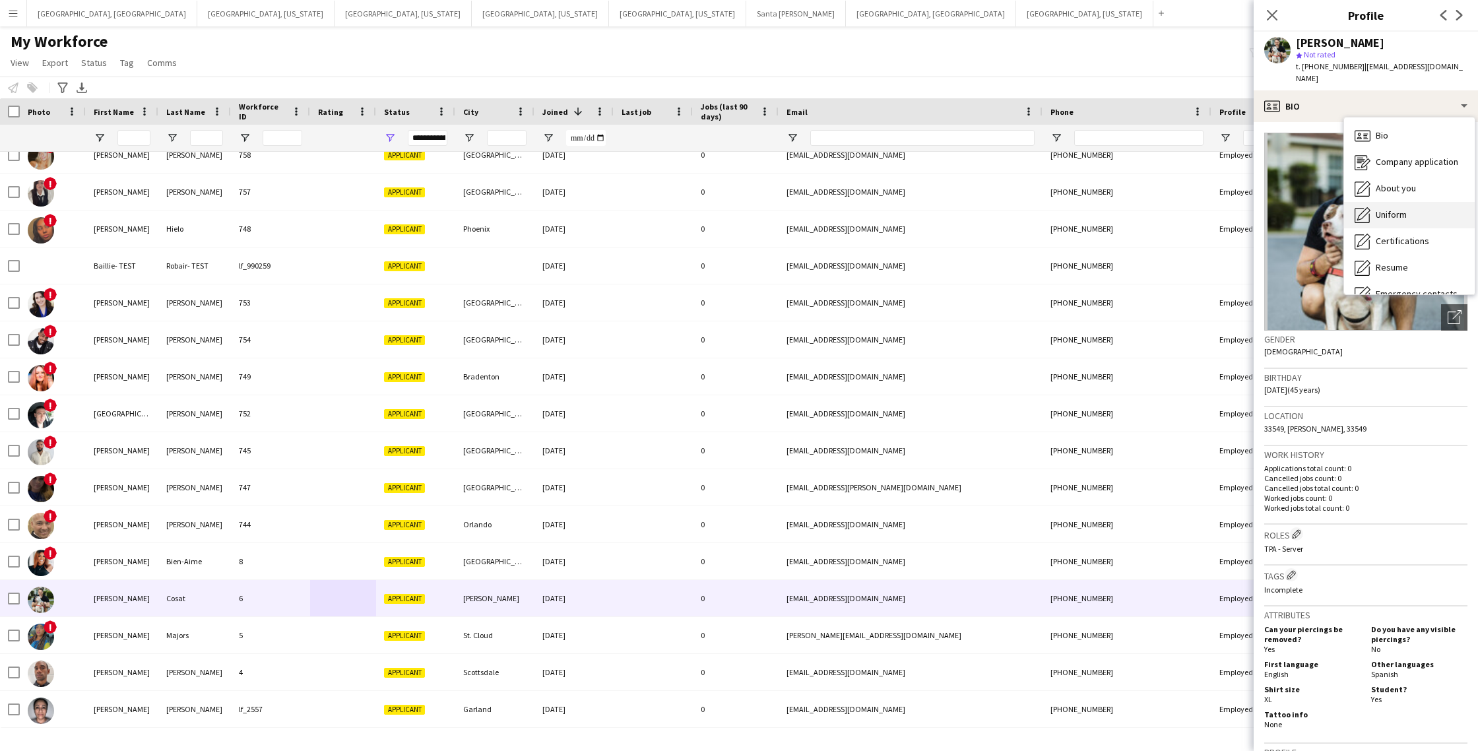
click at [1412, 205] on div "Uniform Uniform" at bounding box center [1409, 215] width 131 height 26
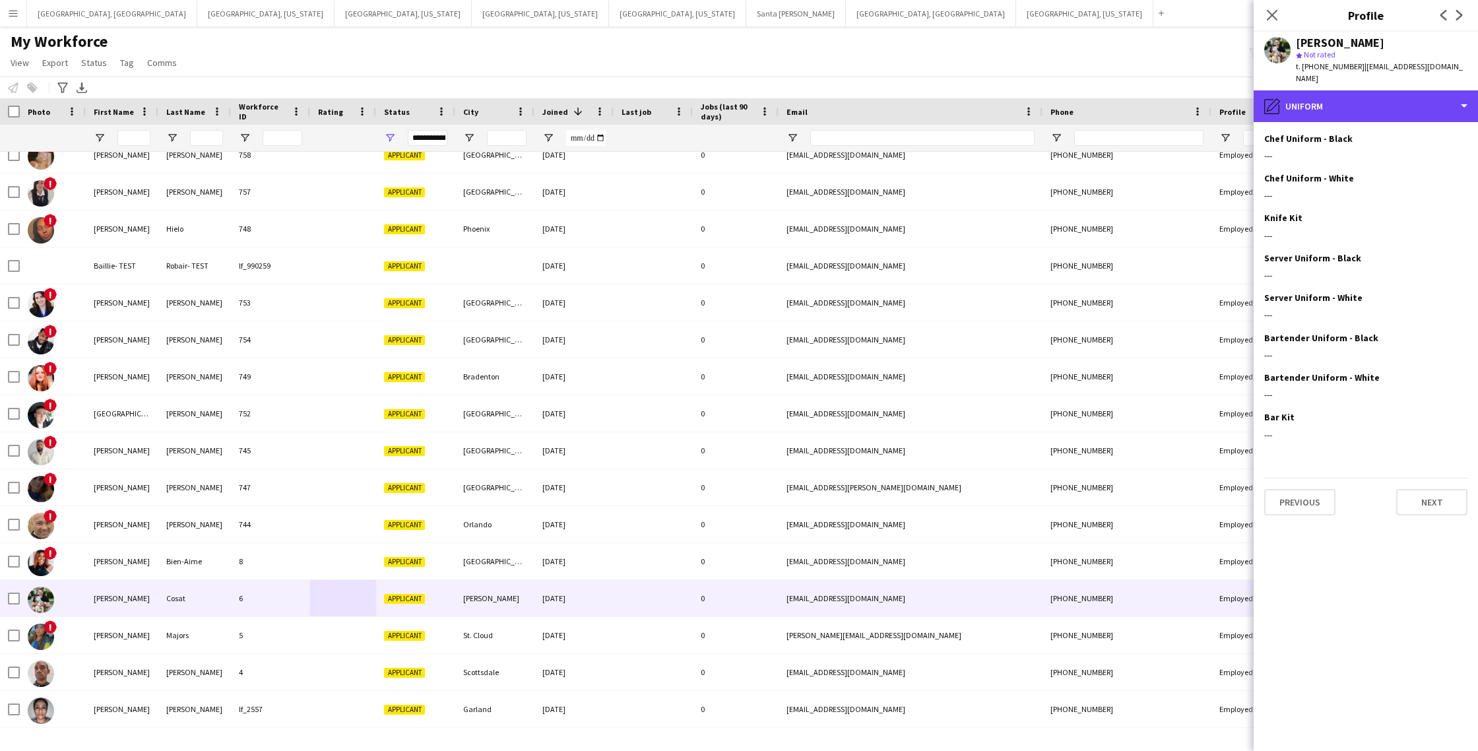
drag, startPoint x: 1342, startPoint y: 87, endPoint x: 1348, endPoint y: 104, distance: 18.0
click at [1342, 90] on div "pencil4 Uniform" at bounding box center [1366, 106] width 224 height 32
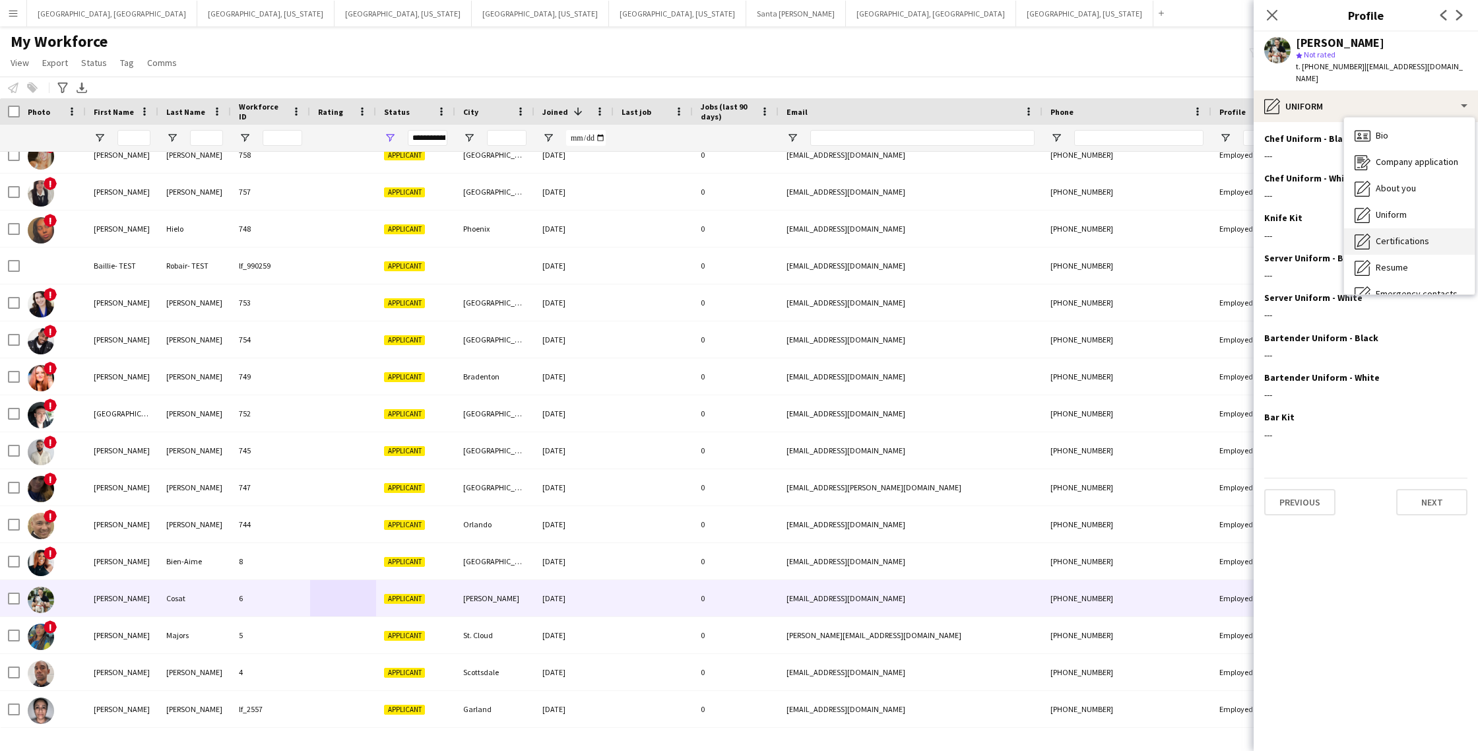
click at [1403, 235] on span "Certifications" at bounding box center [1402, 241] width 53 height 12
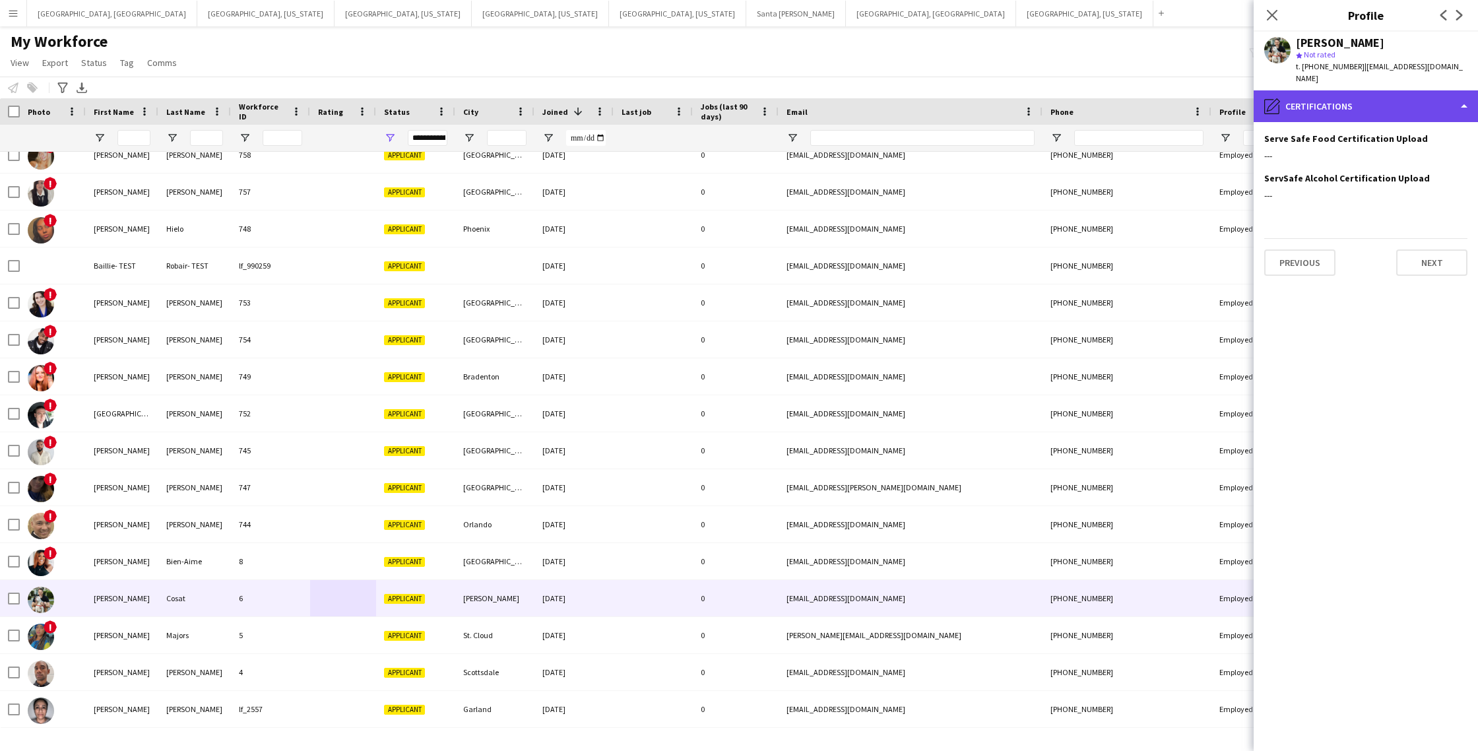
click at [1370, 102] on div "pencil4 Certifications" at bounding box center [1366, 106] width 224 height 32
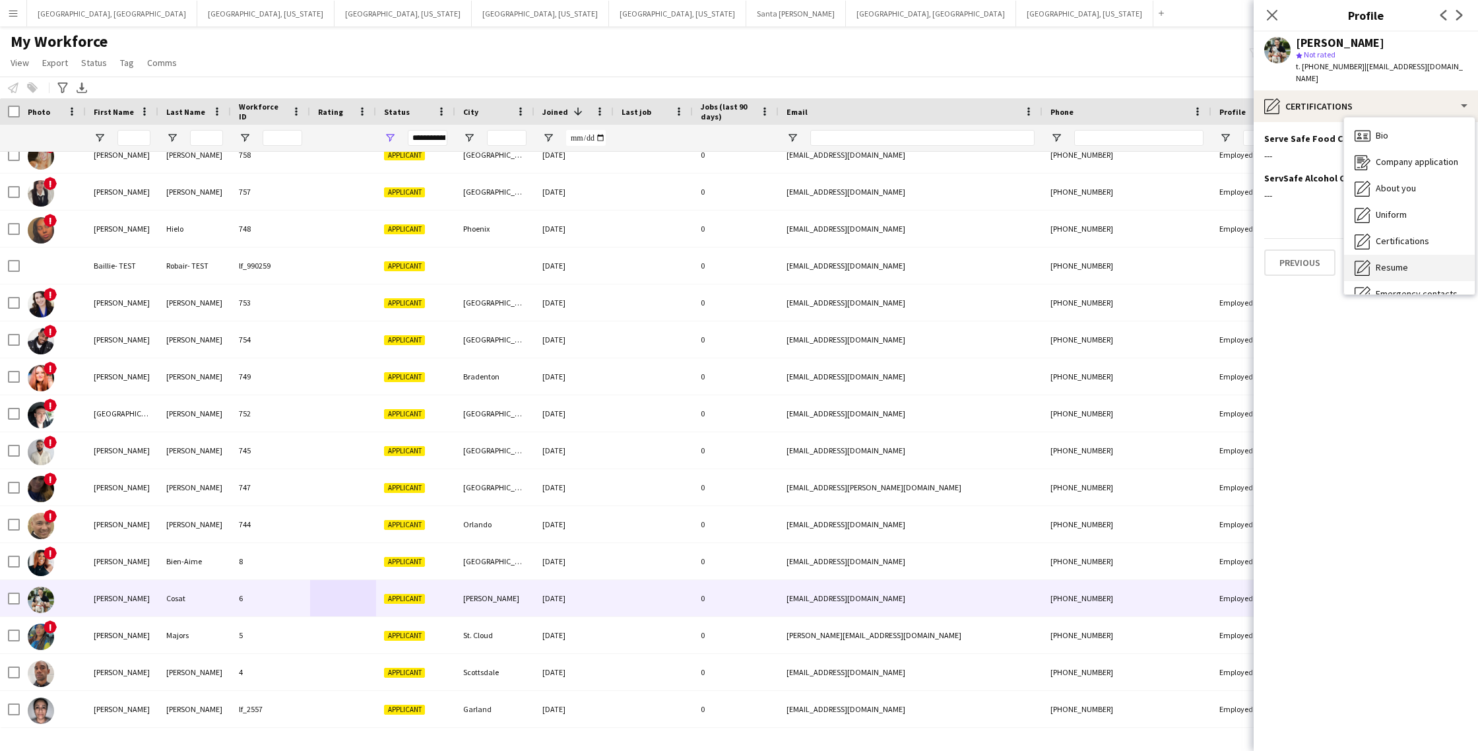
click at [1409, 255] on div "Resume Resume" at bounding box center [1409, 268] width 131 height 26
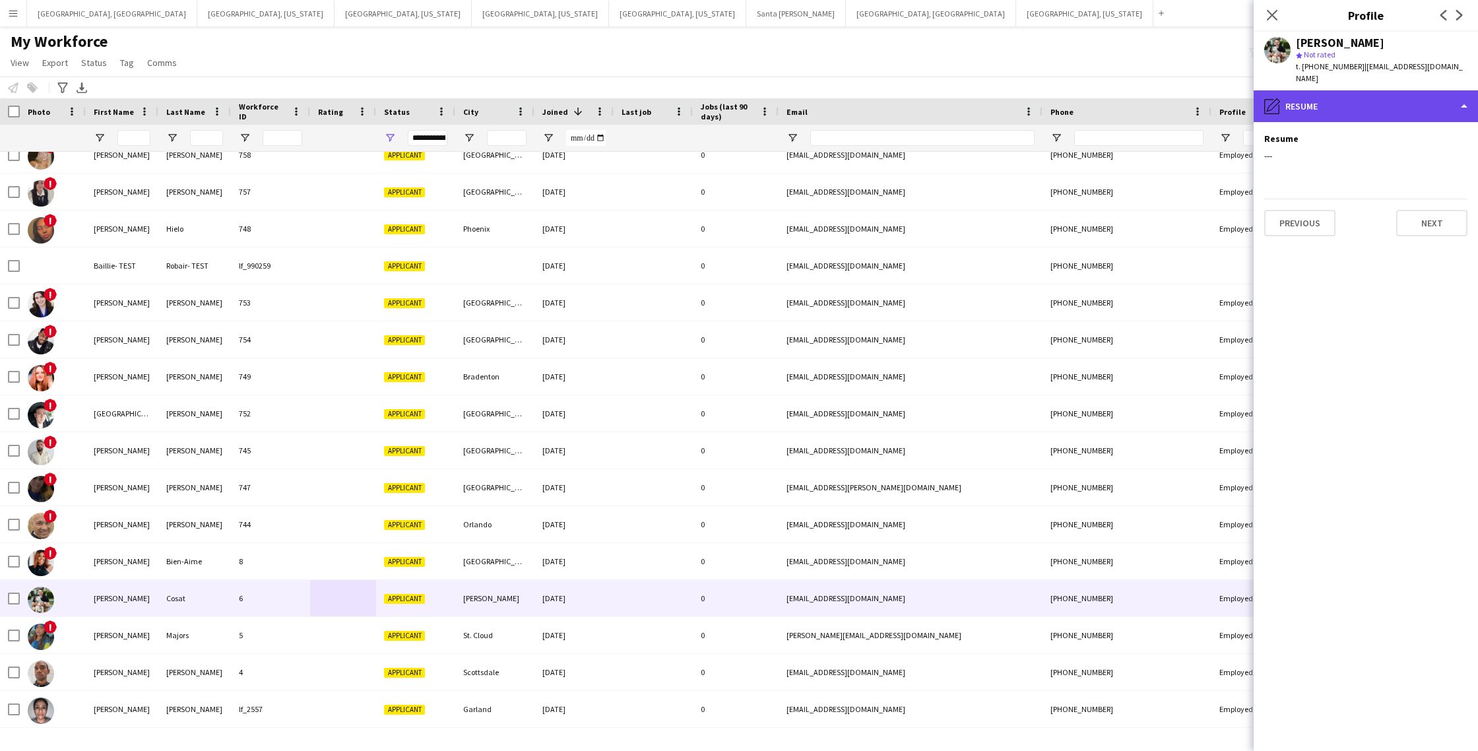
click at [1358, 105] on div "pencil4 Resume" at bounding box center [1366, 106] width 224 height 32
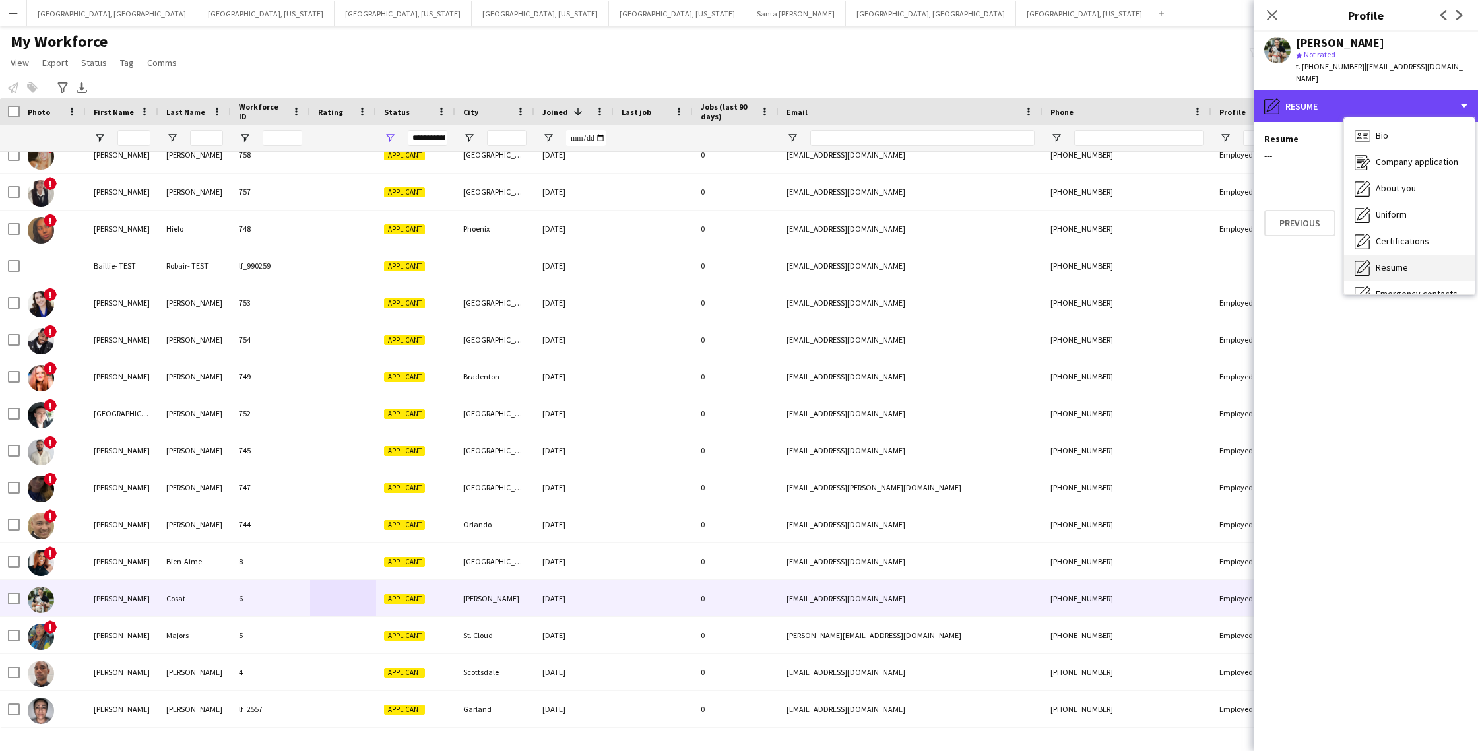
scroll to position [71, 0]
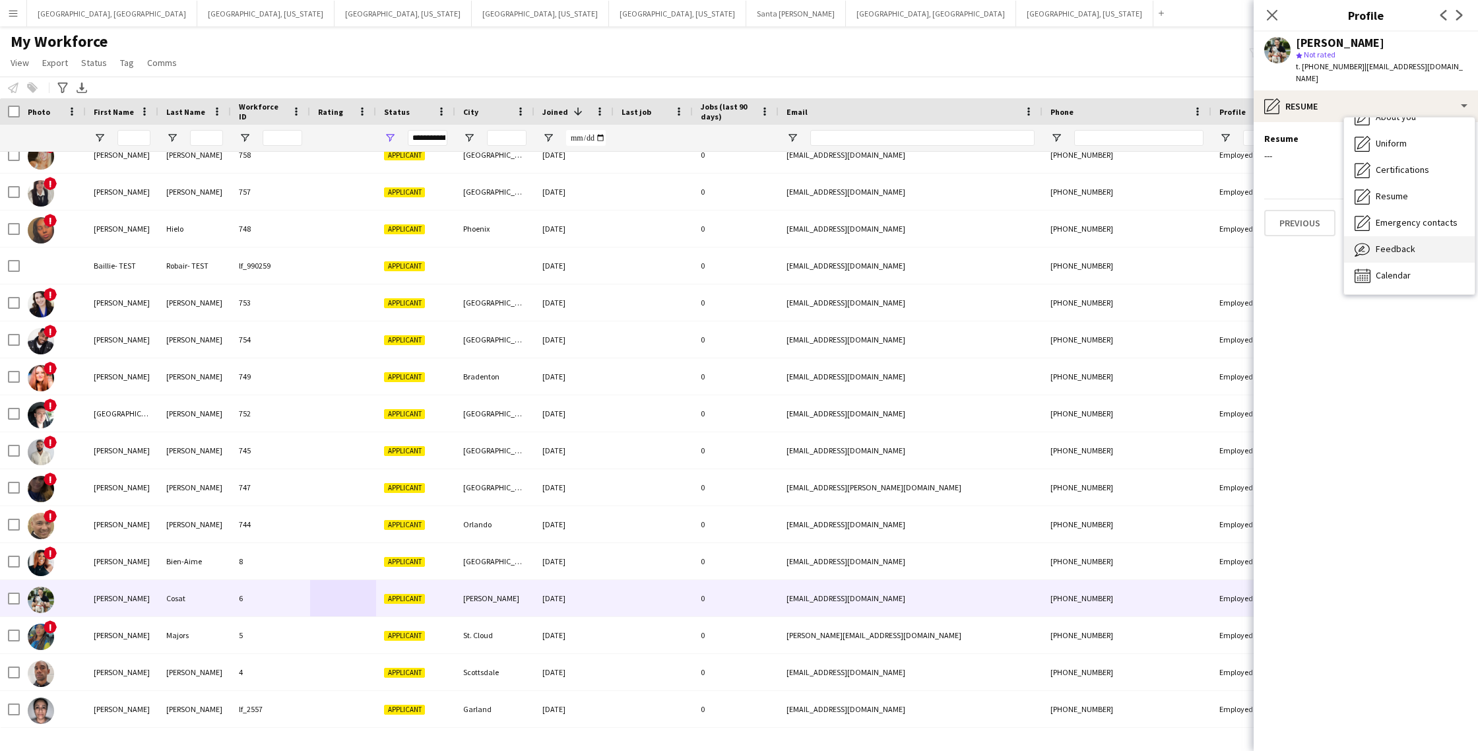
click at [1396, 243] on span "Feedback" at bounding box center [1396, 249] width 40 height 12
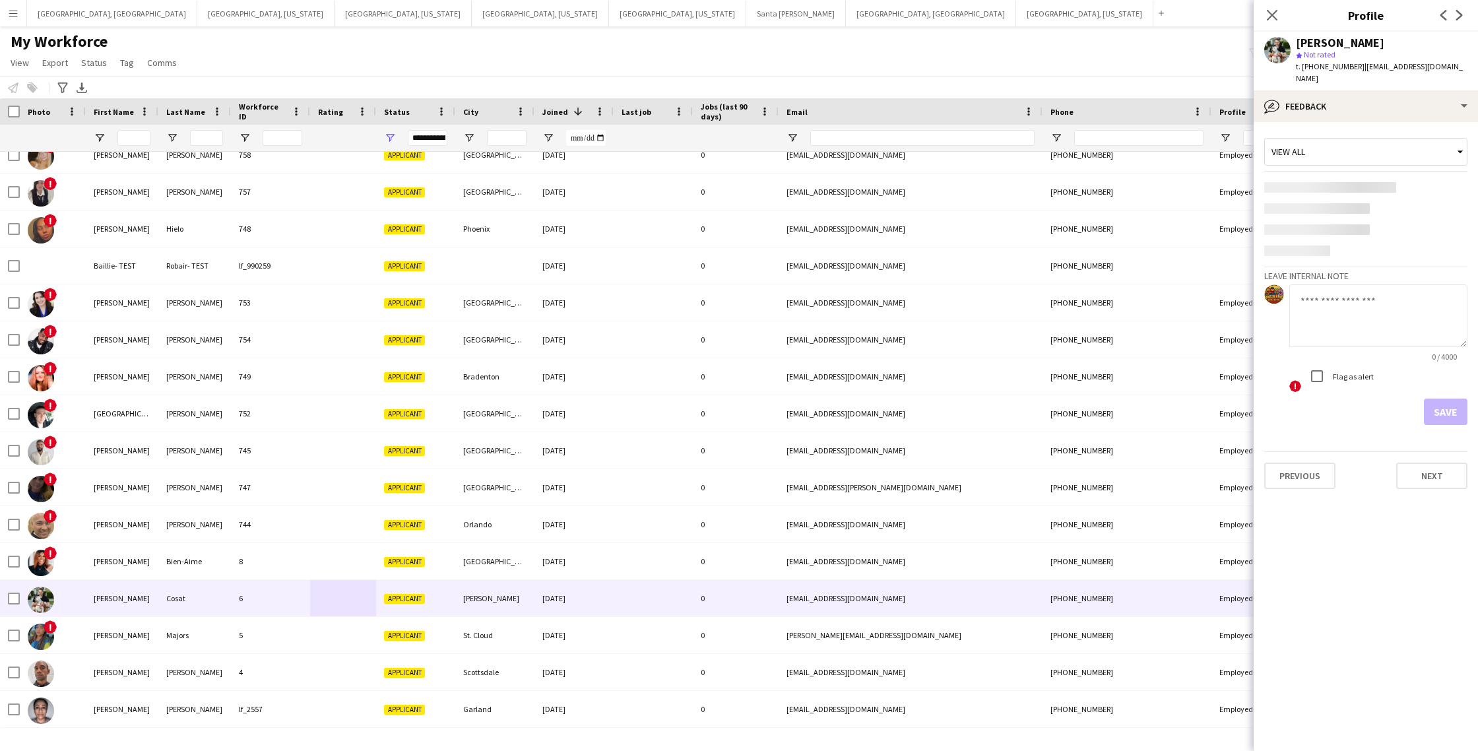
click at [1352, 300] on textarea at bounding box center [1379, 315] width 178 height 63
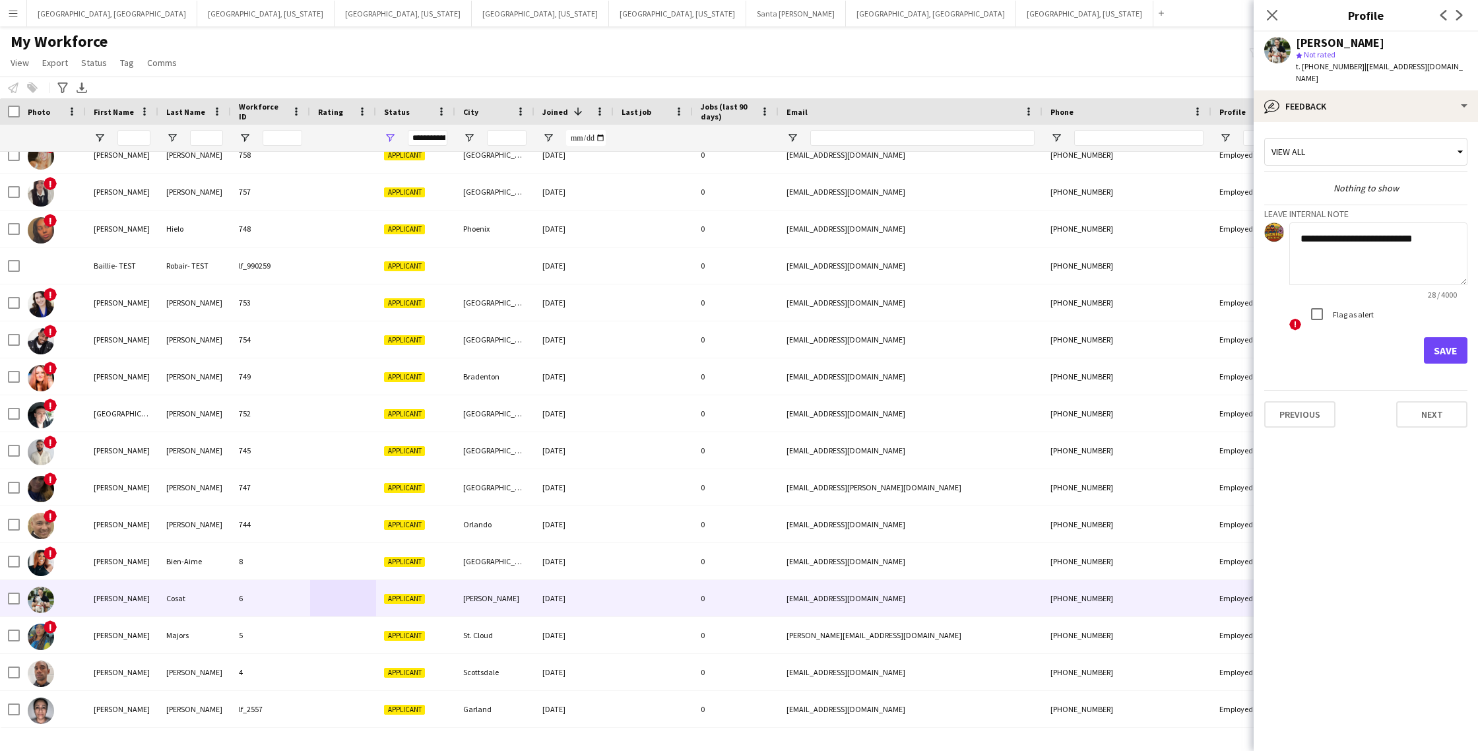
type textarea "**********"
click at [1441, 337] on button "Save" at bounding box center [1446, 350] width 44 height 26
click at [1450, 368] on button "Save" at bounding box center [1446, 381] width 44 height 26
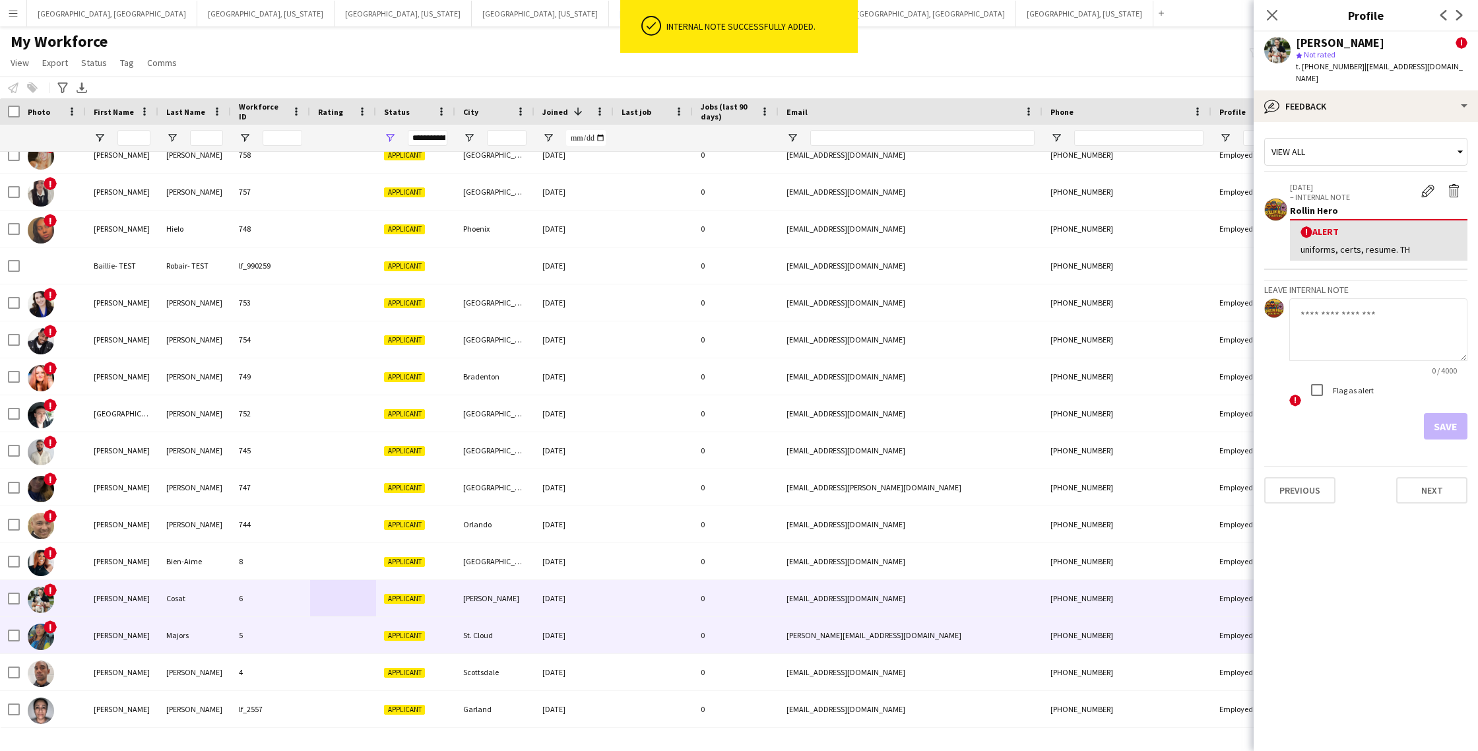
click at [200, 639] on div "Majors" at bounding box center [194, 635] width 73 height 36
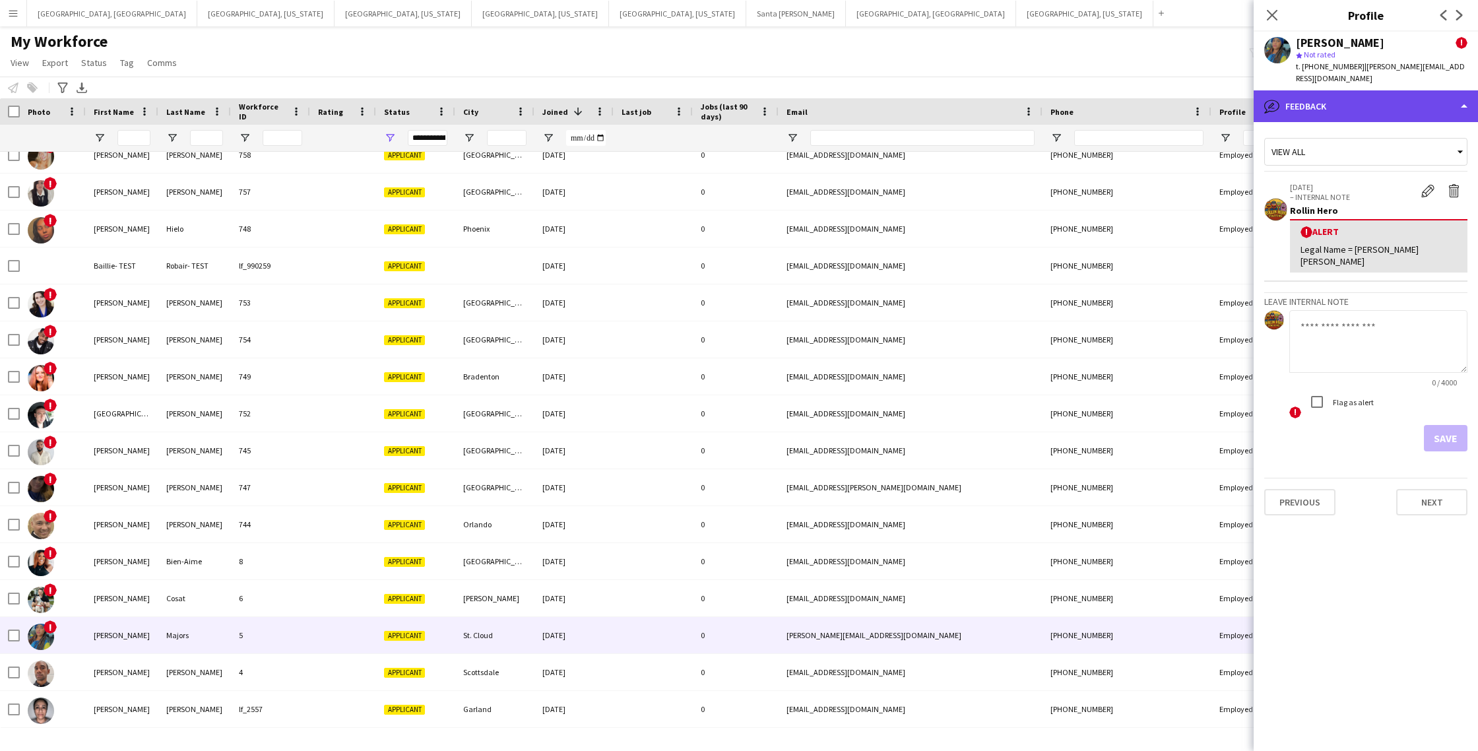
click at [1376, 98] on div "bubble-pencil Feedback" at bounding box center [1366, 106] width 224 height 32
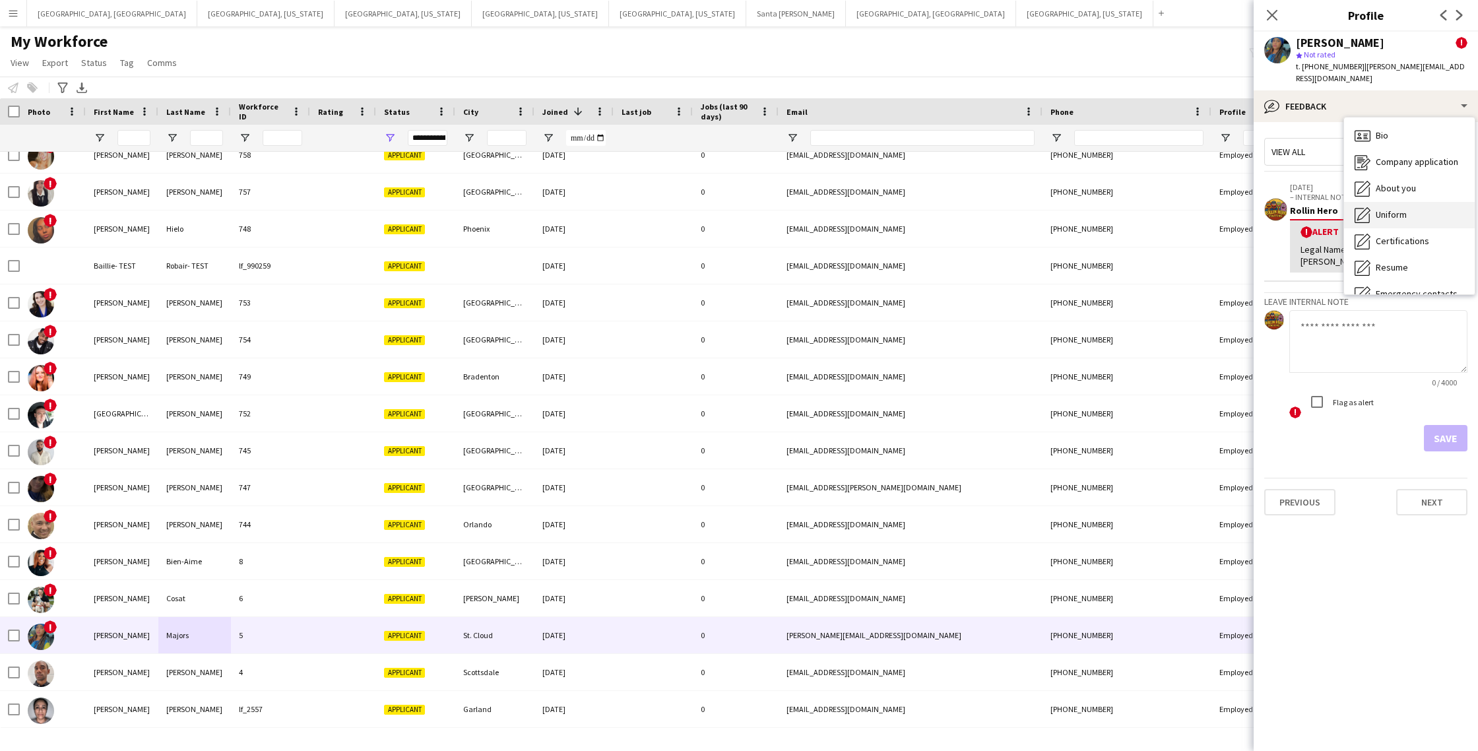
click at [1400, 209] on span "Uniform" at bounding box center [1391, 215] width 31 height 12
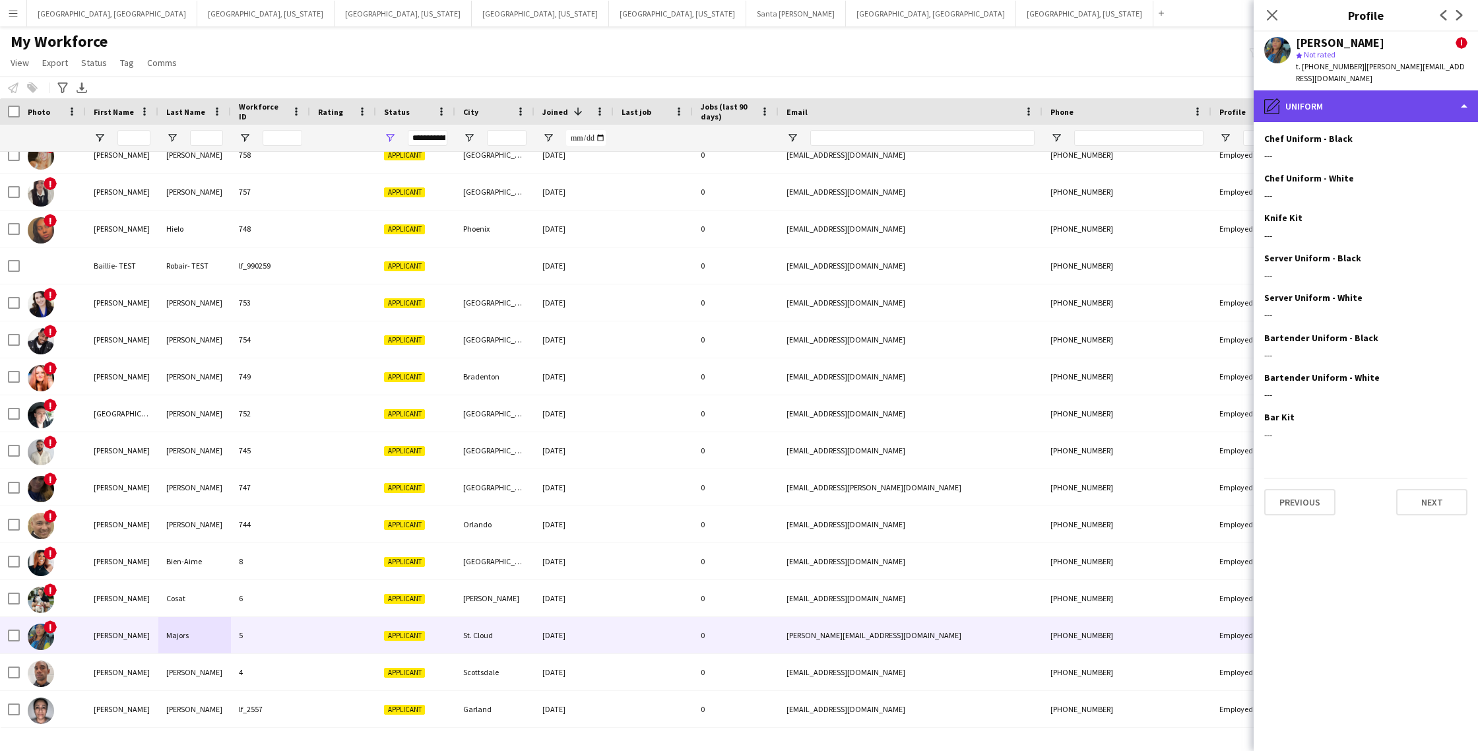
click at [1321, 94] on div "pencil4 Uniform" at bounding box center [1366, 106] width 224 height 32
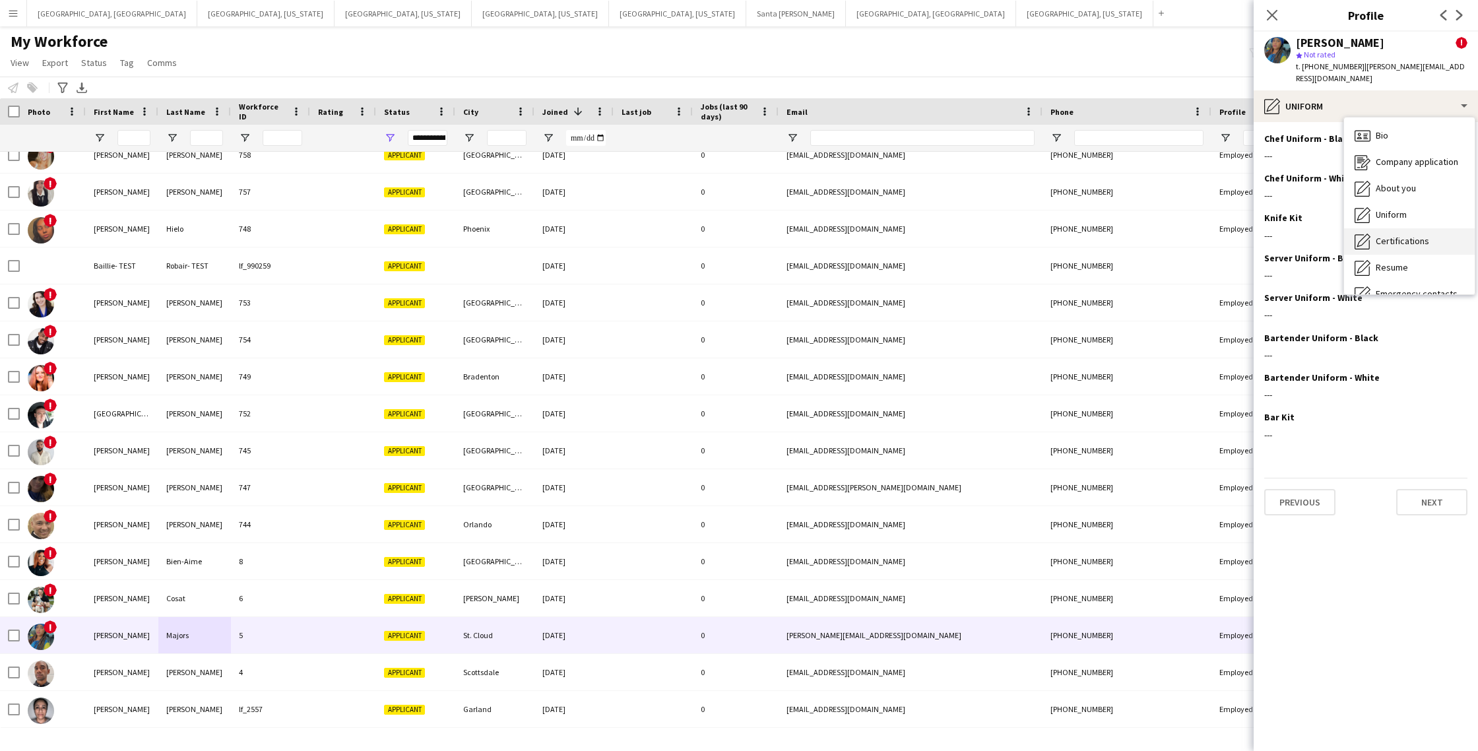
click at [1393, 235] on span "Certifications" at bounding box center [1402, 241] width 53 height 12
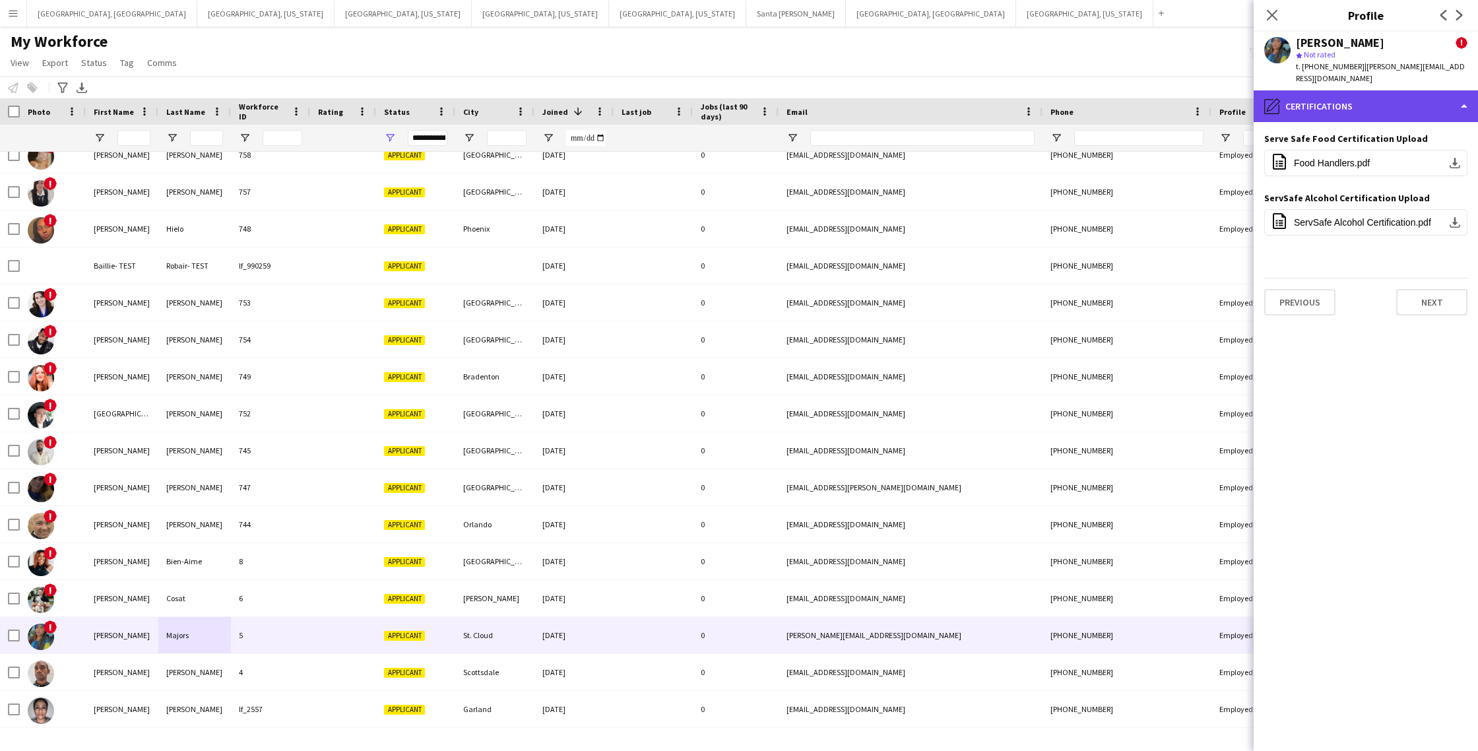
click at [1374, 96] on div "pencil4 Certifications" at bounding box center [1366, 106] width 224 height 32
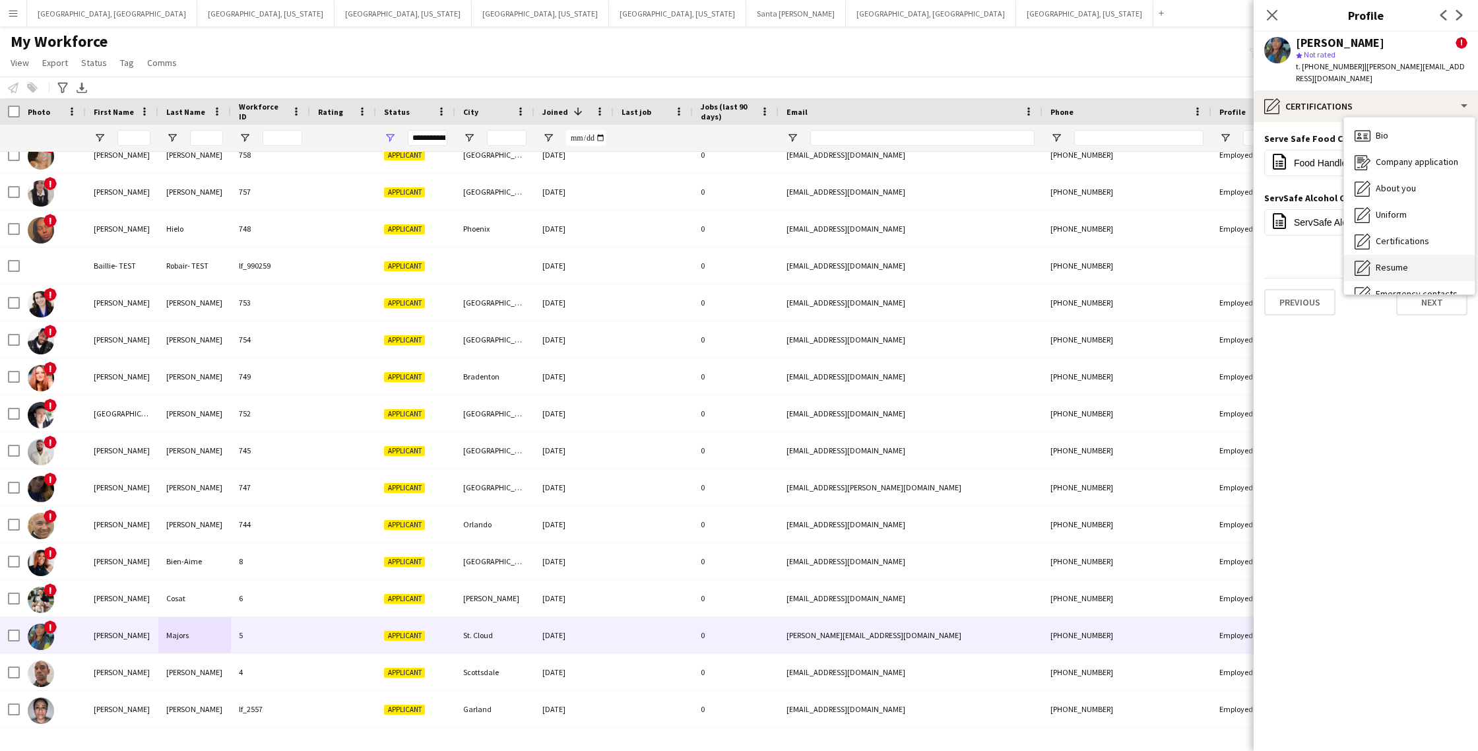
click at [1420, 255] on div "Resume Resume" at bounding box center [1409, 268] width 131 height 26
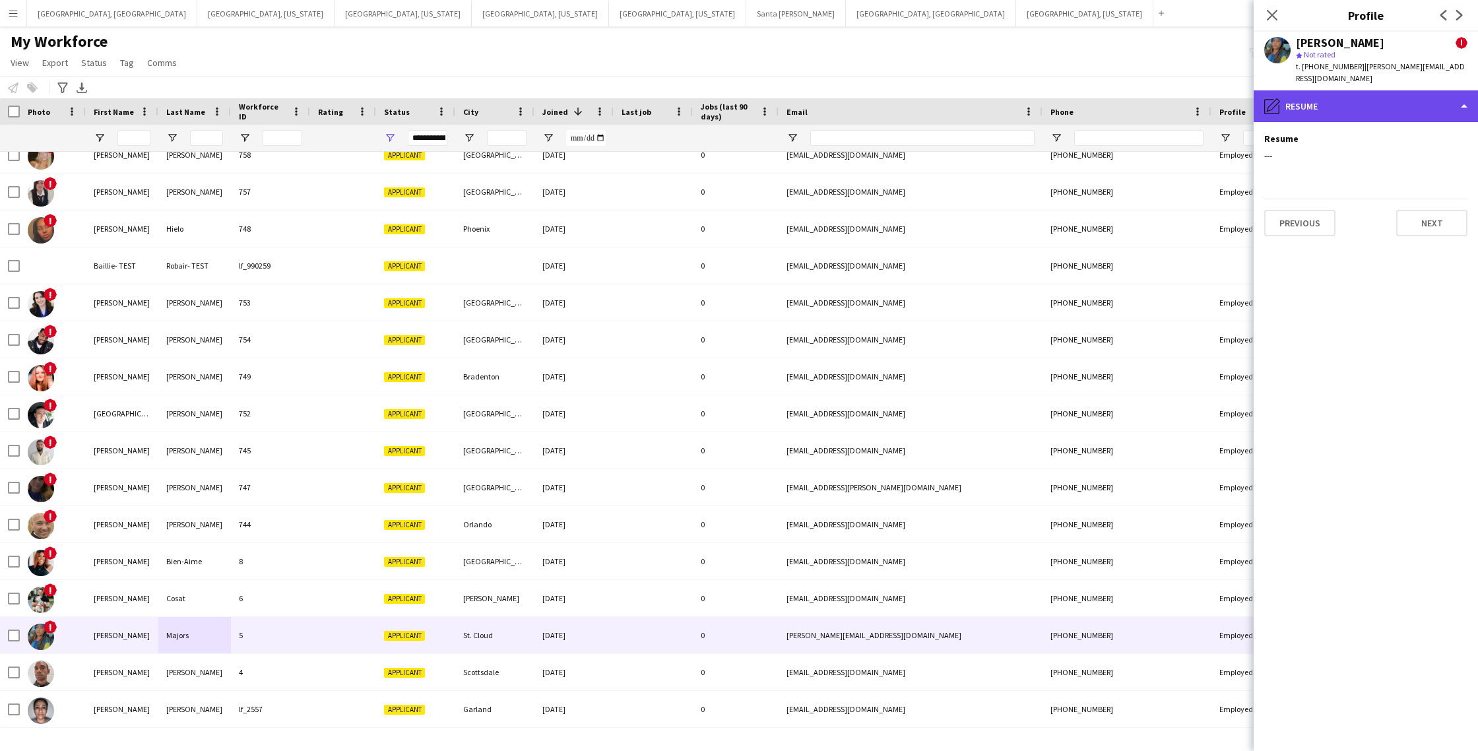
click at [1336, 100] on div "pencil4 Resume" at bounding box center [1366, 106] width 224 height 32
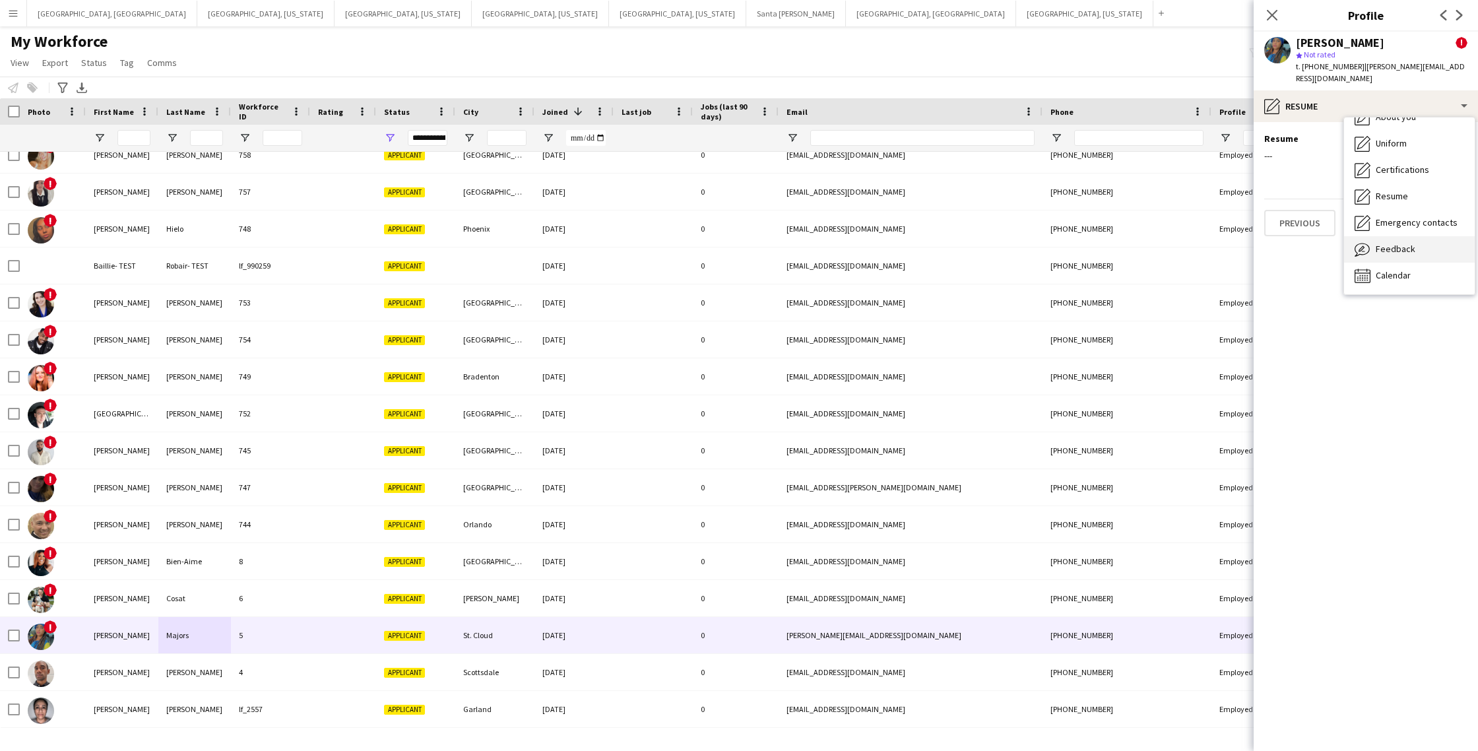
click at [1393, 243] on span "Feedback" at bounding box center [1396, 249] width 40 height 12
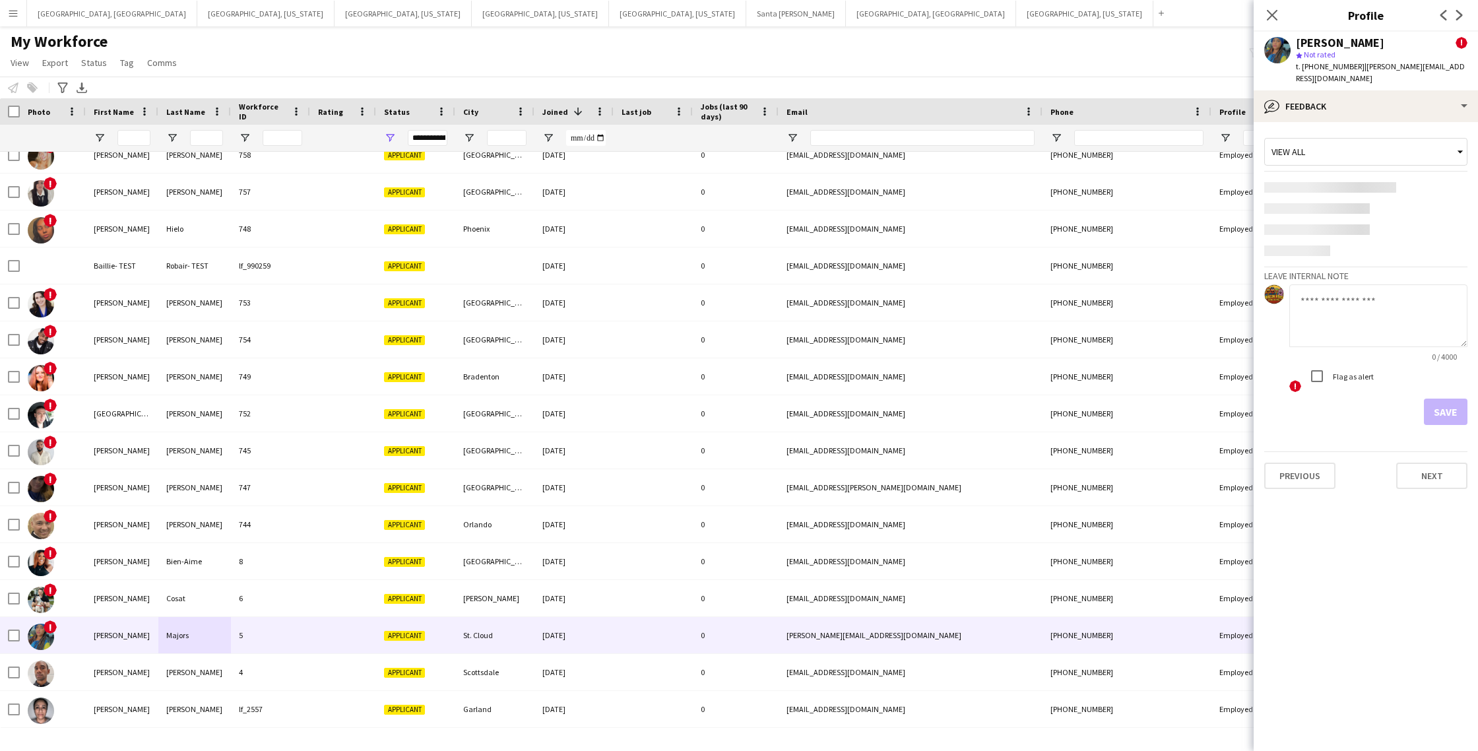
click at [1352, 302] on textarea at bounding box center [1379, 315] width 178 height 63
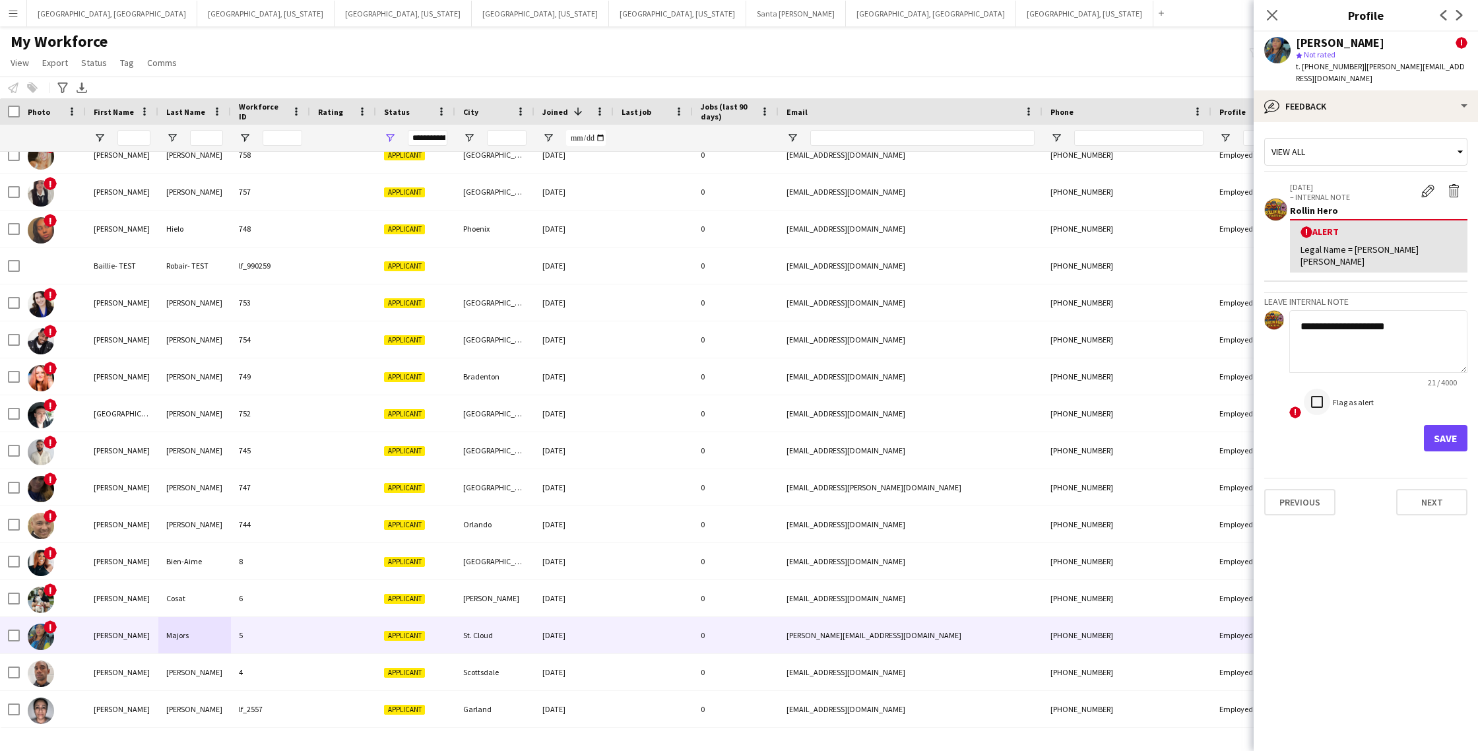
type textarea "**********"
click at [1442, 425] on button "Save" at bounding box center [1446, 438] width 44 height 26
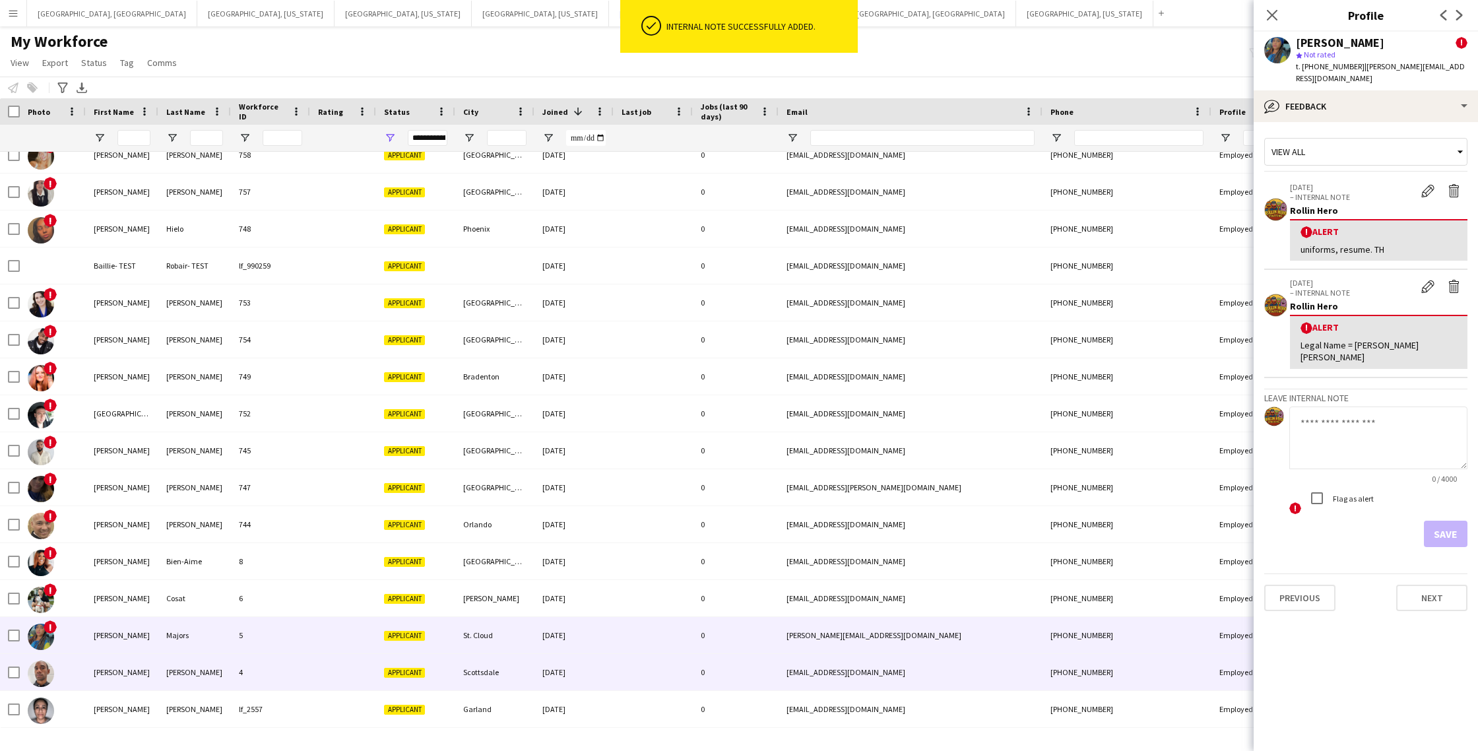
click at [170, 682] on div "[PERSON_NAME]" at bounding box center [194, 672] width 73 height 36
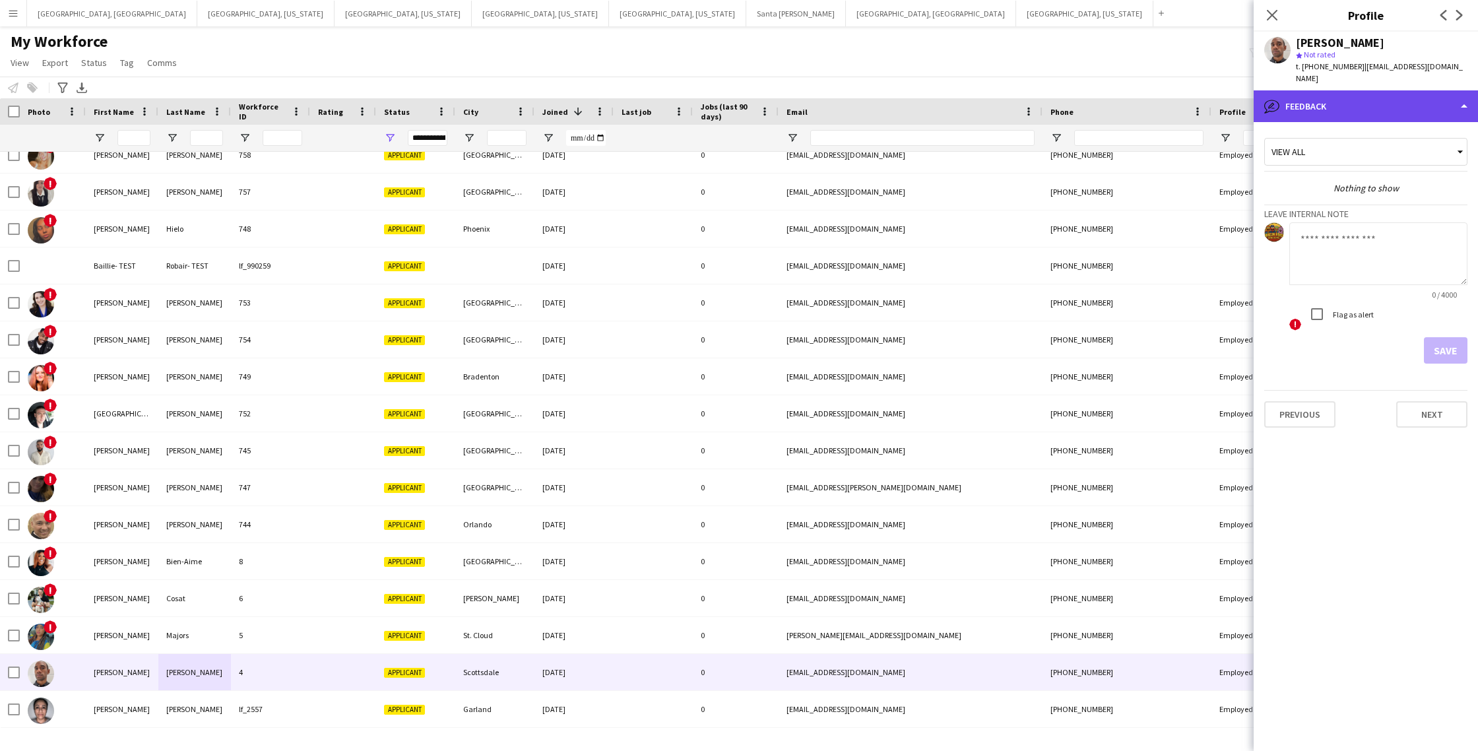
click at [1379, 95] on div "bubble-pencil Feedback" at bounding box center [1366, 106] width 224 height 32
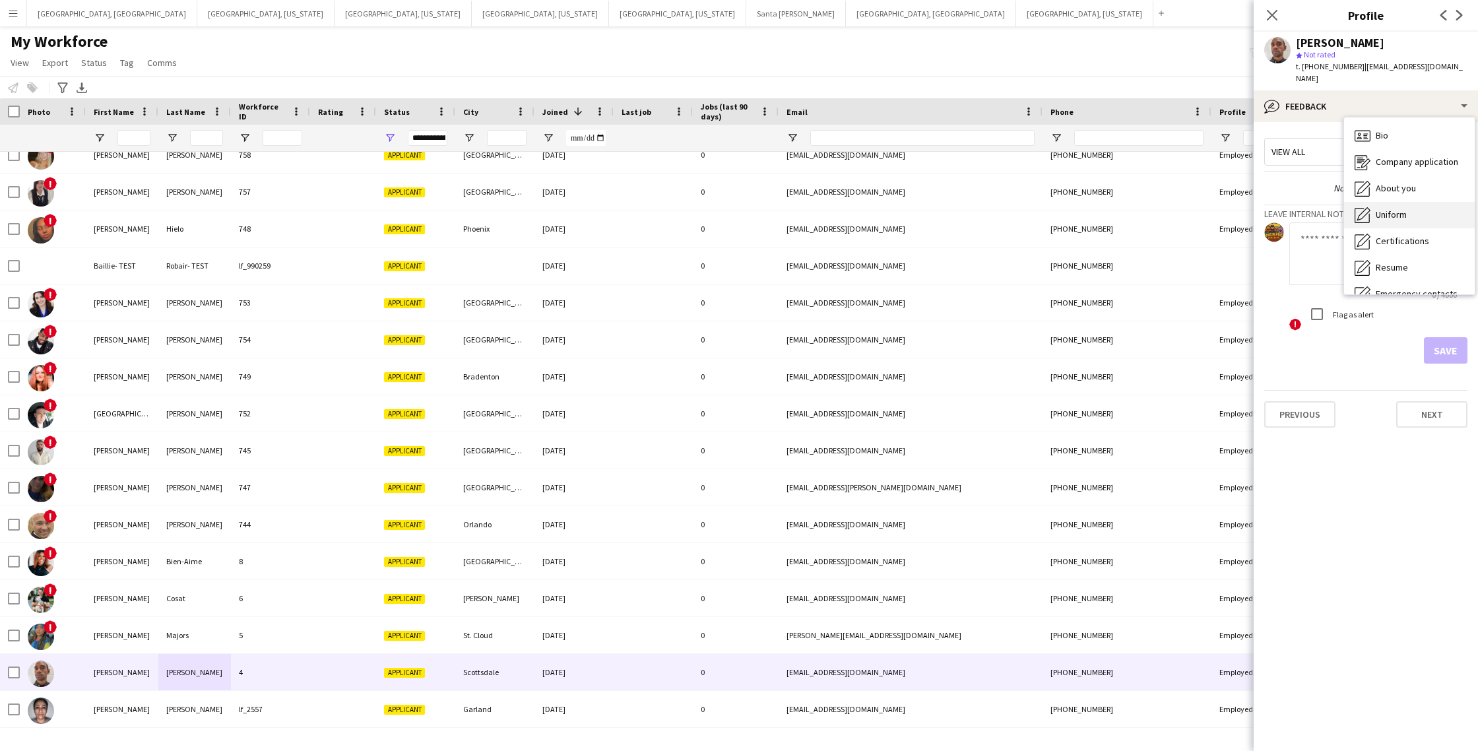
click at [1396, 209] on span "Uniform" at bounding box center [1391, 215] width 31 height 12
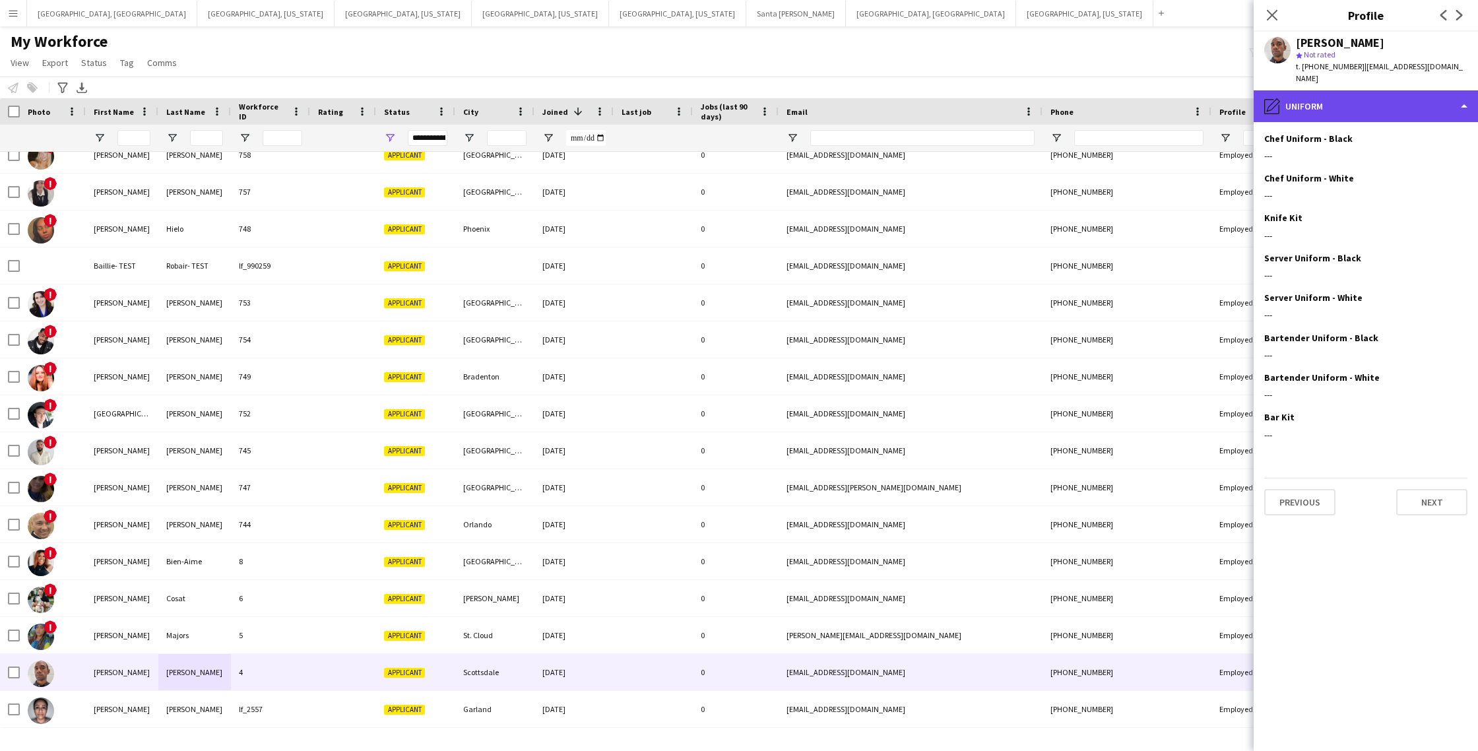
click at [1371, 103] on div "pencil4 Uniform" at bounding box center [1366, 106] width 224 height 32
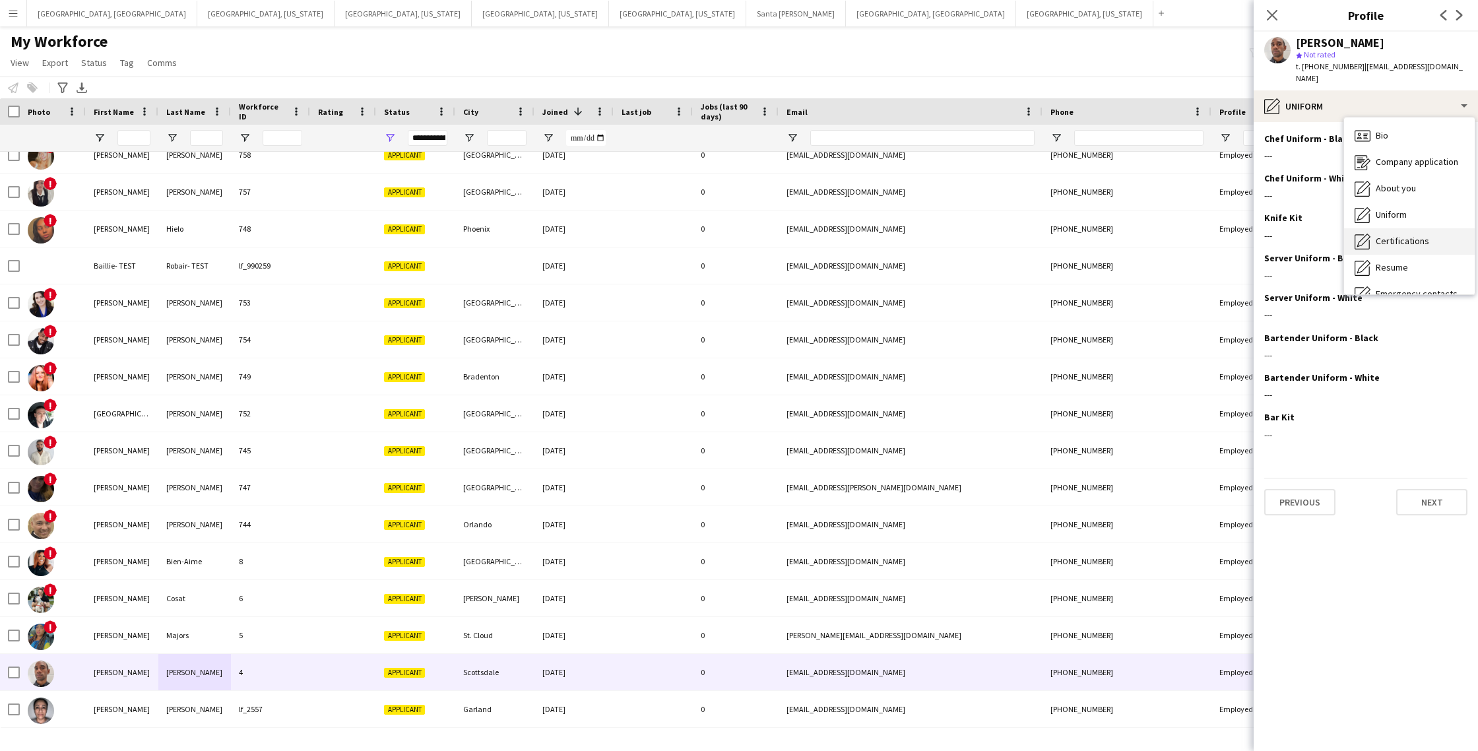
click at [1392, 235] on span "Certifications" at bounding box center [1402, 241] width 53 height 12
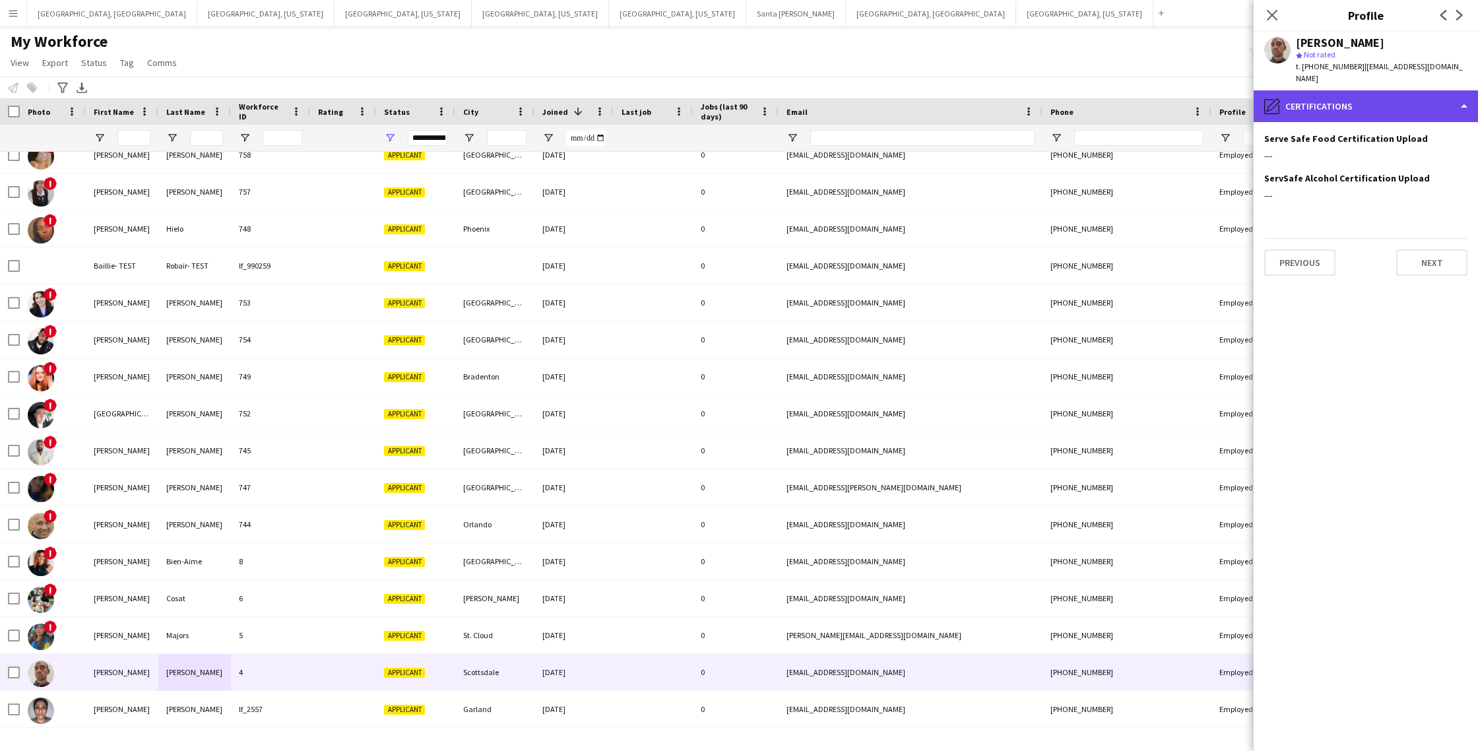
drag, startPoint x: 1360, startPoint y: 94, endPoint x: 1360, endPoint y: 102, distance: 8.6
click at [1360, 94] on div "pencil4 Certifications" at bounding box center [1366, 106] width 224 height 32
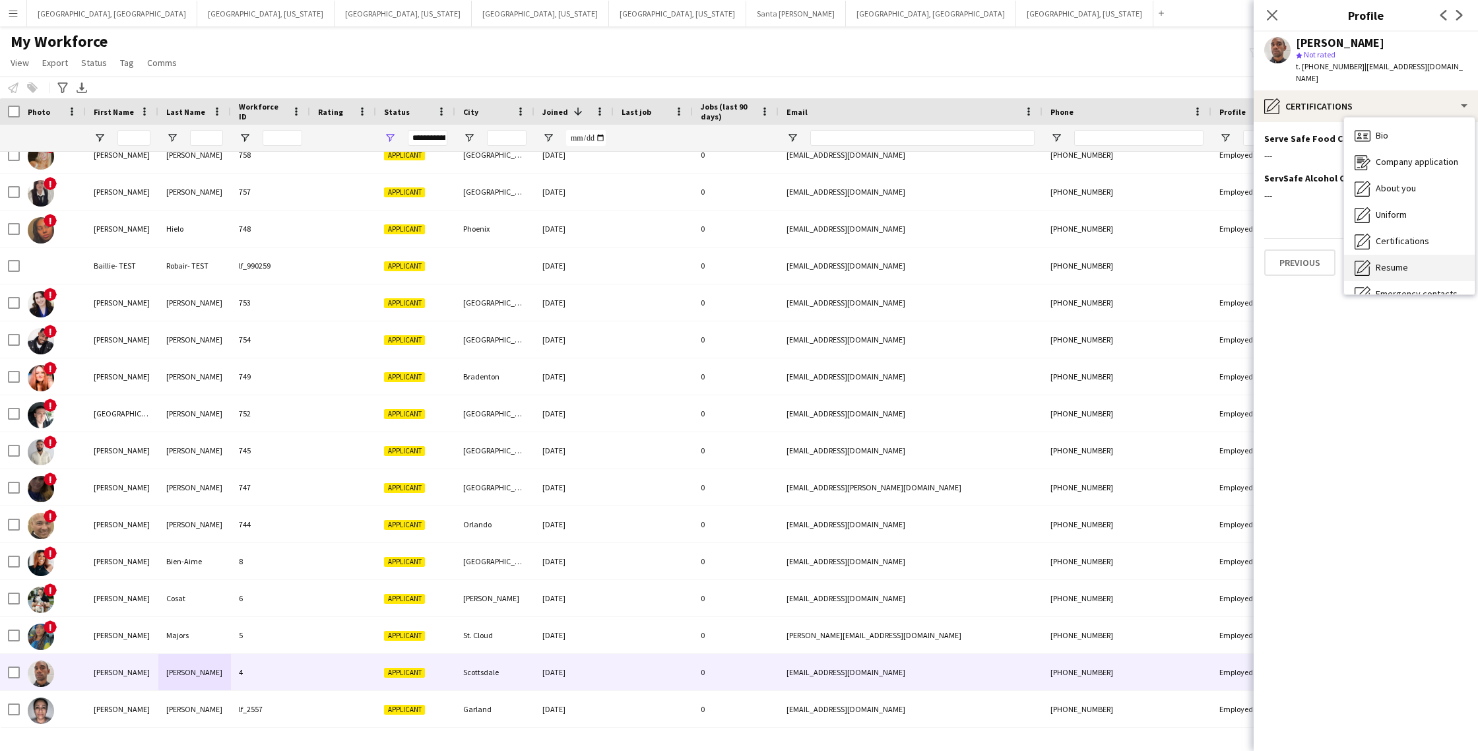
click at [1390, 261] on span "Resume" at bounding box center [1392, 267] width 32 height 12
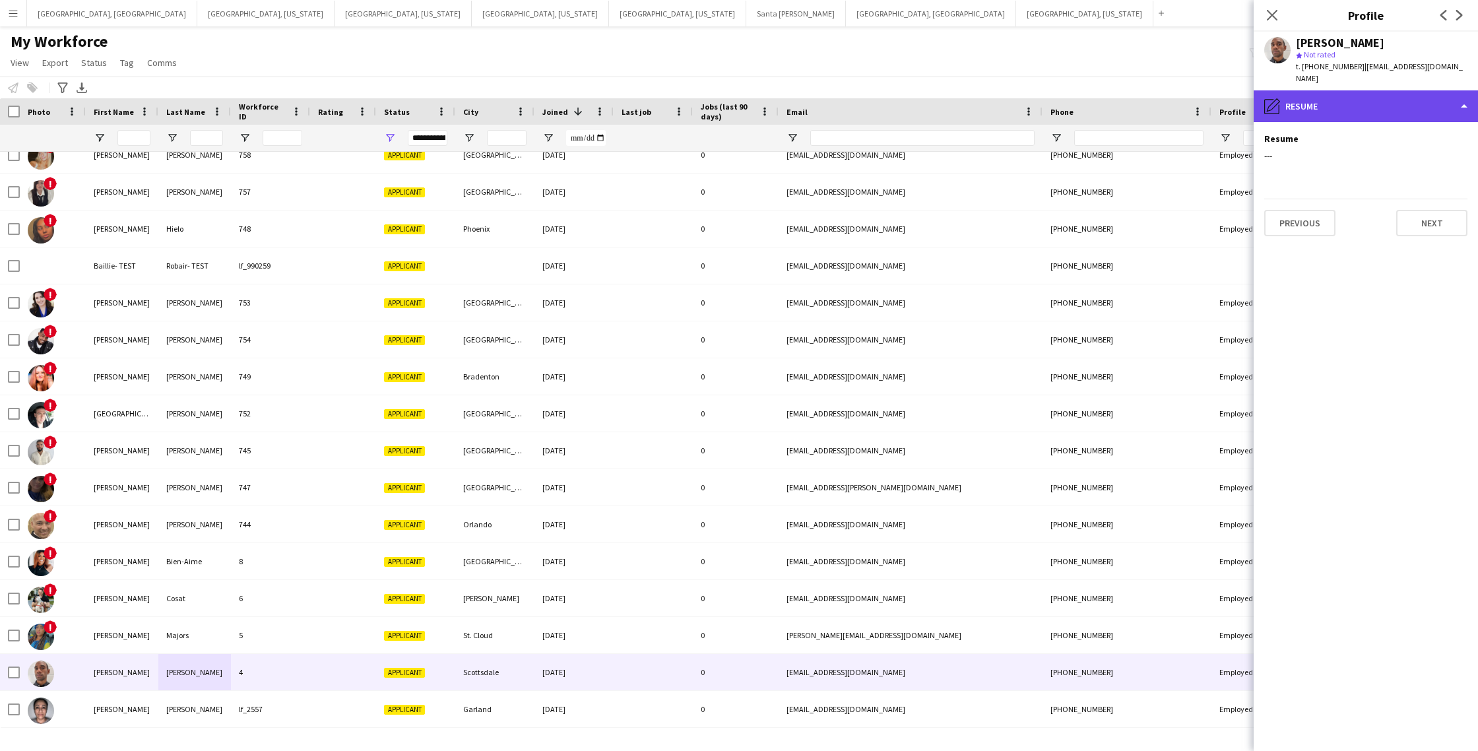
click at [1341, 90] on div "pencil4 Resume" at bounding box center [1366, 106] width 224 height 32
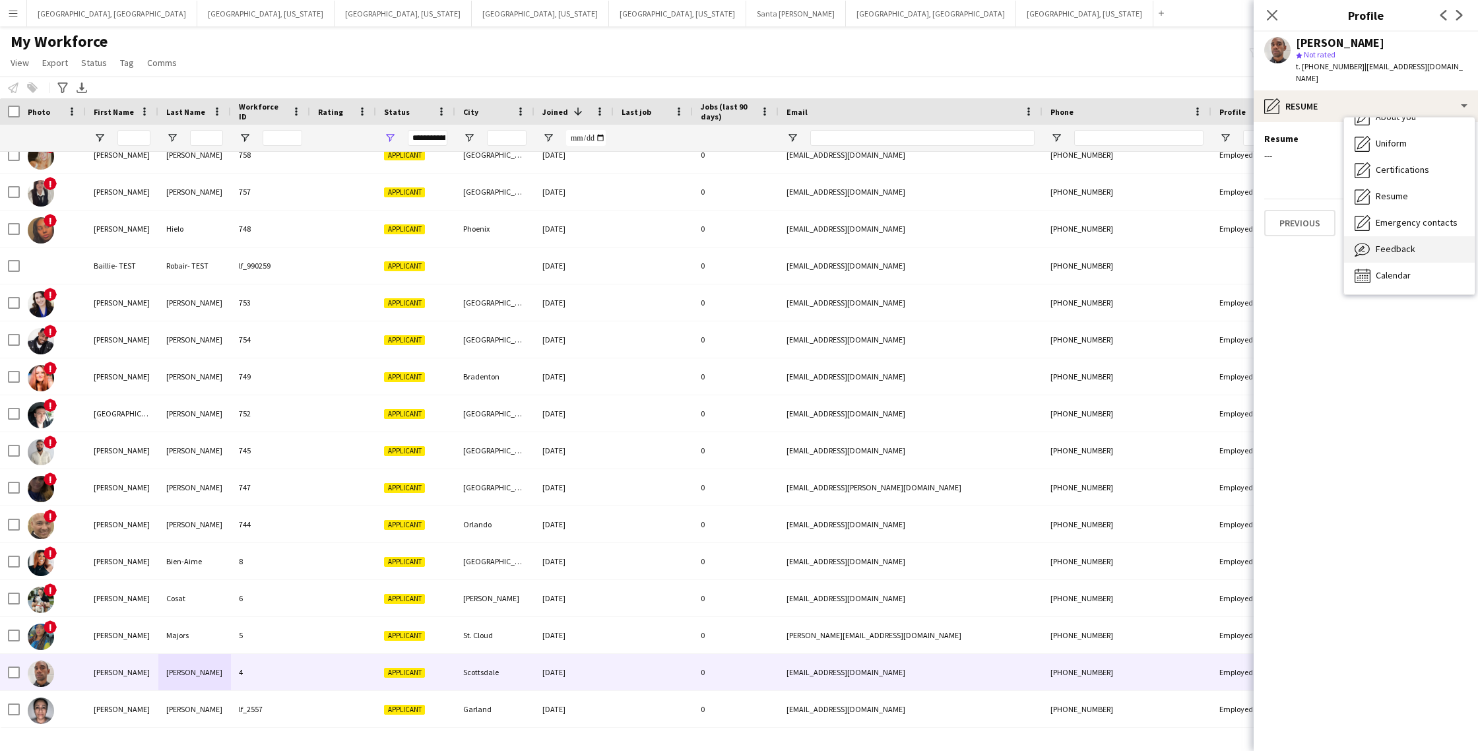
click at [1394, 243] on span "Feedback" at bounding box center [1396, 249] width 40 height 12
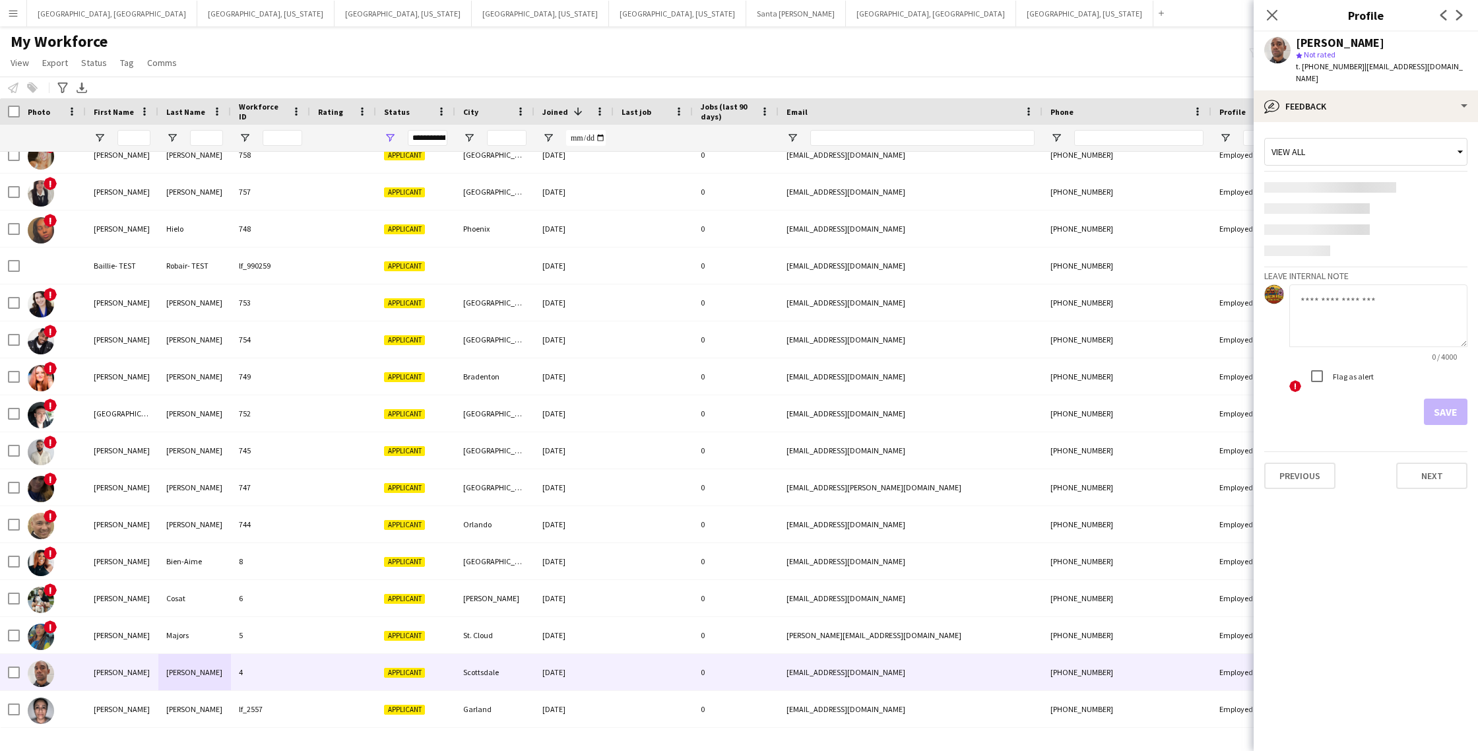
click at [1358, 300] on textarea at bounding box center [1379, 315] width 178 height 63
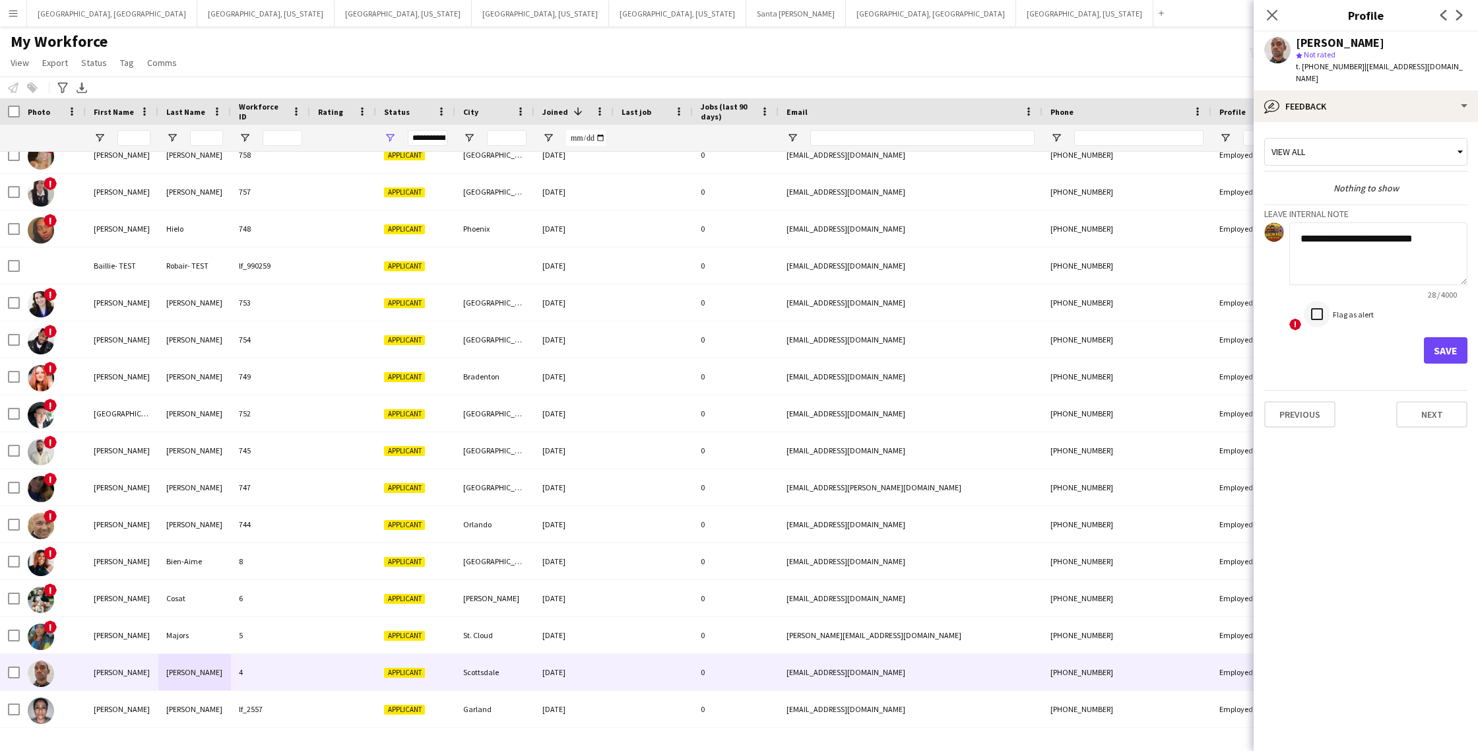
type textarea "**********"
drag, startPoint x: 1443, startPoint y: 341, endPoint x: 1382, endPoint y: 331, distance: 61.4
click at [1443, 341] on button "Save" at bounding box center [1446, 350] width 44 height 26
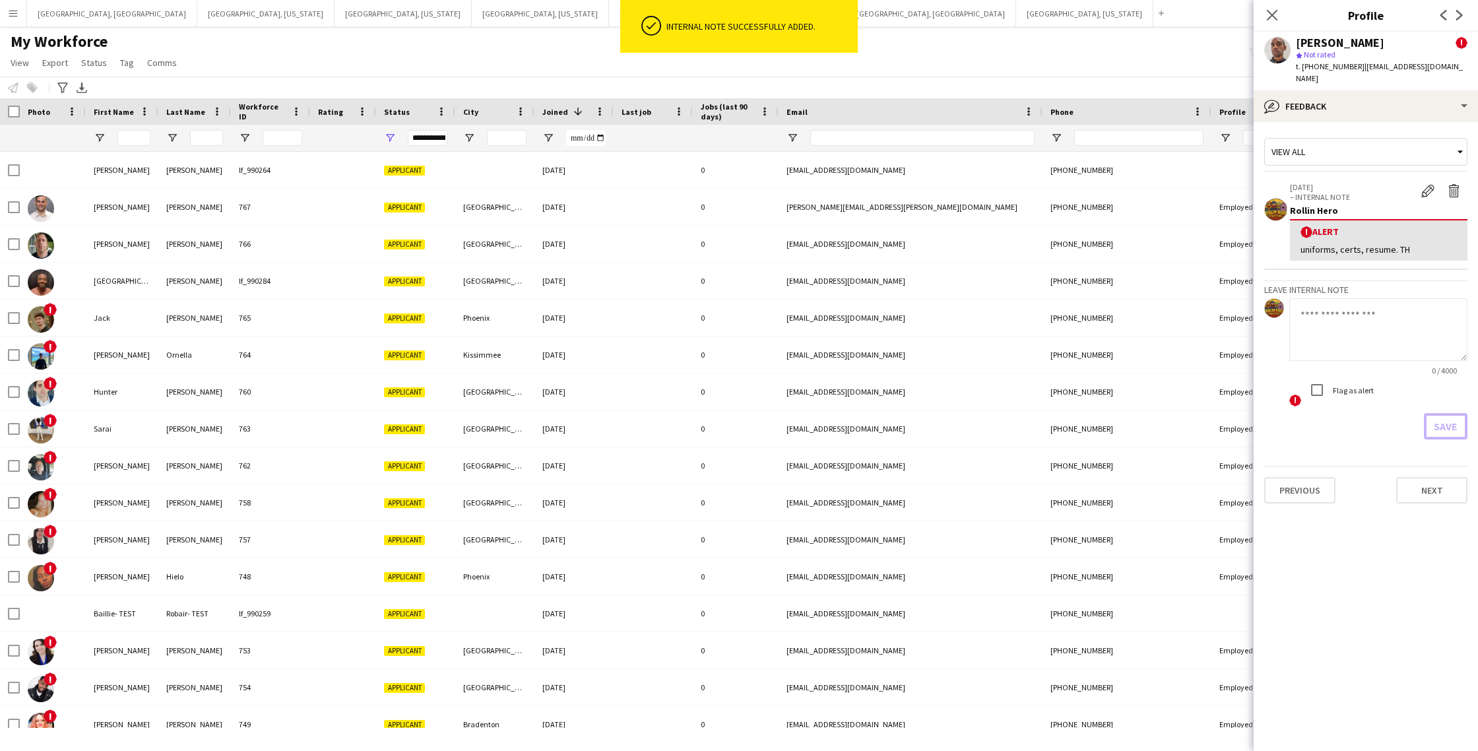
scroll to position [348, 0]
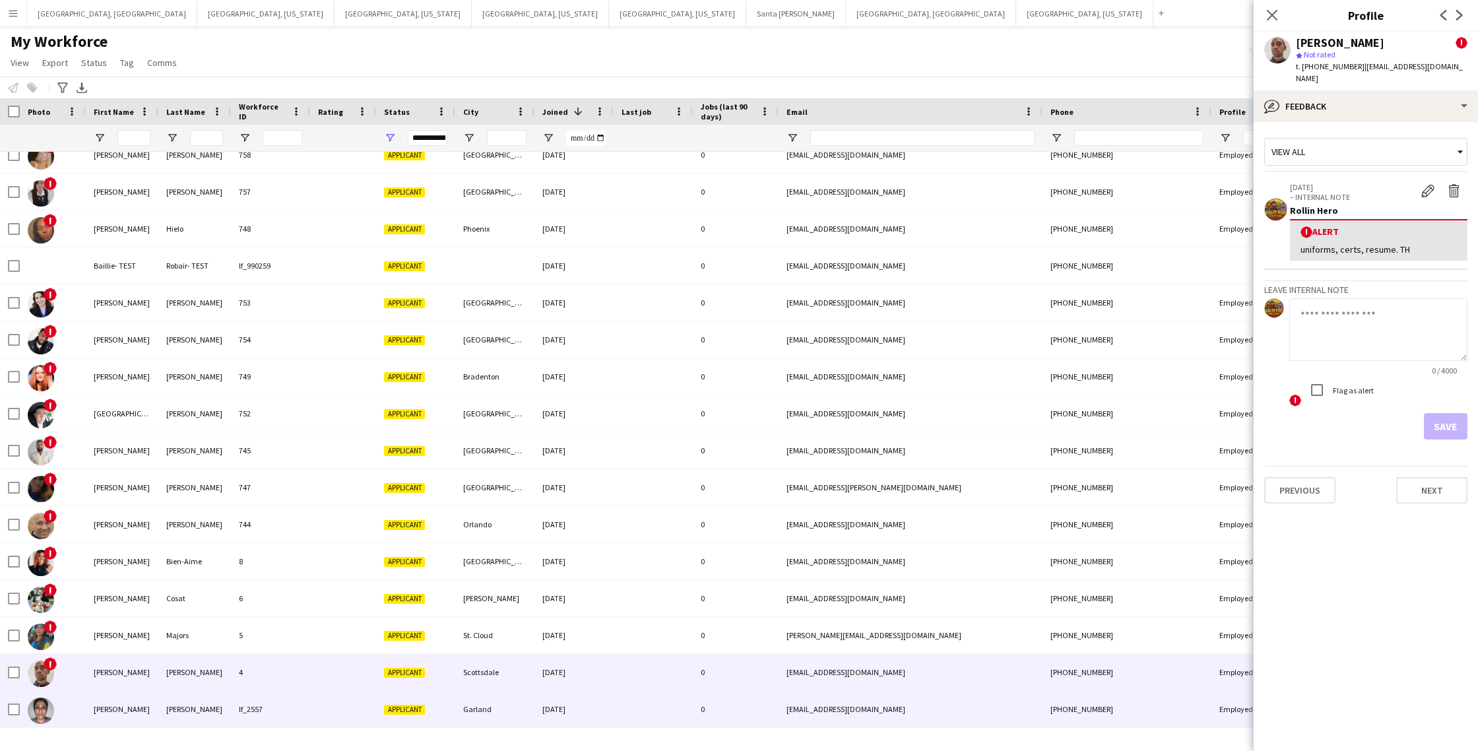
click at [322, 715] on div at bounding box center [343, 709] width 66 height 36
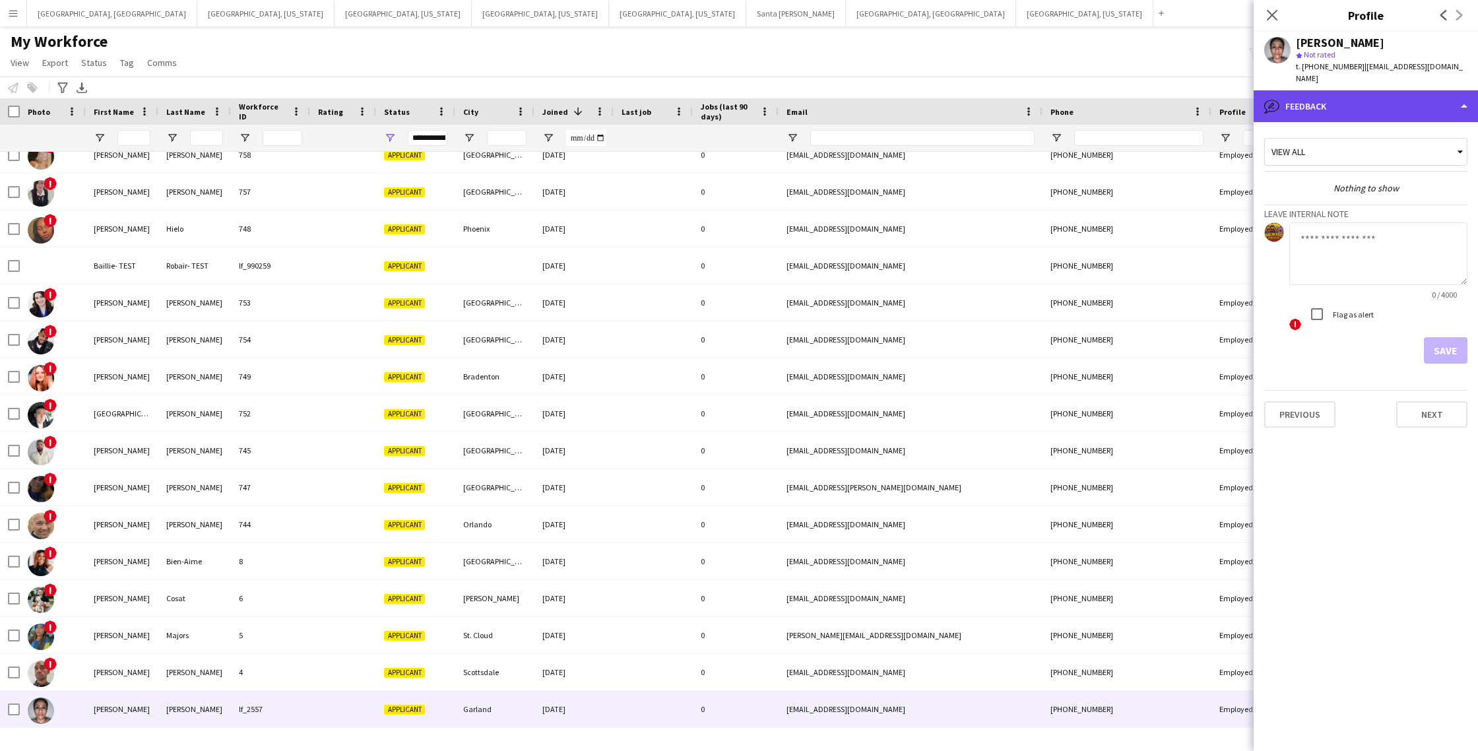
click at [1373, 98] on div "bubble-pencil Feedback" at bounding box center [1366, 106] width 224 height 32
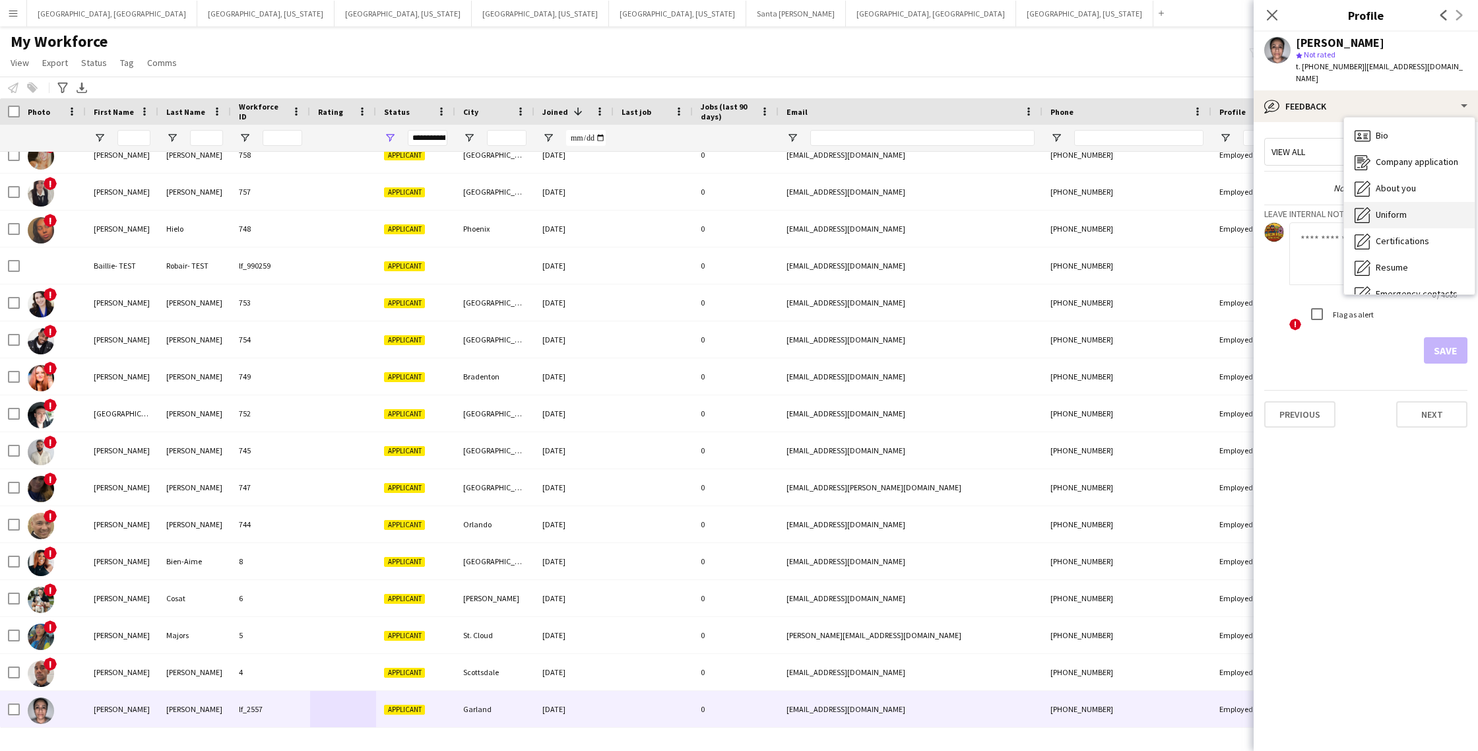
click at [1397, 209] on span "Uniform" at bounding box center [1391, 215] width 31 height 12
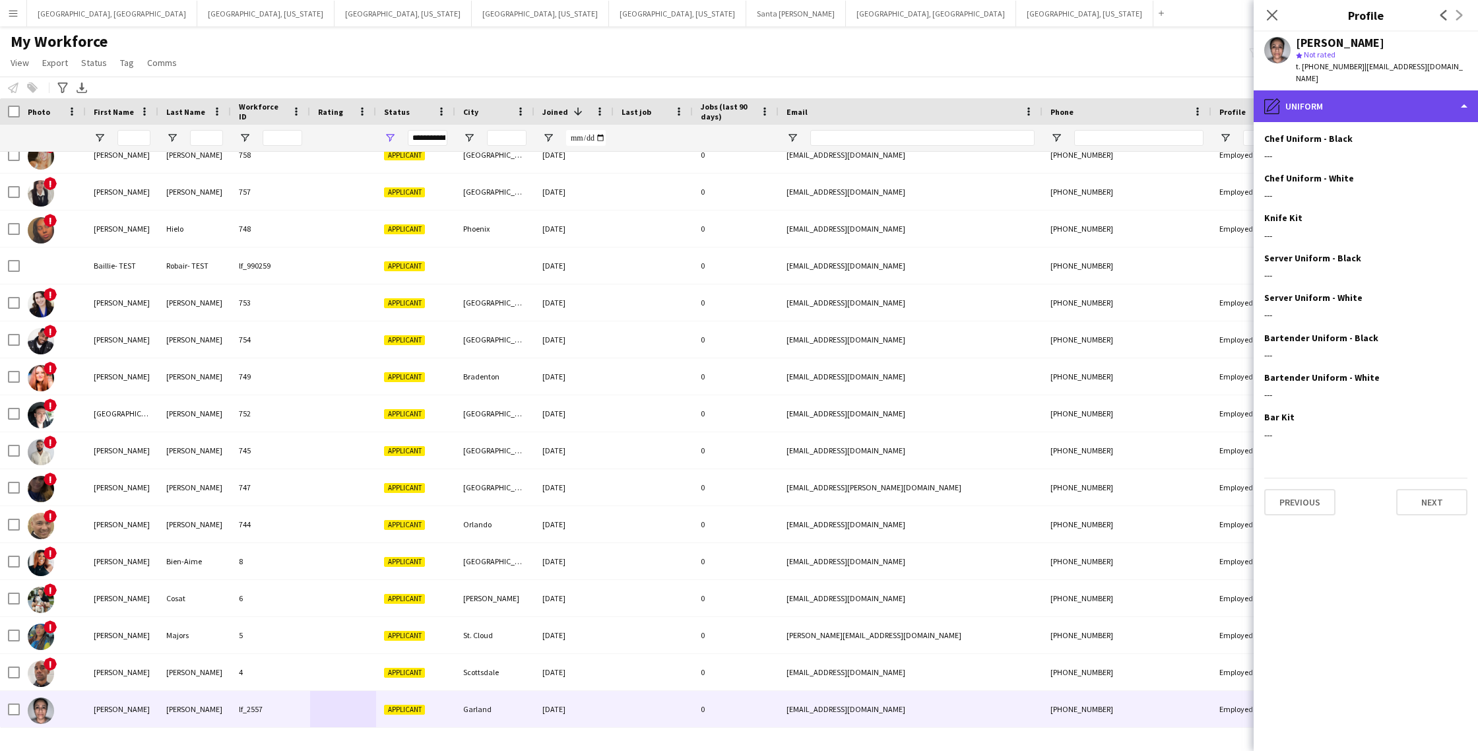
click at [1362, 98] on div "pencil4 Uniform" at bounding box center [1366, 106] width 224 height 32
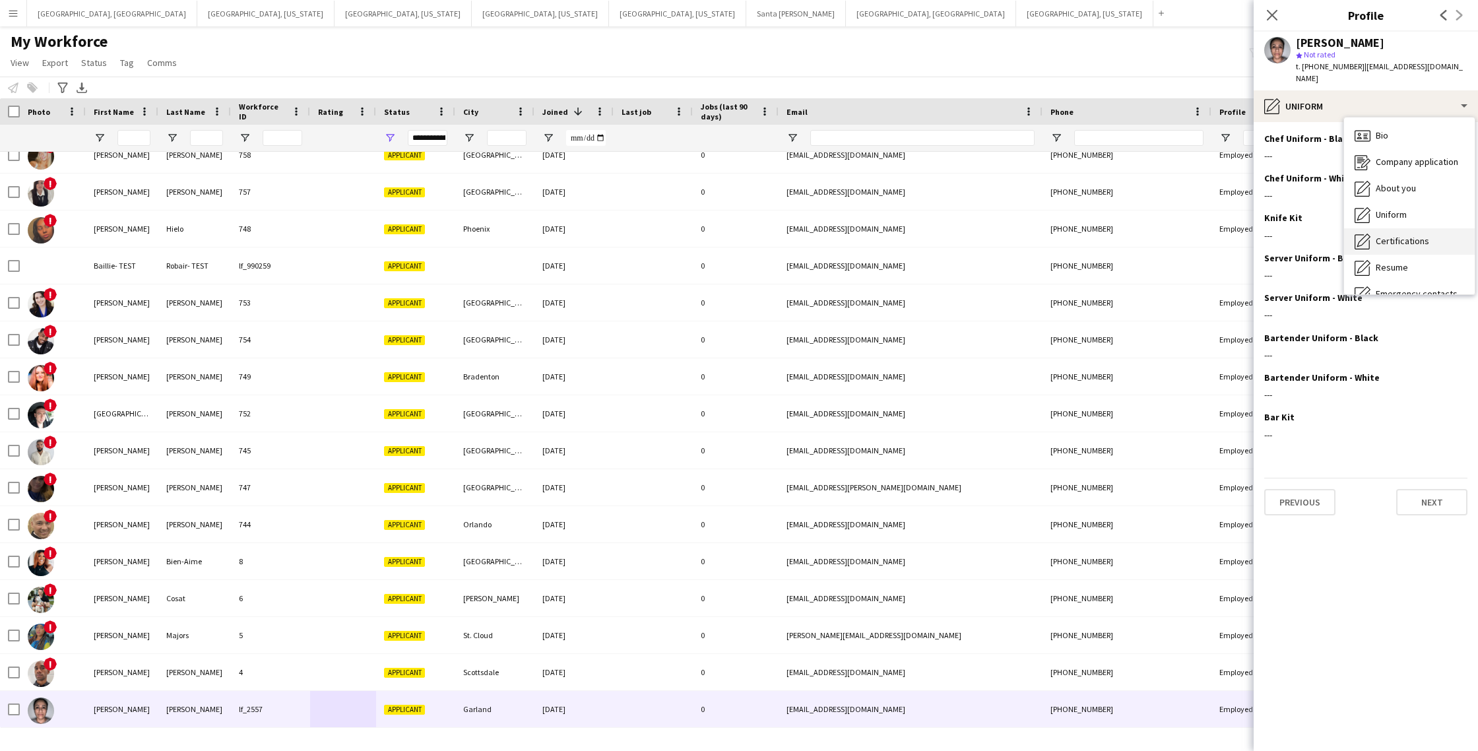
click at [1408, 235] on span "Certifications" at bounding box center [1402, 241] width 53 height 12
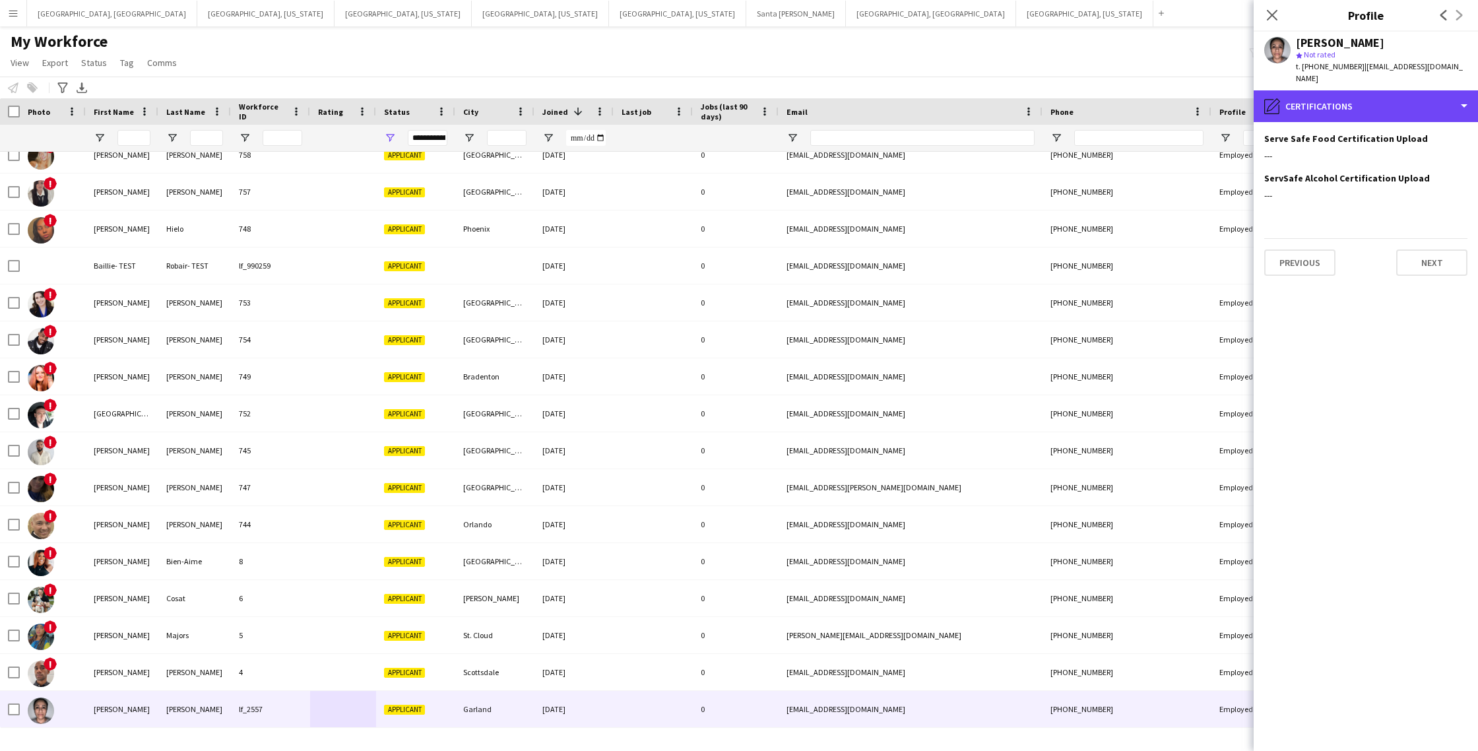
drag, startPoint x: 1408, startPoint y: 87, endPoint x: 1408, endPoint y: 121, distance: 33.7
click at [1408, 90] on div "pencil4 Certifications" at bounding box center [1366, 106] width 224 height 32
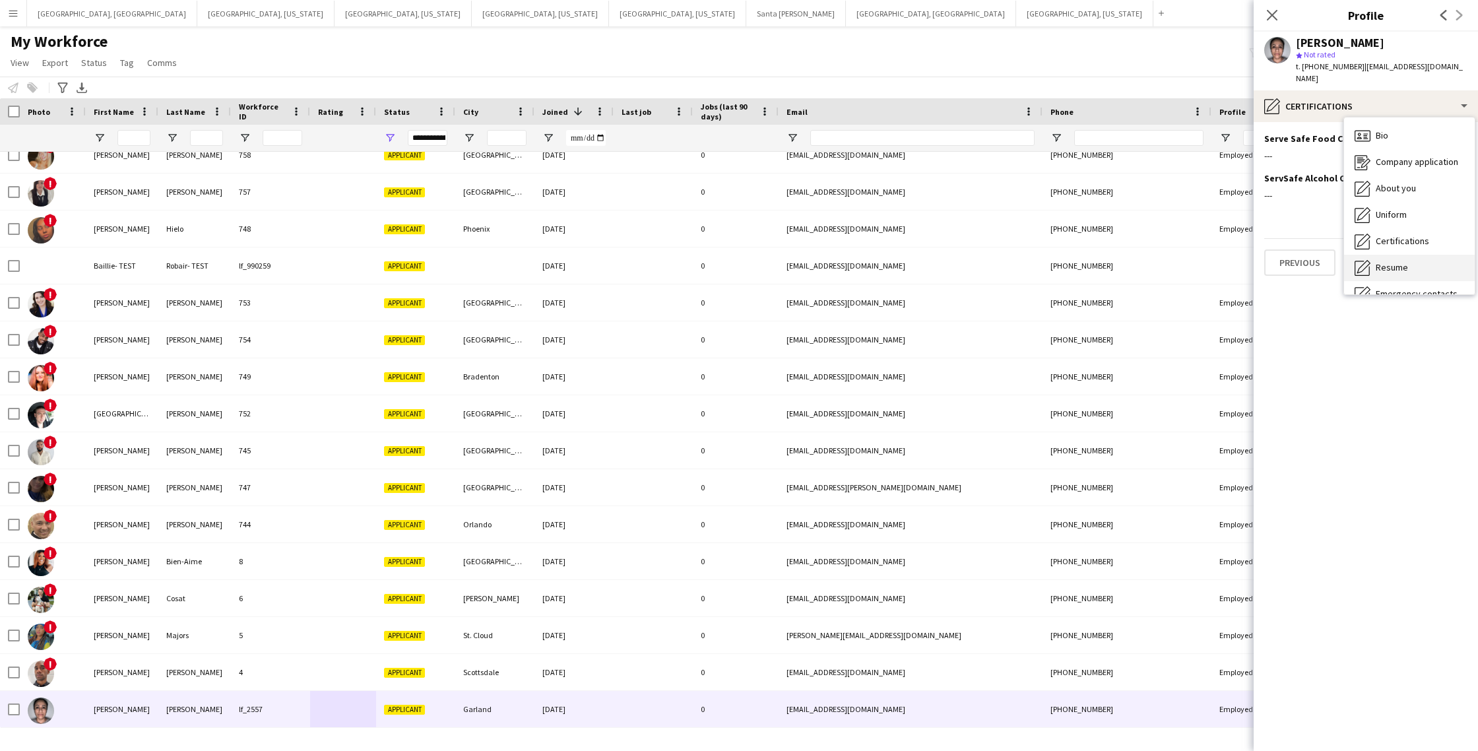
click at [1414, 255] on div "Resume Resume" at bounding box center [1409, 268] width 131 height 26
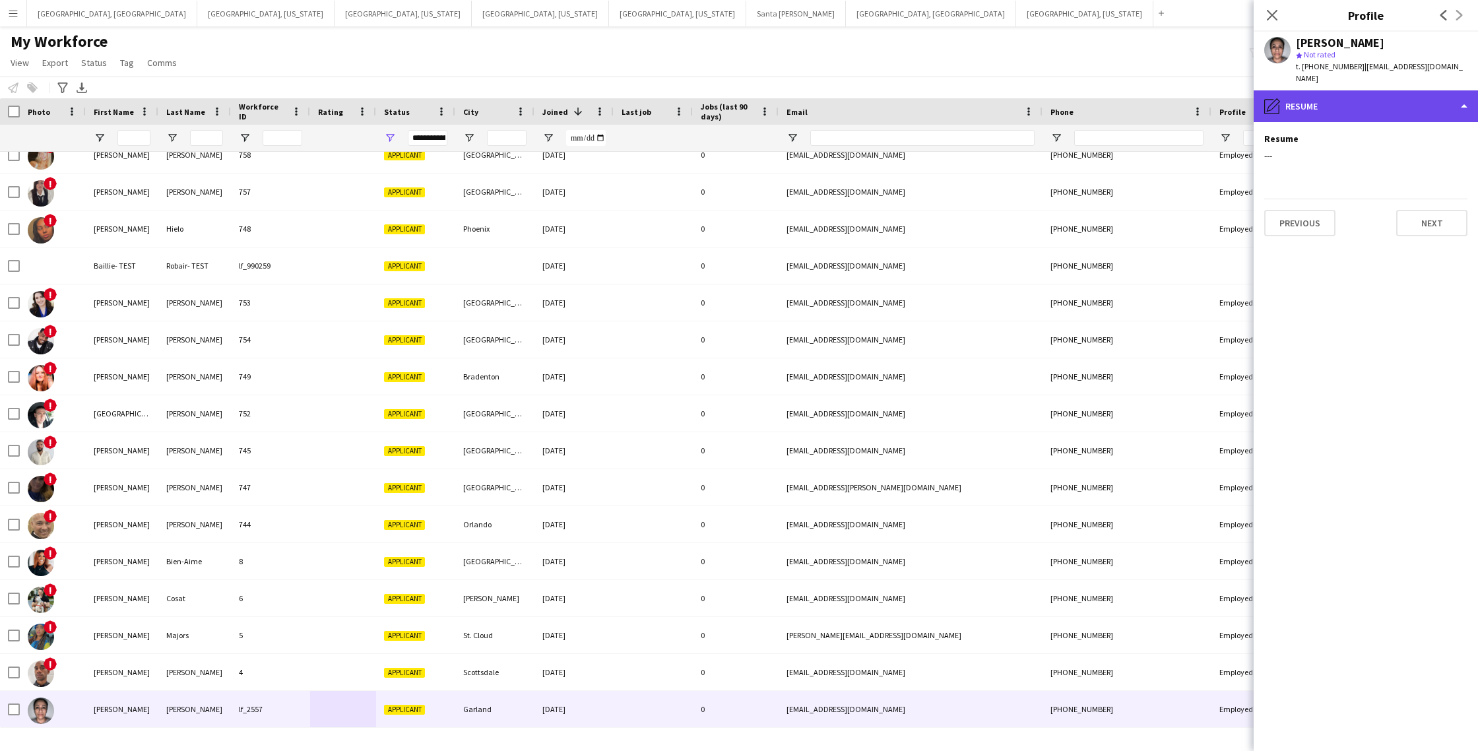
click at [1386, 90] on div "pencil4 Resume" at bounding box center [1366, 106] width 224 height 32
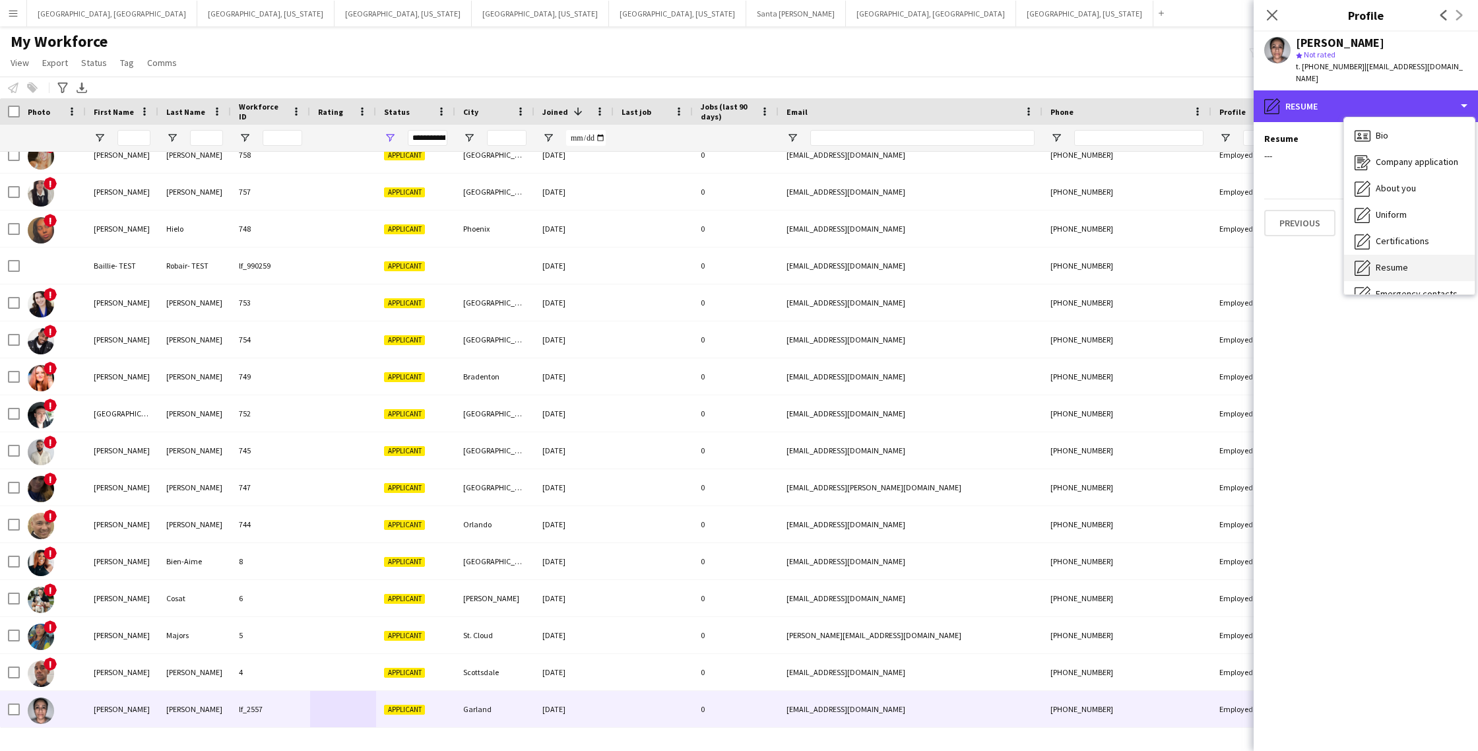
scroll to position [71, 0]
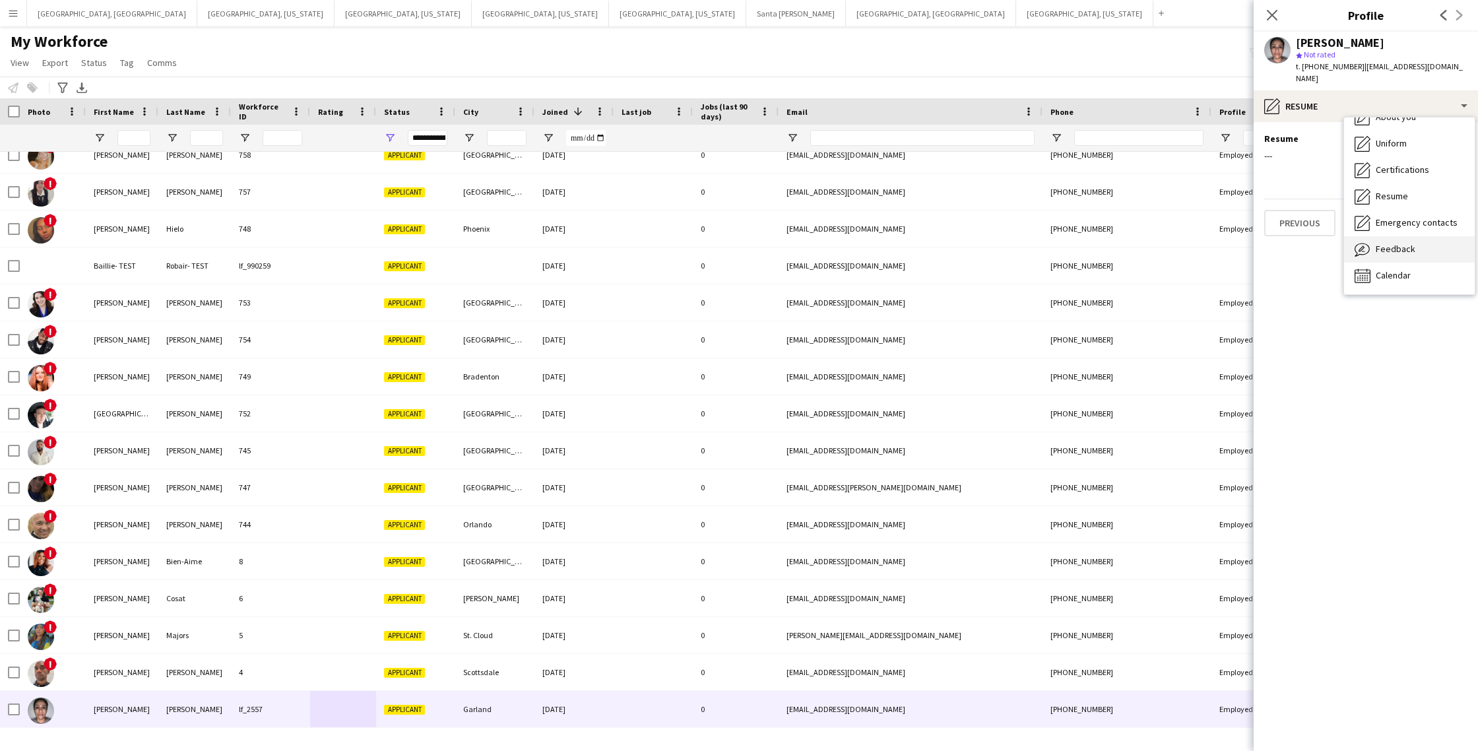
click at [1393, 243] on span "Feedback" at bounding box center [1396, 249] width 40 height 12
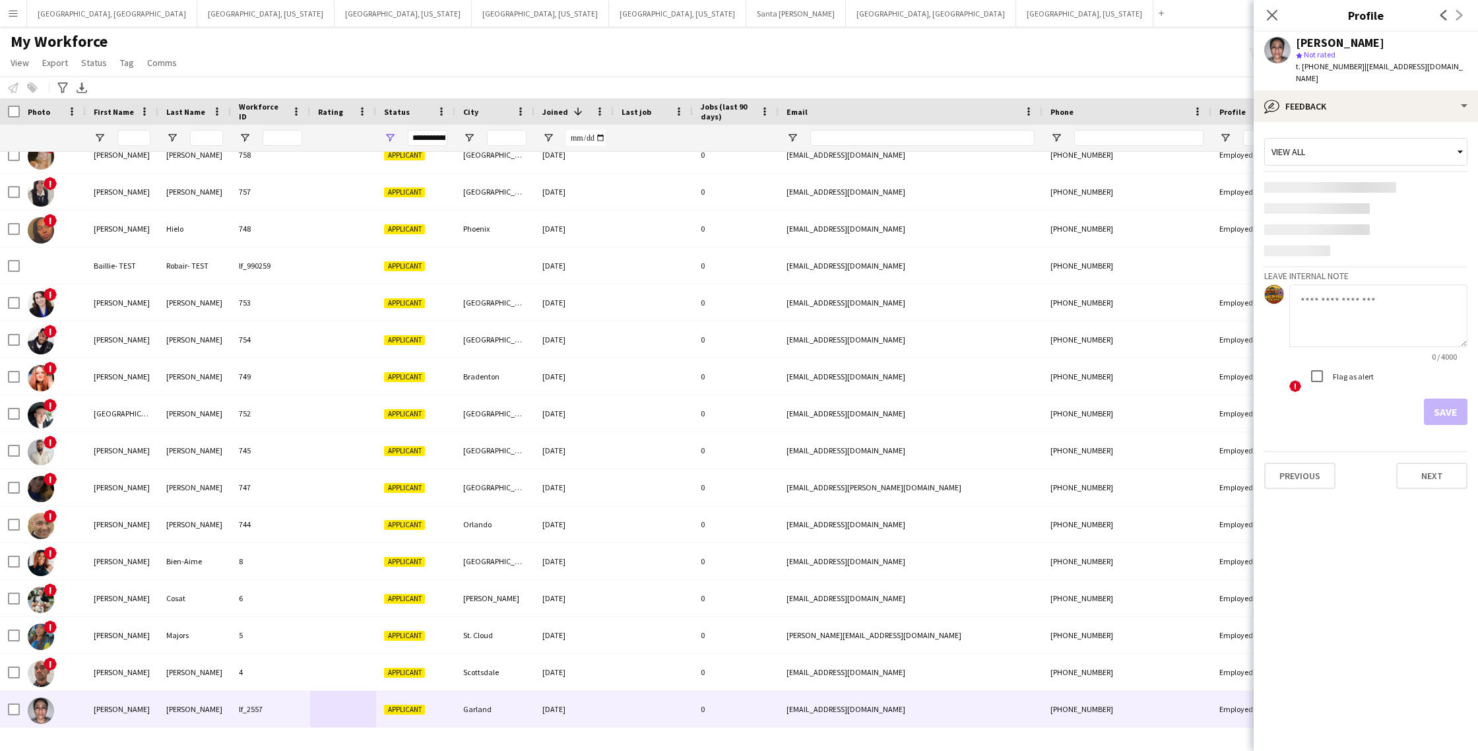
click at [1383, 297] on textarea at bounding box center [1379, 315] width 178 height 63
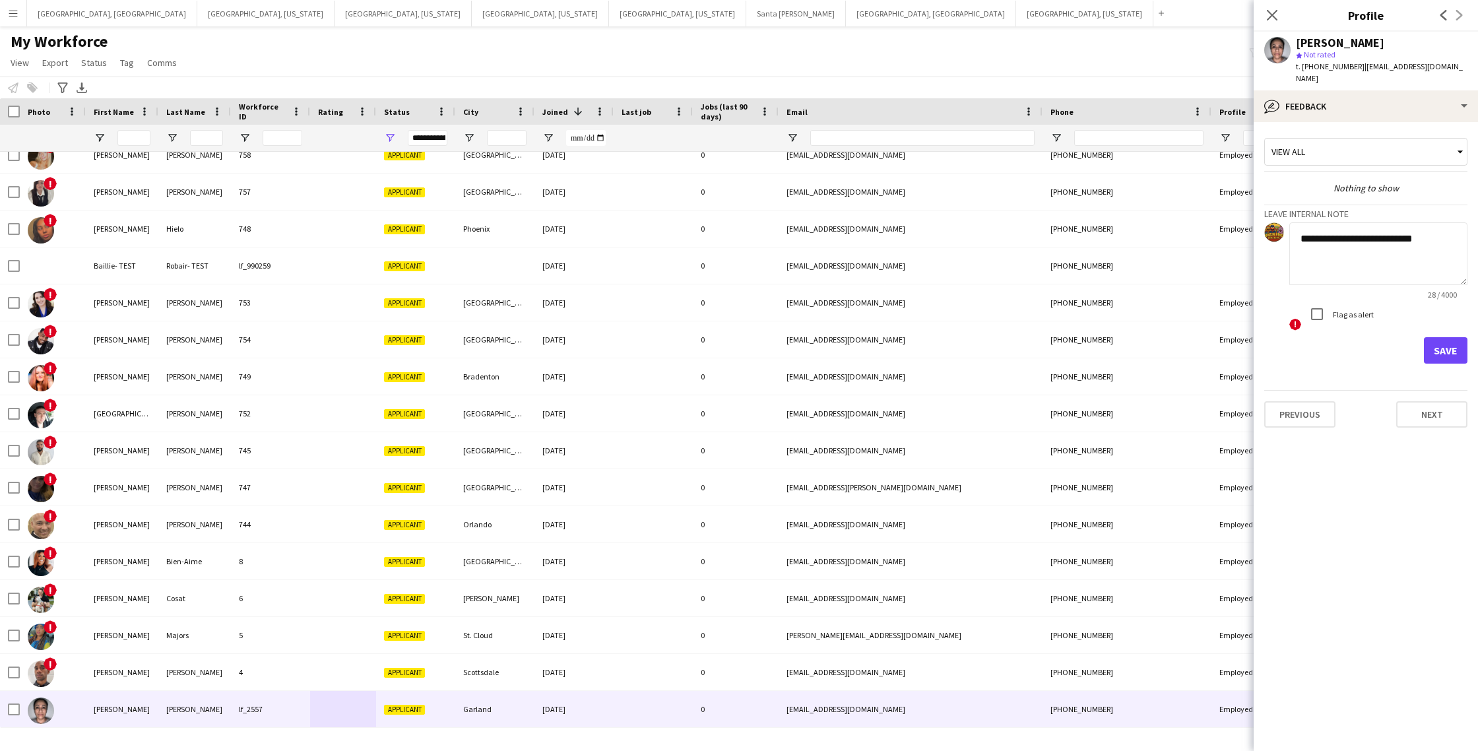
type textarea "**********"
drag, startPoint x: 1460, startPoint y: 336, endPoint x: 1355, endPoint y: 309, distance: 109.0
click at [1459, 337] on button "Save" at bounding box center [1446, 350] width 44 height 26
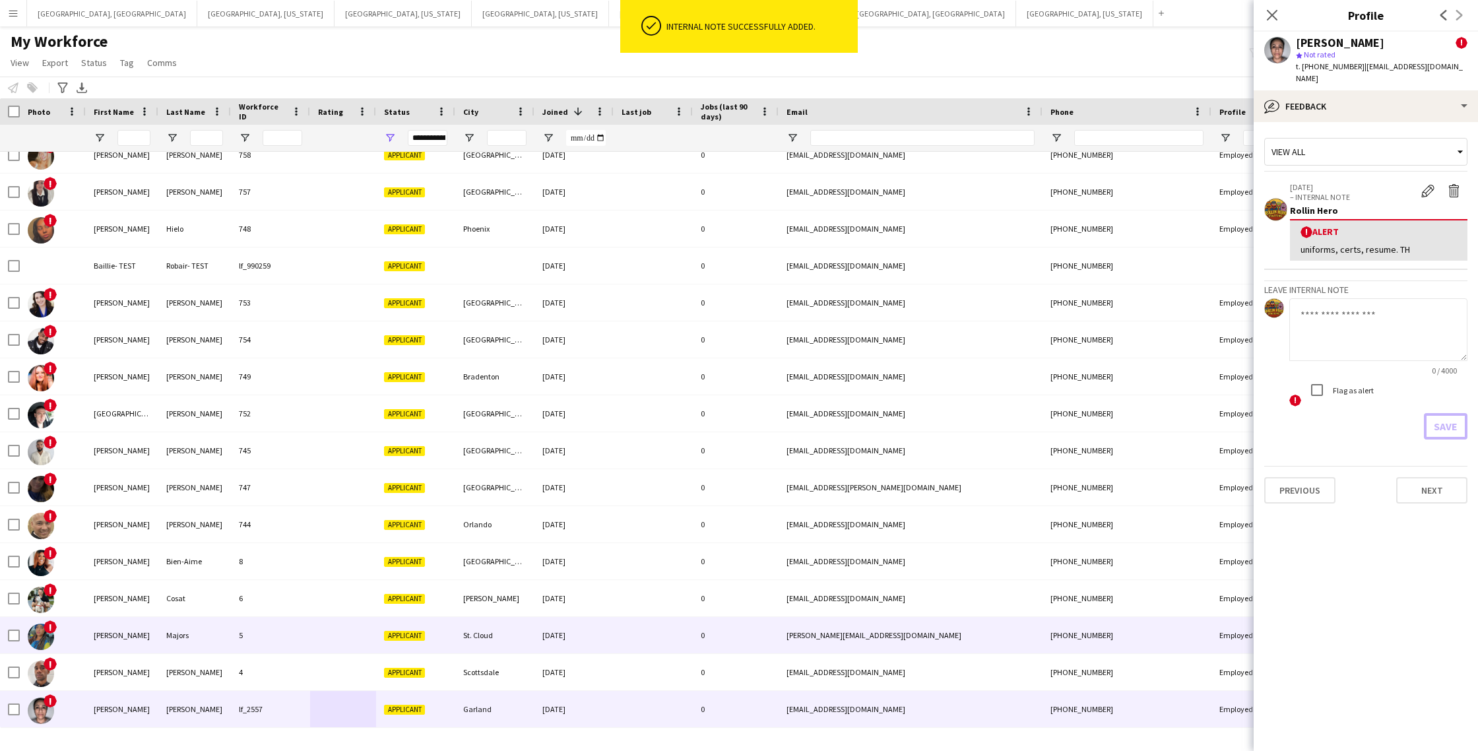
scroll to position [0, 0]
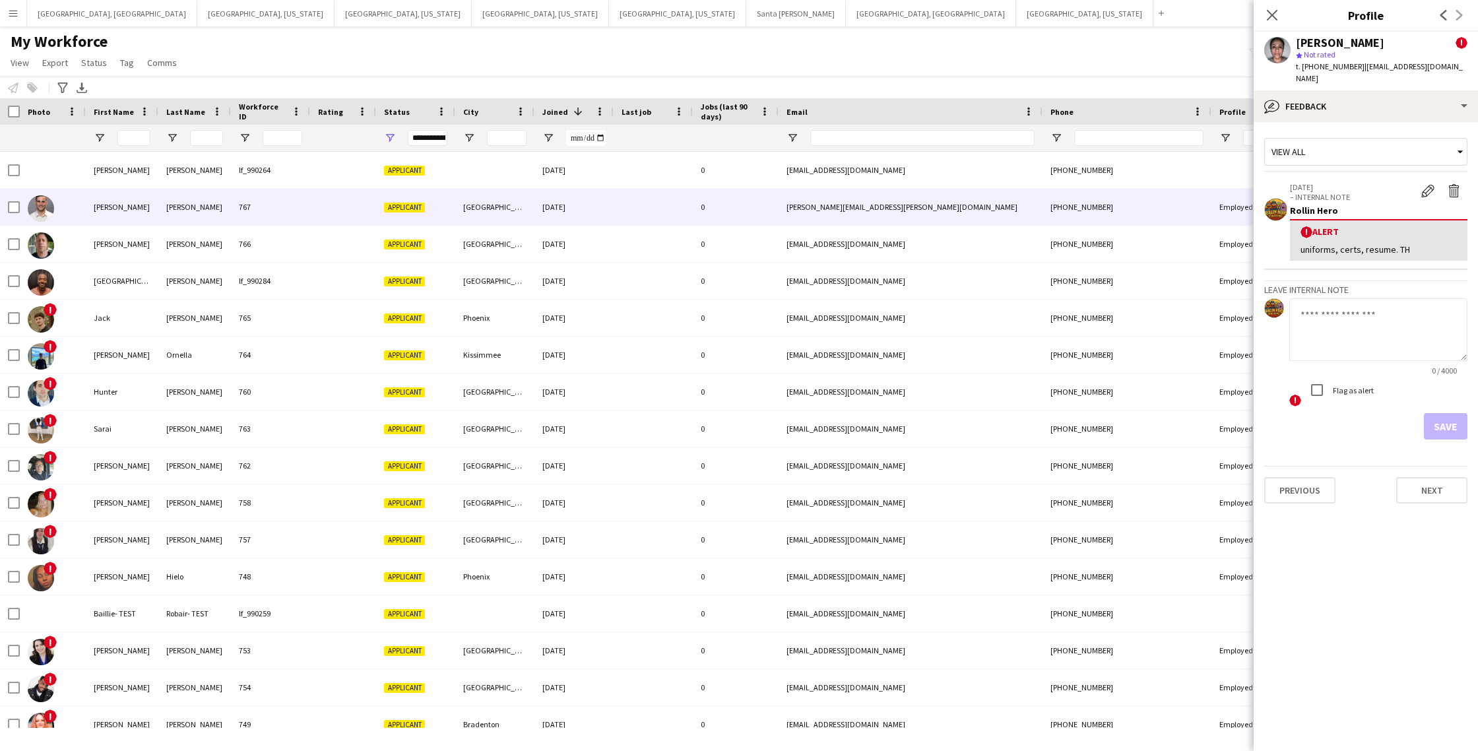
click at [342, 212] on div at bounding box center [343, 207] width 66 height 36
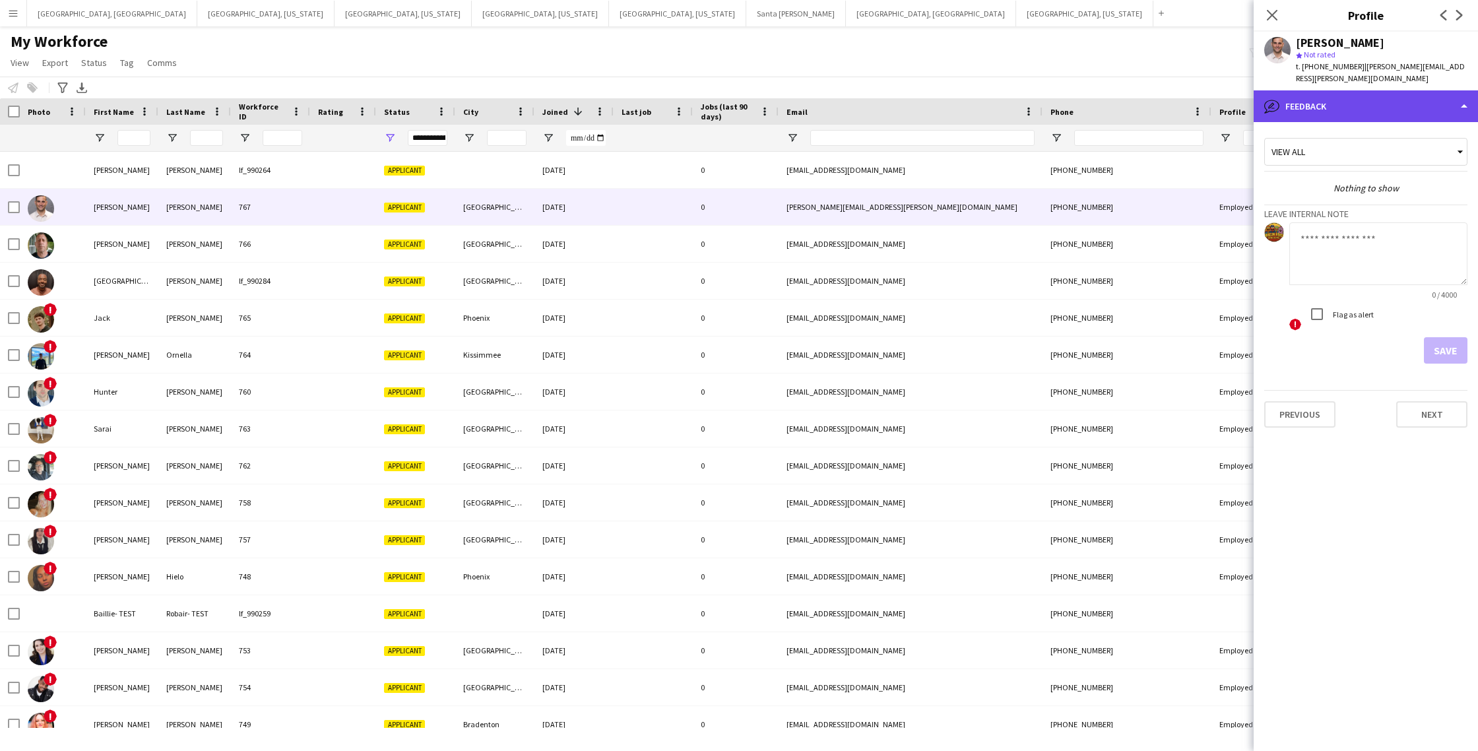
click at [1371, 94] on div "bubble-pencil Feedback" at bounding box center [1366, 106] width 224 height 32
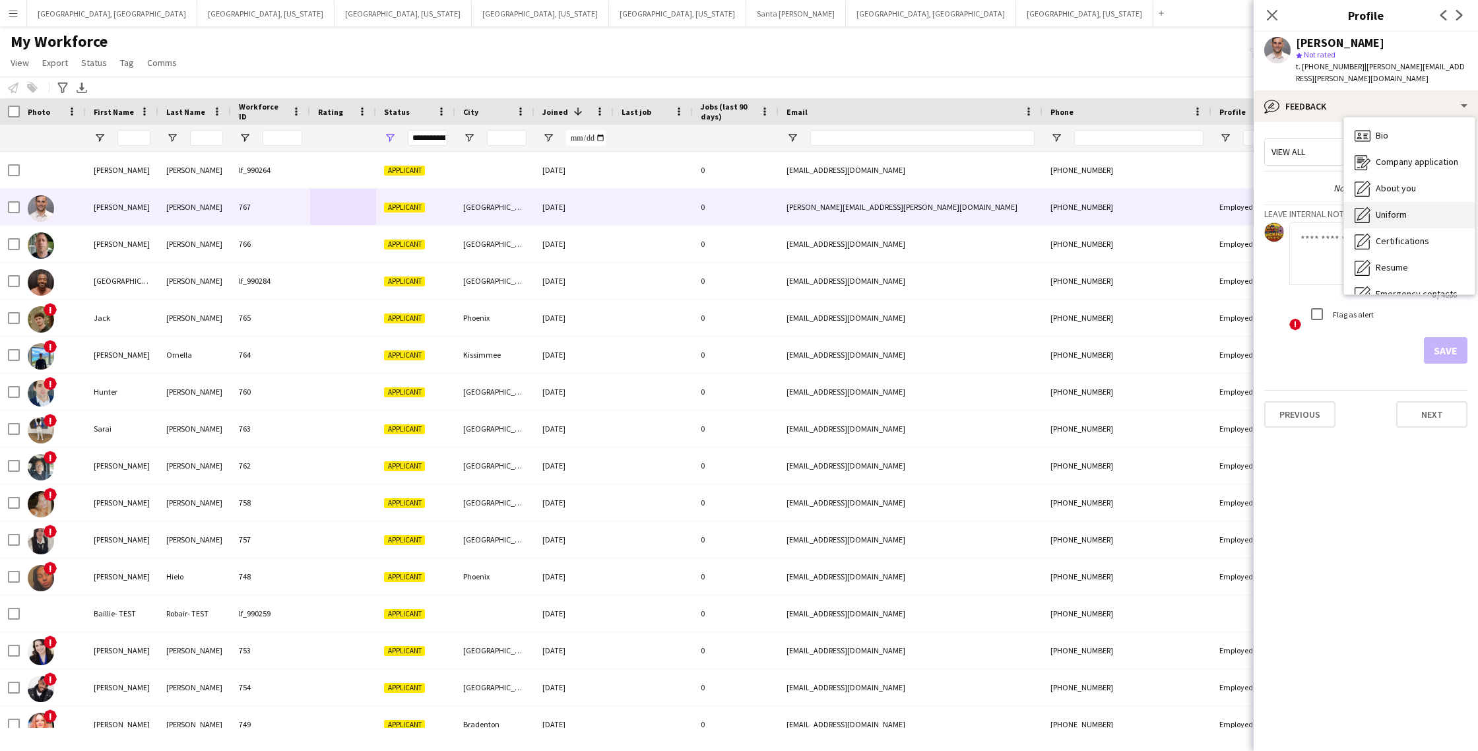
click at [1391, 209] on span "Uniform" at bounding box center [1391, 215] width 31 height 12
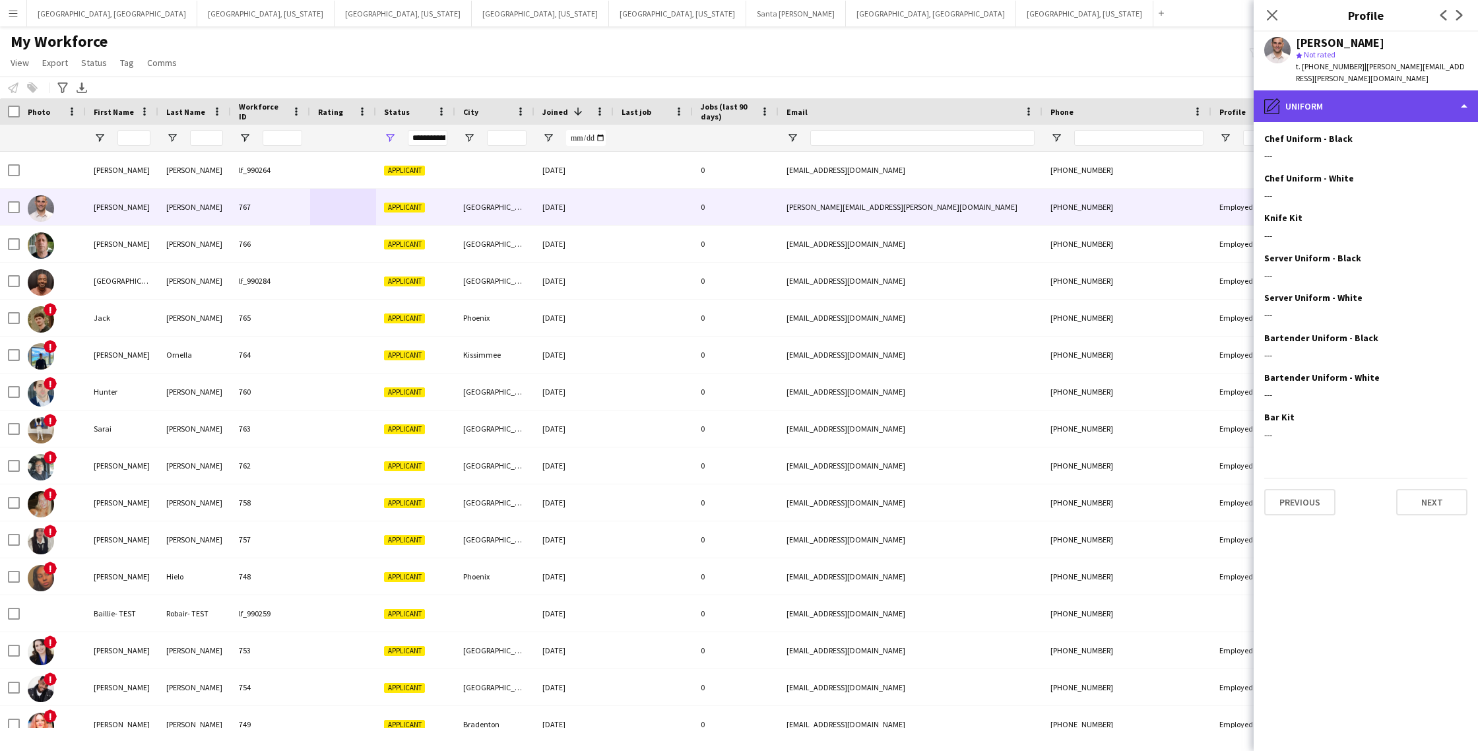
click at [1373, 104] on div "pencil4 Uniform" at bounding box center [1366, 106] width 224 height 32
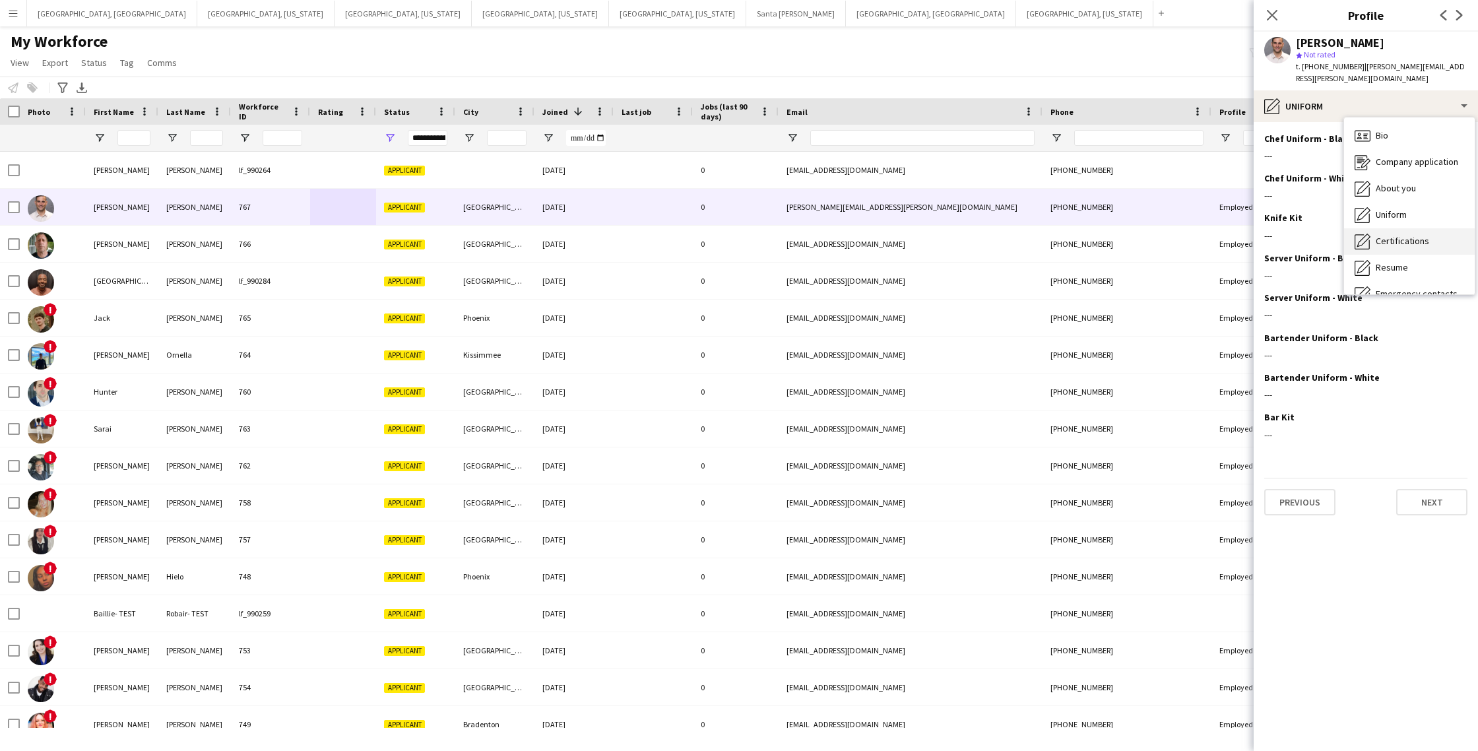
click at [1414, 235] on span "Certifications" at bounding box center [1402, 241] width 53 height 12
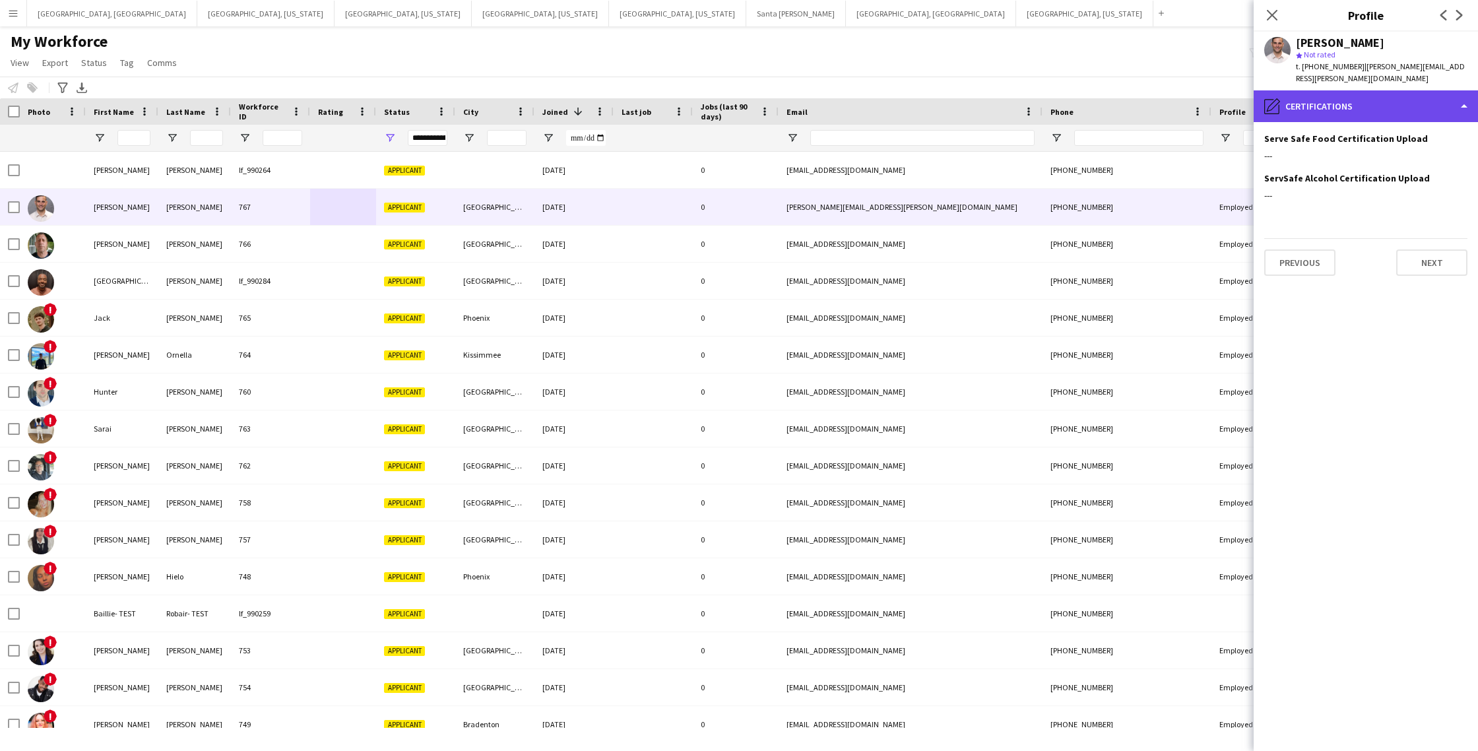
click at [1385, 92] on div "pencil4 Certifications" at bounding box center [1366, 106] width 224 height 32
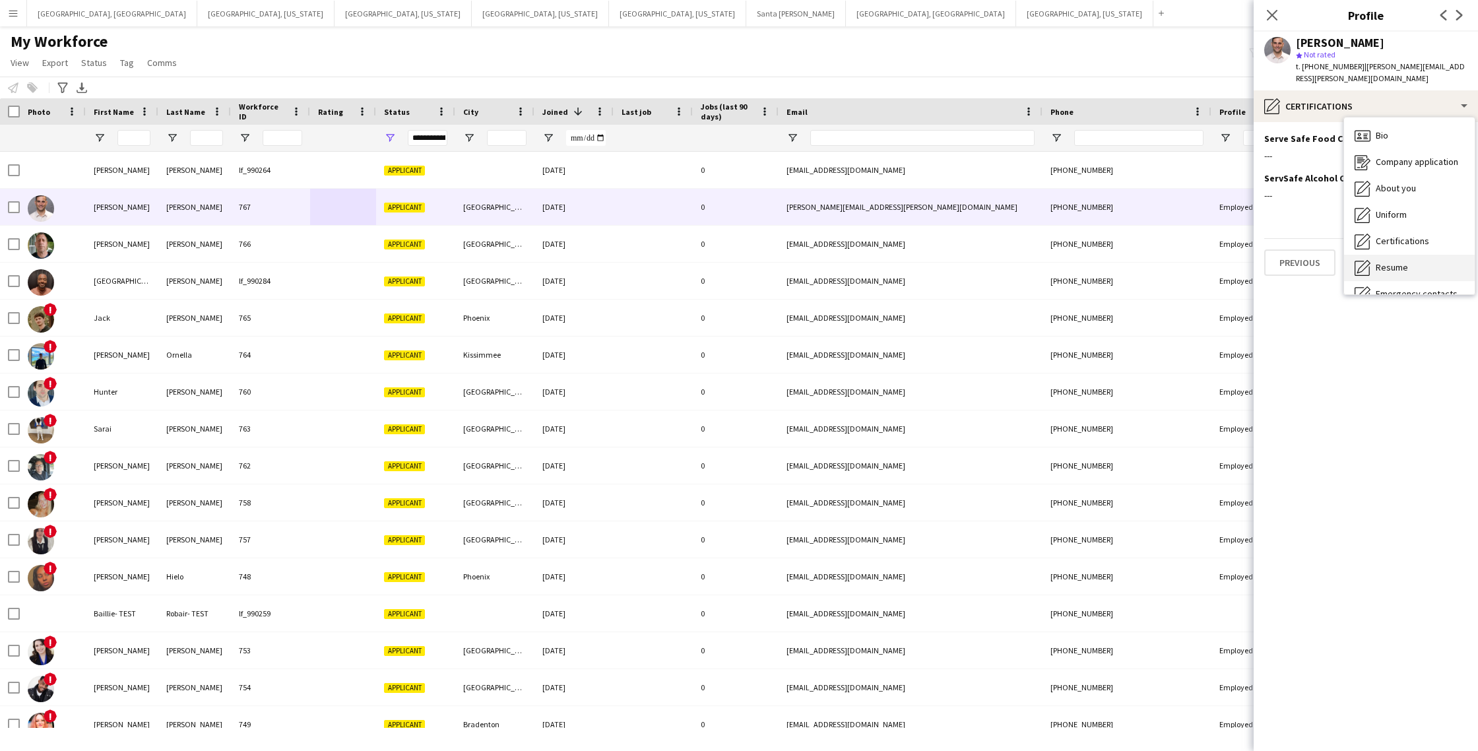
click at [1396, 261] on span "Resume" at bounding box center [1392, 267] width 32 height 12
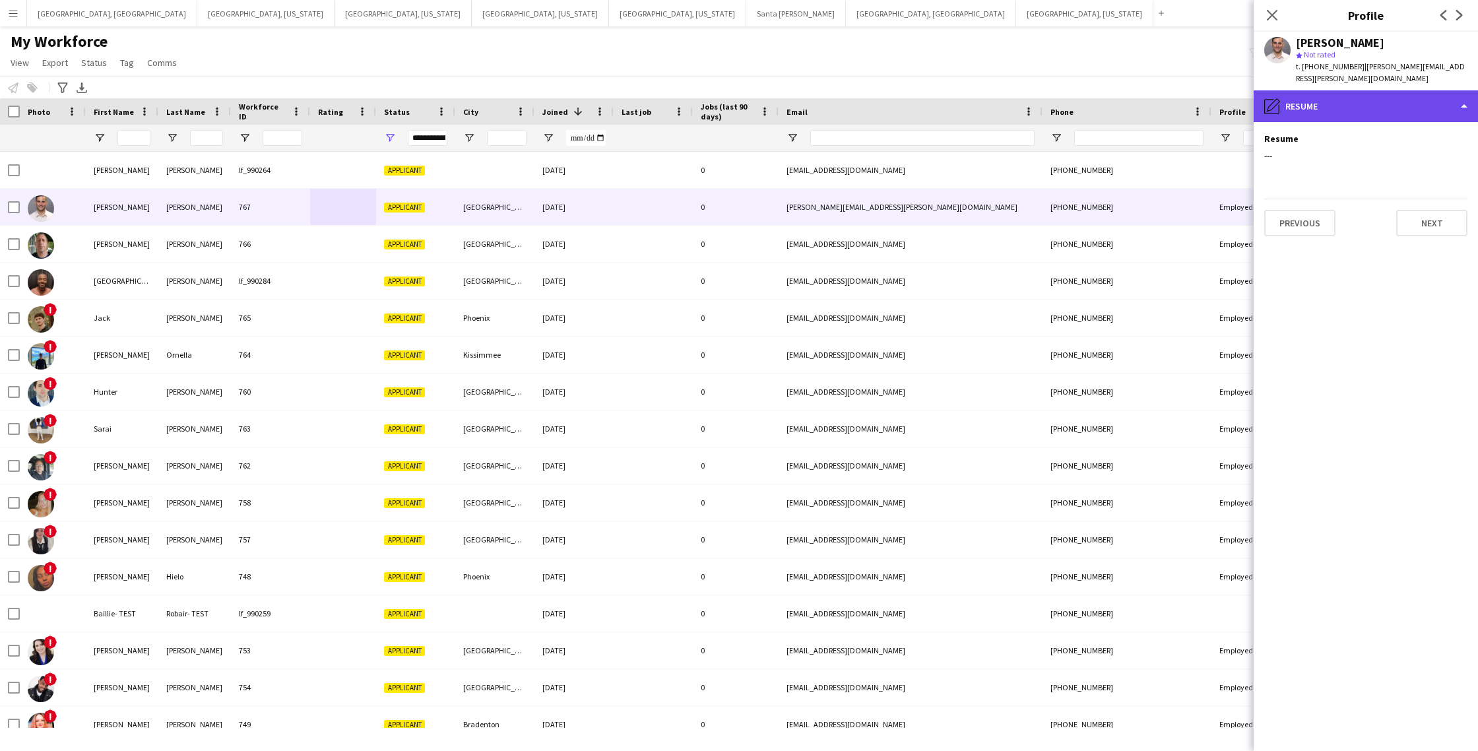
click at [1377, 90] on div "pencil4 Resume" at bounding box center [1366, 106] width 224 height 32
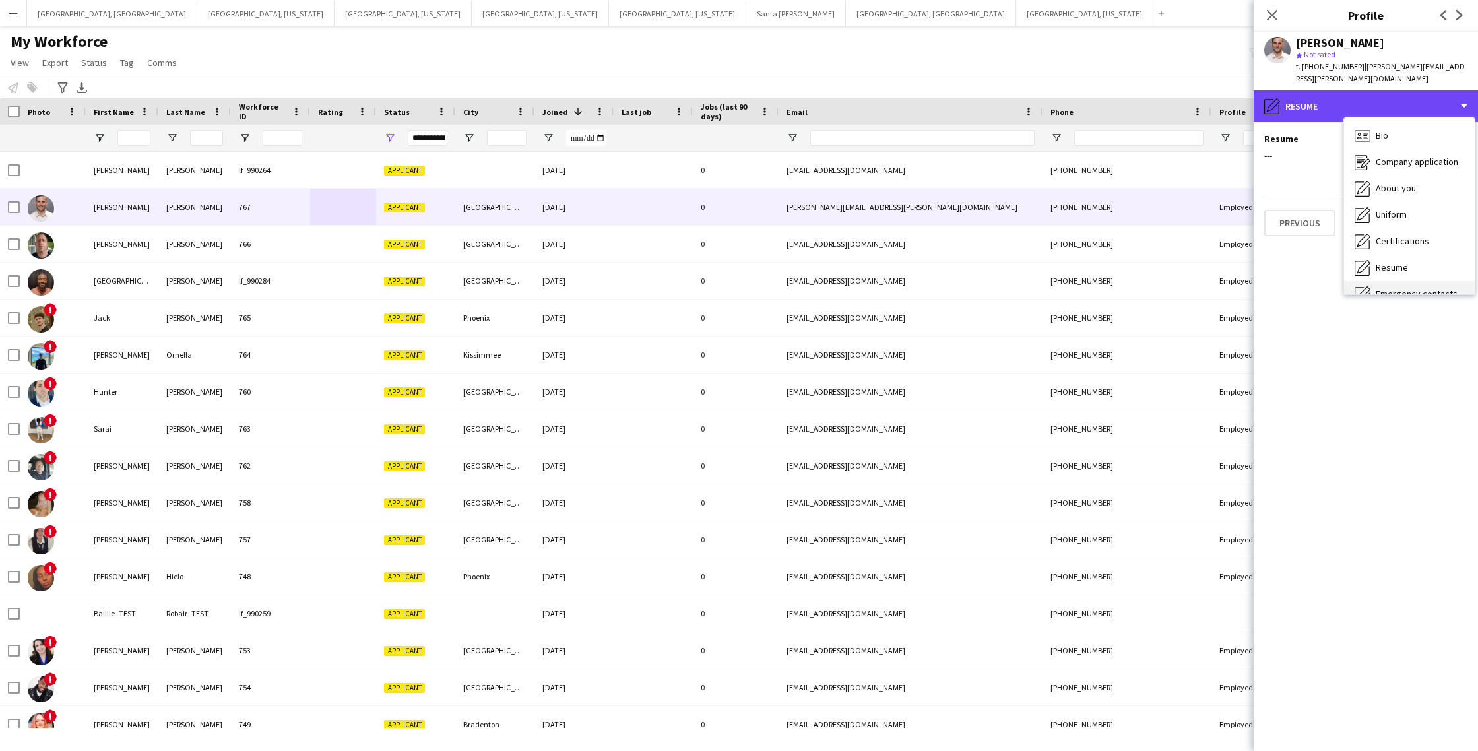
scroll to position [71, 0]
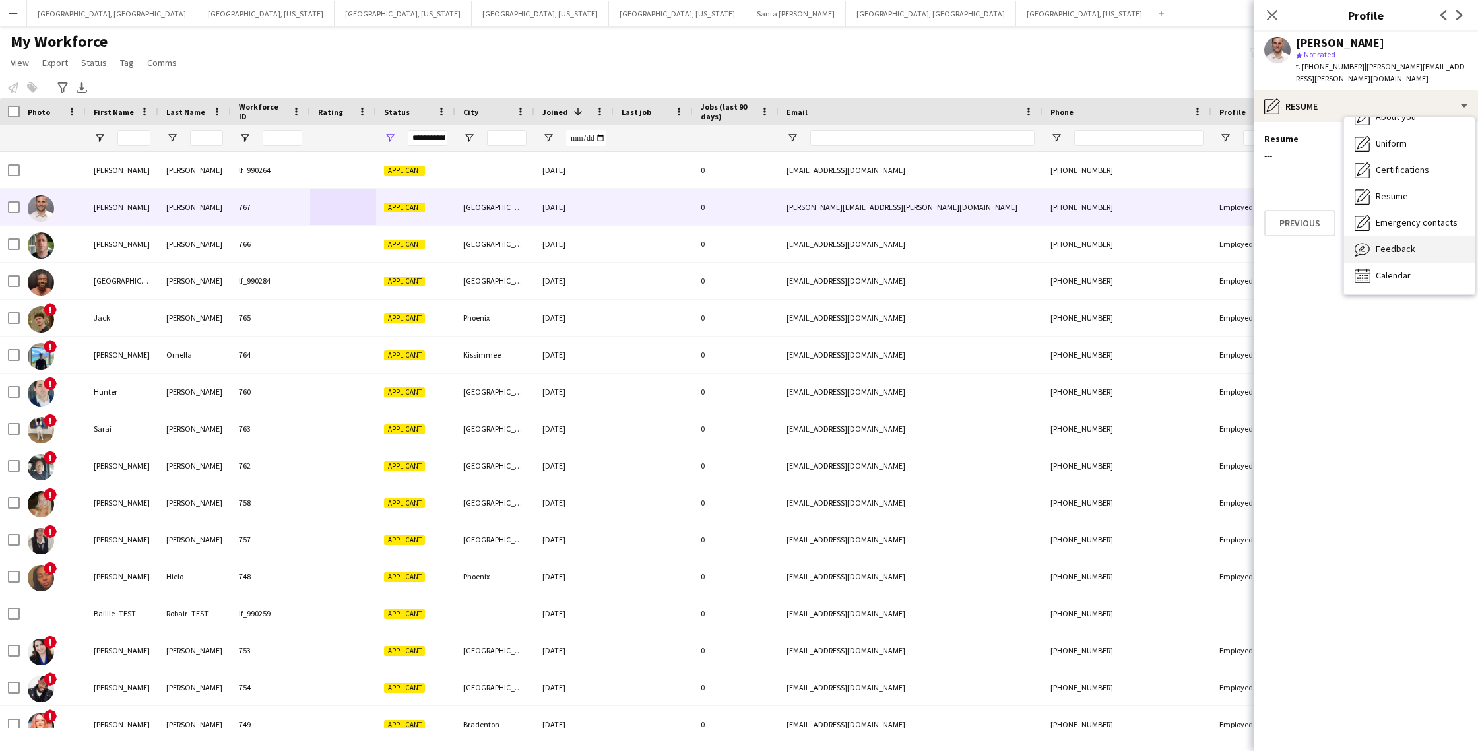
click at [1385, 243] on span "Feedback" at bounding box center [1396, 249] width 40 height 12
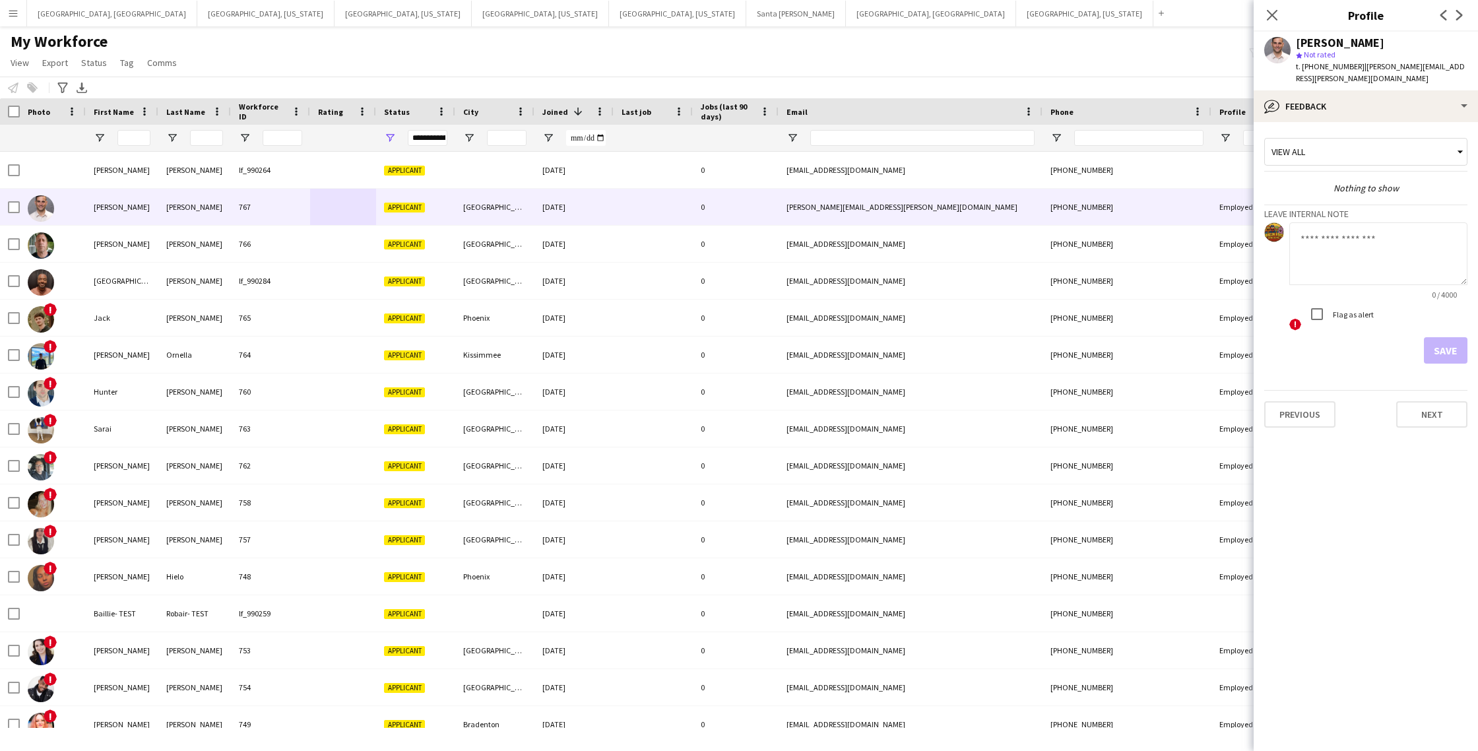
click at [1360, 250] on textarea at bounding box center [1379, 253] width 178 height 63
type textarea "**********"
click at [1455, 340] on button "Save" at bounding box center [1446, 350] width 44 height 26
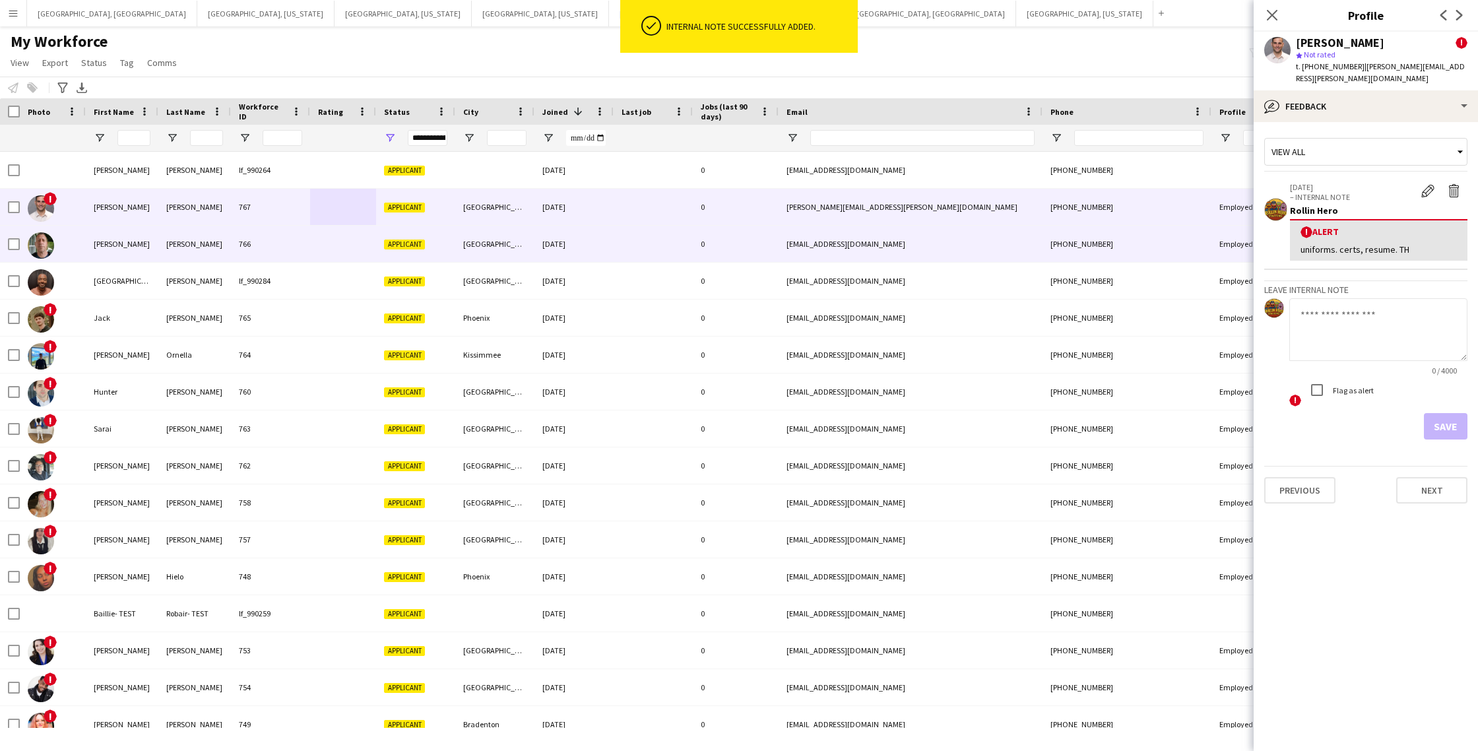
click at [330, 259] on div at bounding box center [343, 244] width 66 height 36
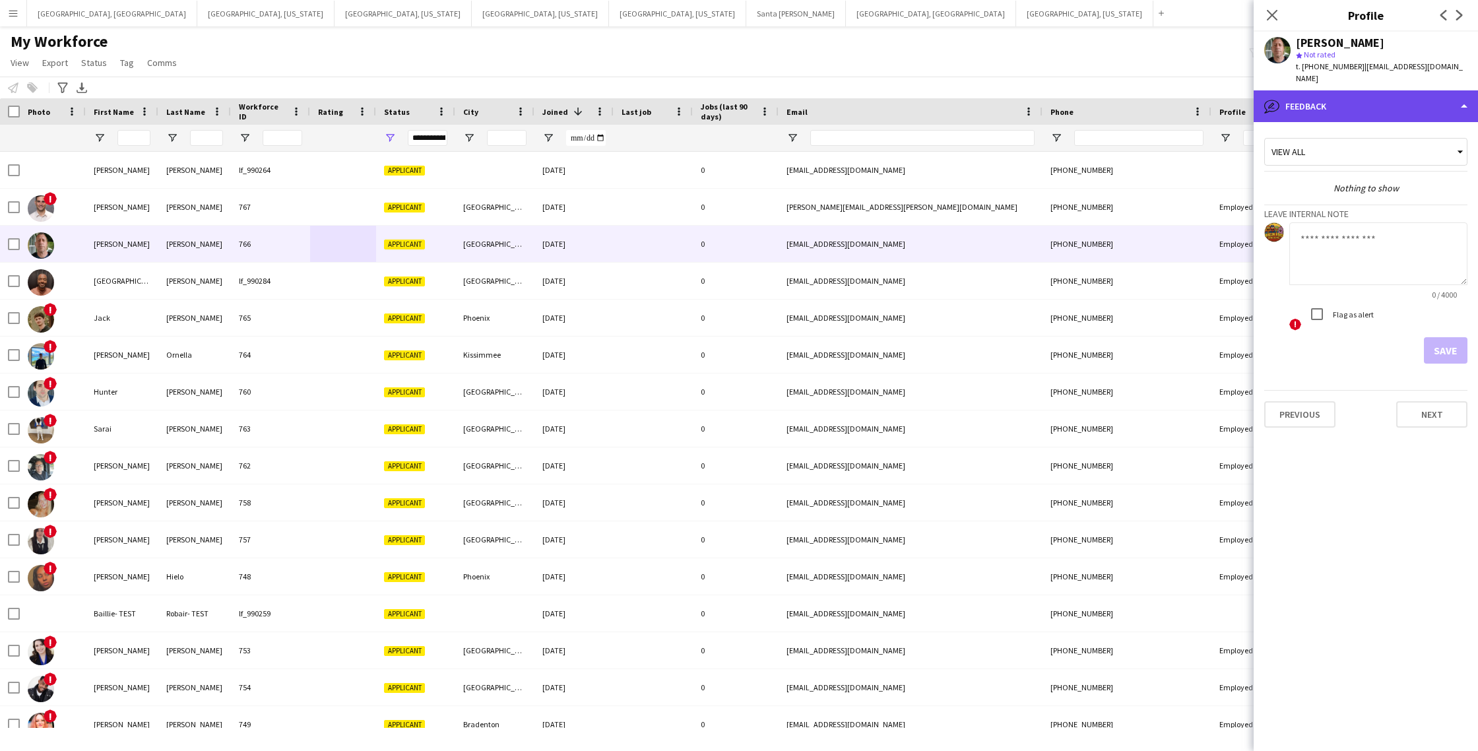
click at [1384, 97] on div "bubble-pencil Feedback" at bounding box center [1366, 106] width 224 height 32
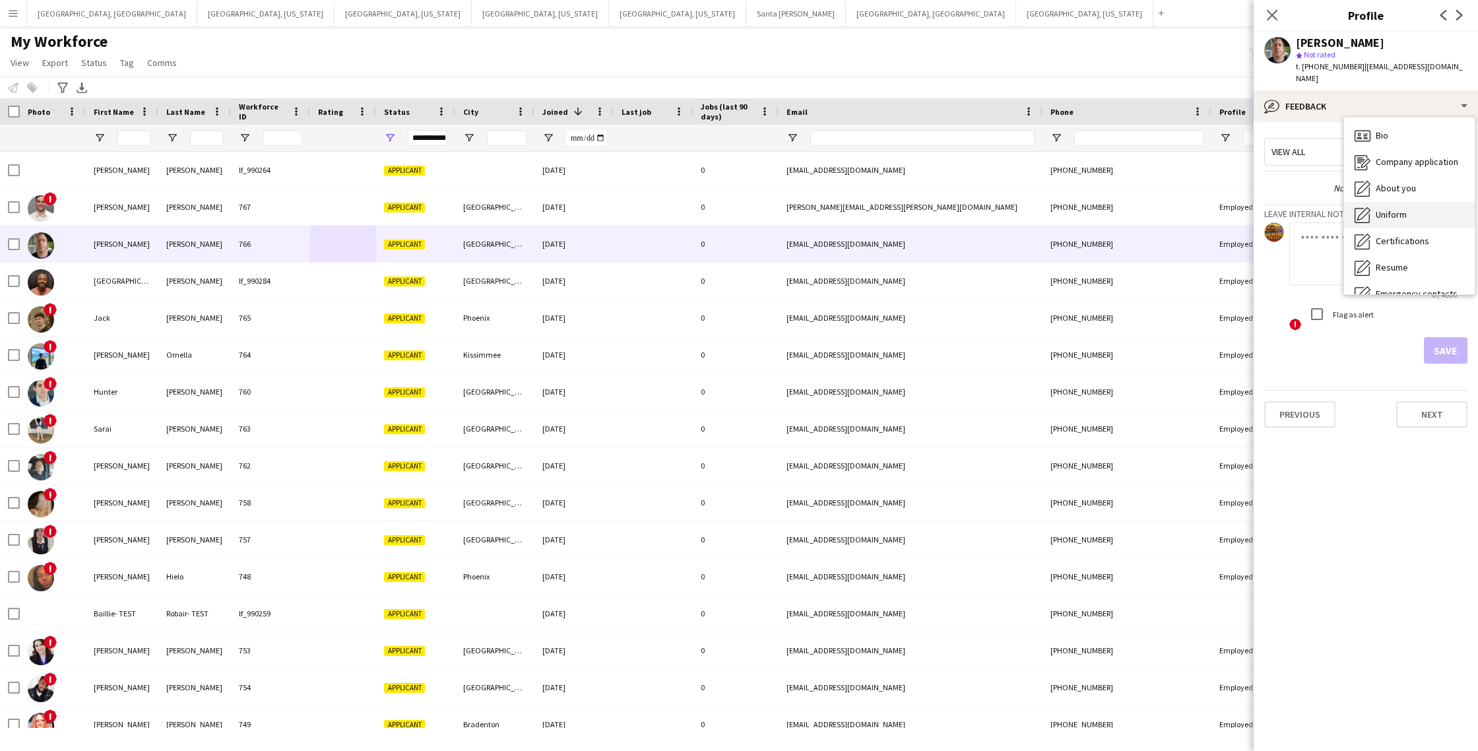
click at [1412, 204] on div "Uniform Uniform" at bounding box center [1409, 215] width 131 height 26
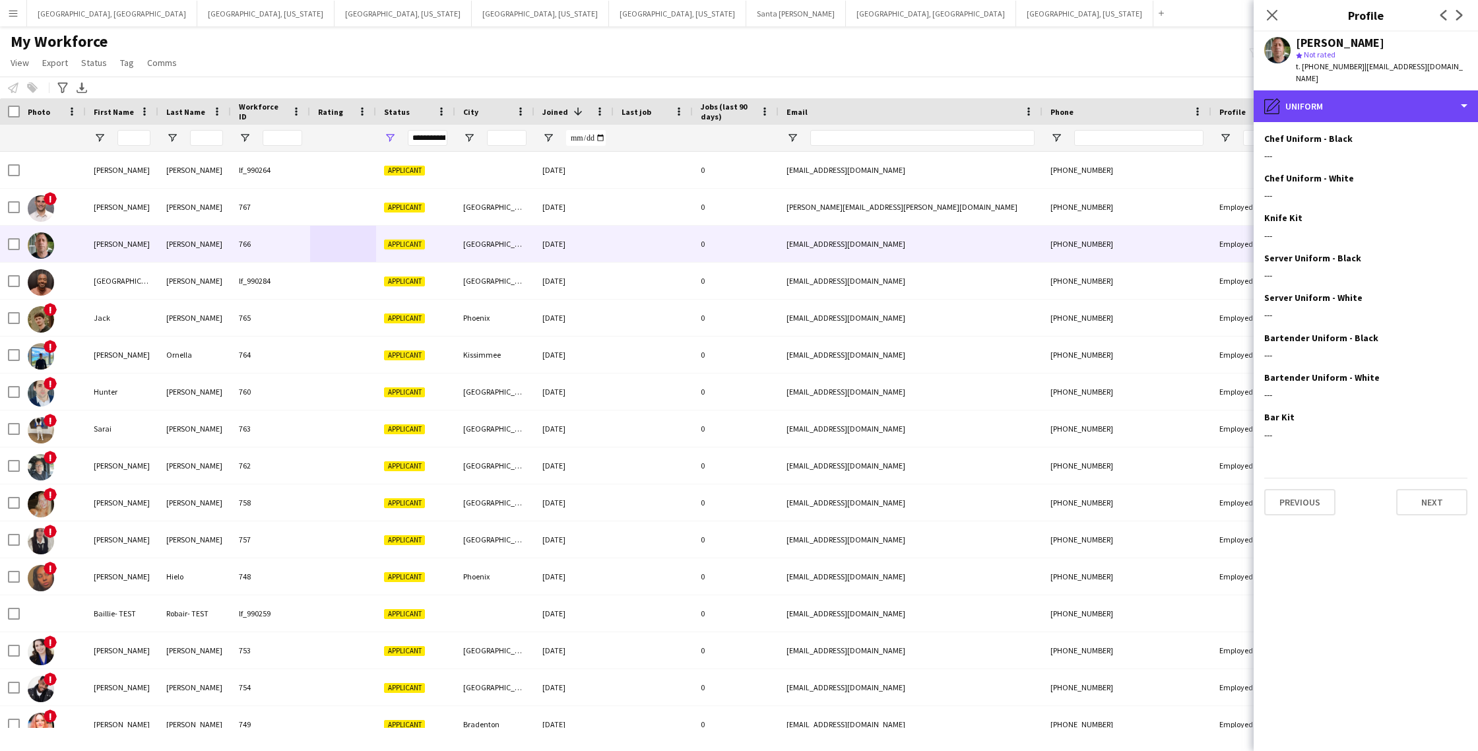
drag, startPoint x: 1348, startPoint y: 98, endPoint x: 1346, endPoint y: 117, distance: 19.9
click at [1348, 98] on div "pencil4 Uniform" at bounding box center [1366, 106] width 224 height 32
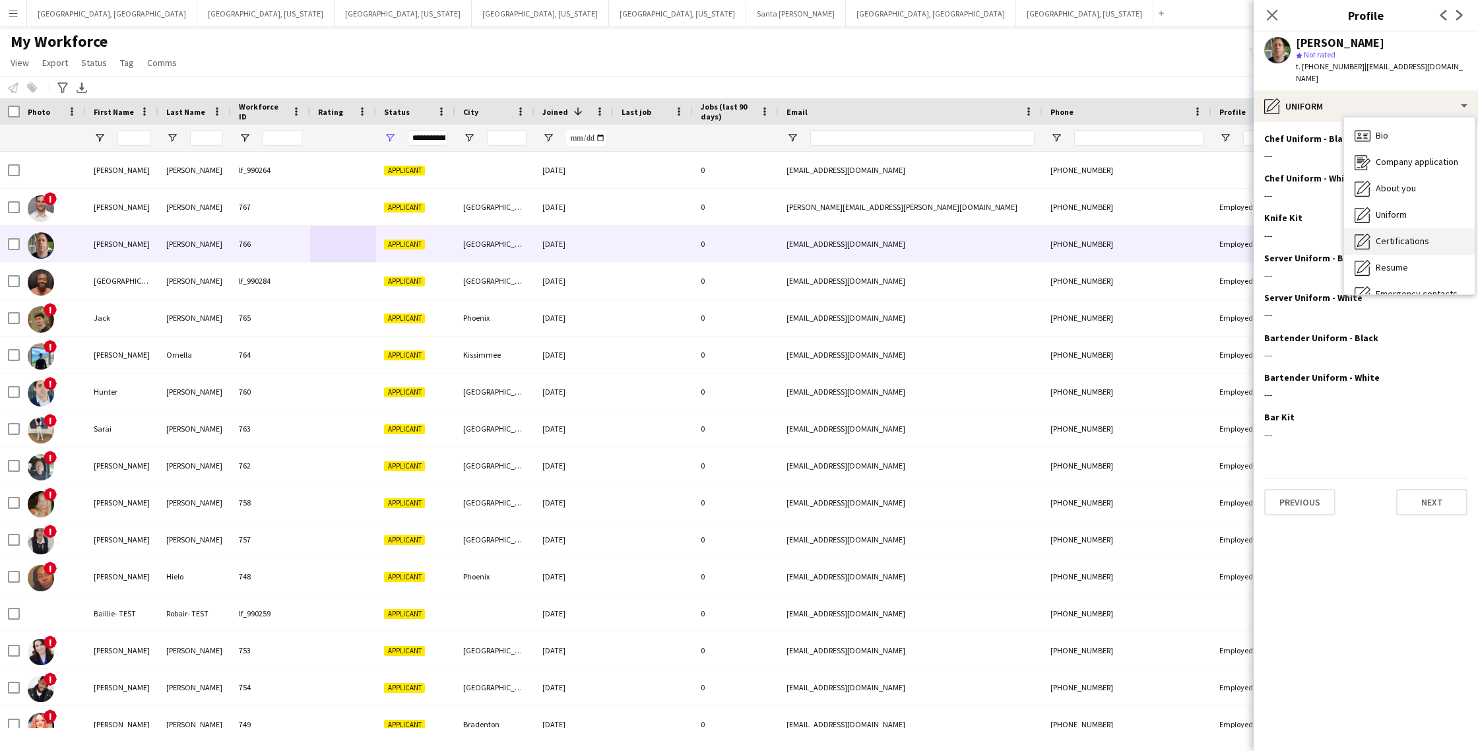
click at [1404, 235] on span "Certifications" at bounding box center [1402, 241] width 53 height 12
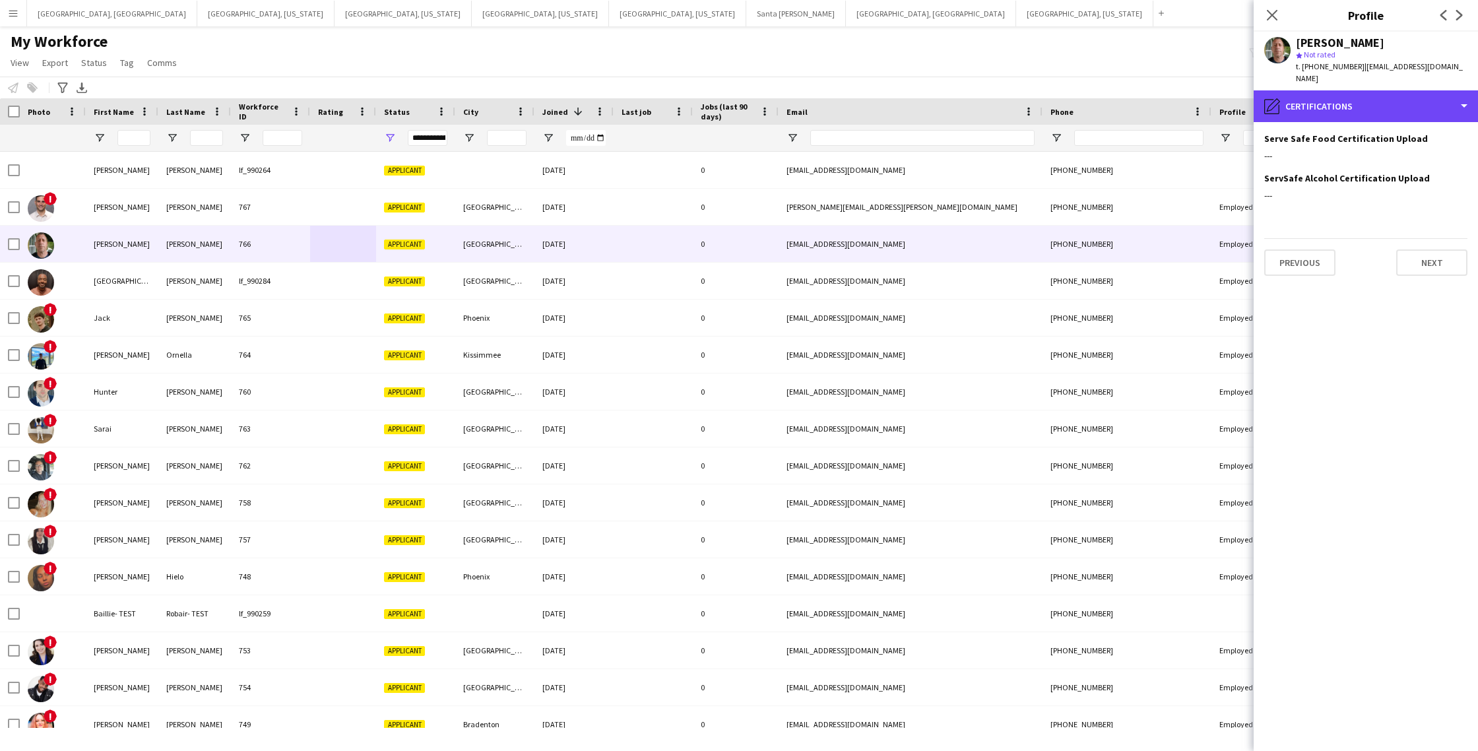
drag, startPoint x: 1373, startPoint y: 96, endPoint x: 1386, endPoint y: 121, distance: 28.0
click at [1373, 96] on div "pencil4 Certifications" at bounding box center [1366, 106] width 224 height 32
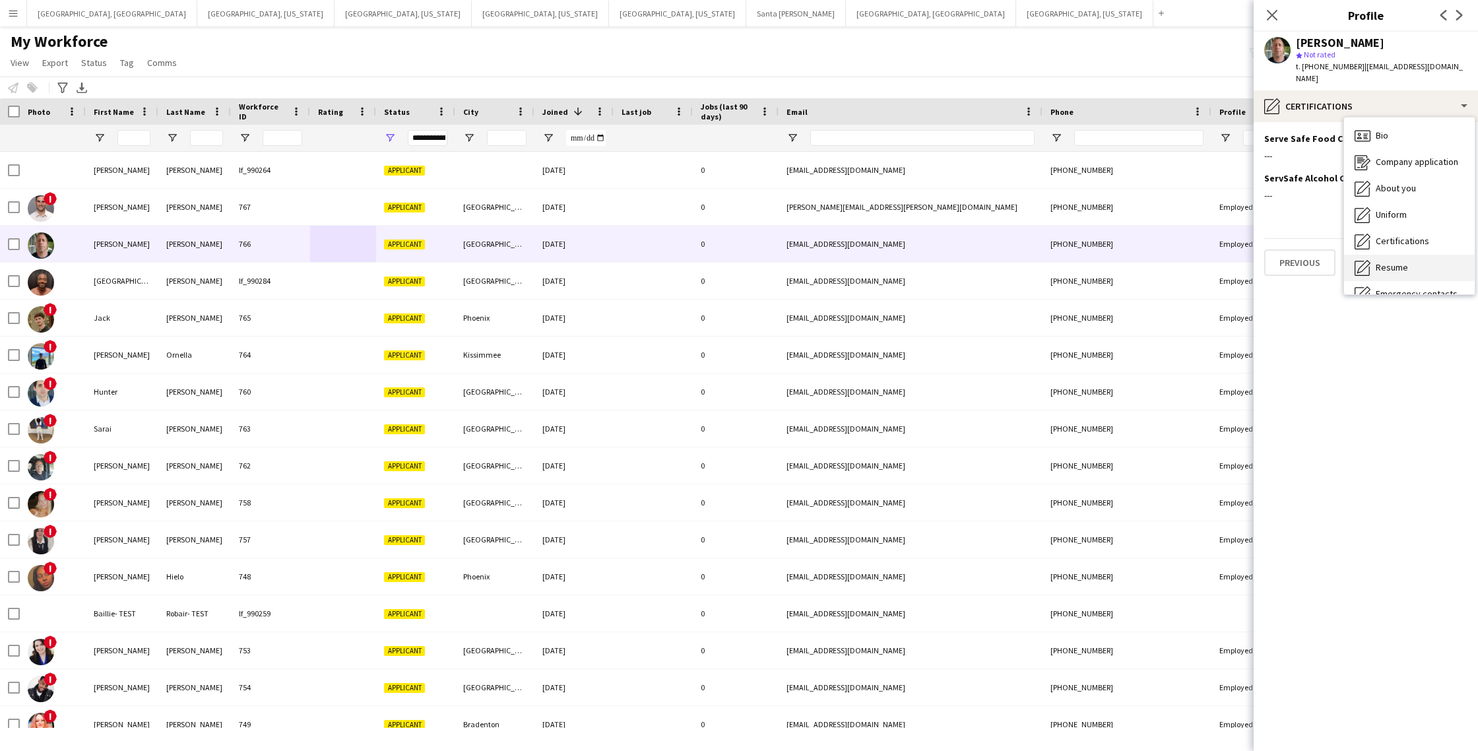
click at [1429, 255] on div "Resume Resume" at bounding box center [1409, 268] width 131 height 26
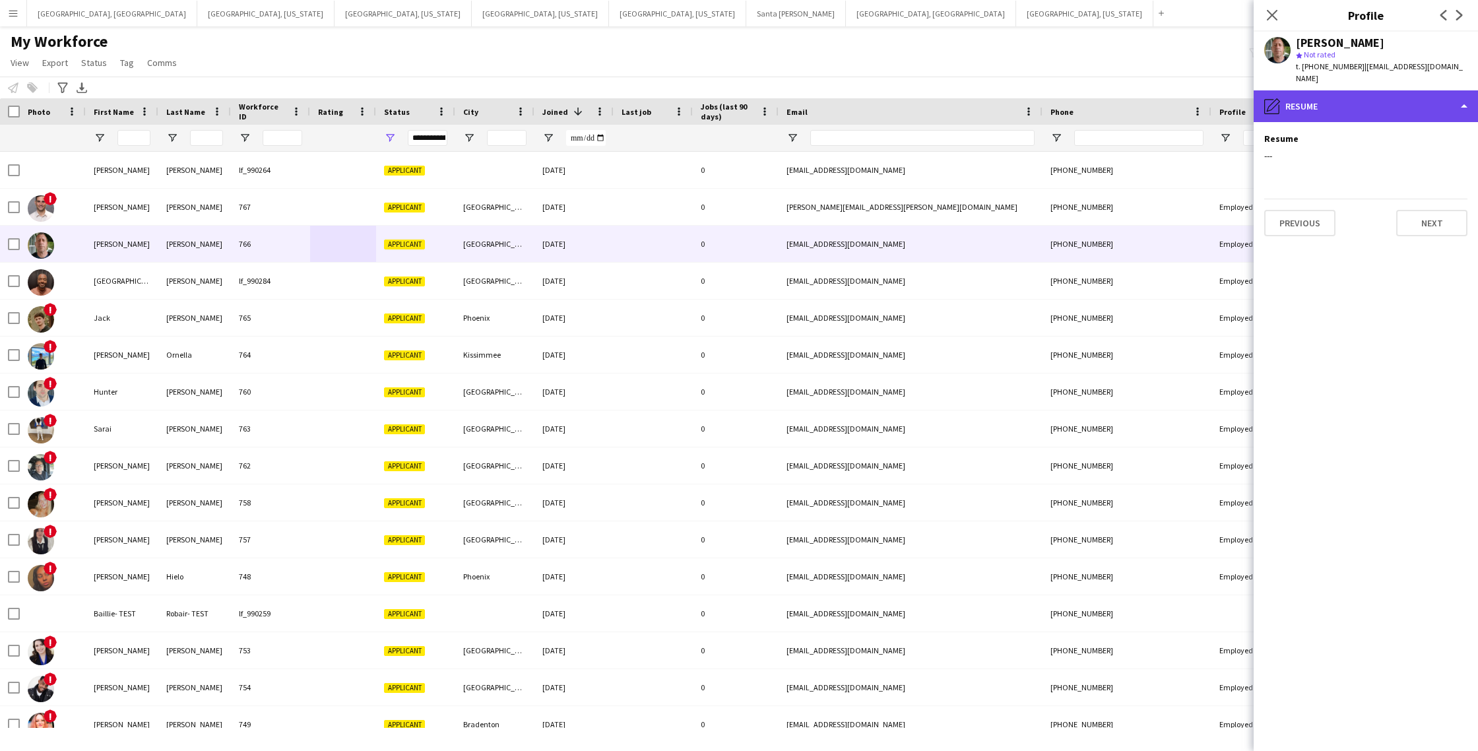
click at [1363, 100] on div "pencil4 Resume" at bounding box center [1366, 106] width 224 height 32
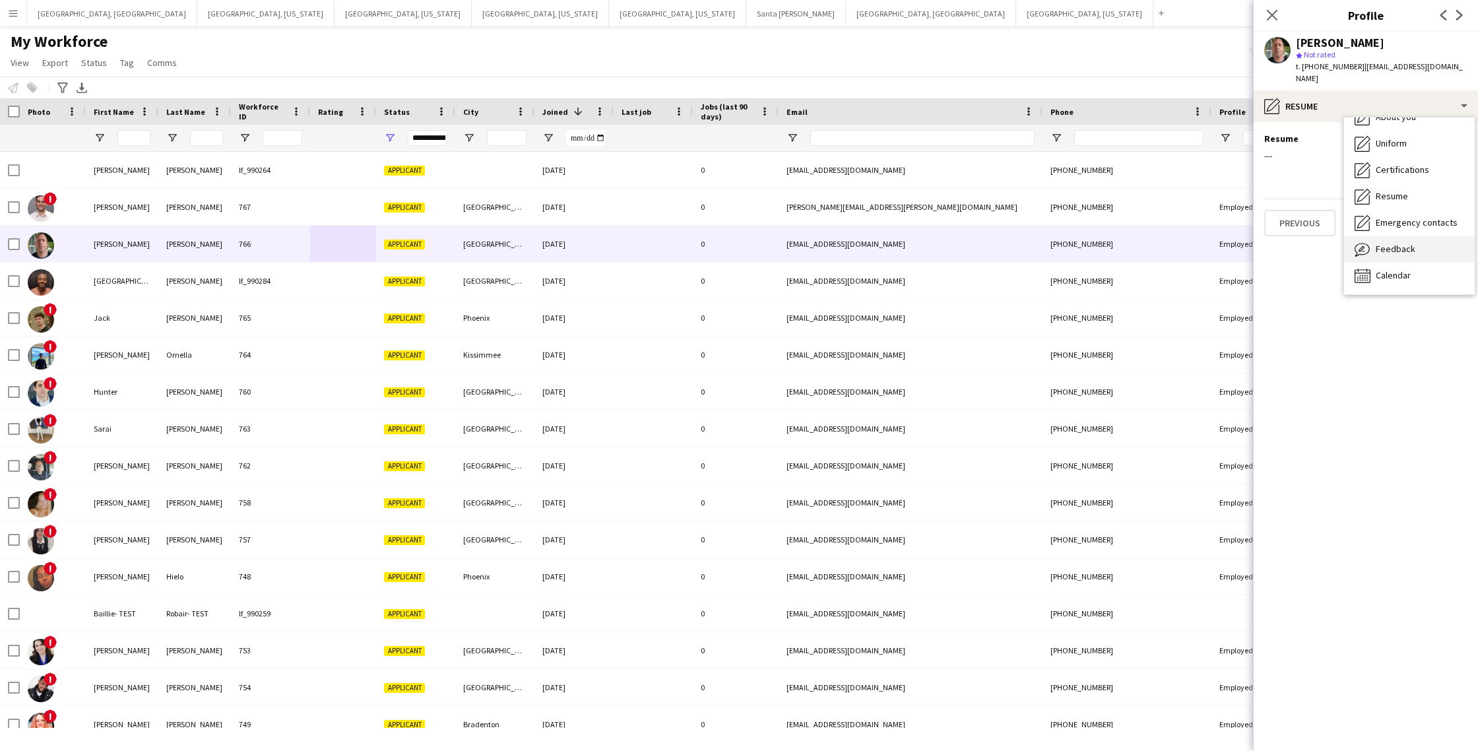
click at [1398, 243] on span "Feedback" at bounding box center [1396, 249] width 40 height 12
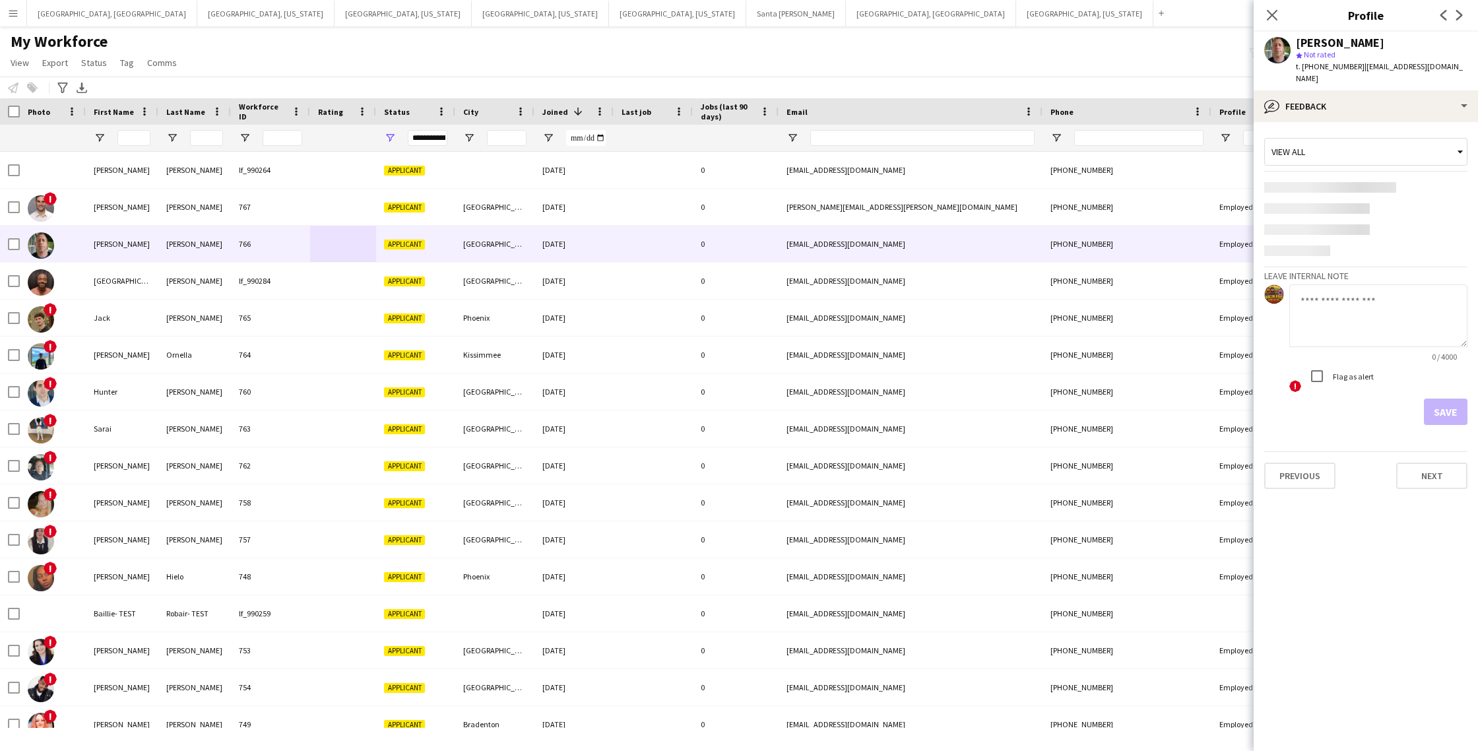
click at [1346, 284] on textarea at bounding box center [1379, 315] width 178 height 63
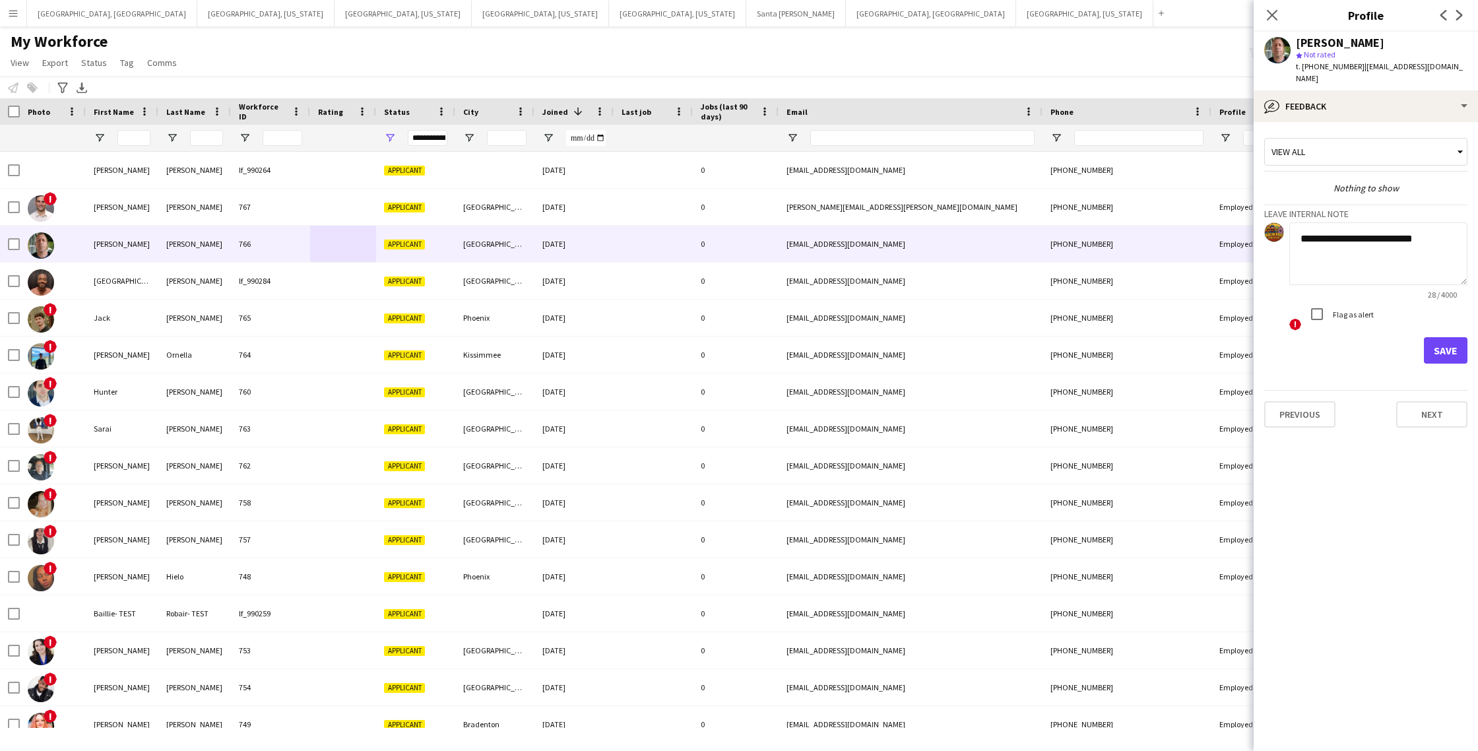
type textarea "**********"
click at [1439, 338] on button "Save" at bounding box center [1446, 350] width 44 height 26
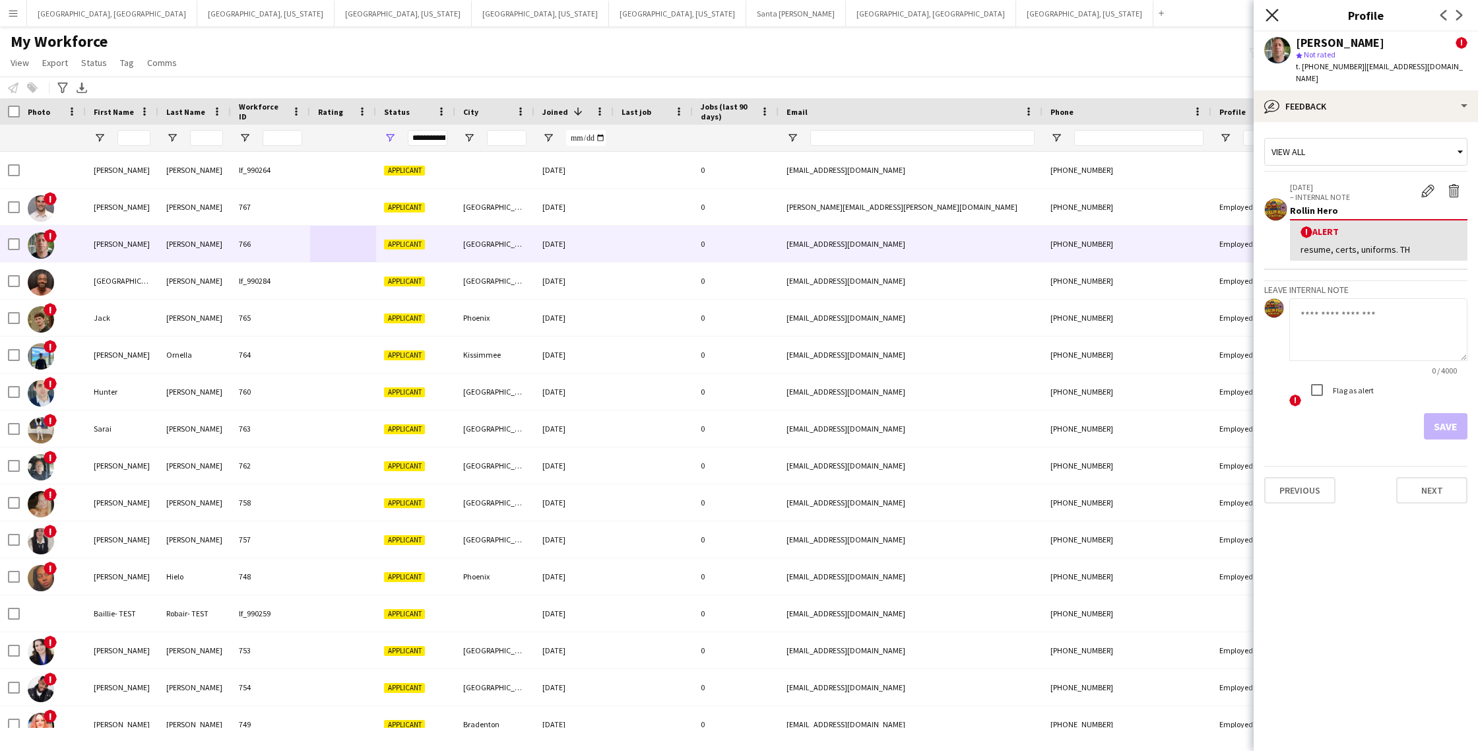
click at [1270, 17] on icon at bounding box center [1272, 15] width 13 height 13
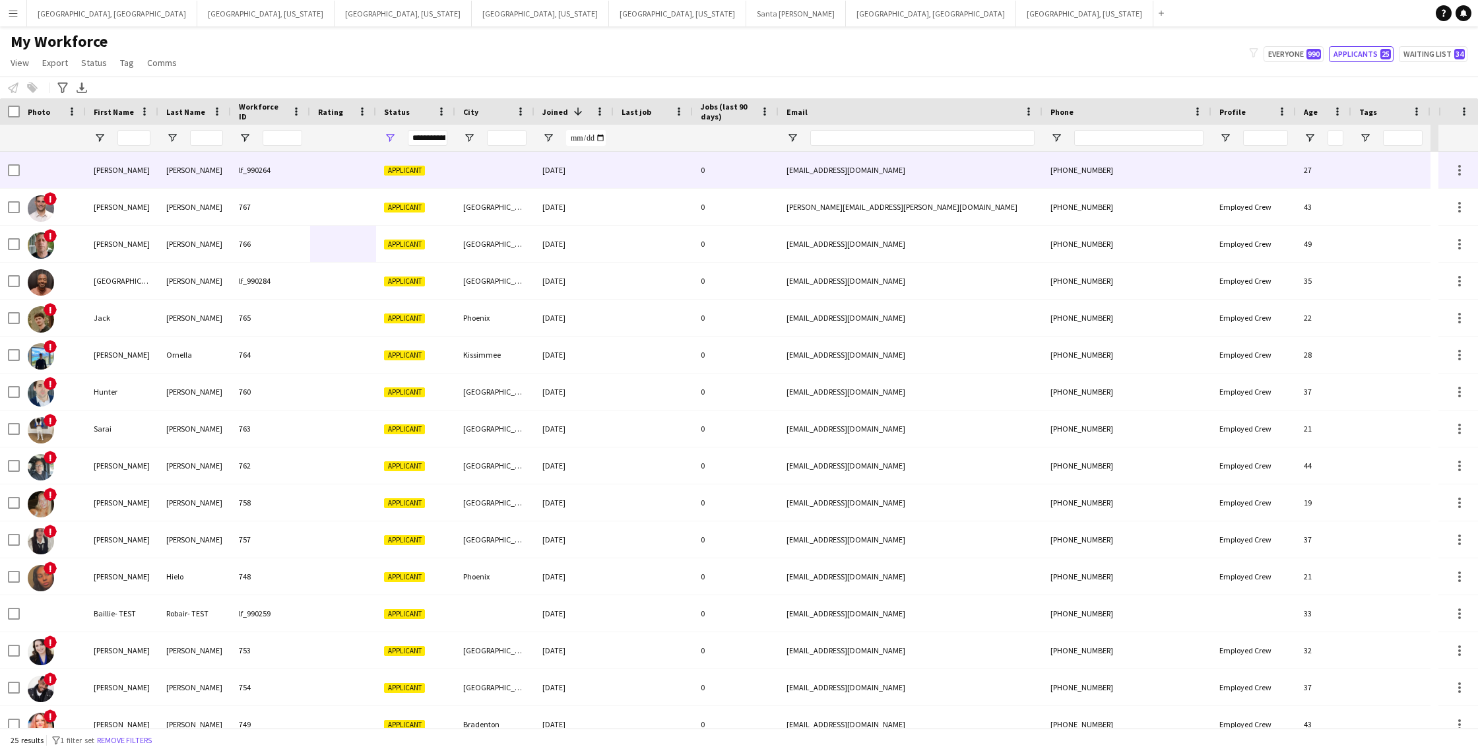
click at [361, 180] on div at bounding box center [343, 170] width 66 height 36
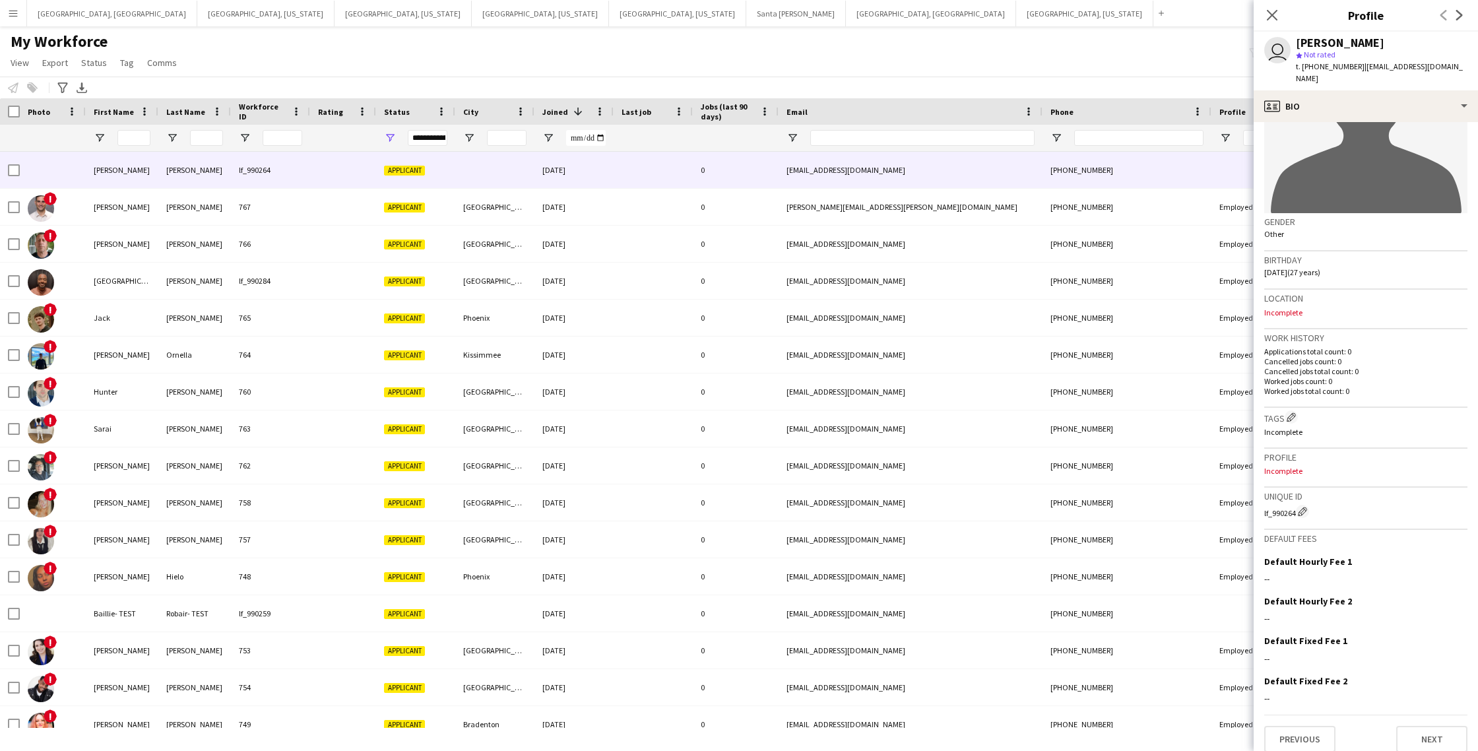
scroll to position [0, 0]
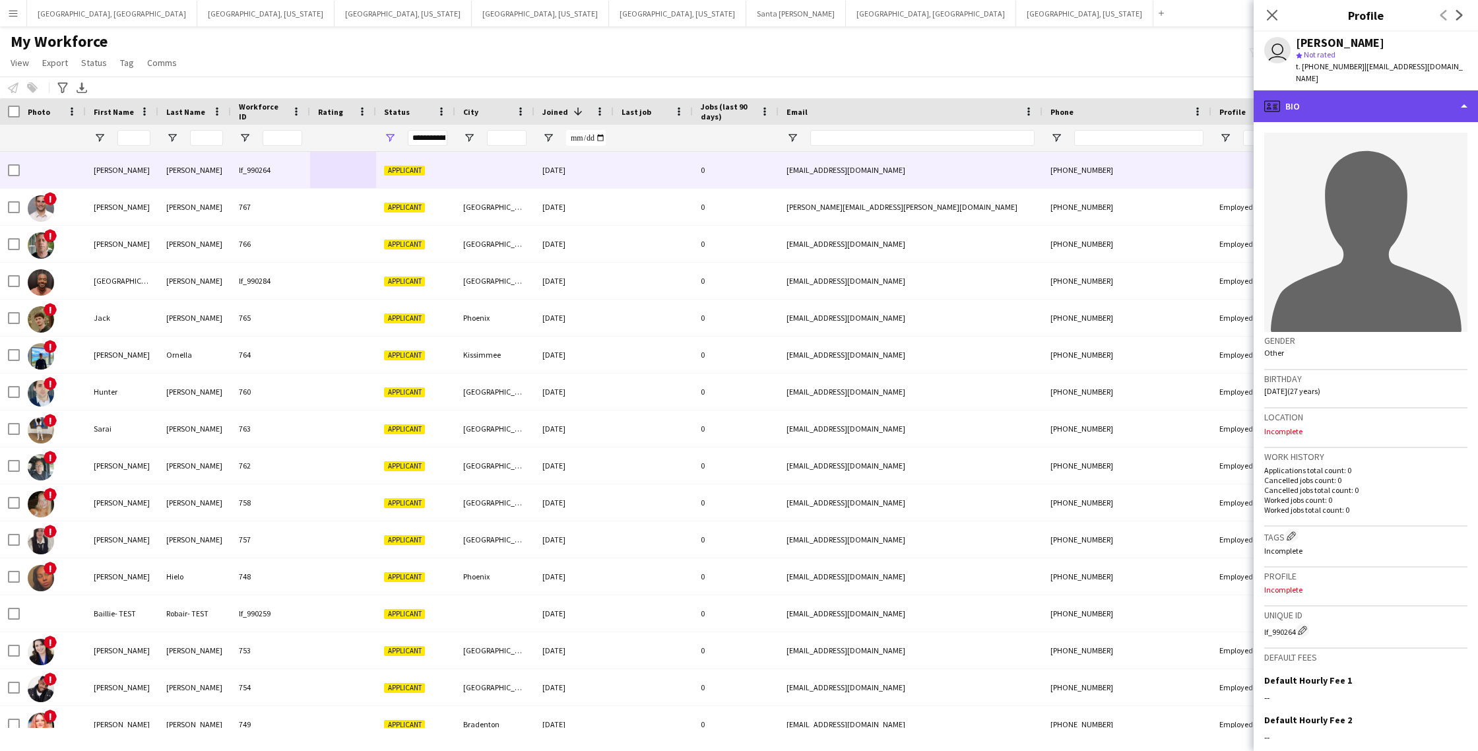
click at [1432, 95] on div "profile Bio" at bounding box center [1366, 106] width 224 height 32
drag, startPoint x: 1339, startPoint y: 98, endPoint x: 1279, endPoint y: 67, distance: 67.9
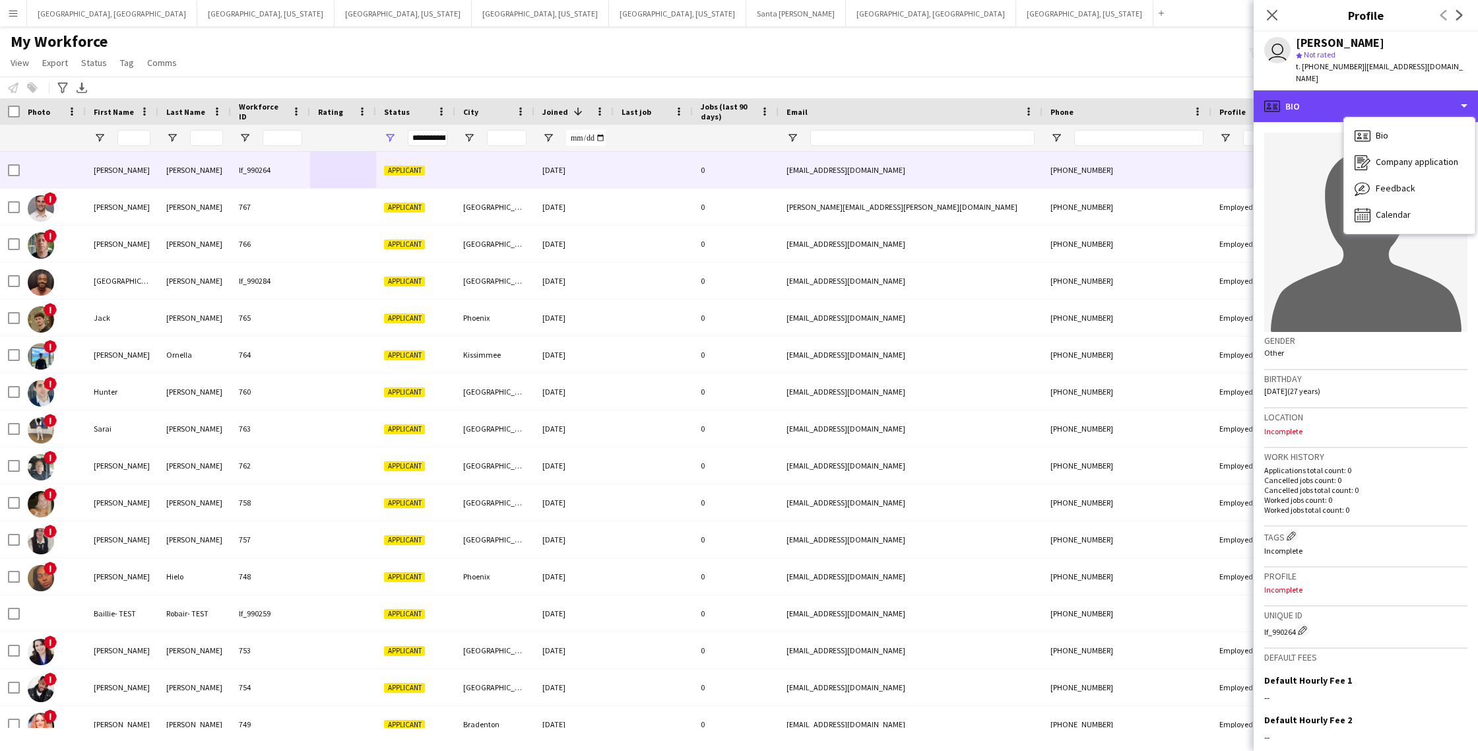
click at [1339, 98] on div "profile Bio" at bounding box center [1366, 106] width 224 height 32
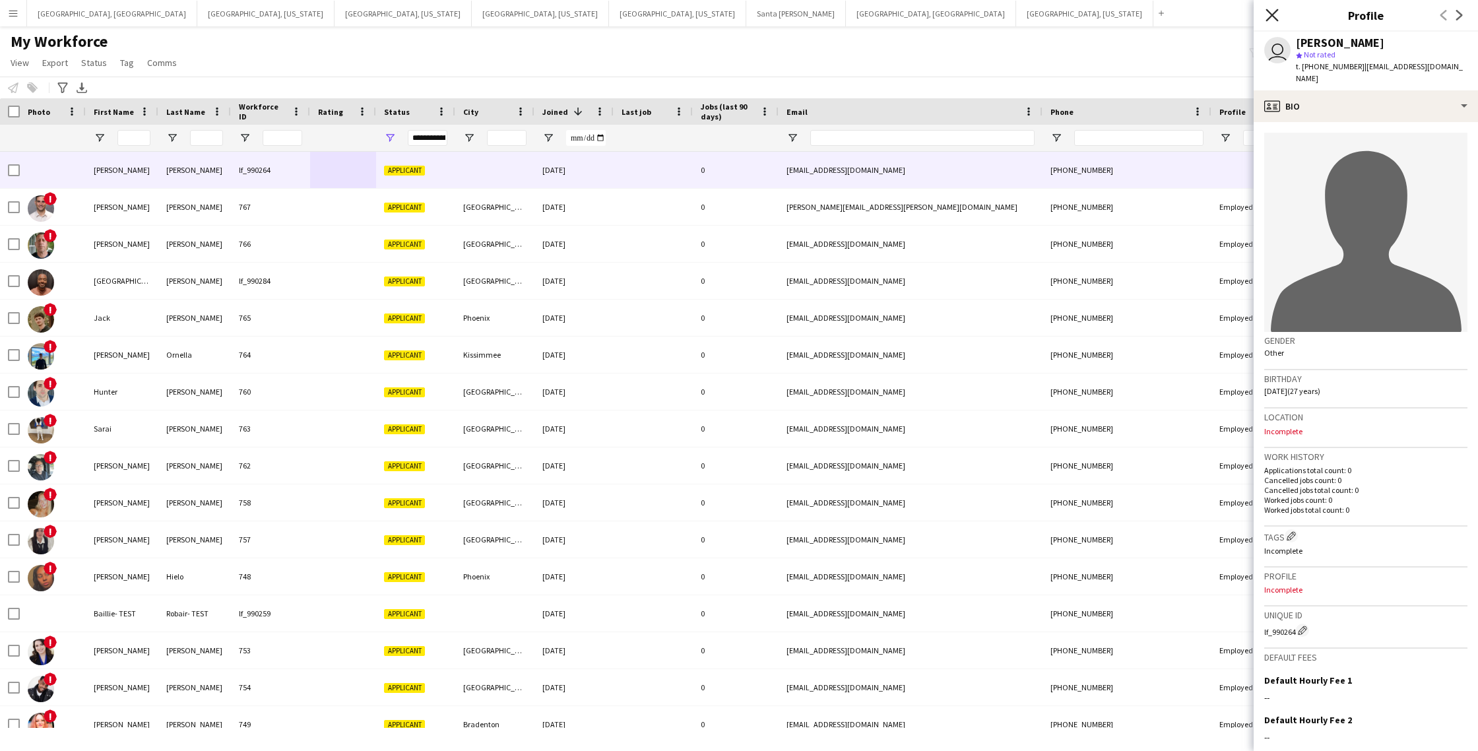
click at [1271, 13] on icon at bounding box center [1272, 15] width 13 height 13
